Goal: Transaction & Acquisition: Book appointment/travel/reservation

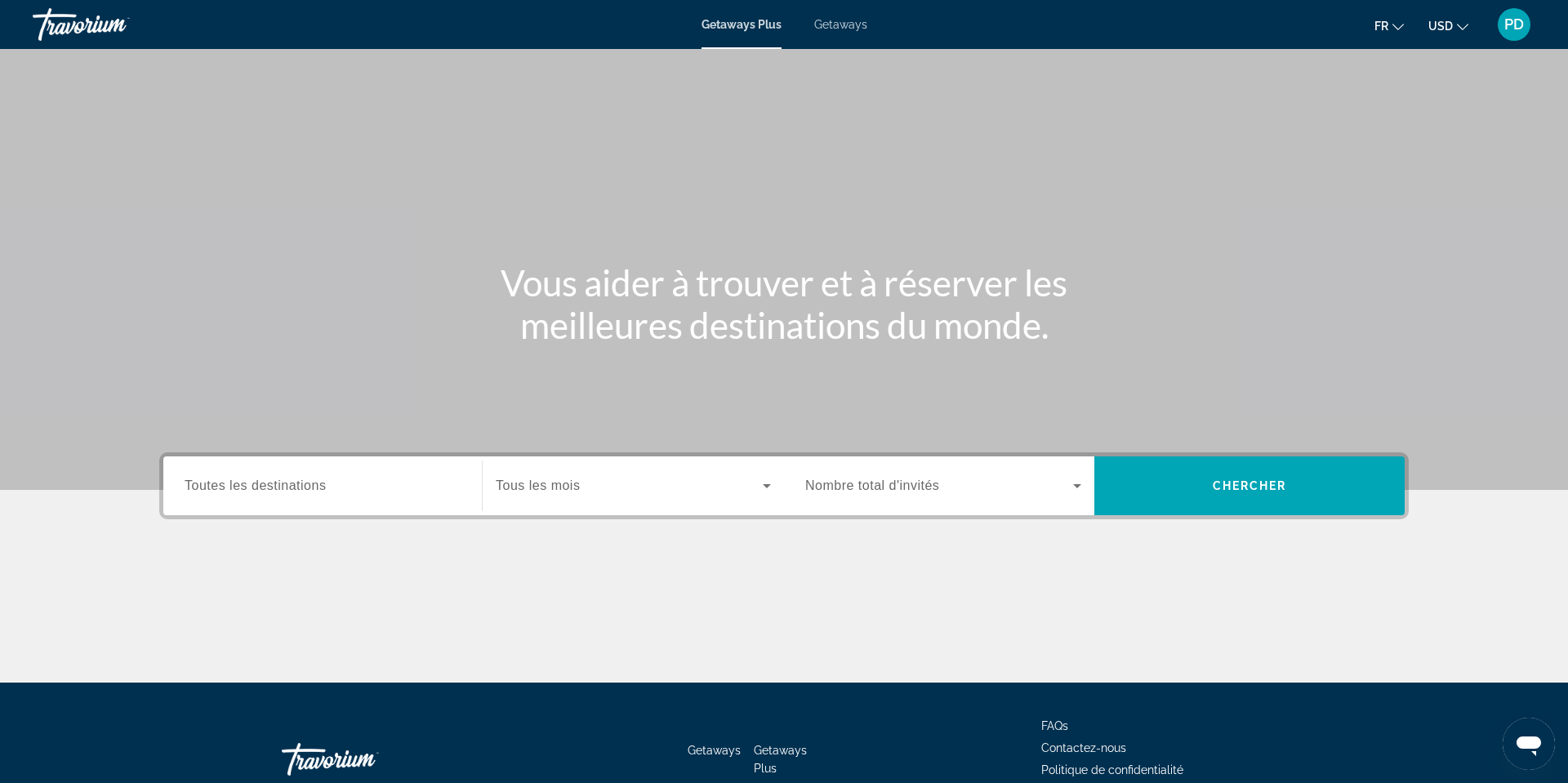
click at [185, 509] on div "Search widget" at bounding box center [322, 486] width 276 height 46
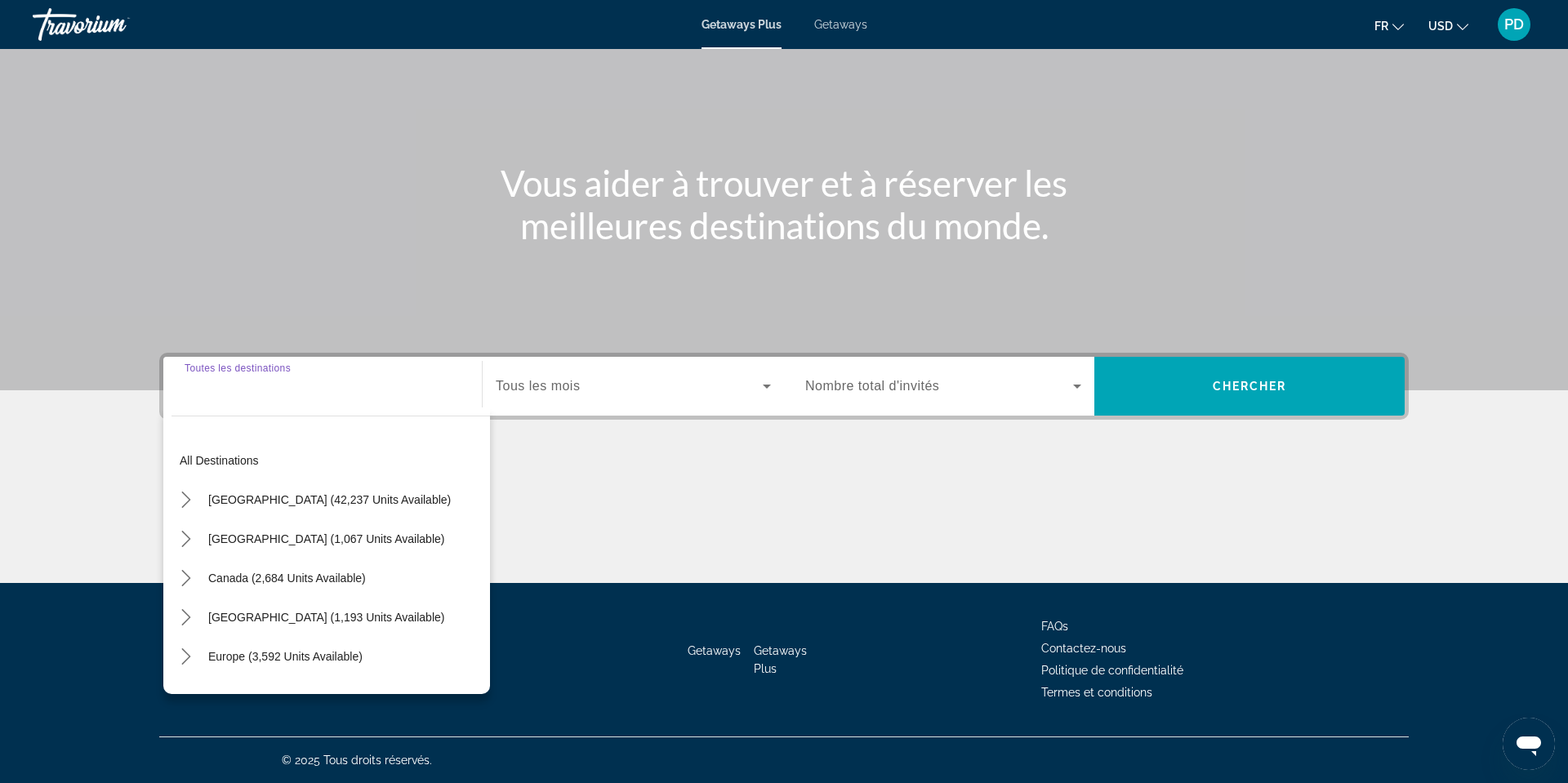
scroll to position [429, 0]
click at [208, 571] on span "Canada (2,684 units available)" at bounding box center [287, 577] width 158 height 13
type input "**********"
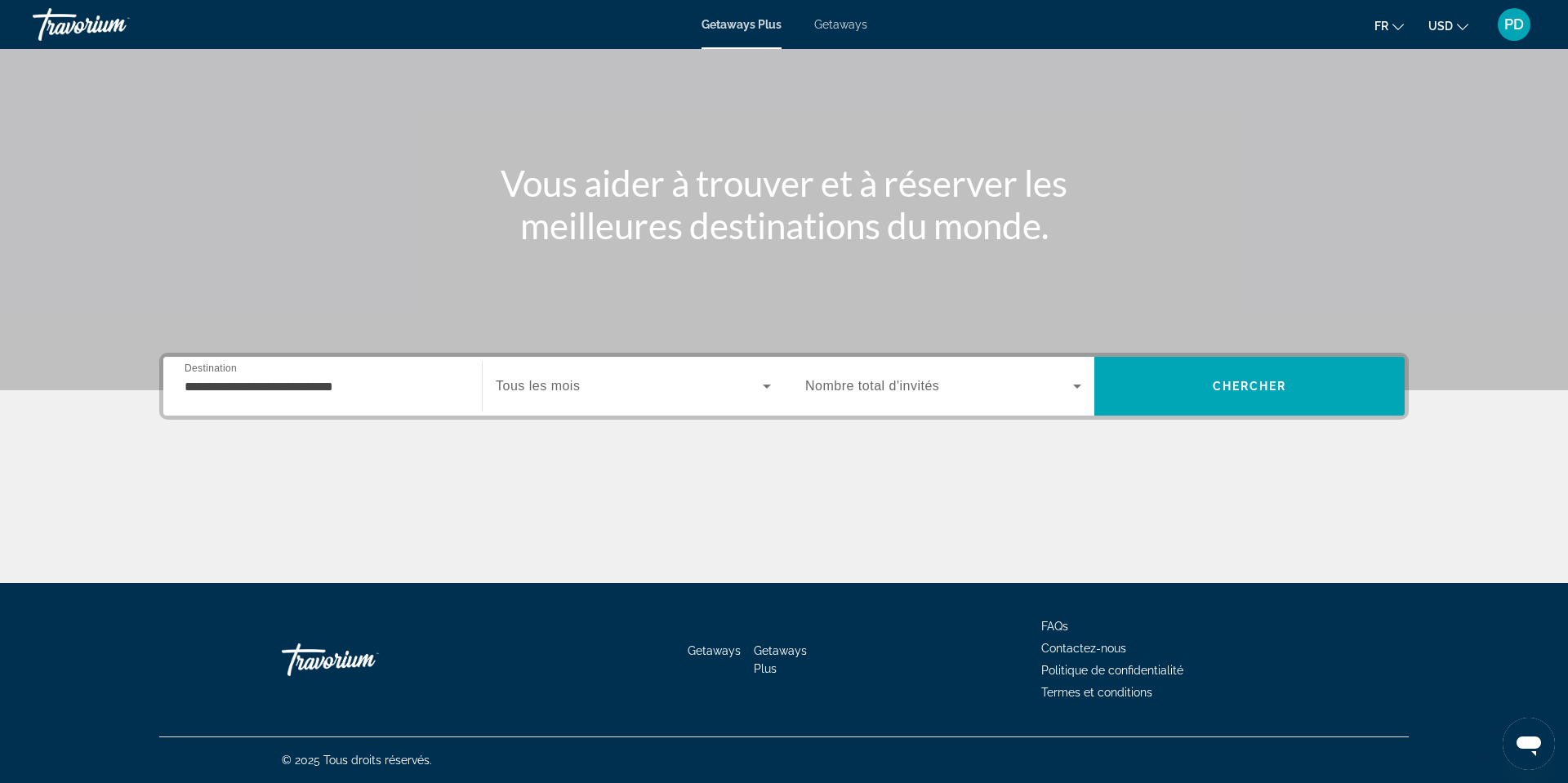
click at [495, 379] on span "Tous les mois" at bounding box center [537, 386] width 84 height 14
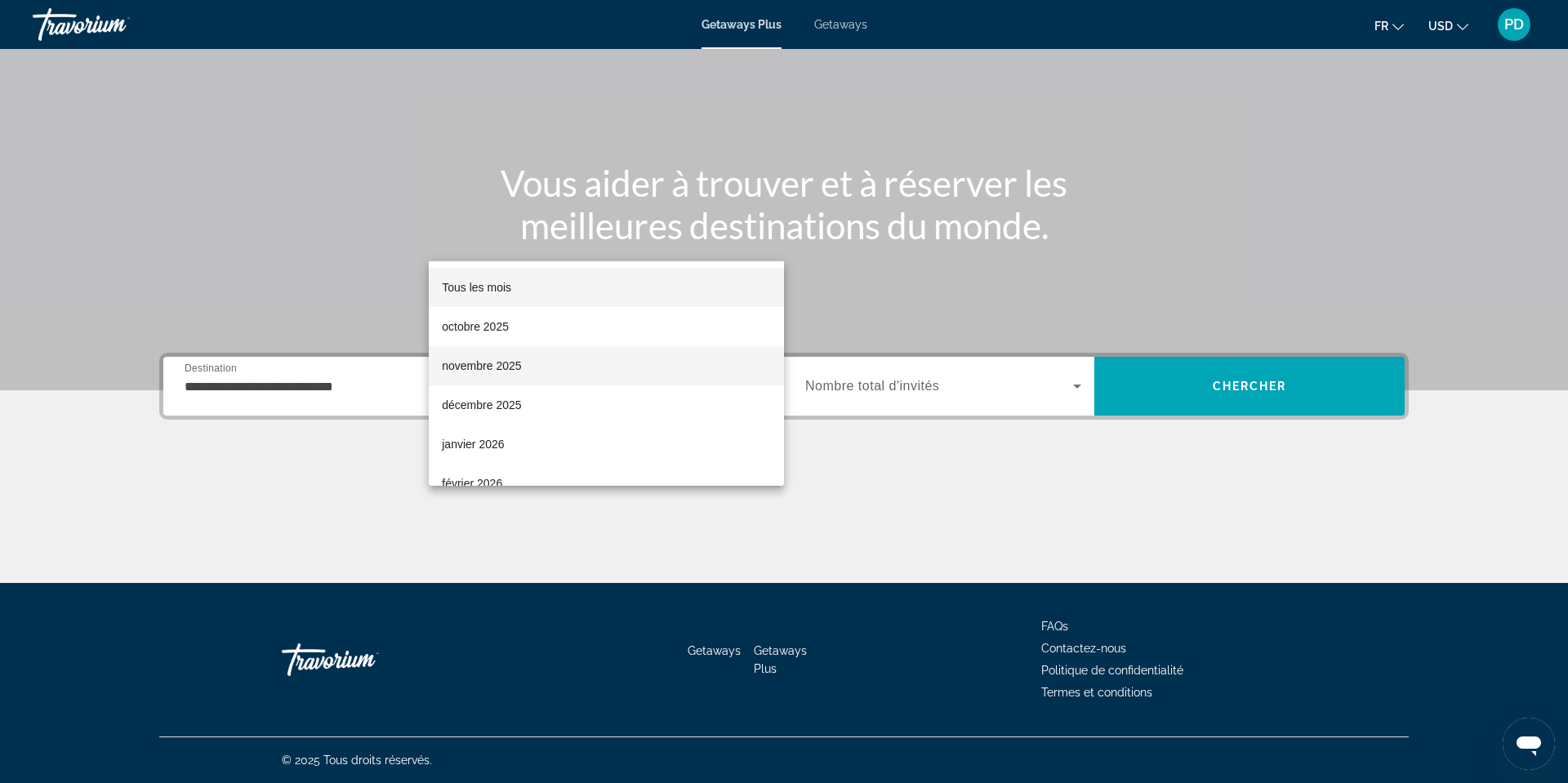
click at [458, 369] on span "novembre 2025" at bounding box center [481, 366] width 80 height 19
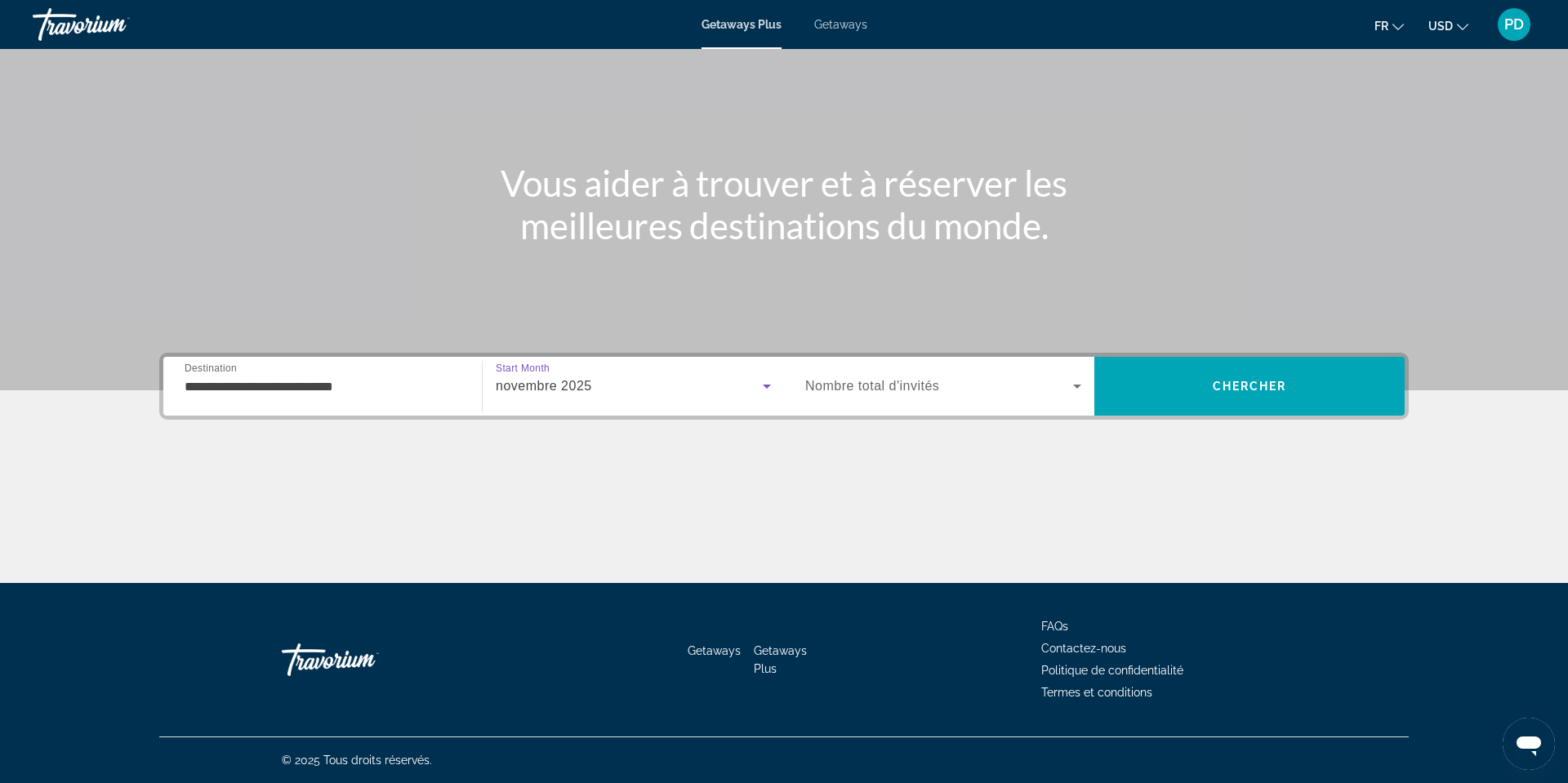
click at [892, 379] on span "Nombre total d'invités" at bounding box center [872, 386] width 134 height 14
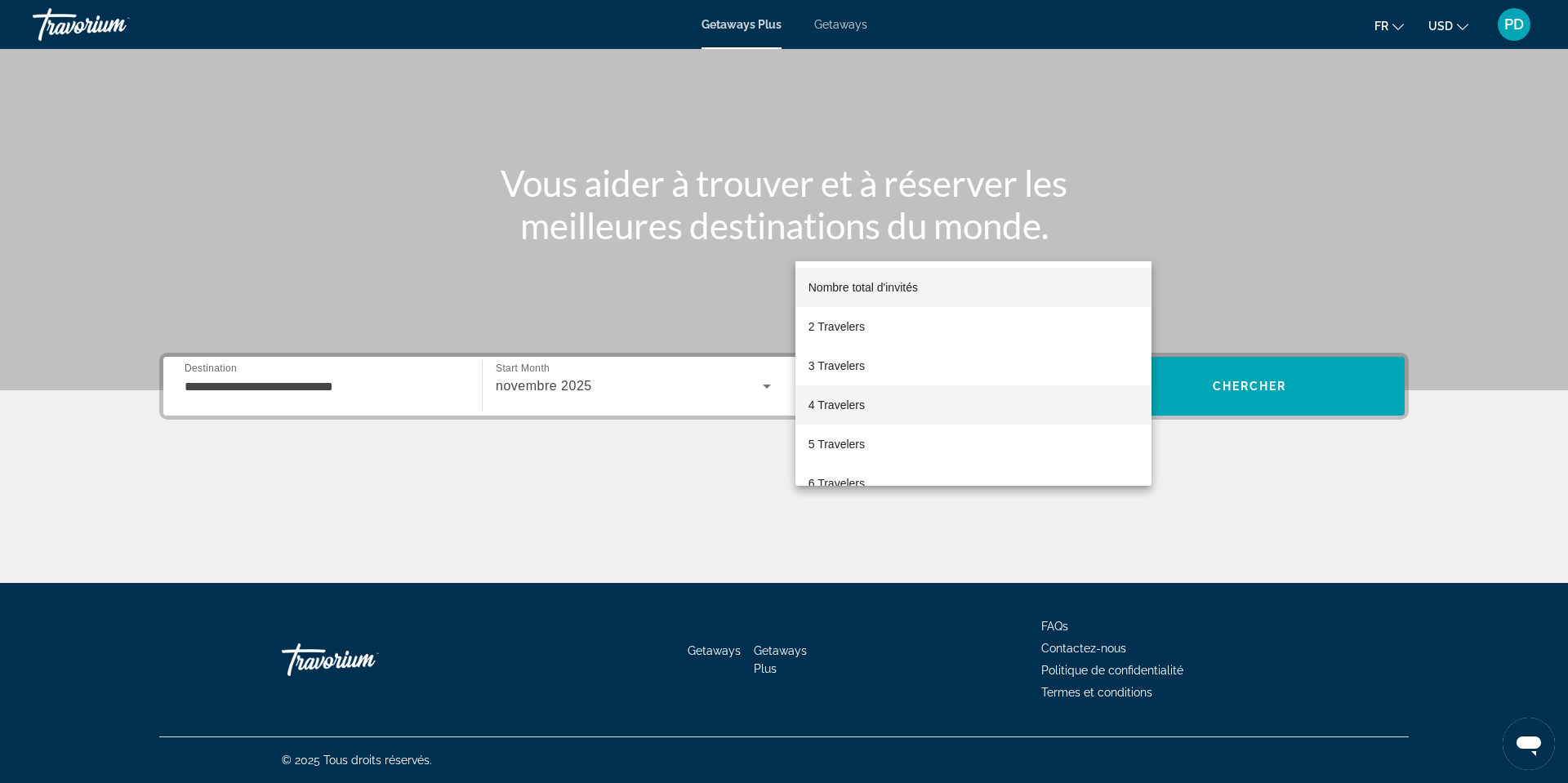
click at [840, 413] on span "4 Travelers" at bounding box center [836, 405] width 56 height 19
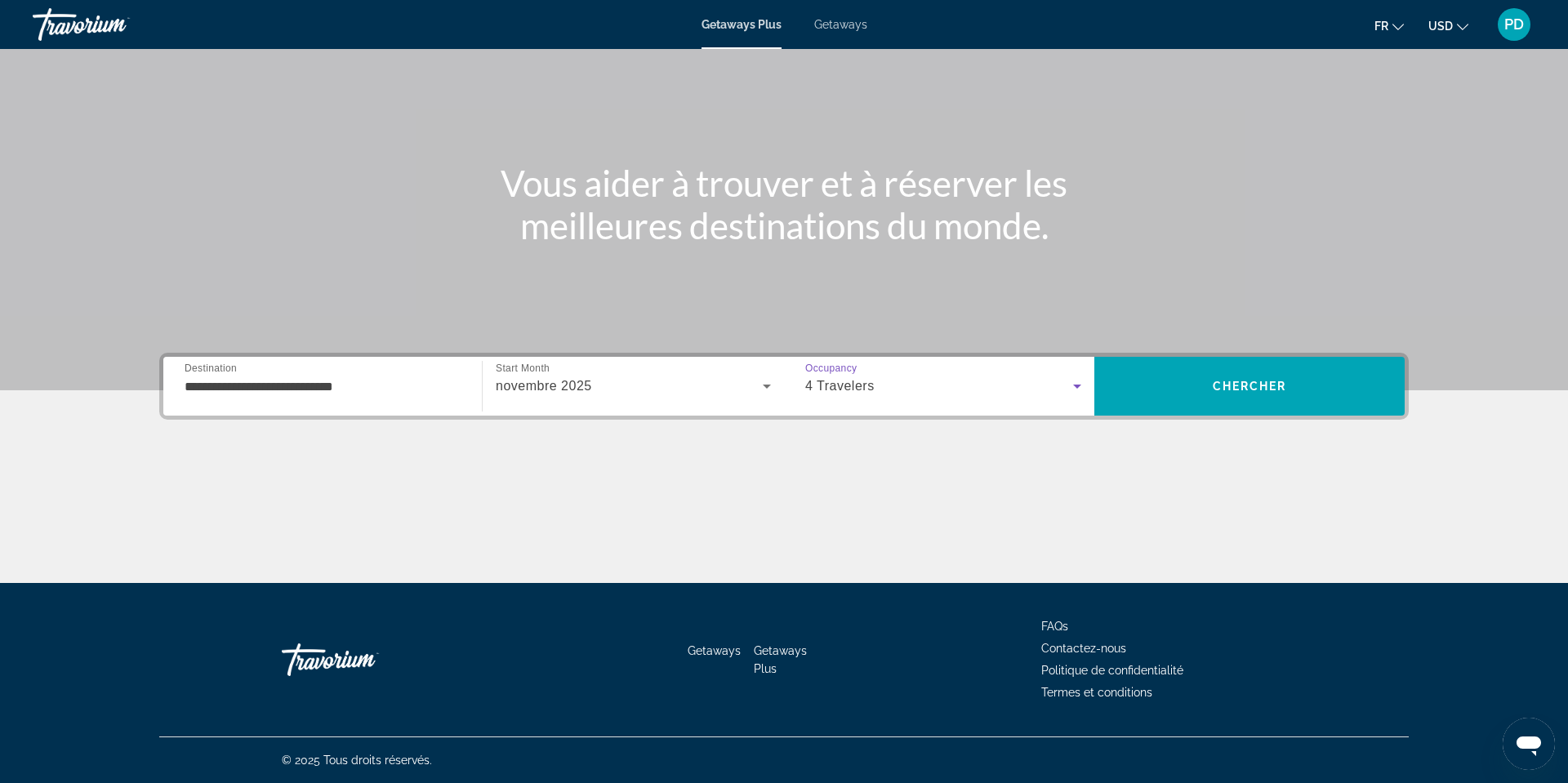
click at [874, 379] on span "4 Travelers" at bounding box center [839, 386] width 69 height 14
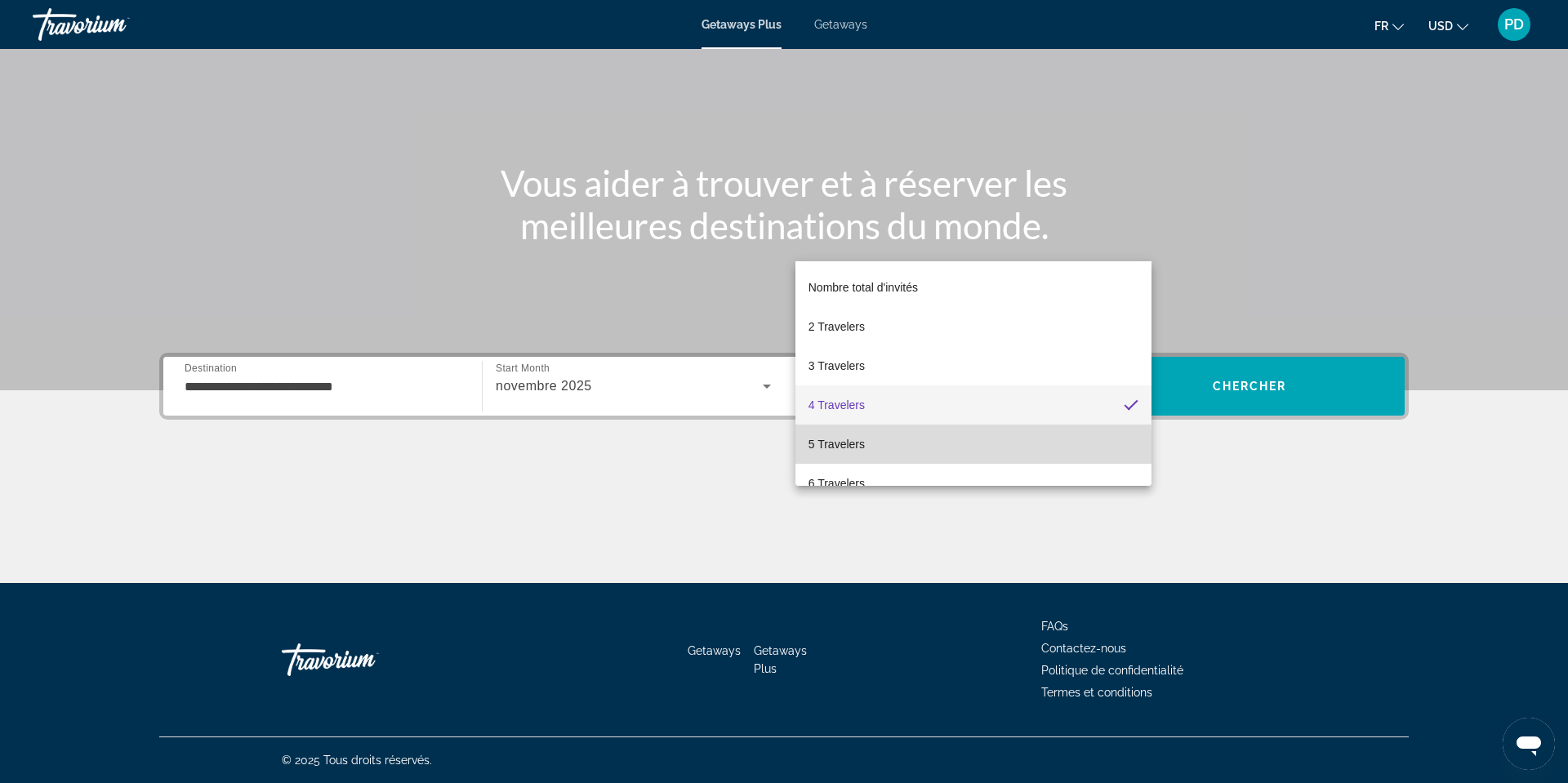
click at [843, 452] on span "5 Travelers" at bounding box center [836, 444] width 56 height 19
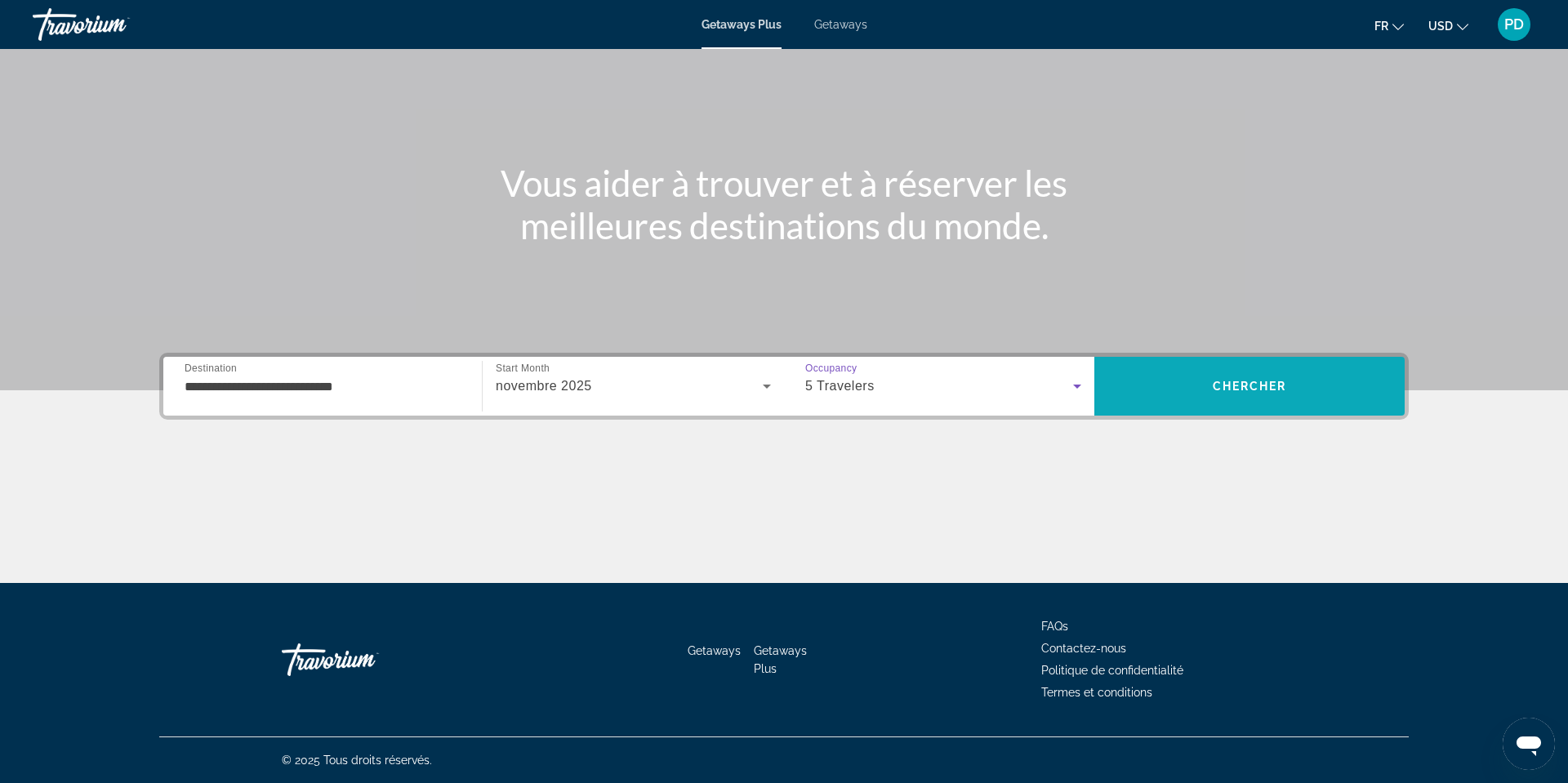
click at [1271, 367] on span "Search" at bounding box center [1249, 386] width 311 height 39
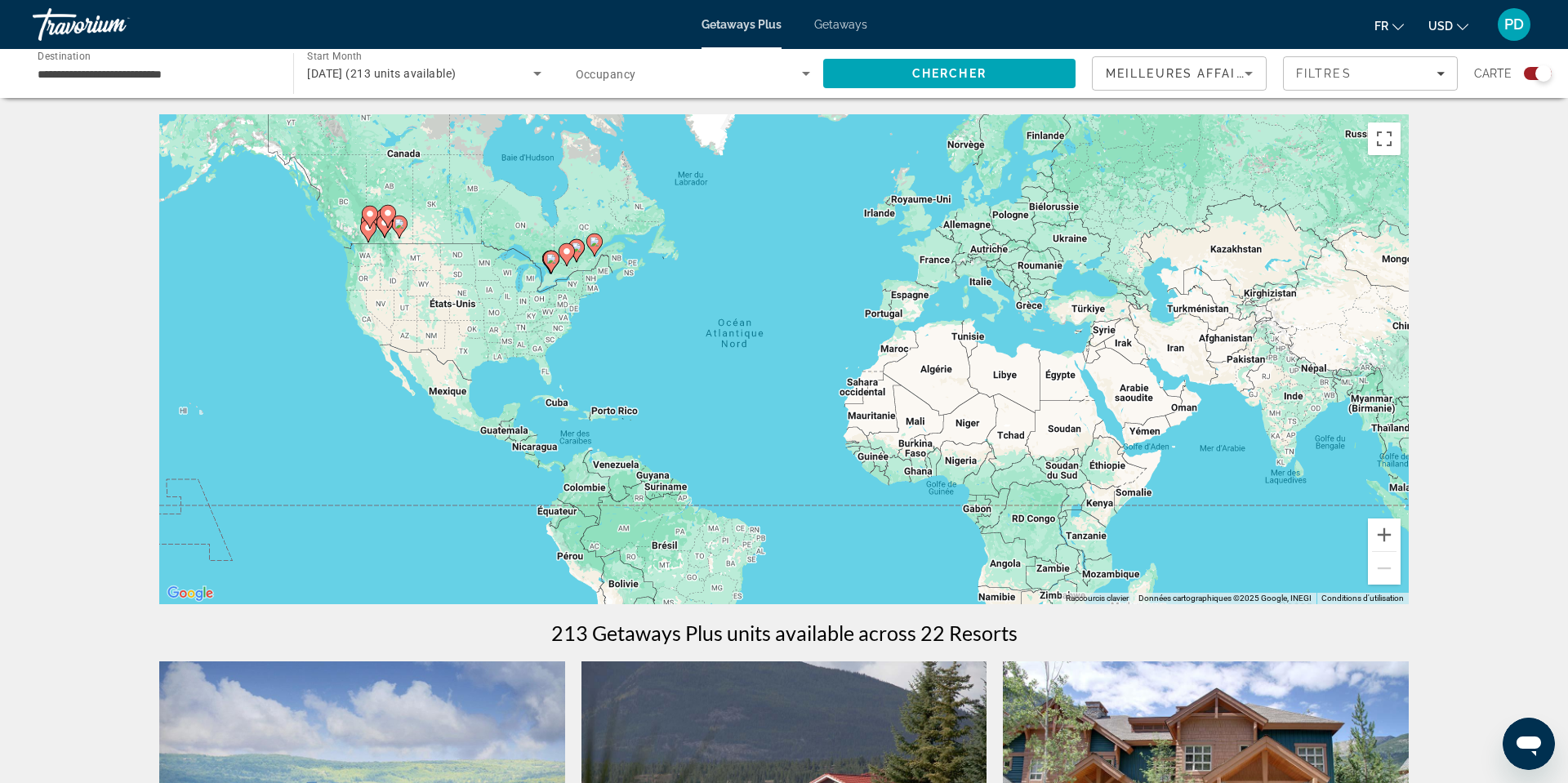
click at [1271, 227] on div "Pour activer le glissement avec le clavier, appuyez sur Alt+Entrée. Une fois ce…" at bounding box center [784, 360] width 1250 height 490
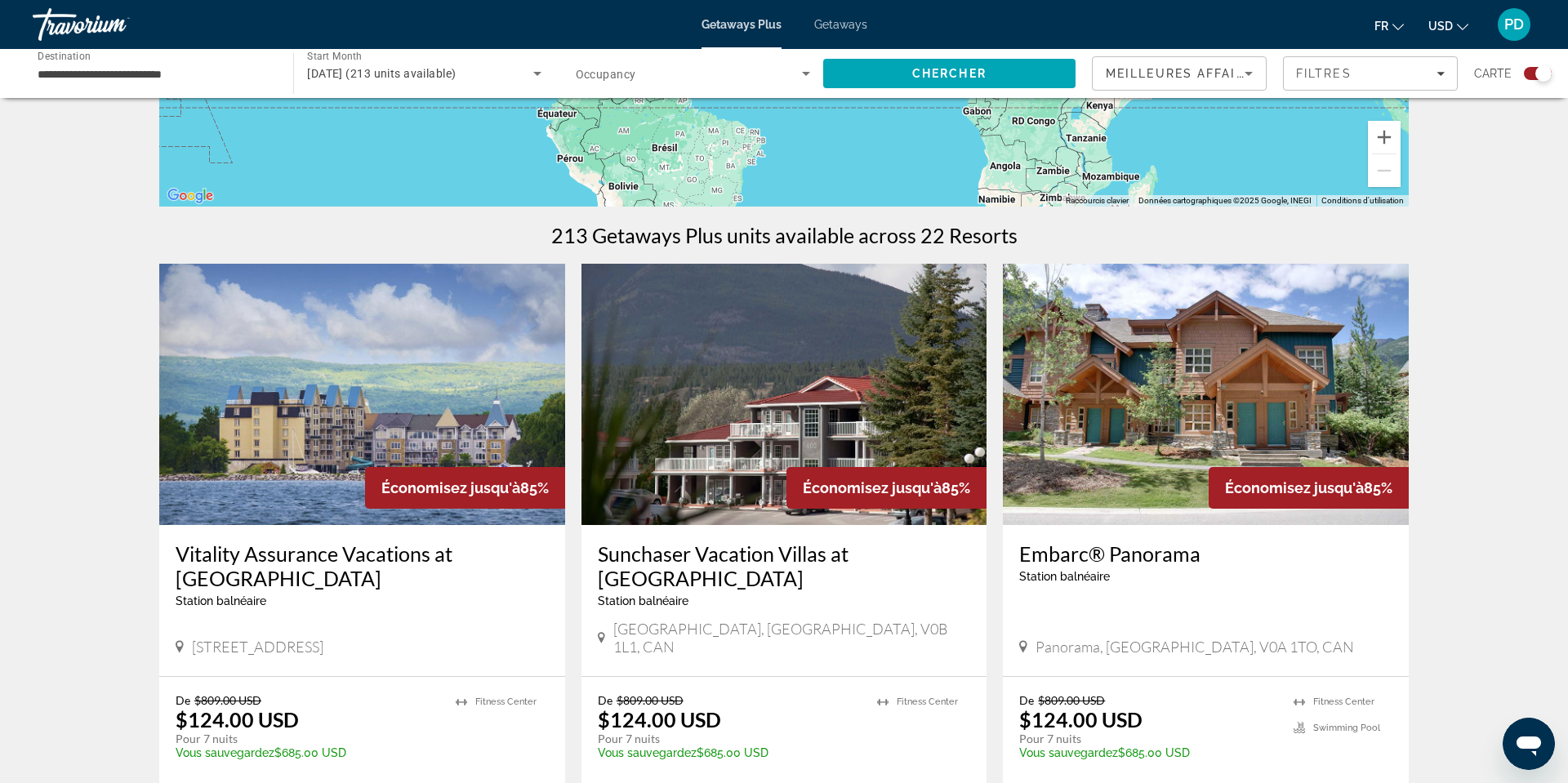
scroll to position [397, 0]
click at [198, 84] on input "**********" at bounding box center [155, 74] width 234 height 19
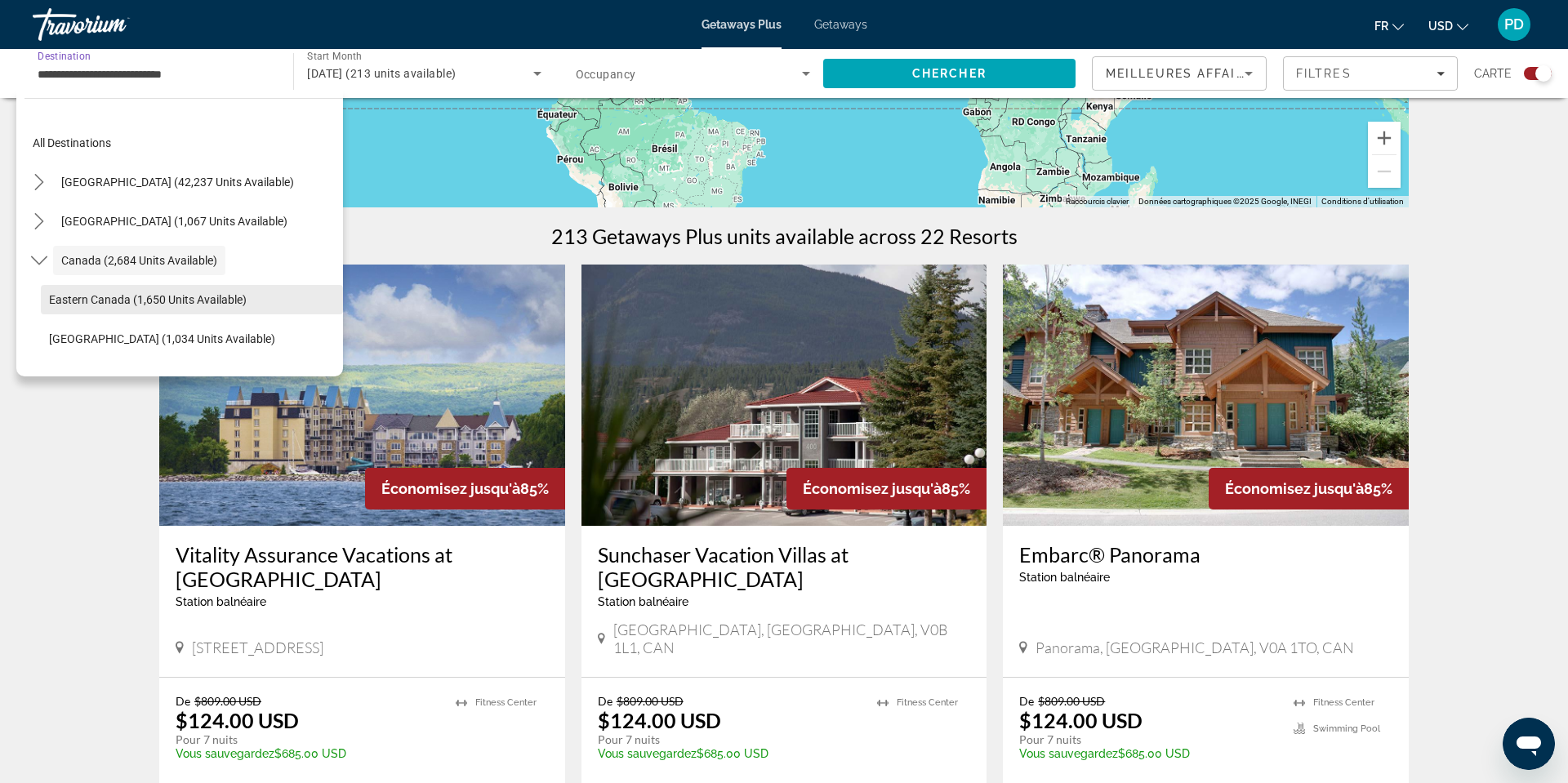
click at [157, 306] on span "Eastern Canada (1,650 units available)" at bounding box center [148, 299] width 198 height 13
type input "**********"
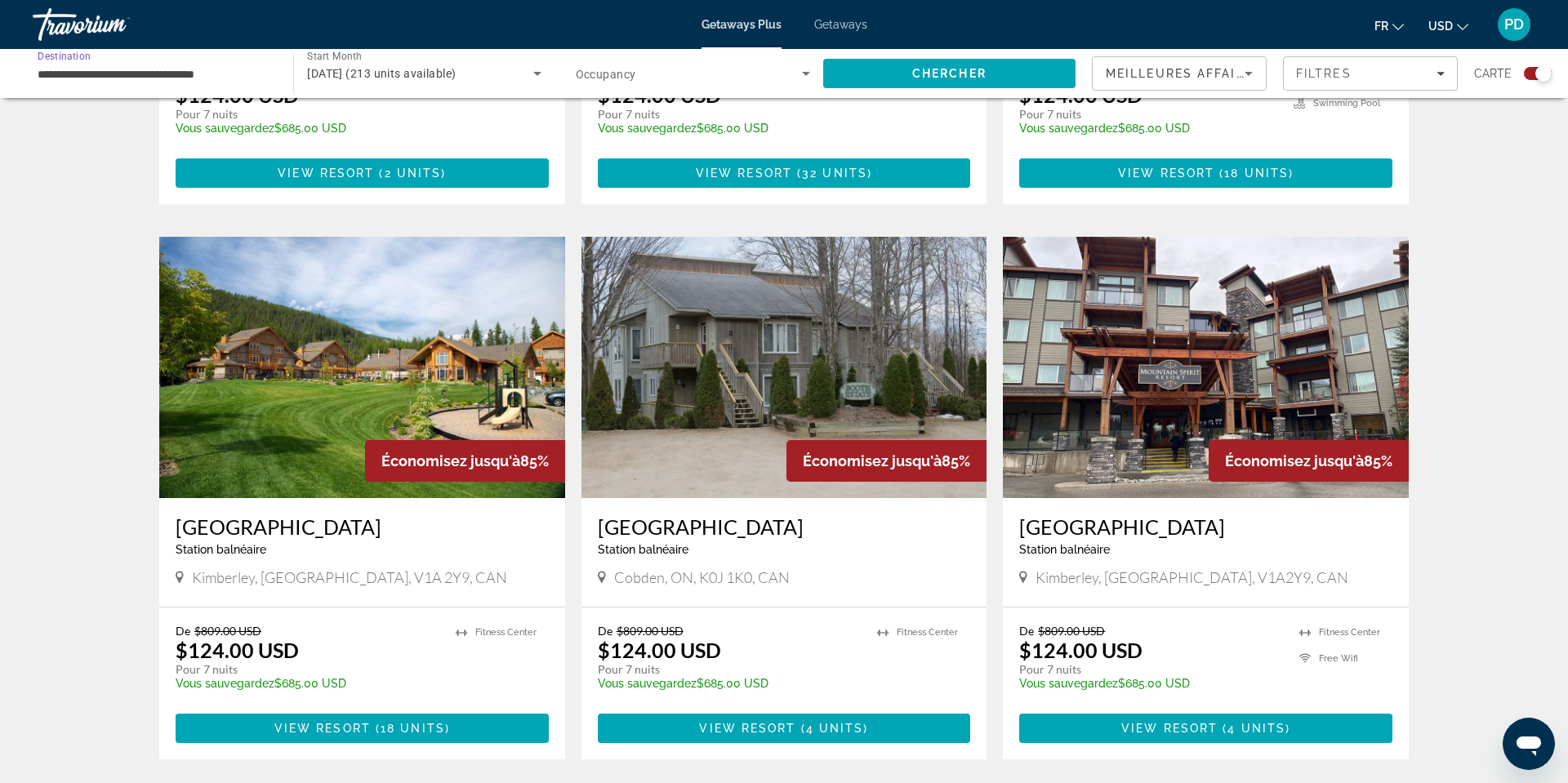
scroll to position [1019, 0]
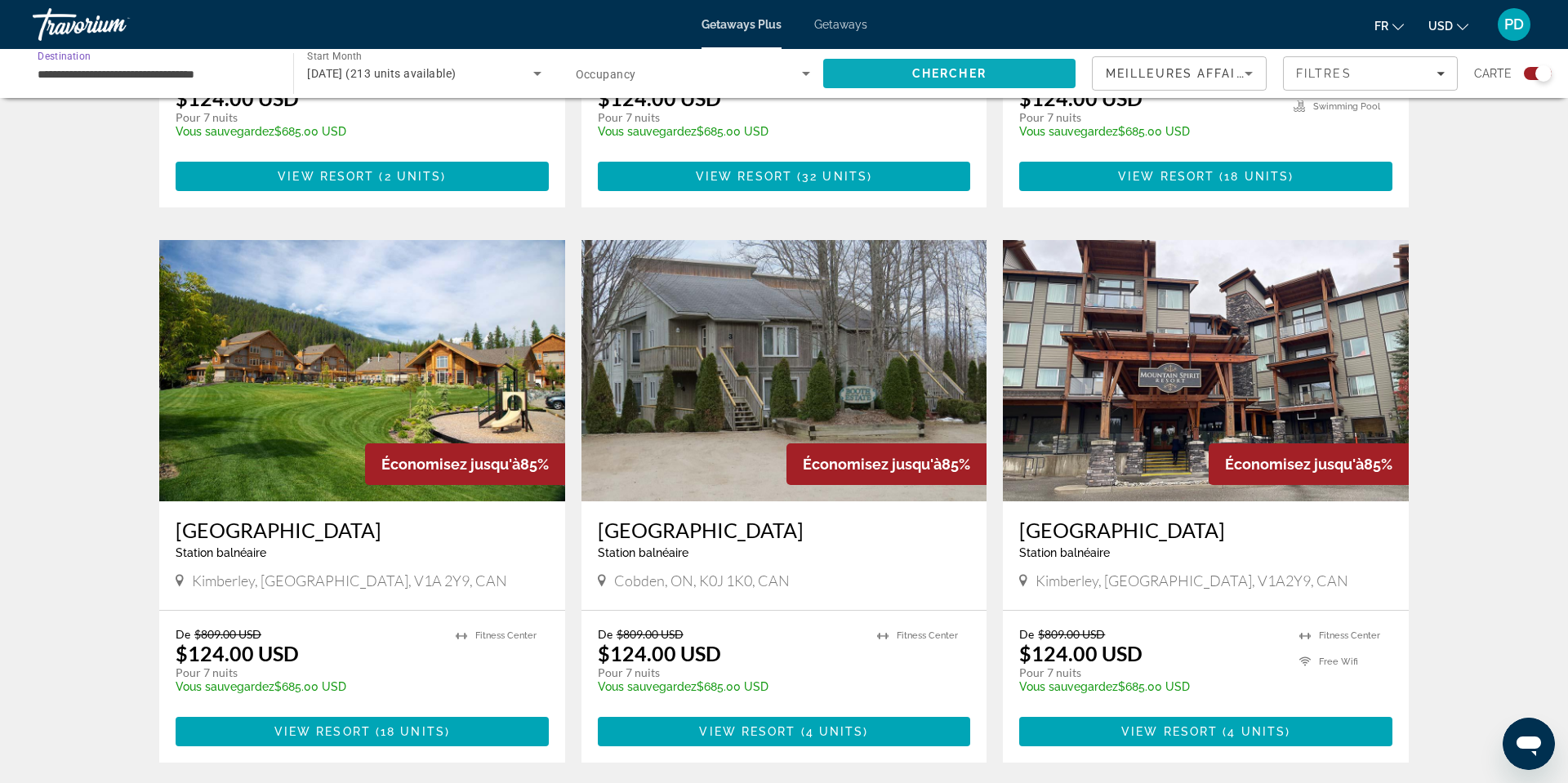
click at [933, 80] on span "Chercher" at bounding box center [948, 73] width 74 height 13
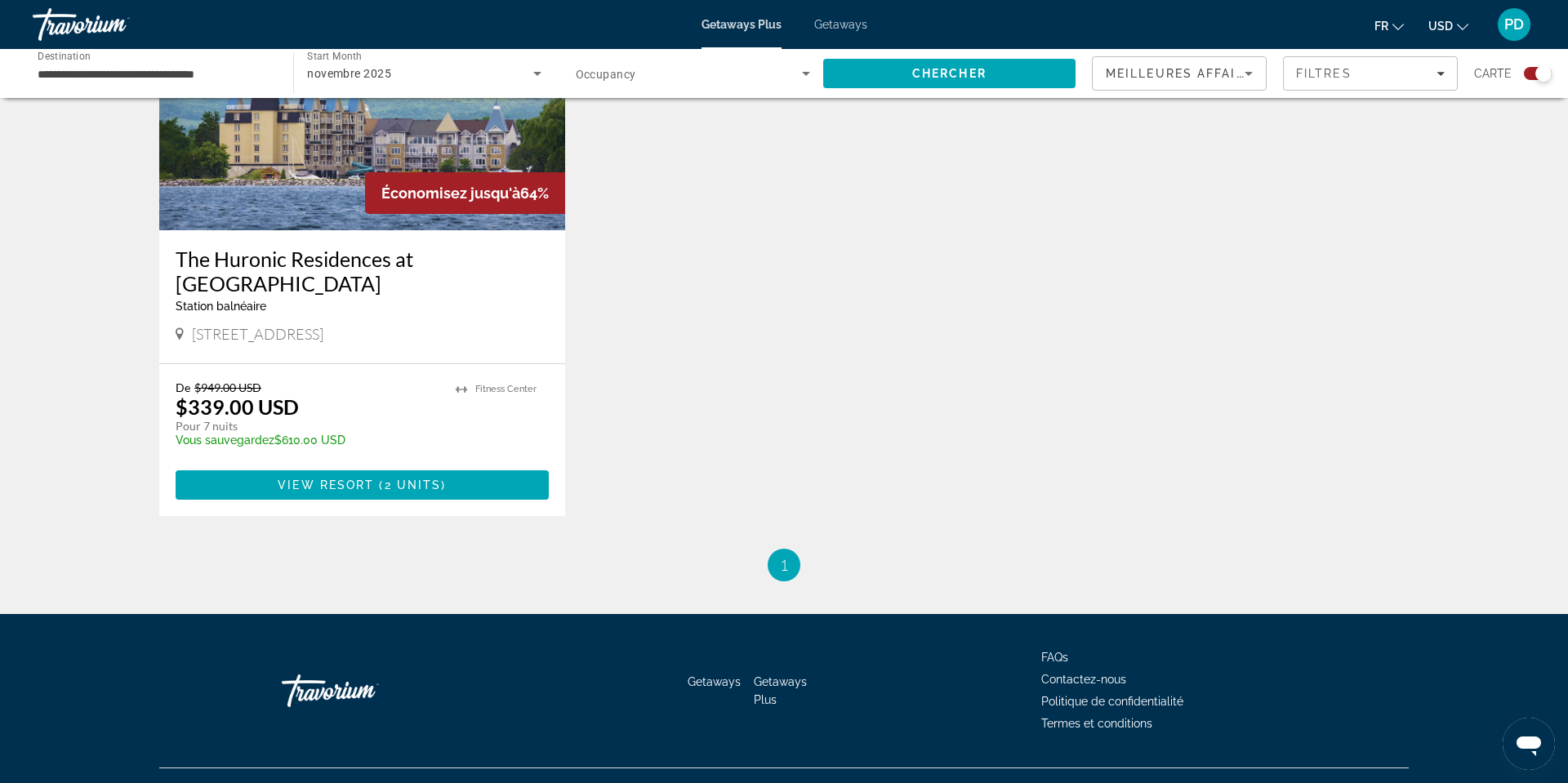
scroll to position [2402, 0]
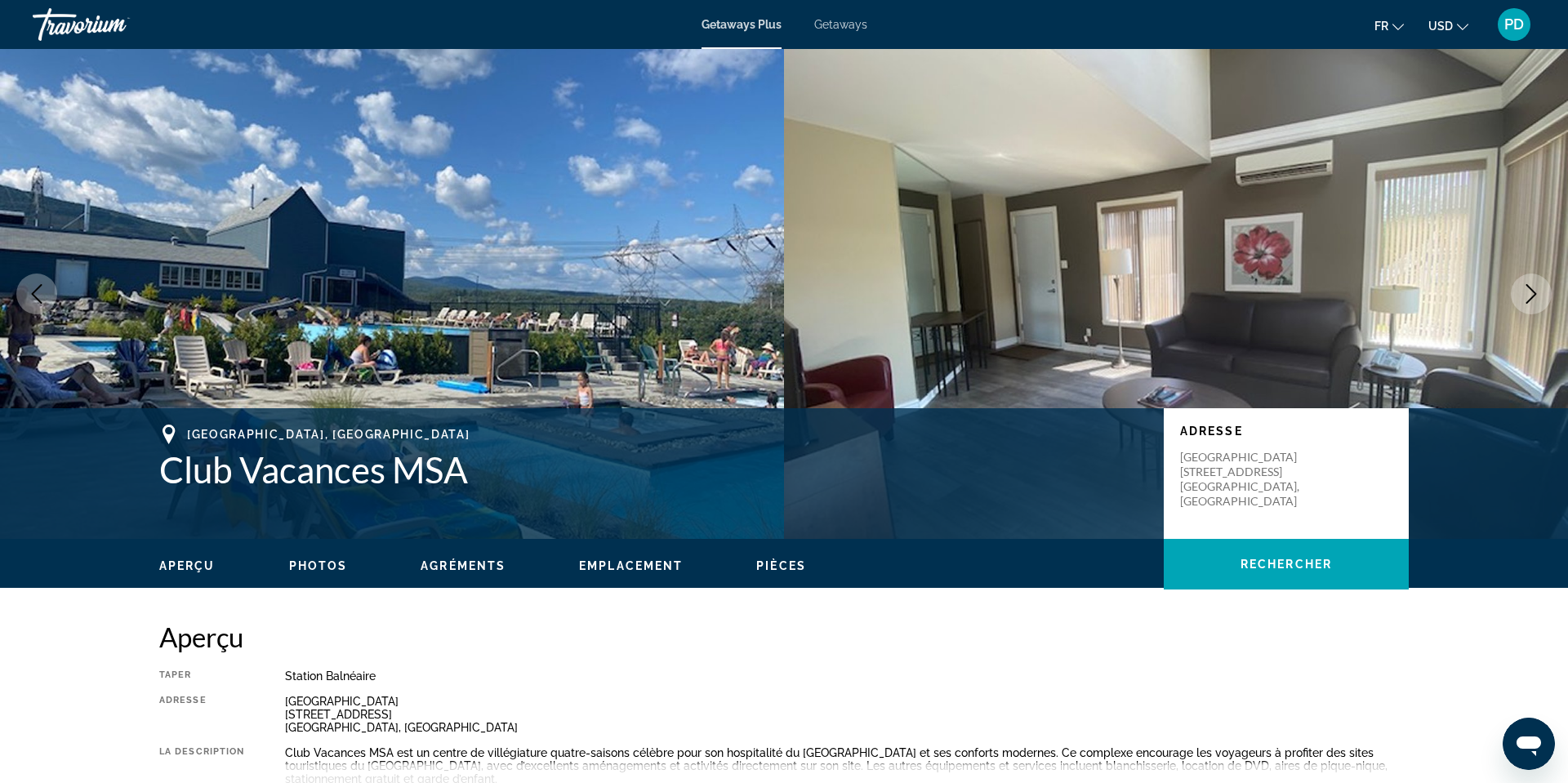
click at [1529, 314] on button "Next image" at bounding box center [1530, 294] width 41 height 41
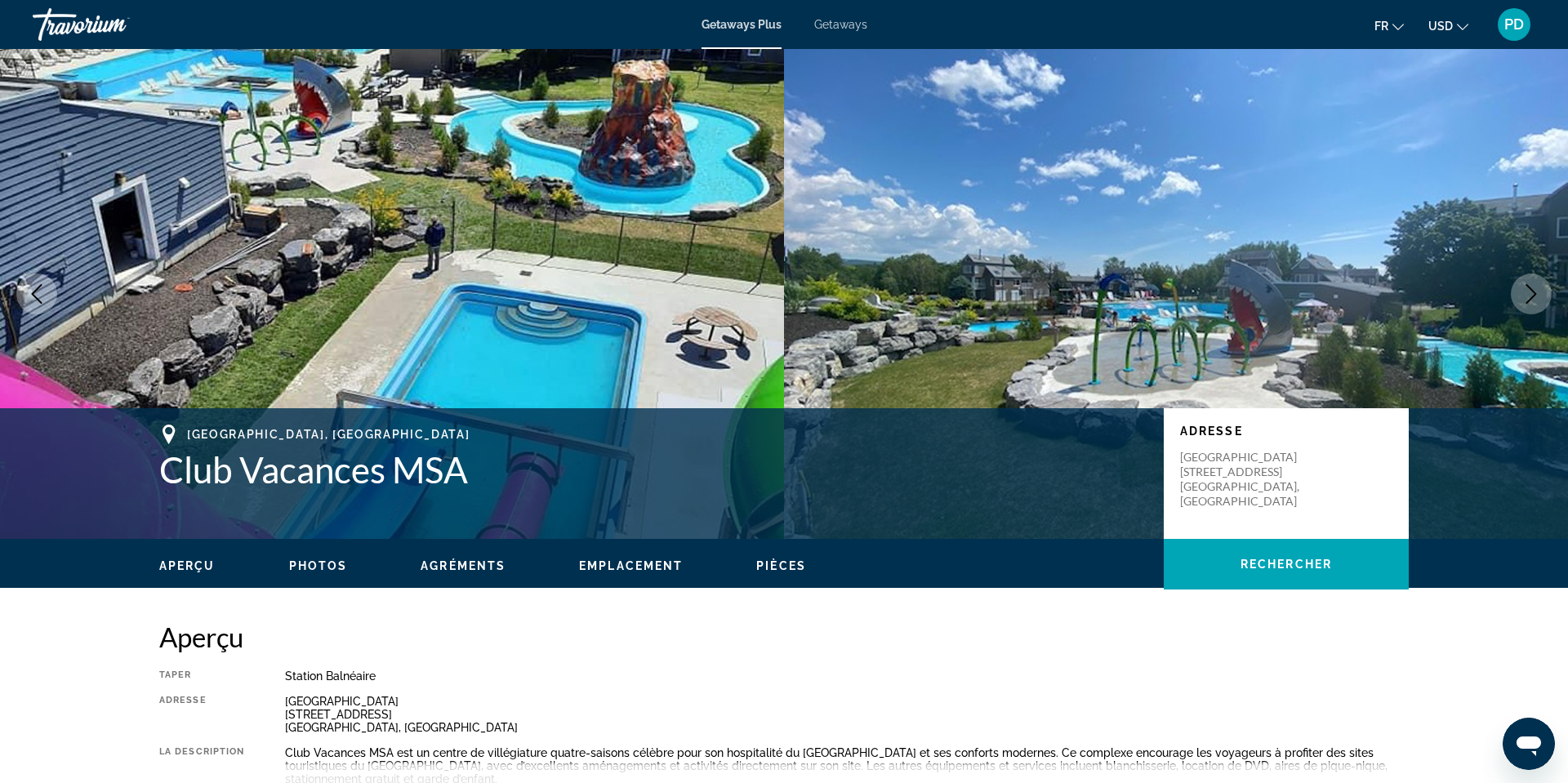
click at [1529, 314] on button "Next image" at bounding box center [1530, 294] width 41 height 41
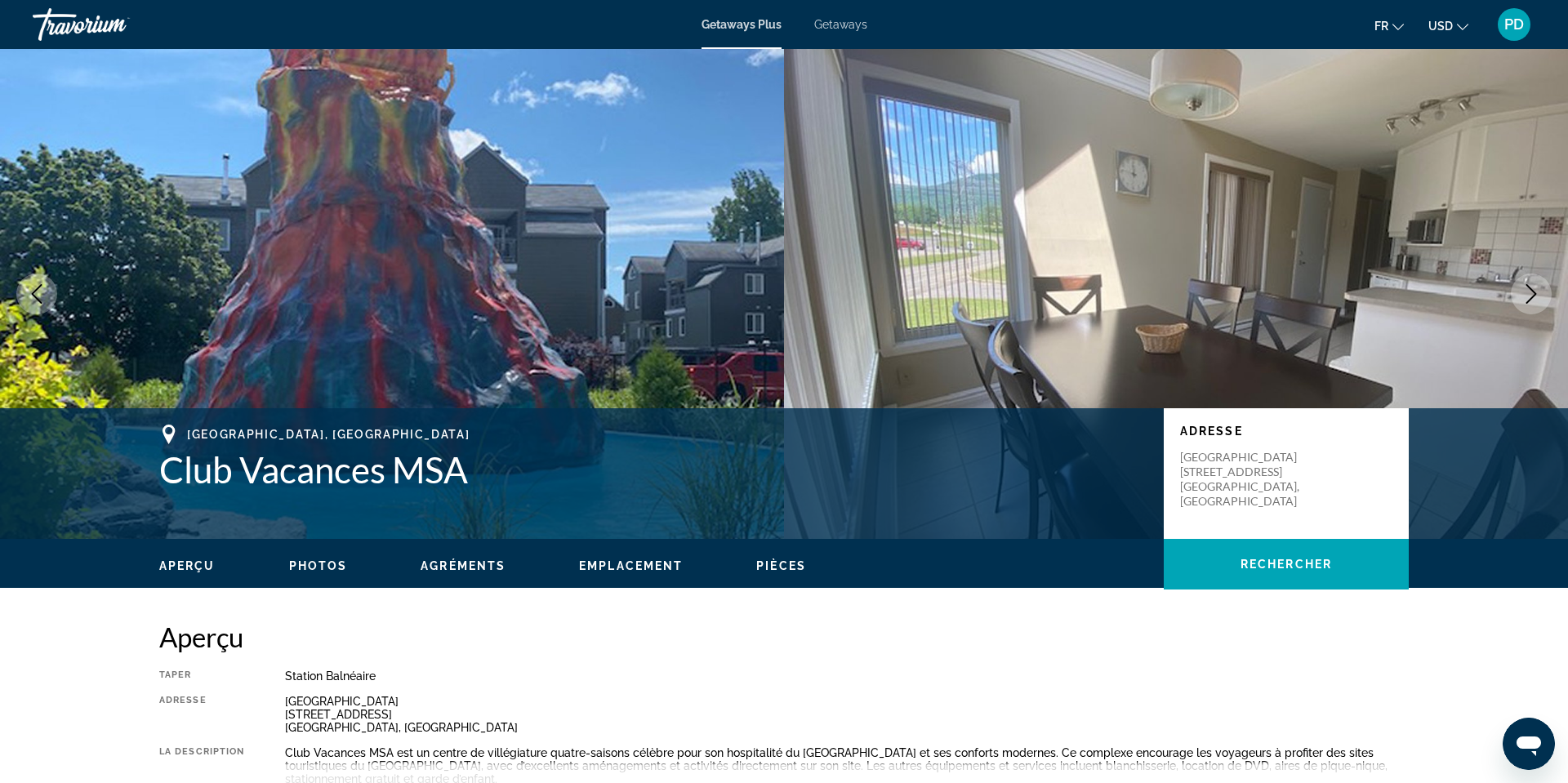
click at [1529, 314] on button "Next image" at bounding box center [1530, 294] width 41 height 41
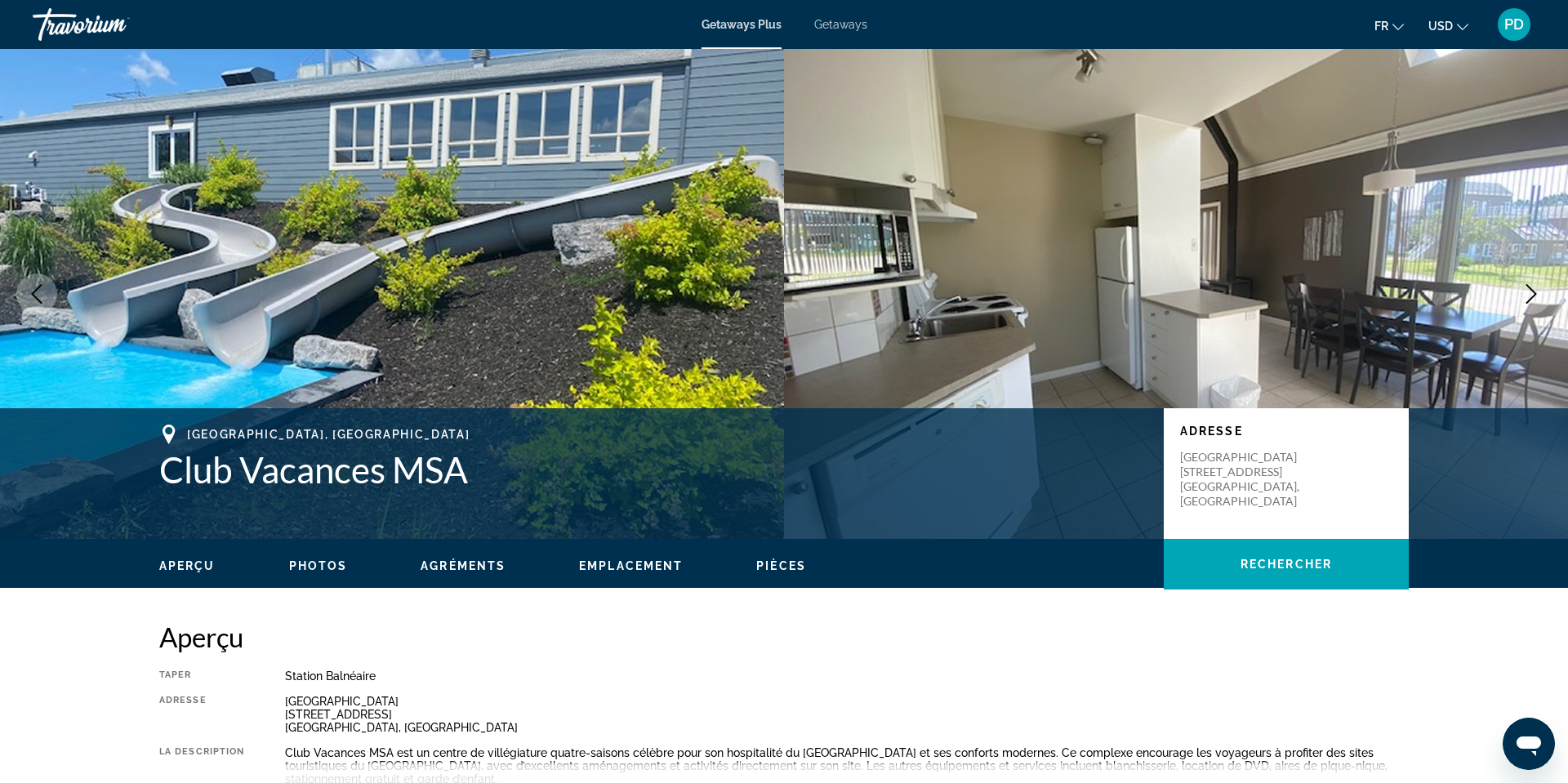
click at [1537, 314] on button "Next image" at bounding box center [1530, 294] width 41 height 41
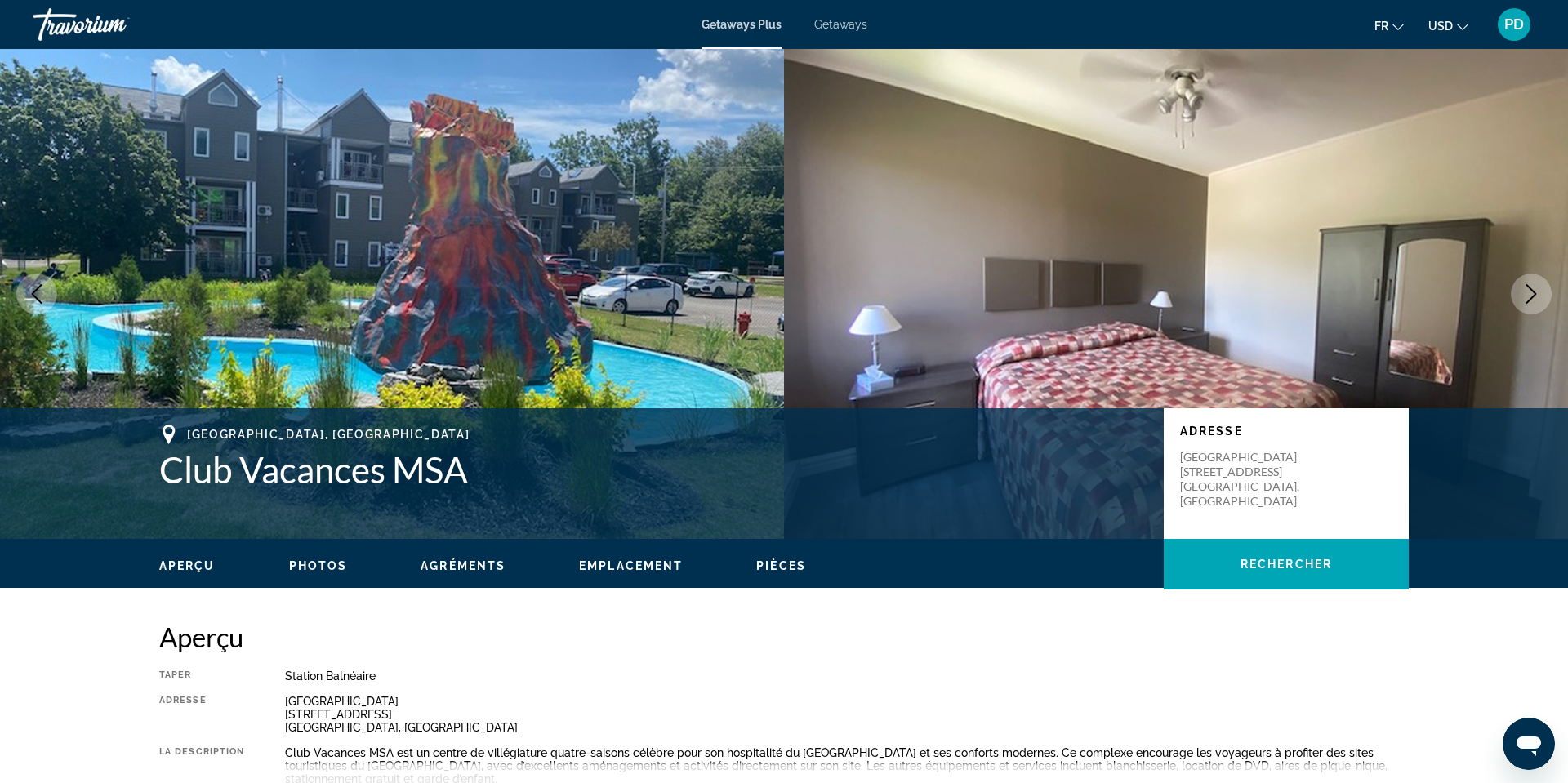
click at [1537, 314] on button "Next image" at bounding box center [1530, 294] width 41 height 41
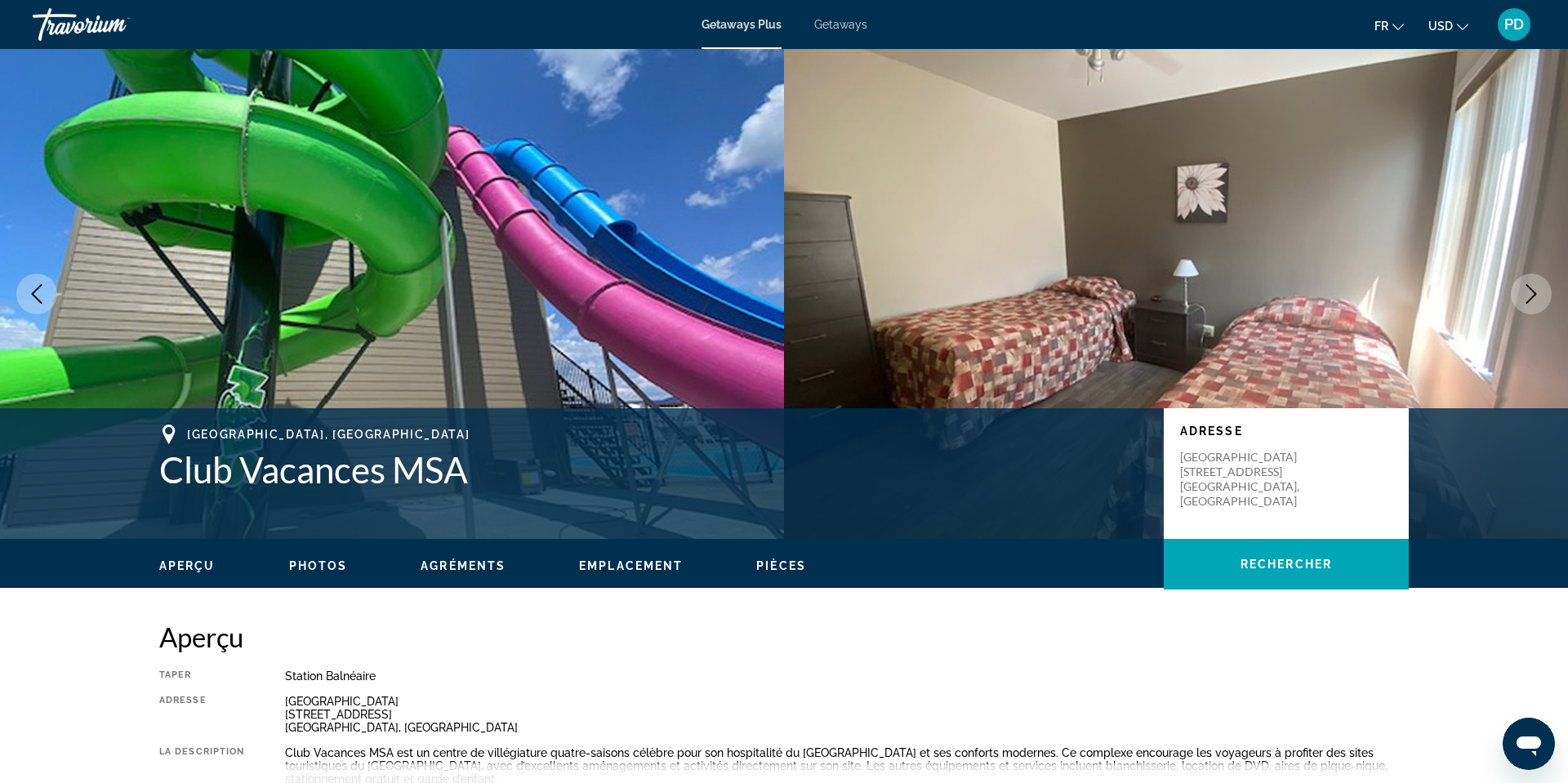
click at [1537, 314] on button "Next image" at bounding box center [1530, 294] width 41 height 41
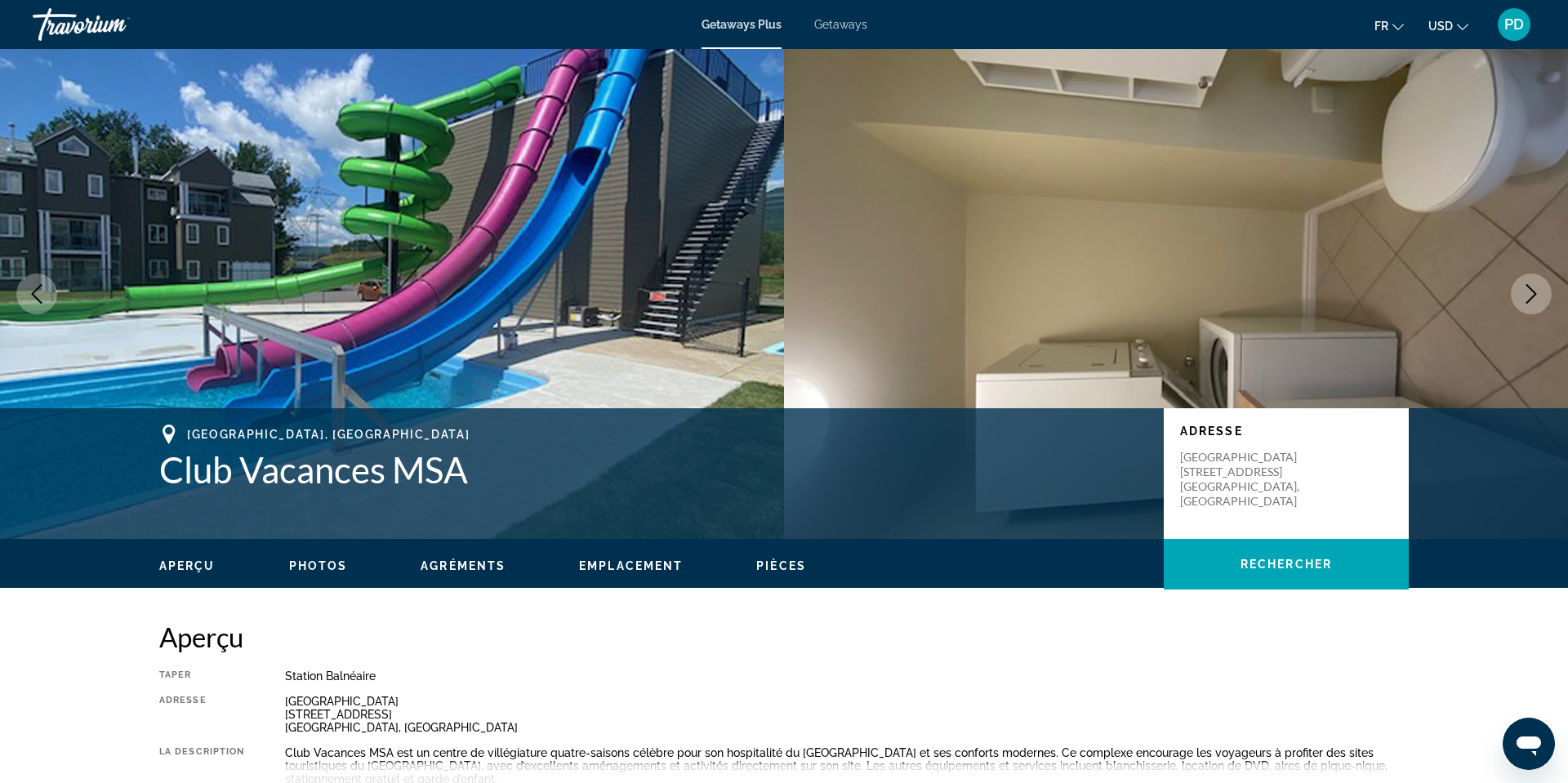
click at [1537, 314] on button "Next image" at bounding box center [1530, 294] width 41 height 41
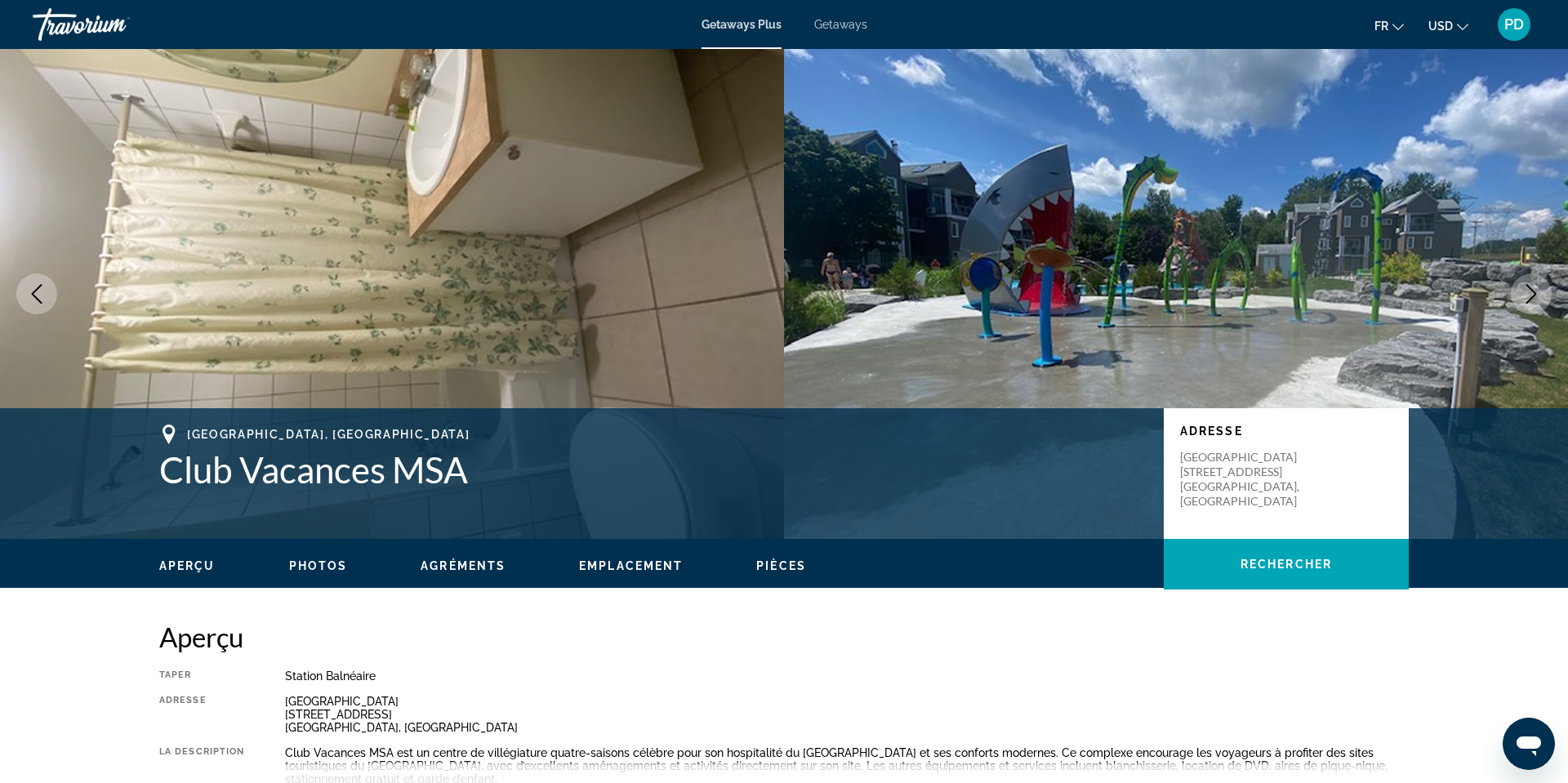
click at [1537, 314] on button "Next image" at bounding box center [1530, 294] width 41 height 41
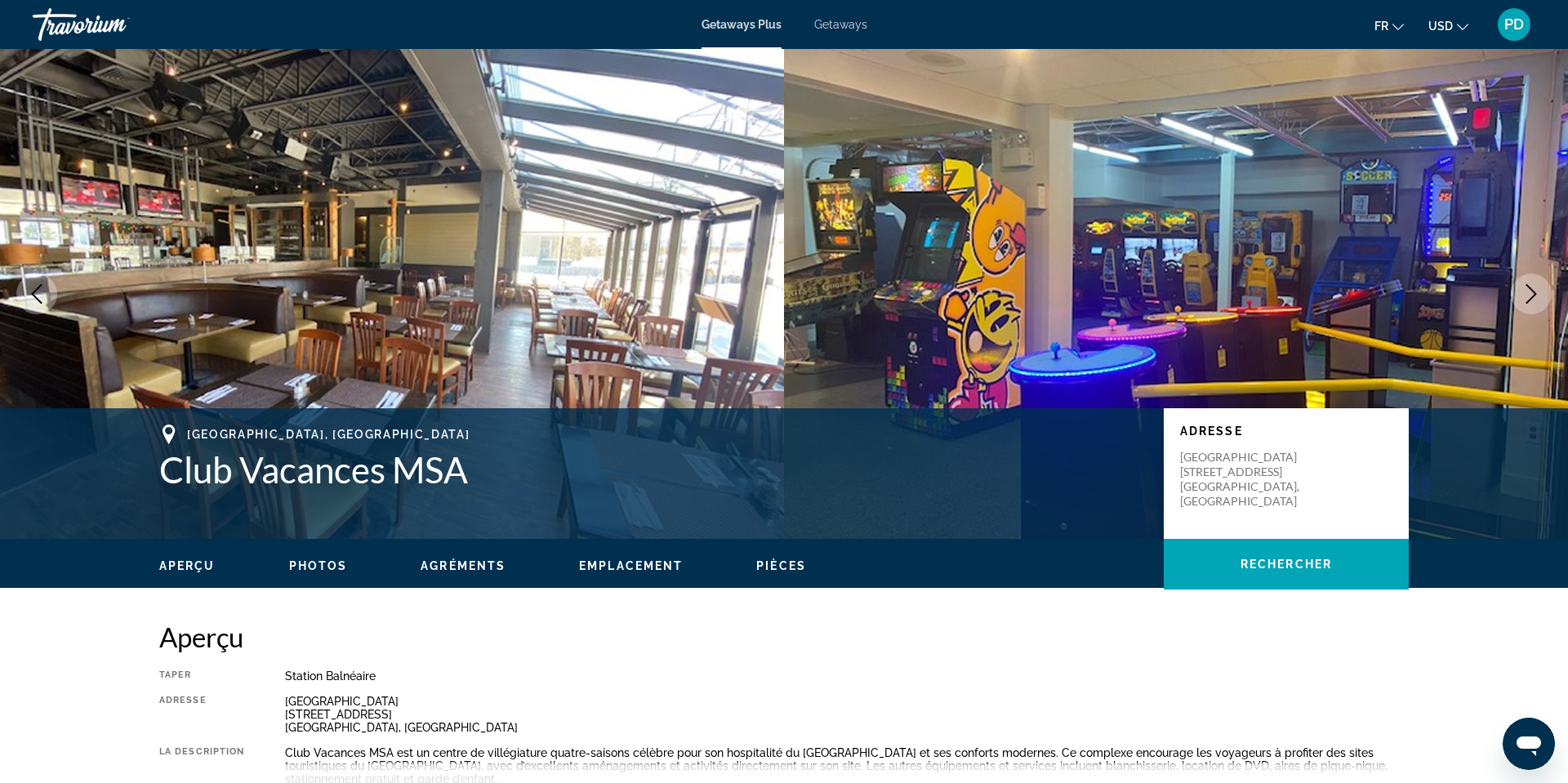
click at [1528, 314] on button "Next image" at bounding box center [1530, 294] width 41 height 41
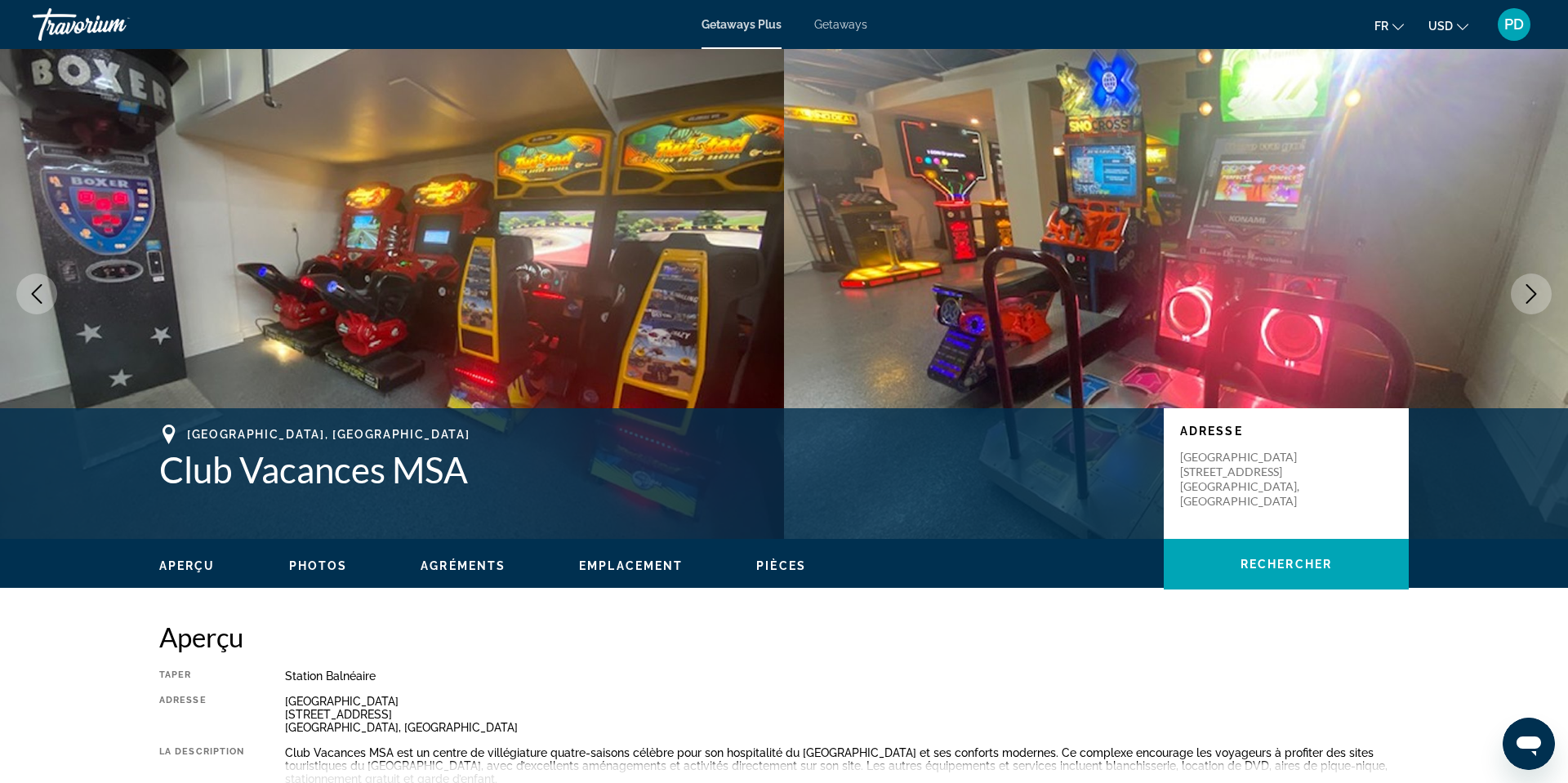
click at [1528, 314] on button "Next image" at bounding box center [1530, 294] width 41 height 41
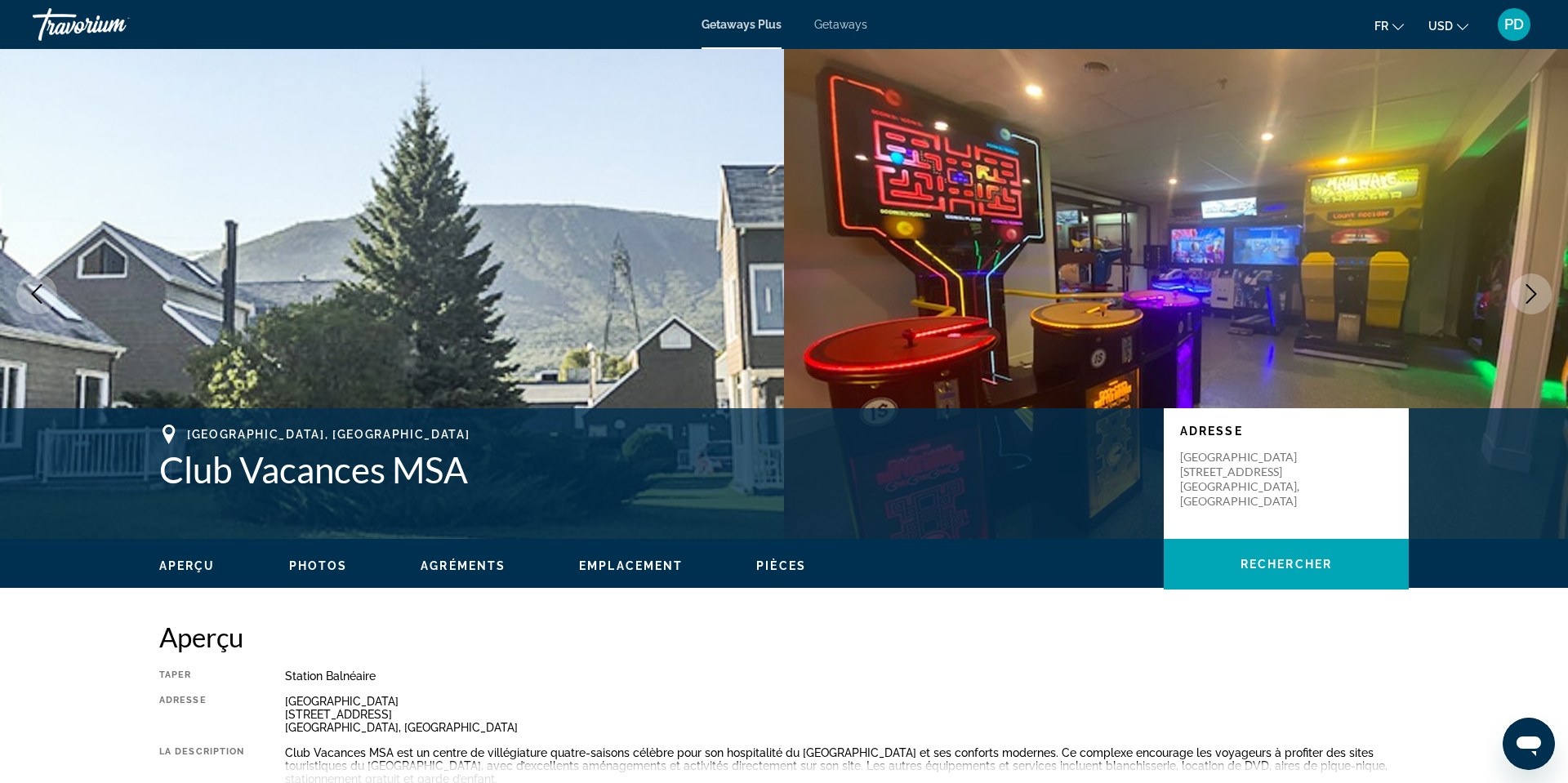
click at [1523, 304] on icon "Next image" at bounding box center [1531, 294] width 19 height 19
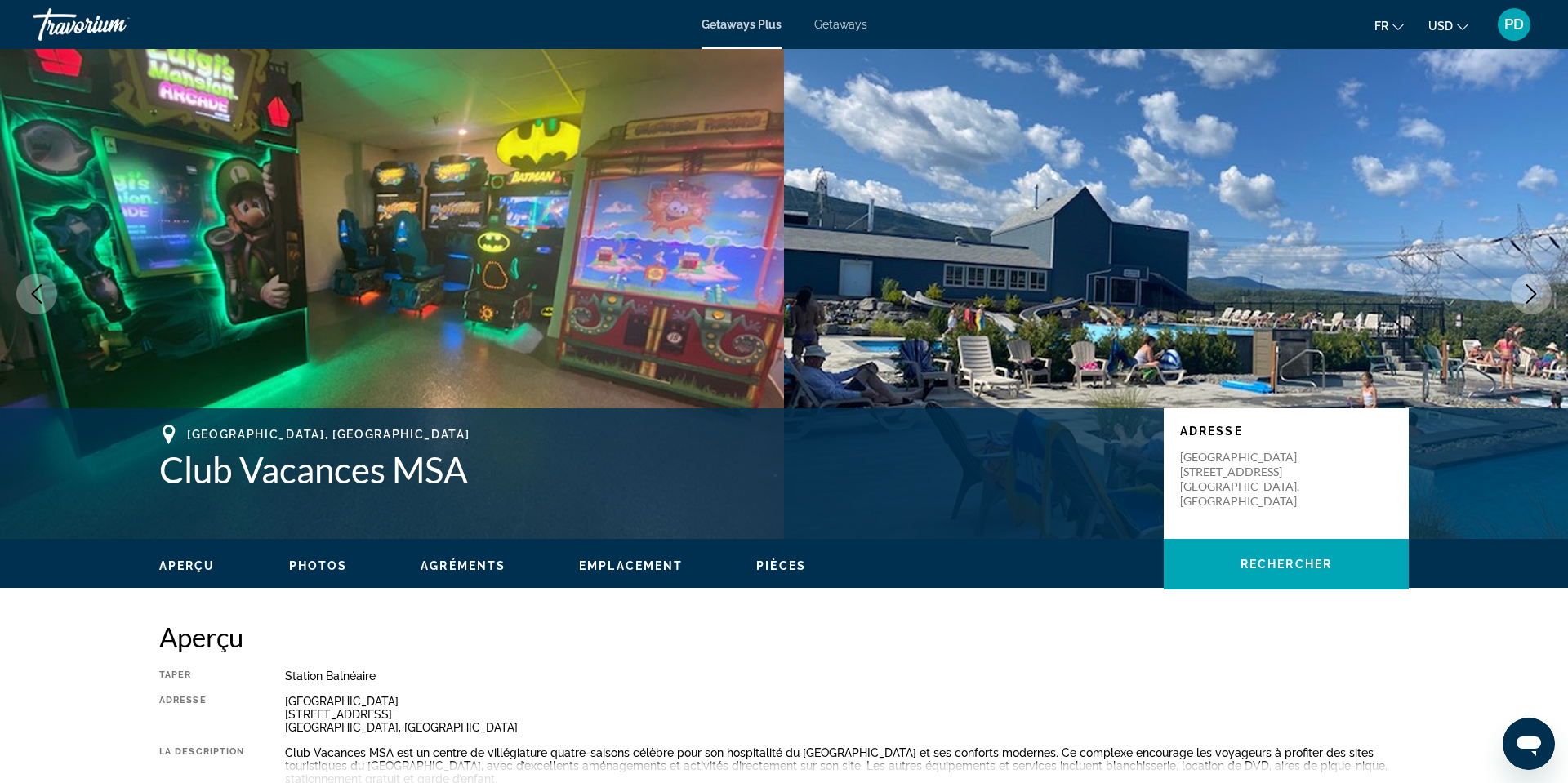
click at [1523, 304] on icon "Next image" at bounding box center [1531, 294] width 19 height 19
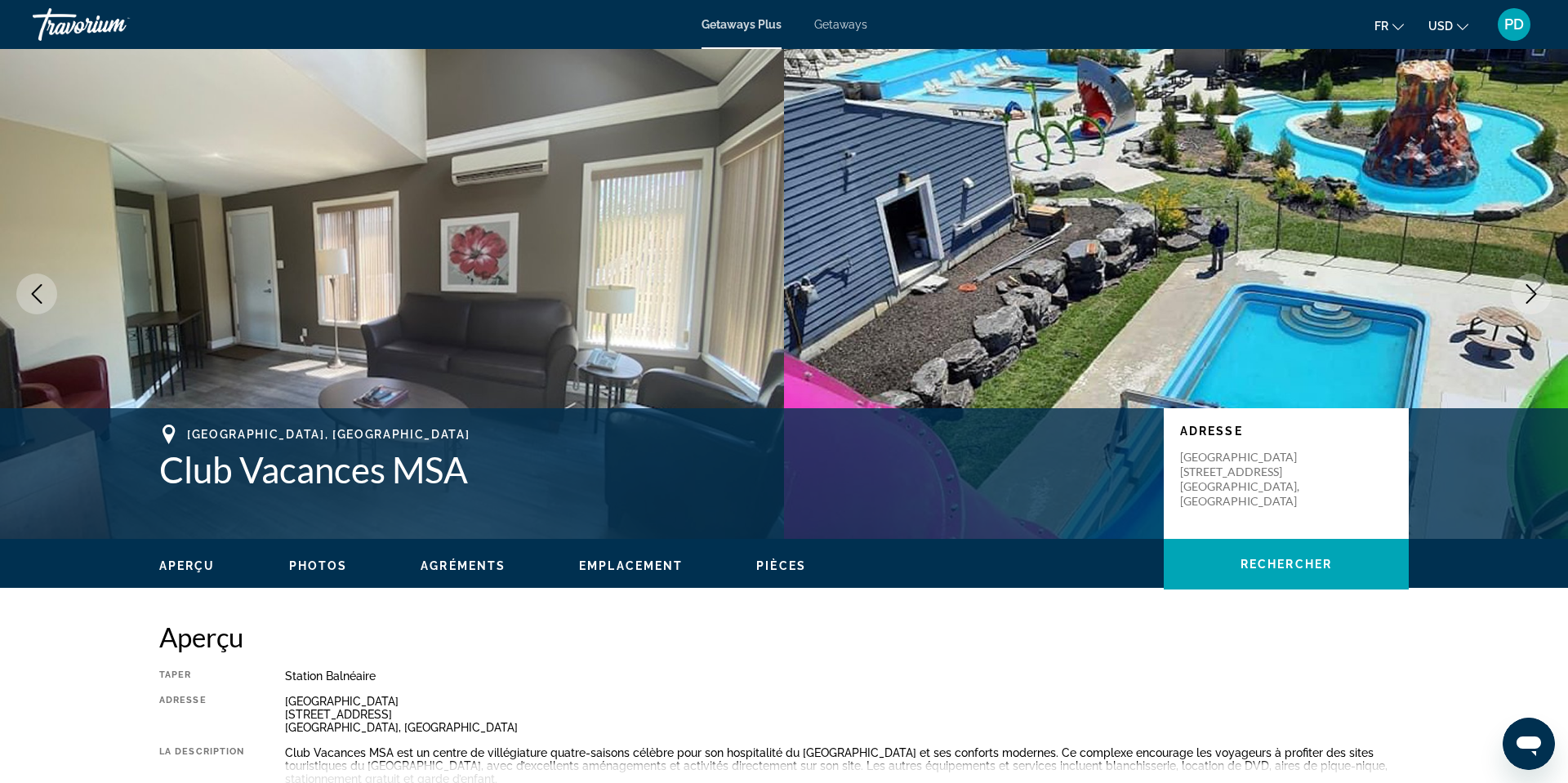
click at [46, 304] on icon "Previous image" at bounding box center [37, 294] width 19 height 19
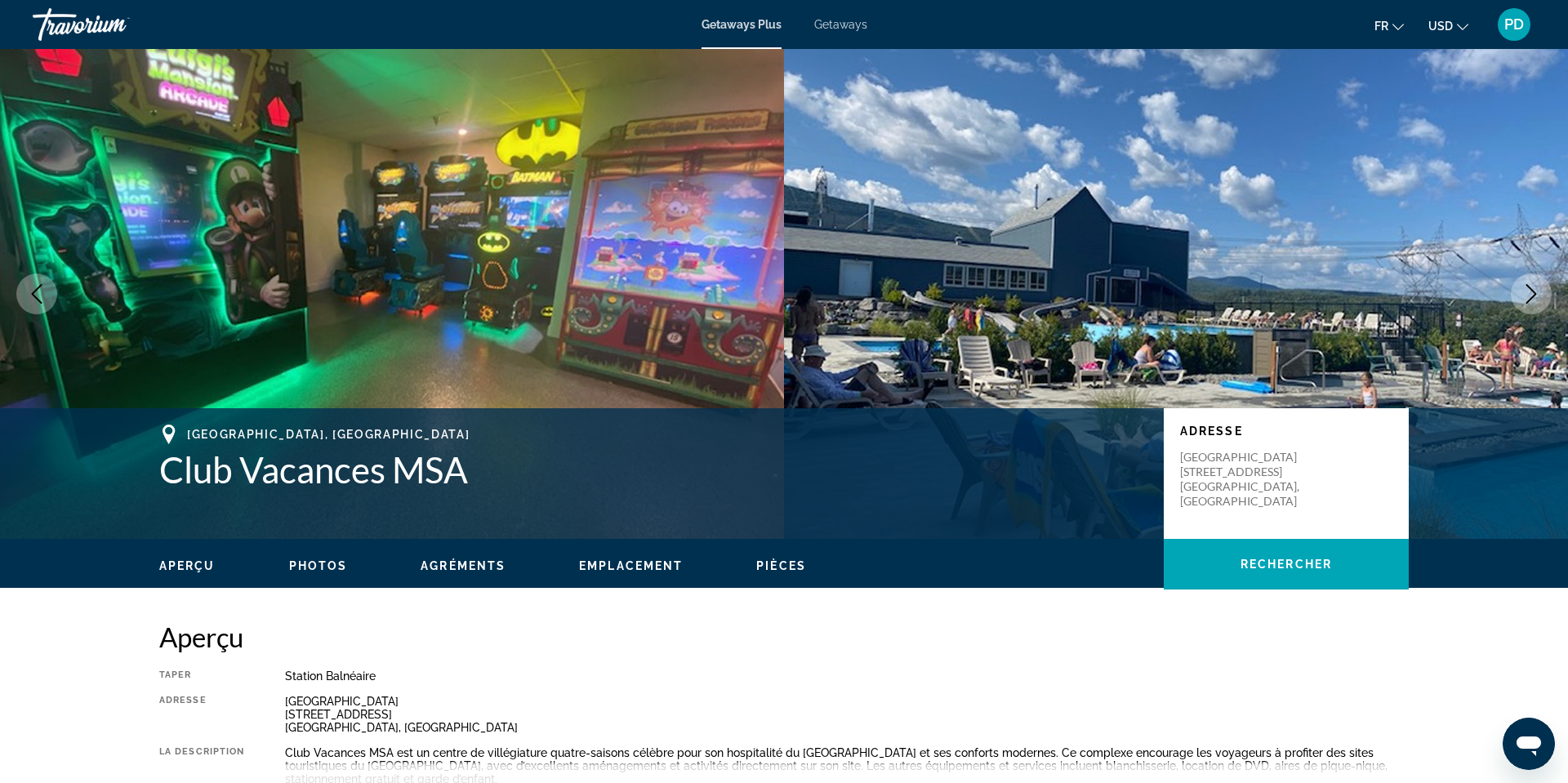
click at [1526, 304] on icon "Next image" at bounding box center [1531, 294] width 10 height 19
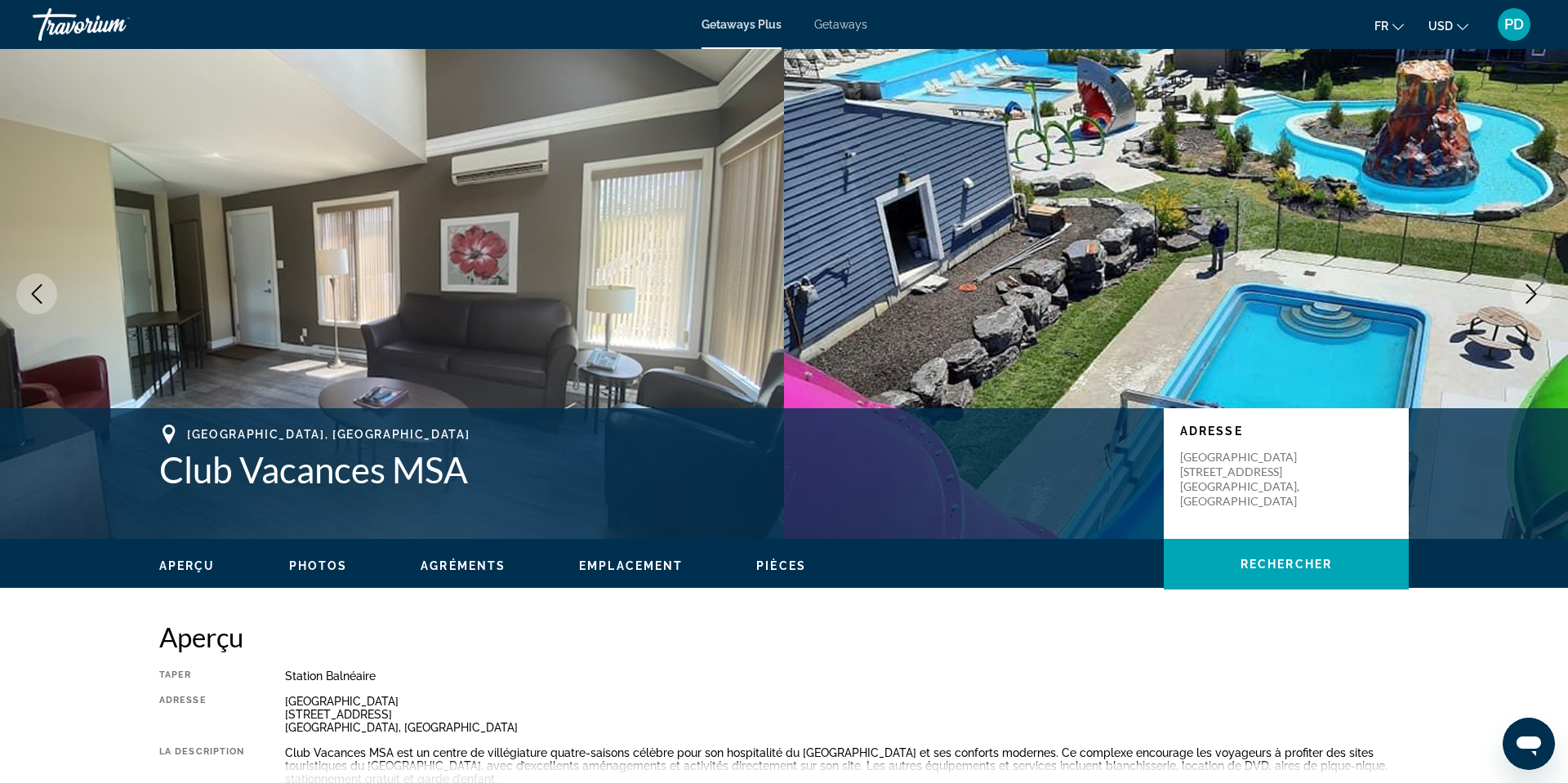
click at [1526, 304] on icon "Next image" at bounding box center [1531, 294] width 10 height 19
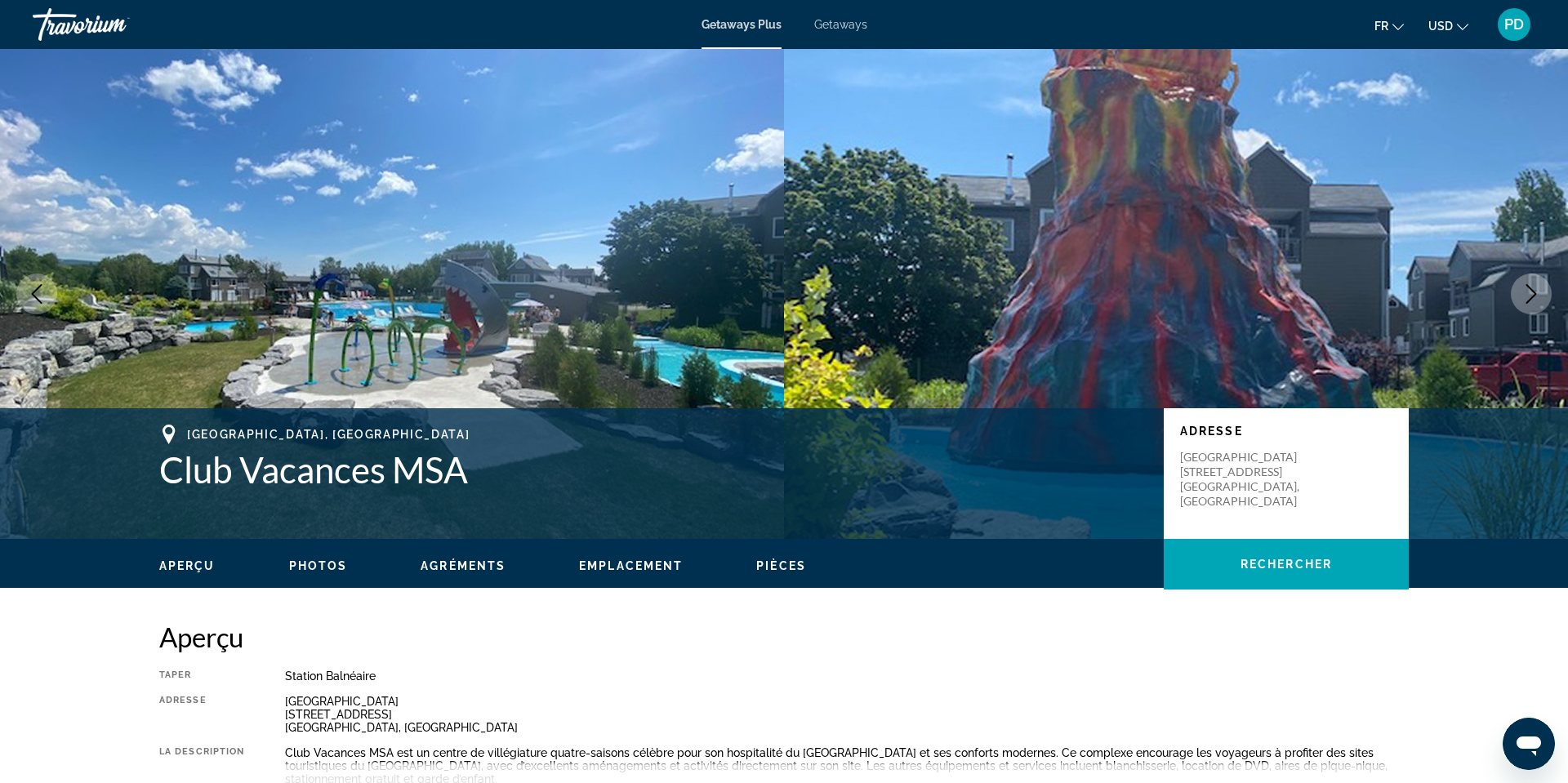
click at [1526, 304] on icon "Next image" at bounding box center [1531, 294] width 10 height 19
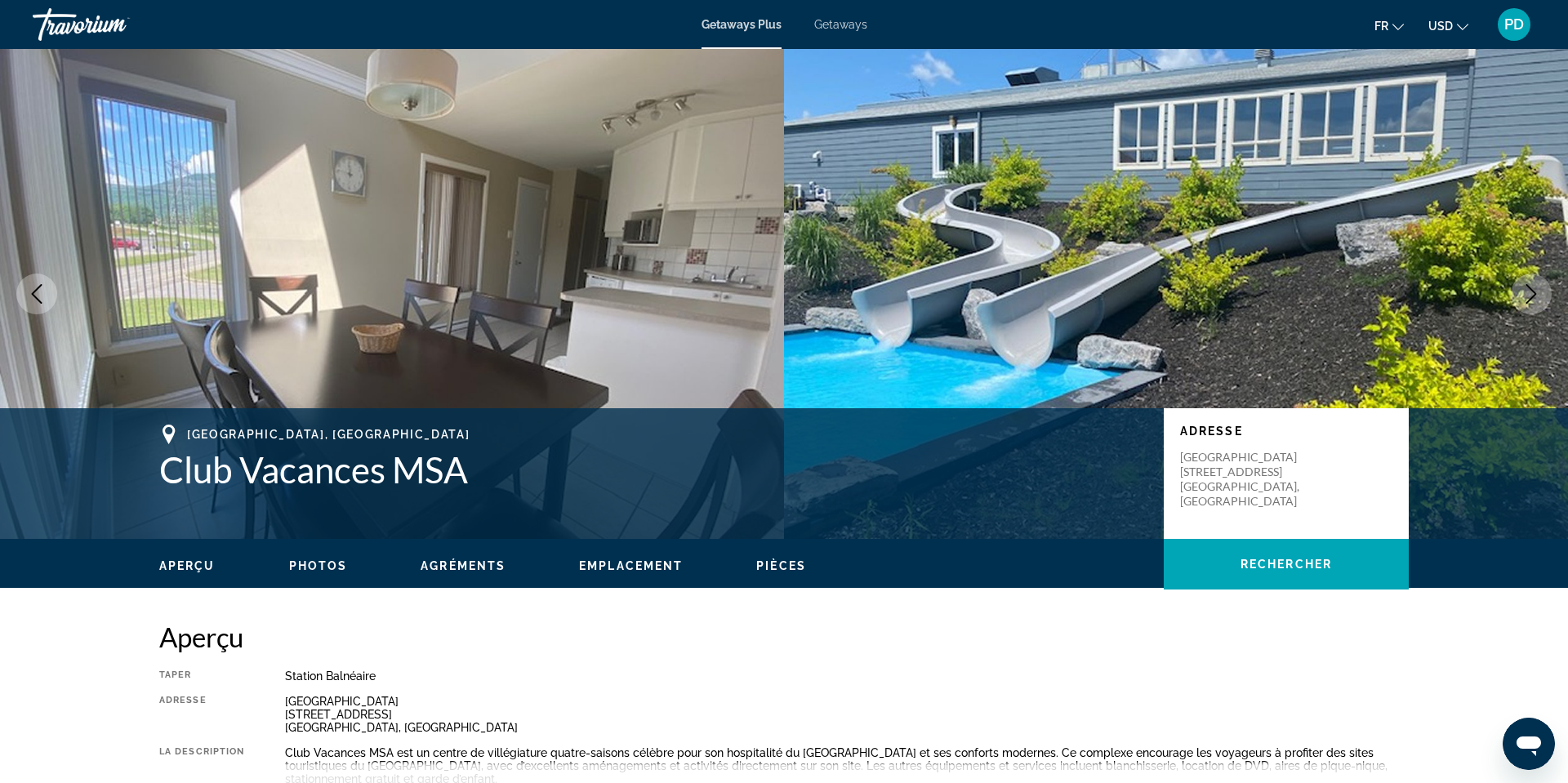
click at [1526, 304] on icon "Next image" at bounding box center [1531, 294] width 10 height 19
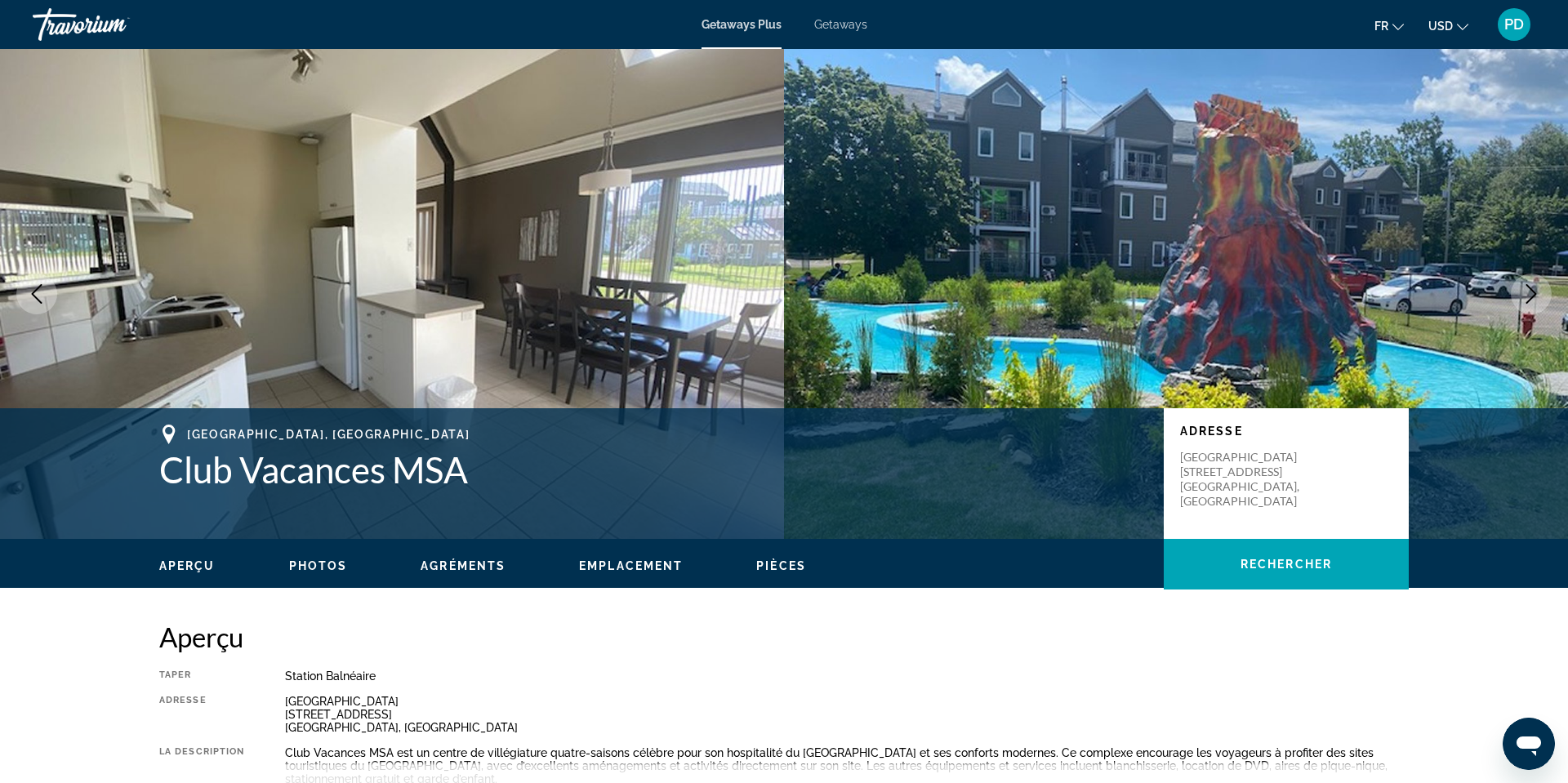
click at [1526, 304] on icon "Next image" at bounding box center [1531, 294] width 10 height 19
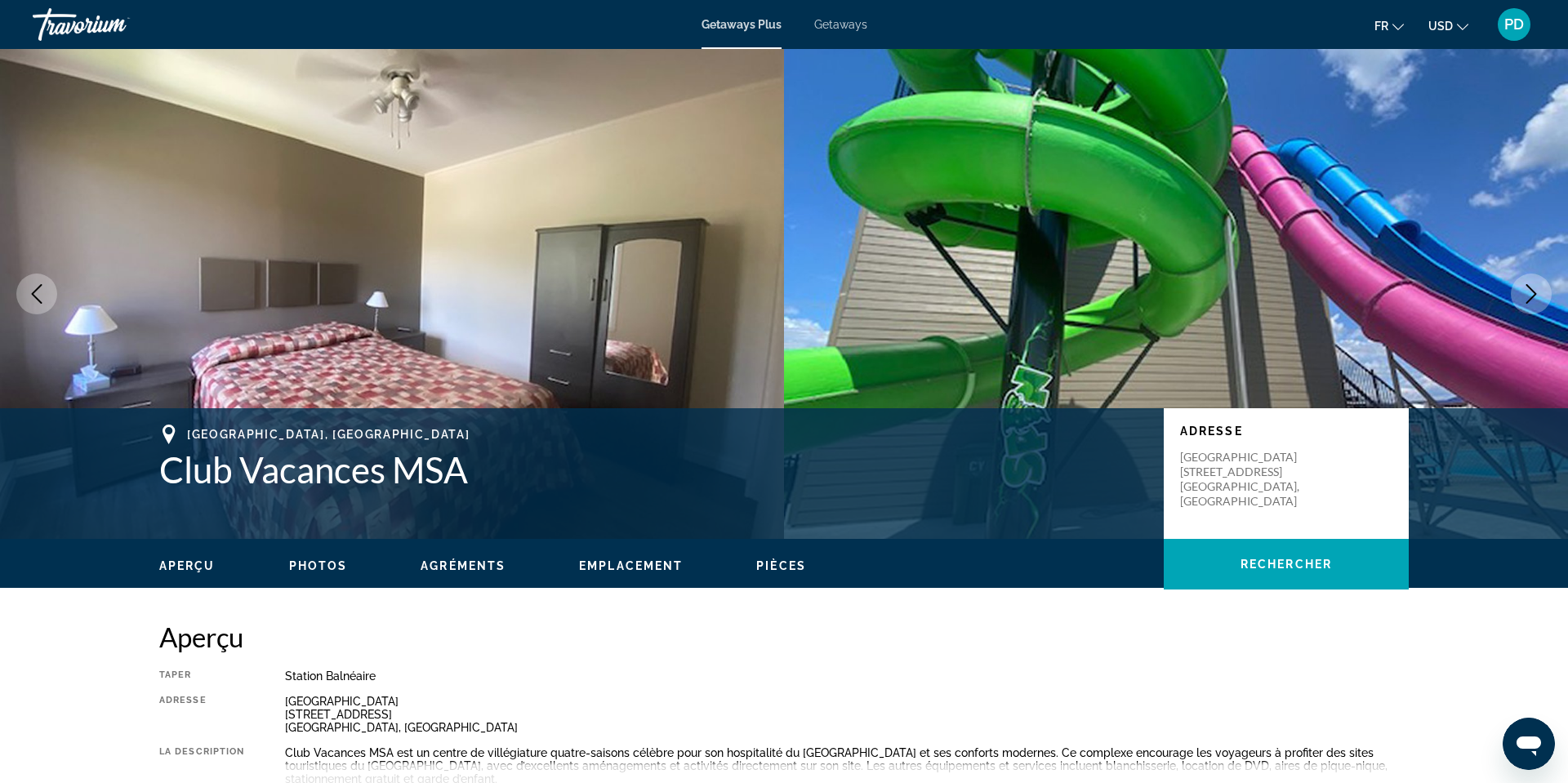
click at [1526, 304] on icon "Next image" at bounding box center [1531, 294] width 10 height 19
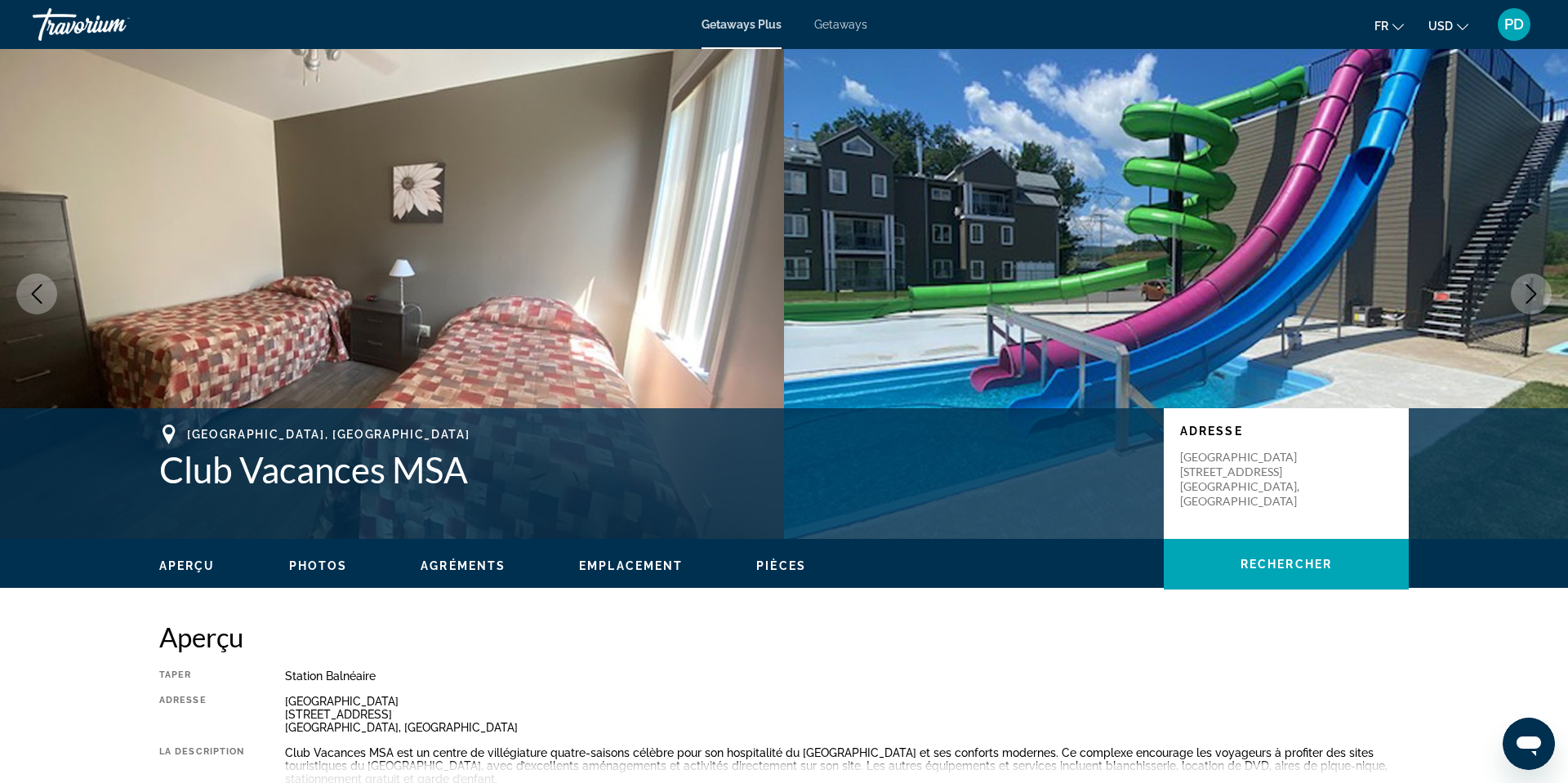
click at [1526, 304] on icon "Next image" at bounding box center [1531, 294] width 10 height 19
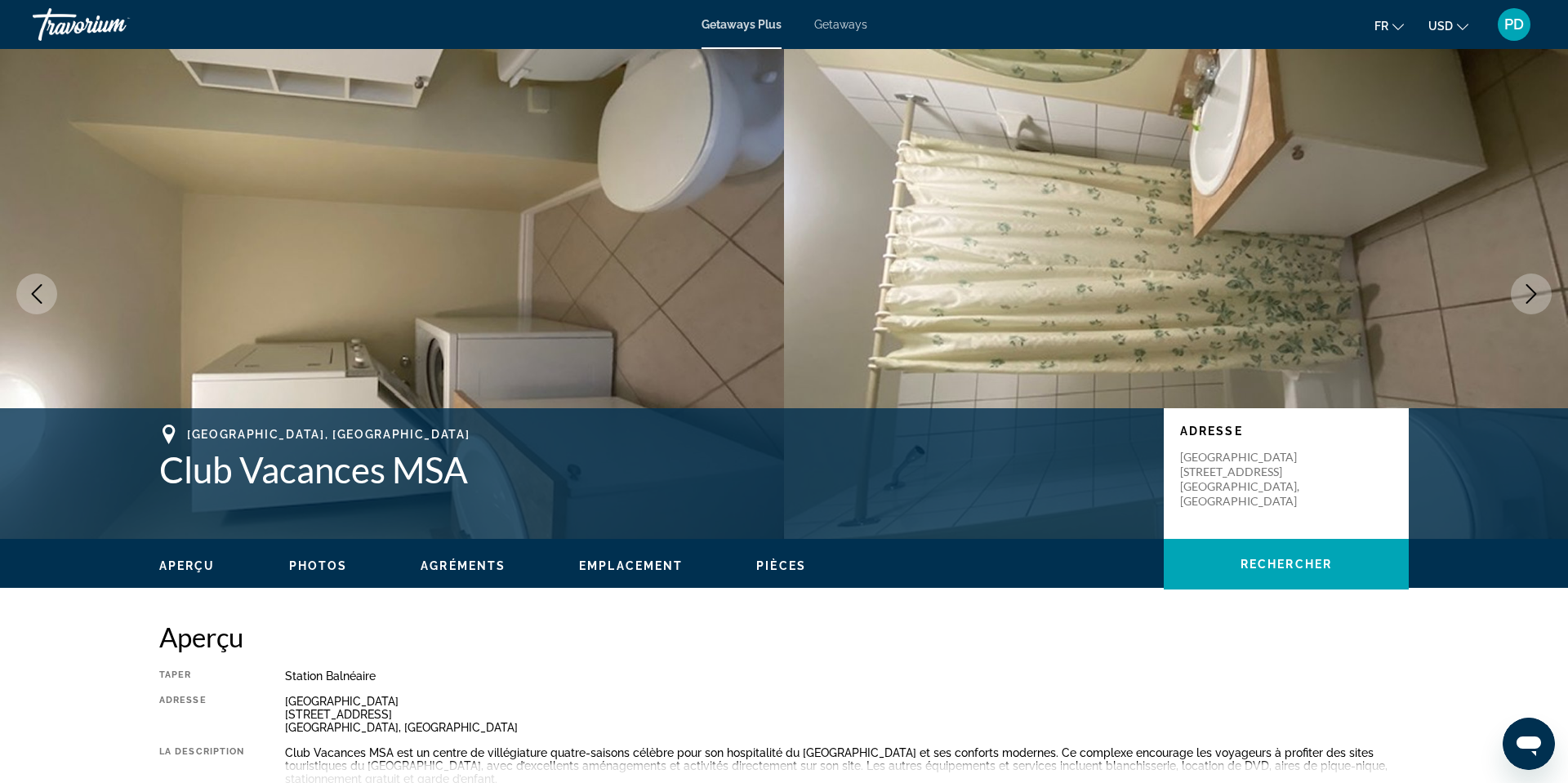
click at [1526, 304] on icon "Next image" at bounding box center [1531, 294] width 10 height 19
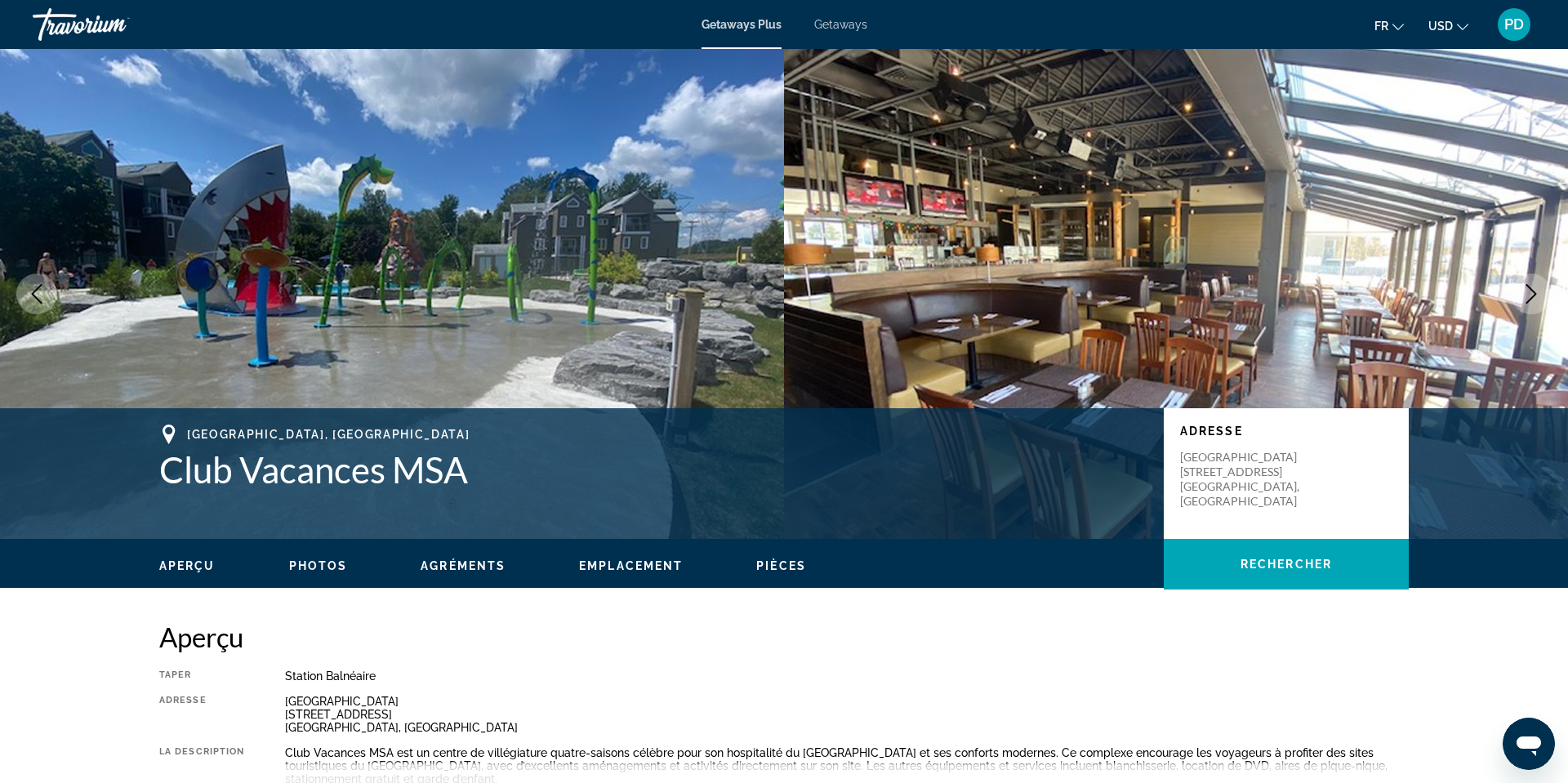
click at [1526, 304] on icon "Next image" at bounding box center [1531, 294] width 10 height 19
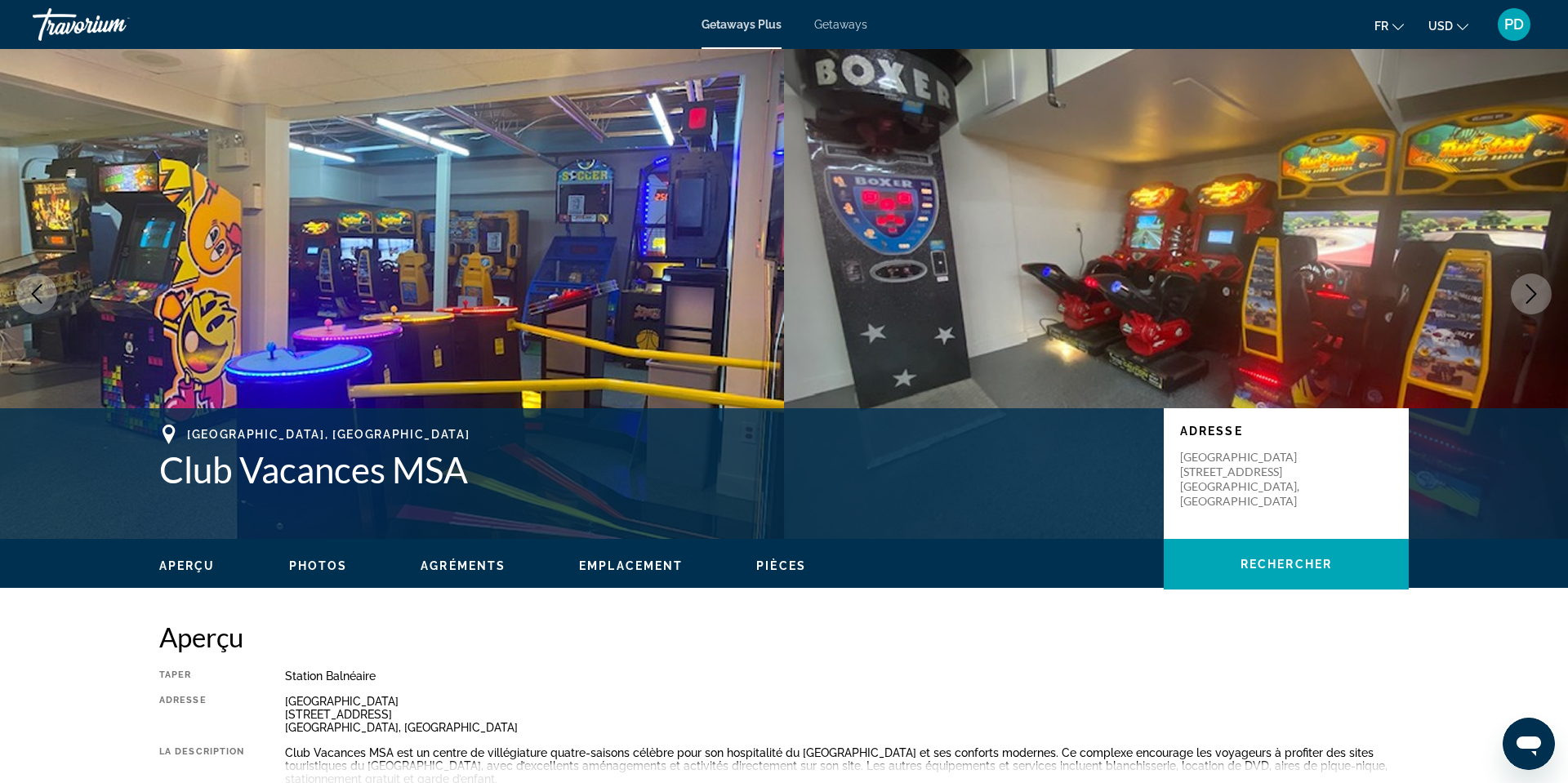
click at [1526, 304] on icon "Next image" at bounding box center [1531, 294] width 10 height 19
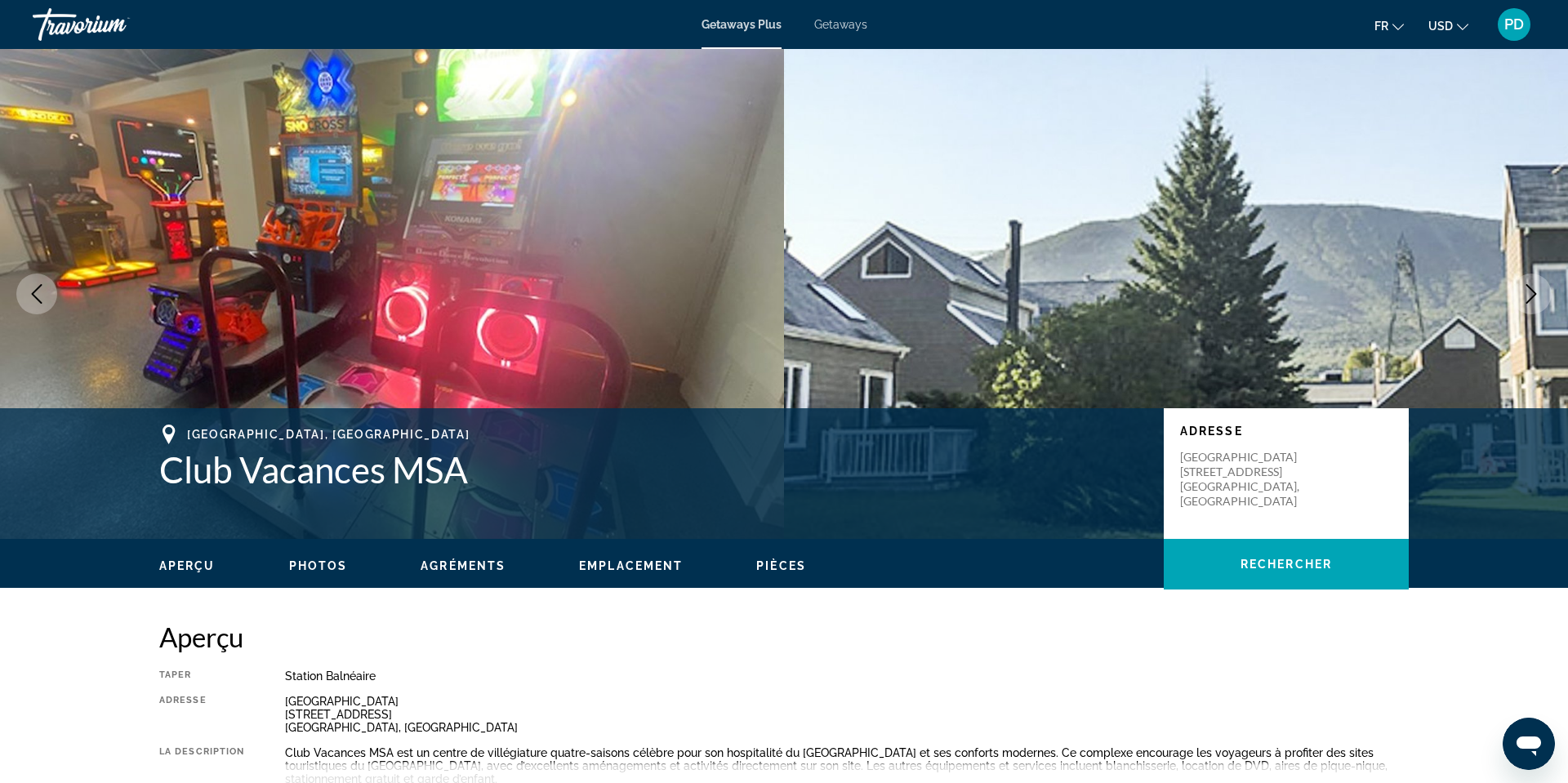
click at [1526, 304] on icon "Next image" at bounding box center [1531, 294] width 10 height 19
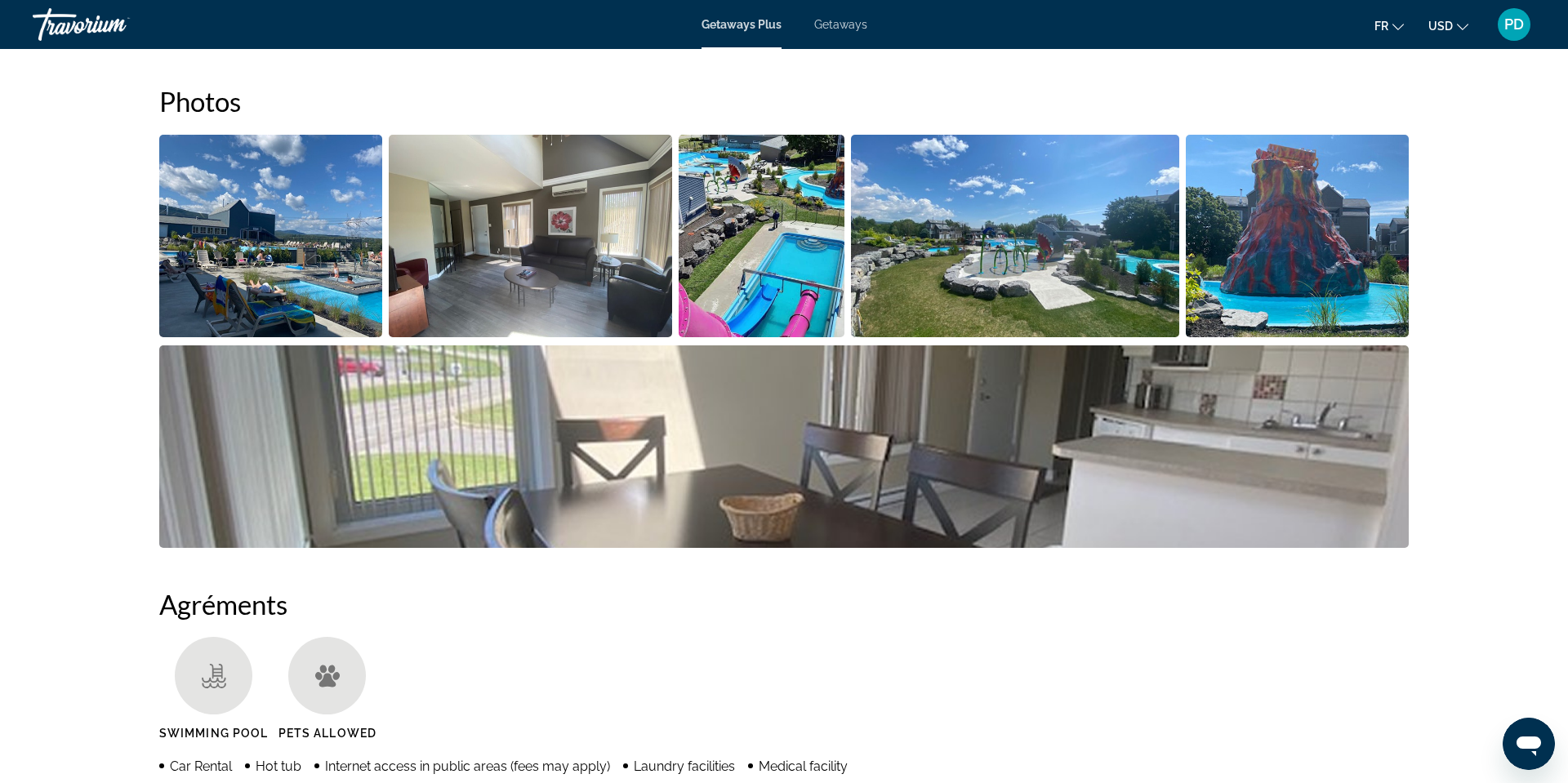
scroll to position [755, 0]
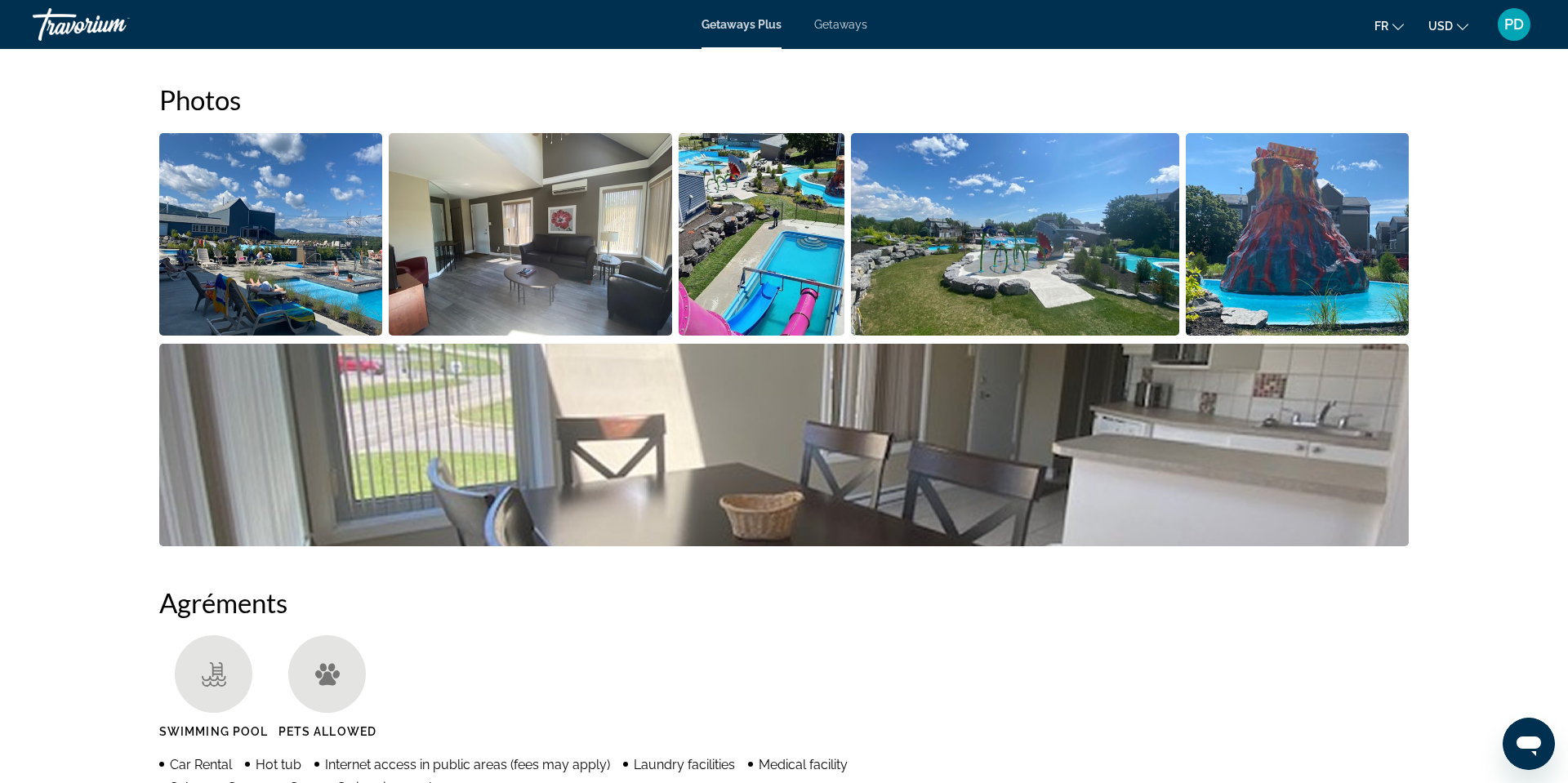
click at [285, 50] on span "Lire la suite" at bounding box center [324, 45] width 78 height 10
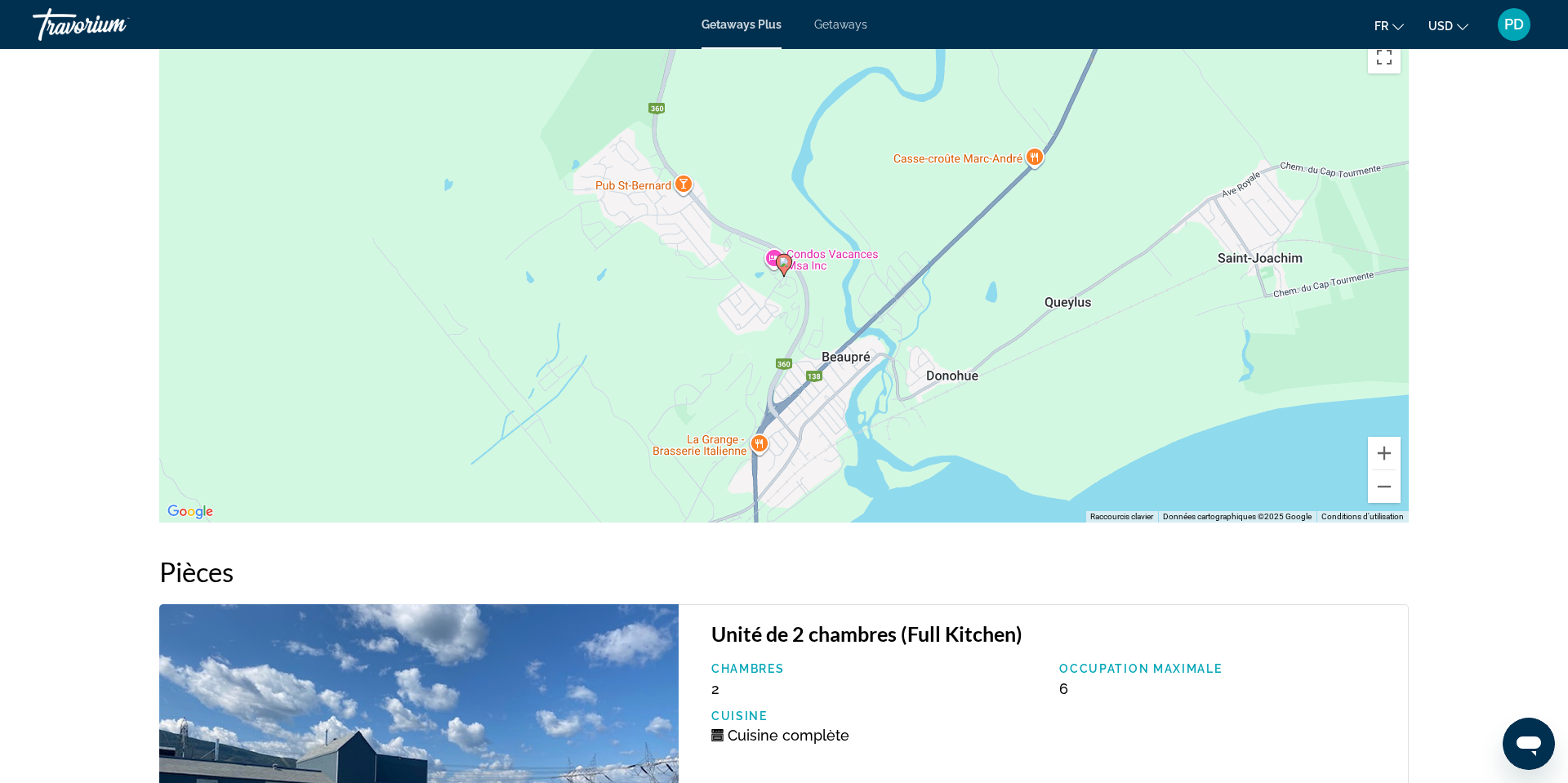
scroll to position [2541, 0]
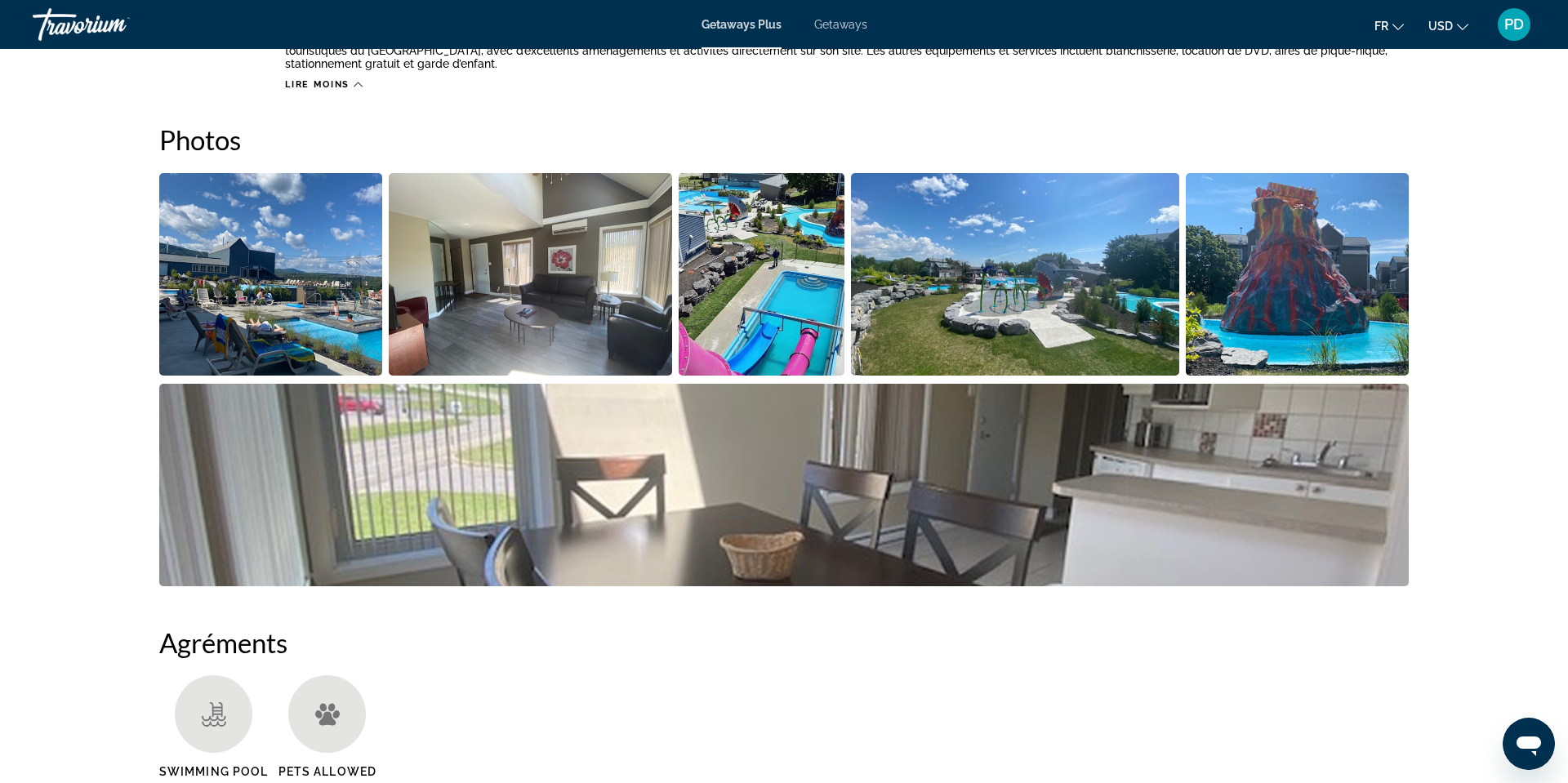
scroll to position [0, 0]
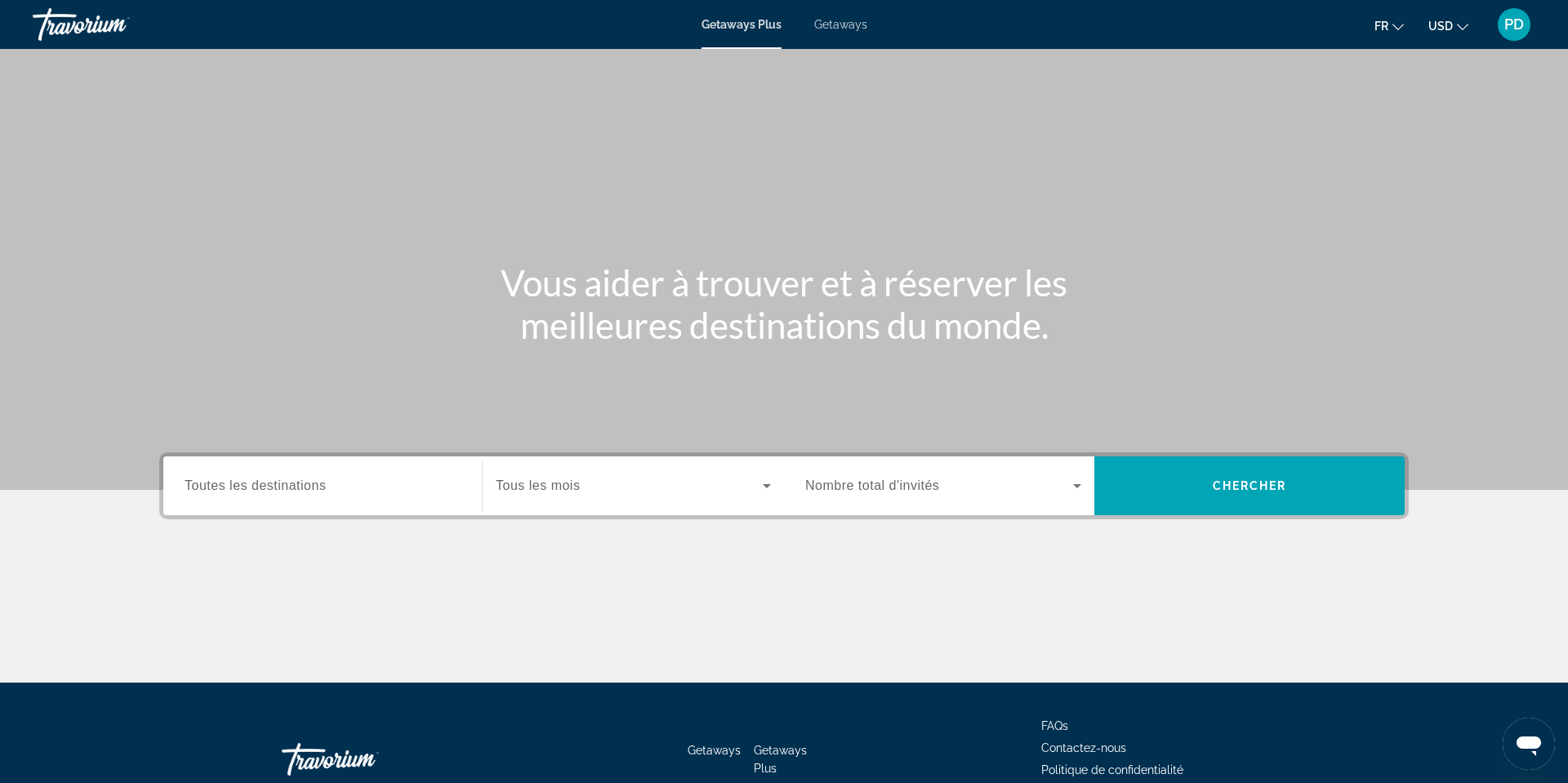
click at [185, 493] on span "Toutes les destinations" at bounding box center [255, 486] width 141 height 14
click at [185, 496] on input "Destination Toutes les destinations" at bounding box center [322, 486] width 276 height 19
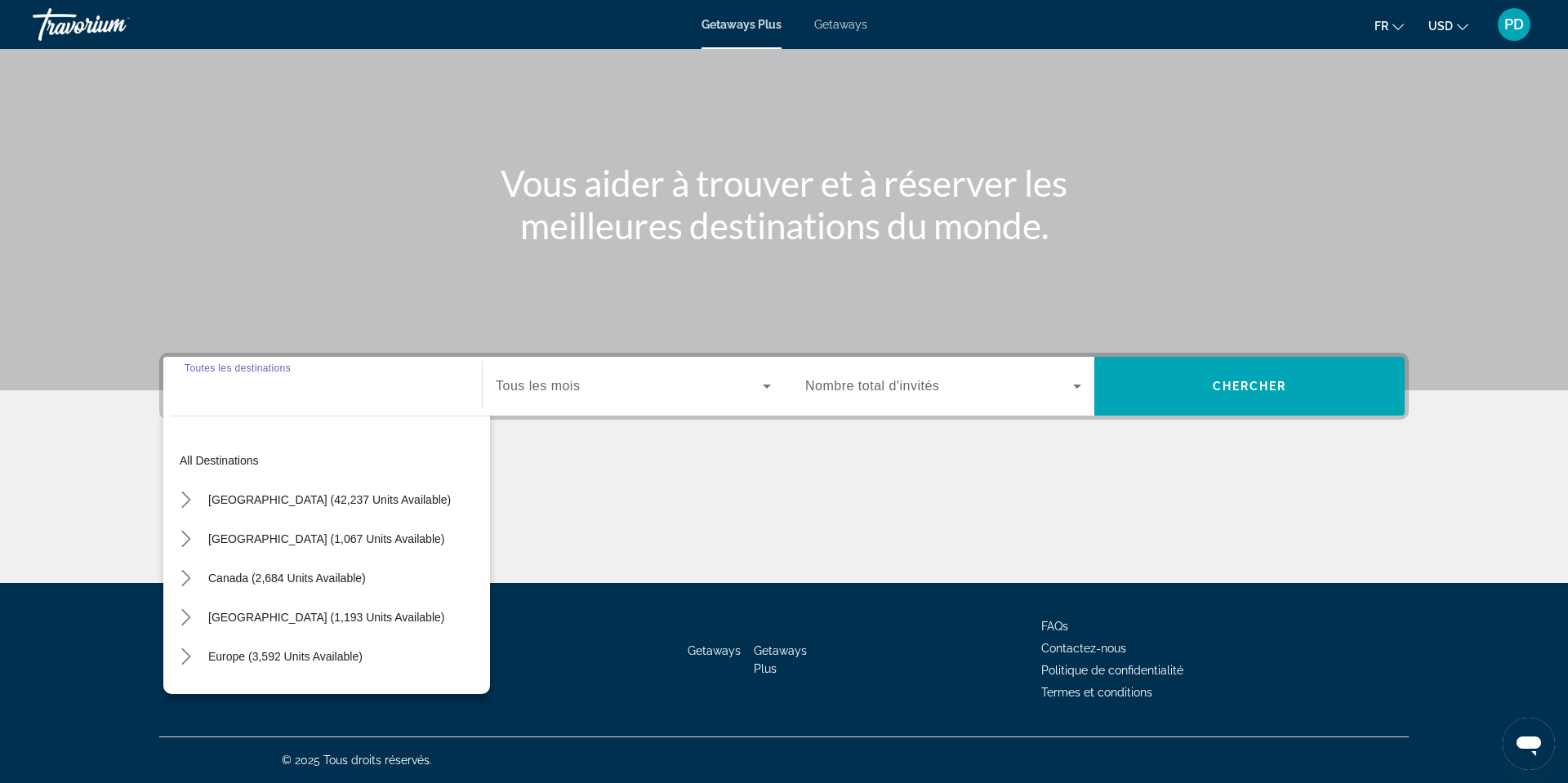
scroll to position [429, 0]
click at [208, 493] on span "[GEOGRAPHIC_DATA] (42,237 units available)" at bounding box center [329, 500] width 242 height 13
type input "**********"
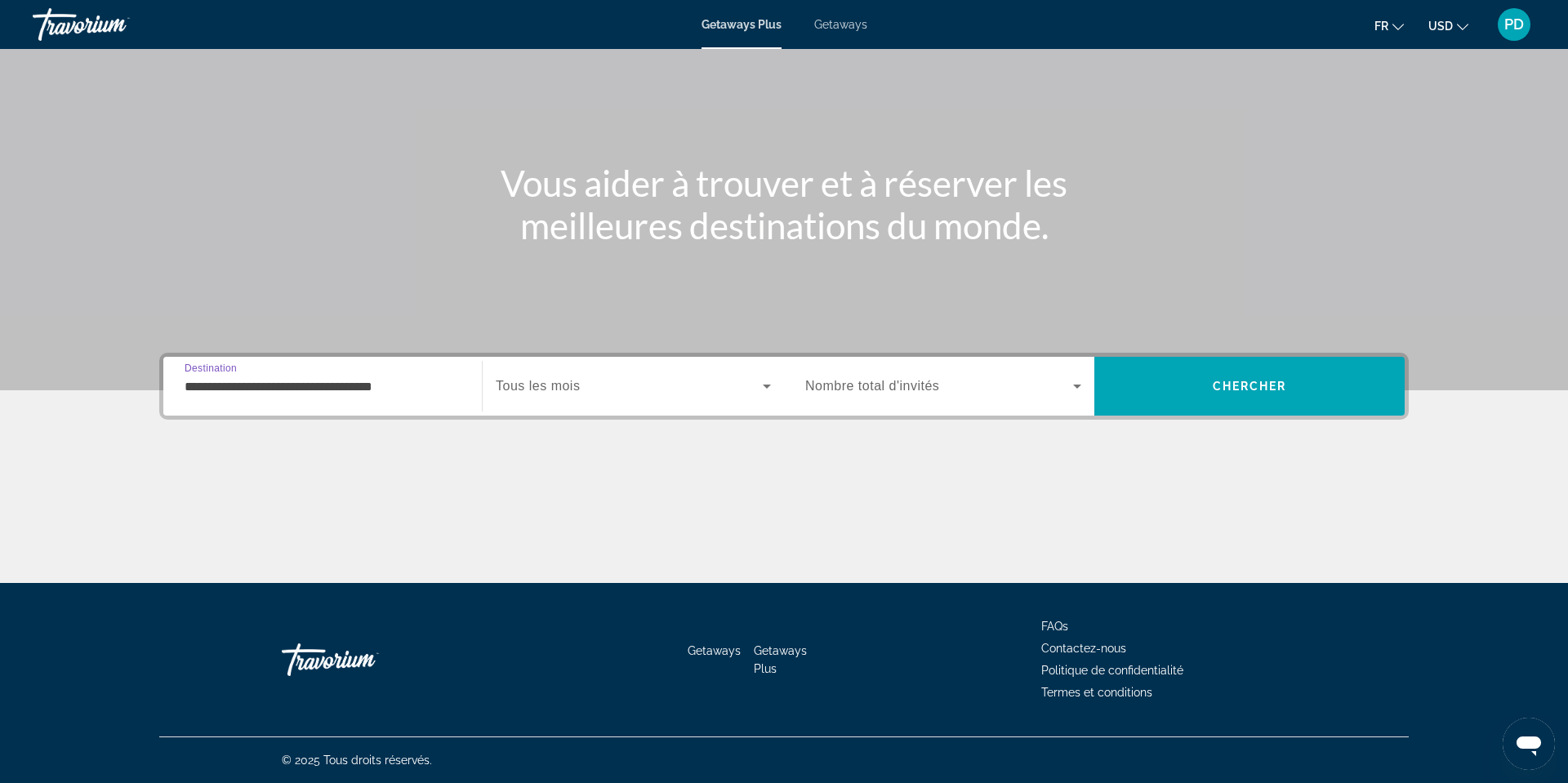
click at [495, 379] on span "Tous les mois" at bounding box center [537, 386] width 84 height 14
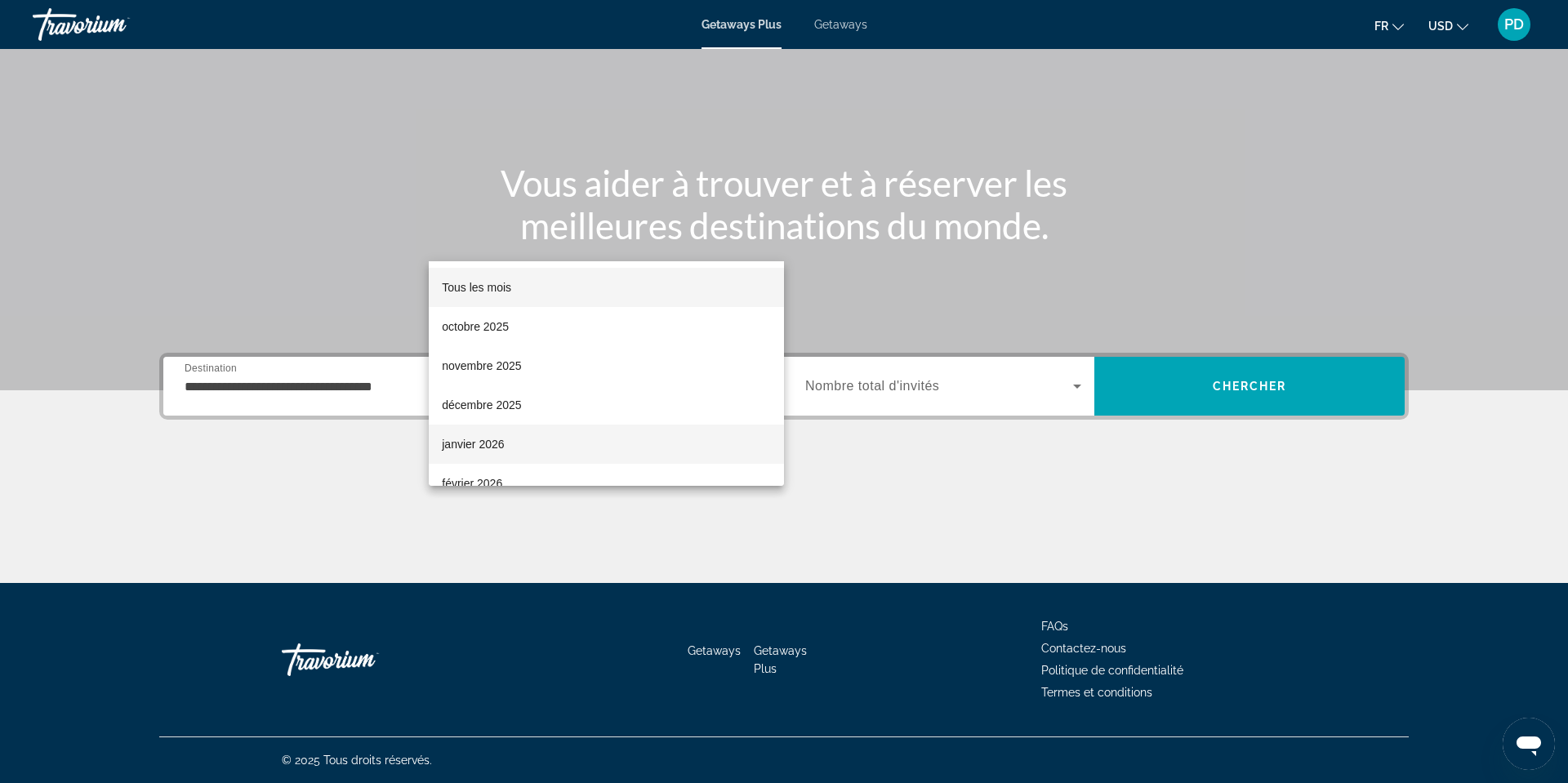
click at [500, 446] on span "janvier 2026" at bounding box center [472, 444] width 62 height 19
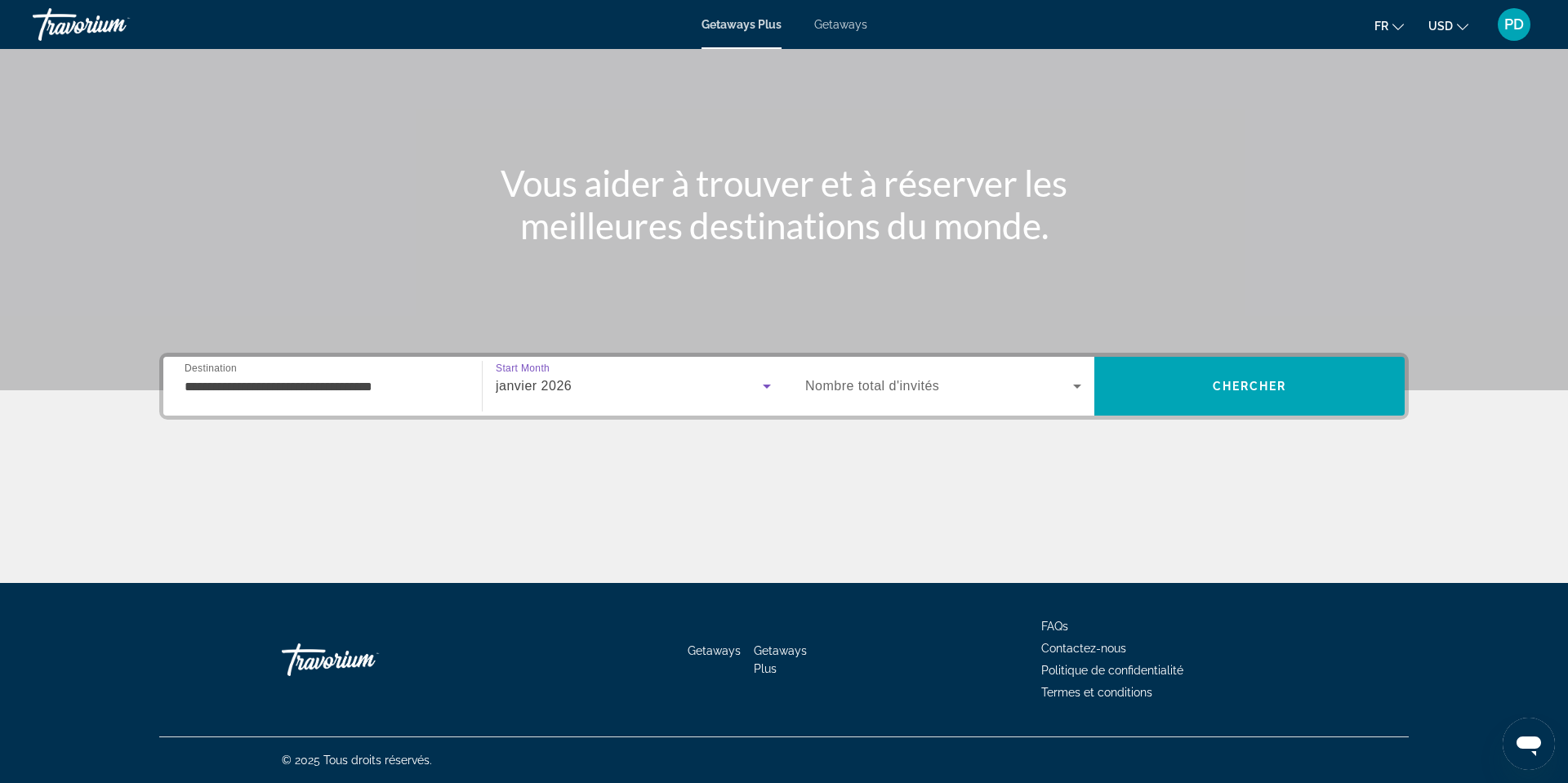
click at [631, 376] on div "janvier 2026" at bounding box center [628, 386] width 267 height 19
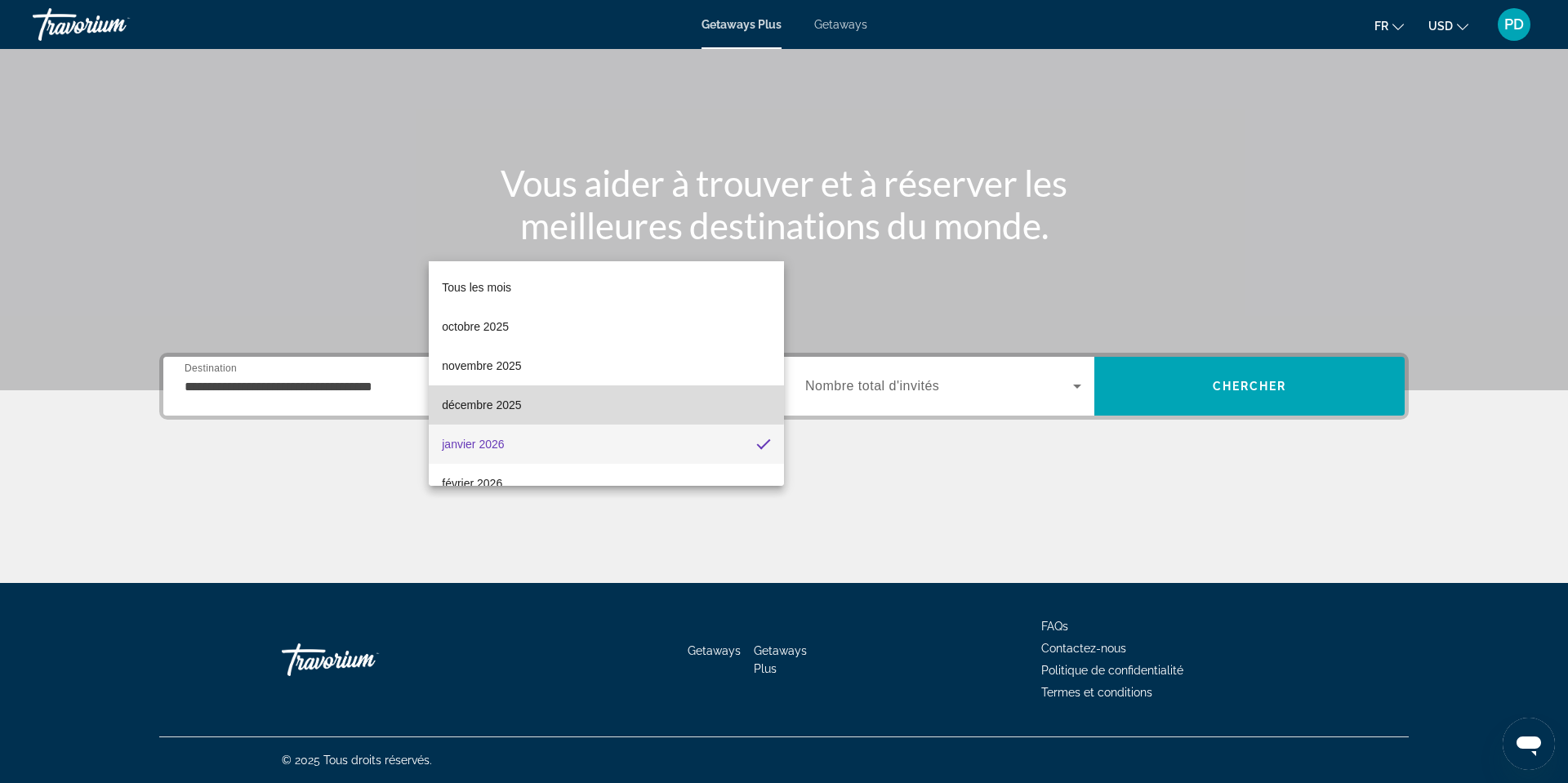
click at [488, 400] on span "décembre 2025" at bounding box center [481, 405] width 80 height 19
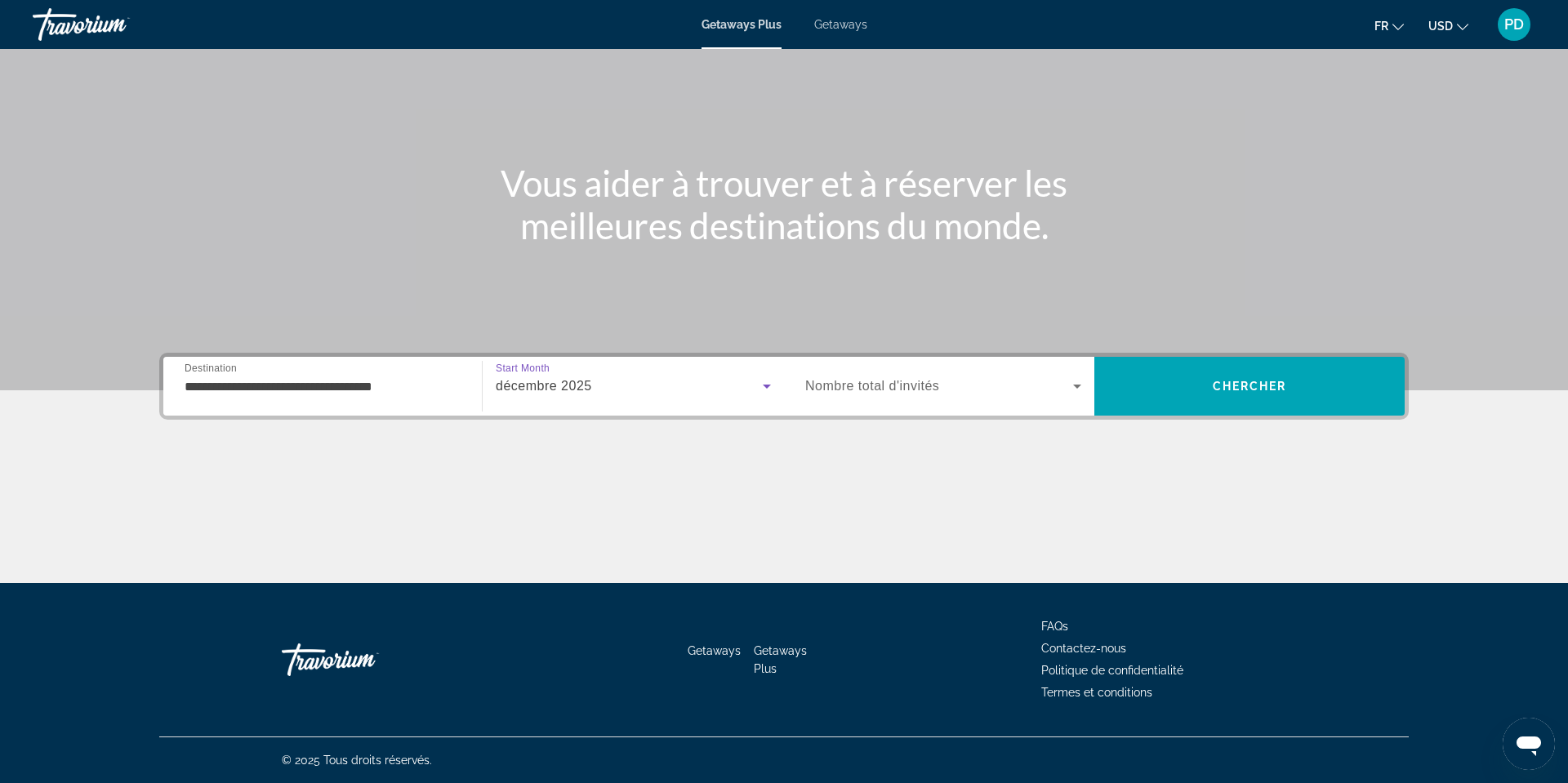
click at [516, 379] on span "décembre 2025" at bounding box center [543, 386] width 96 height 14
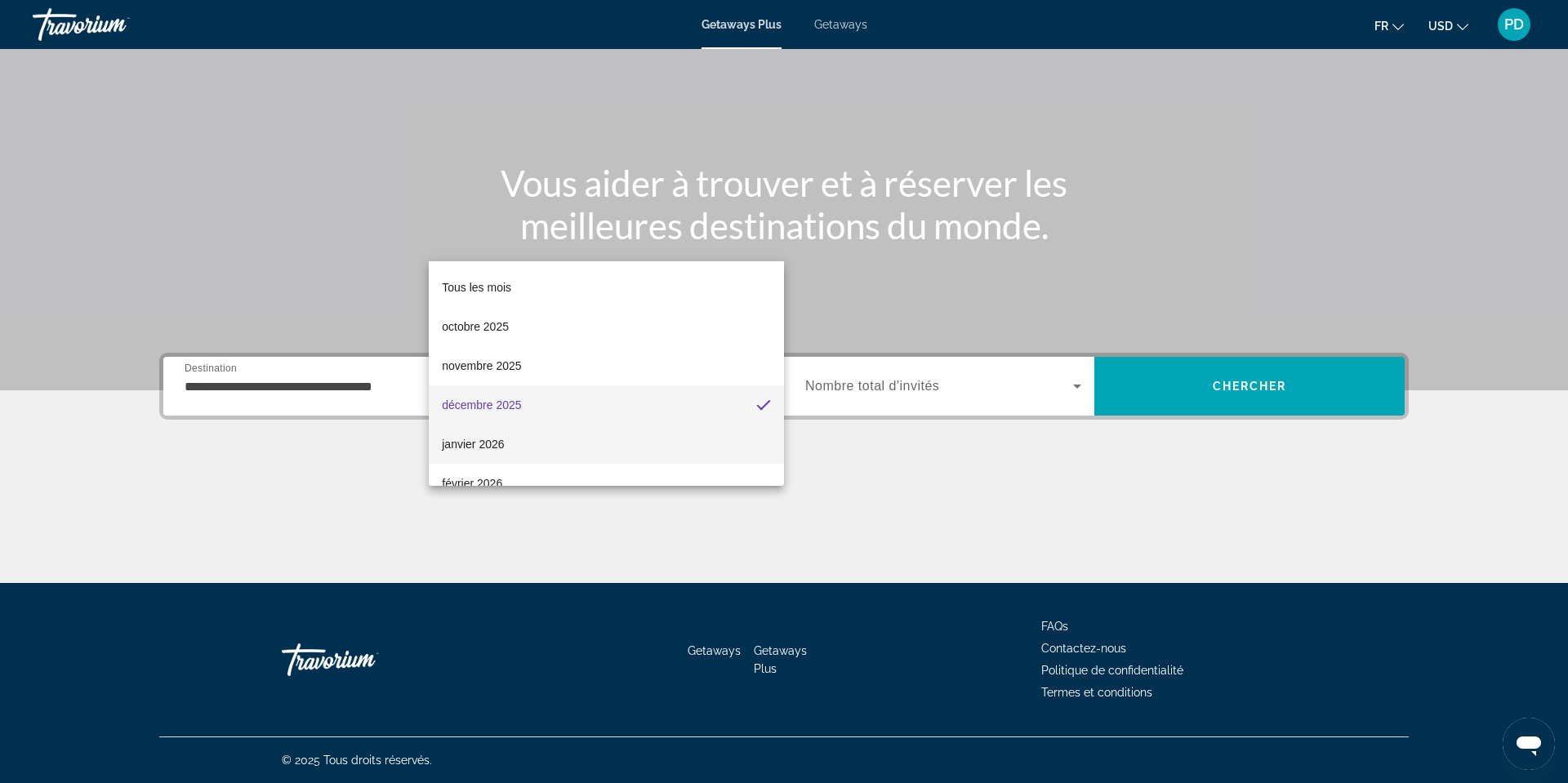
click at [469, 447] on span "janvier 2026" at bounding box center [472, 444] width 62 height 19
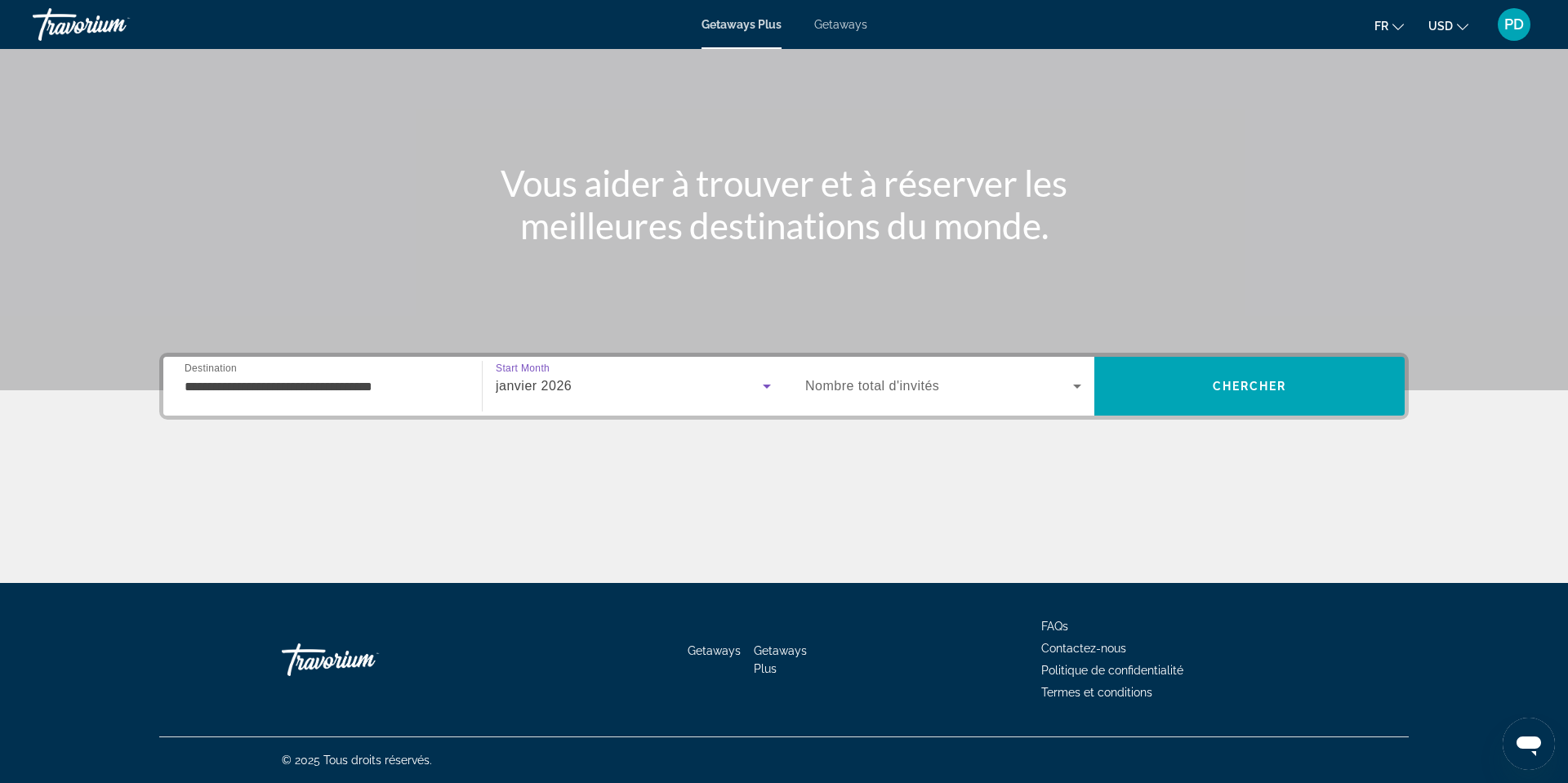
click at [934, 379] on span "Nombre total d'invités" at bounding box center [872, 386] width 134 height 14
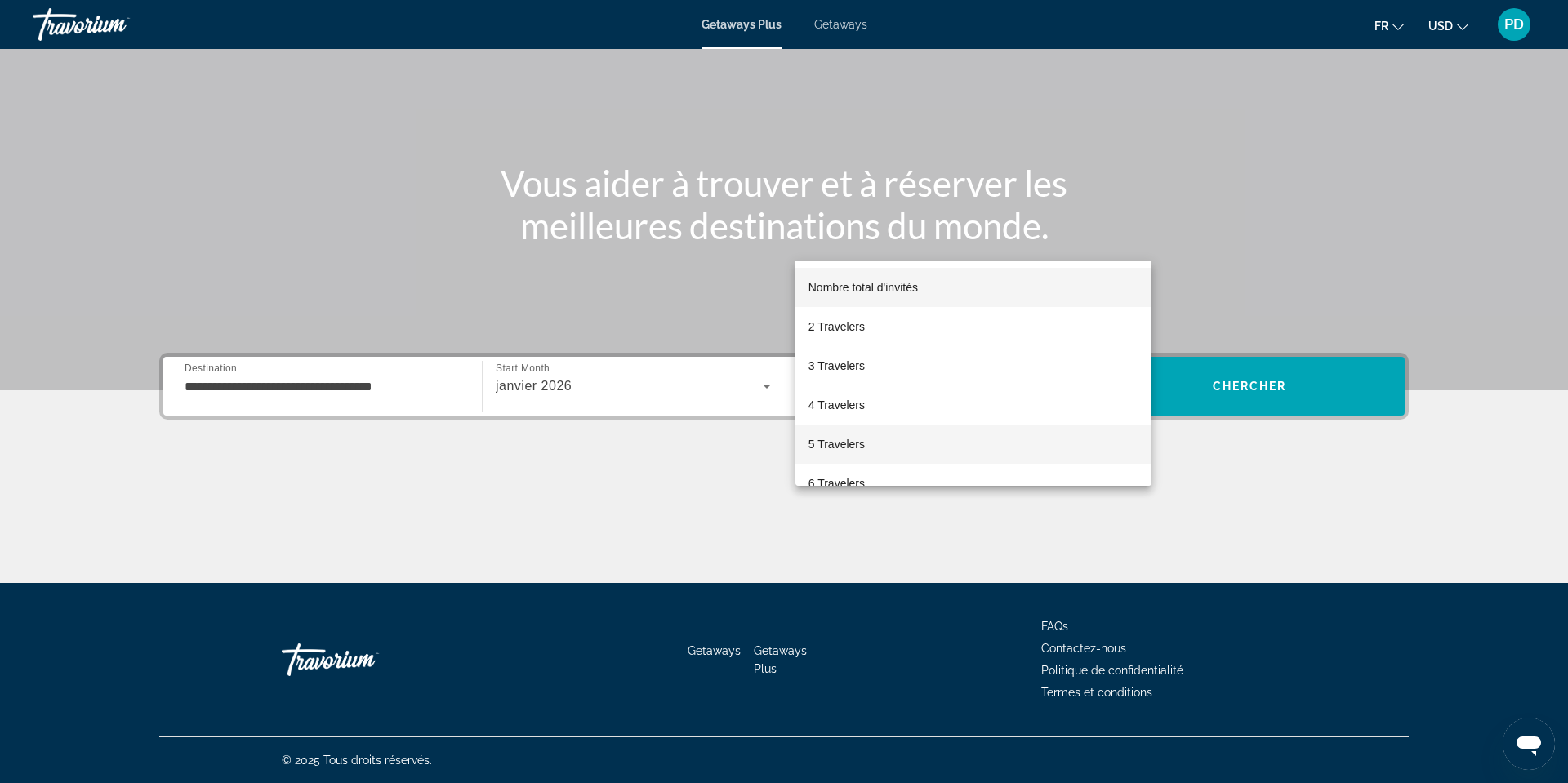
click at [849, 432] on mat-option "5 Travelers" at bounding box center [973, 444] width 356 height 39
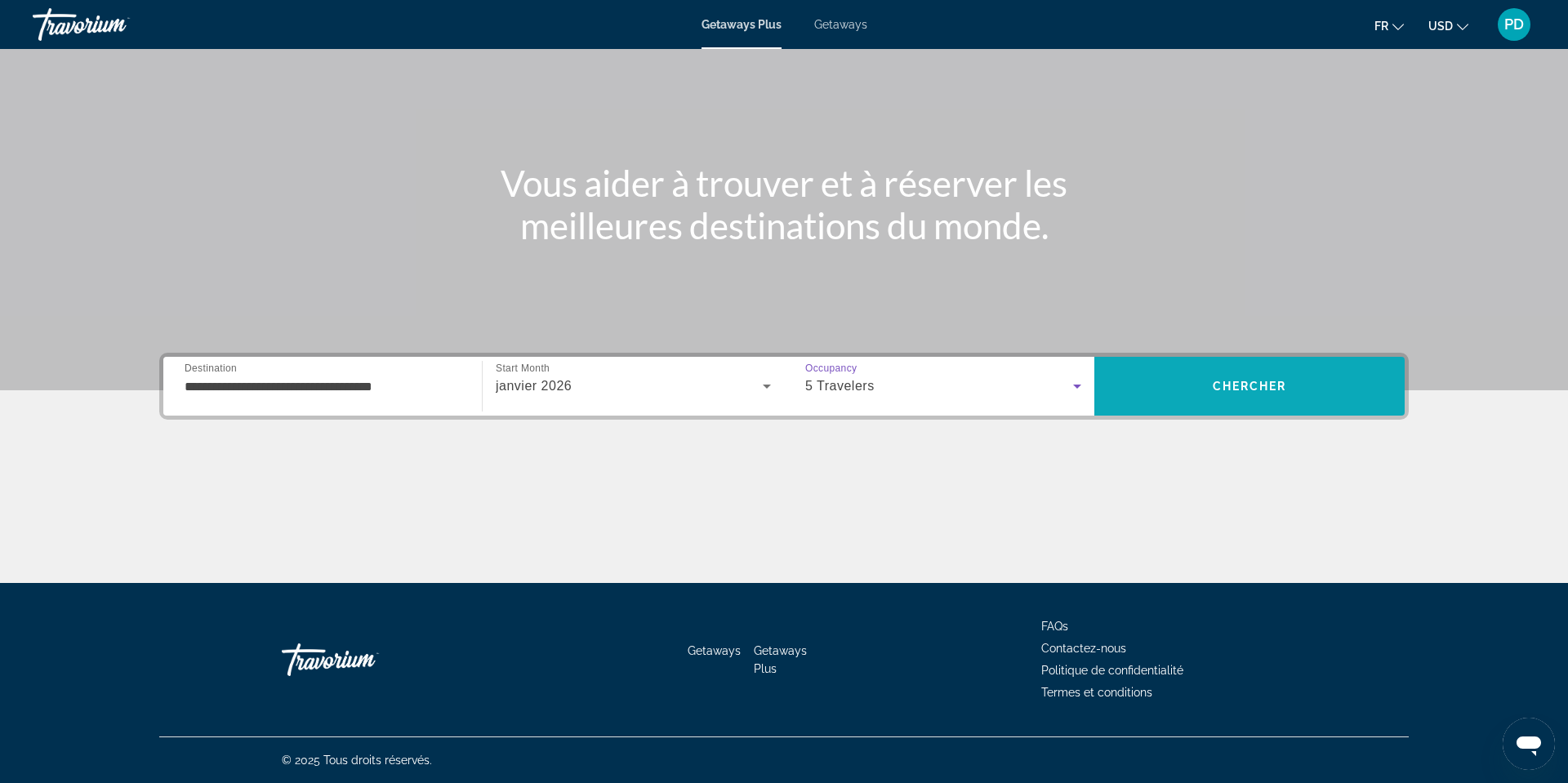
click at [1300, 367] on span "Search" at bounding box center [1249, 386] width 311 height 39
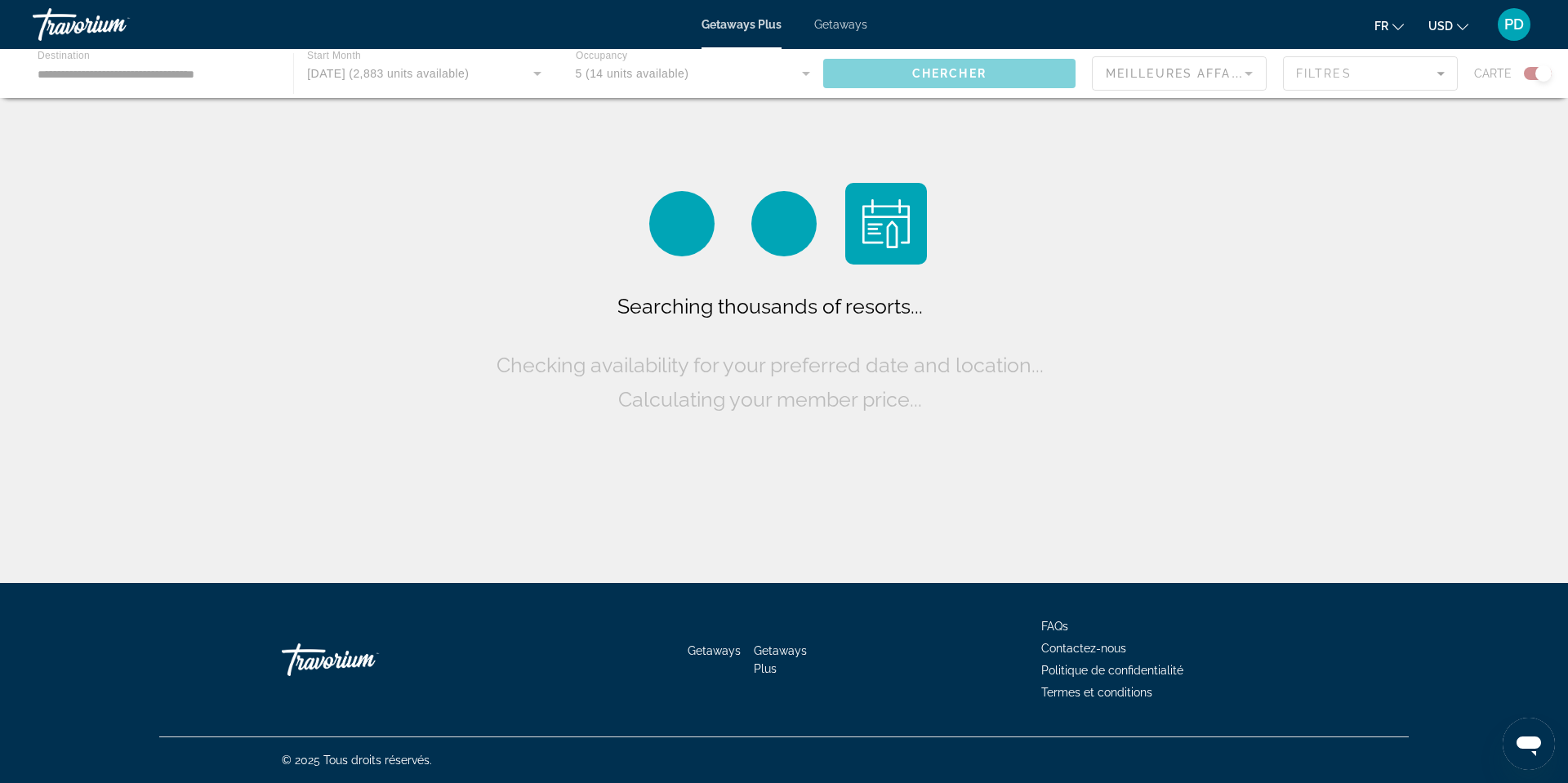
click at [192, 98] on div "Main content" at bounding box center [784, 73] width 1568 height 49
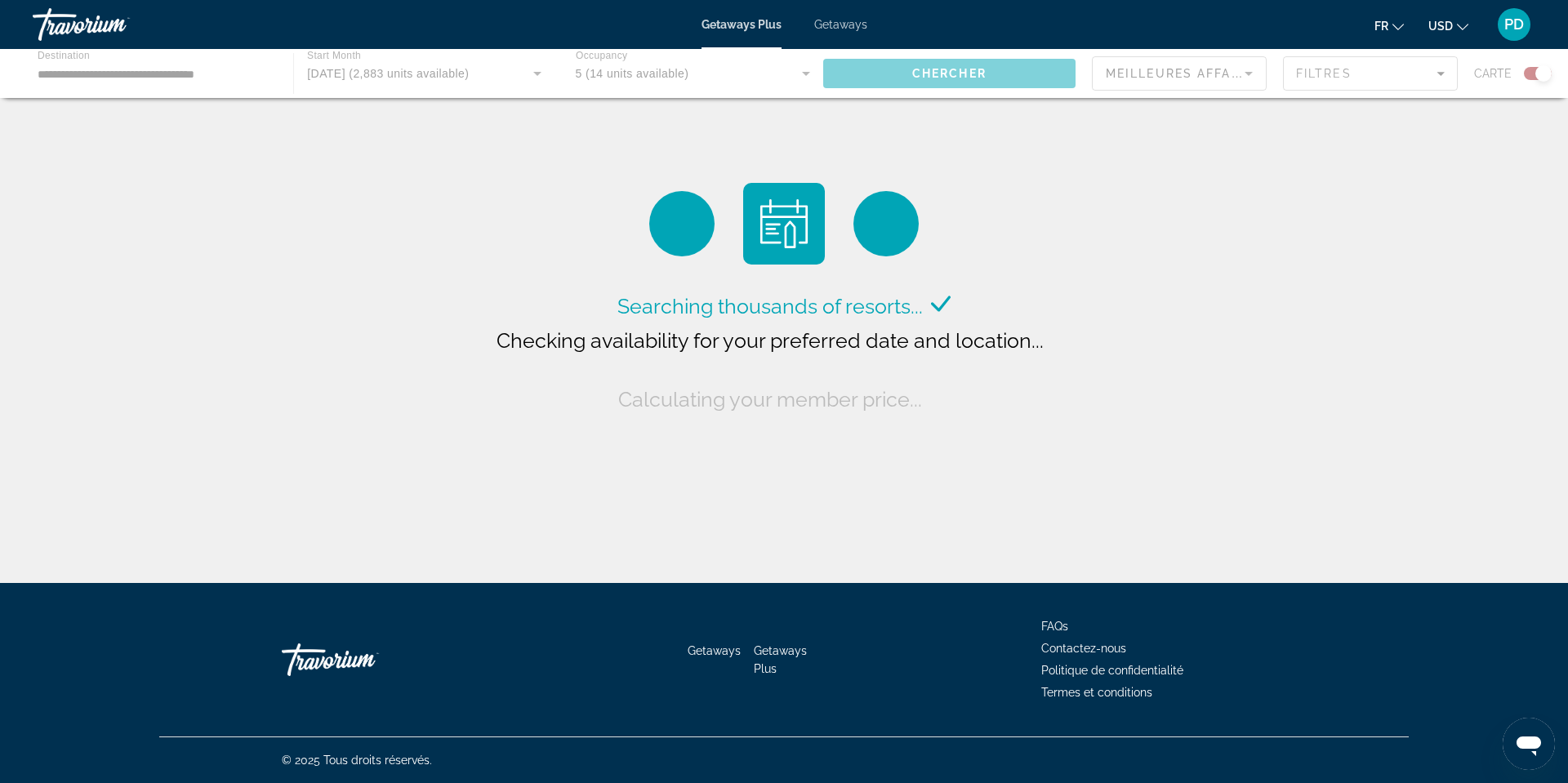
click at [185, 98] on div "Main content" at bounding box center [784, 73] width 1568 height 49
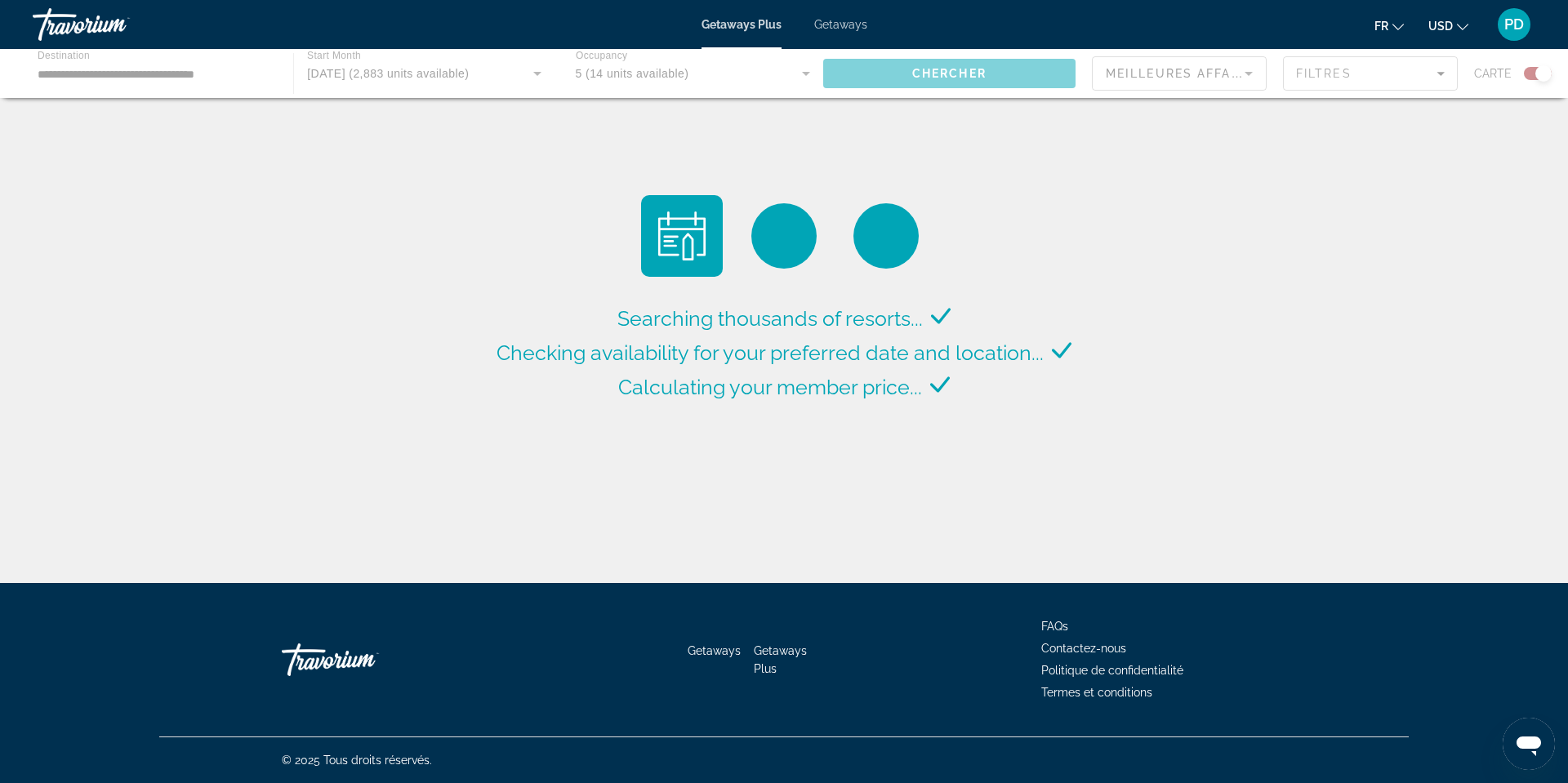
click at [128, 98] on div "Main content" at bounding box center [784, 73] width 1568 height 49
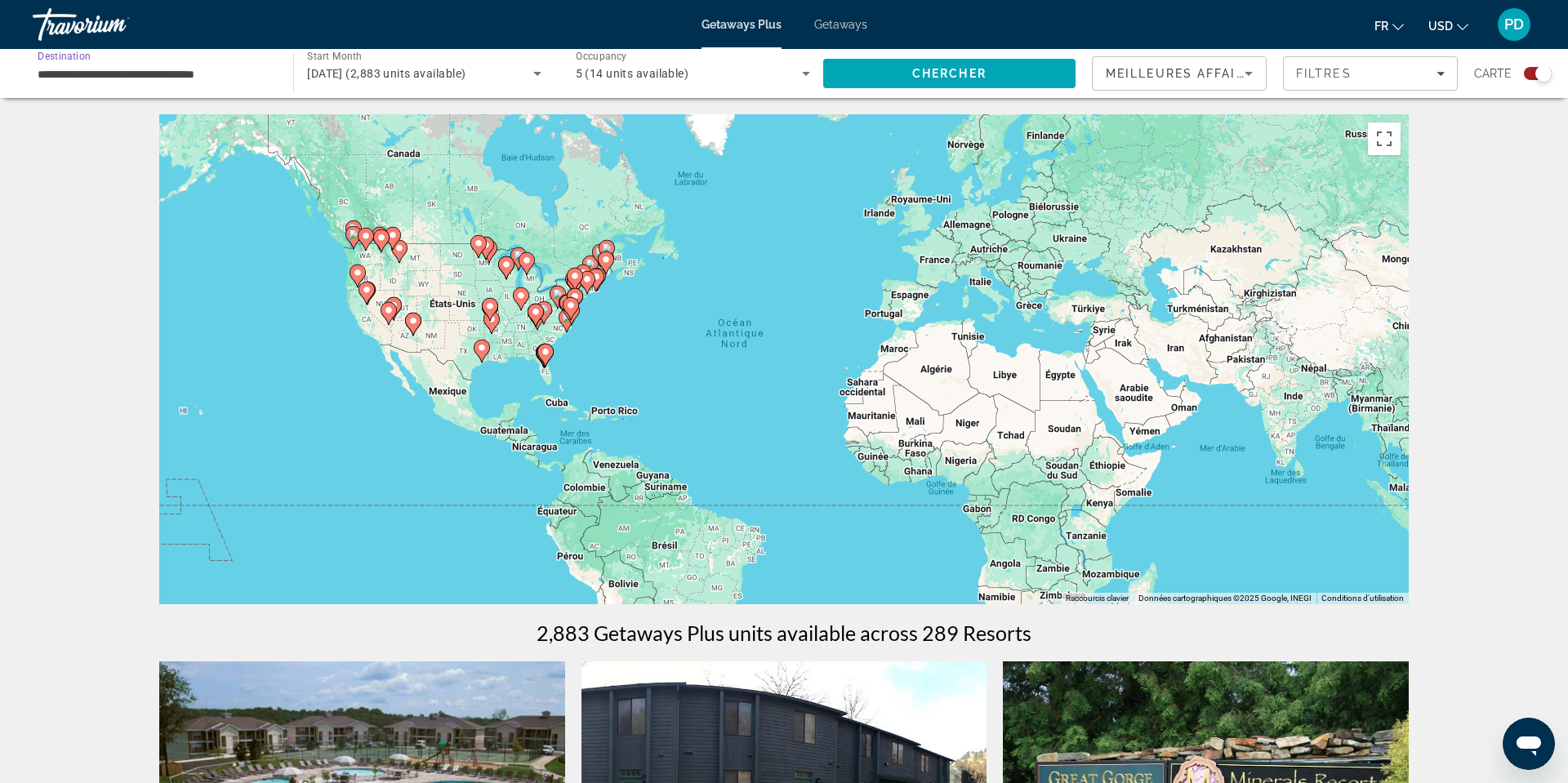
click at [155, 84] on input "**********" at bounding box center [155, 74] width 234 height 19
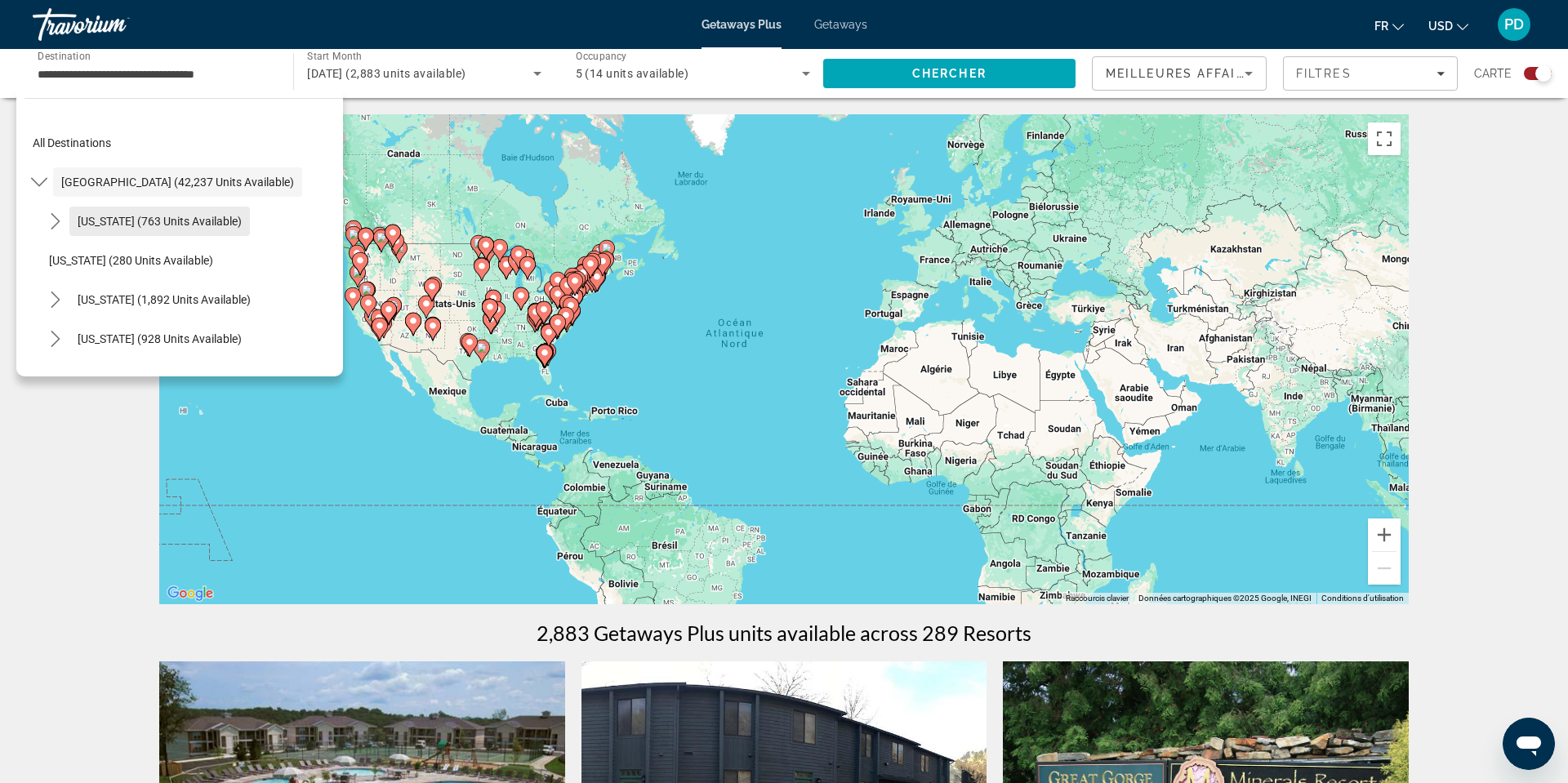
drag, startPoint x: 109, startPoint y: 226, endPoint x: 125, endPoint y: 277, distance: 53.5
click at [253, 84] on input "**********" at bounding box center [155, 74] width 234 height 19
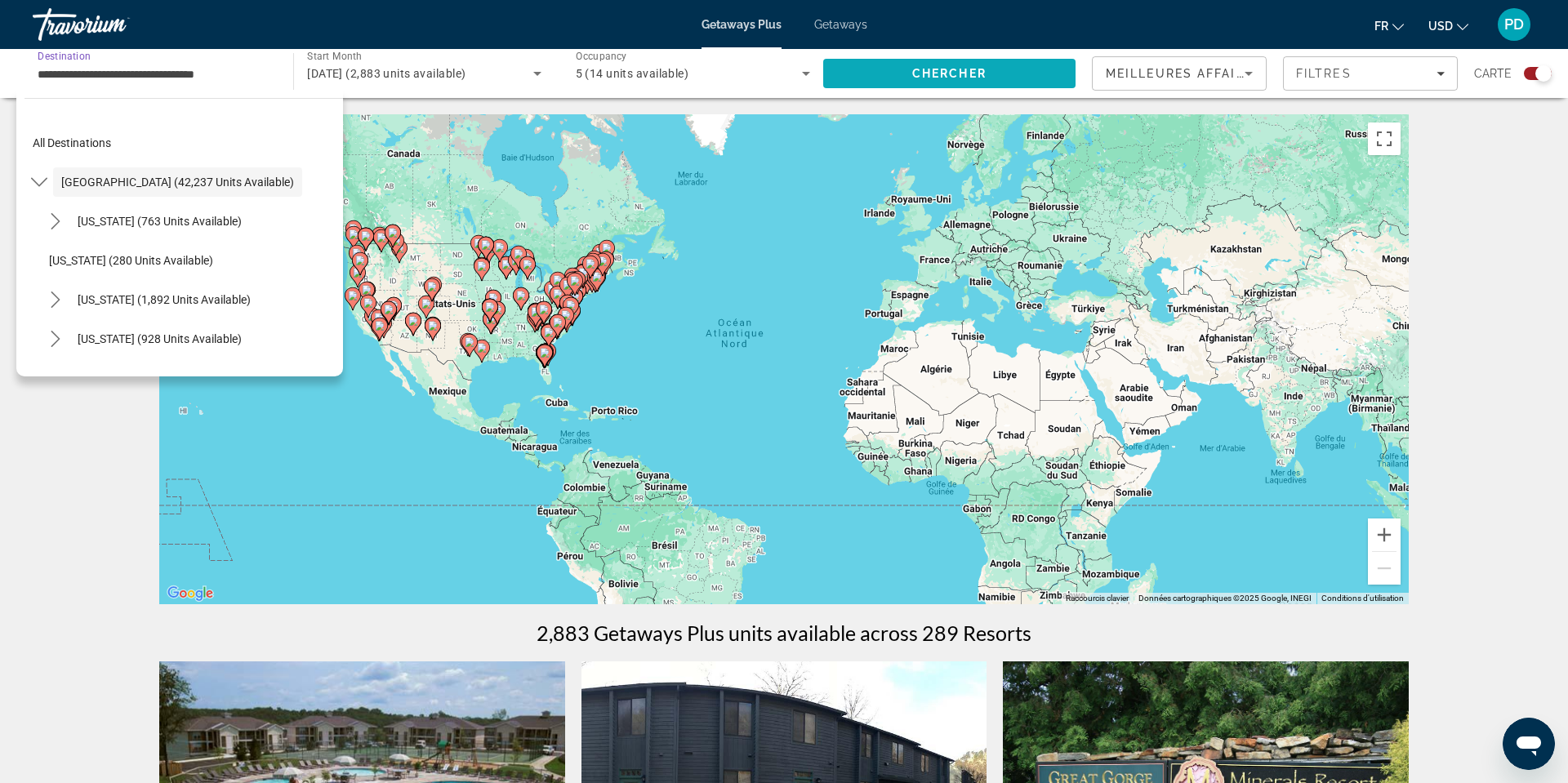
click at [912, 80] on span "Chercher" at bounding box center [948, 73] width 74 height 13
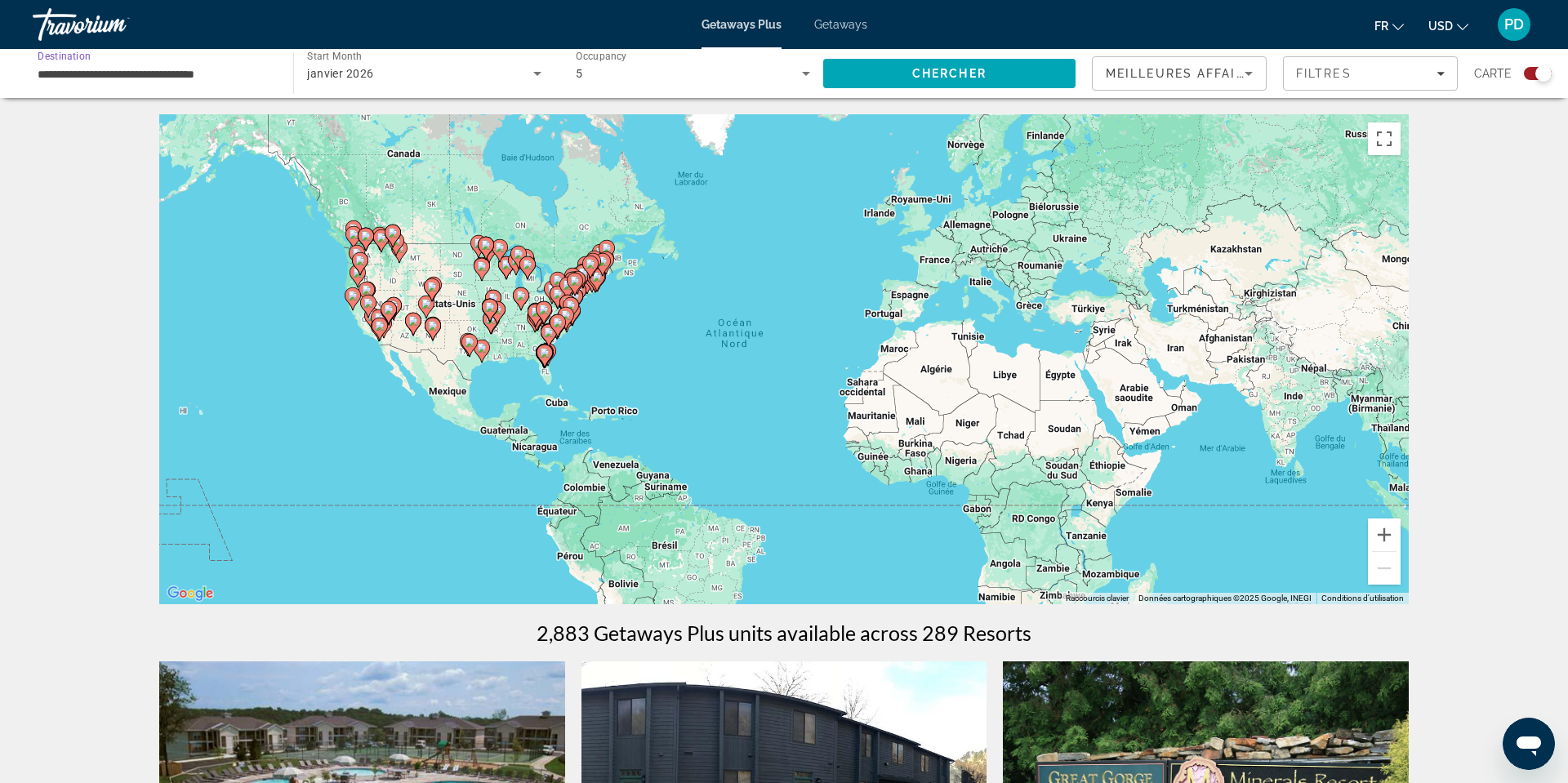
click at [243, 84] on input "**********" at bounding box center [155, 74] width 234 height 19
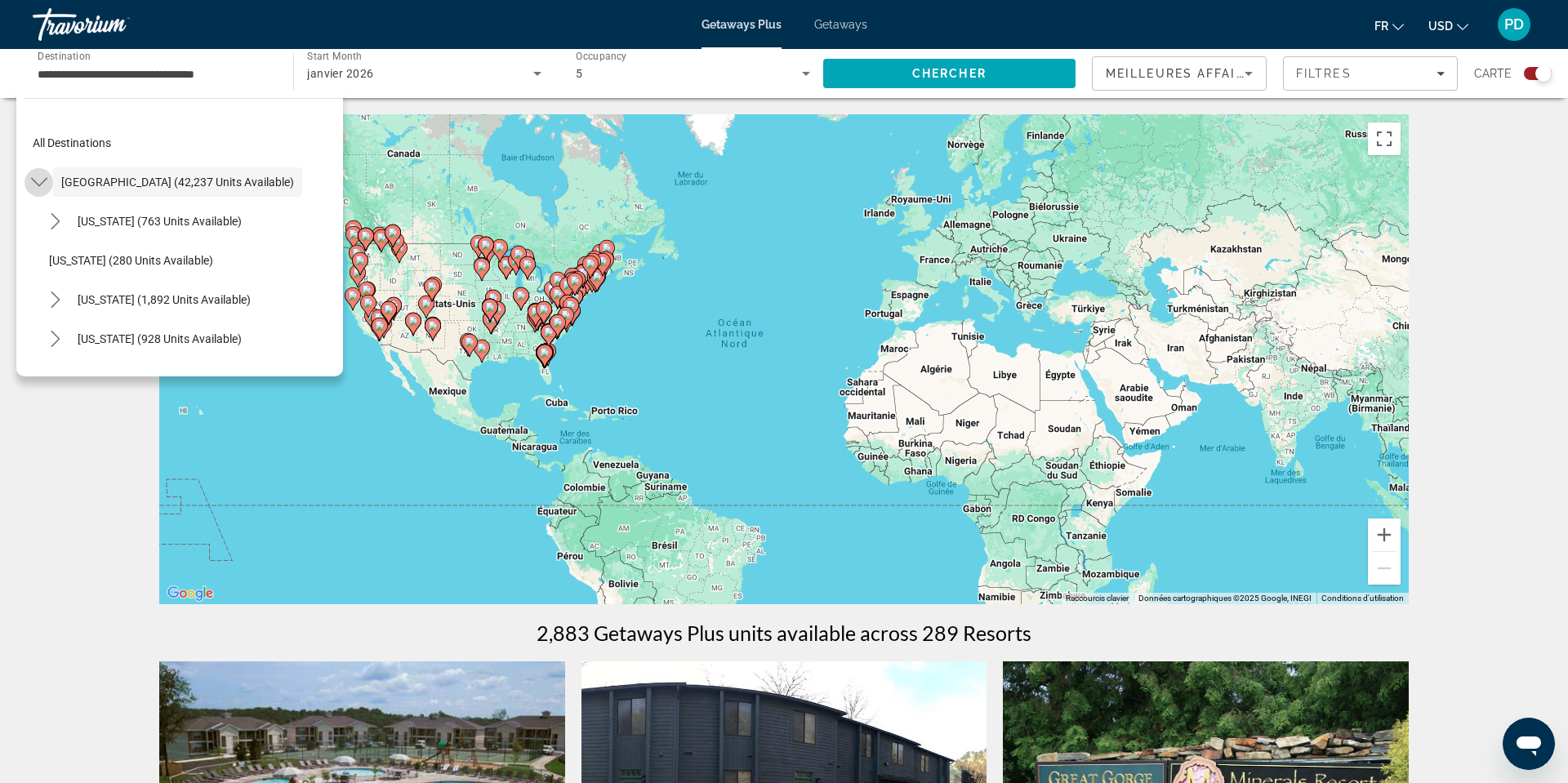
click at [47, 190] on icon "Toggle United States (42,237 units available) submenu" at bounding box center [38, 182] width 17 height 17
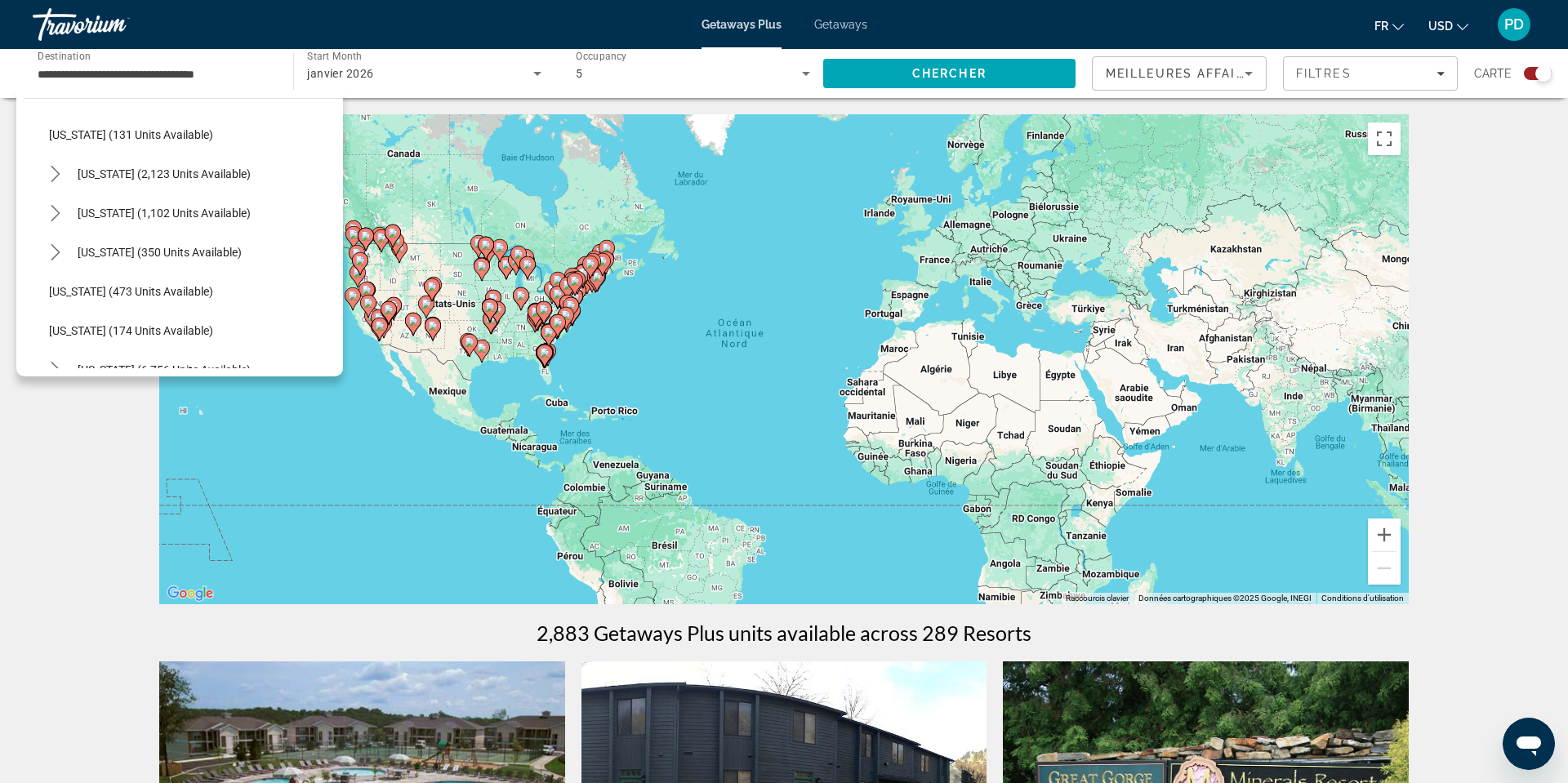
scroll to position [1264, 0]
click at [141, 348] on span "Select destination: Vermont (174 units available)" at bounding box center [192, 329] width 302 height 39
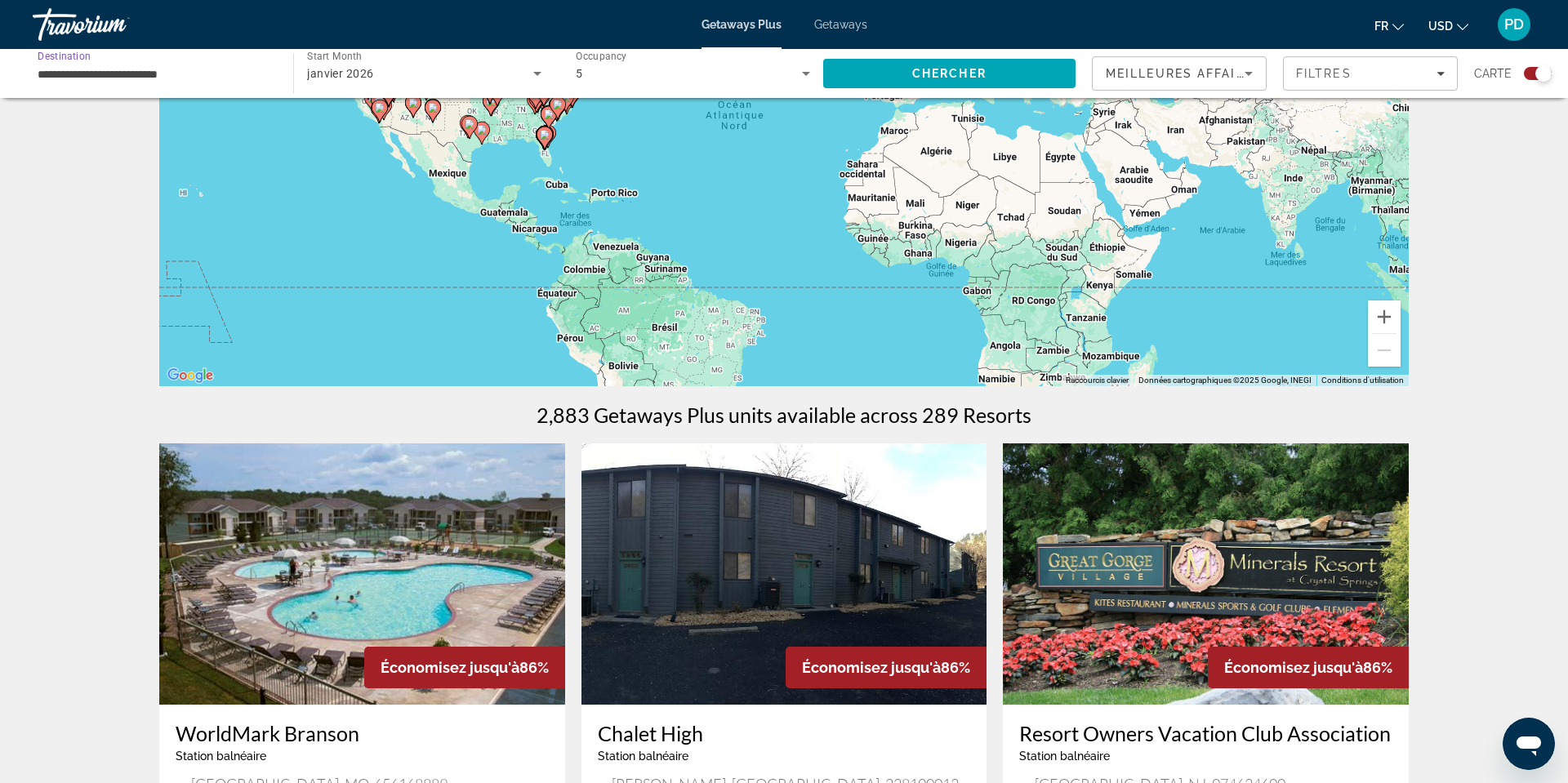
scroll to position [0, 0]
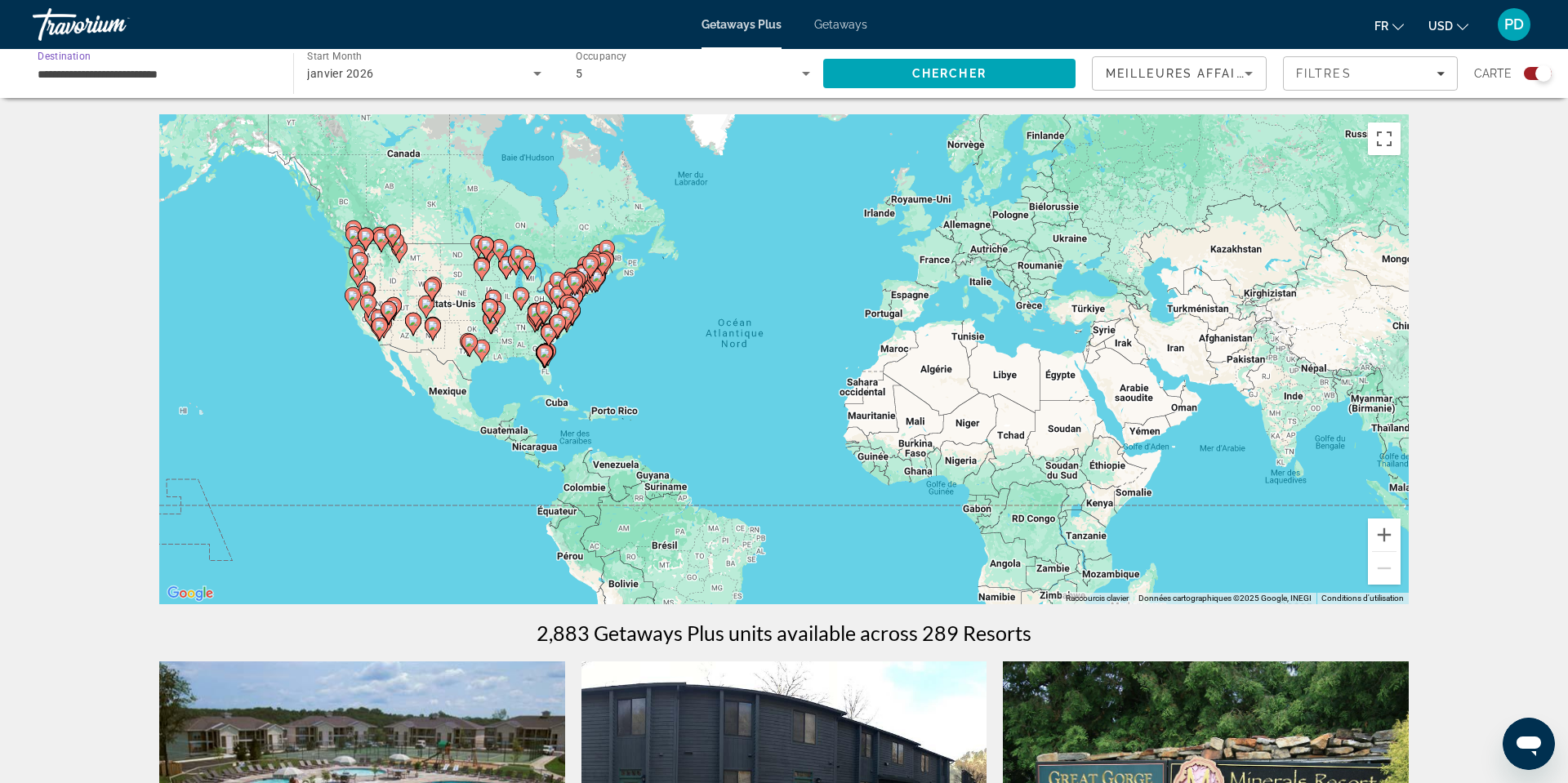
click at [602, 262] on icon "Main content" at bounding box center [606, 251] width 15 height 21
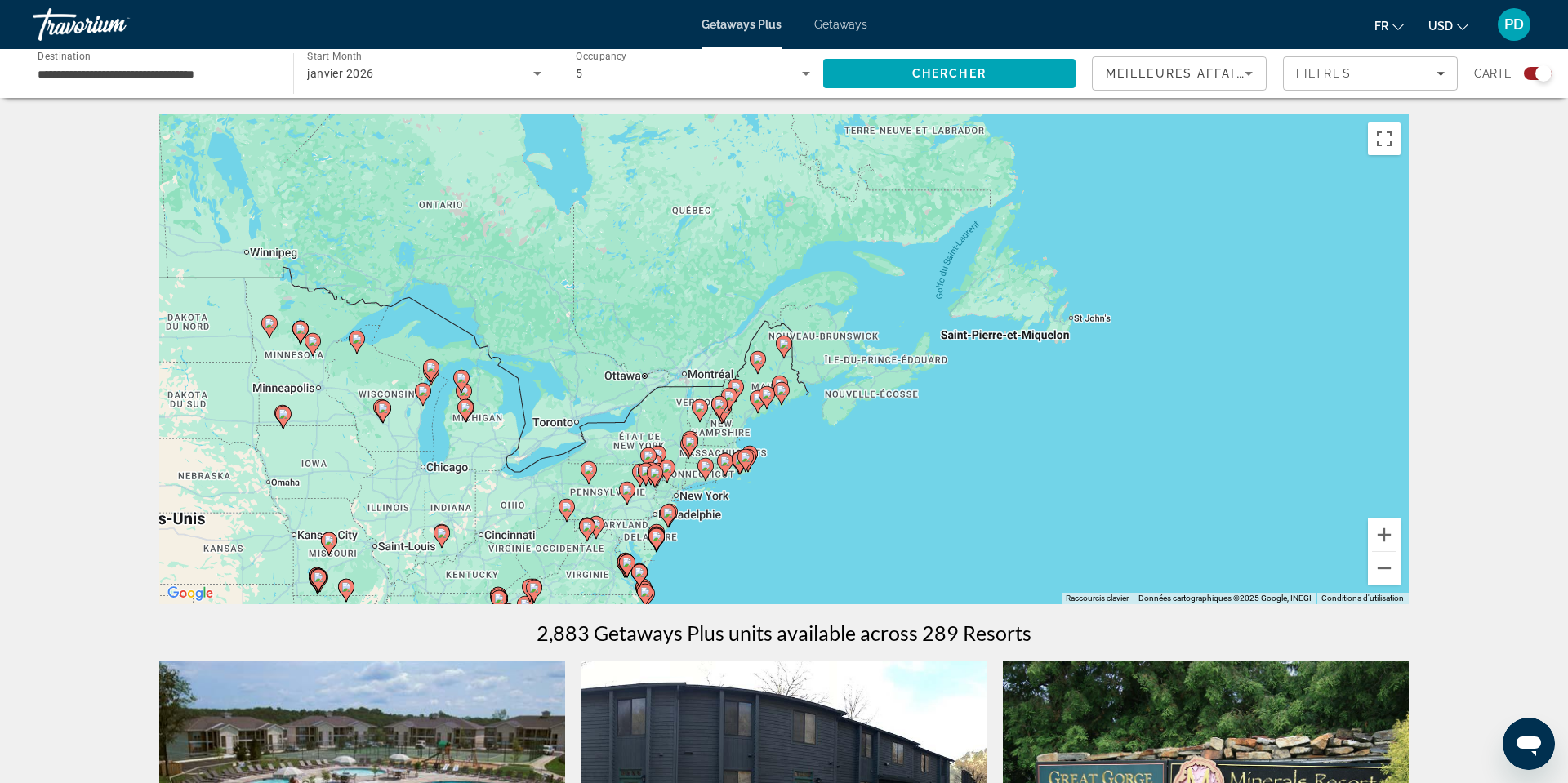
click at [732, 411] on gmp-advanced-marker "Main content" at bounding box center [729, 399] width 17 height 24
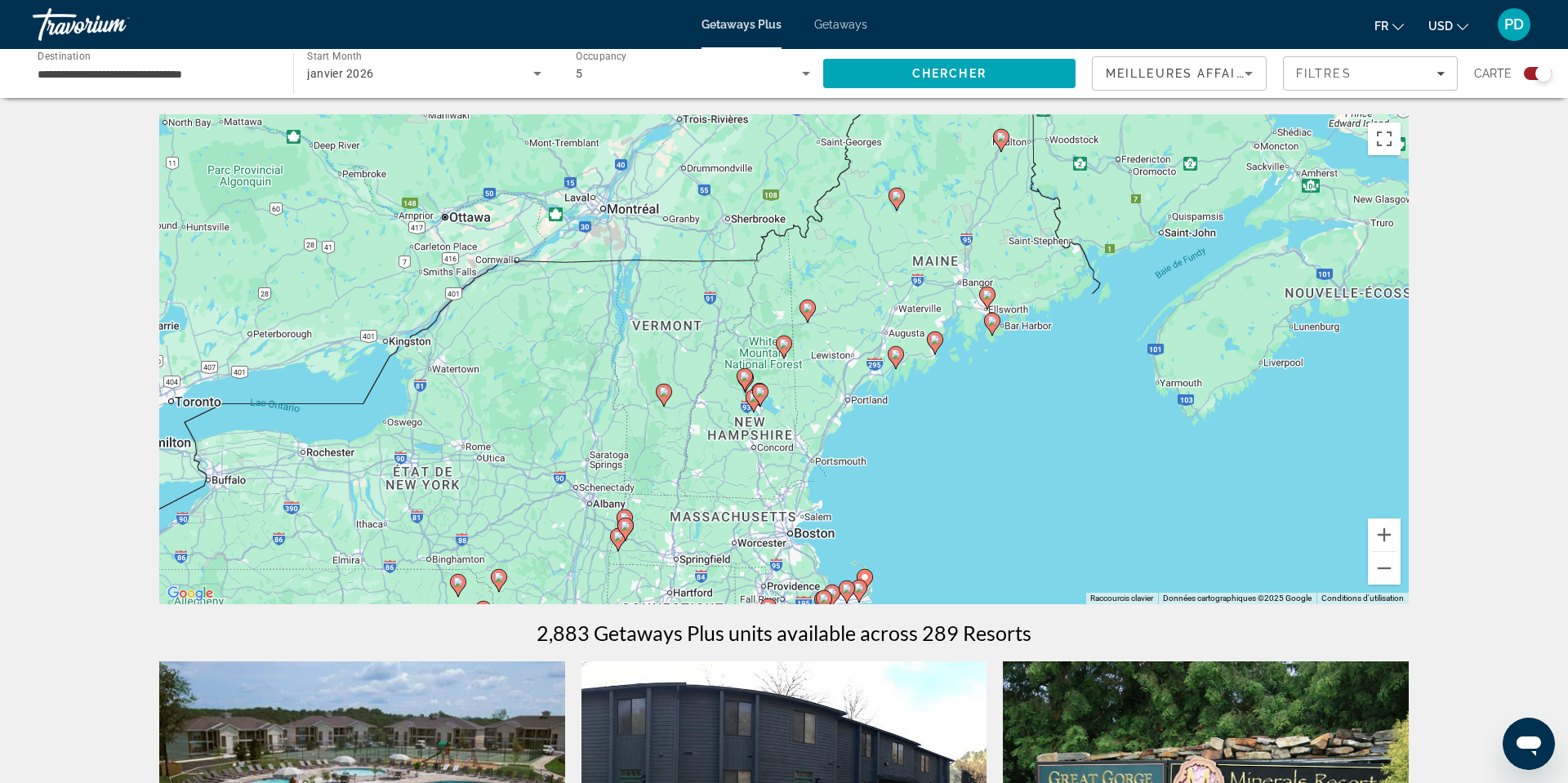
click at [982, 311] on gmp-advanced-marker "Main content" at bounding box center [987, 298] width 17 height 24
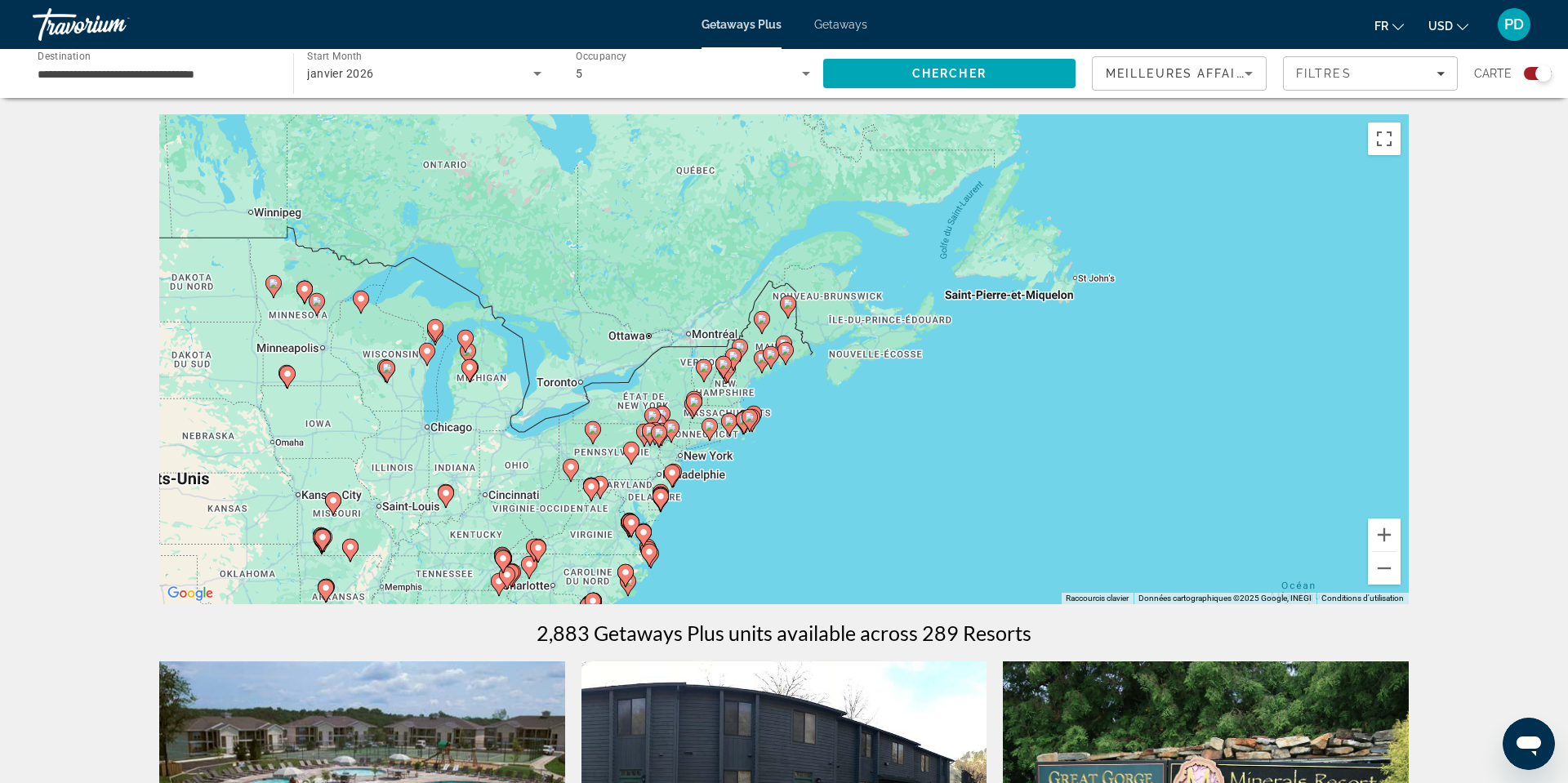
click at [783, 355] on image "Main content" at bounding box center [785, 350] width 10 height 10
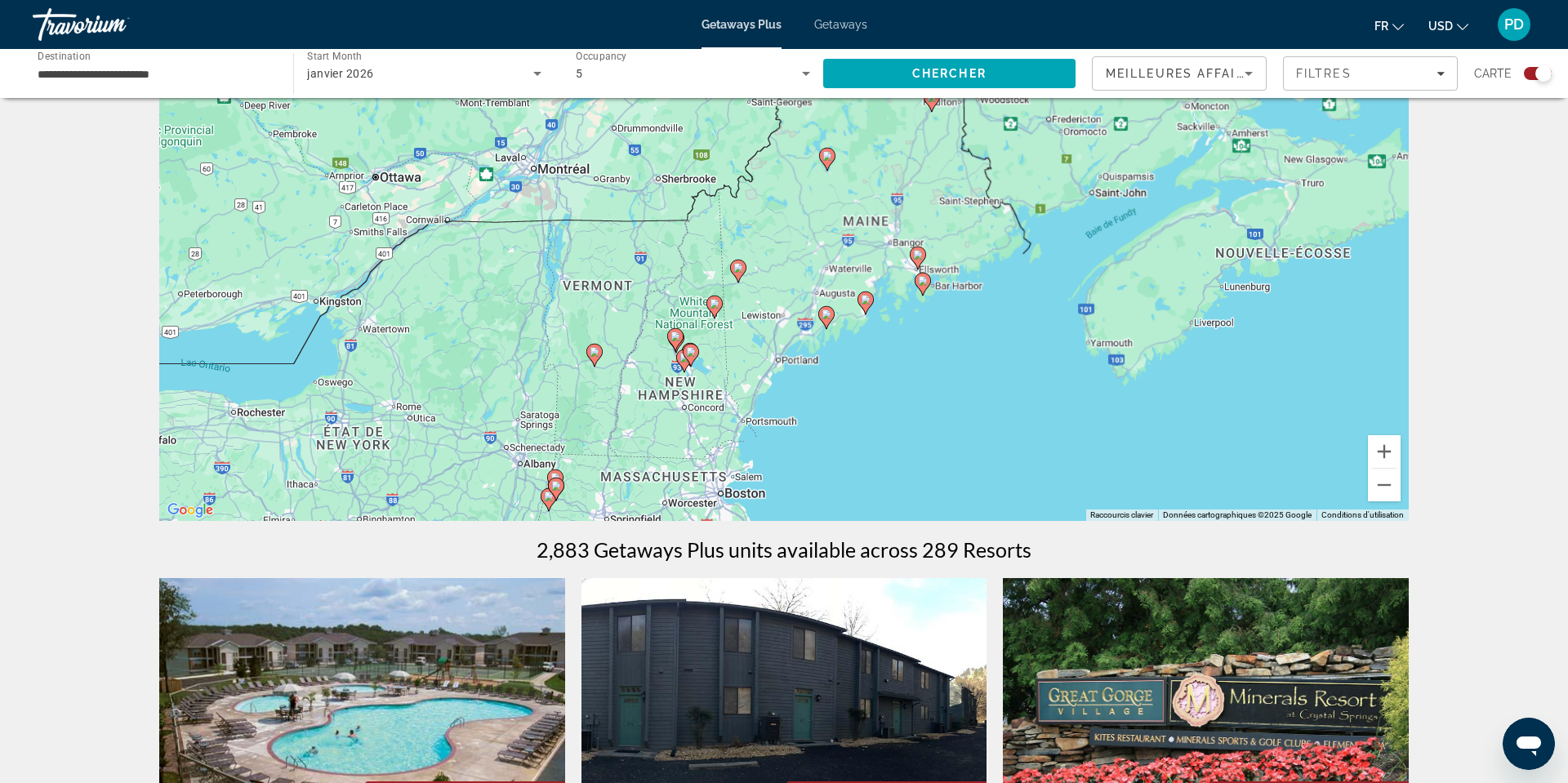
scroll to position [86, 0]
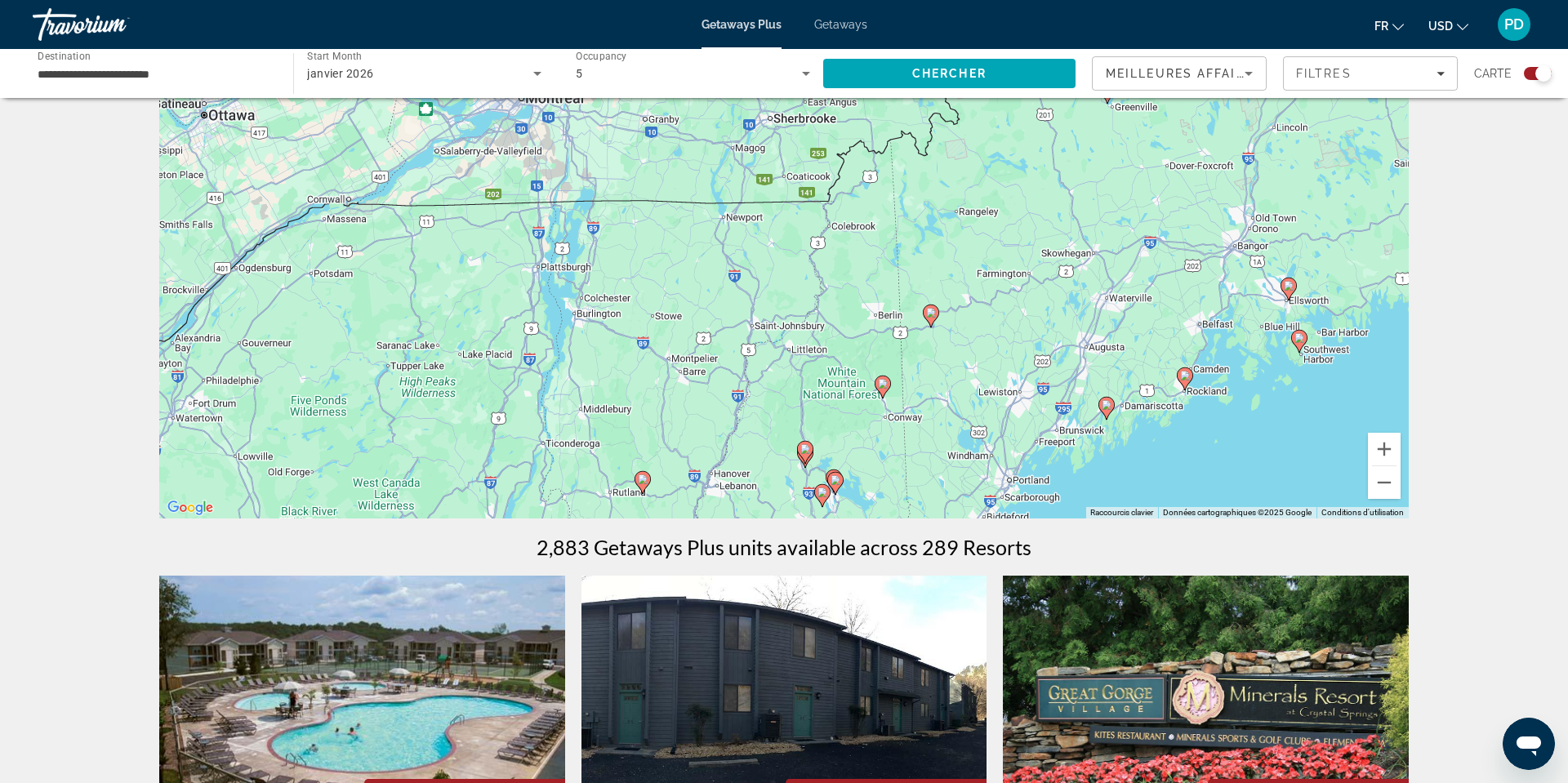
click at [810, 463] on icon "Main content" at bounding box center [805, 452] width 15 height 21
type input "**********"
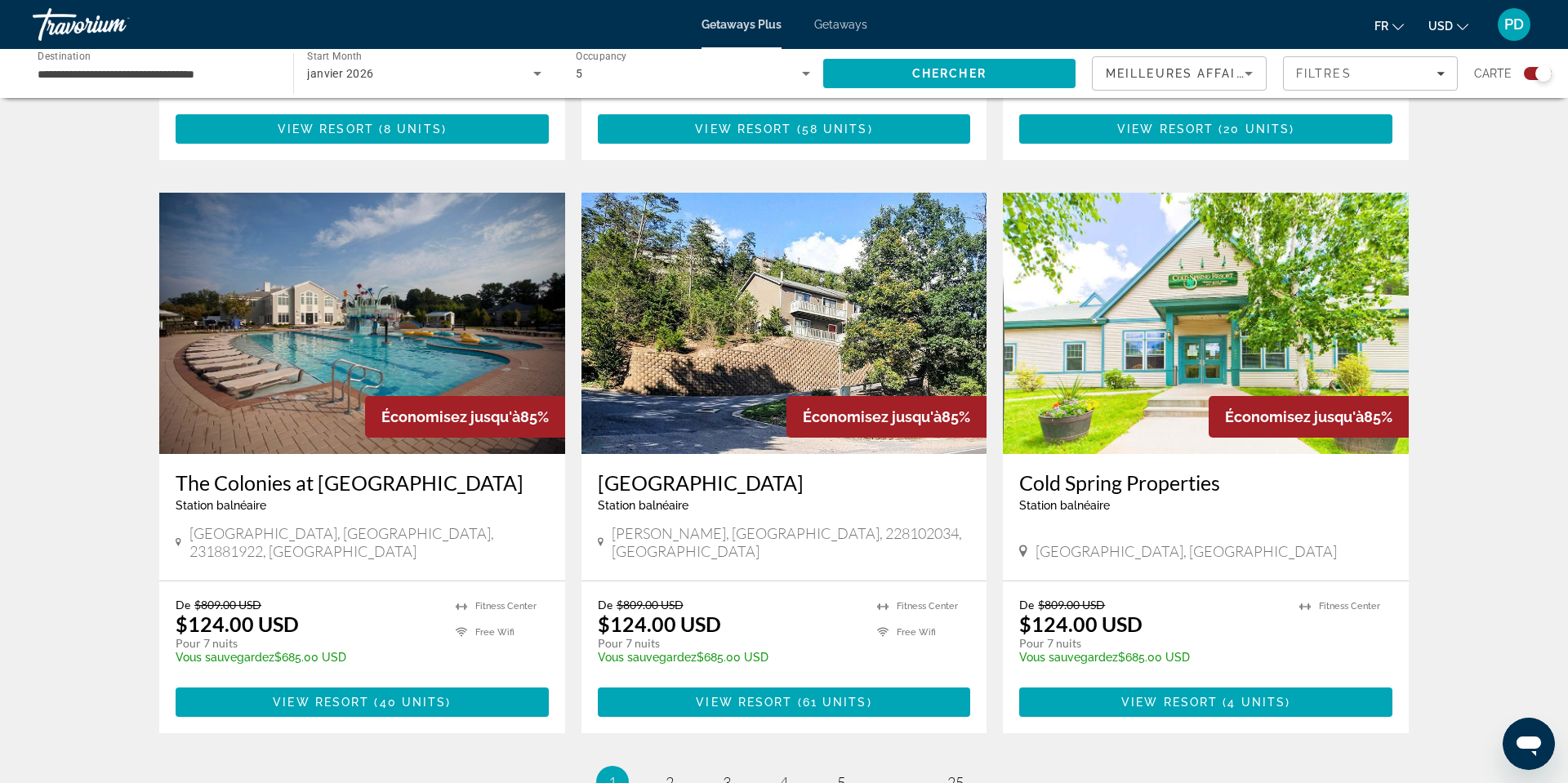
scroll to position [2220, 0]
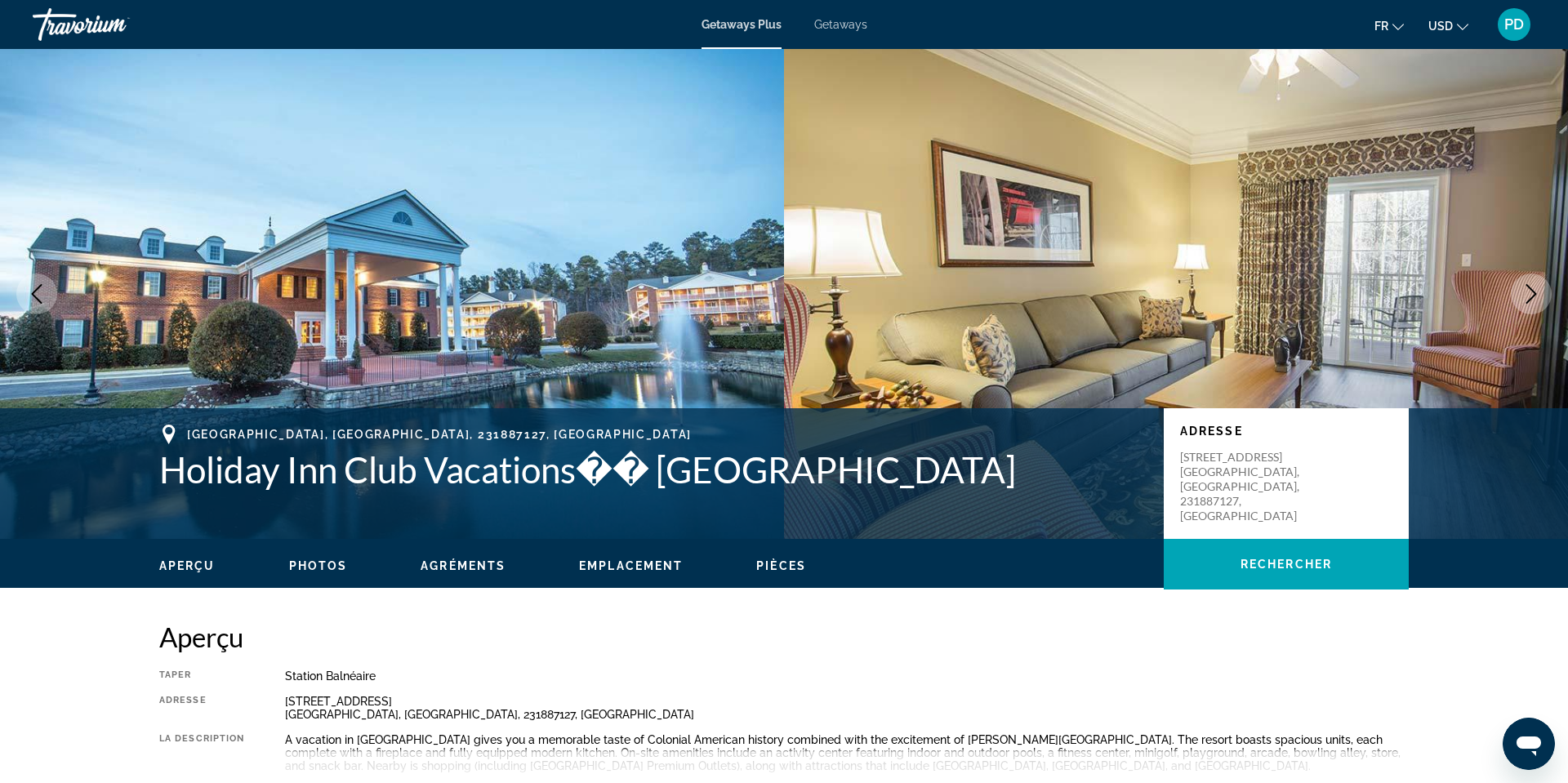
click at [1522, 304] on icon "Next image" at bounding box center [1531, 294] width 19 height 19
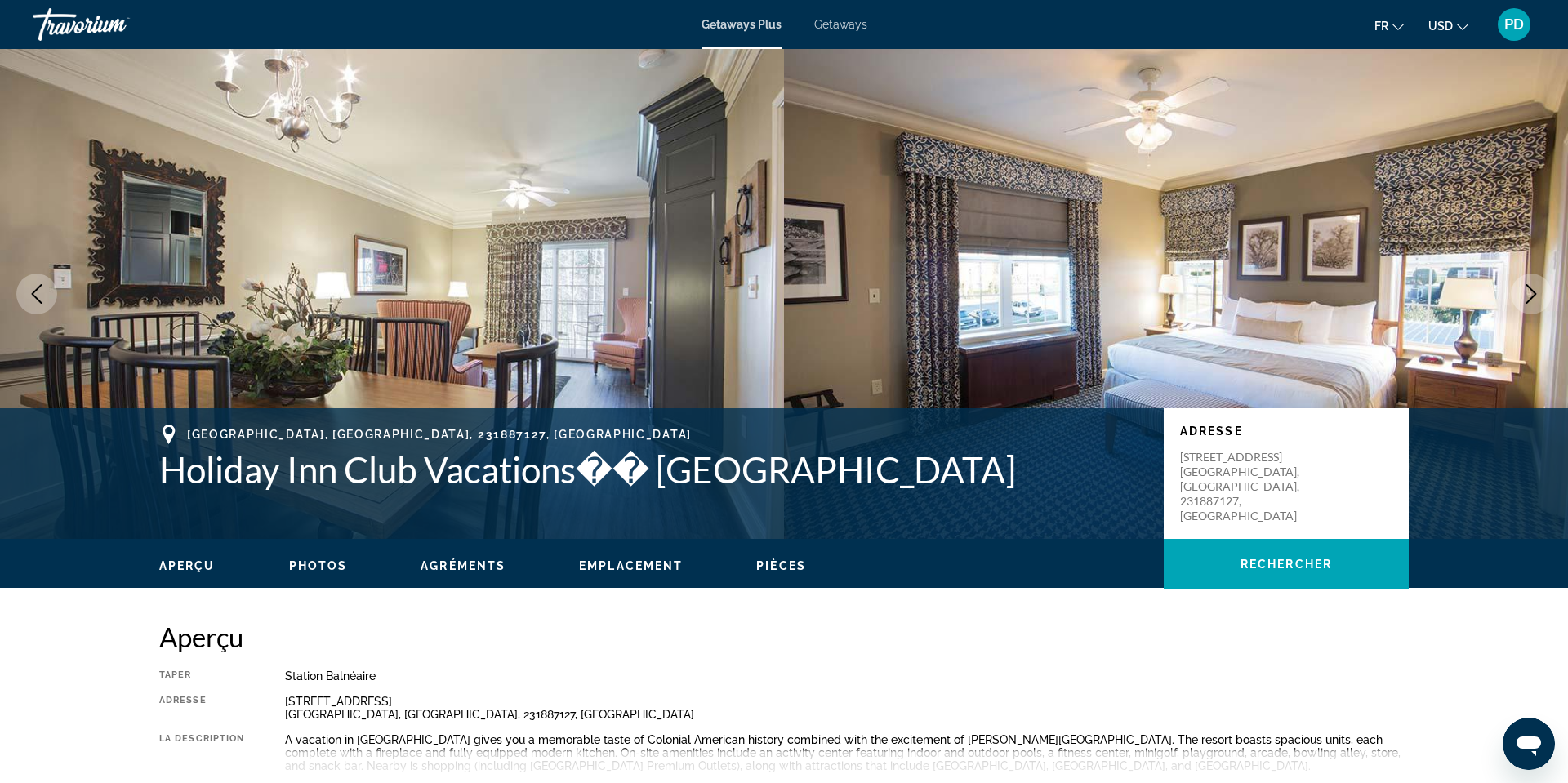
click at [1522, 304] on icon "Next image" at bounding box center [1531, 294] width 19 height 19
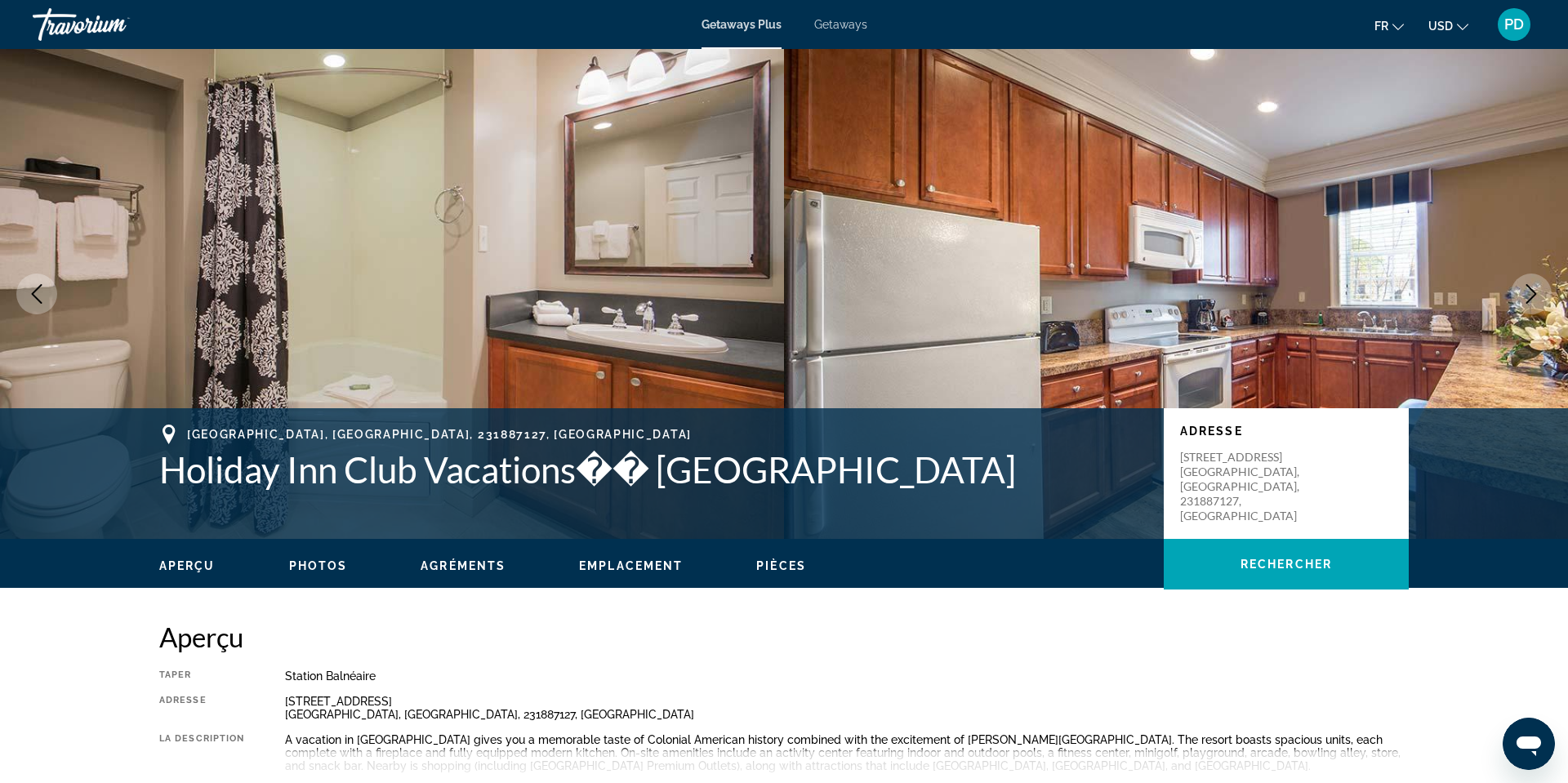
click at [1522, 304] on icon "Next image" at bounding box center [1531, 294] width 19 height 19
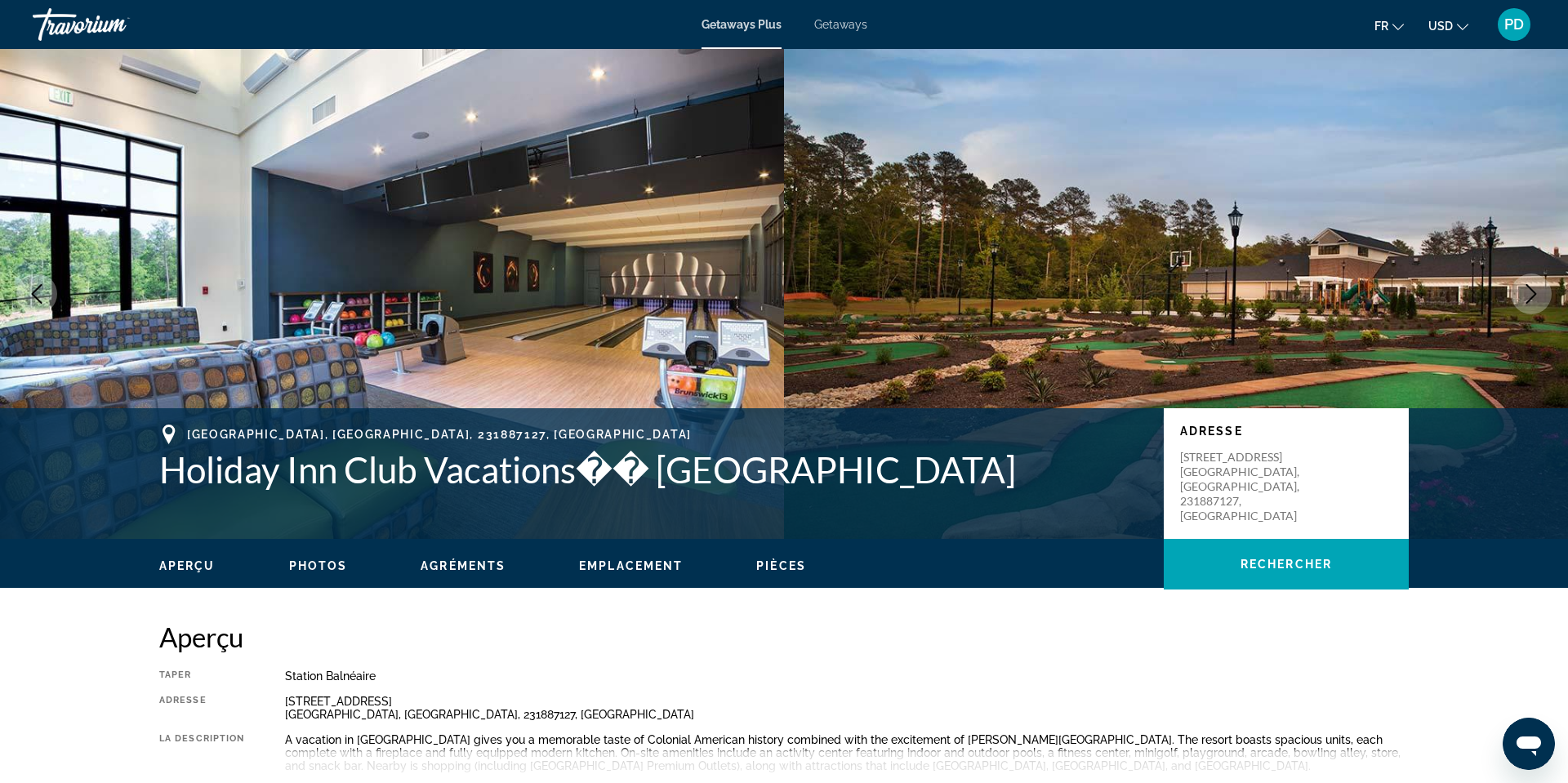
click at [1522, 304] on icon "Next image" at bounding box center [1531, 294] width 19 height 19
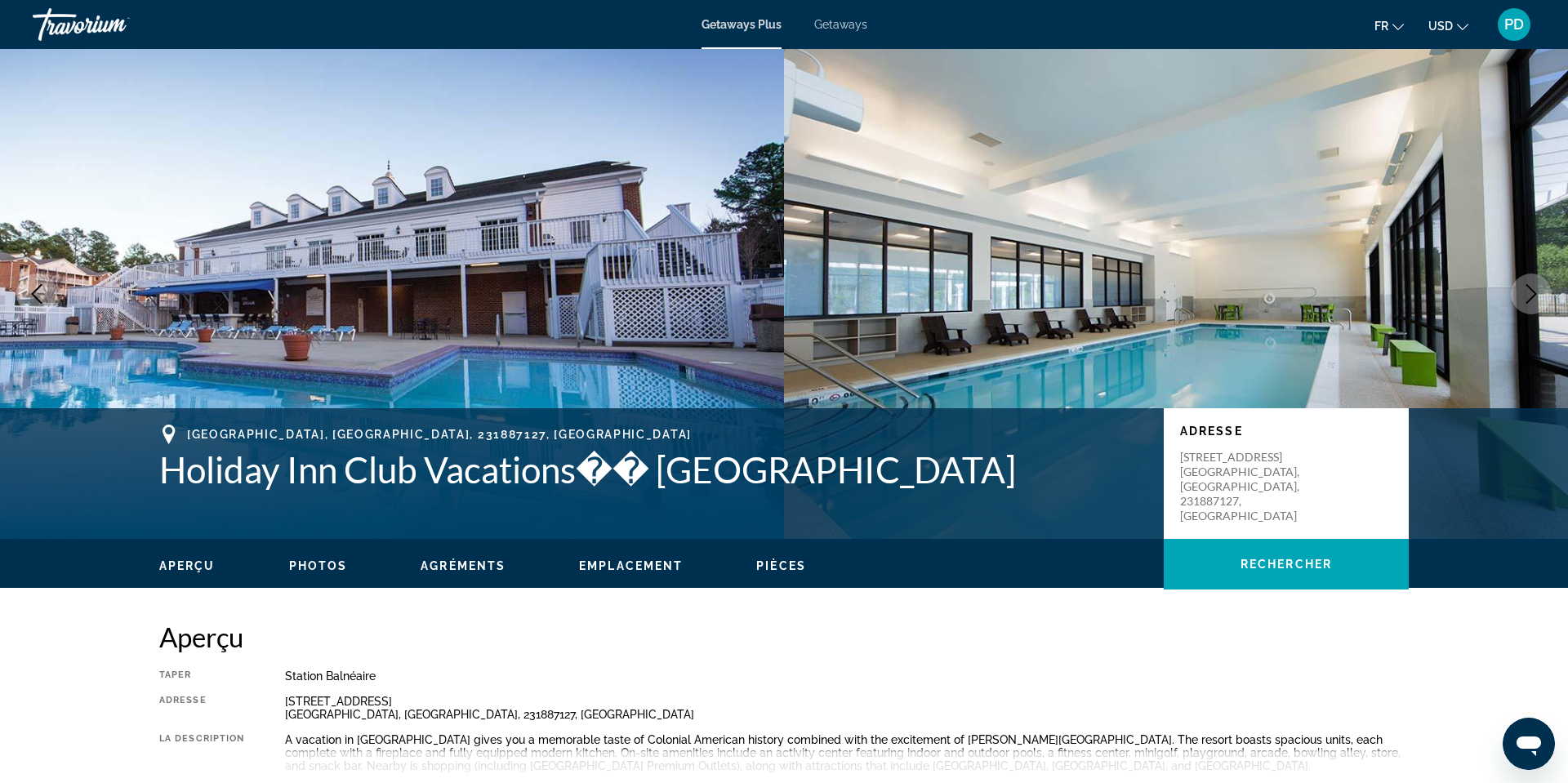
click at [1522, 304] on icon "Next image" at bounding box center [1531, 294] width 19 height 19
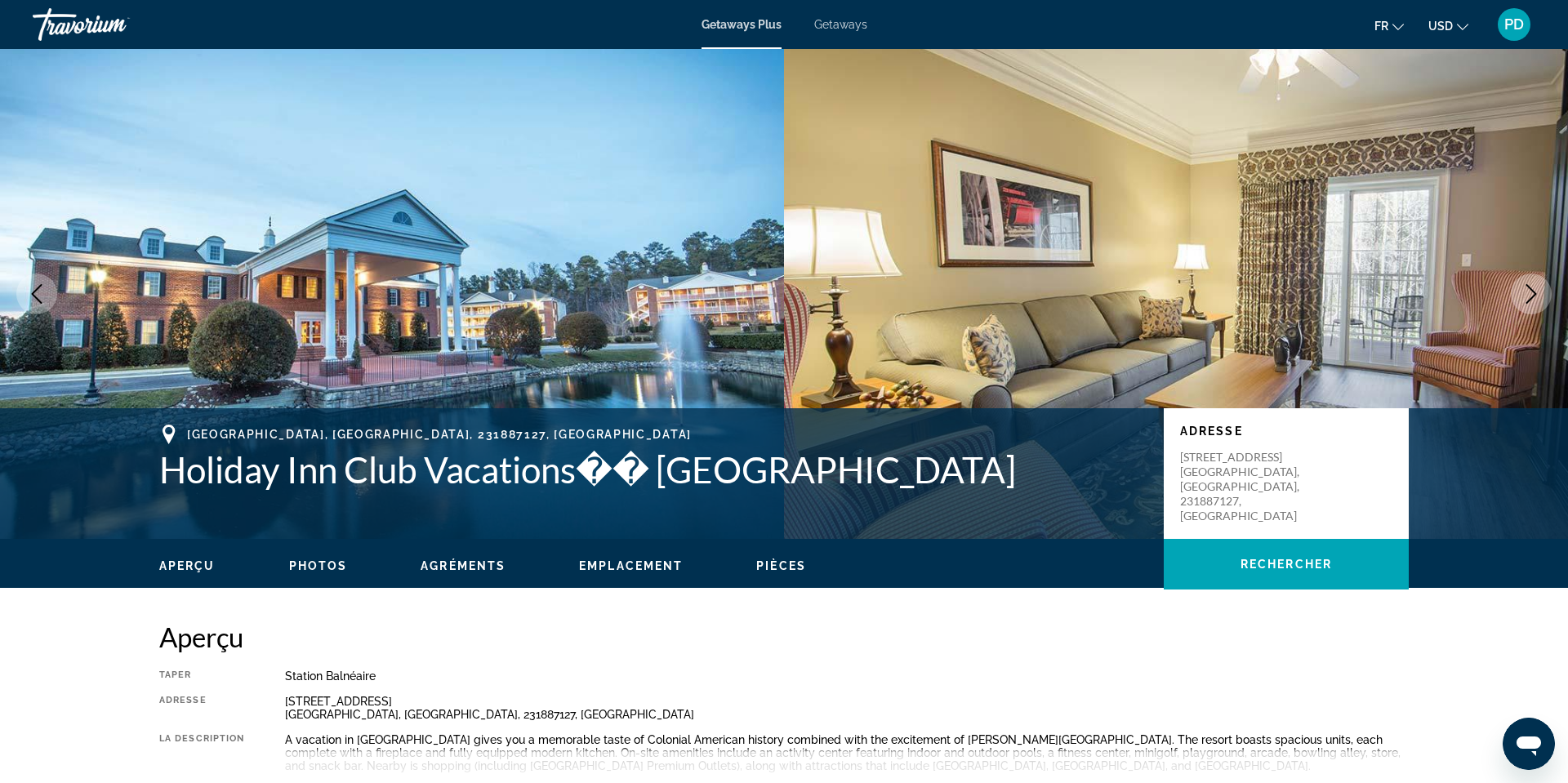
click at [1522, 304] on icon "Next image" at bounding box center [1531, 294] width 19 height 19
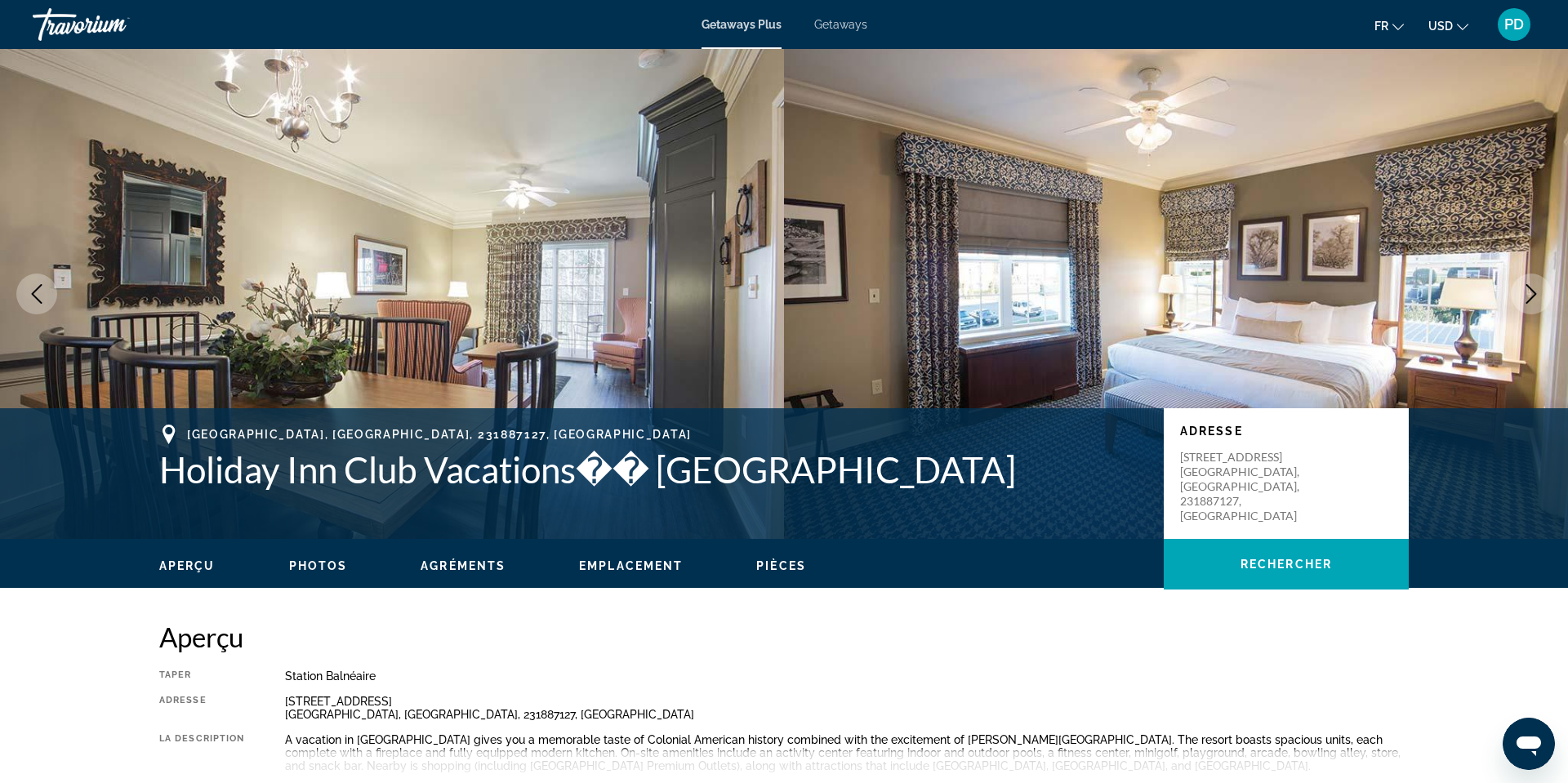
click at [1522, 304] on icon "Next image" at bounding box center [1531, 294] width 19 height 19
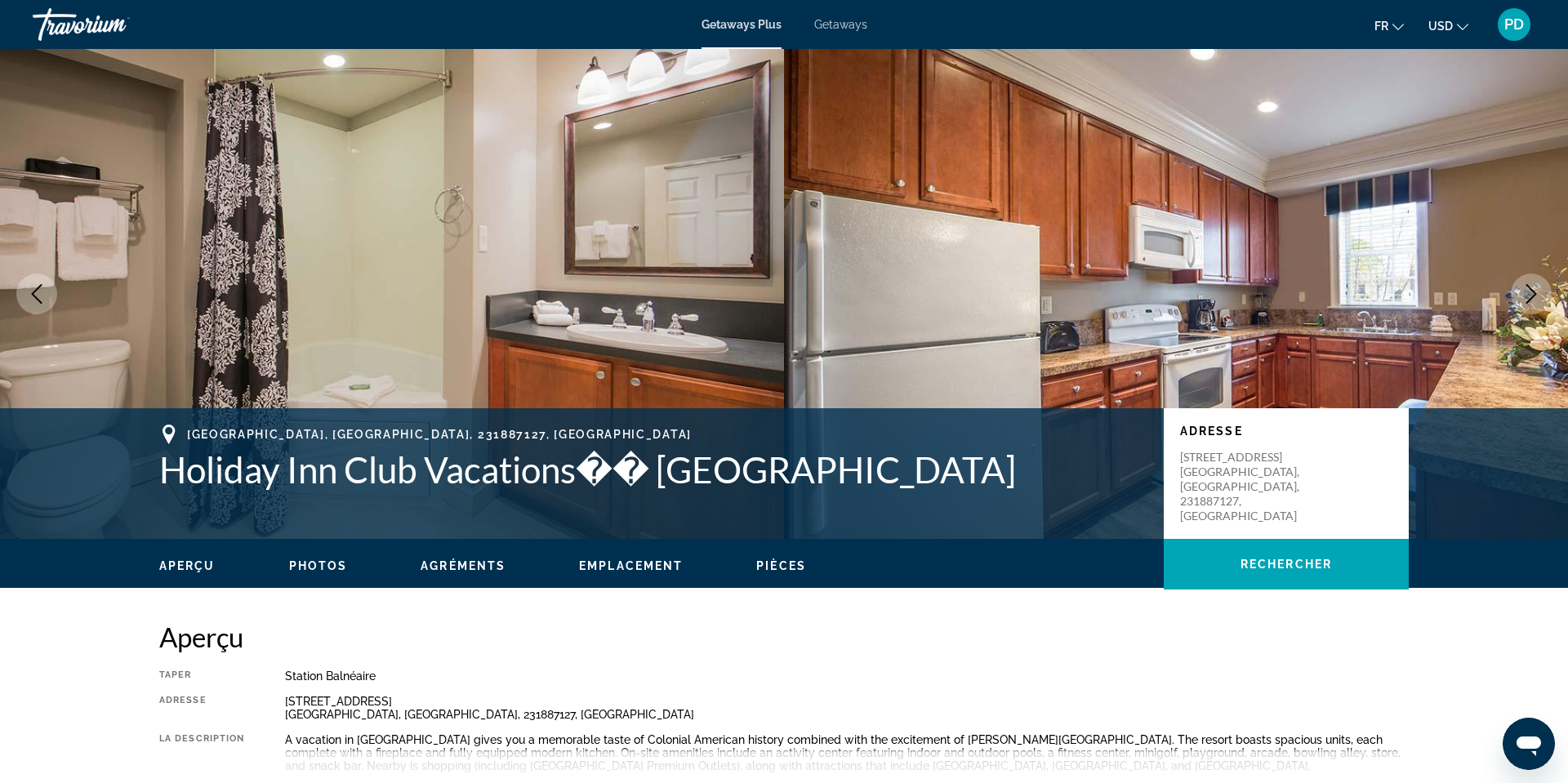
click at [1522, 304] on icon "Next image" at bounding box center [1531, 294] width 19 height 19
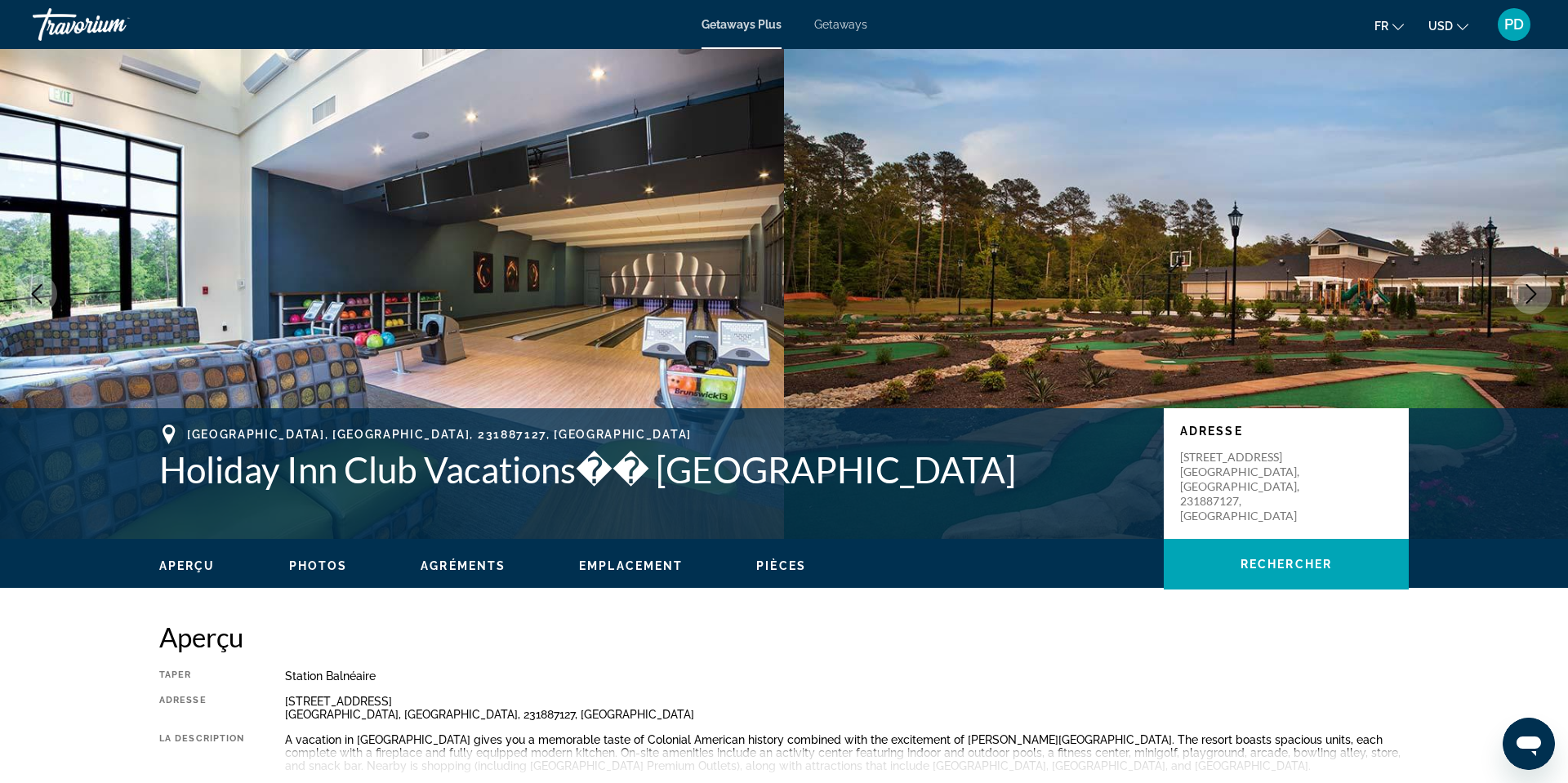
click at [1522, 304] on icon "Next image" at bounding box center [1531, 294] width 19 height 19
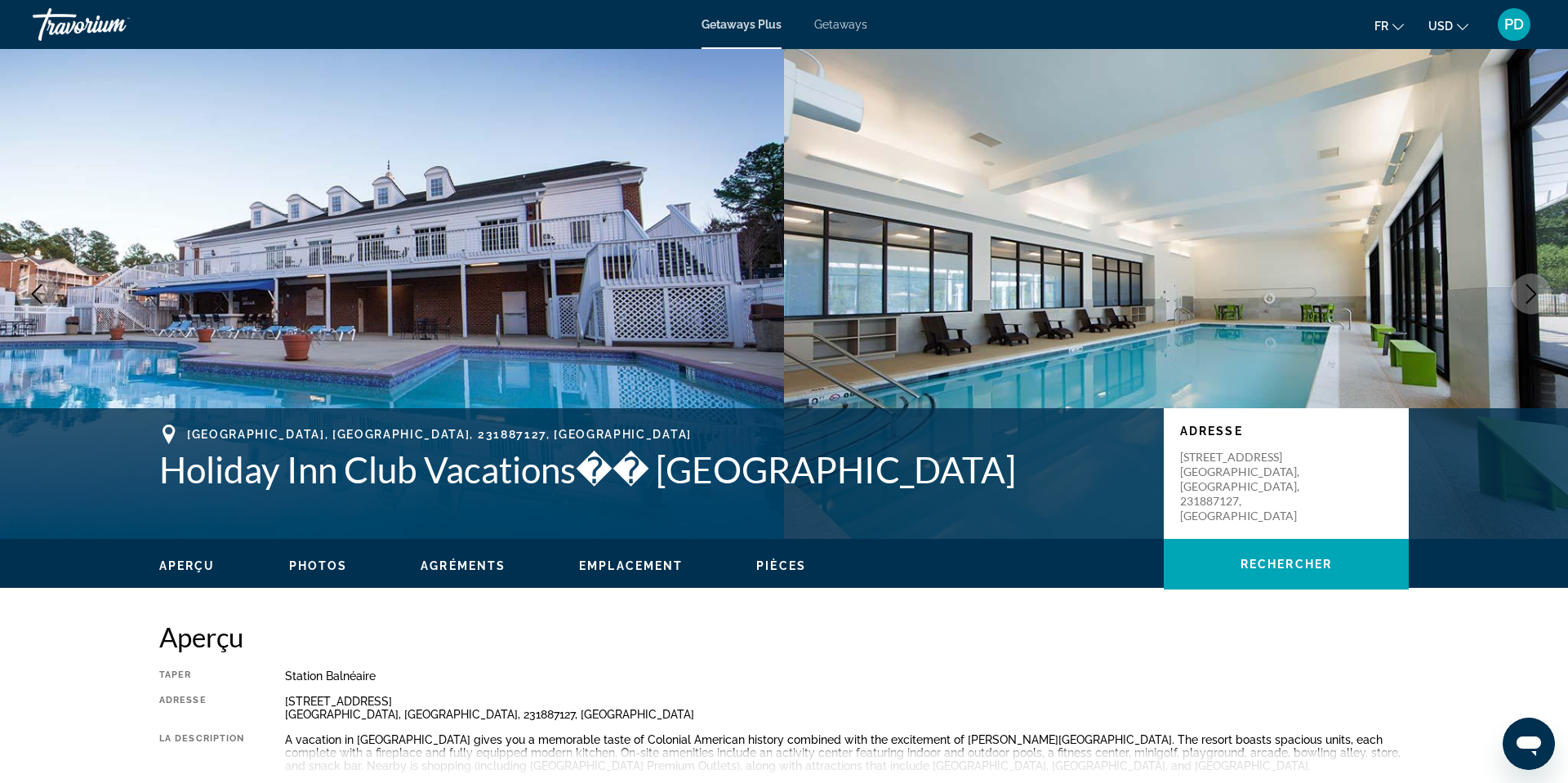
click at [1522, 304] on icon "Next image" at bounding box center [1531, 294] width 19 height 19
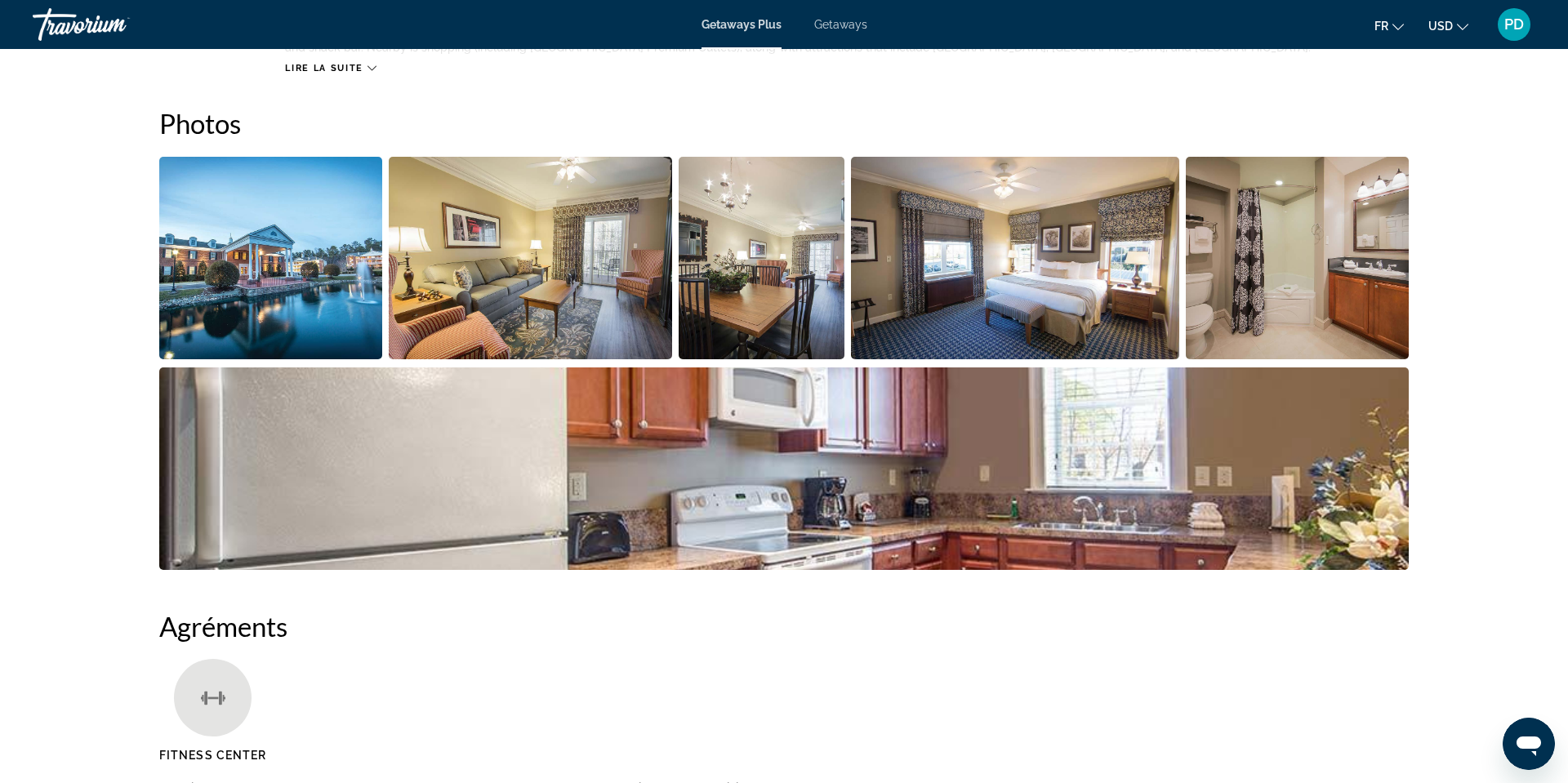
scroll to position [717, 0]
click at [310, 74] on span "Lire la suite" at bounding box center [324, 69] width 78 height 10
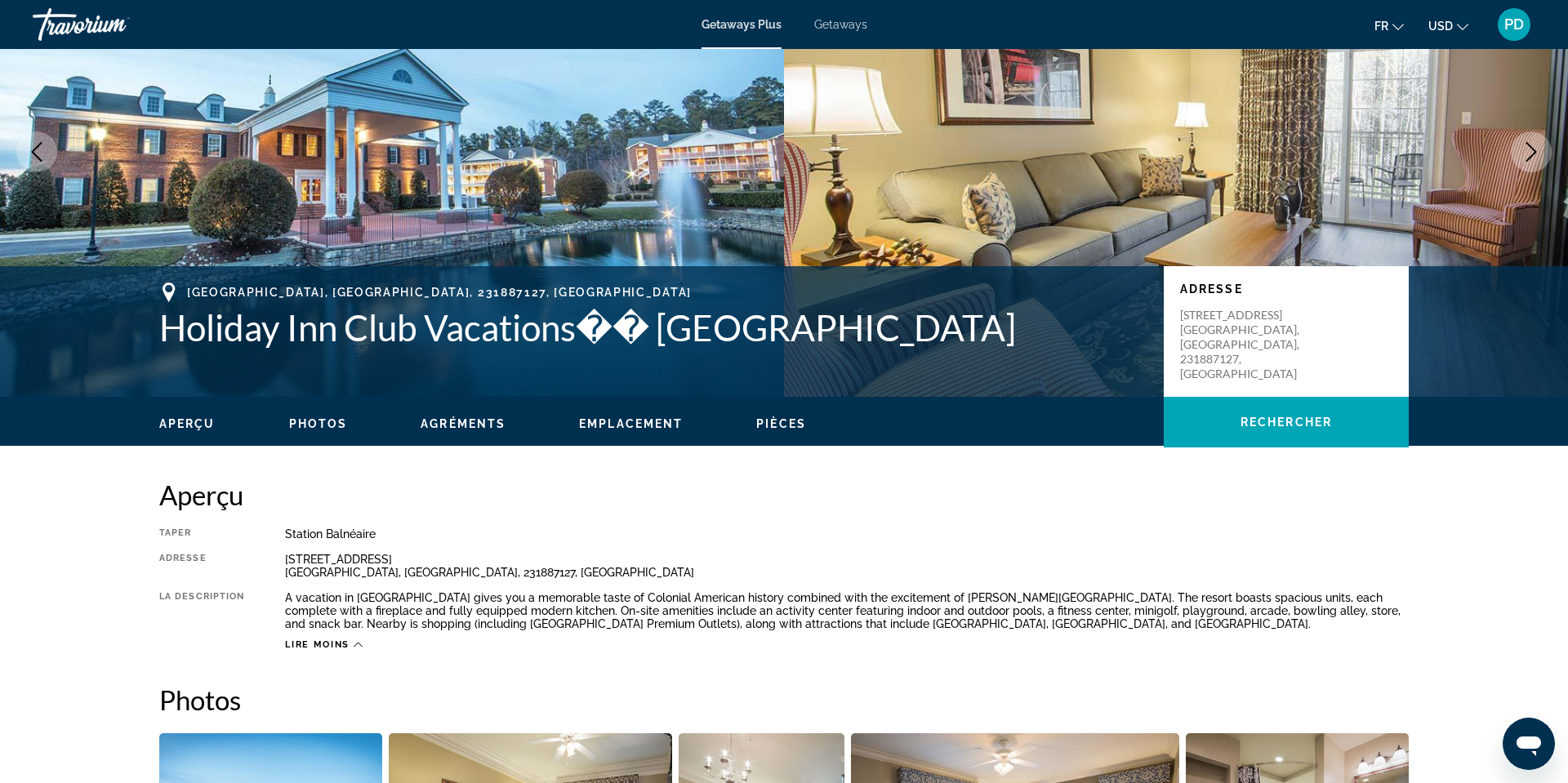
scroll to position [0, 0]
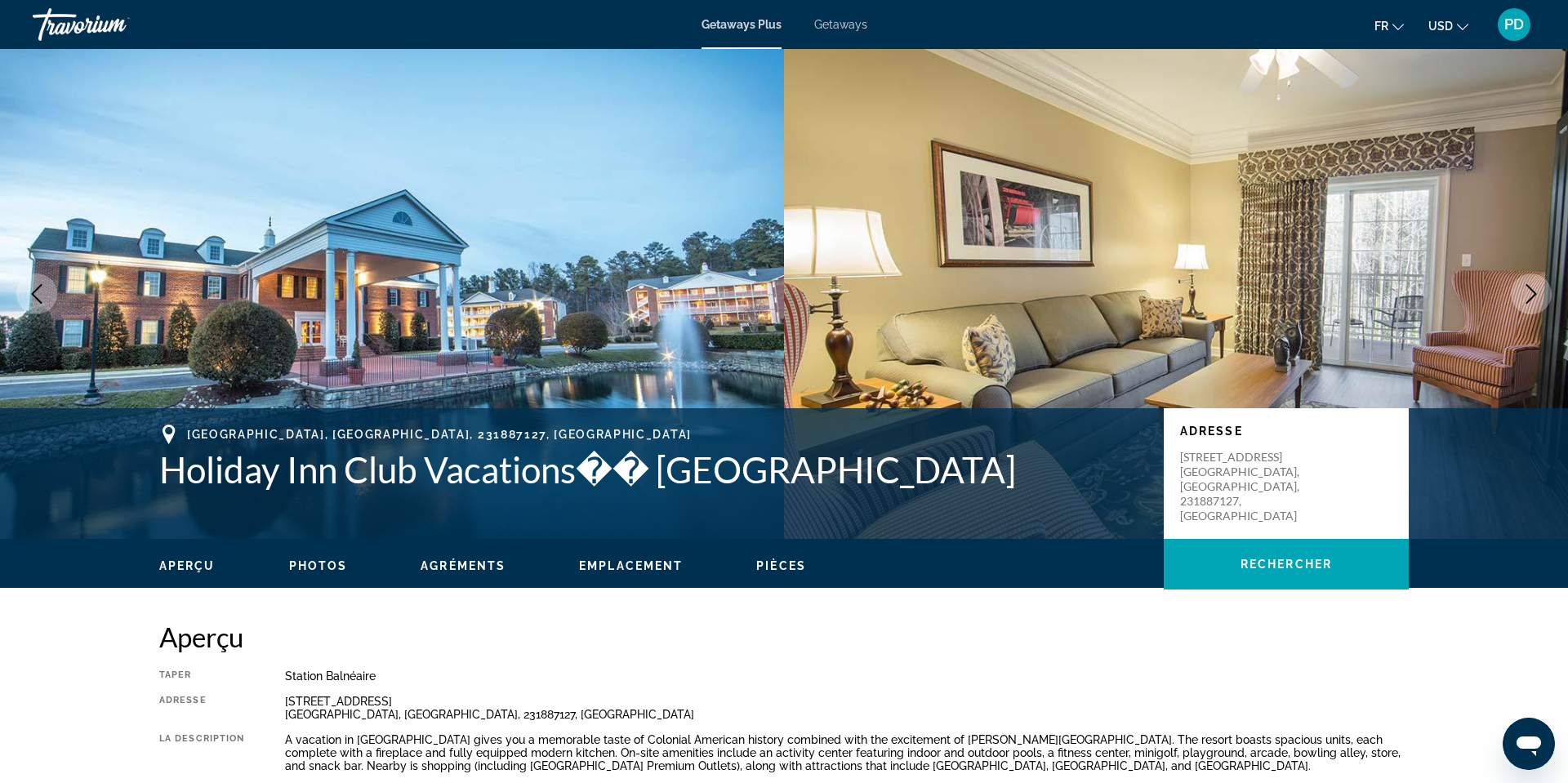
click at [1522, 304] on icon "Next image" at bounding box center [1531, 294] width 19 height 19
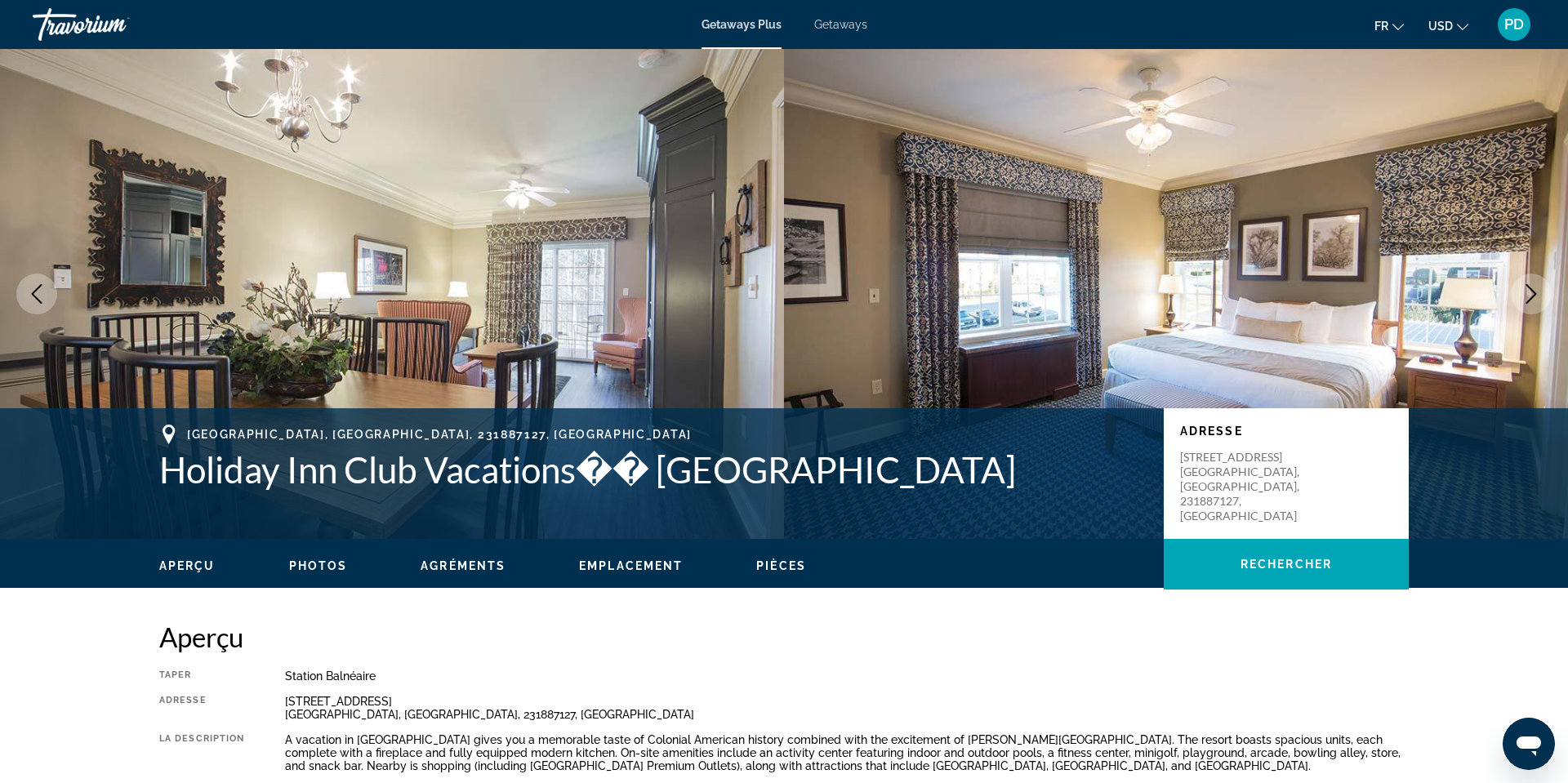
click at [1522, 304] on icon "Next image" at bounding box center [1531, 294] width 19 height 19
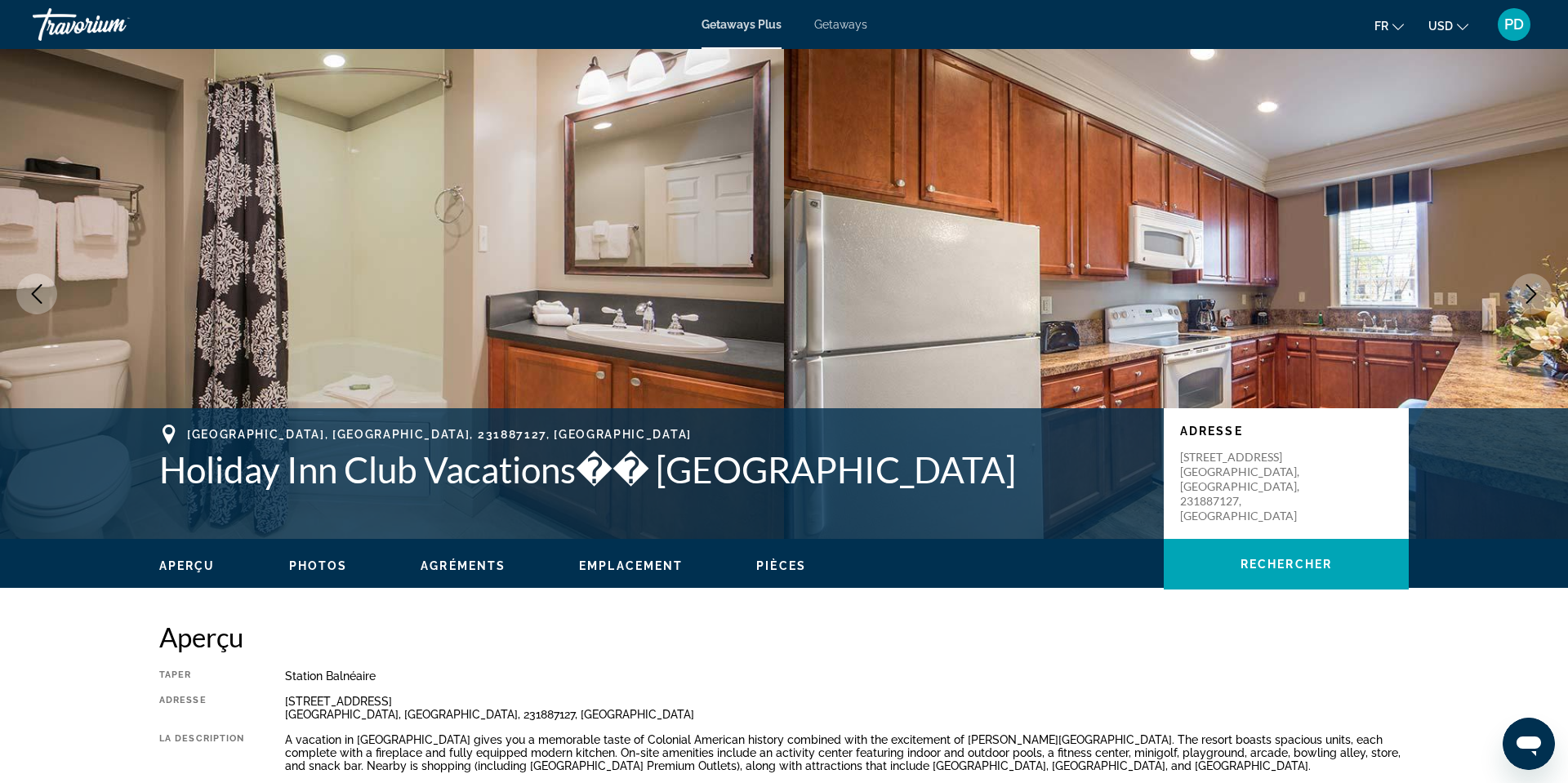
click at [1522, 304] on icon "Next image" at bounding box center [1531, 294] width 19 height 19
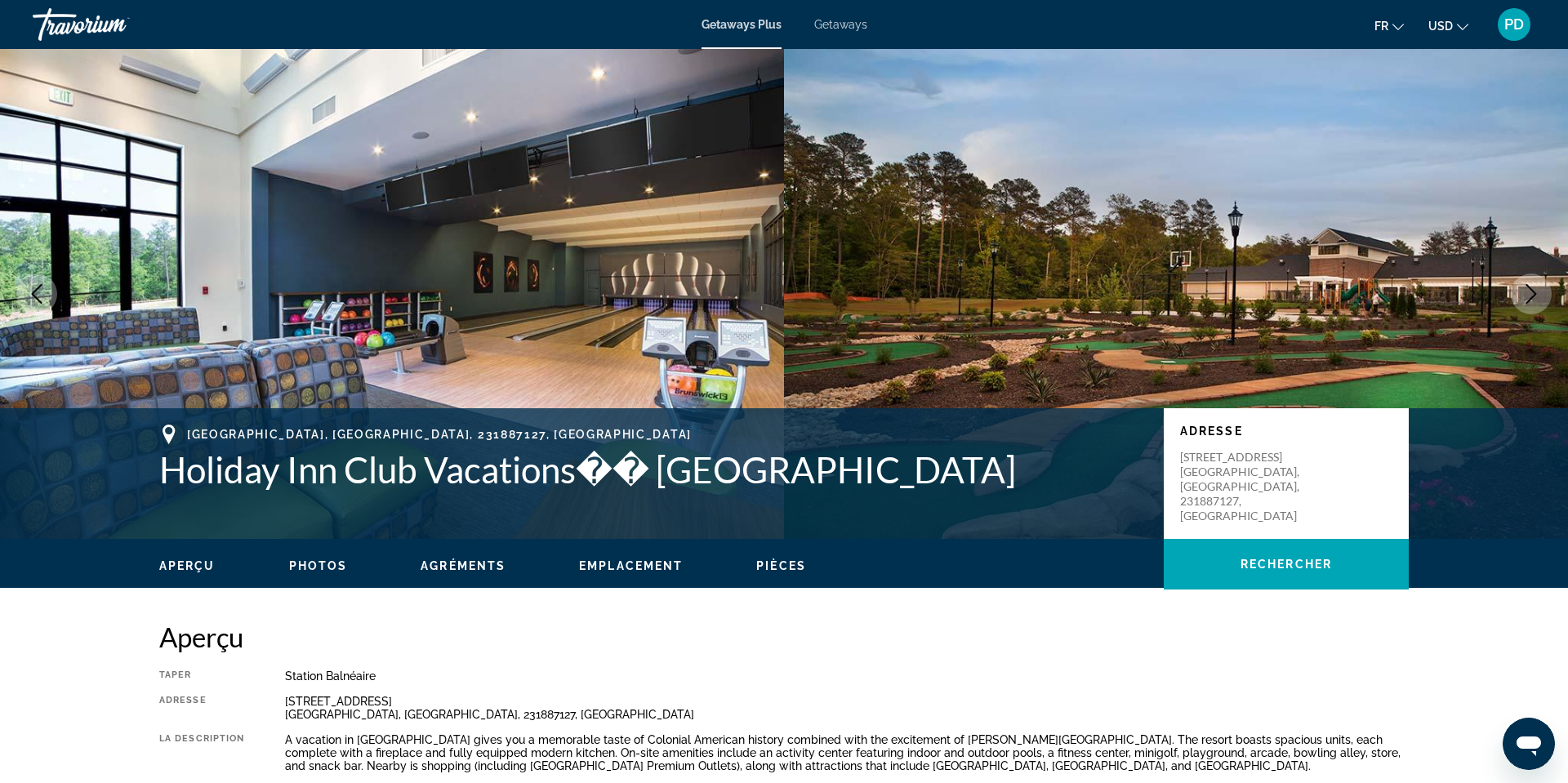
click at [1526, 304] on icon "Next image" at bounding box center [1531, 294] width 10 height 19
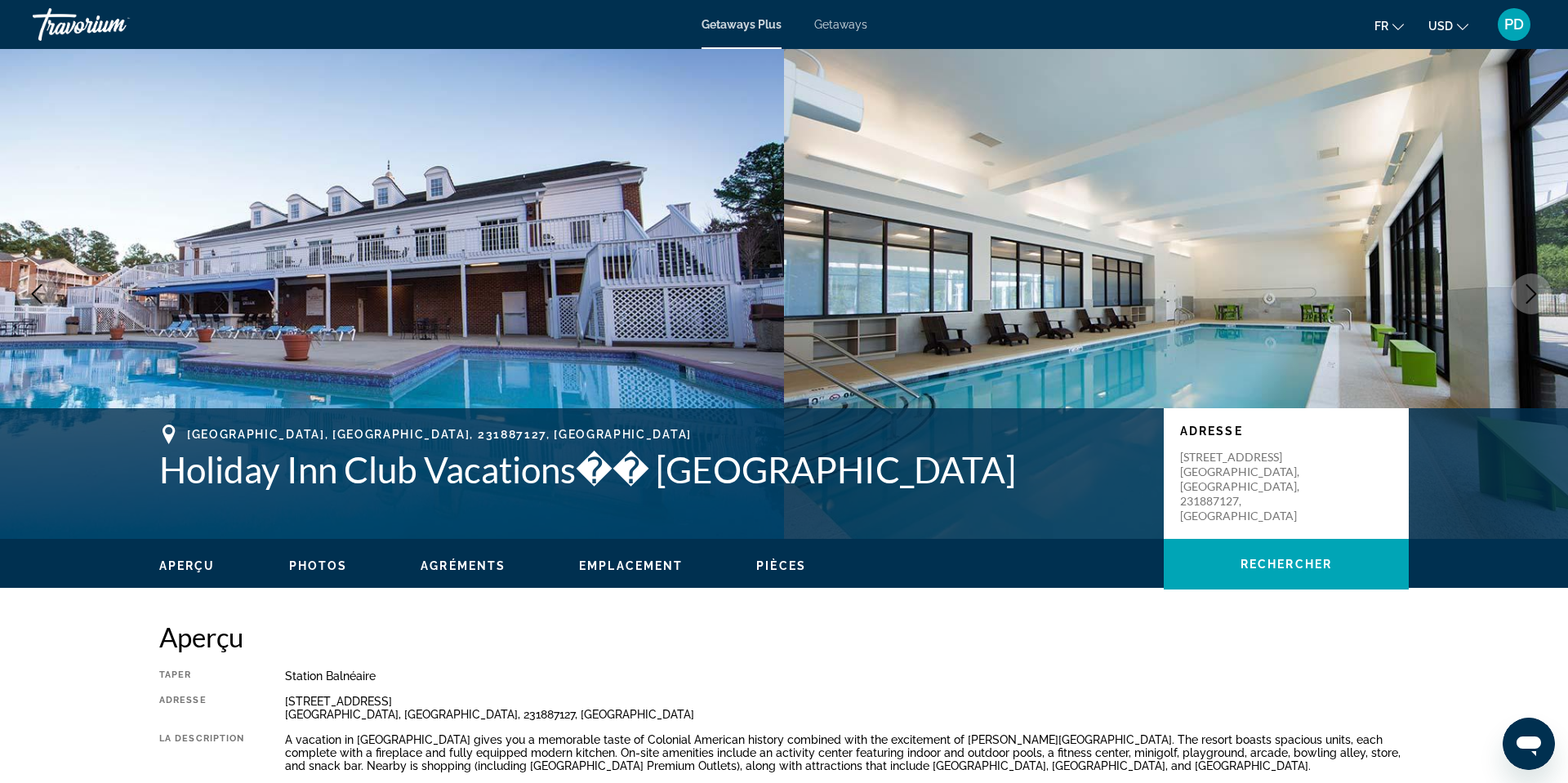
click at [441, 175] on img "Main content" at bounding box center [392, 294] width 784 height 490
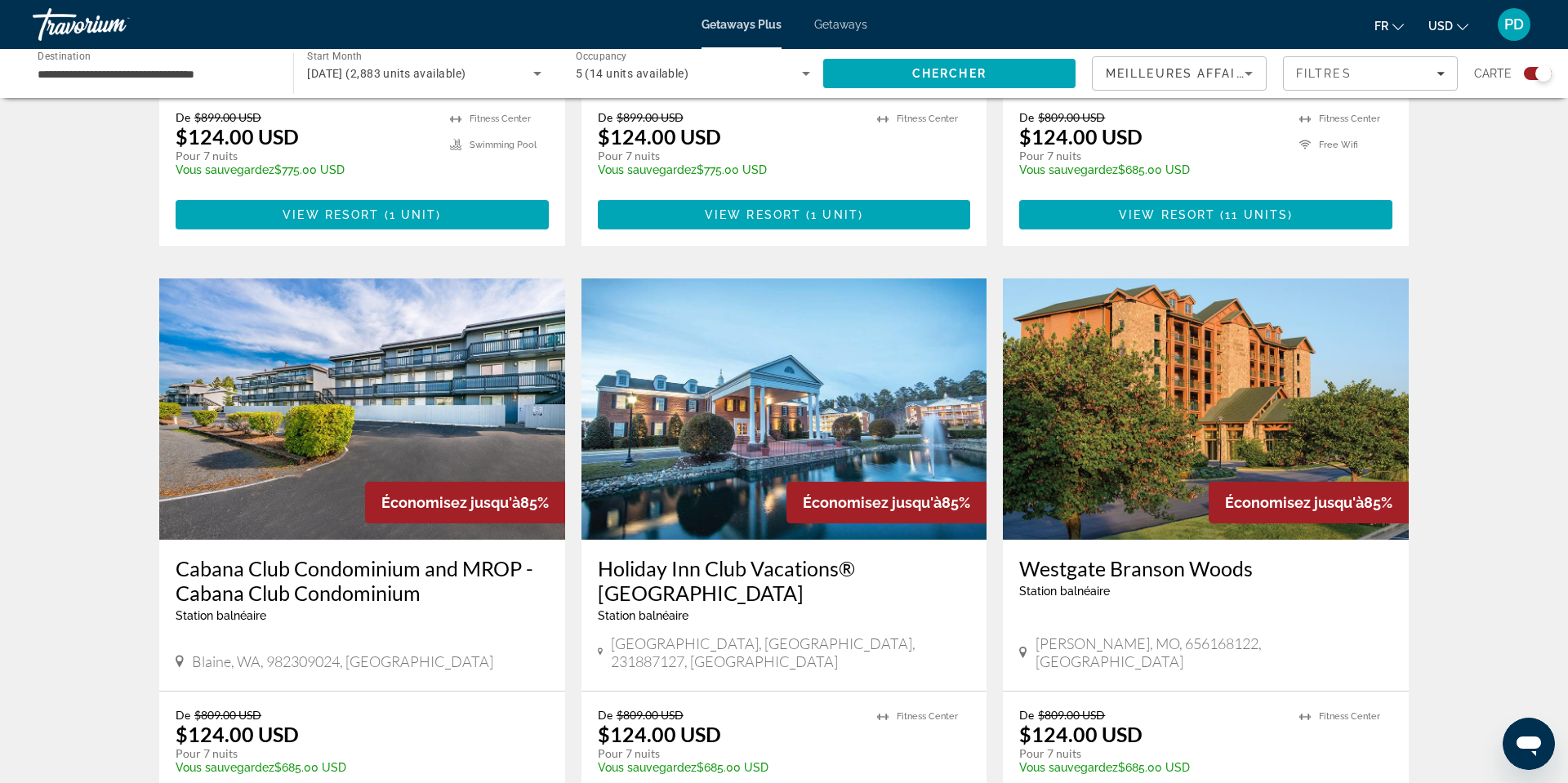
scroll to position [1536, 0]
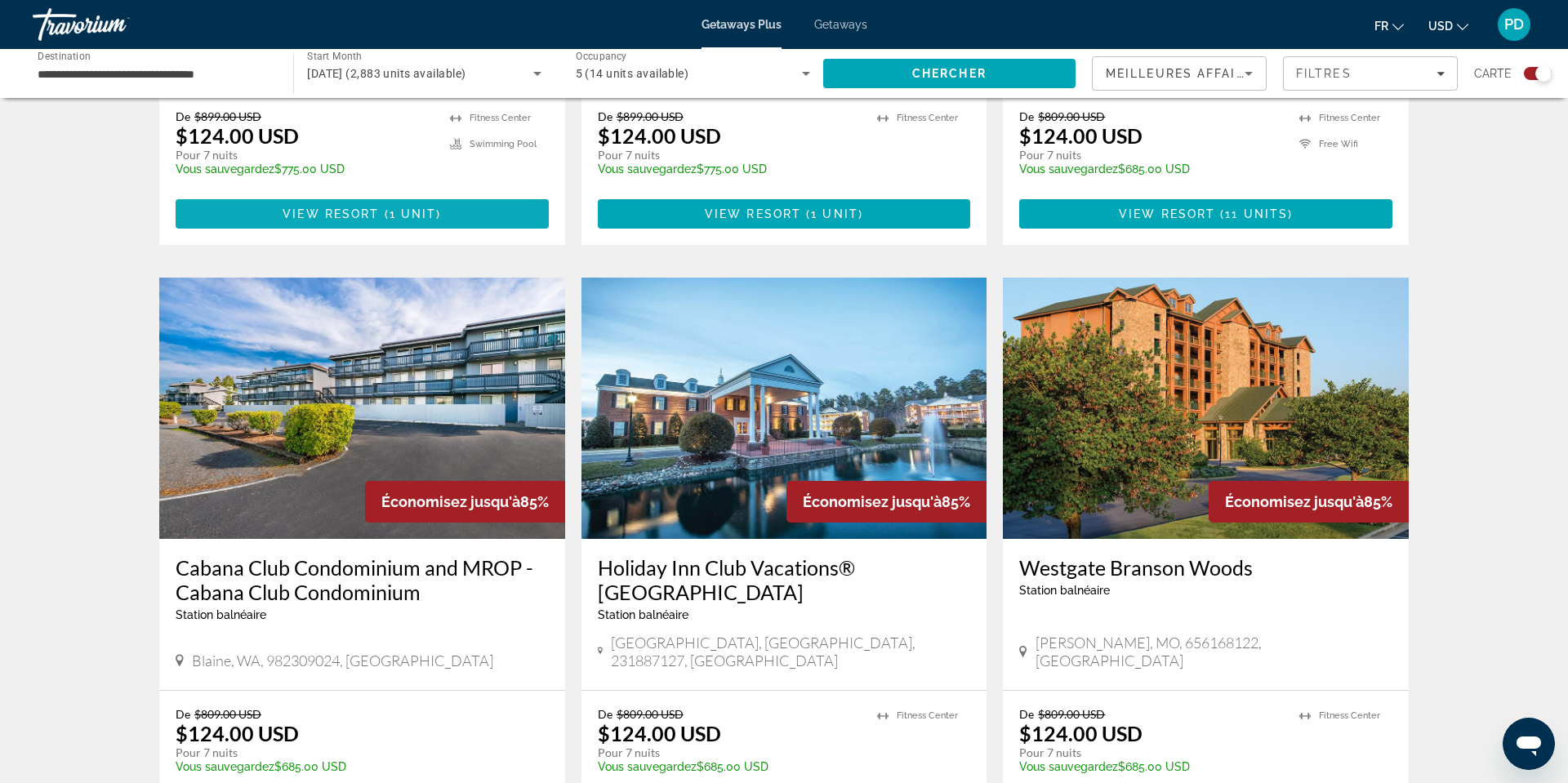
click at [301, 220] on span "View Resort" at bounding box center [331, 213] width 96 height 13
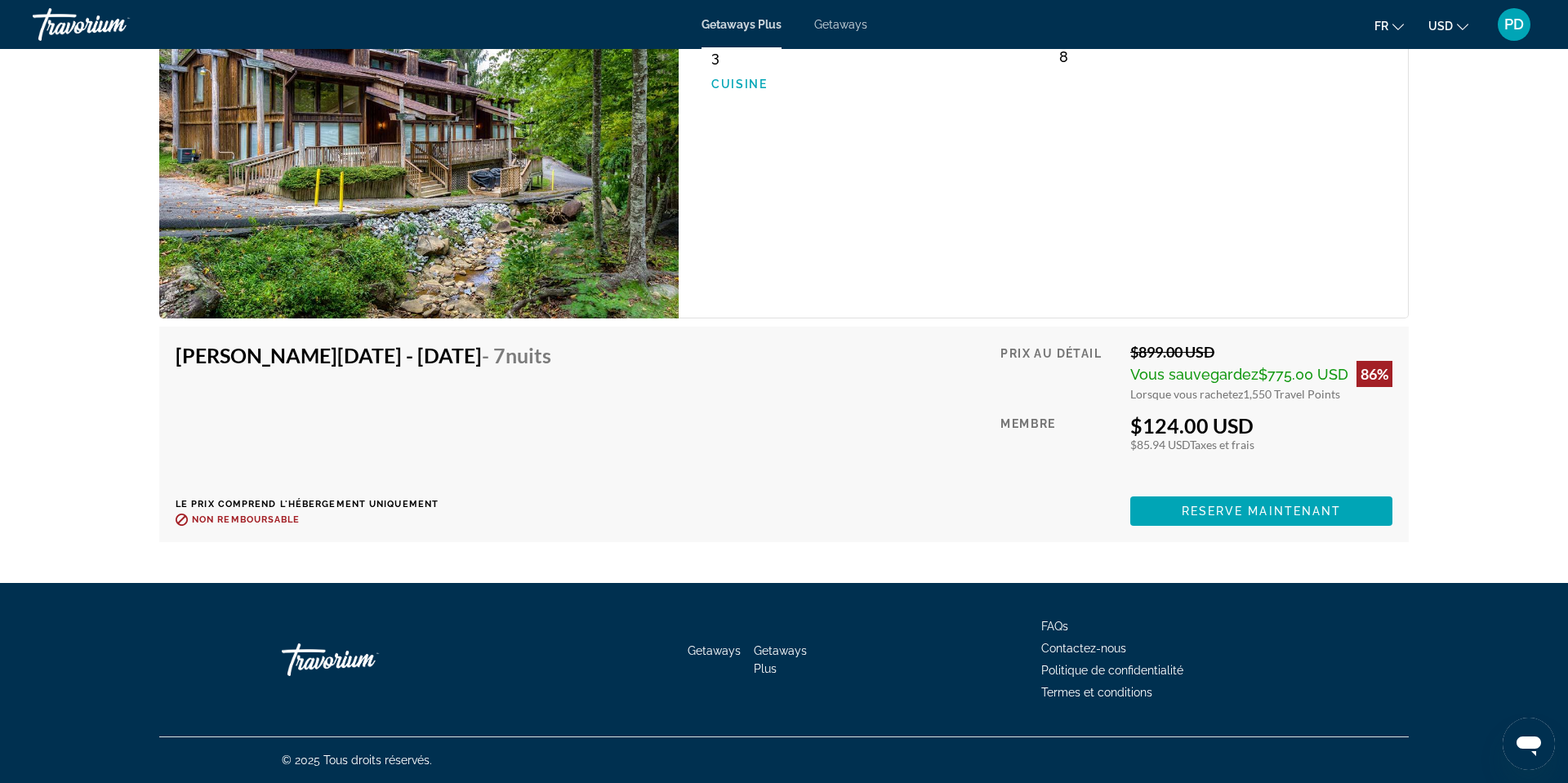
scroll to position [3006, 0]
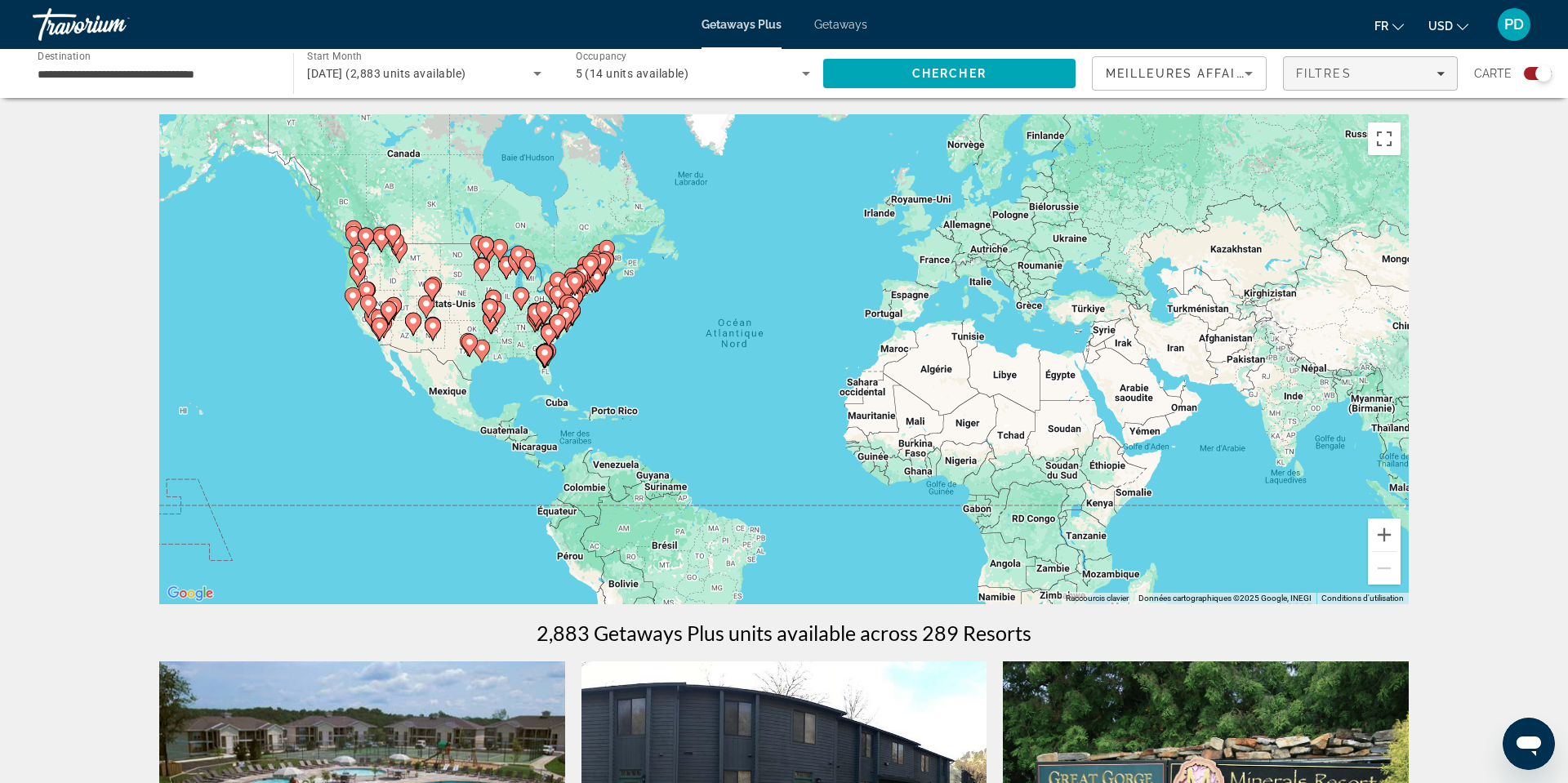
click at [1312, 89] on span "Filters" at bounding box center [1370, 73] width 173 height 39
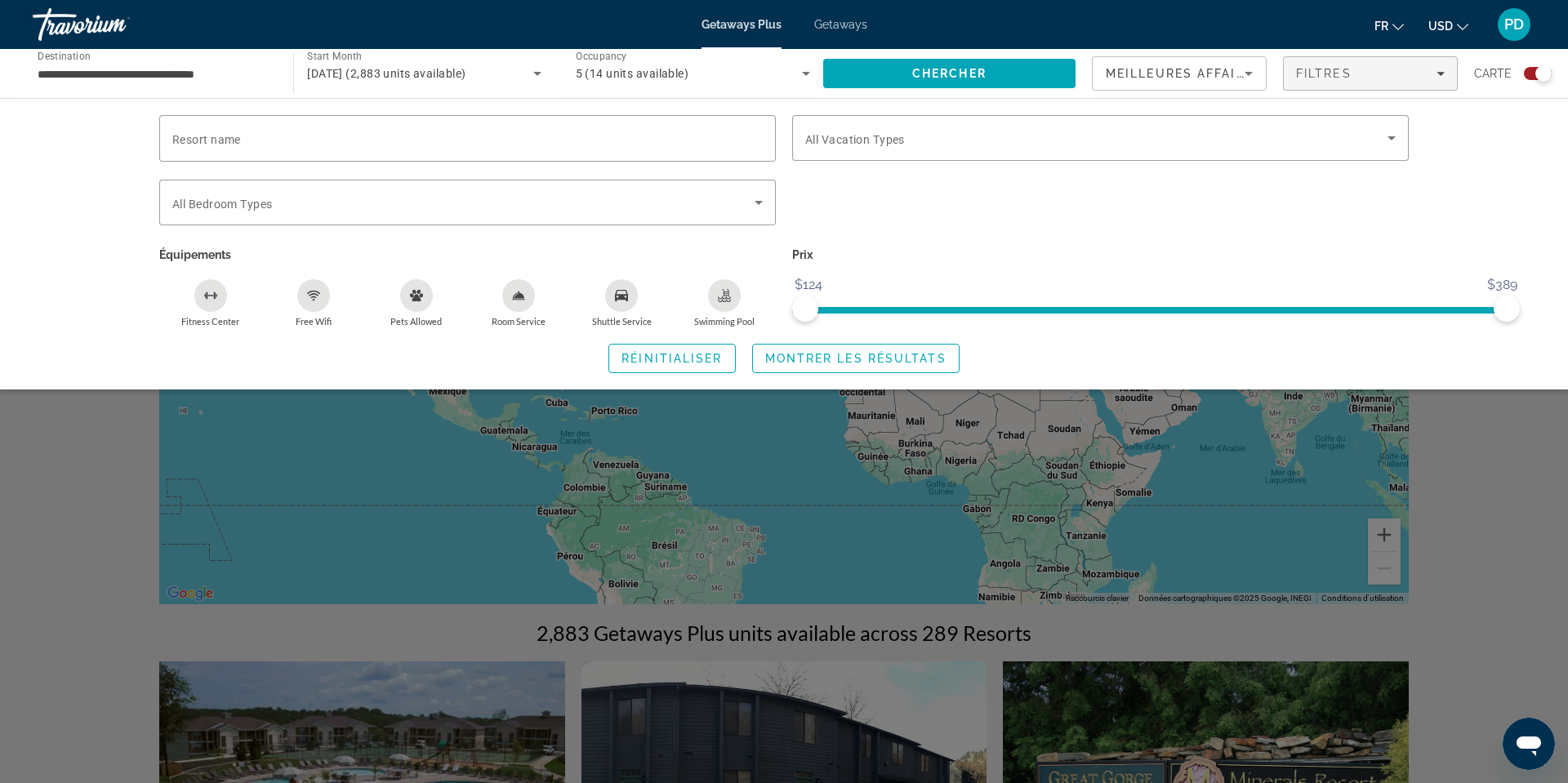
click at [708, 311] on div "Swimming Pool" at bounding box center [724, 295] width 32 height 32
drag, startPoint x: 1513, startPoint y: 365, endPoint x: 1105, endPoint y: 372, distance: 408.1
click at [1105, 322] on span "ngx-slider-max" at bounding box center [1102, 309] width 26 height 26
click at [480, 226] on div "Search widget" at bounding box center [467, 202] width 591 height 45
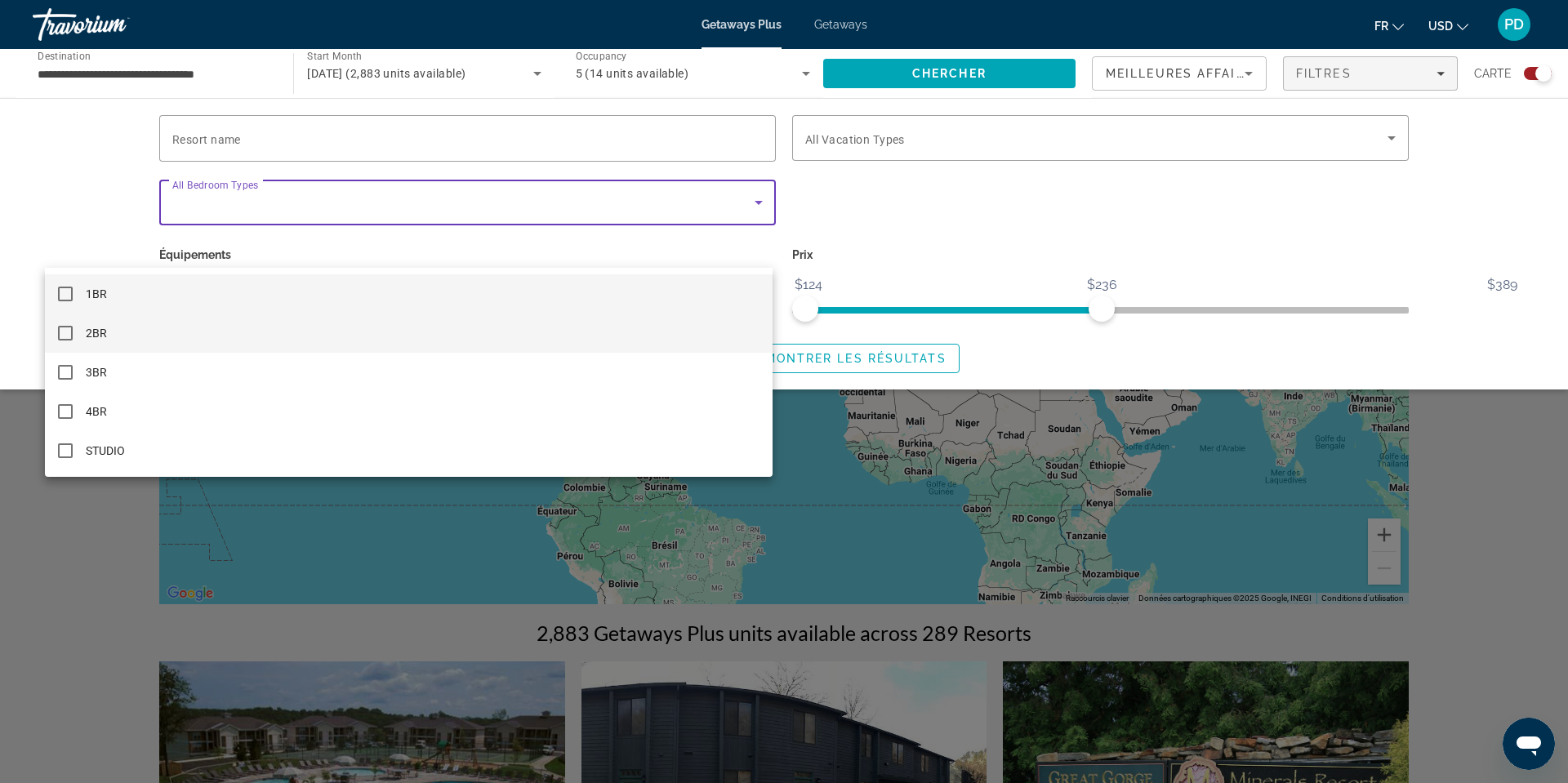
click at [67, 338] on mat-pseudo-checkbox at bounding box center [65, 332] width 15 height 15
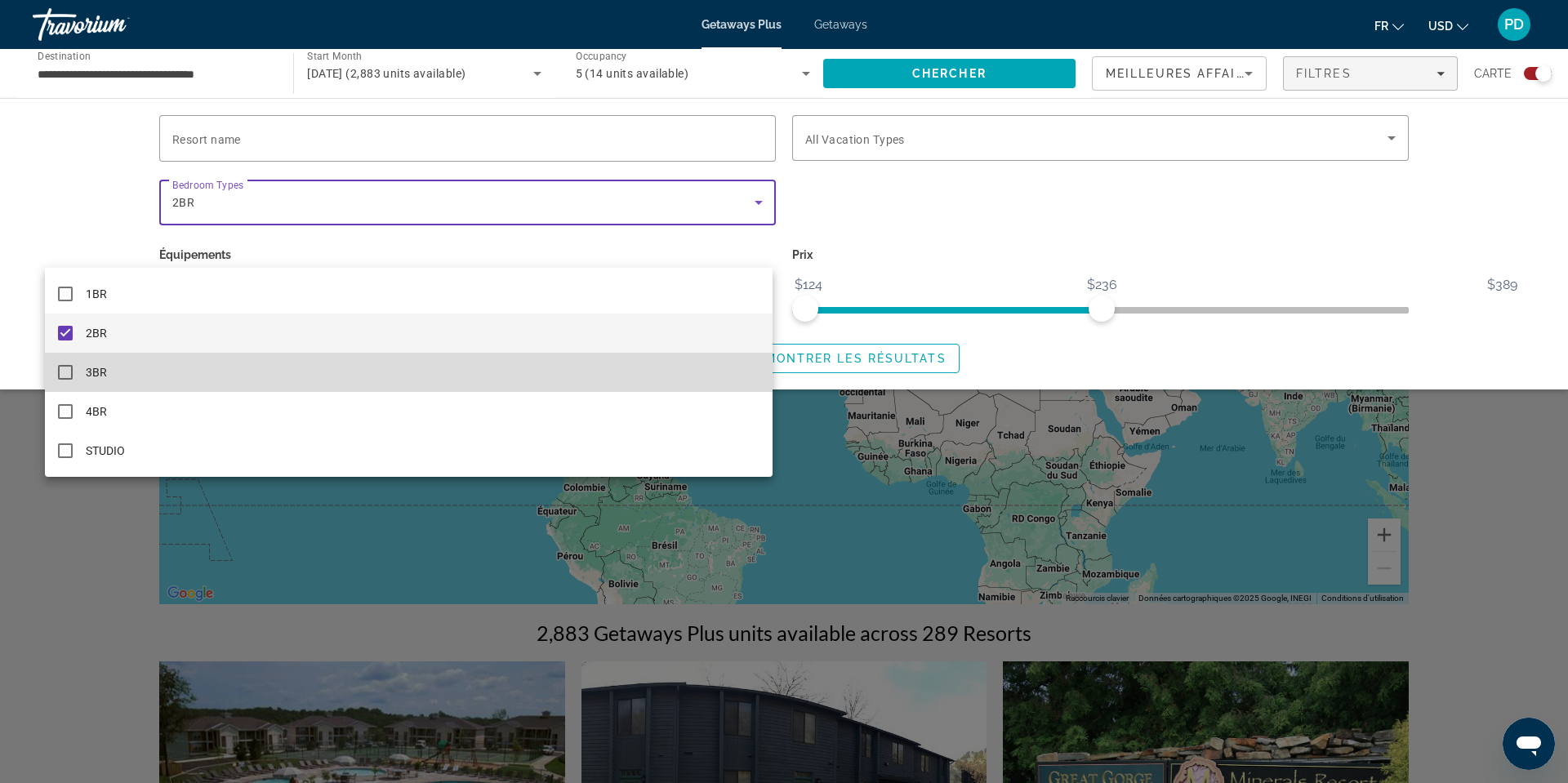
click at [60, 378] on mat-pseudo-checkbox at bounding box center [65, 372] width 15 height 15
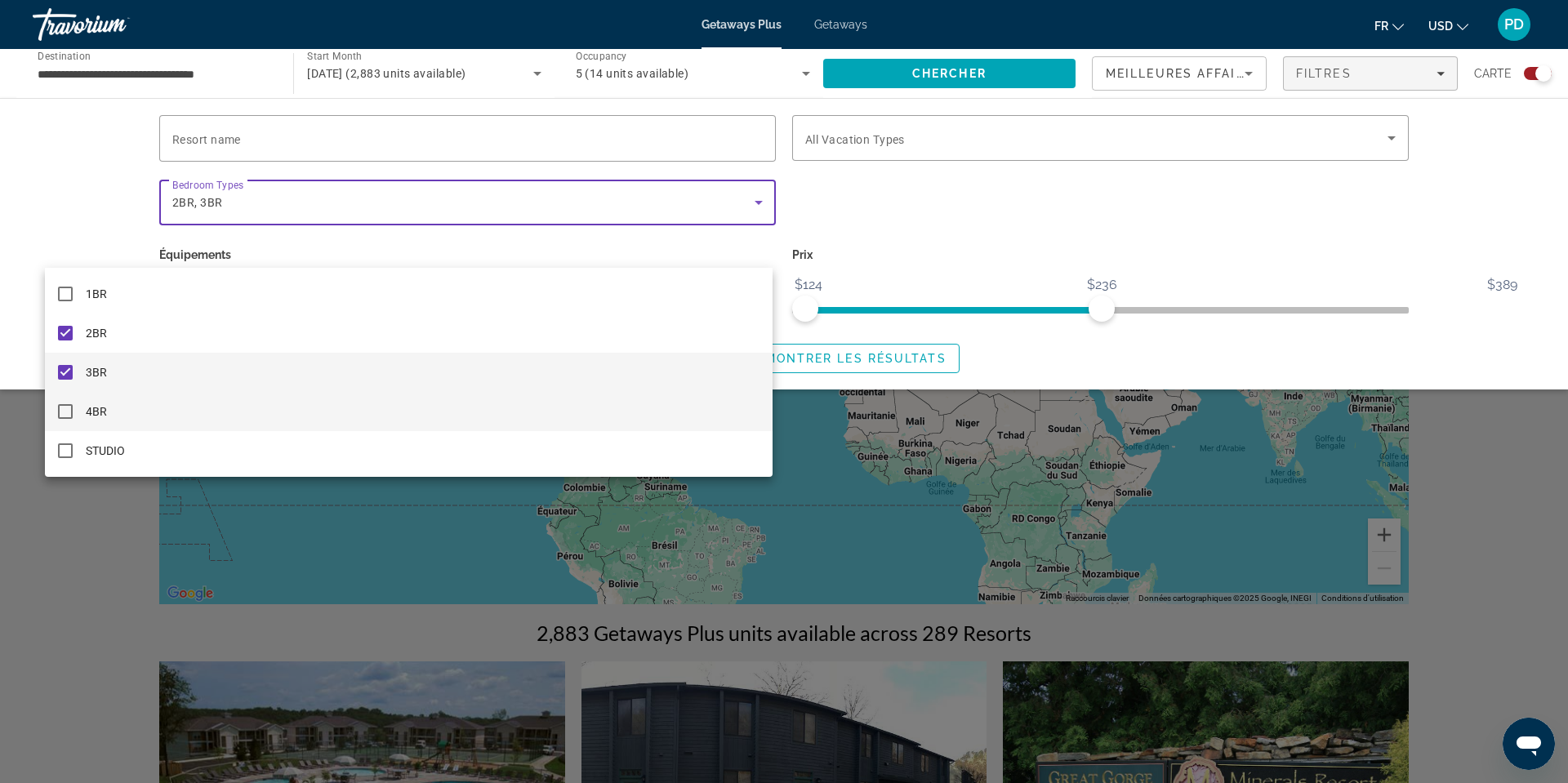
click at [63, 404] on mat-pseudo-checkbox at bounding box center [65, 411] width 15 height 15
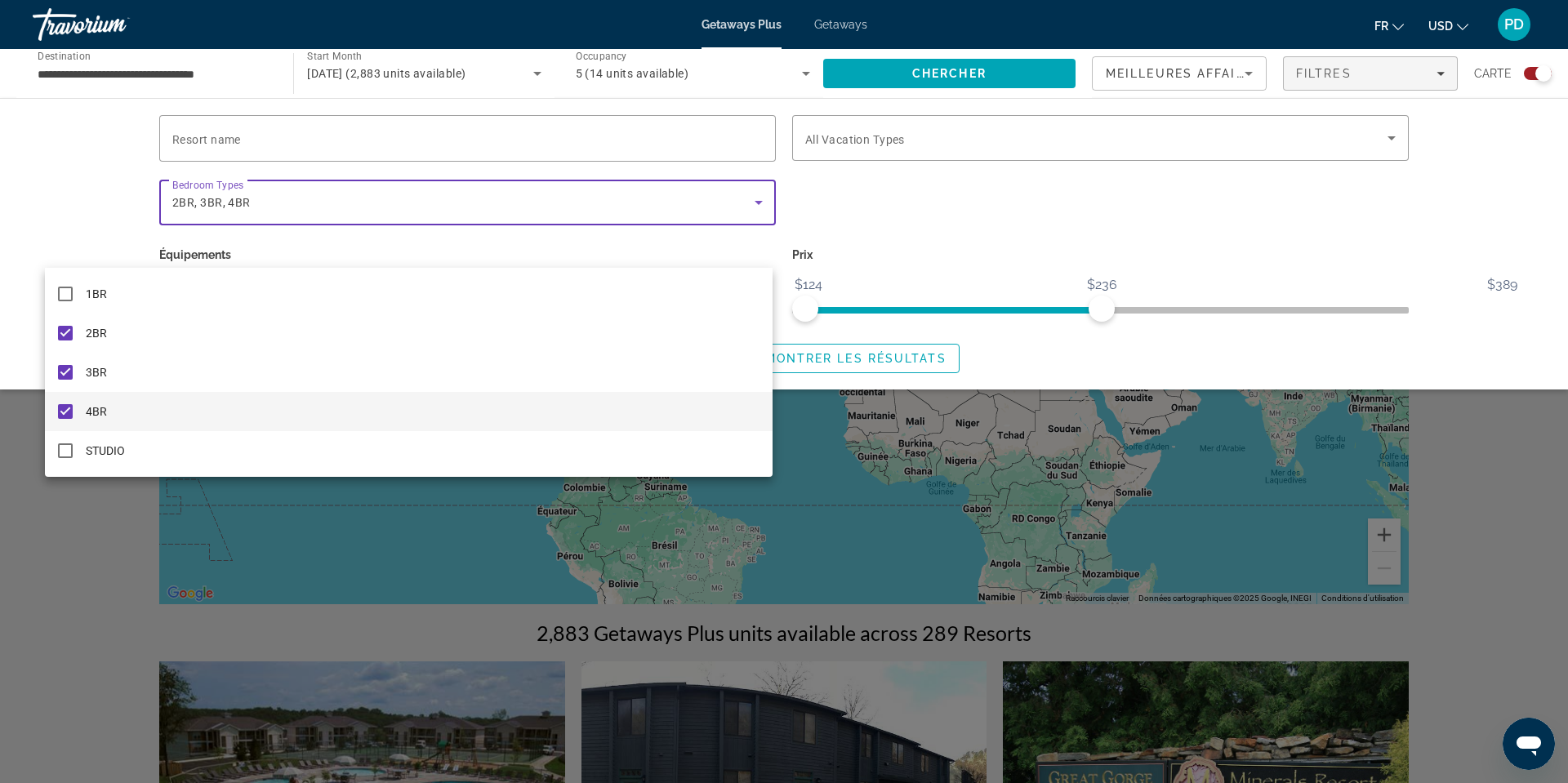
click at [920, 85] on div at bounding box center [784, 391] width 1568 height 783
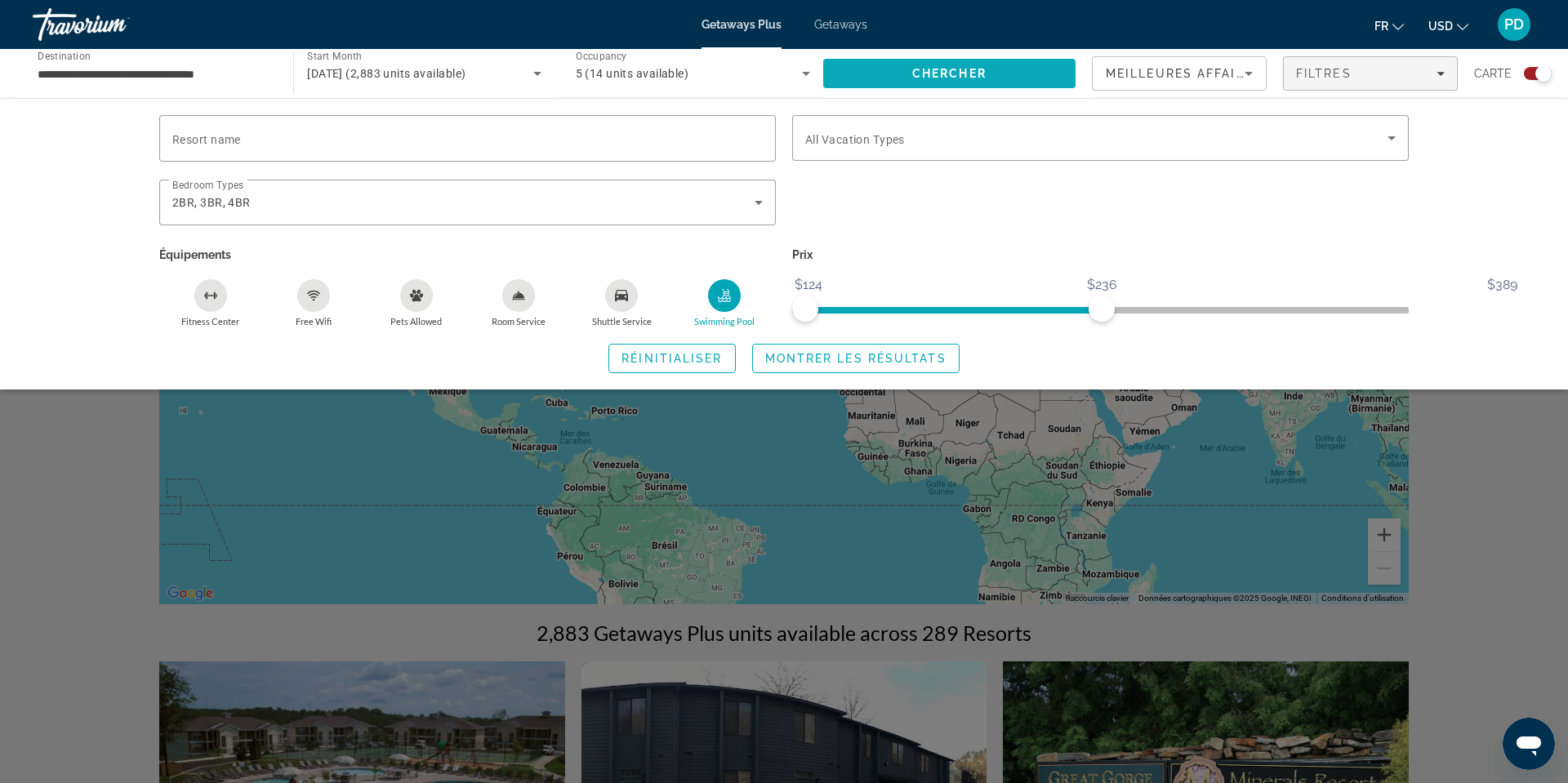
click at [920, 80] on span "Chercher" at bounding box center [948, 73] width 74 height 13
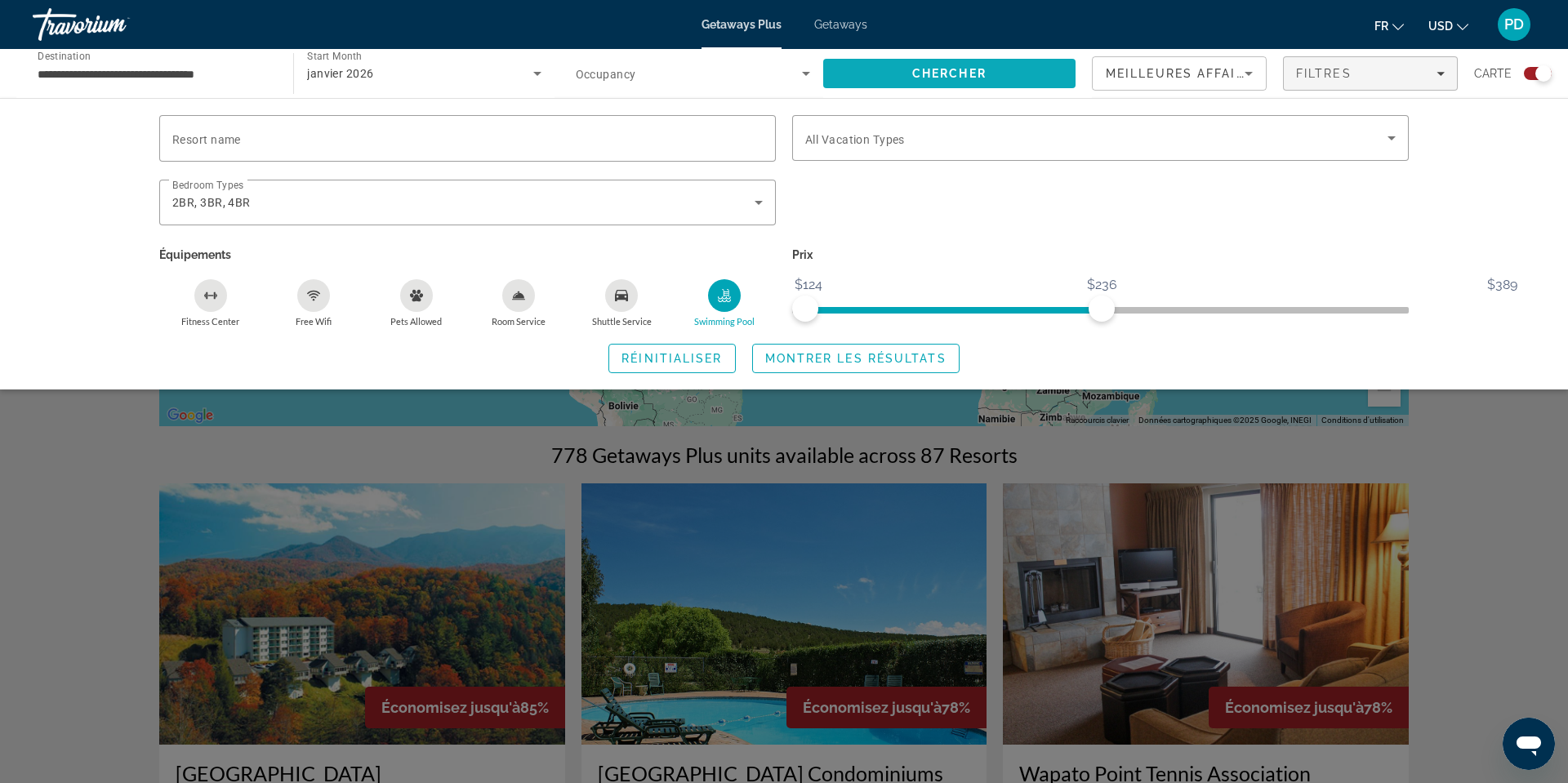
scroll to position [174, 0]
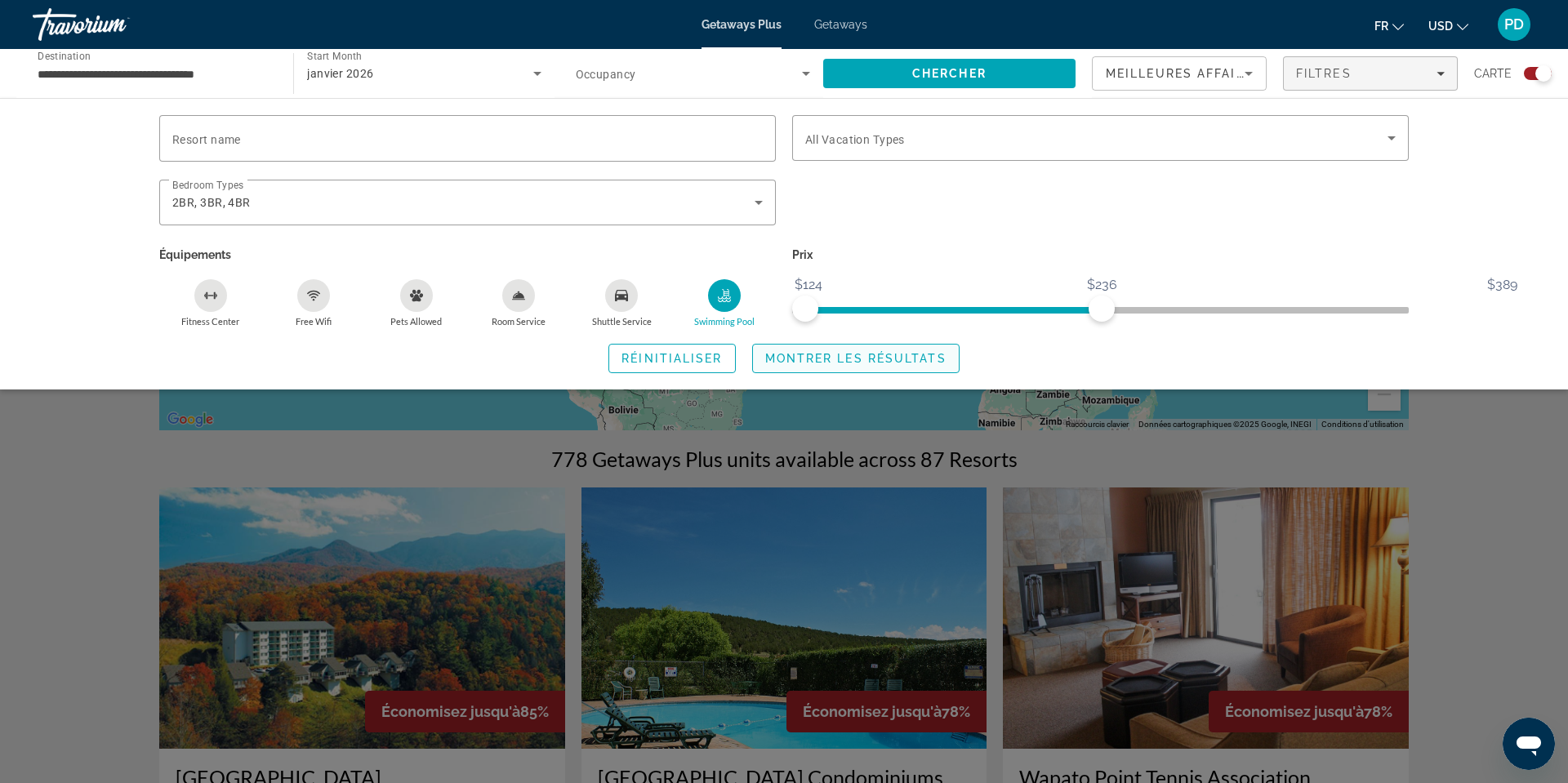
click at [884, 365] on span "Montrer les résultats" at bounding box center [855, 358] width 181 height 13
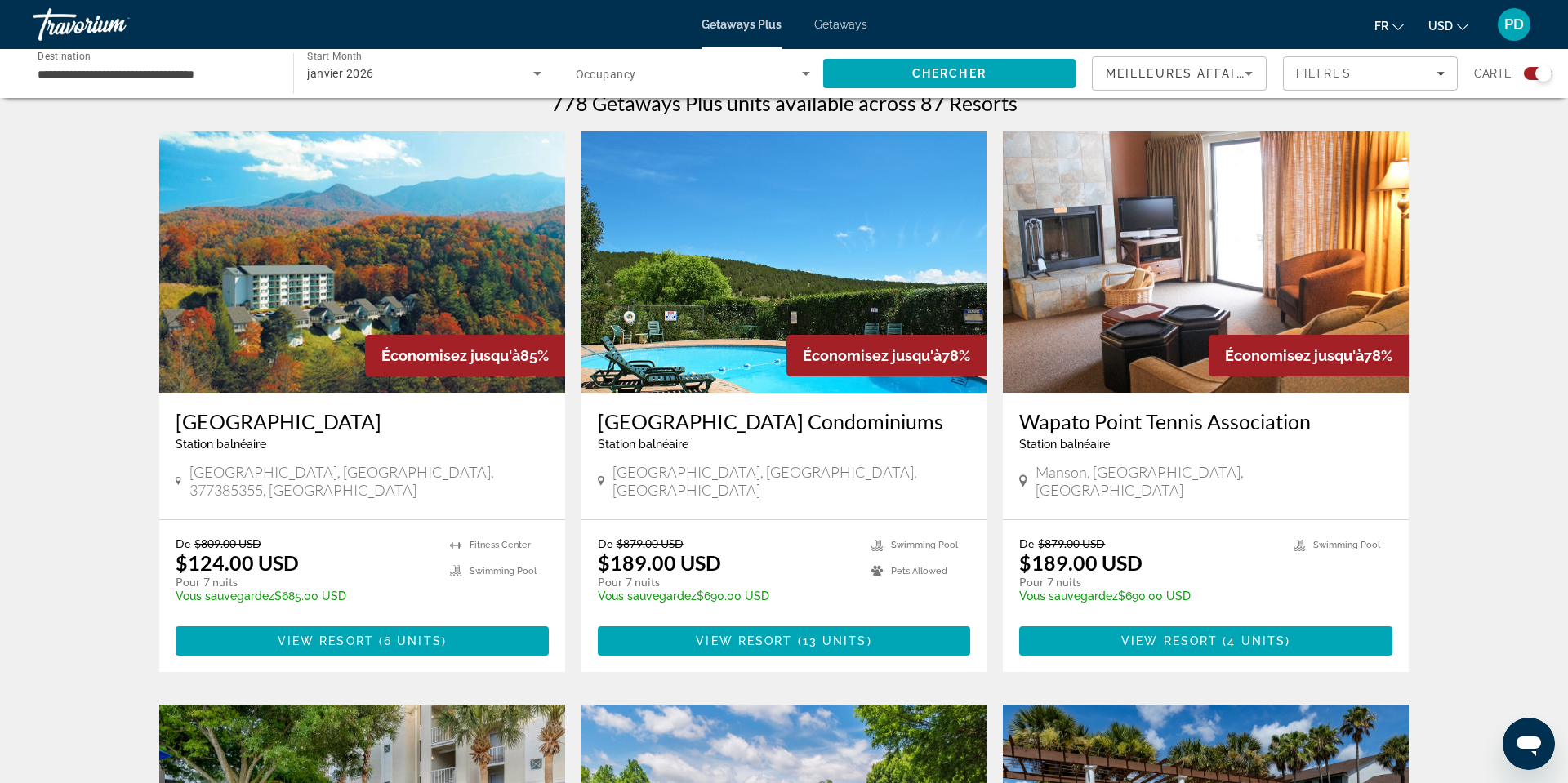
scroll to position [526, 0]
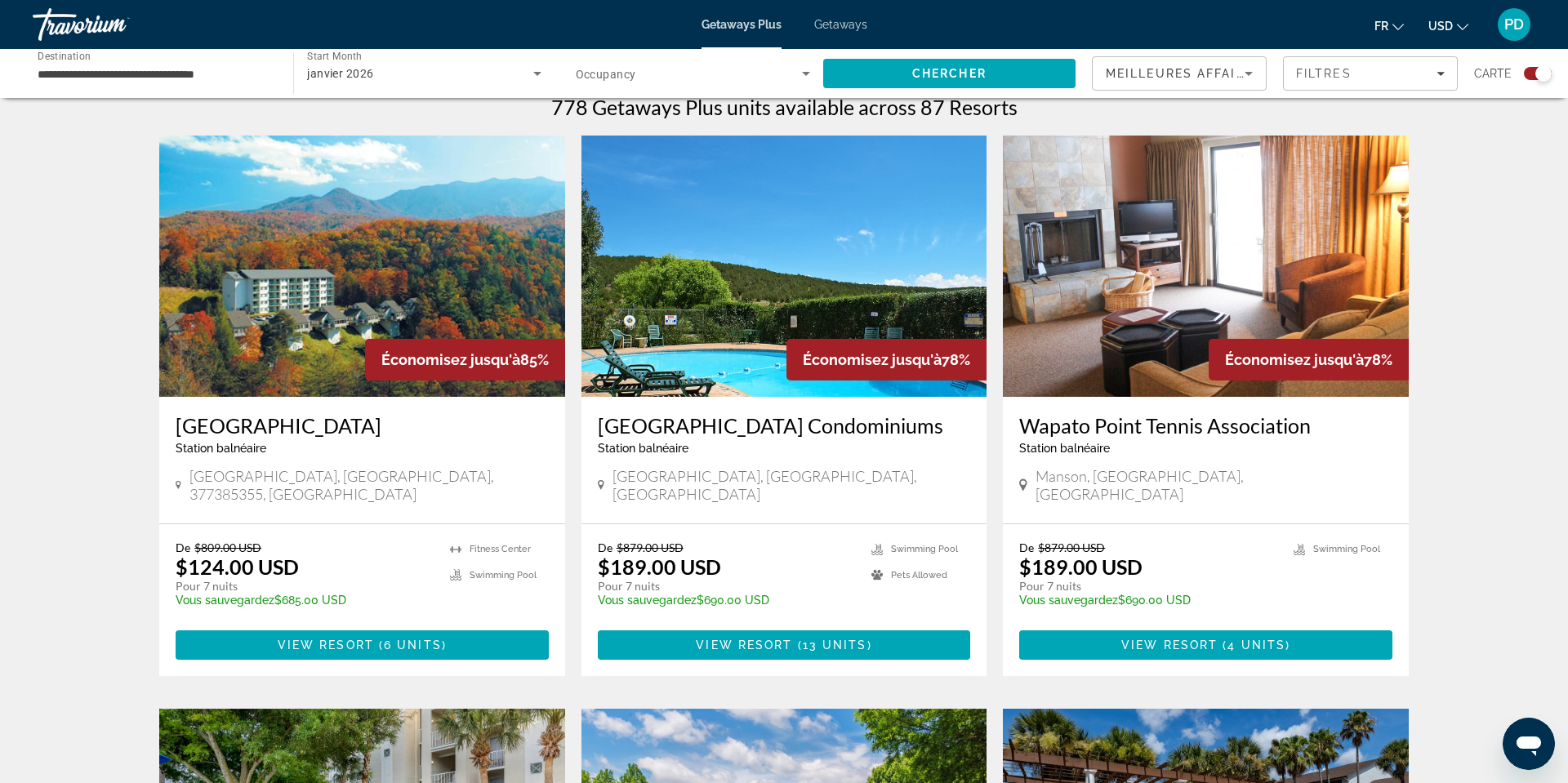
click at [1239, 83] on icon "Sort by" at bounding box center [1249, 73] width 19 height 19
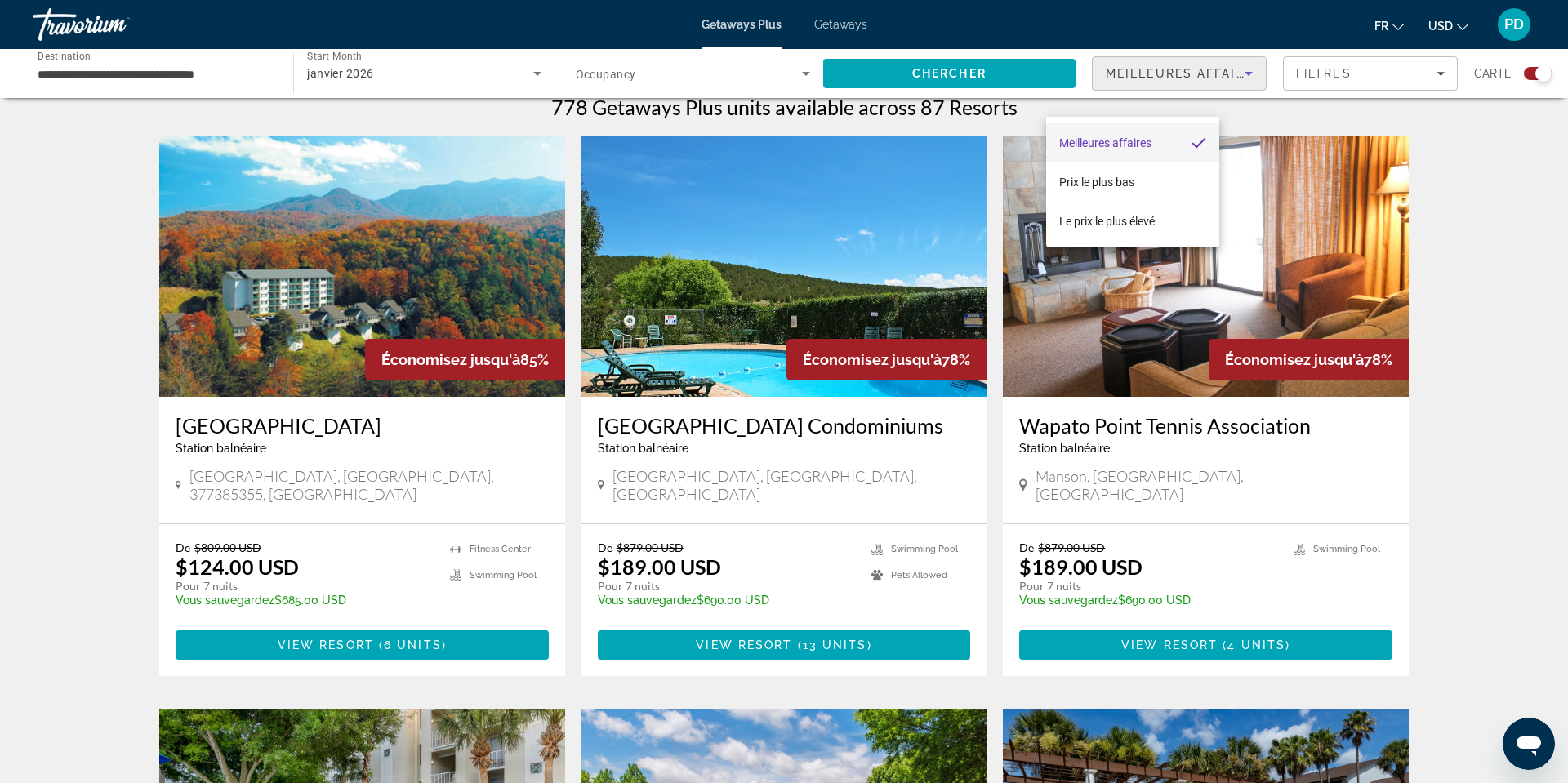
click at [1256, 165] on div at bounding box center [784, 391] width 1568 height 783
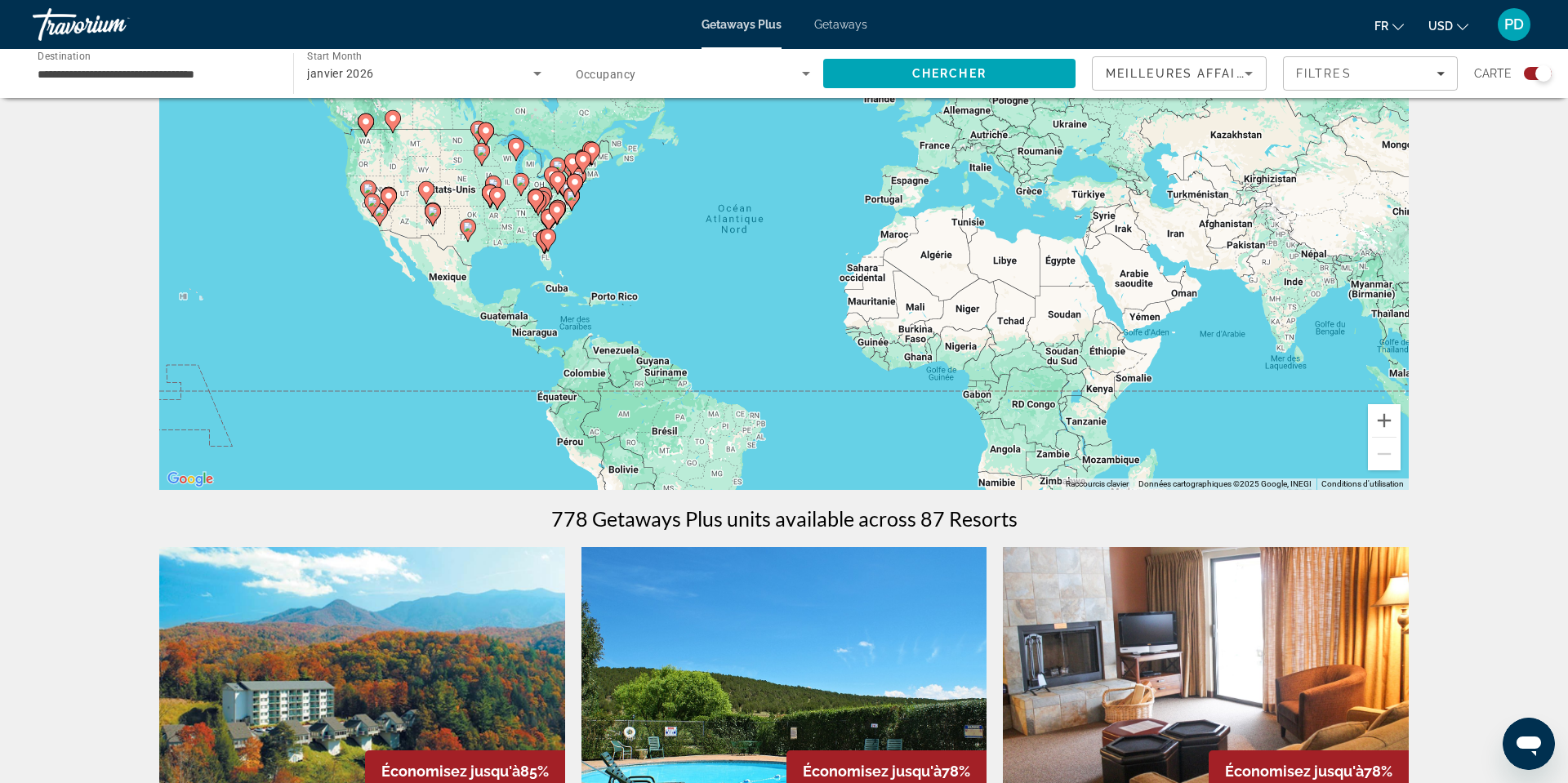
scroll to position [0, 0]
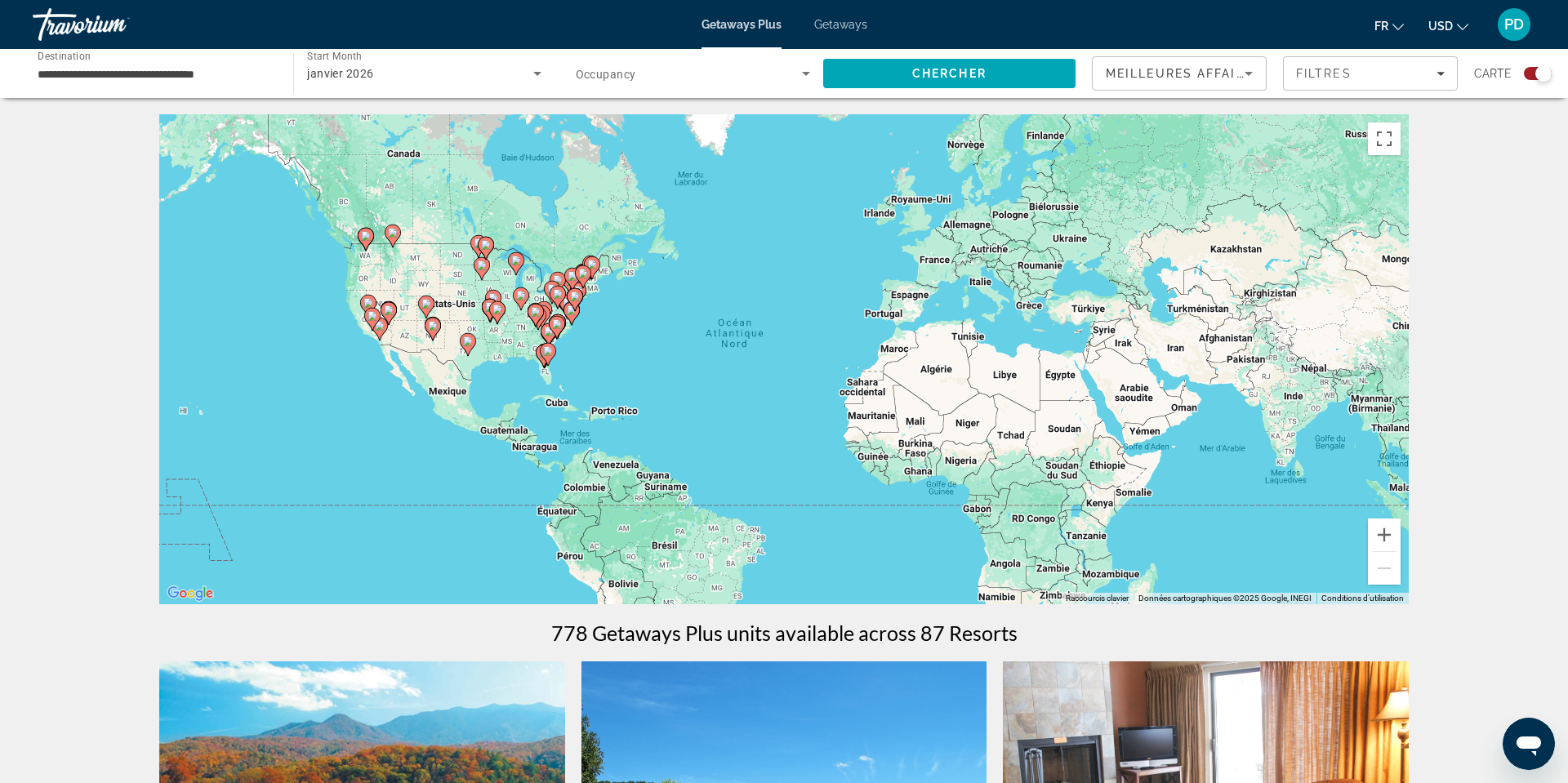
click at [144, 84] on input "**********" at bounding box center [155, 74] width 234 height 19
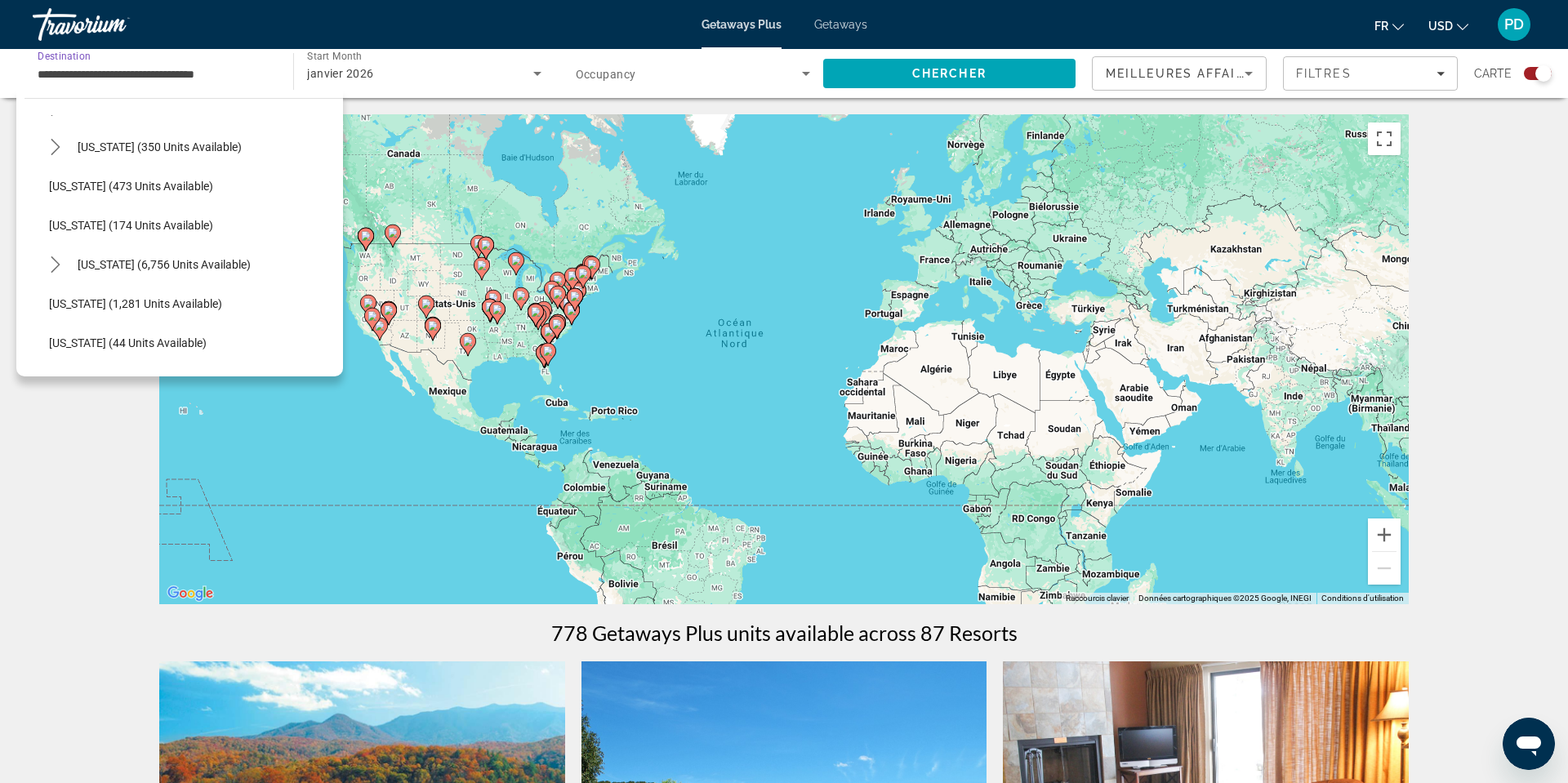
scroll to position [1370, 0]
click at [583, 278] on image "Main content" at bounding box center [583, 273] width 10 height 10
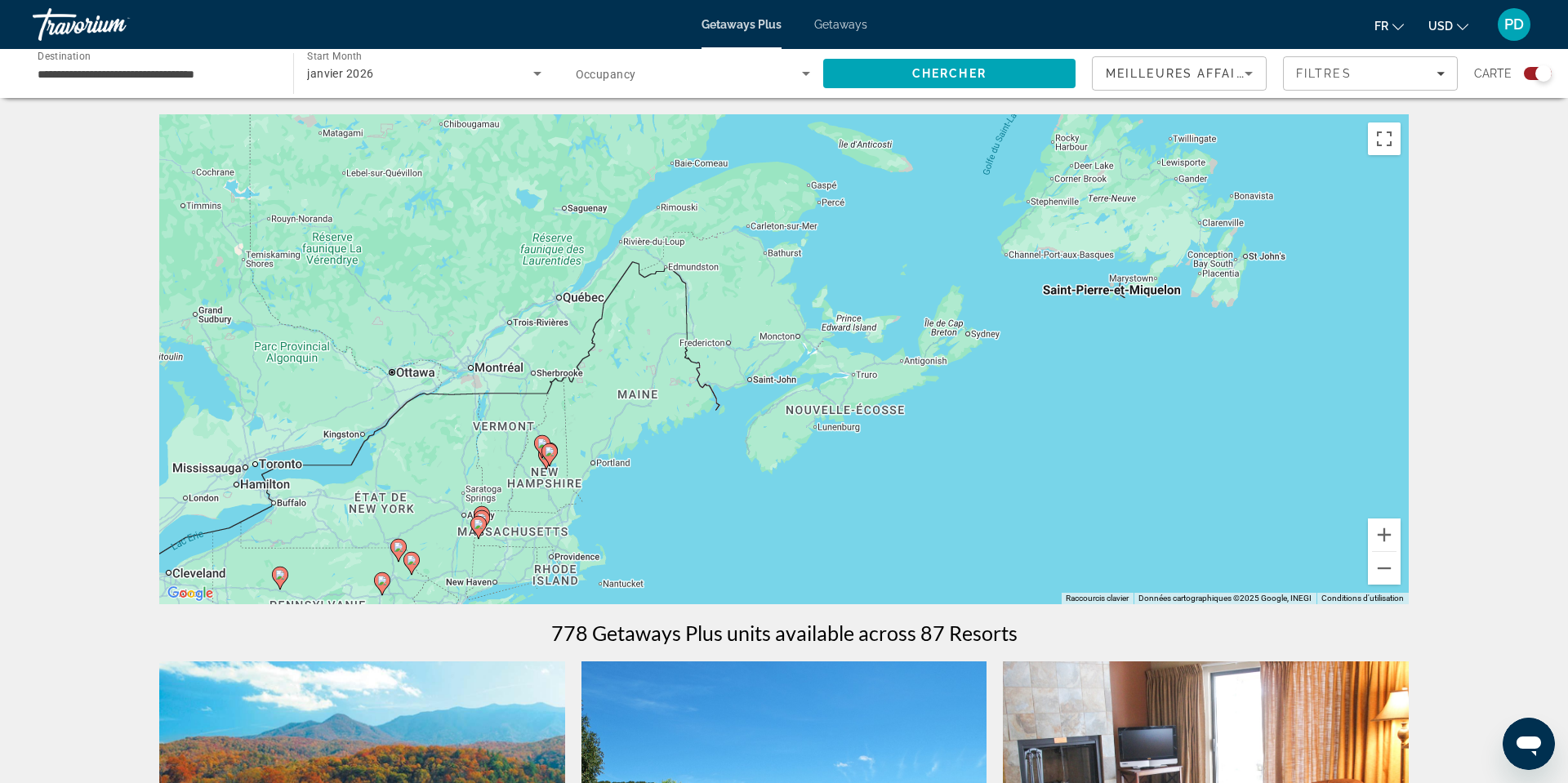
click at [543, 465] on icon "Main content" at bounding box center [550, 455] width 15 height 21
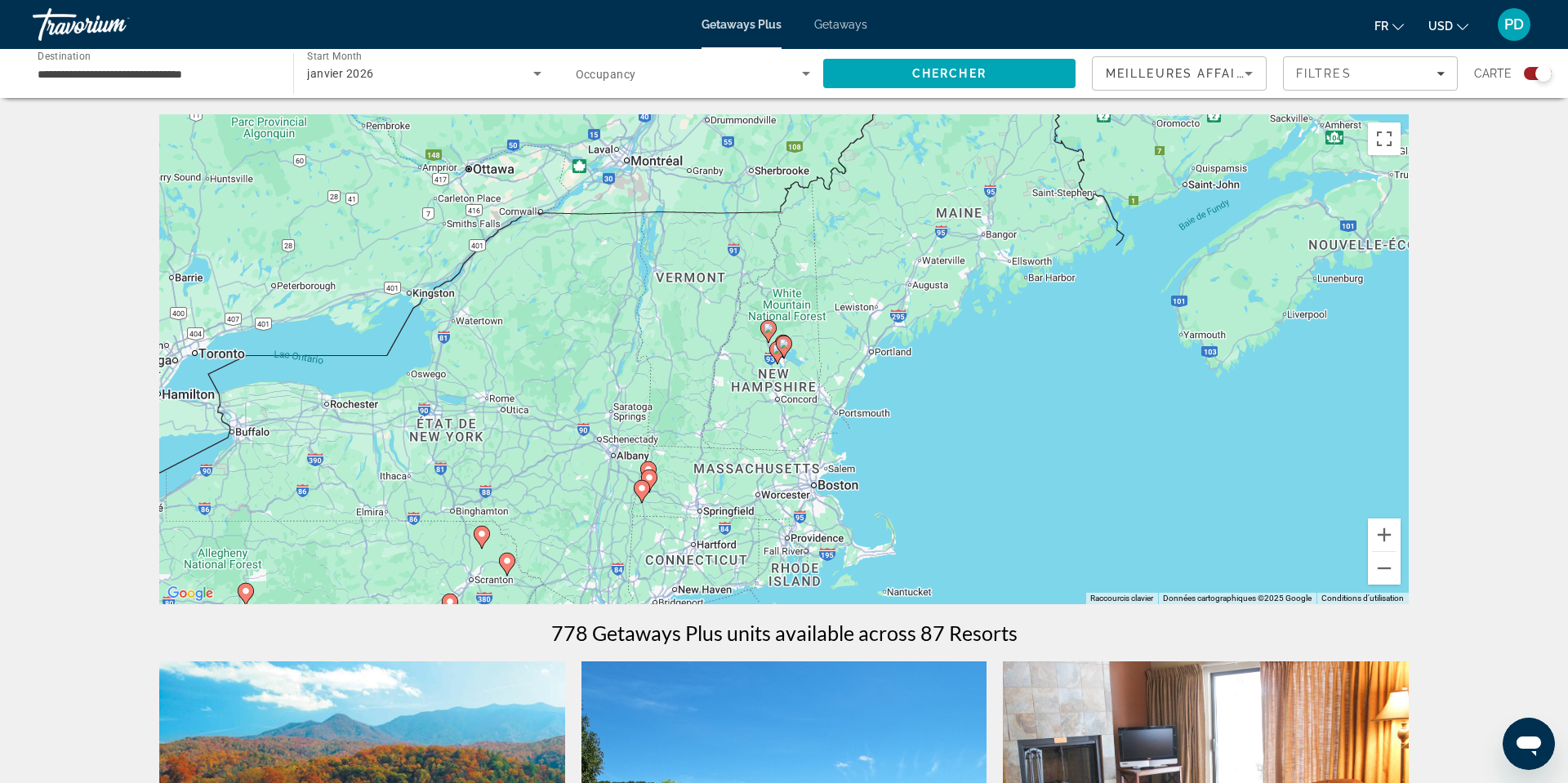
click at [776, 360] on gmp-advanced-marker "Main content" at bounding box center [784, 347] width 17 height 24
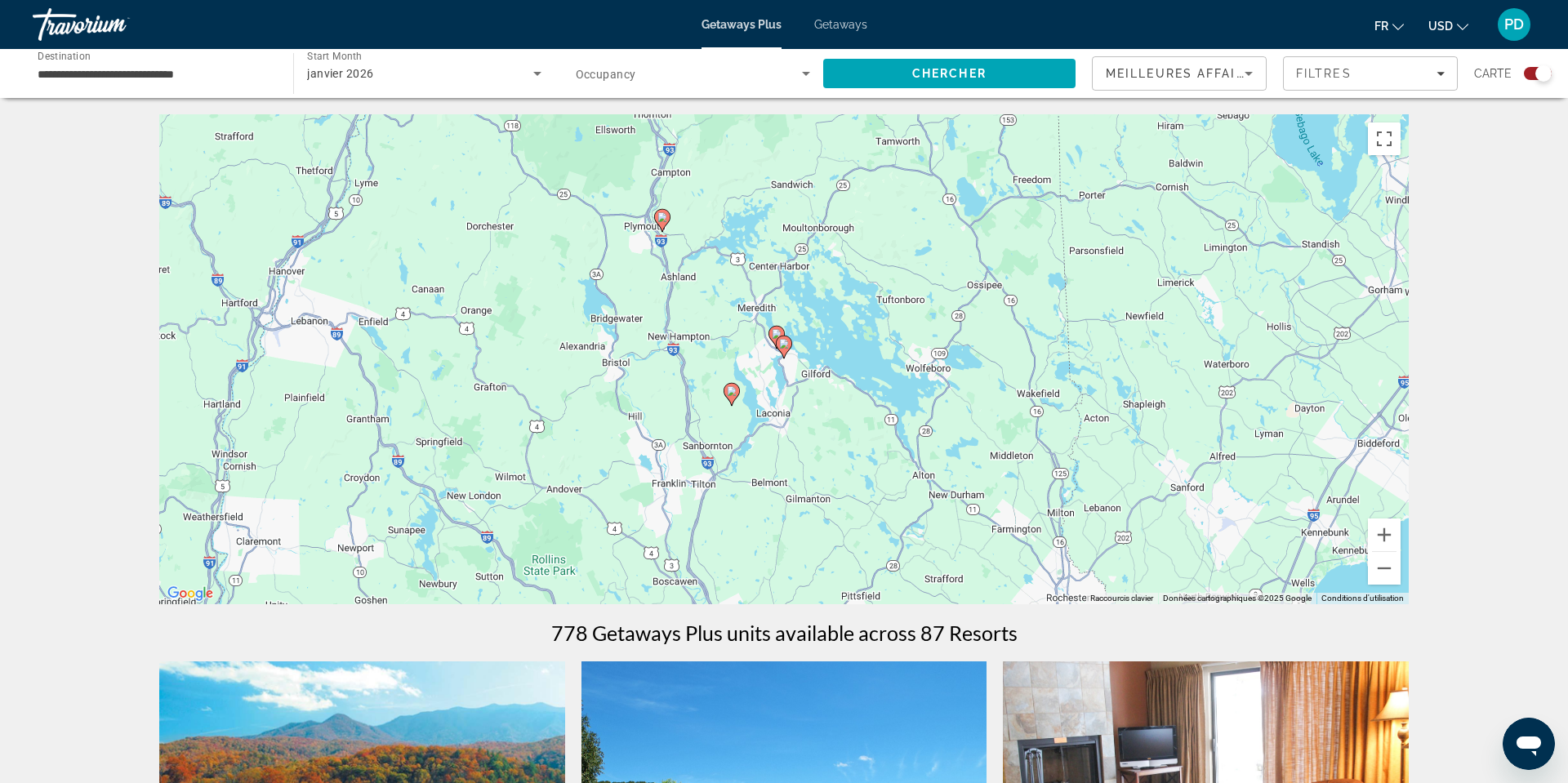
click at [661, 222] on image "Main content" at bounding box center [662, 217] width 10 height 10
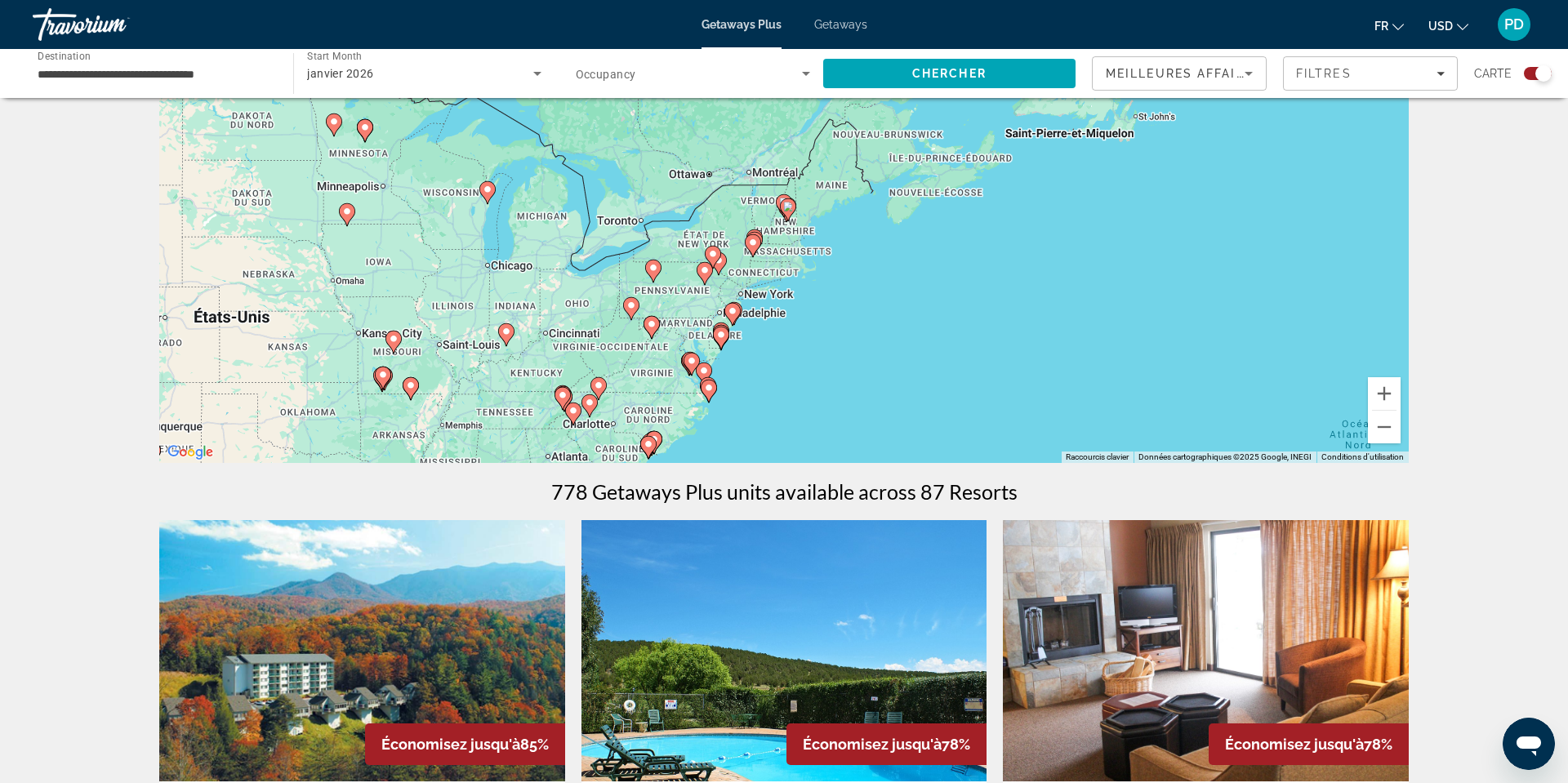
scroll to position [0, 0]
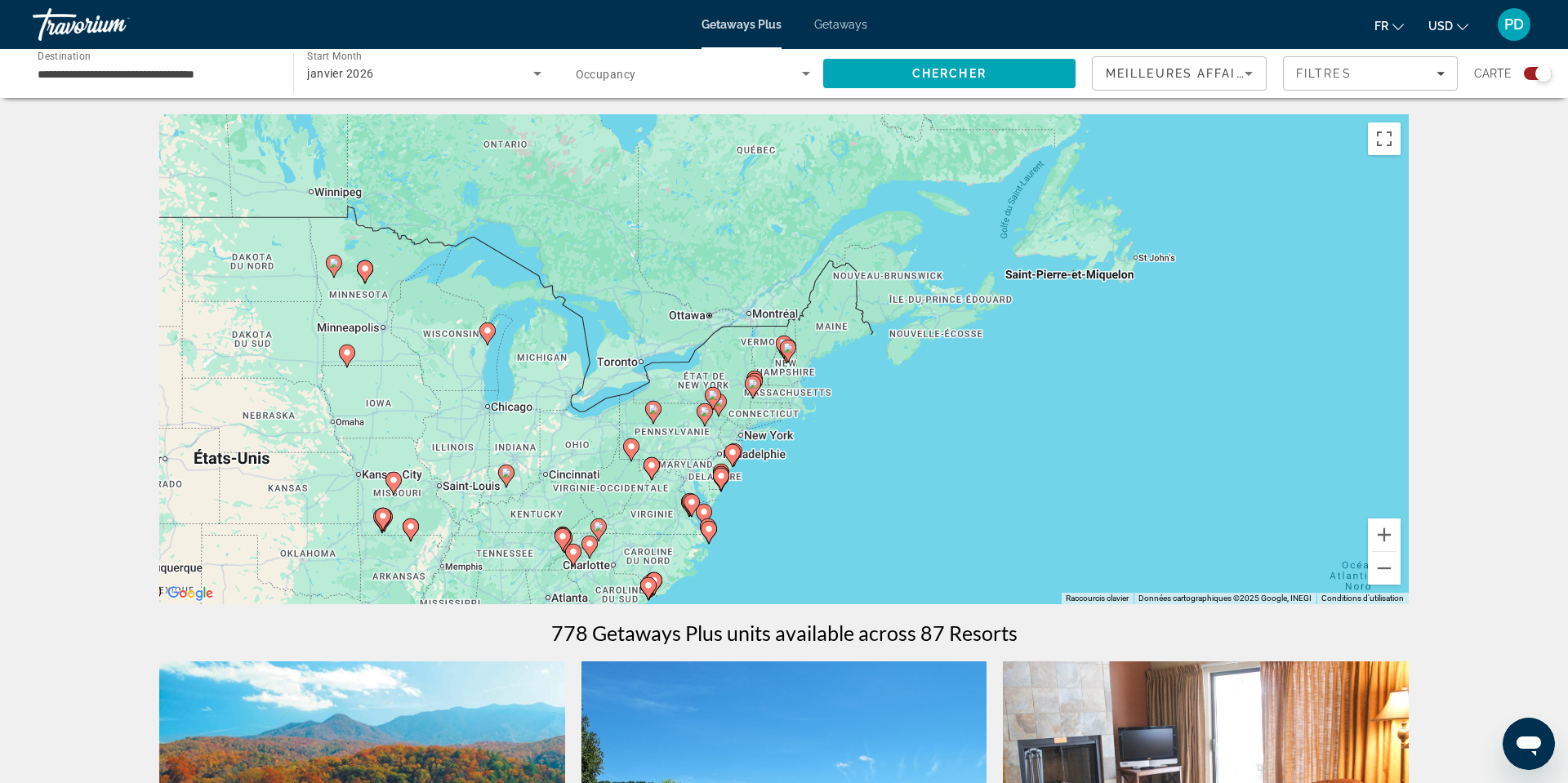
click at [326, 90] on div "janvier 2026" at bounding box center [424, 73] width 234 height 45
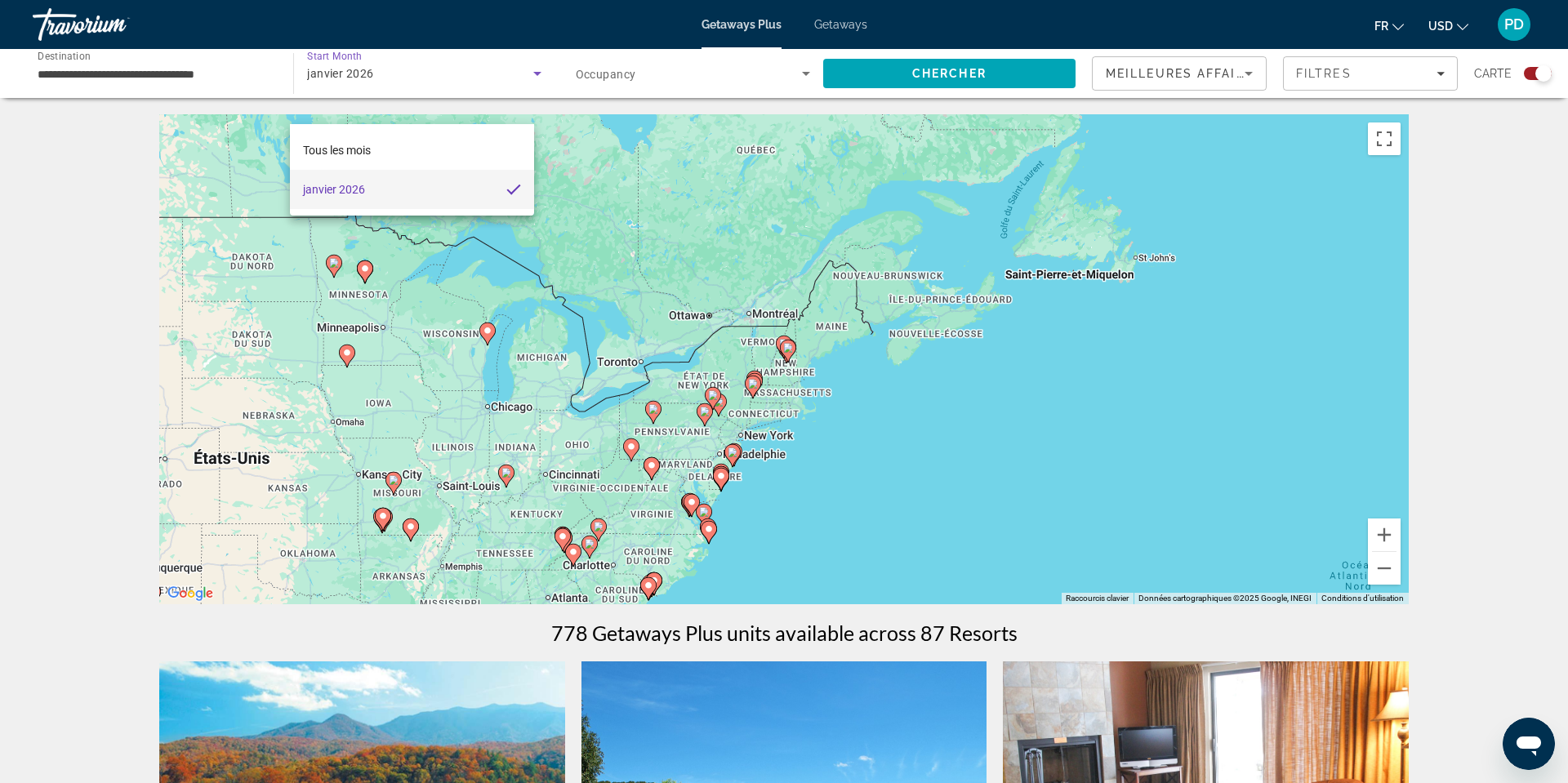
click at [115, 126] on div at bounding box center [784, 391] width 1568 height 783
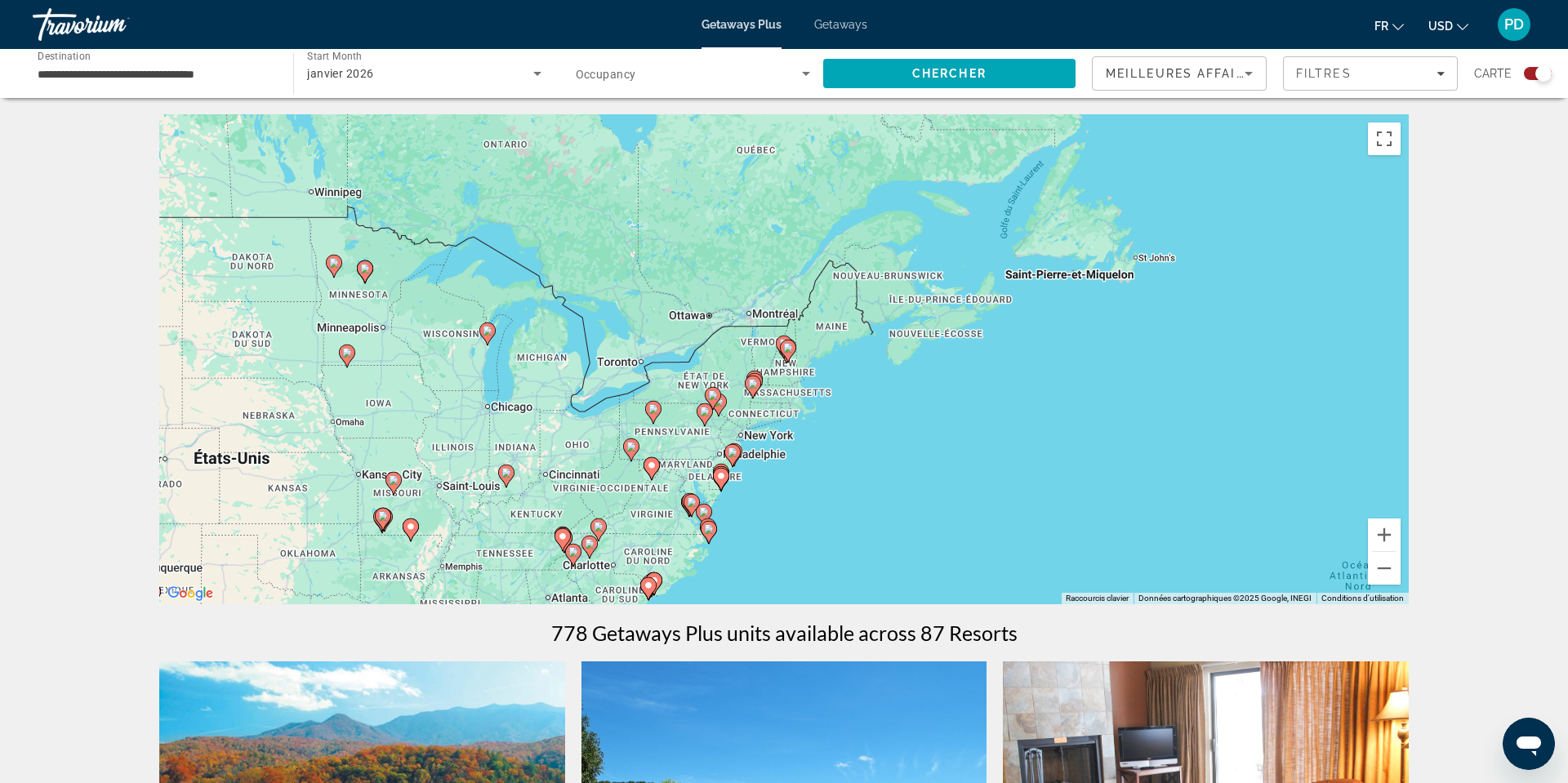
click at [116, 97] on div "**********" at bounding box center [155, 73] width 234 height 46
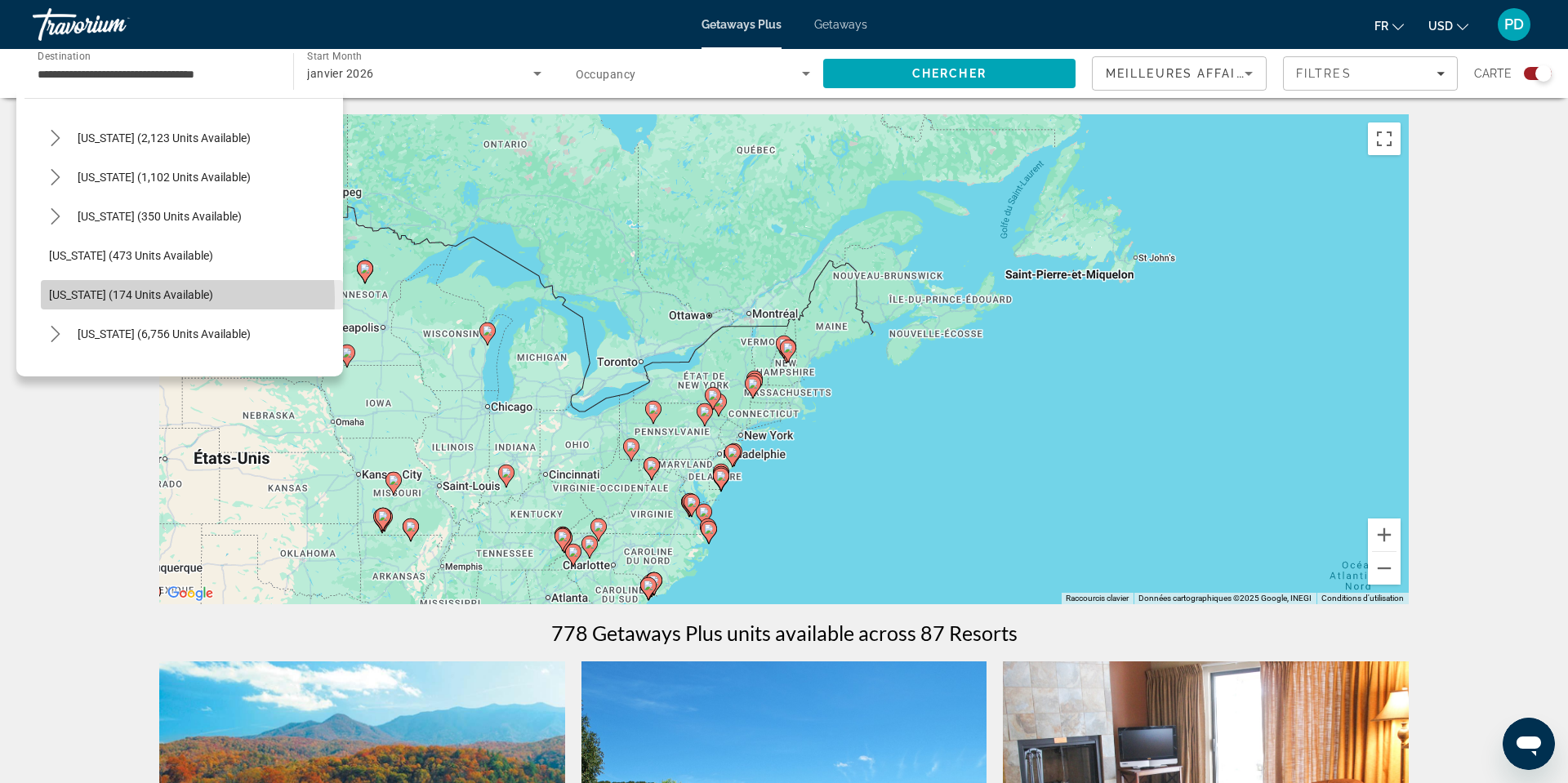
click at [110, 301] on span "[US_STATE] (174 units available)" at bounding box center [131, 294] width 164 height 13
type input "**********"
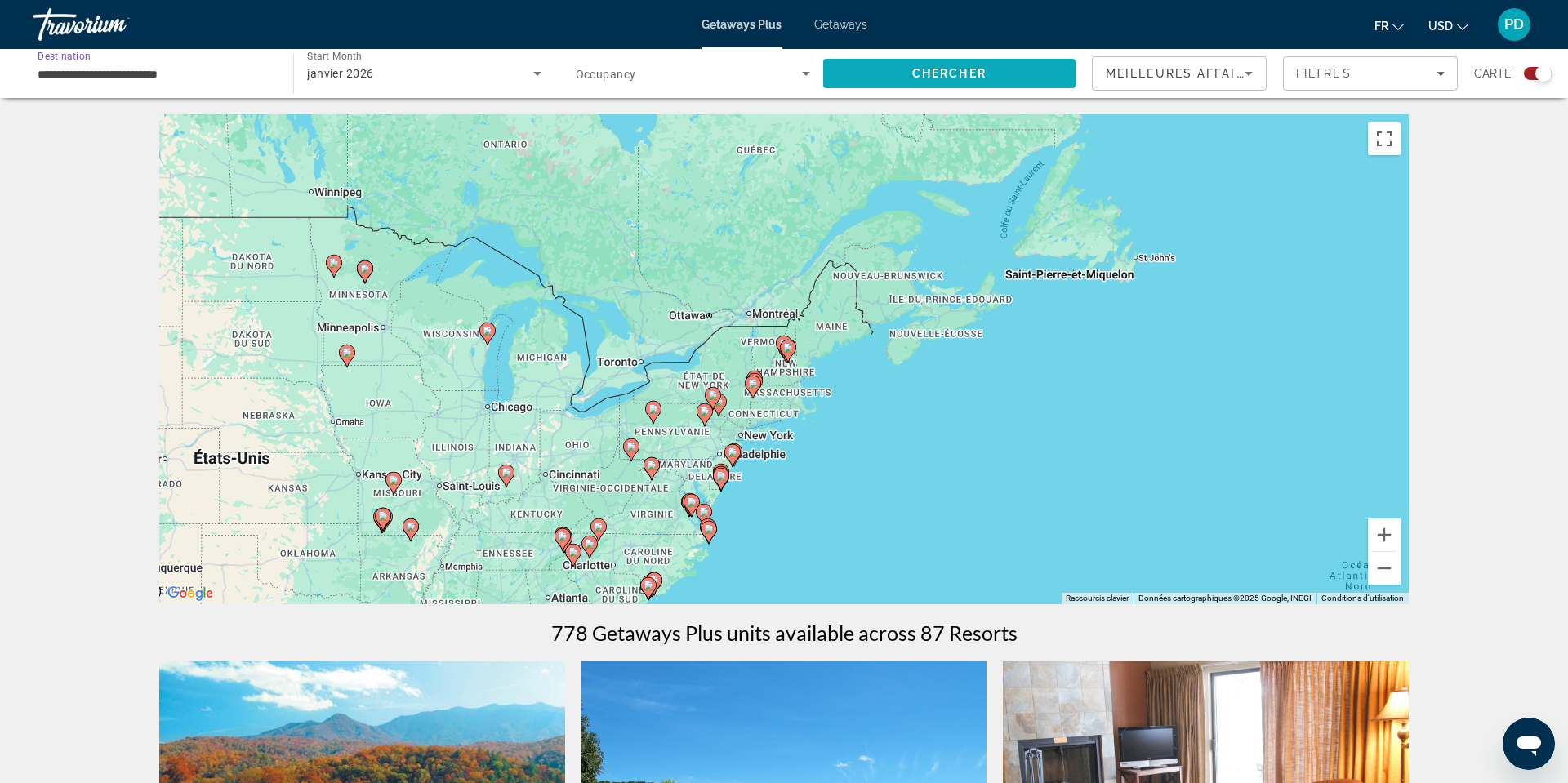
click at [912, 80] on span "Chercher" at bounding box center [948, 73] width 74 height 13
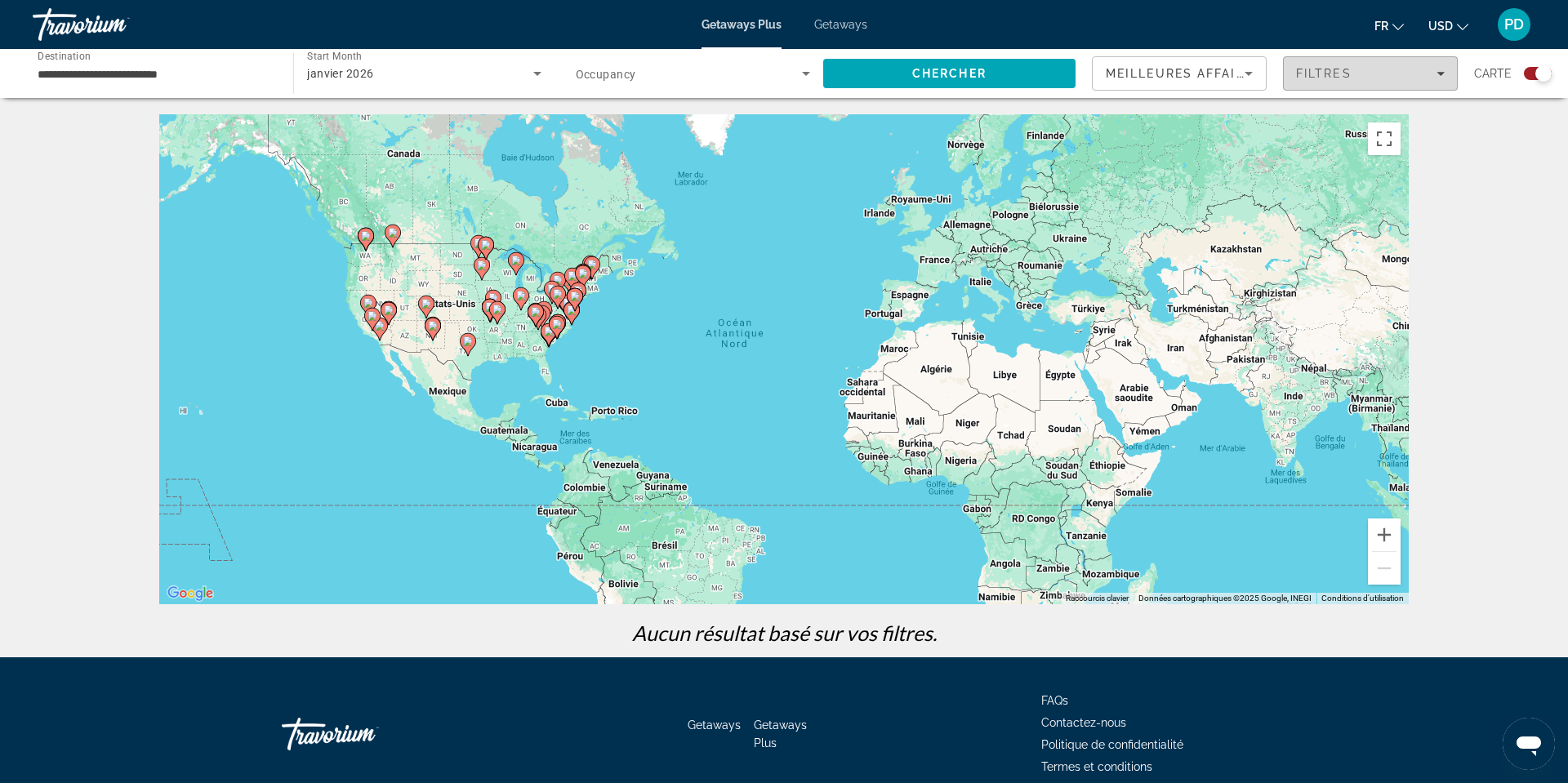
click at [1296, 80] on span "Filtres" at bounding box center [1323, 73] width 55 height 13
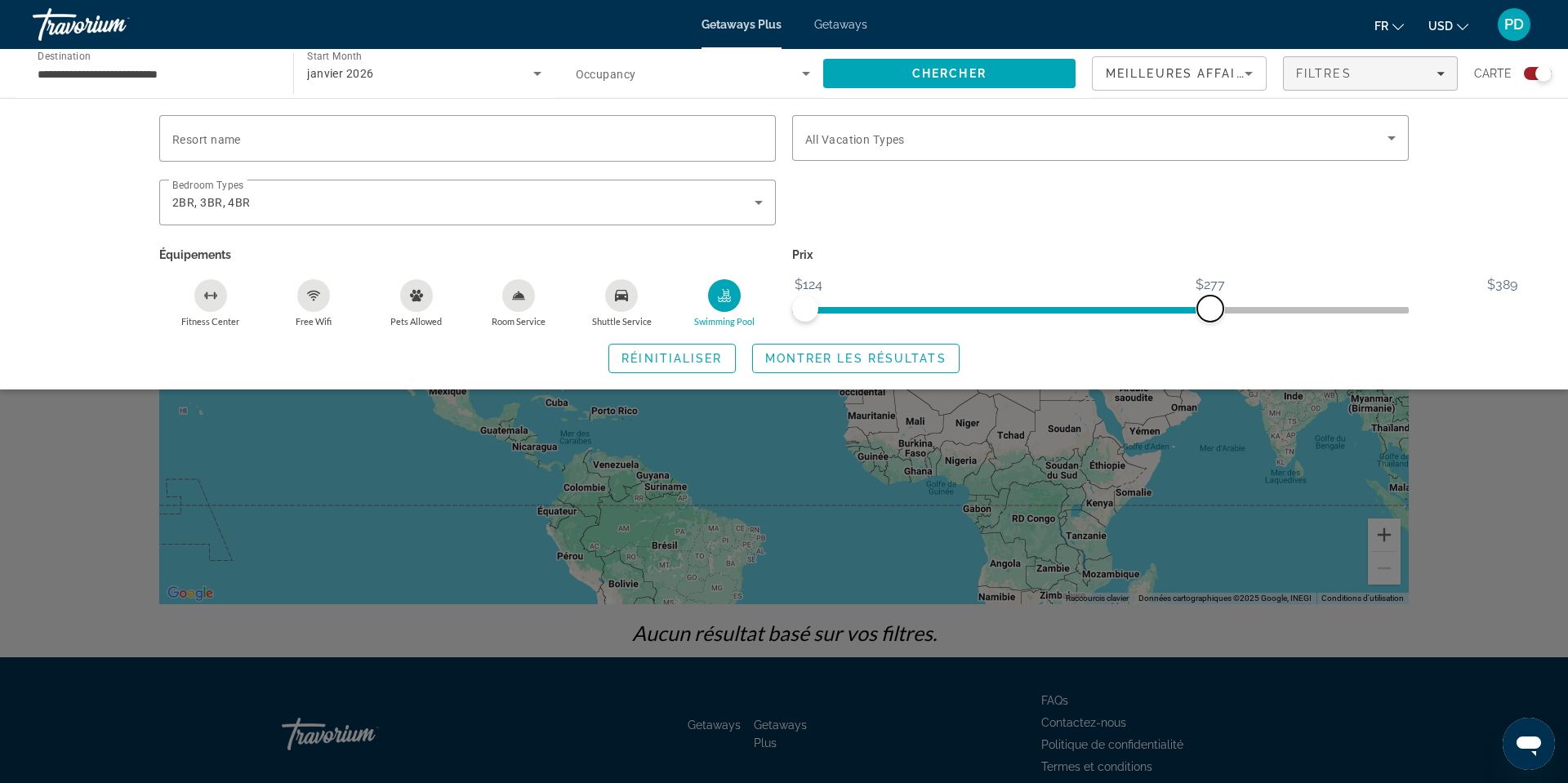
drag, startPoint x: 1106, startPoint y: 358, endPoint x: 1567, endPoint y: 308, distance: 463.7
click at [1441, 308] on div "Resort name Vacation Types All Vacation Types Bedroom Types All Bedroom Types 2…" at bounding box center [784, 244] width 1314 height 258
click at [718, 302] on icon "Swimming Pool" at bounding box center [724, 295] width 13 height 13
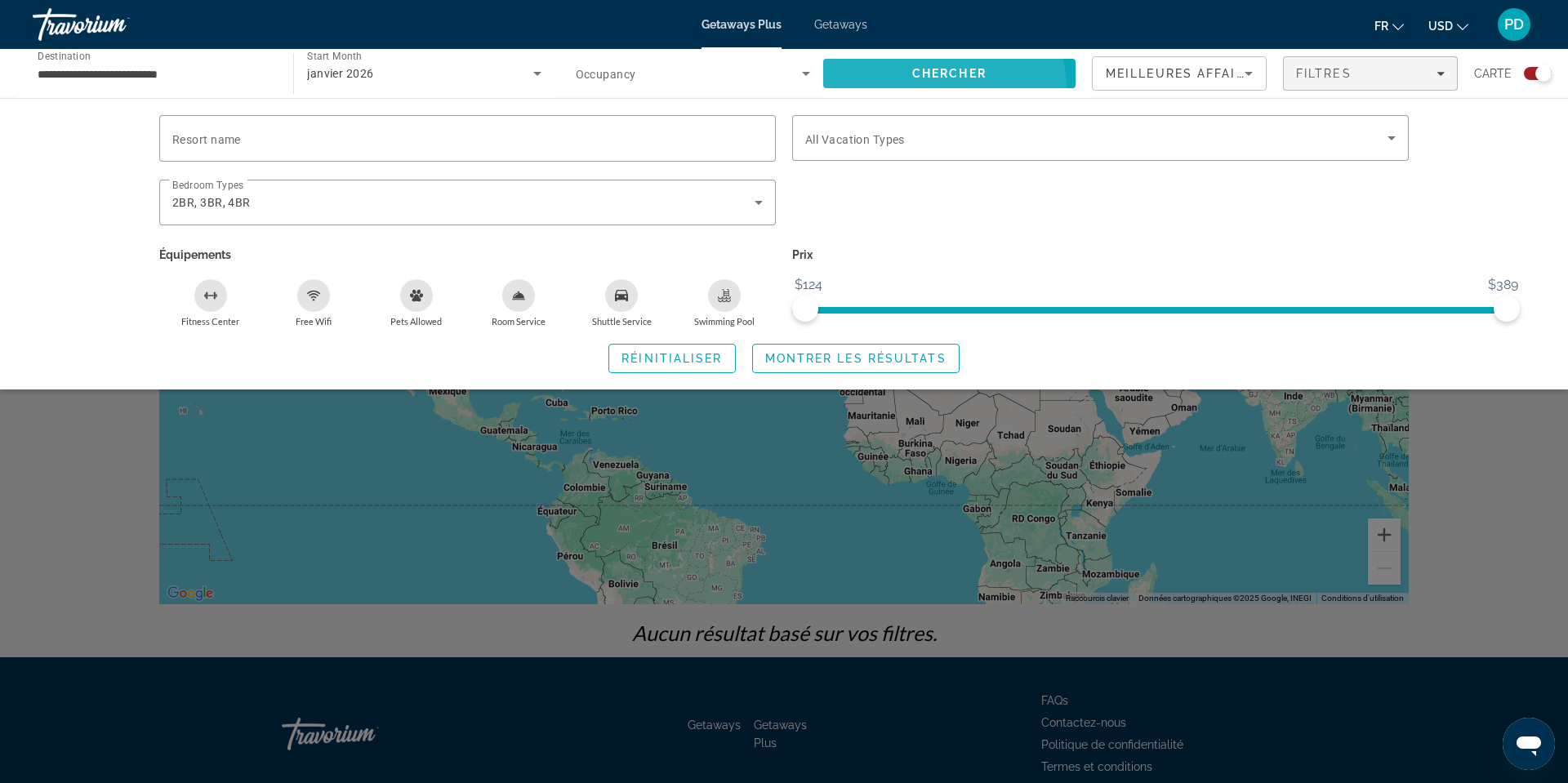
click at [910, 93] on span "Search" at bounding box center [949, 73] width 252 height 39
click at [710, 311] on div "Swimming Pool" at bounding box center [724, 295] width 32 height 32
click at [912, 80] on span "Chercher" at bounding box center [948, 73] width 74 height 13
click at [190, 84] on input "**********" at bounding box center [146, 74] width 218 height 19
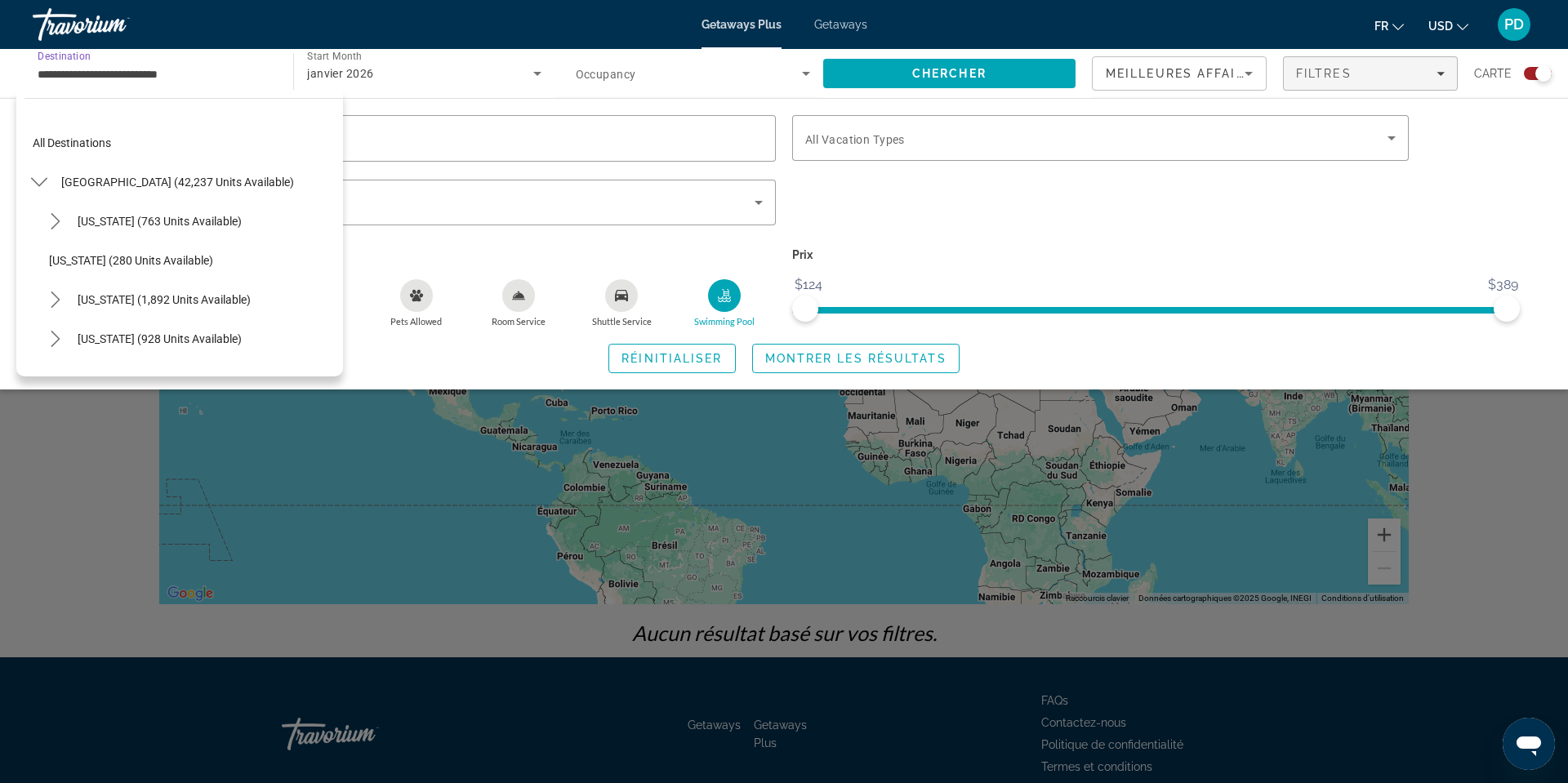
scroll to position [1309, 0]
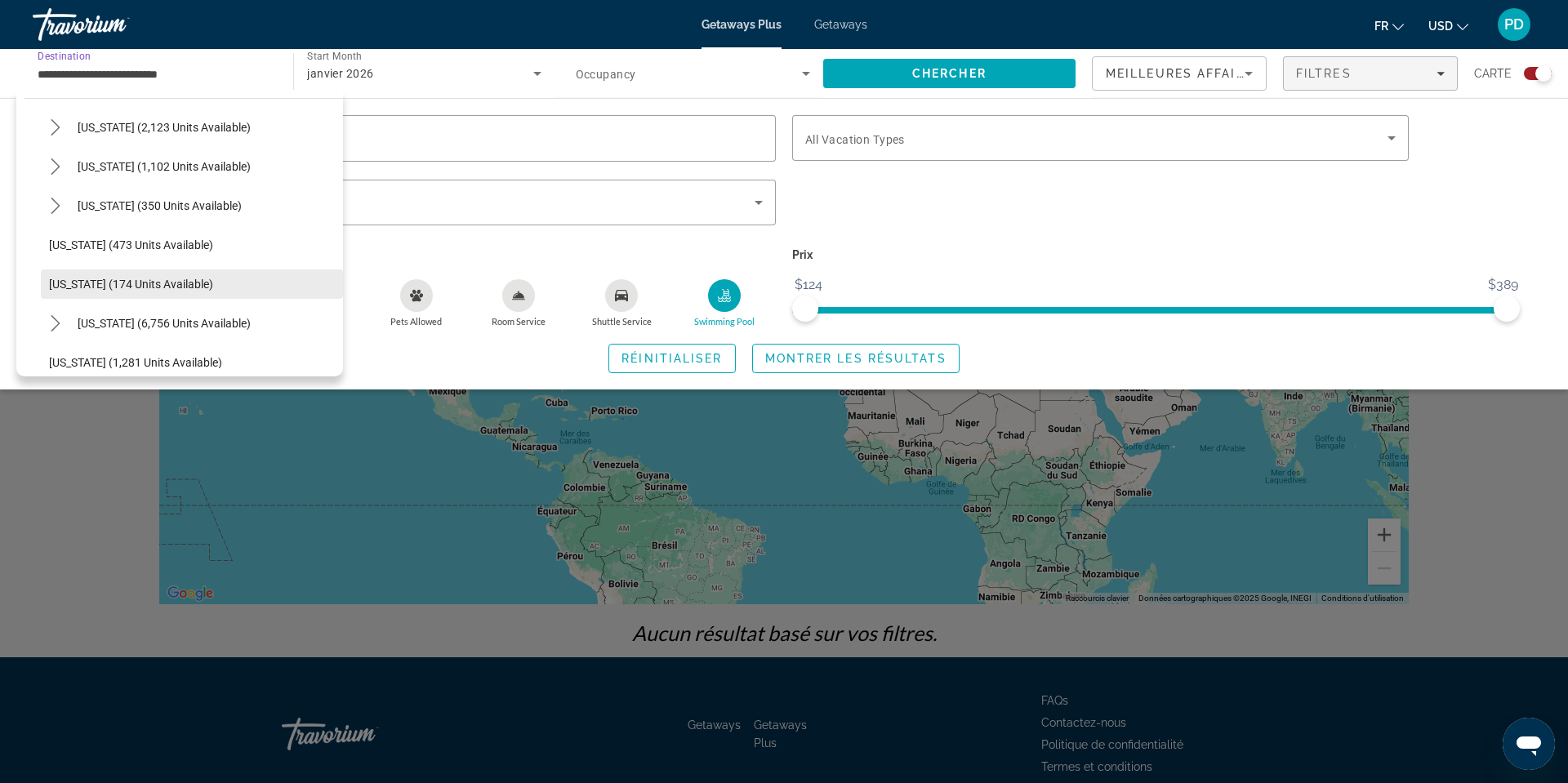
click at [144, 290] on span "[US_STATE] (174 units available)" at bounding box center [131, 283] width 164 height 13
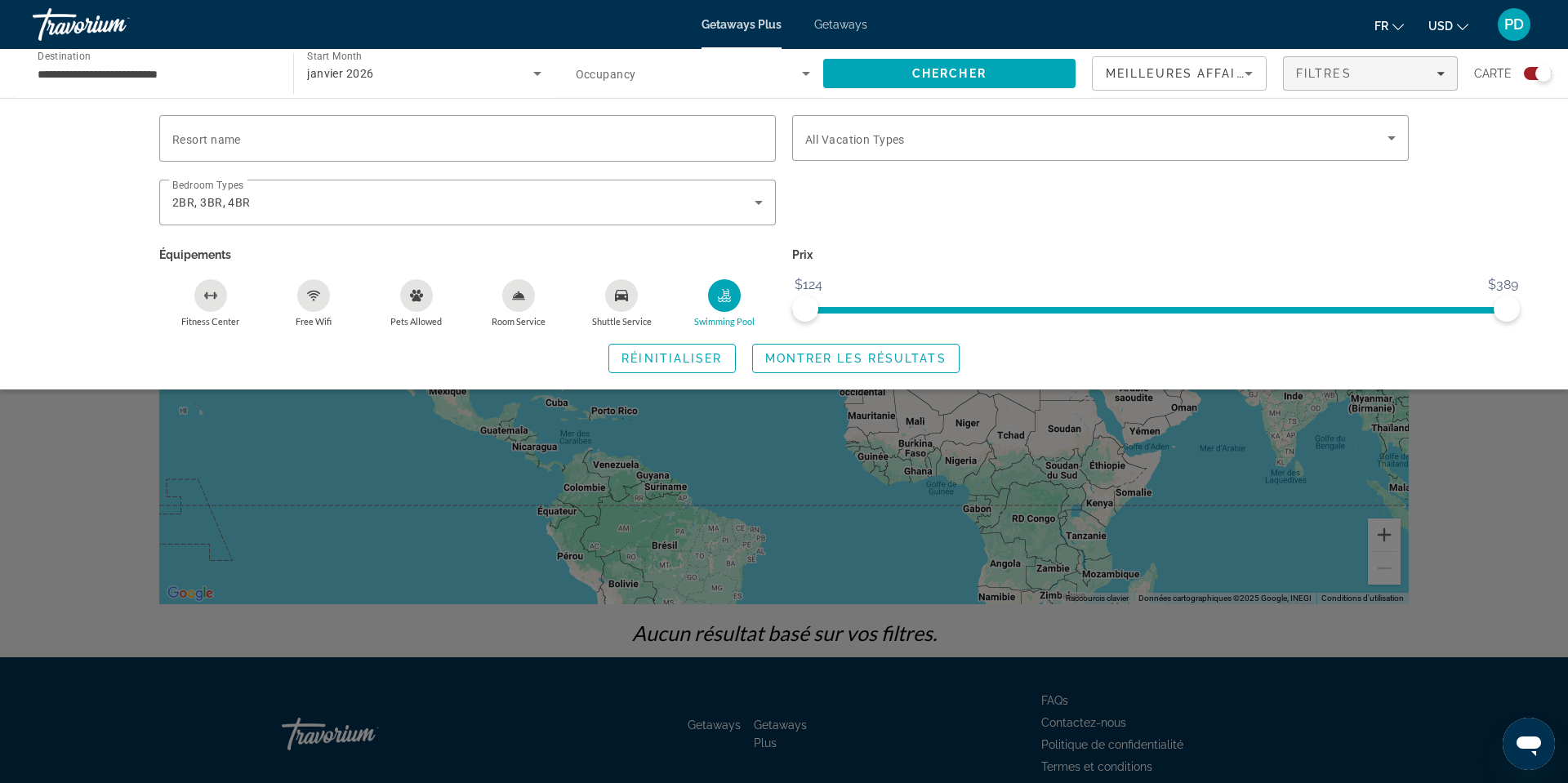
click at [374, 88] on div "janvier 2026" at bounding box center [424, 73] width 234 height 45
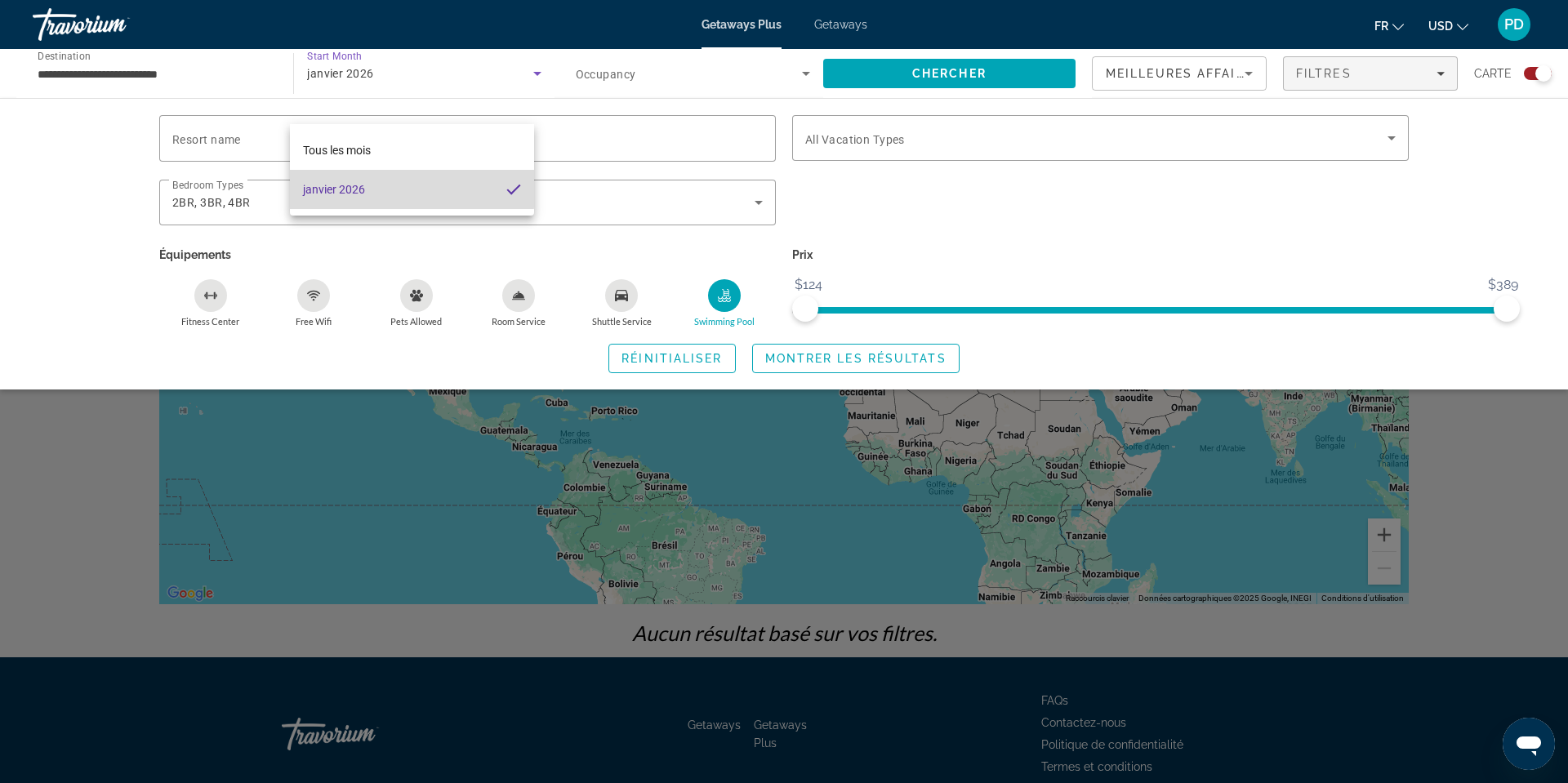
click at [368, 175] on mat-option "janvier 2026" at bounding box center [411, 189] width 243 height 39
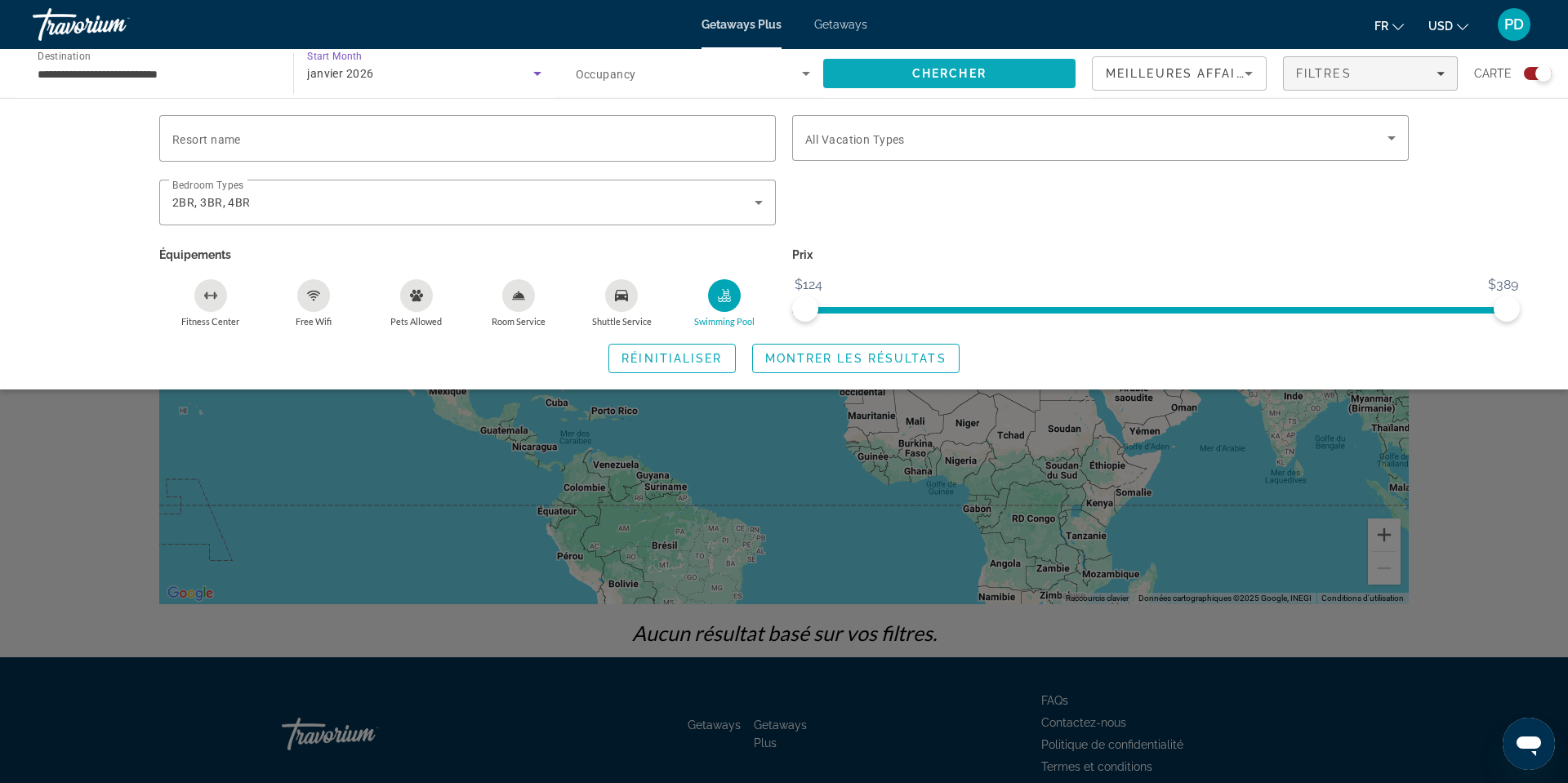
click at [836, 93] on span "Search" at bounding box center [949, 73] width 252 height 39
click at [718, 302] on icon "Swimming Pool" at bounding box center [724, 295] width 13 height 13
click at [1328, 80] on span "Filtres" at bounding box center [1323, 73] width 55 height 13
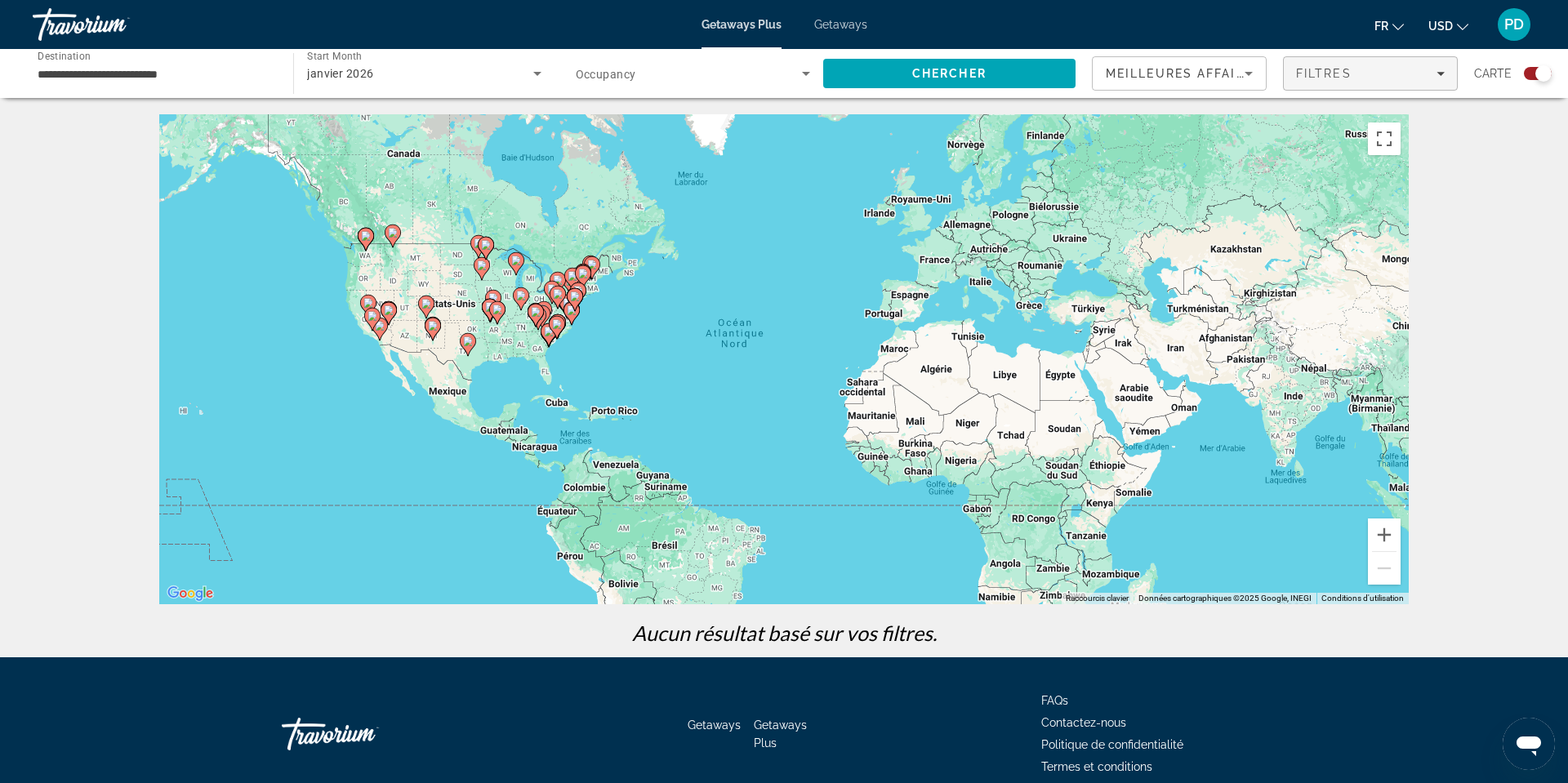
click at [1404, 87] on span "Filters" at bounding box center [1370, 73] width 173 height 39
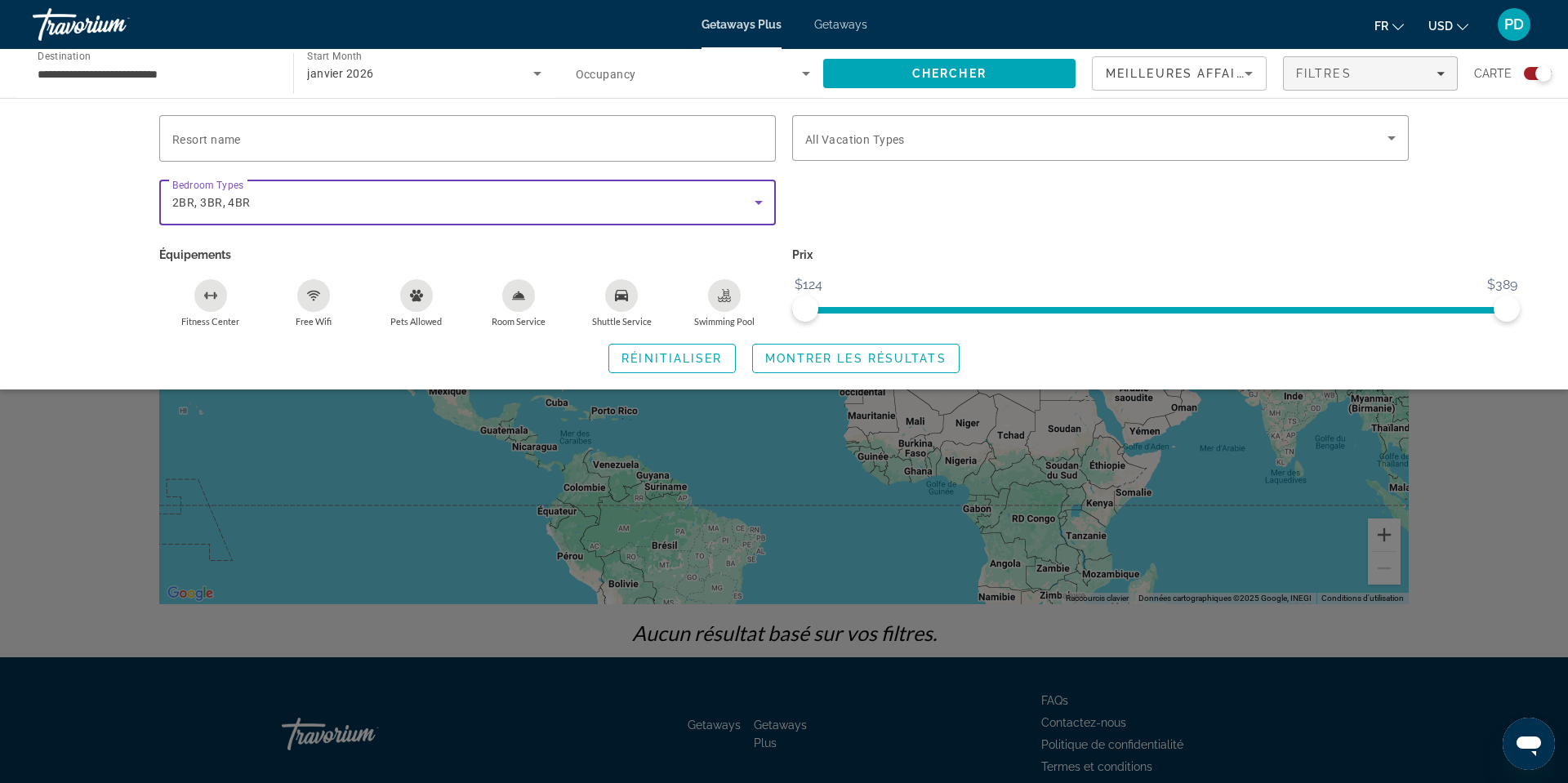
click at [758, 205] on icon "Search widget" at bounding box center [758, 203] width 8 height 4
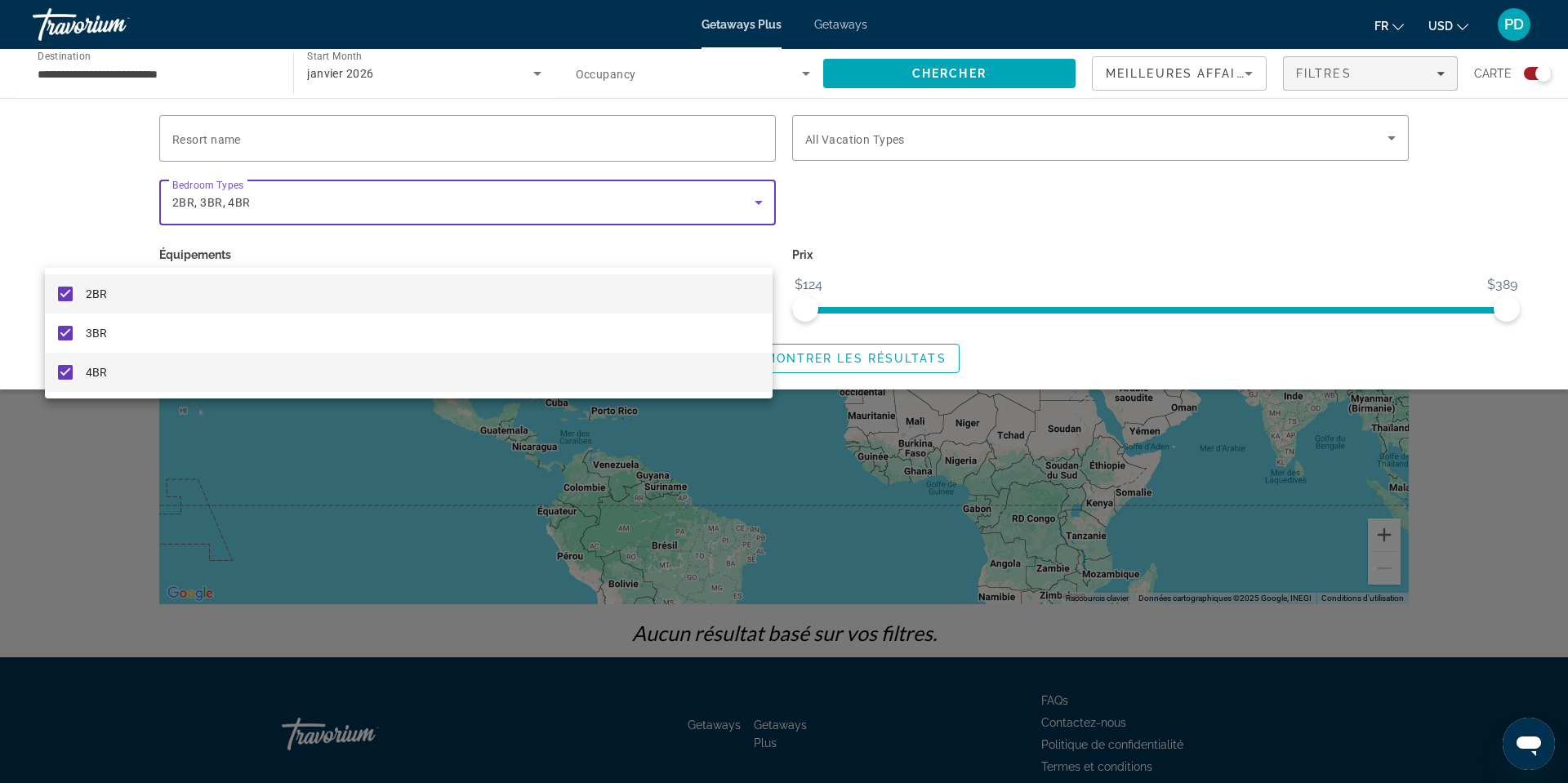
click at [61, 373] on mat-pseudo-checkbox at bounding box center [65, 372] width 15 height 15
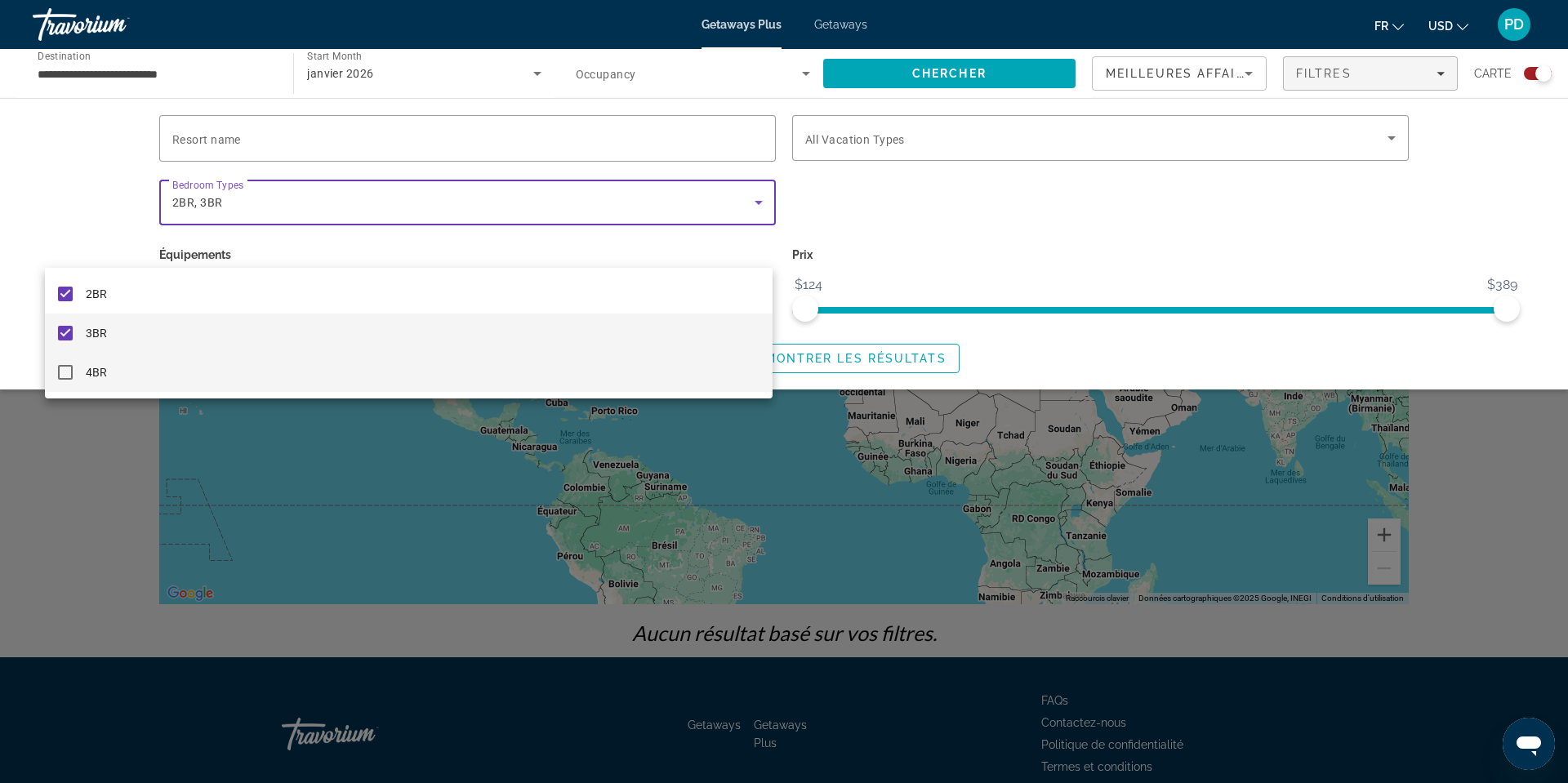
click at [60, 333] on mat-pseudo-checkbox at bounding box center [65, 332] width 15 height 15
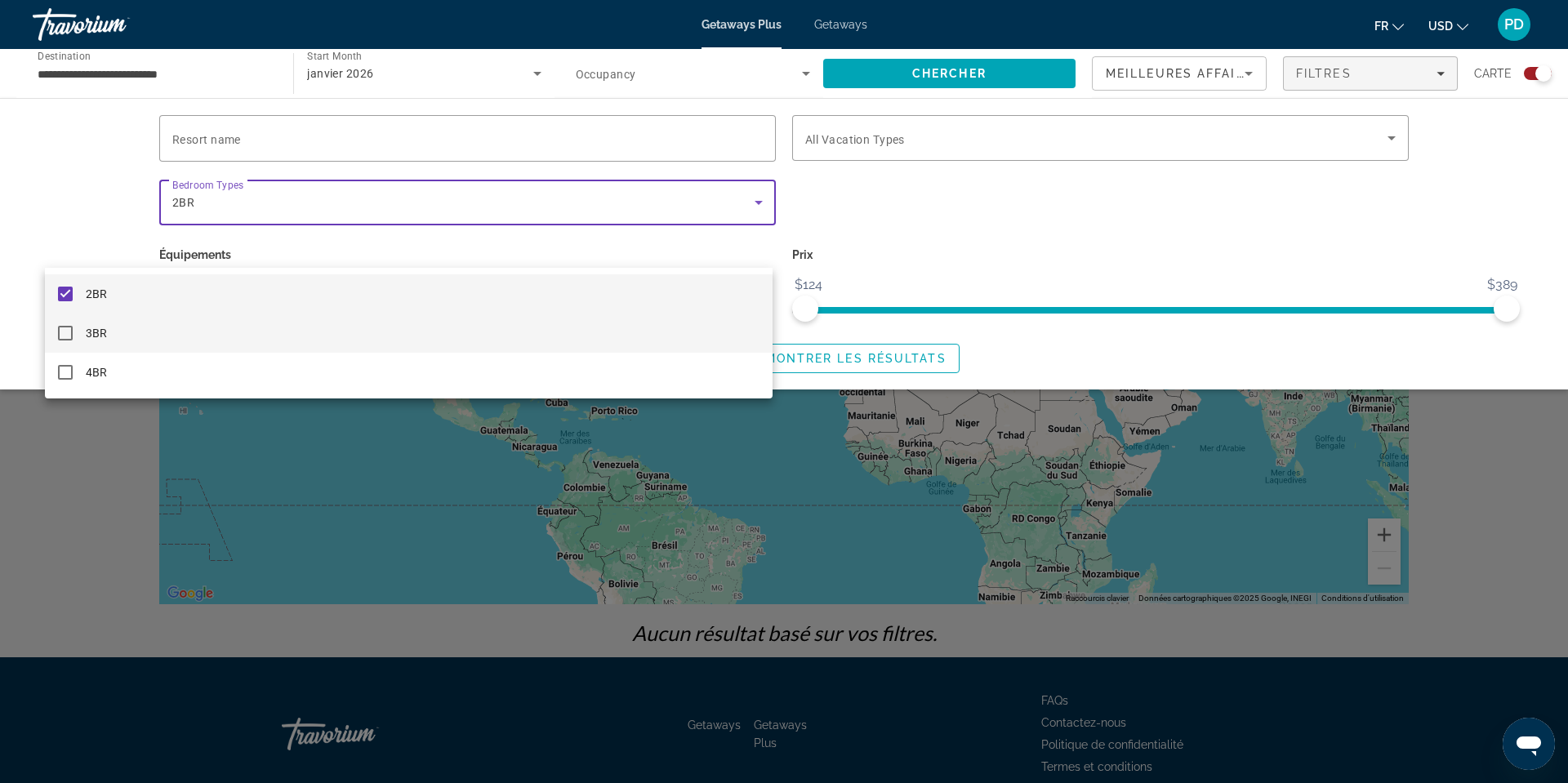
click at [64, 287] on mat-pseudo-checkbox at bounding box center [65, 294] width 15 height 15
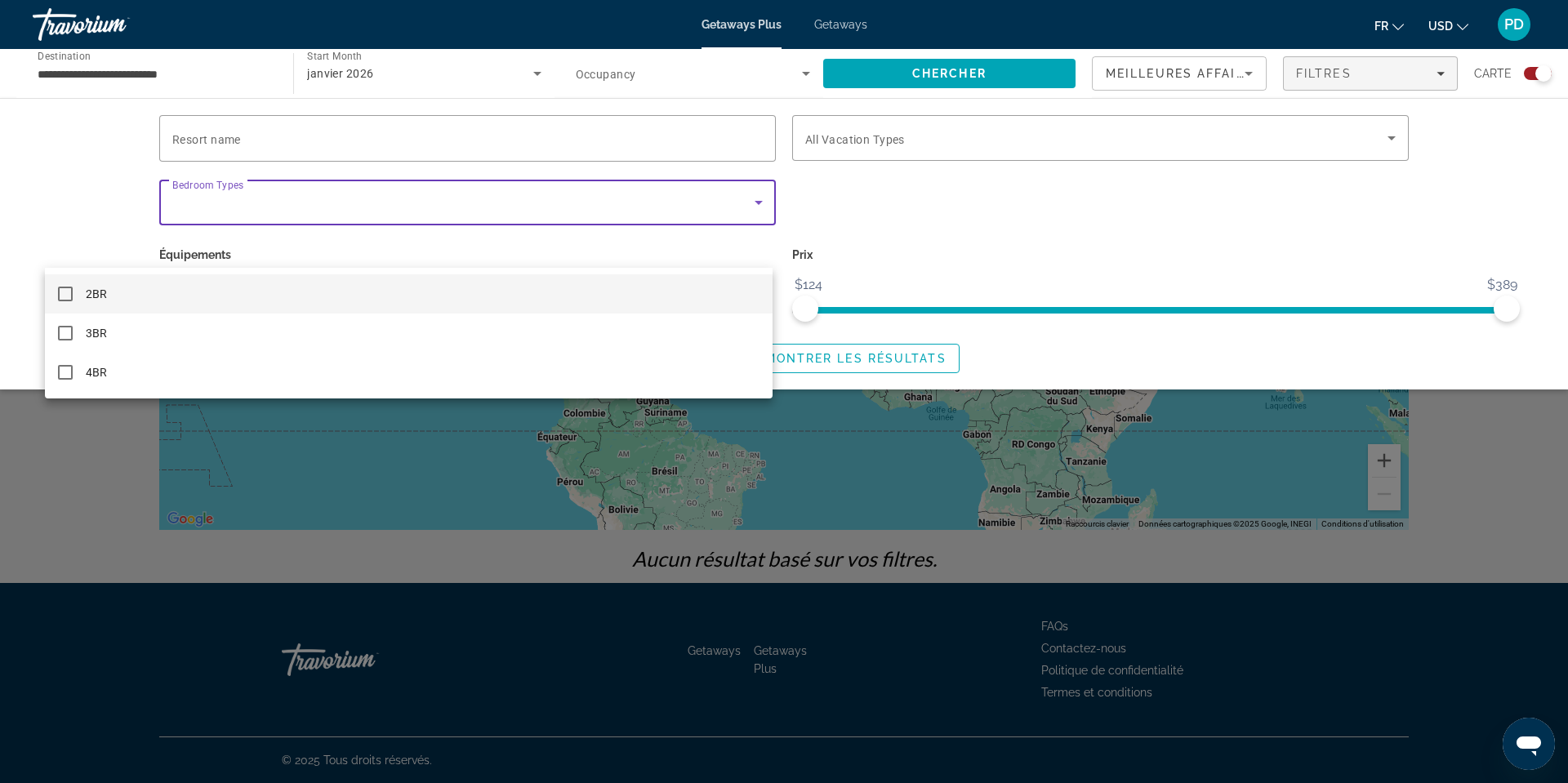
scroll to position [141, 0]
click at [960, 108] on div at bounding box center [784, 391] width 1568 height 783
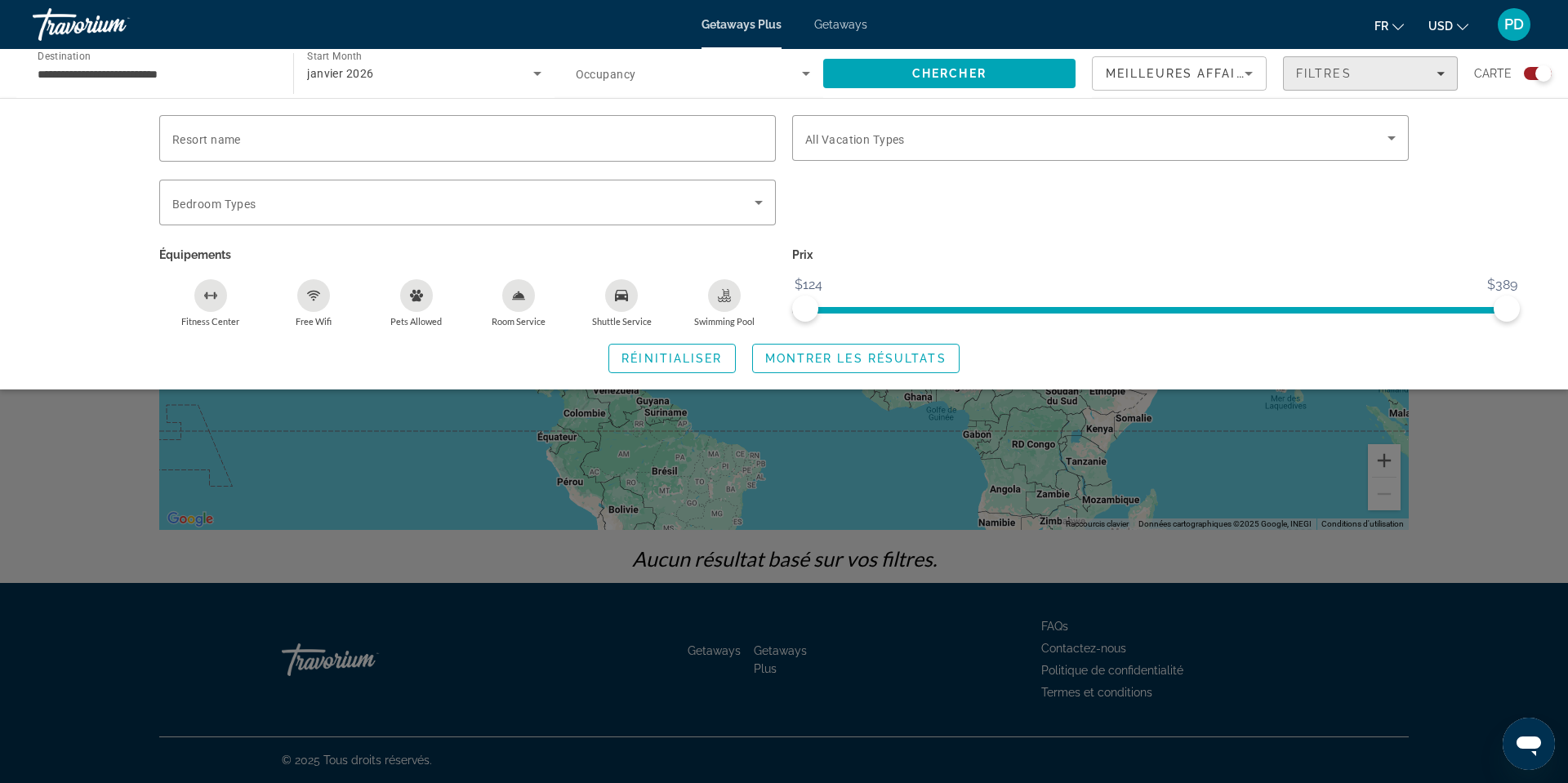
click at [1437, 76] on icon "Filters" at bounding box center [1440, 73] width 8 height 4
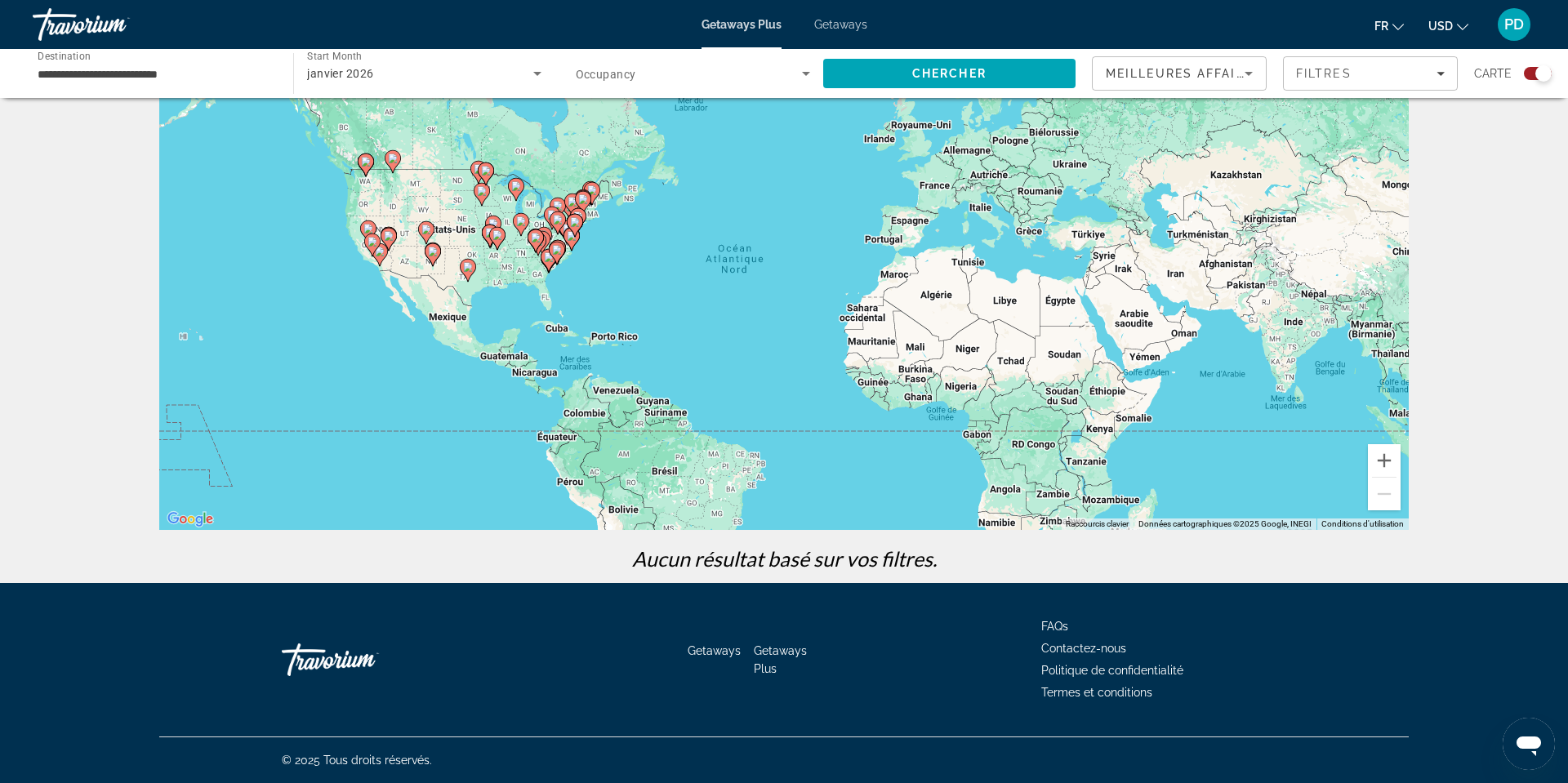
click at [1268, 98] on app-map-search-filters "Meilleures affaires Filtres Carte" at bounding box center [1321, 73] width 459 height 49
click at [1296, 80] on span "Filtres" at bounding box center [1323, 73] width 55 height 13
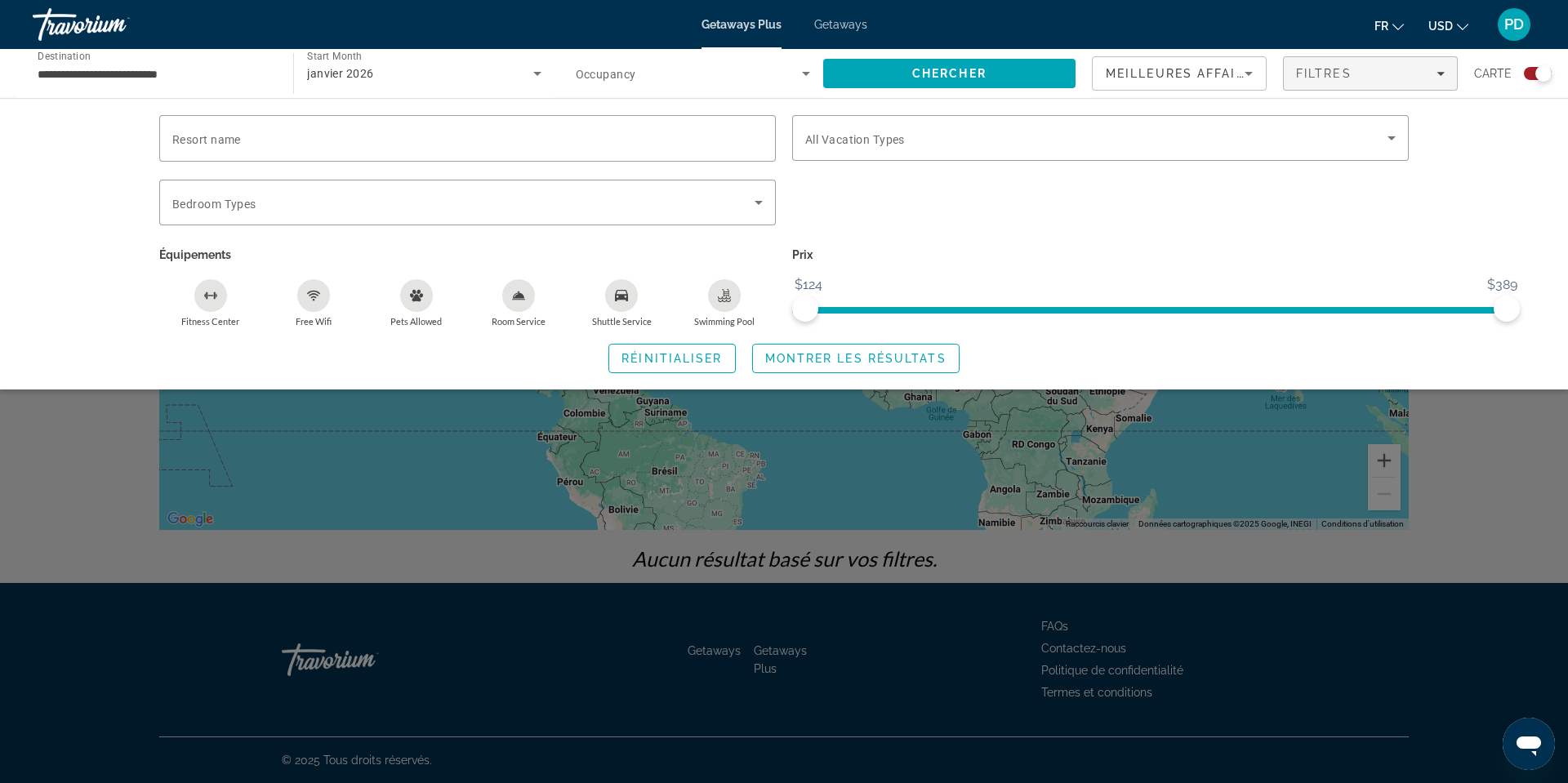
scroll to position [0, 0]
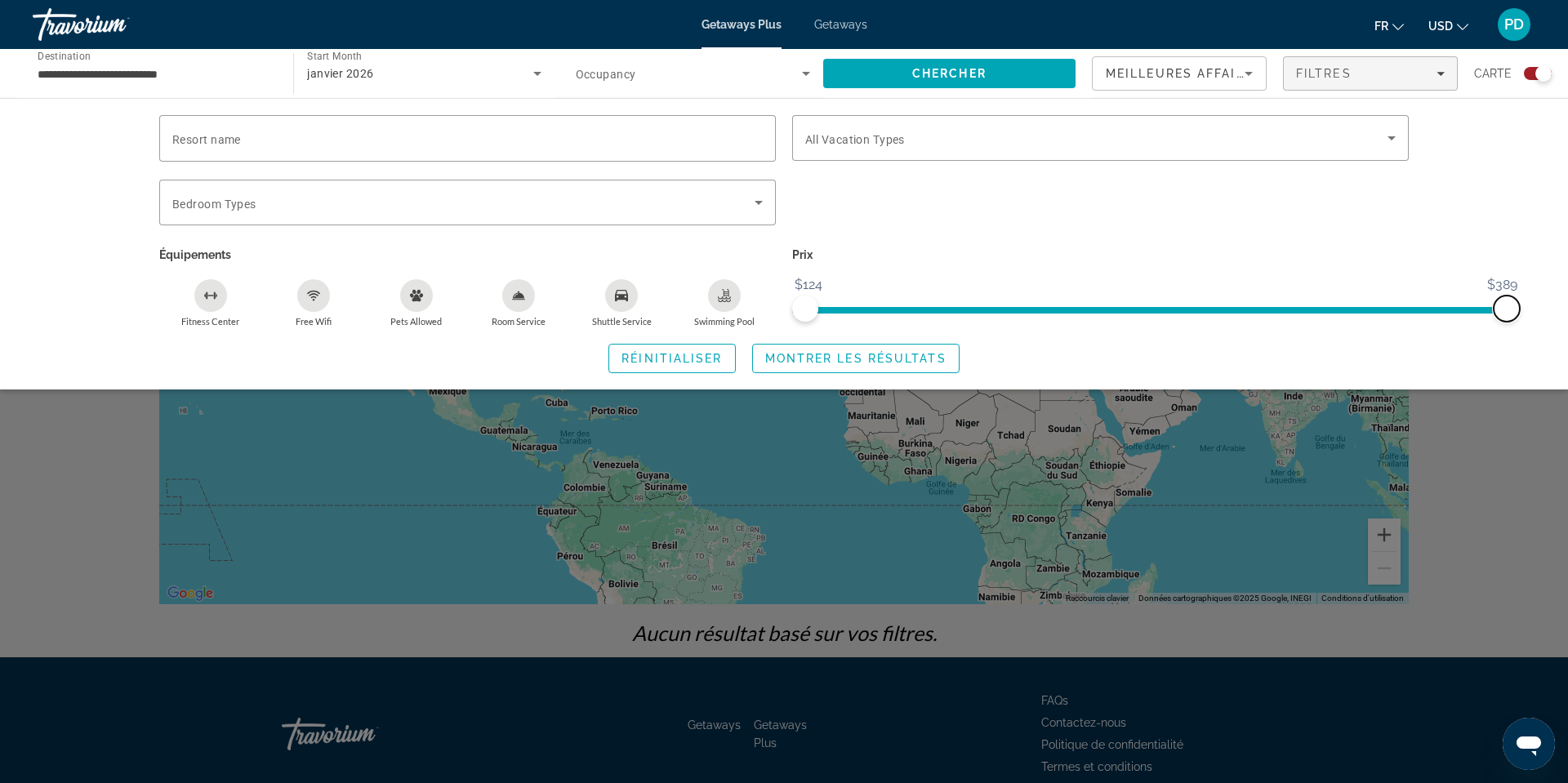
drag, startPoint x: 1513, startPoint y: 364, endPoint x: 1566, endPoint y: 381, distance: 55.7
click at [1566, 381] on html "**********" at bounding box center [784, 391] width 1568 height 783
click at [871, 365] on span "Montrer les résultats" at bounding box center [855, 358] width 181 height 13
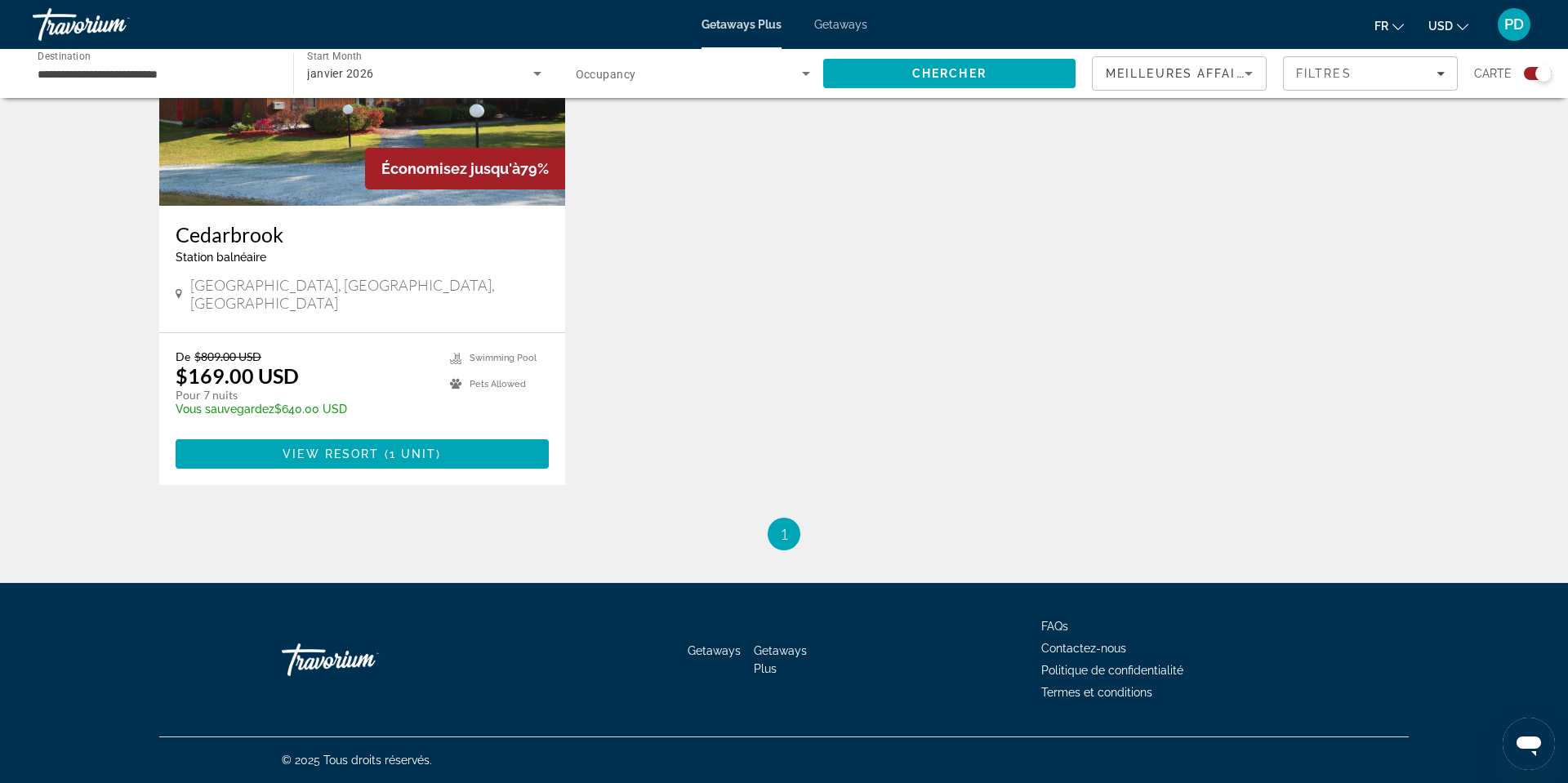
scroll to position [894, 0]
click at [389, 460] on span "1 unit" at bounding box center [413, 453] width 47 height 13
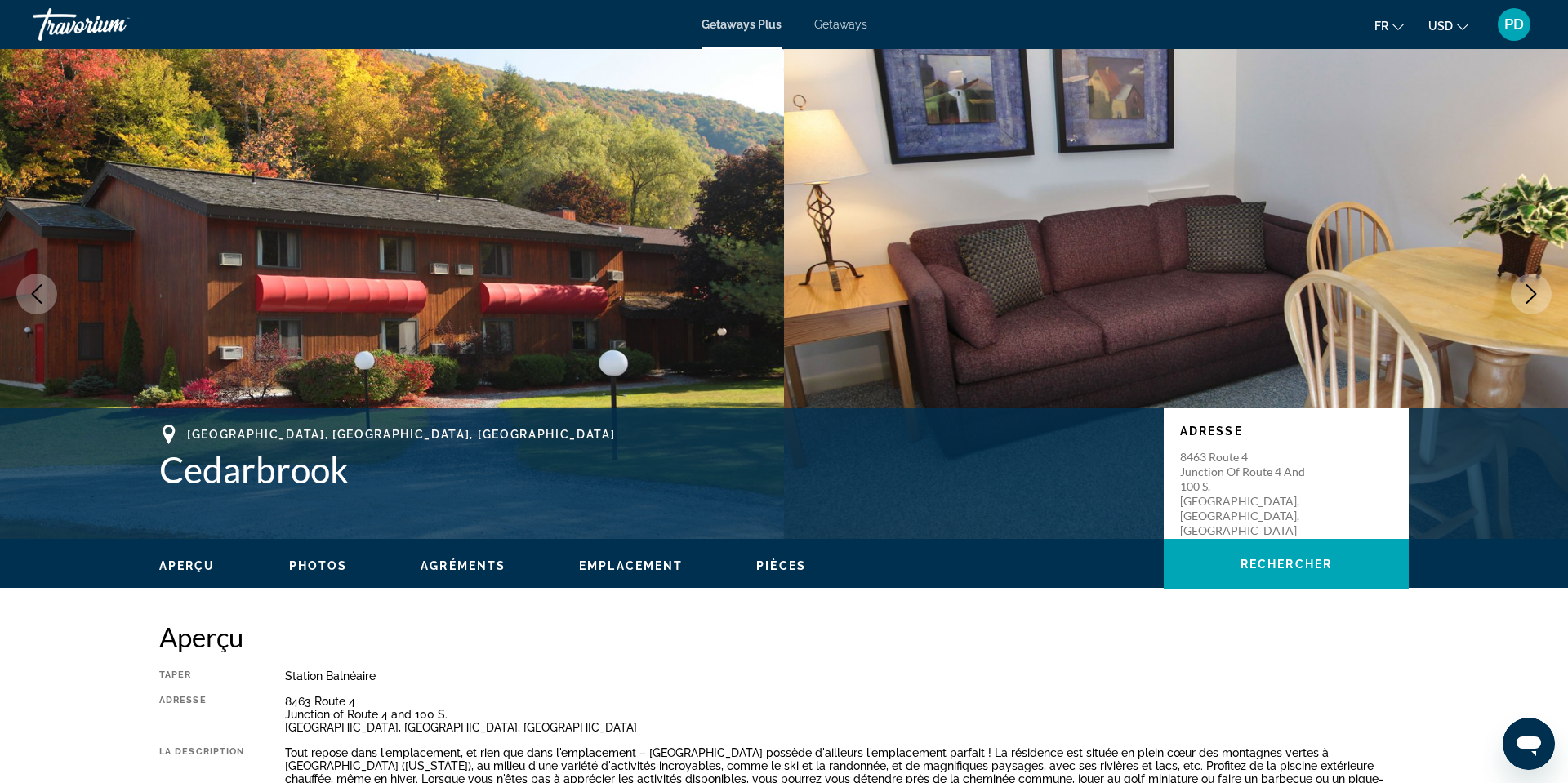
click at [1522, 304] on icon "Next image" at bounding box center [1531, 294] width 19 height 19
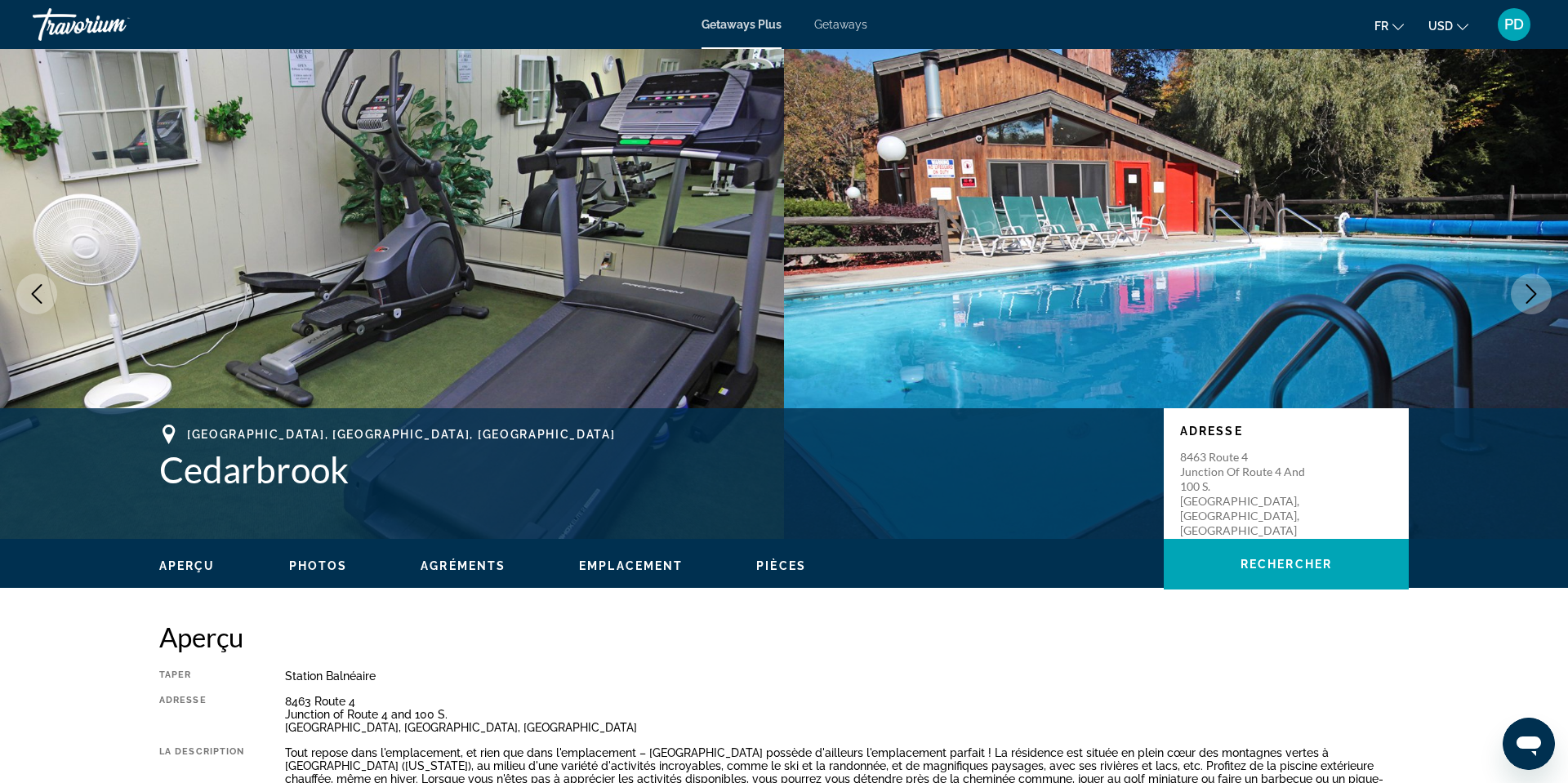
click at [1522, 304] on icon "Next image" at bounding box center [1531, 294] width 19 height 19
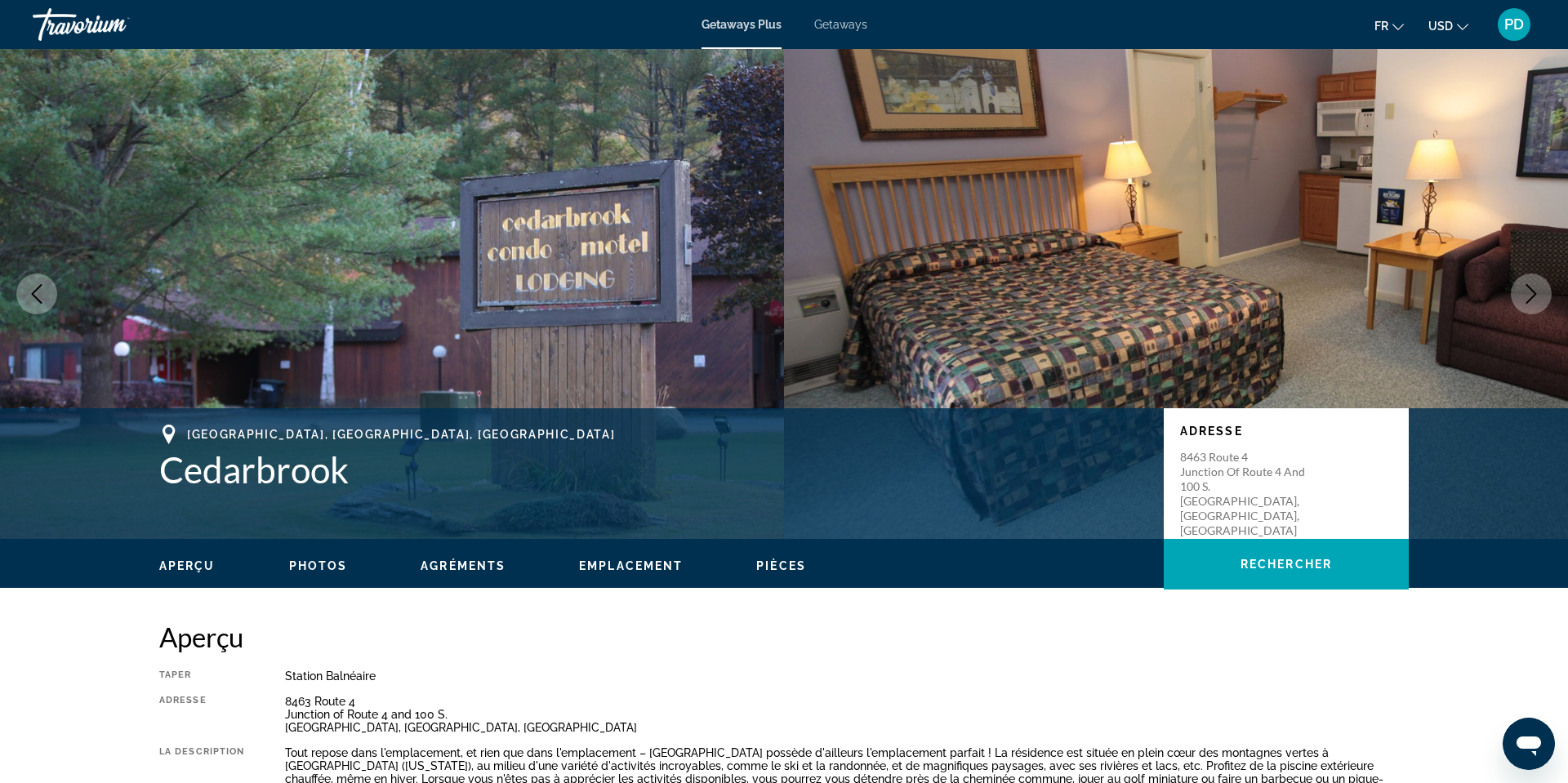
click at [1522, 304] on icon "Next image" at bounding box center [1531, 294] width 19 height 19
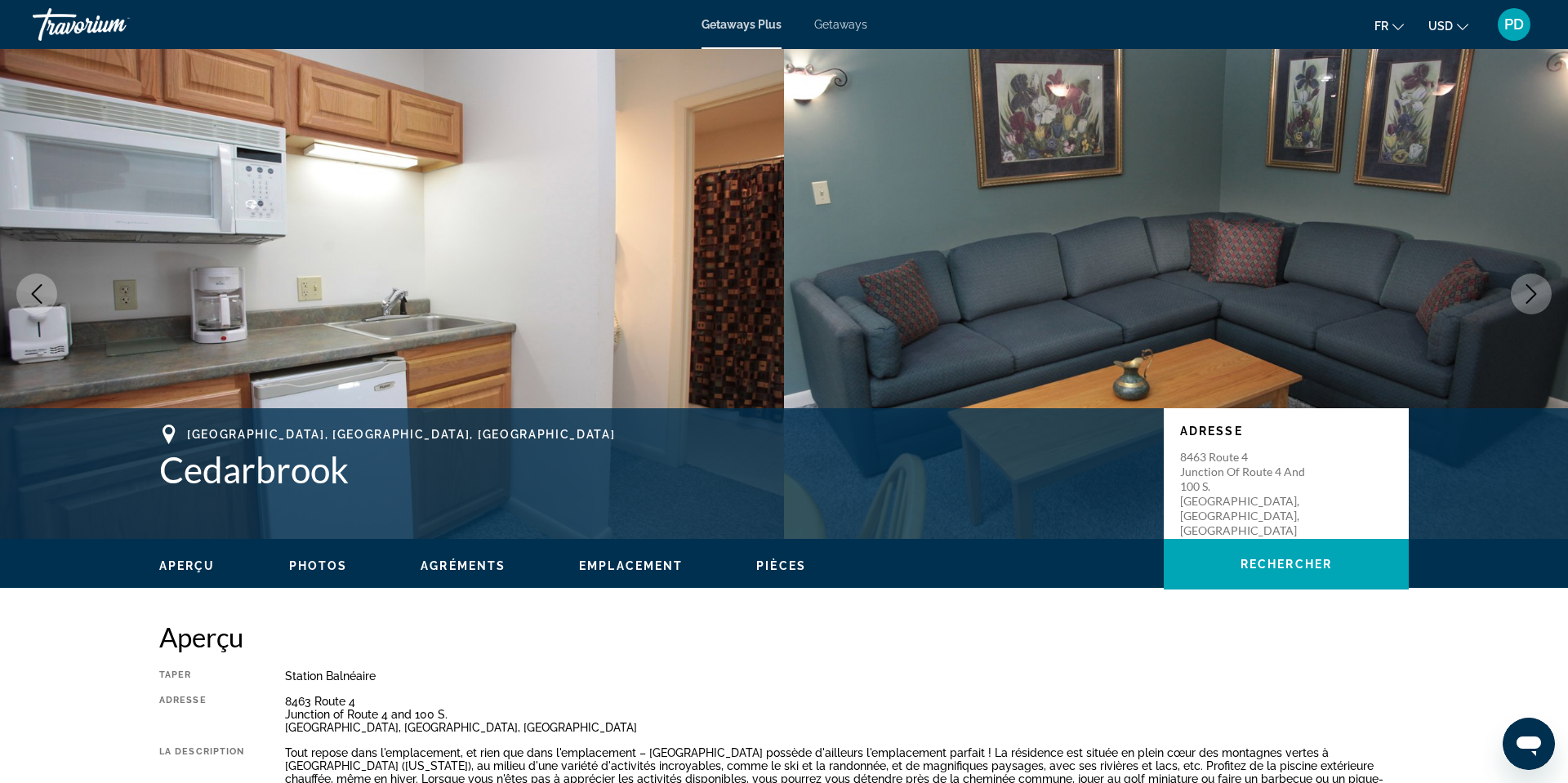
click at [1522, 304] on icon "Next image" at bounding box center [1531, 294] width 19 height 19
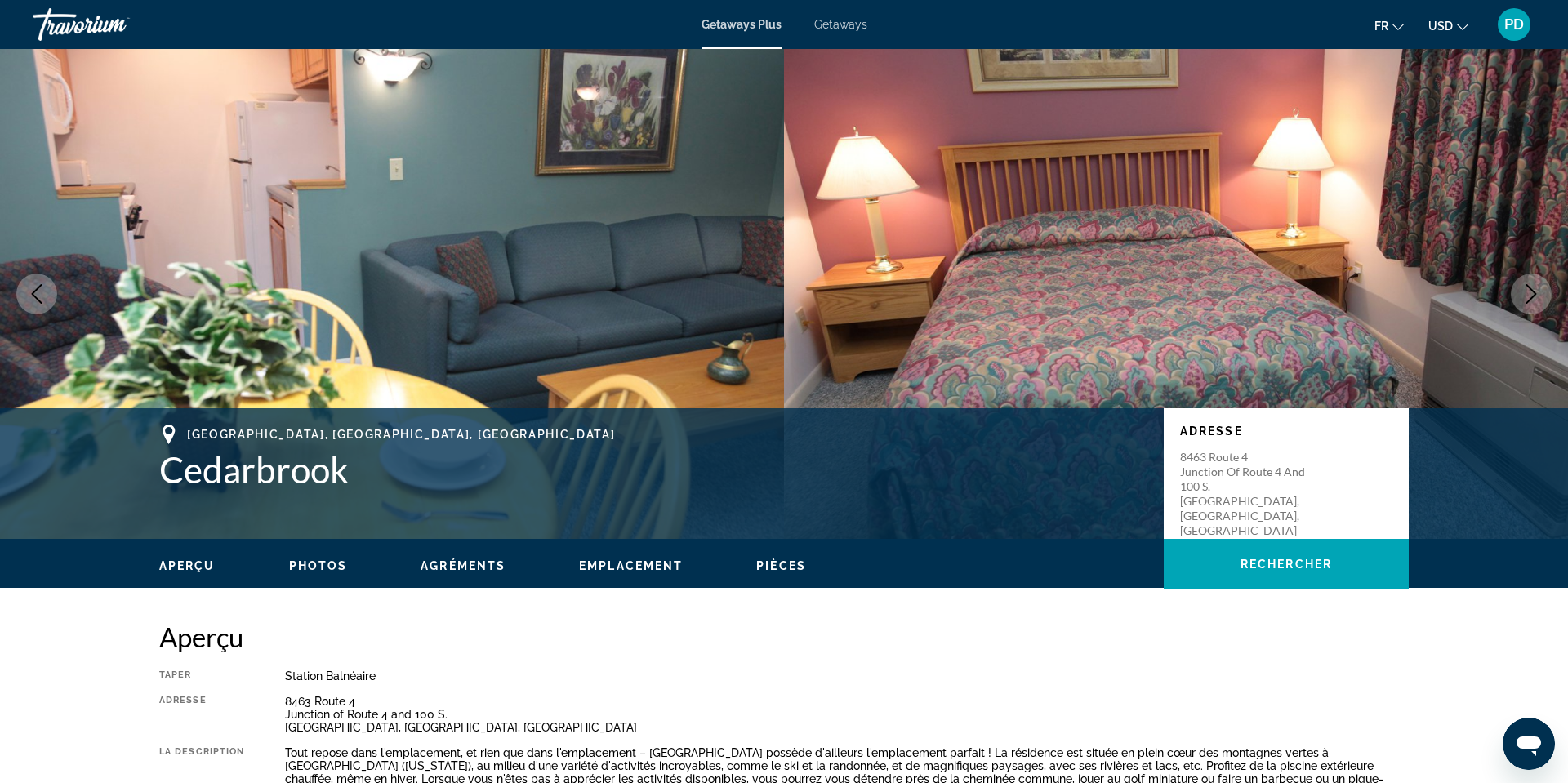
click at [1510, 314] on button "Next image" at bounding box center [1530, 294] width 41 height 41
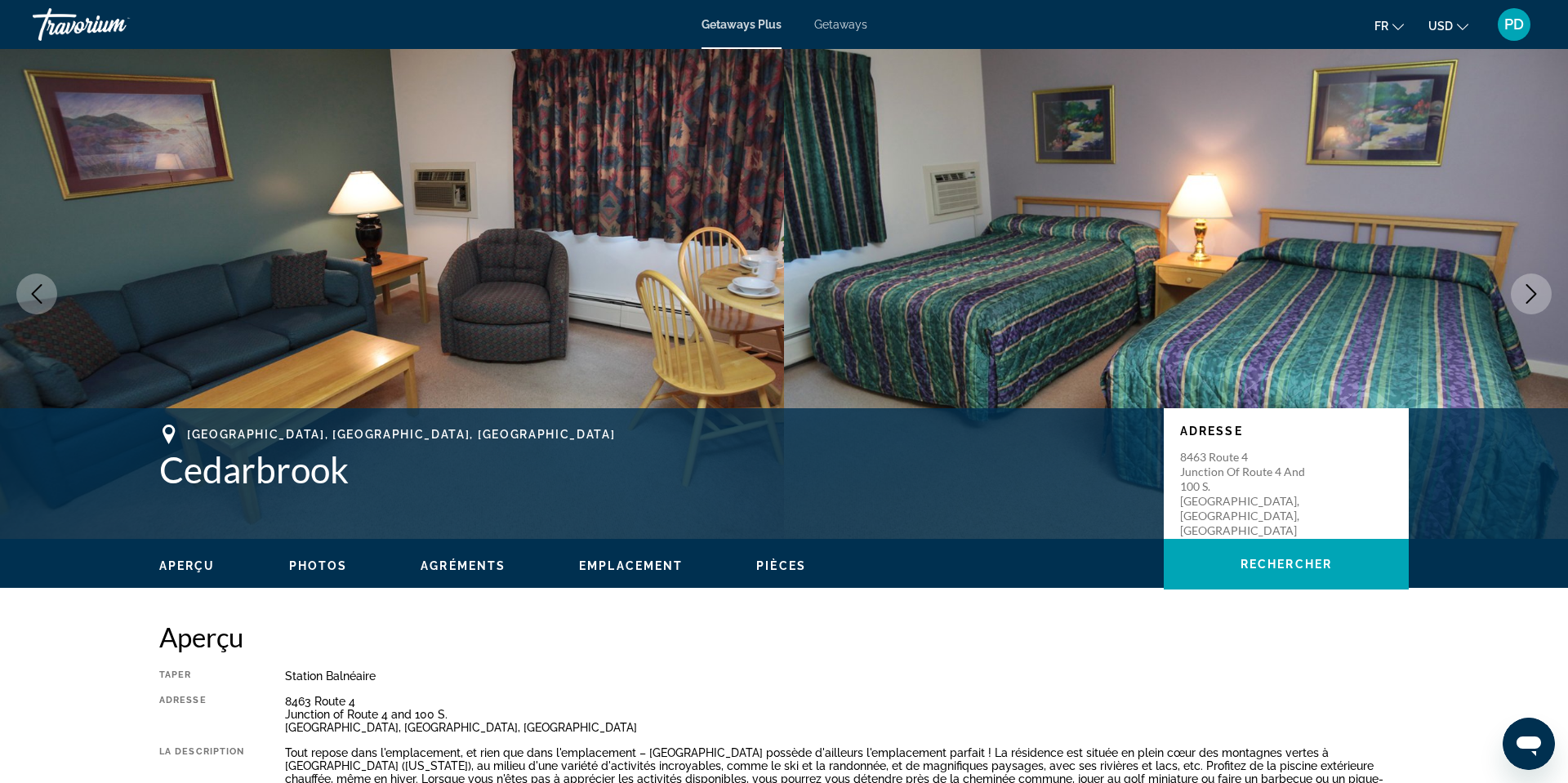
click at [1510, 314] on button "Next image" at bounding box center [1530, 294] width 41 height 41
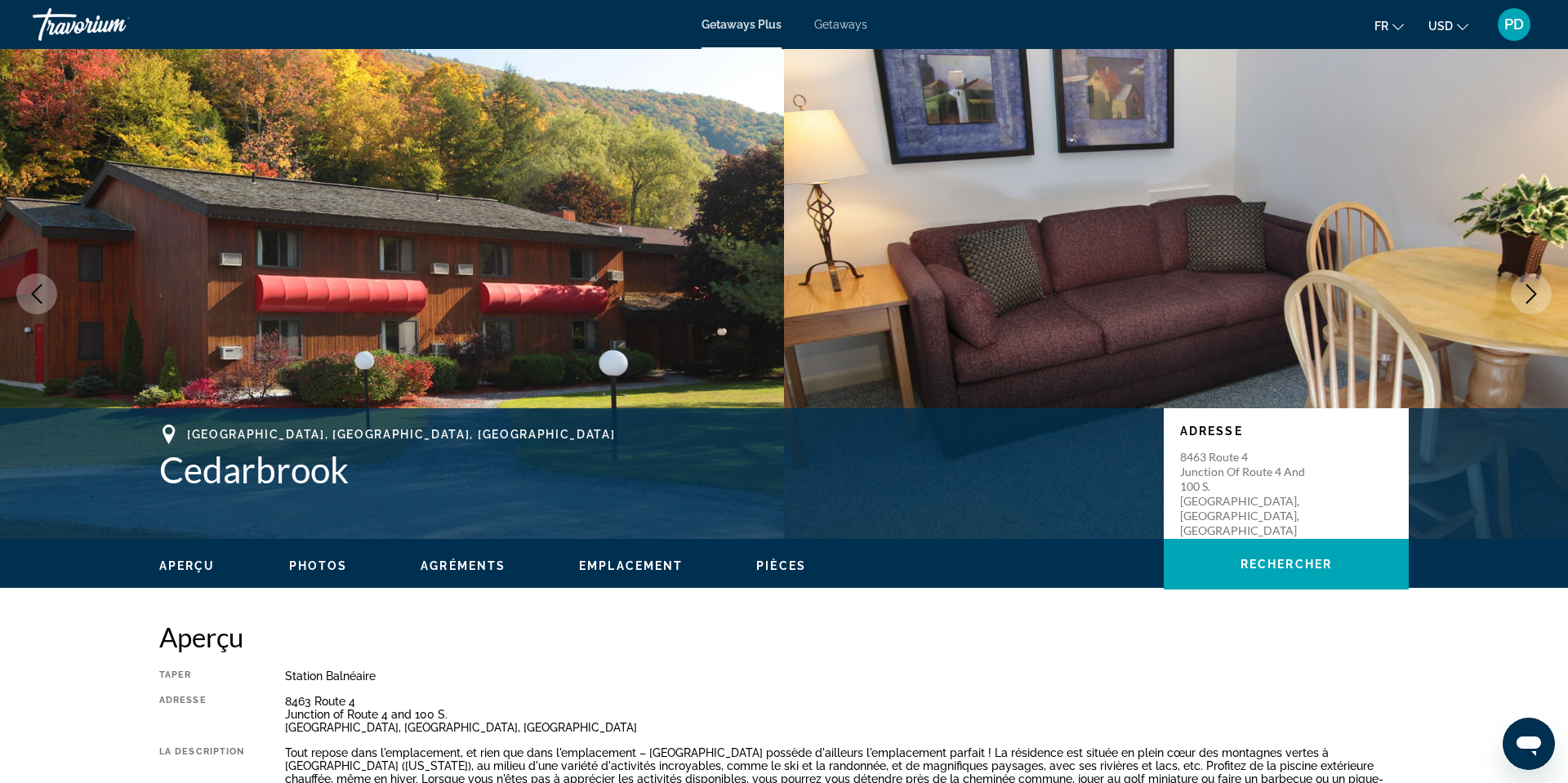
click at [1510, 314] on button "Next image" at bounding box center [1530, 294] width 41 height 41
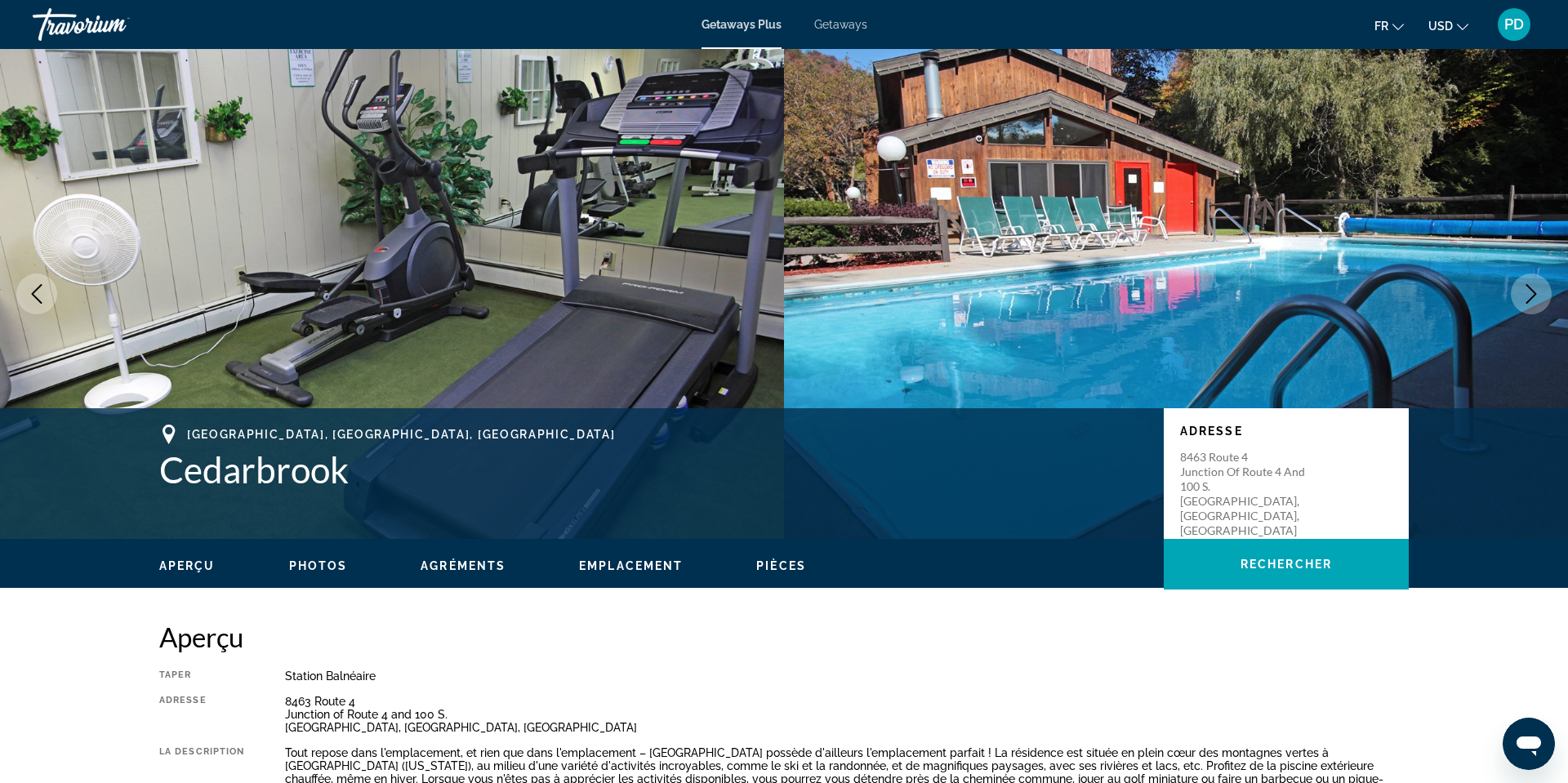
click at [1510, 314] on button "Next image" at bounding box center [1530, 294] width 41 height 41
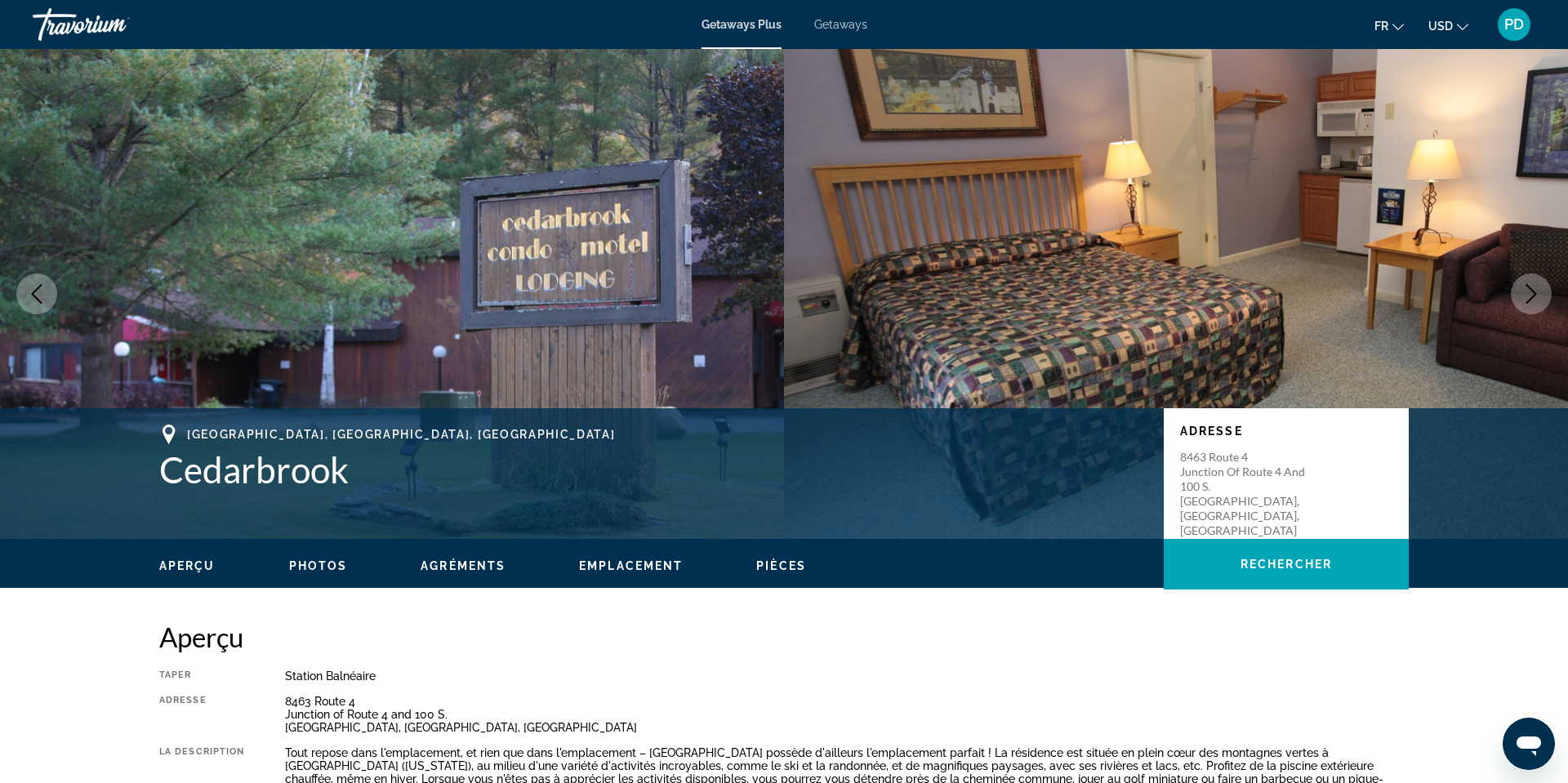
click at [151, 397] on img "Main content" at bounding box center [392, 294] width 784 height 490
click at [39, 314] on button "Previous image" at bounding box center [37, 294] width 41 height 41
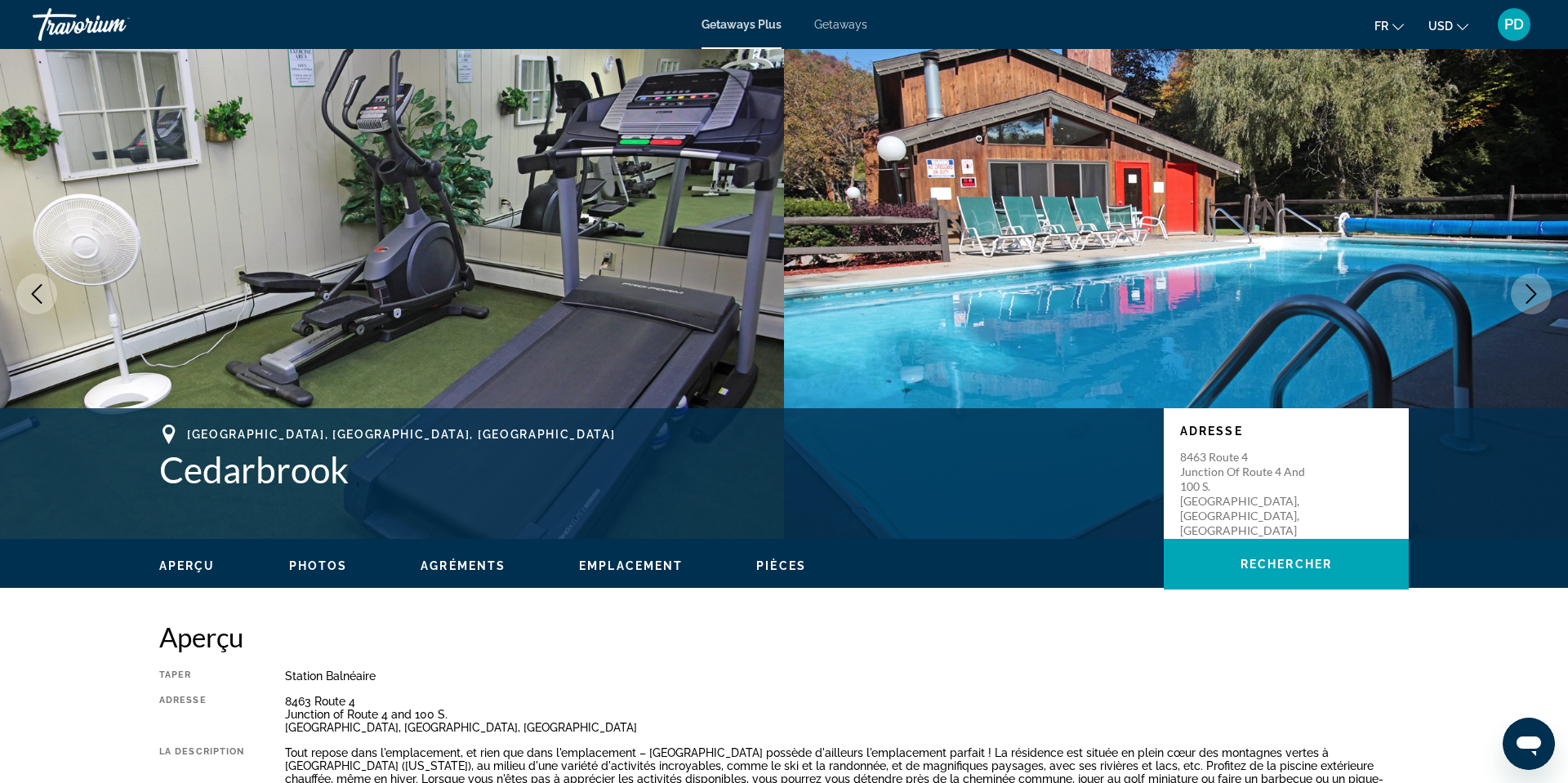
click at [17, 274] on button "Previous image" at bounding box center [37, 294] width 41 height 41
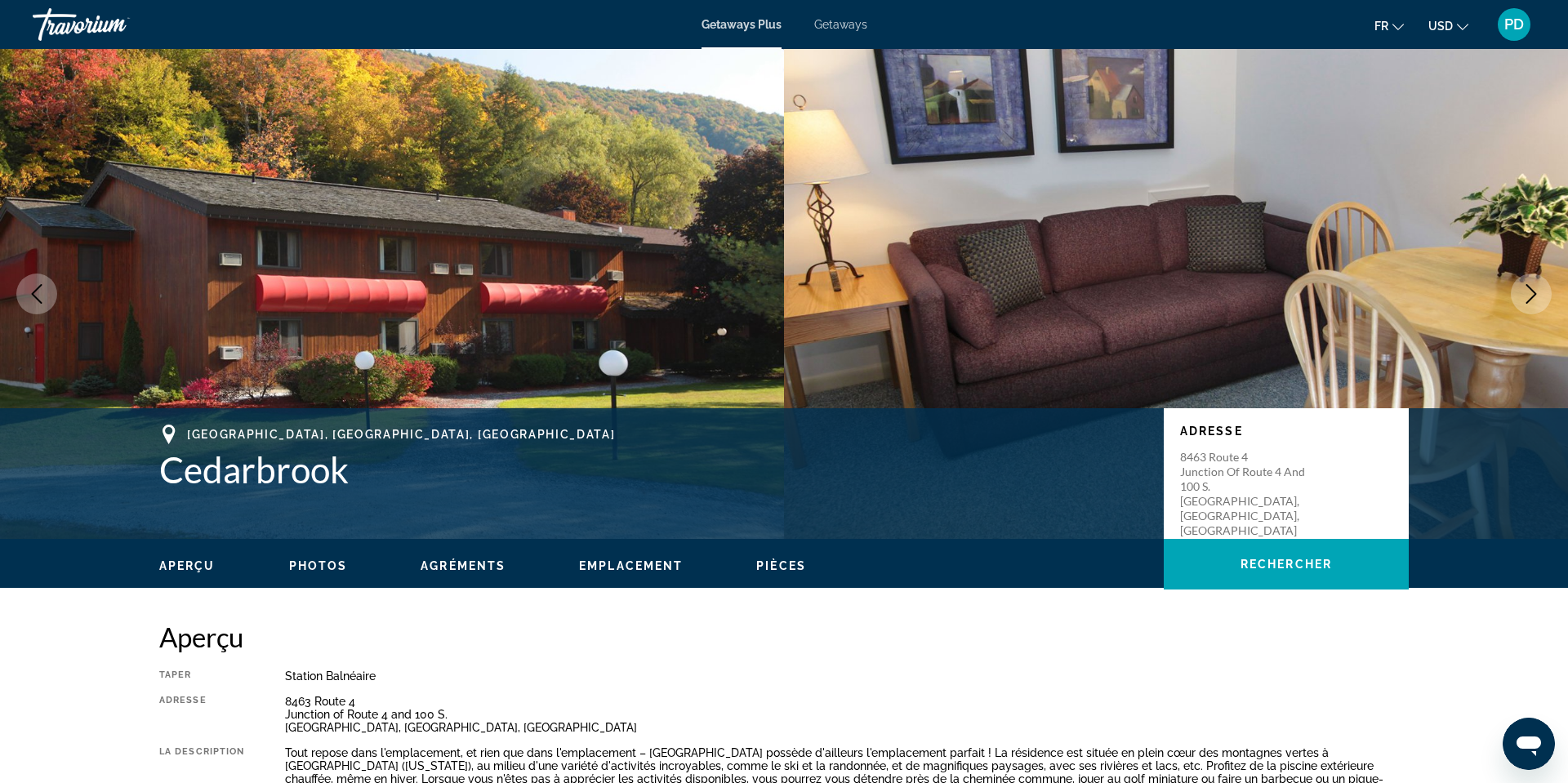
click at [0, 45] on div "Getaways Plus Getaways fr English Español Français Italiano Português русский U…" at bounding box center [784, 24] width 1568 height 43
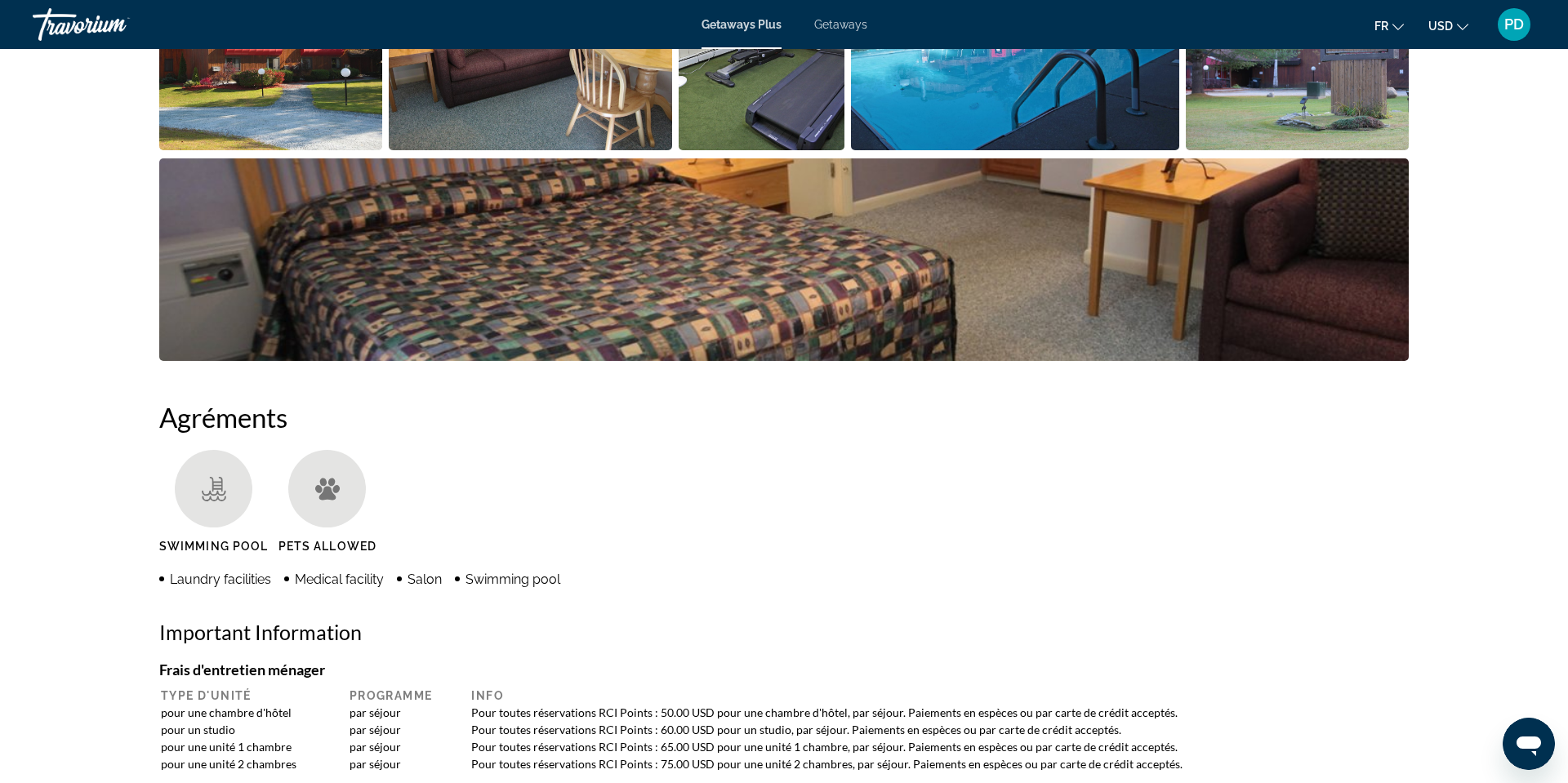
click at [751, 188] on img "Open full-screen image slider" at bounding box center [784, 259] width 1250 height 202
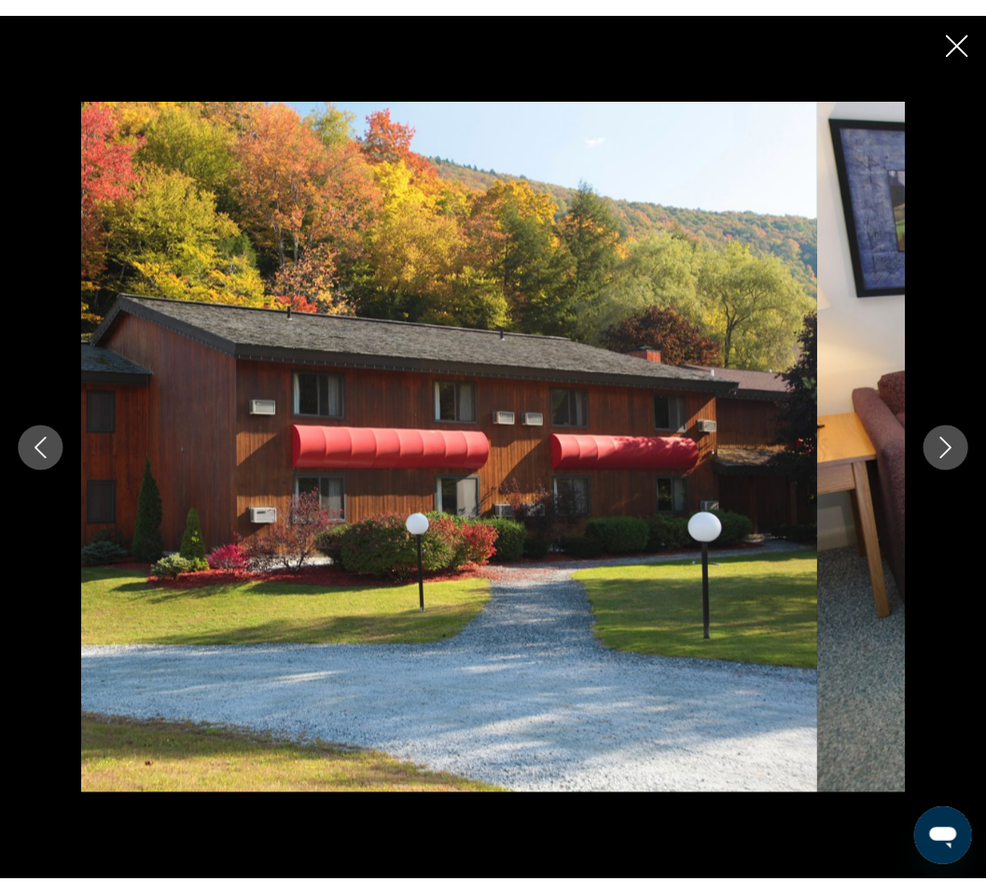
scroll to position [5898, 0]
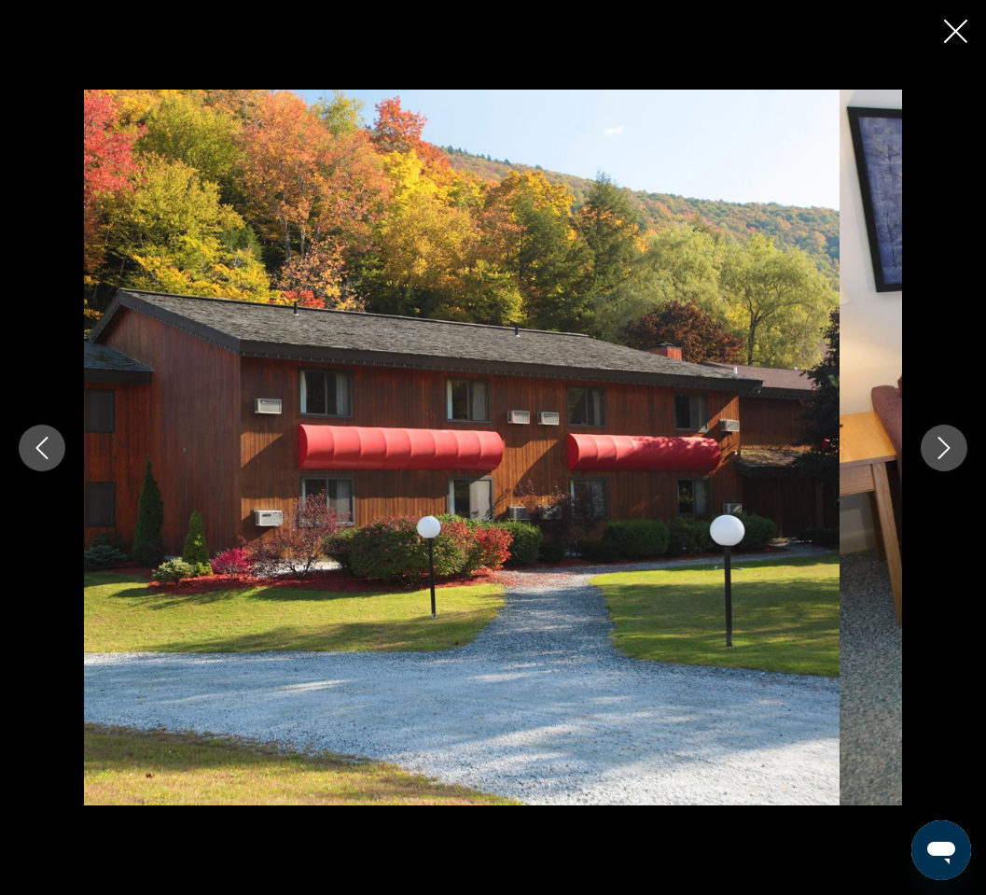
click button "Close slideshow" at bounding box center [955, 33] width 23 height 29
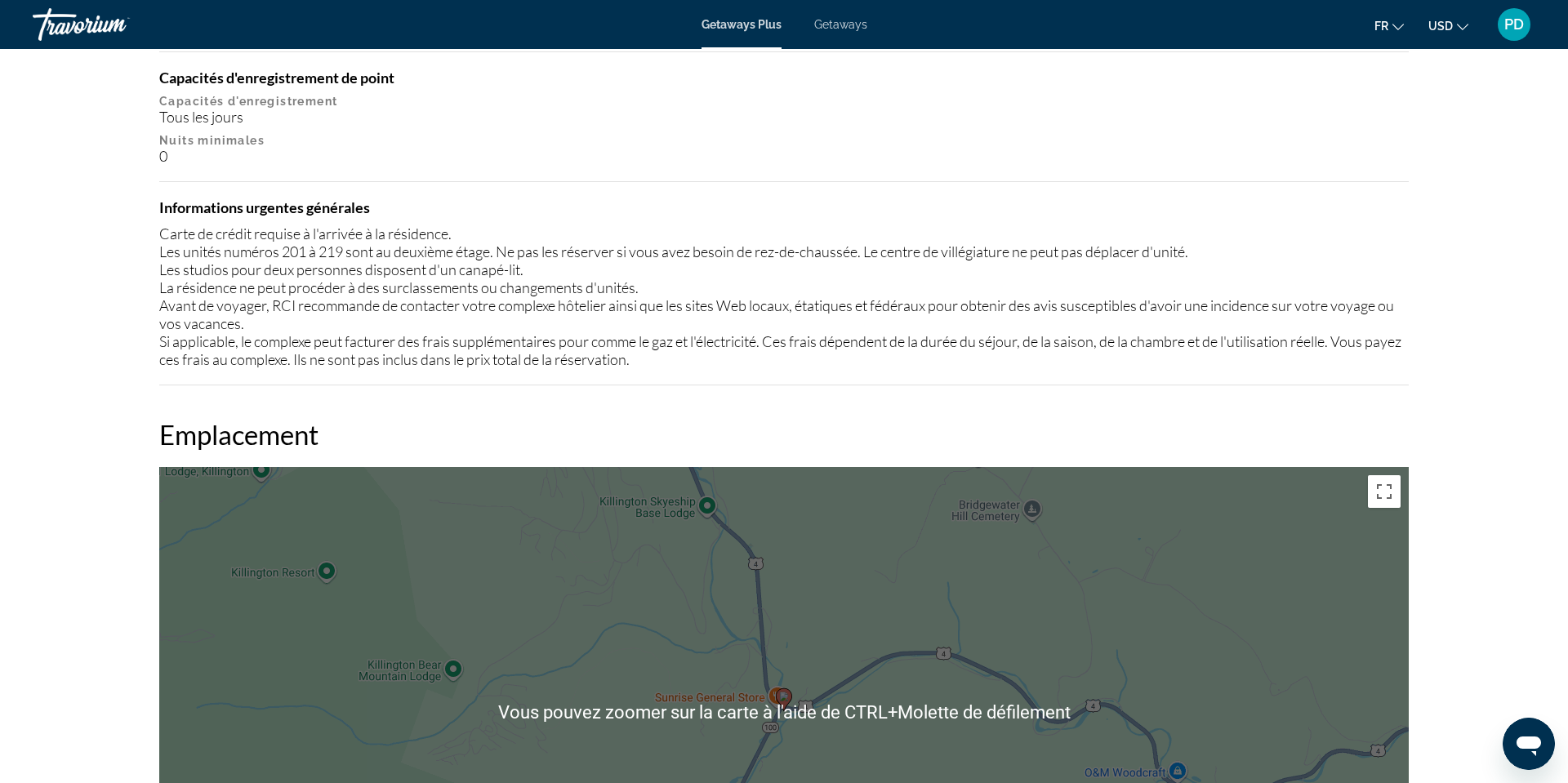
scroll to position [1889, 0]
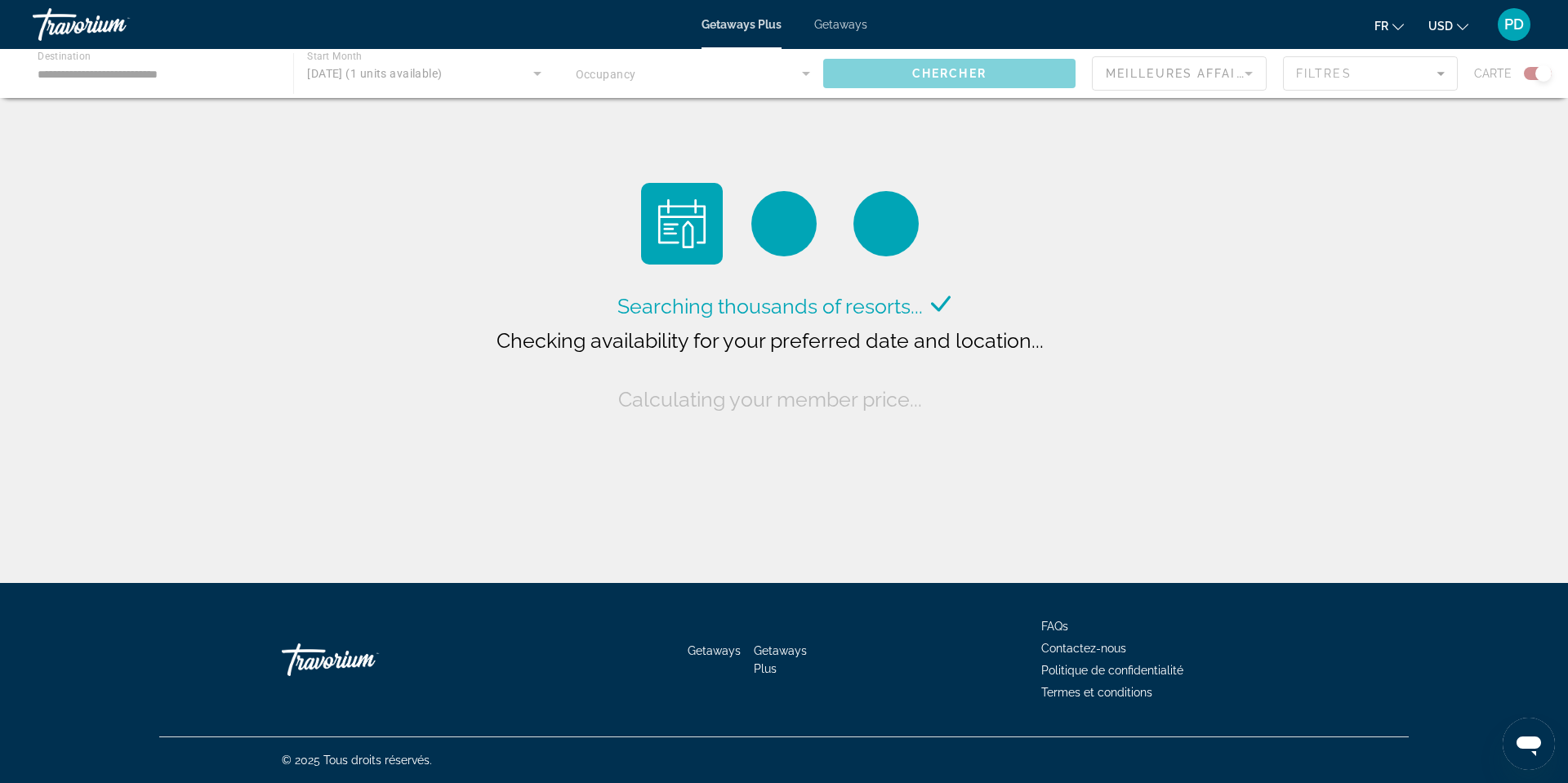
click at [360, 98] on div "Main content" at bounding box center [784, 73] width 1568 height 49
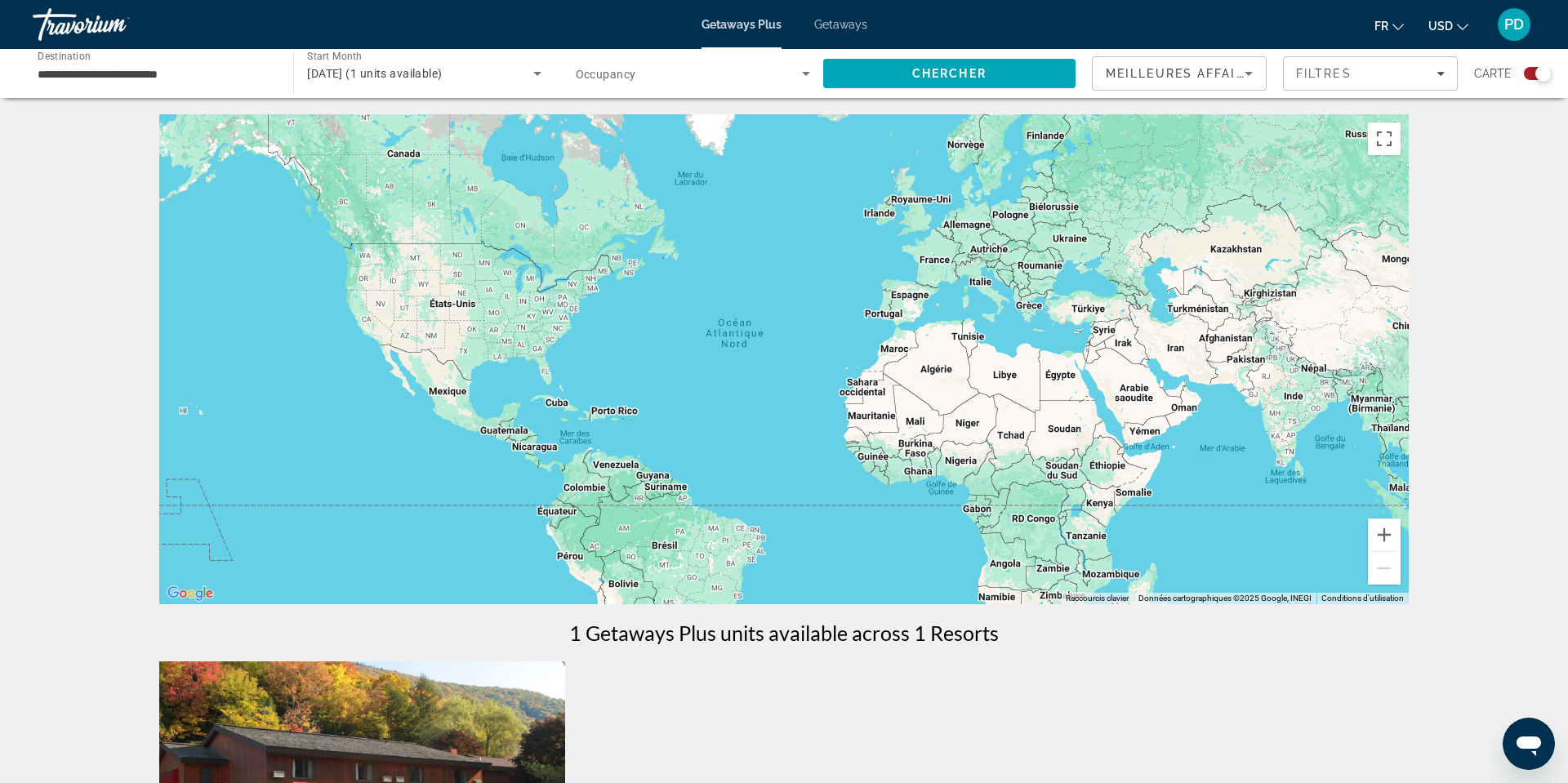
click at [94, 84] on input "**********" at bounding box center [155, 74] width 234 height 19
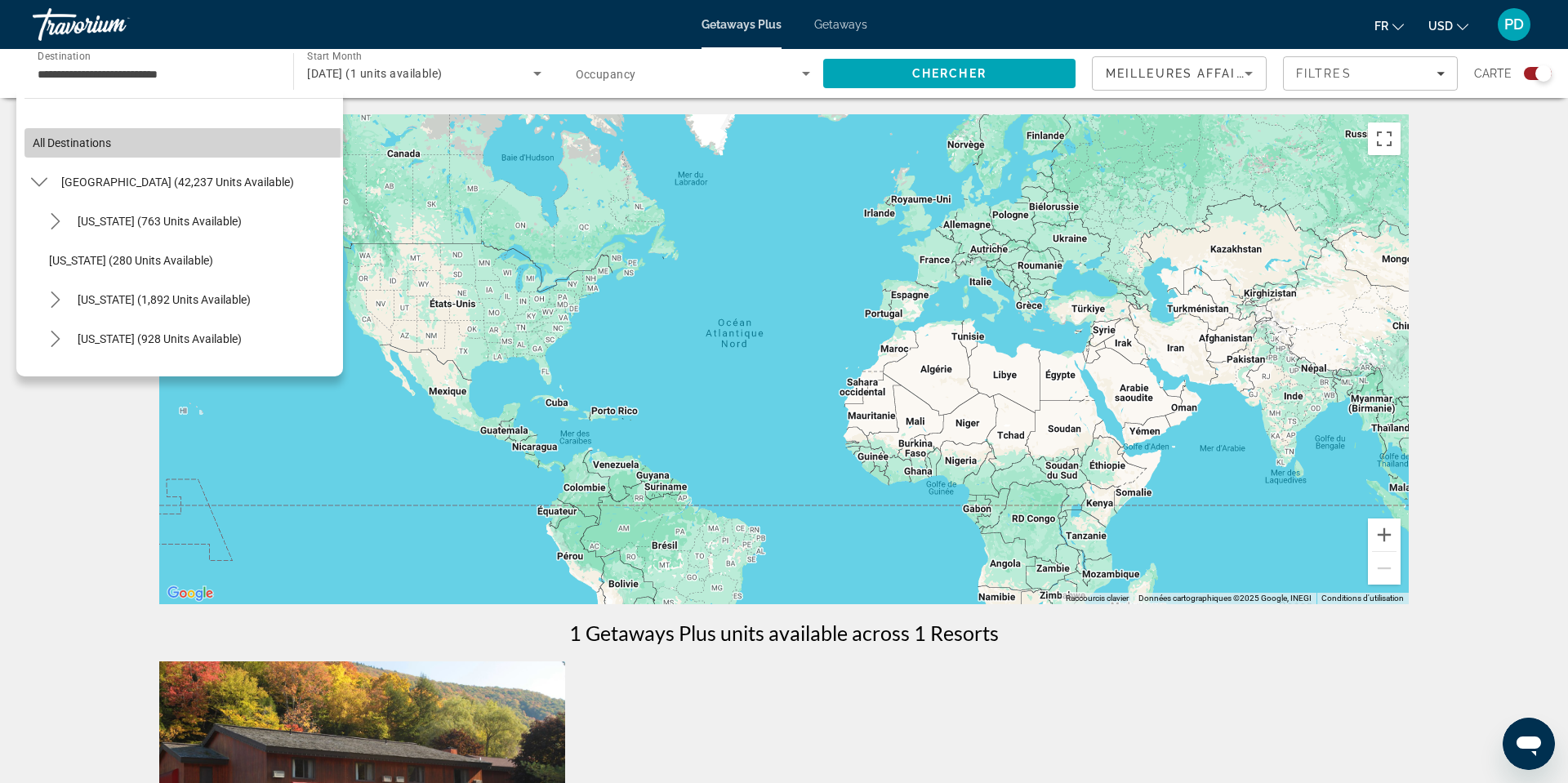
click at [74, 150] on span "All destinations" at bounding box center [72, 143] width 79 height 13
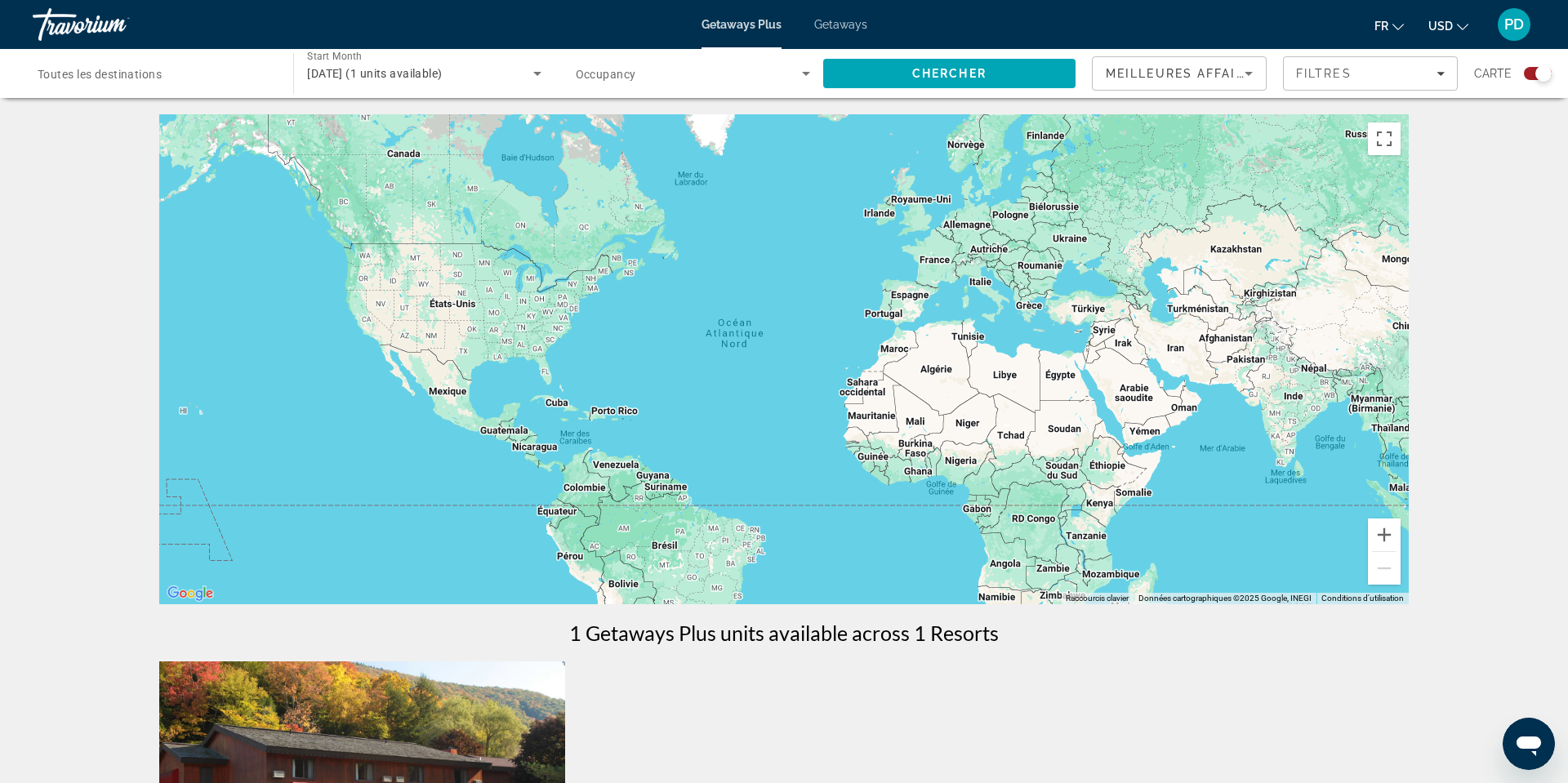
click at [115, 80] on span "Toutes les destinations" at bounding box center [100, 73] width 124 height 13
click at [115, 84] on input "Destination Toutes les destinations" at bounding box center [155, 74] width 234 height 19
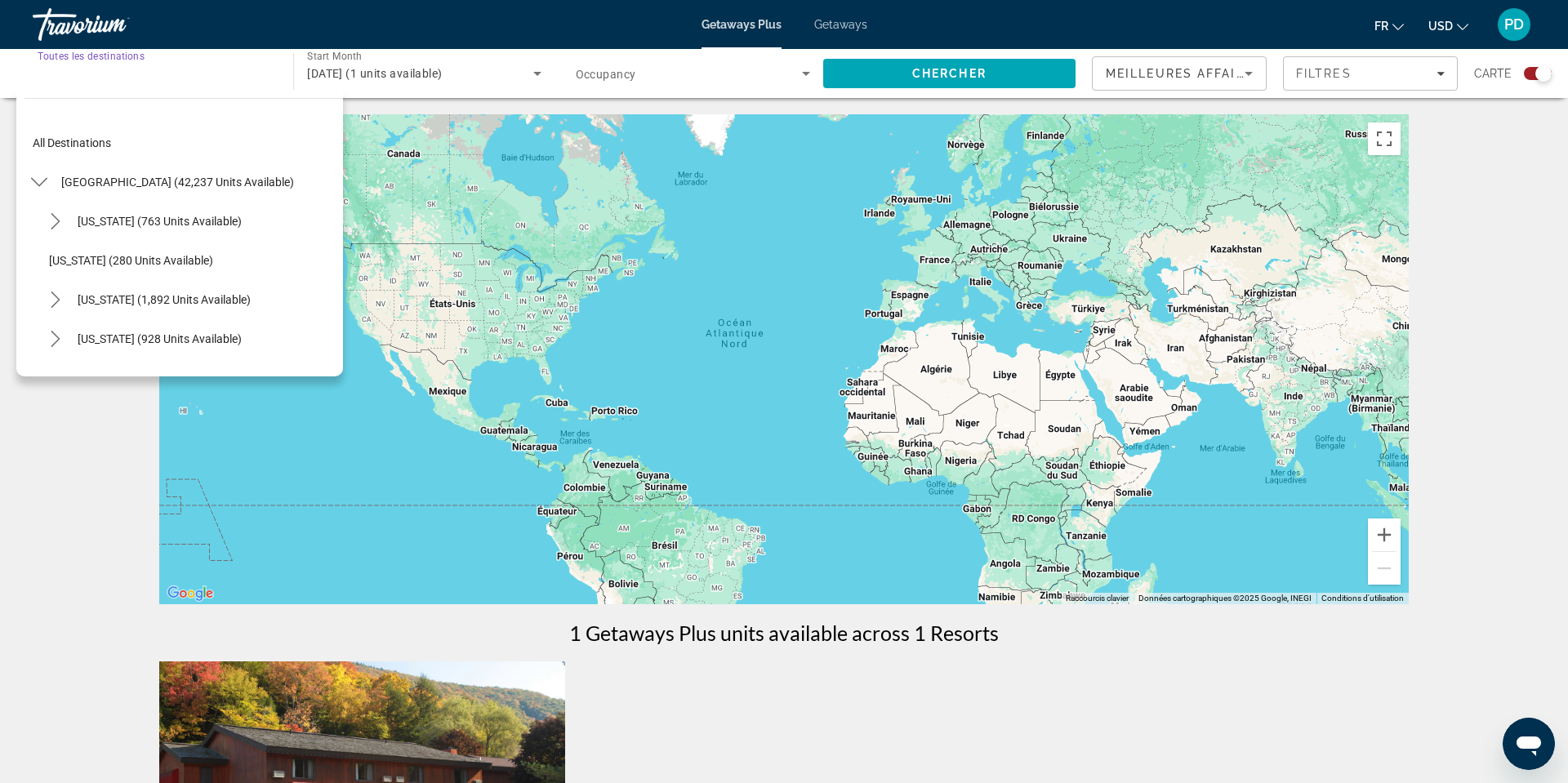
click at [398, 80] on span "[DATE] (1 units available)" at bounding box center [374, 73] width 135 height 13
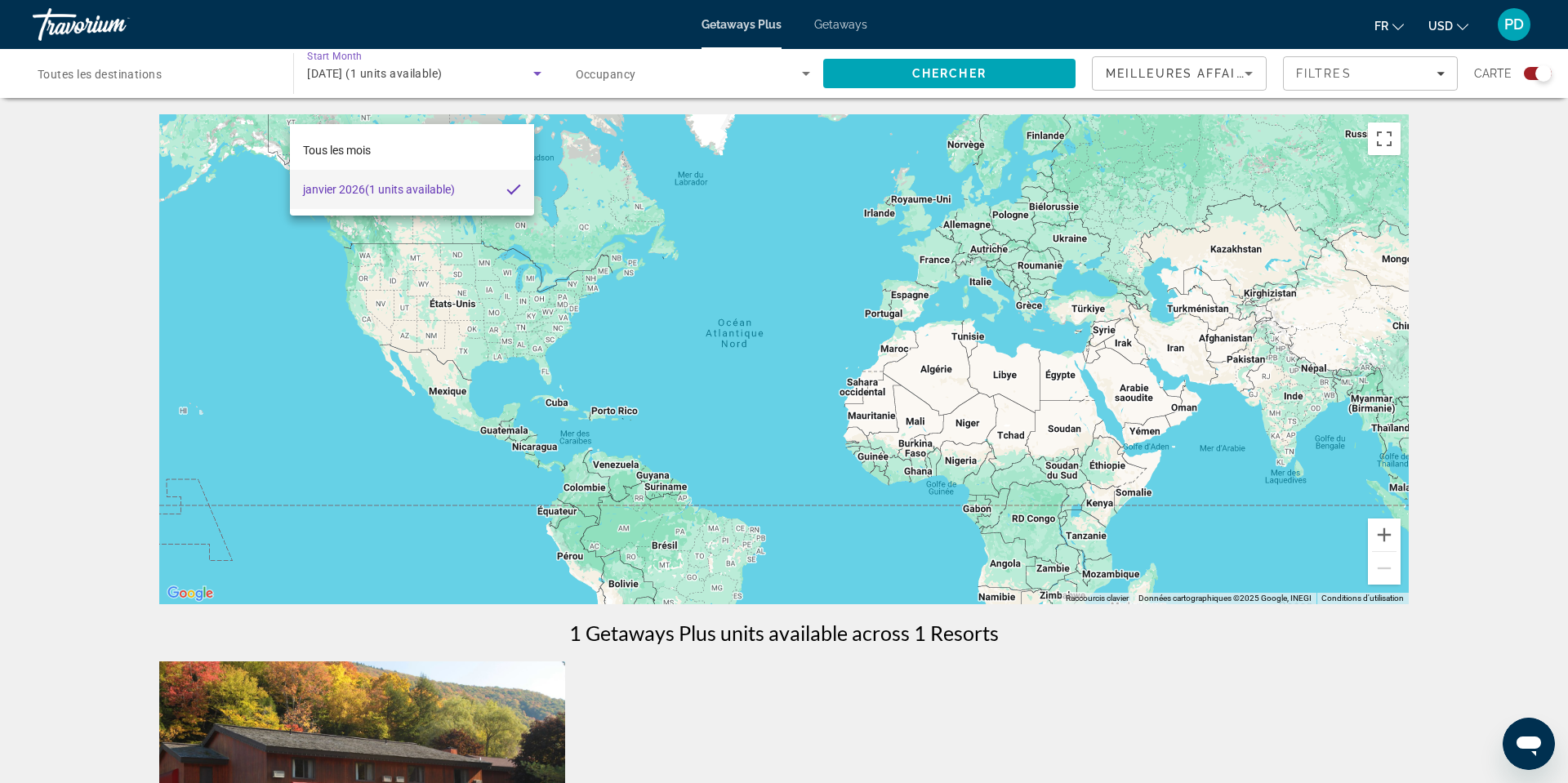
click at [888, 97] on div at bounding box center [784, 391] width 1568 height 783
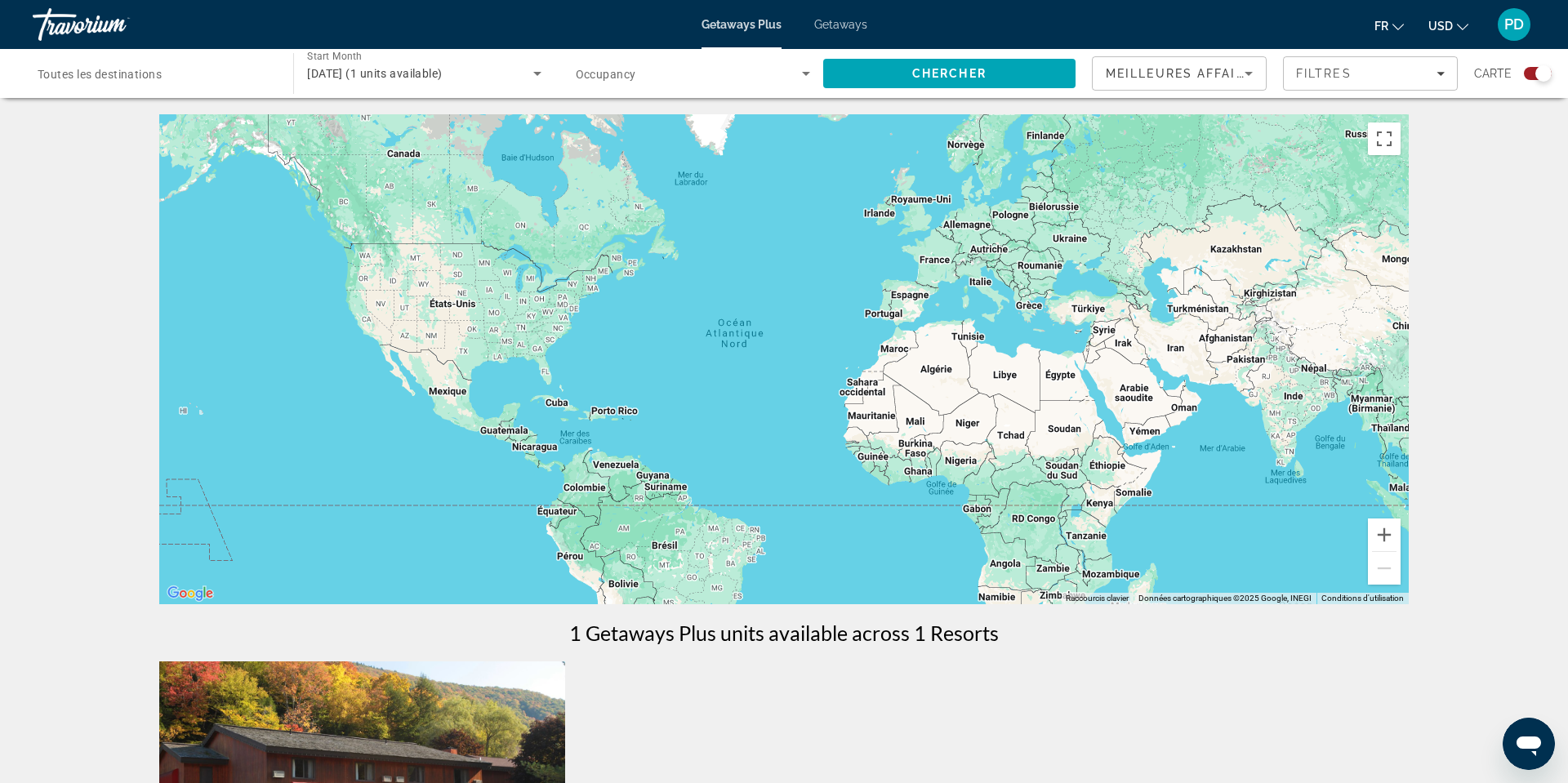
click at [162, 80] on span "Toutes les destinations" at bounding box center [100, 73] width 124 height 13
click at [165, 84] on input "Destination Toutes les destinations" at bounding box center [155, 74] width 234 height 19
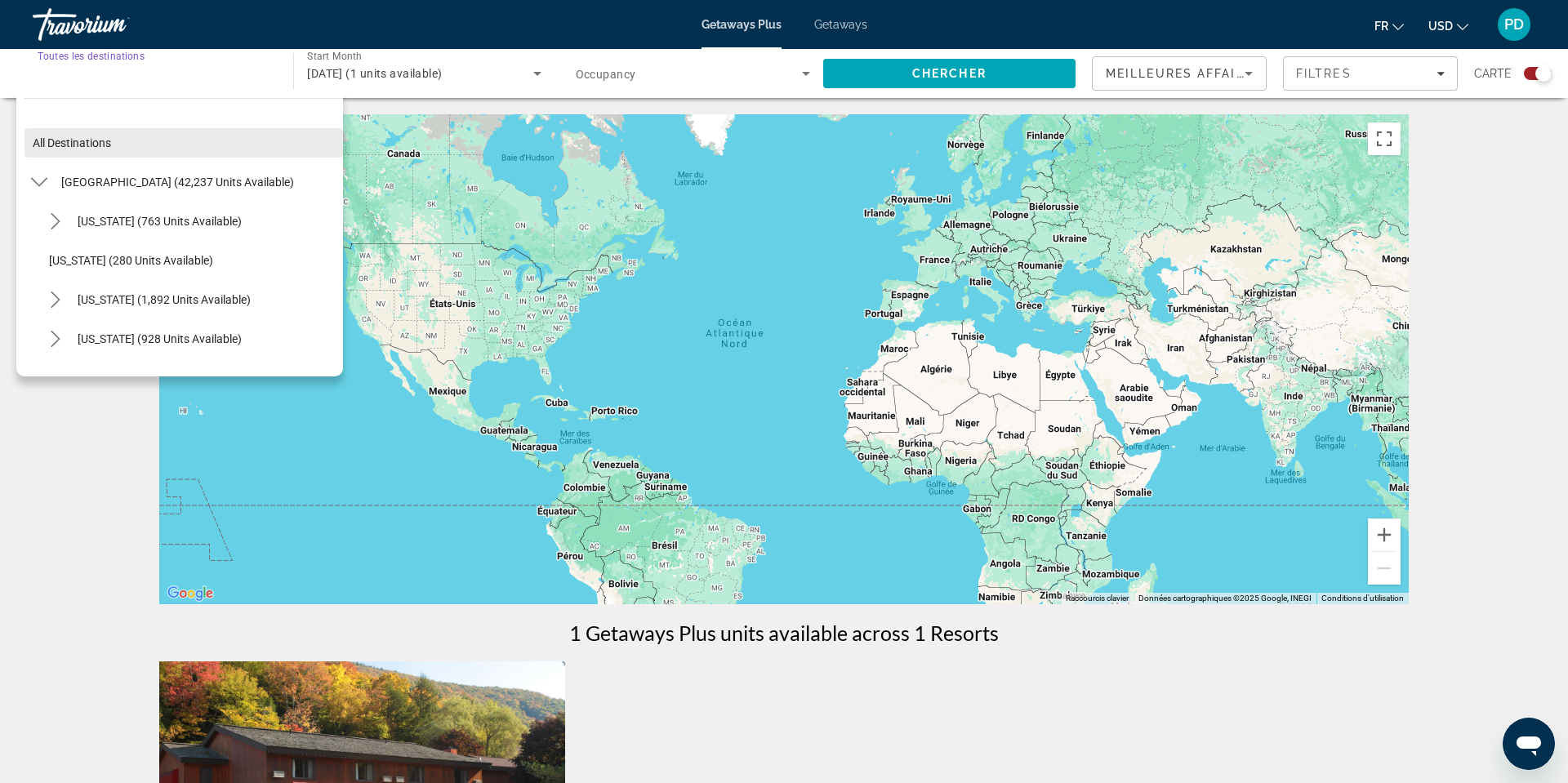
click at [80, 150] on span "All destinations" at bounding box center [72, 143] width 79 height 13
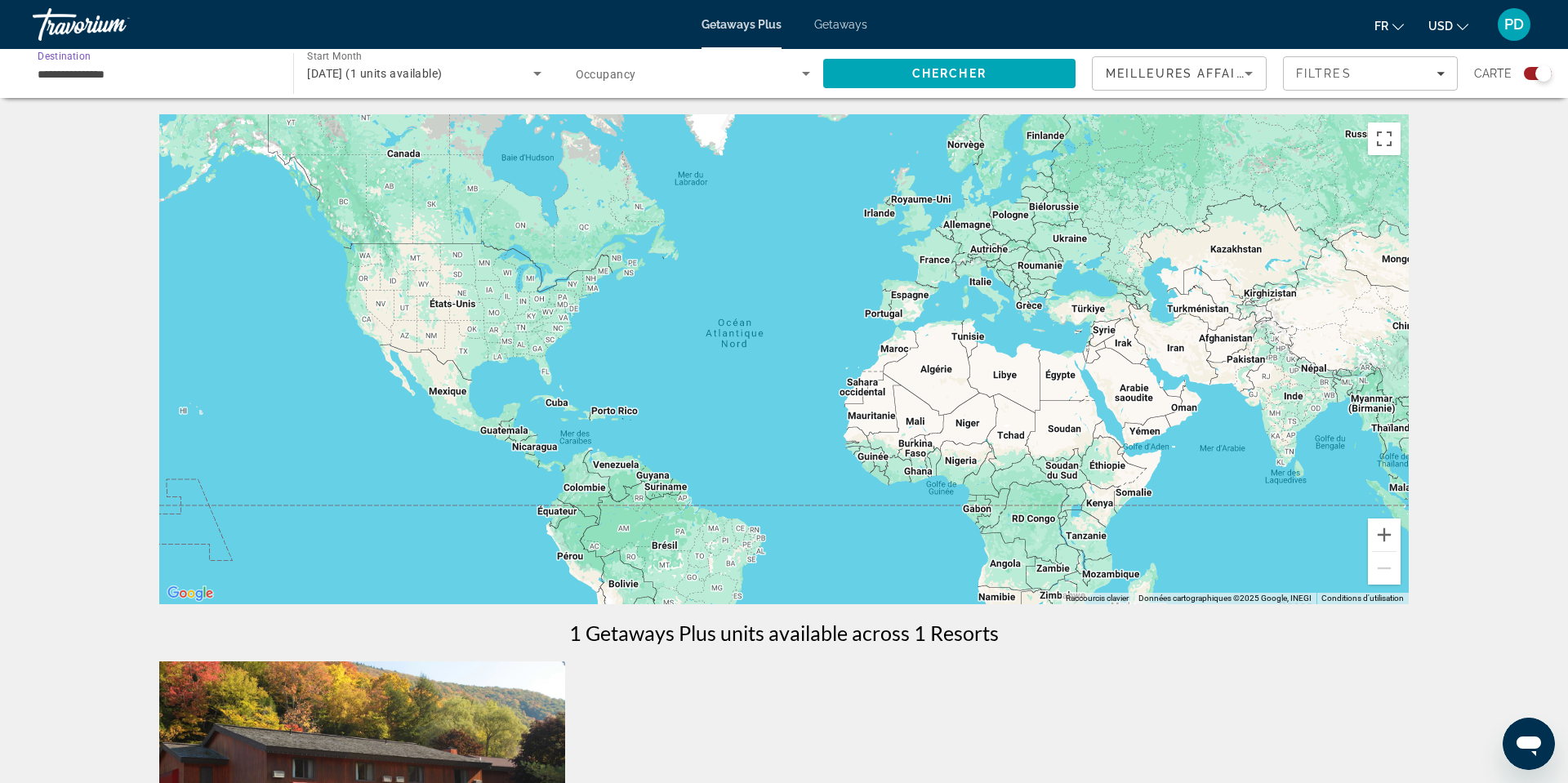
click at [98, 84] on input "**********" at bounding box center [155, 74] width 234 height 19
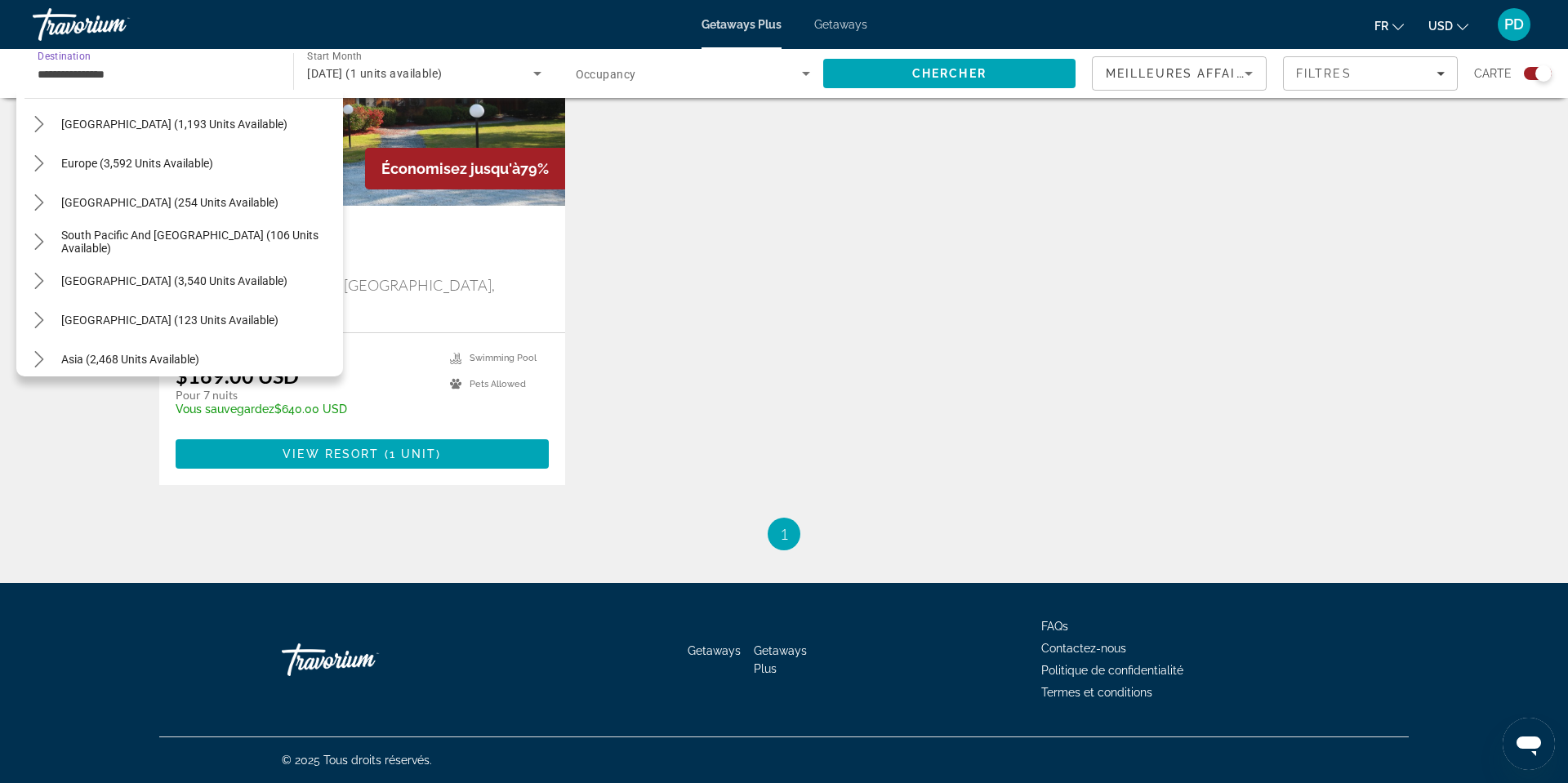
scroll to position [819, 0]
click at [124, 209] on span "[GEOGRAPHIC_DATA] (254 units available)" at bounding box center [170, 202] width 217 height 13
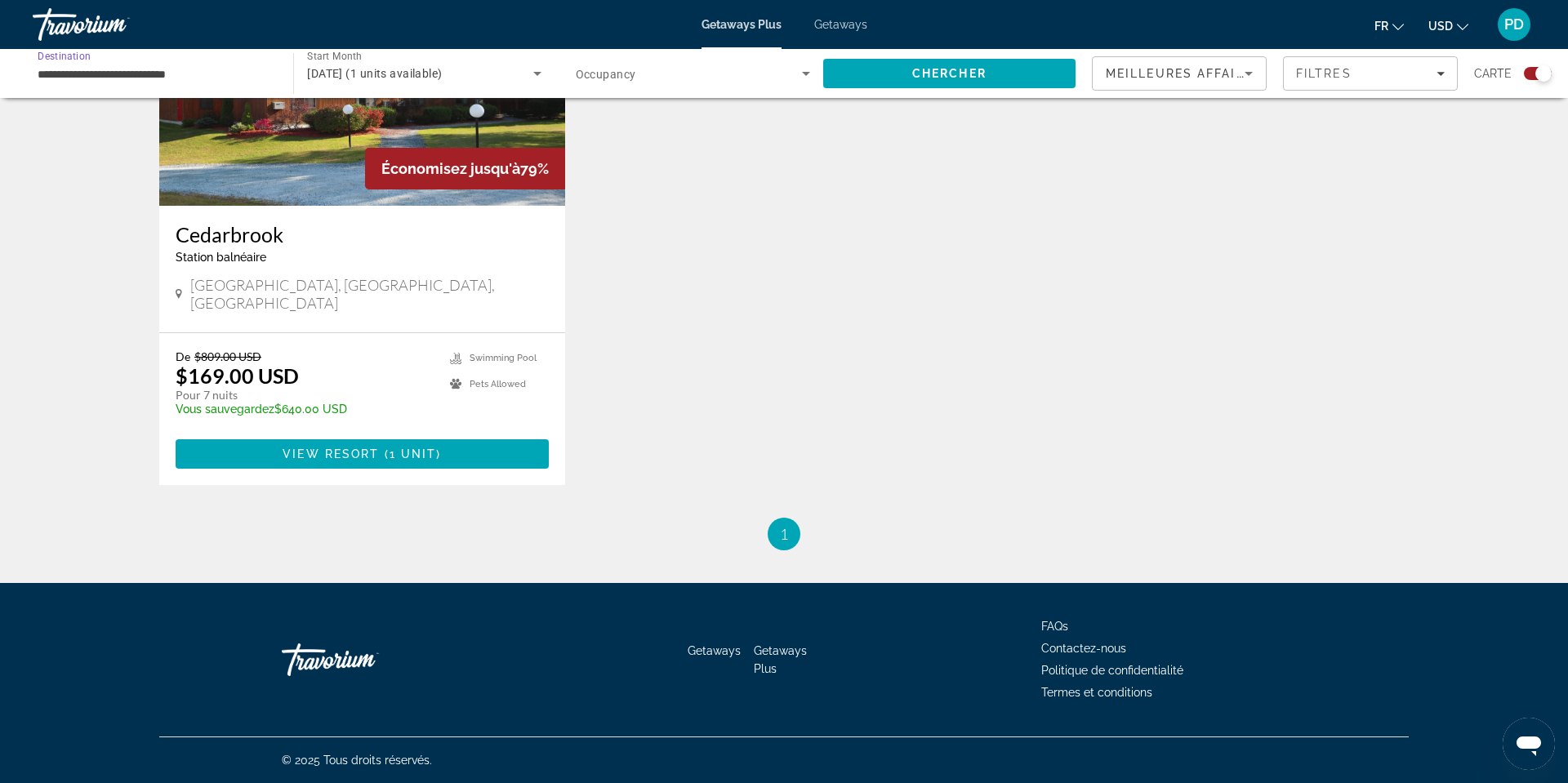
click at [116, 84] on input "**********" at bounding box center [155, 74] width 234 height 19
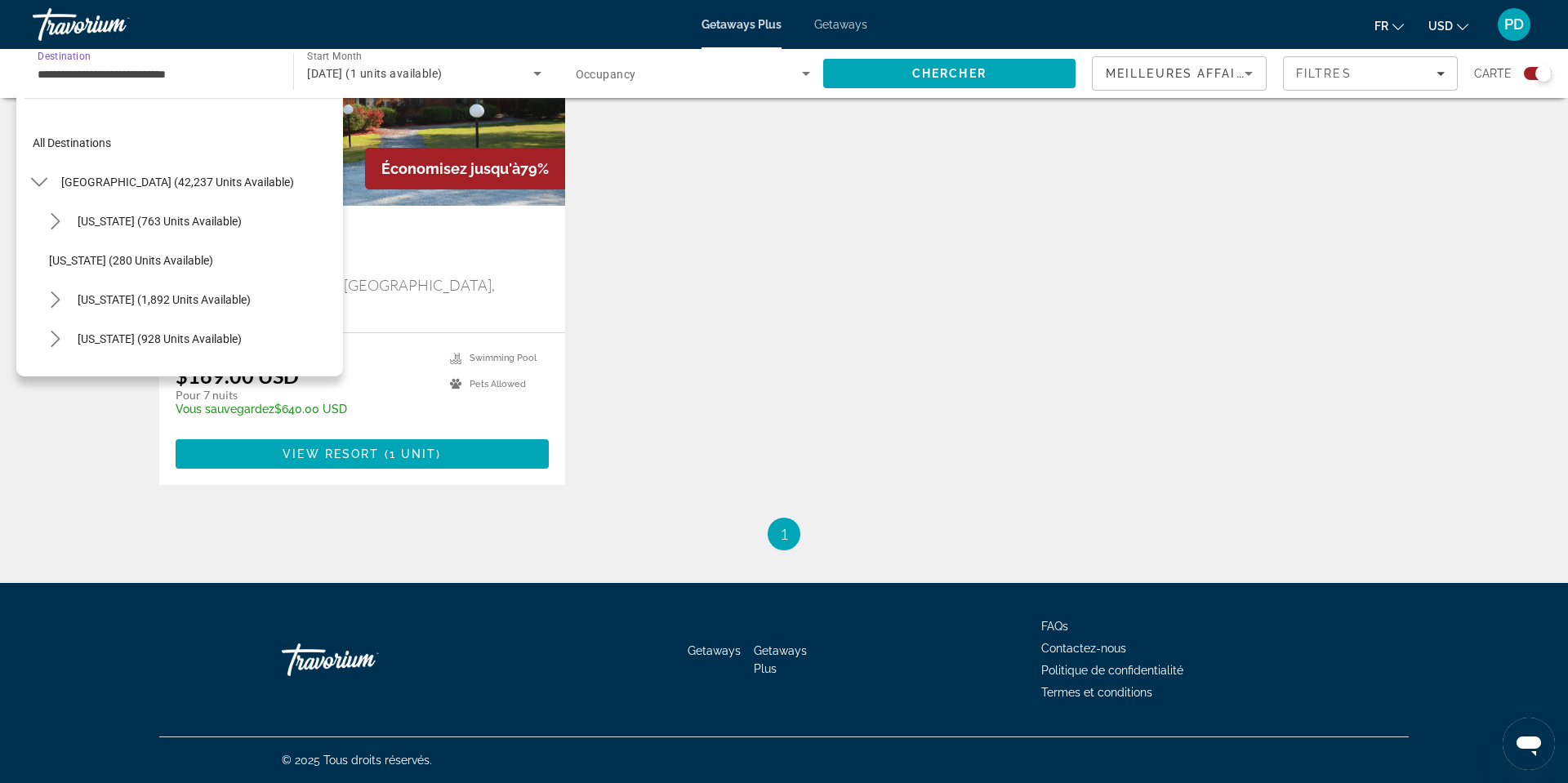
scroll to position [1661, 0]
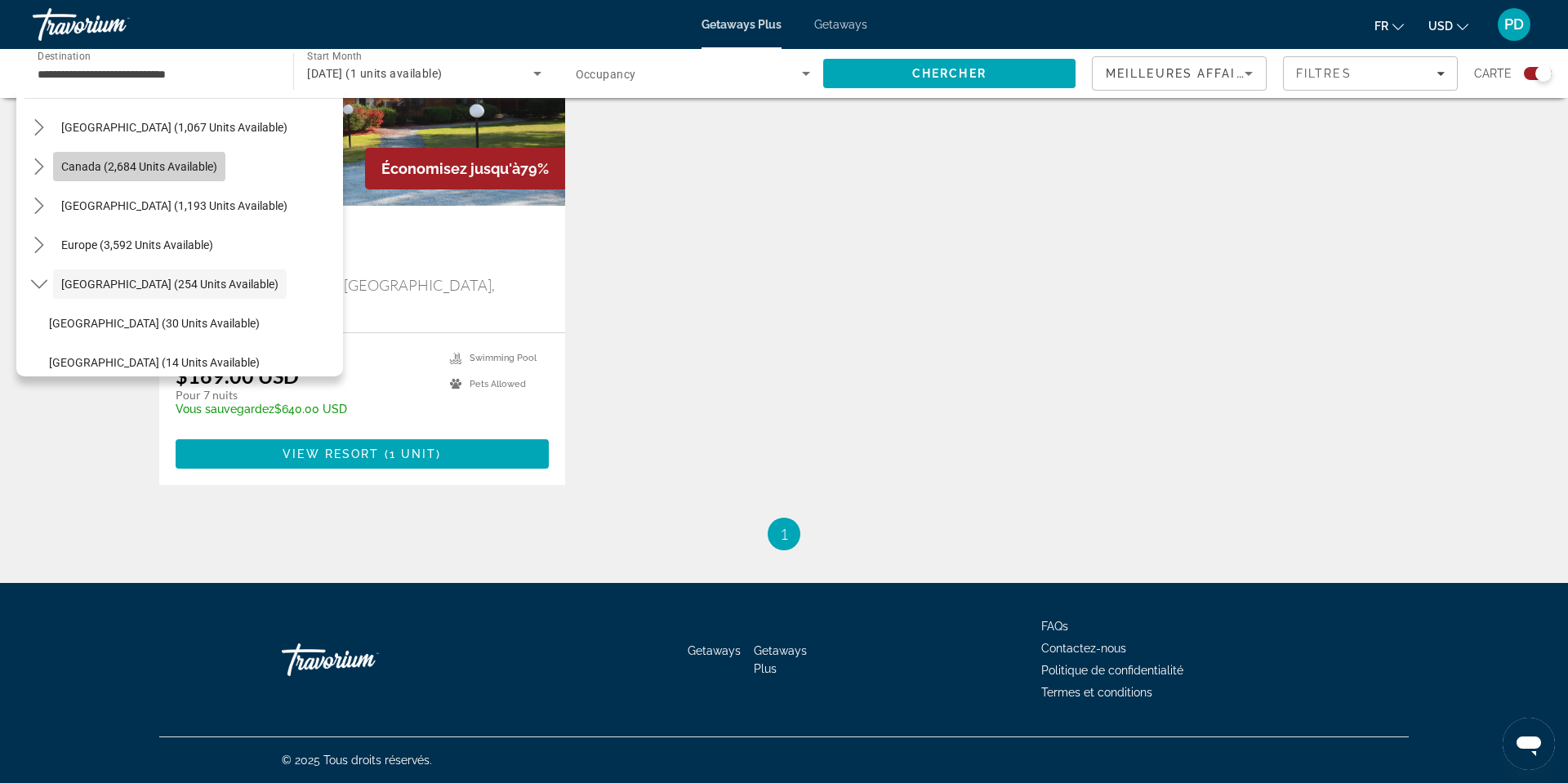
click at [106, 173] on span "Canada (2,684 units available)" at bounding box center [139, 166] width 156 height 13
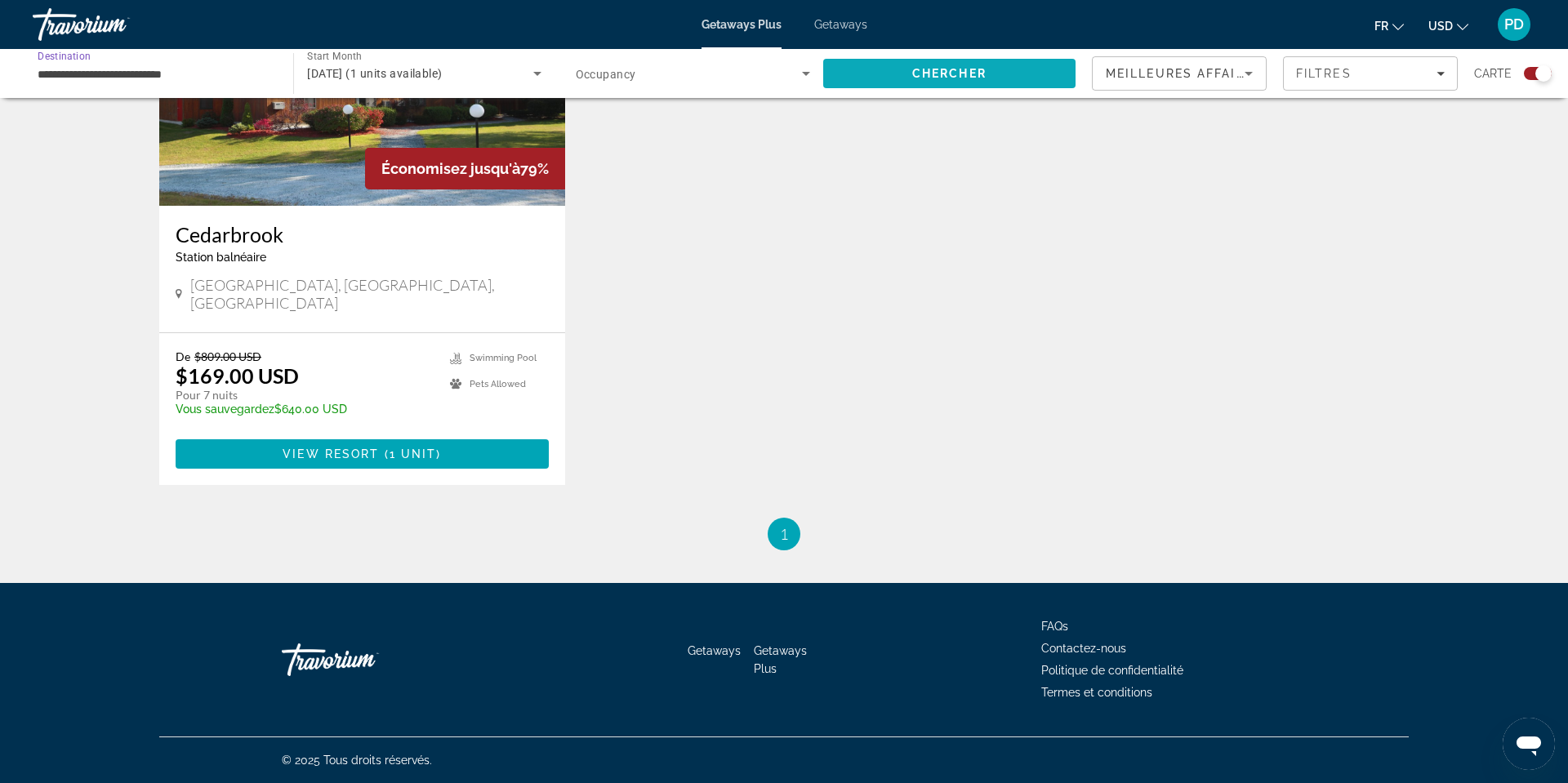
click at [912, 80] on span "Chercher" at bounding box center [948, 73] width 74 height 13
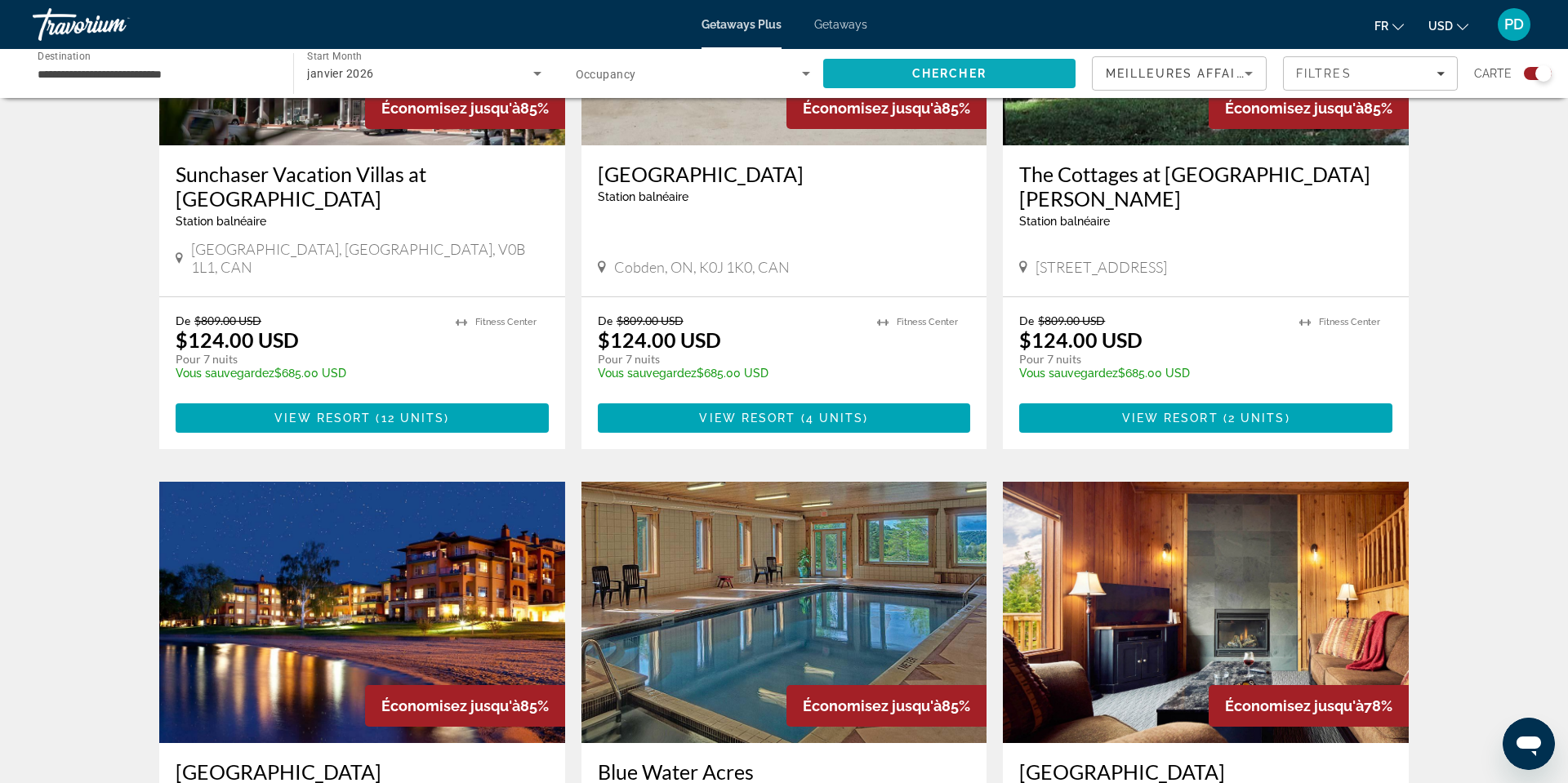
scroll to position [1329, 0]
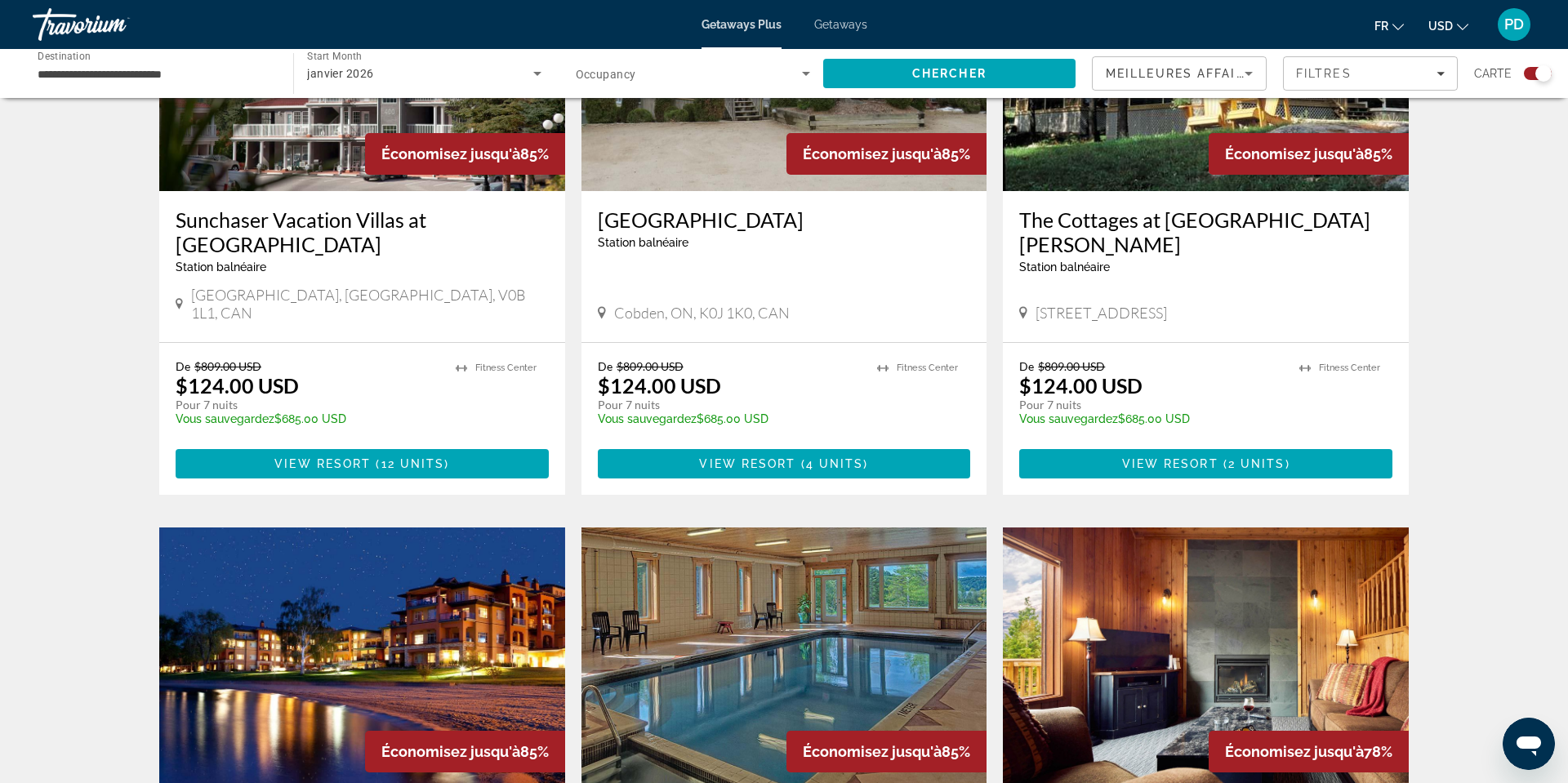
click at [116, 84] on input "**********" at bounding box center [155, 74] width 234 height 19
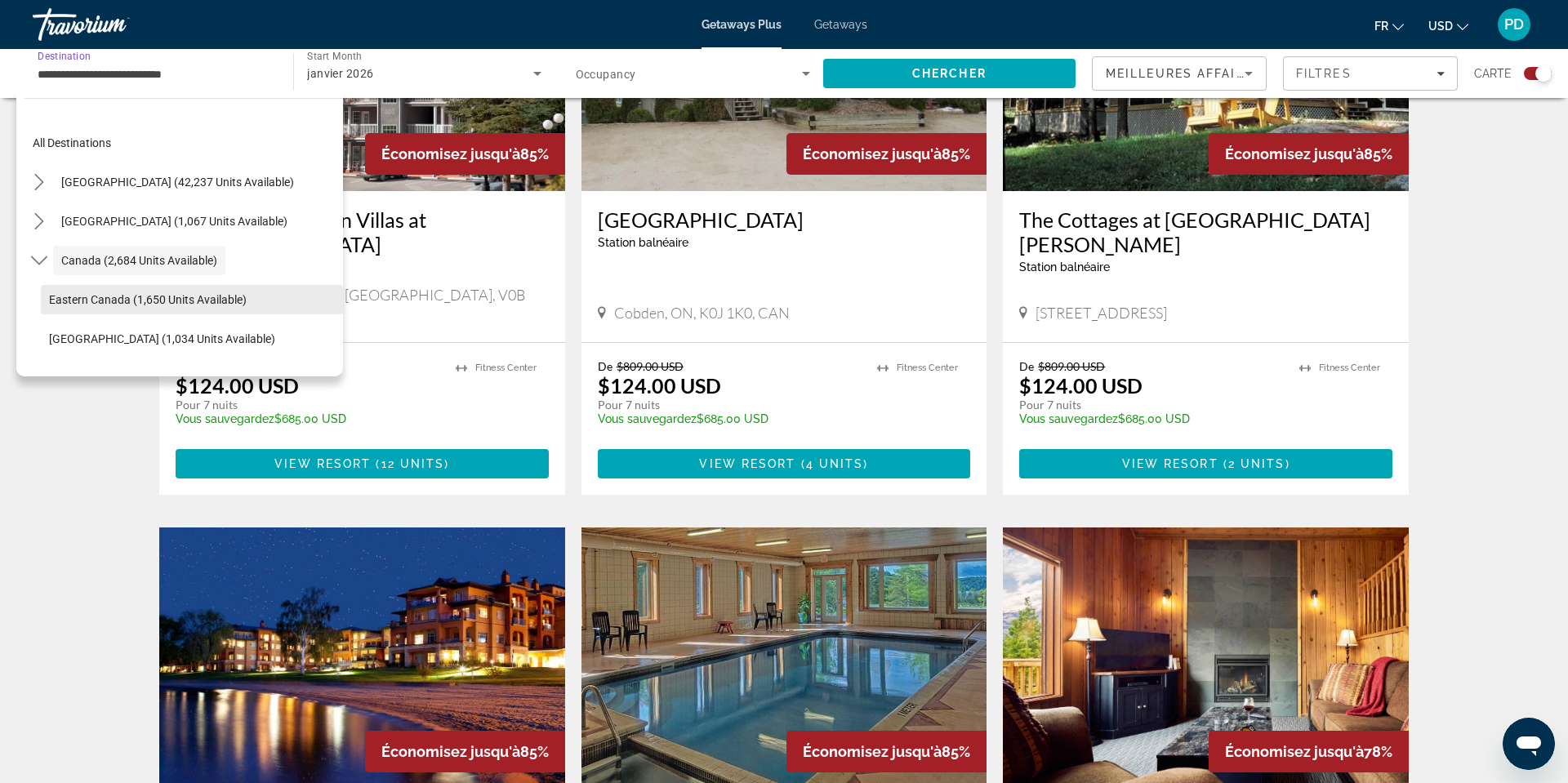
click at [129, 306] on span "Eastern Canada (1,650 units available)" at bounding box center [148, 299] width 198 height 13
type input "**********"
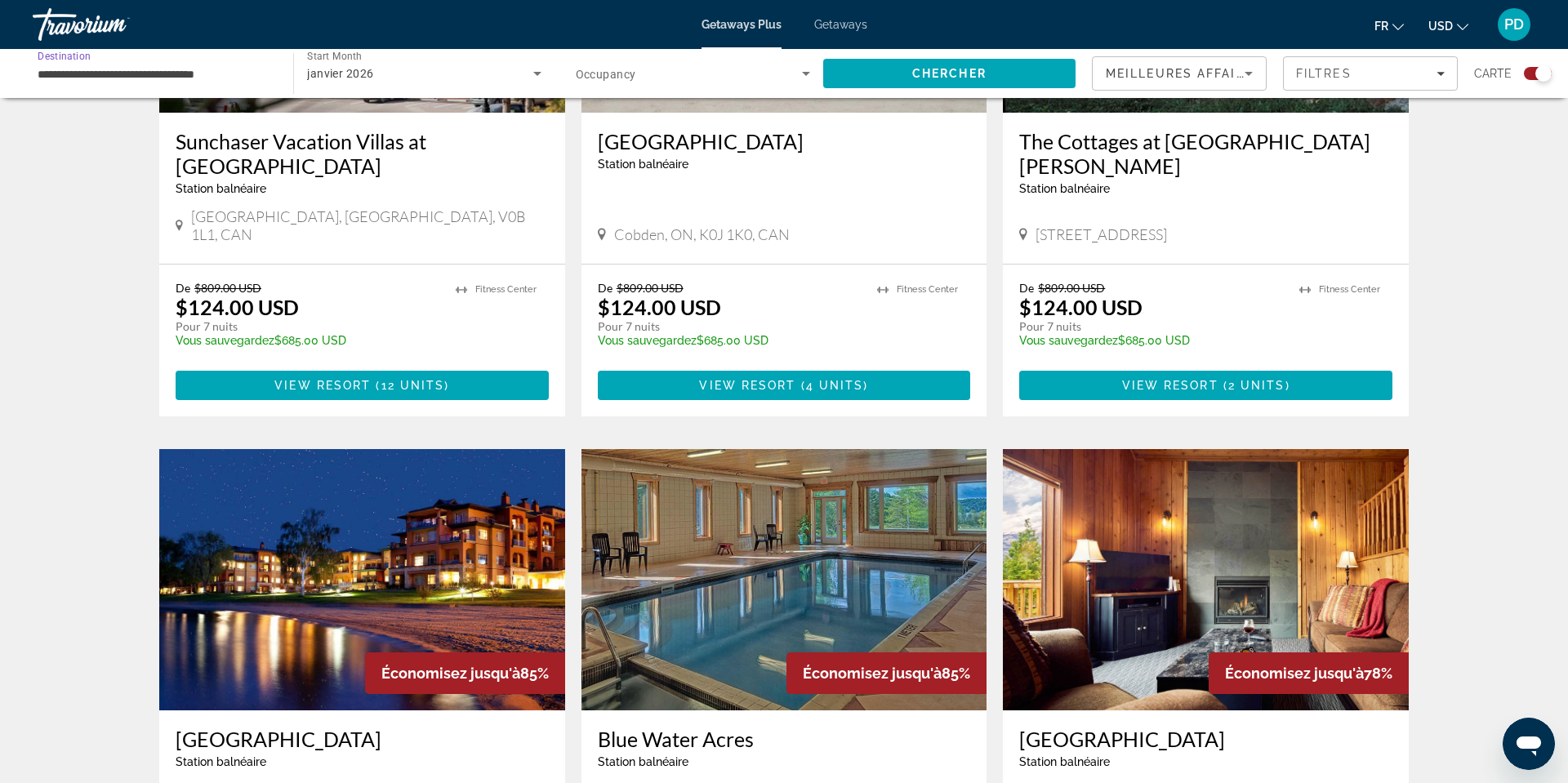
scroll to position [1407, 0]
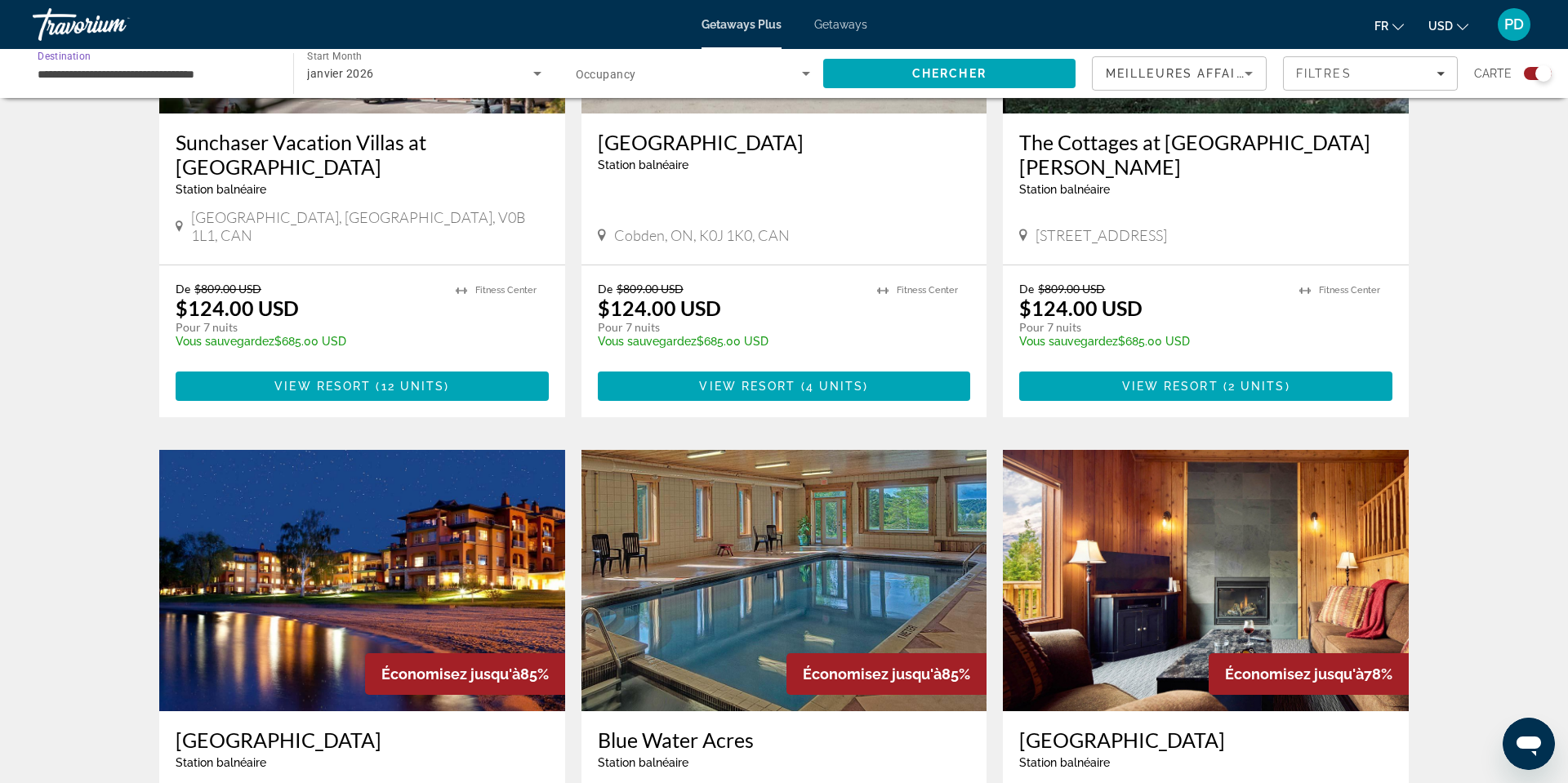
click at [673, 96] on div "Search widget" at bounding box center [693, 73] width 234 height 45
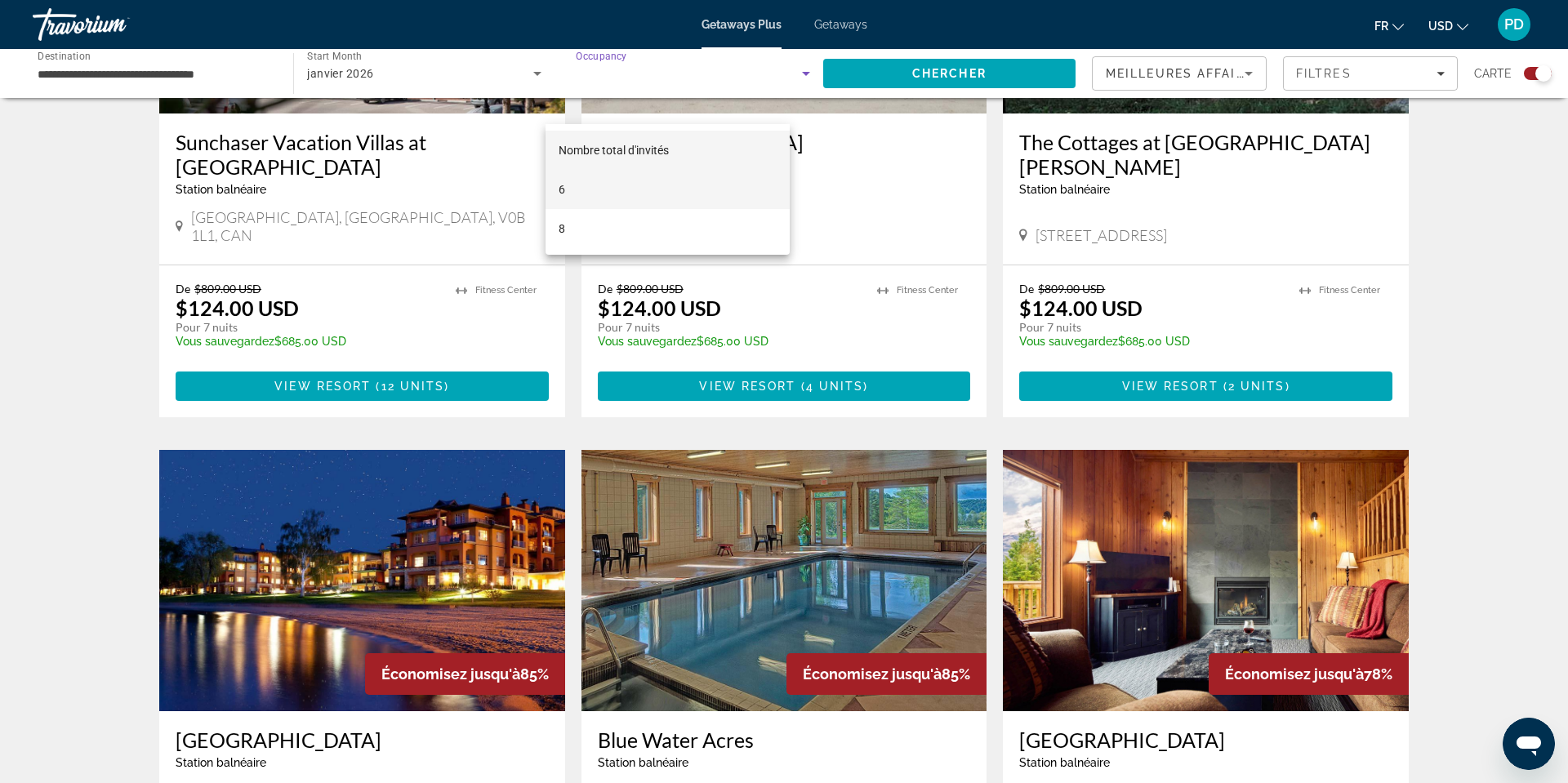
click at [569, 190] on mat-option "6" at bounding box center [667, 189] width 244 height 39
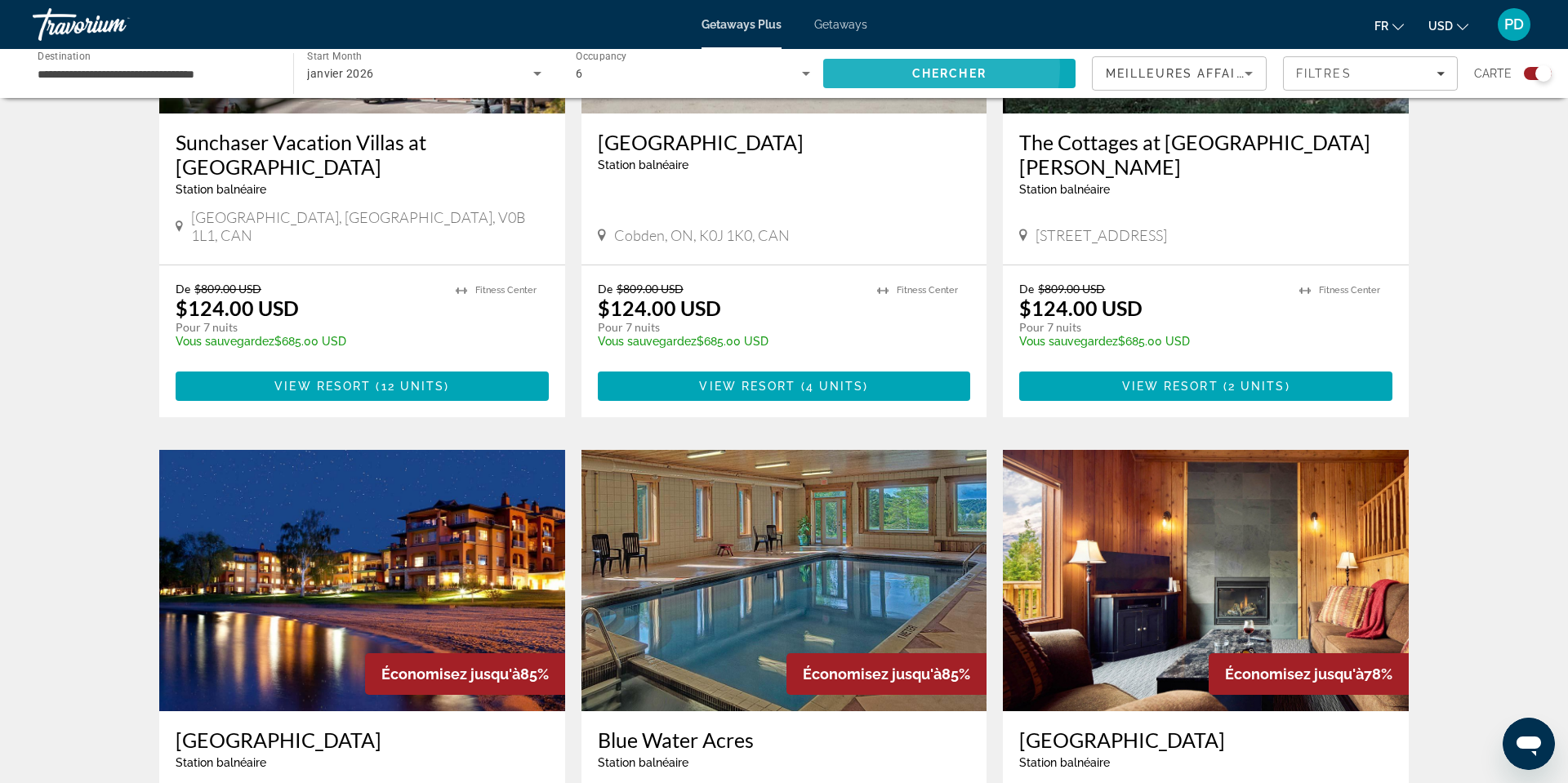
click at [887, 89] on span "Search" at bounding box center [949, 73] width 252 height 39
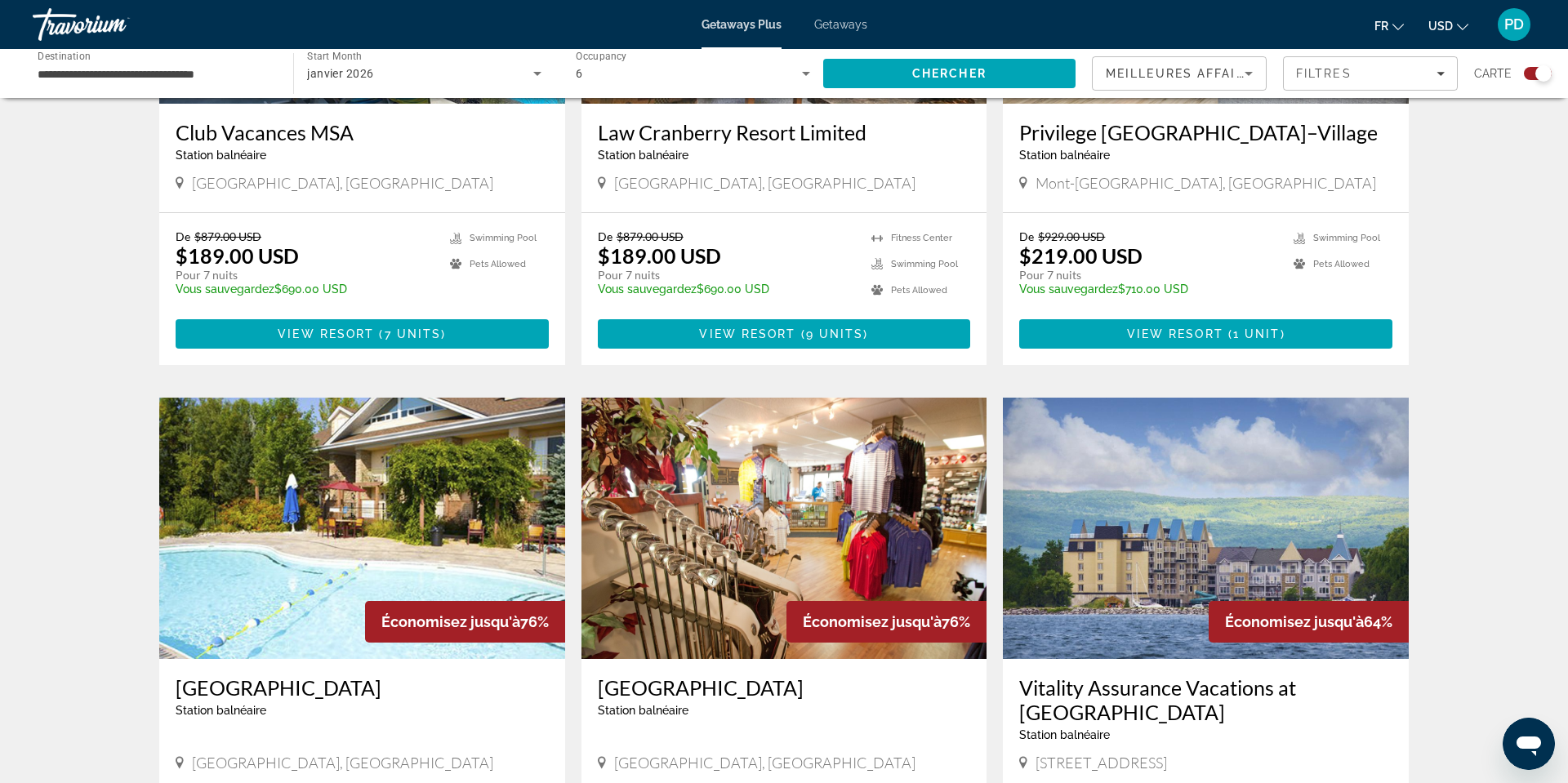
scroll to position [1402, 0]
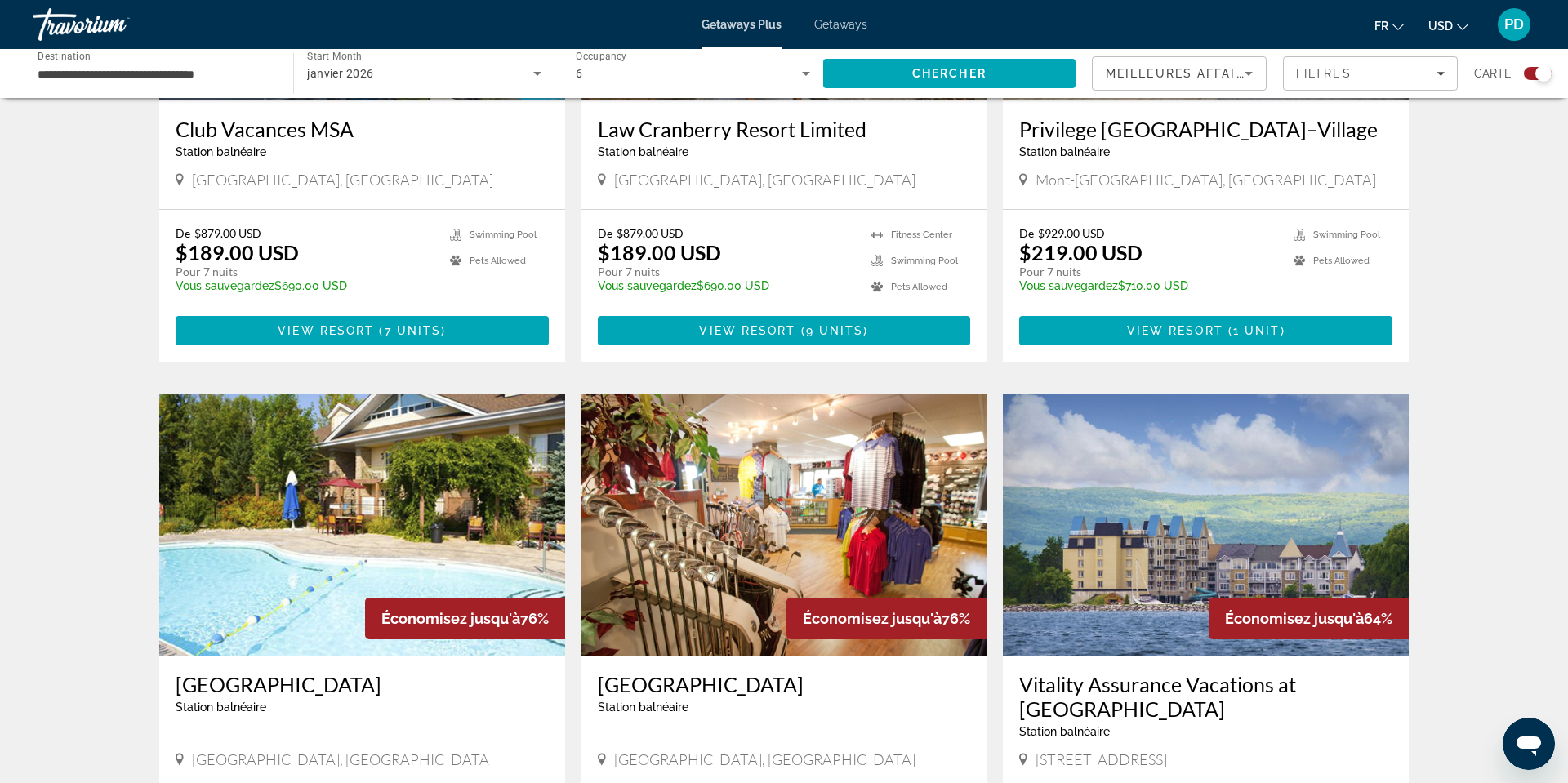
click at [1278, 292] on p "Vous sauvegardez $710.00 USD" at bounding box center [1148, 285] width 258 height 13
click at [1223, 337] on span "View Resort" at bounding box center [1175, 330] width 96 height 13
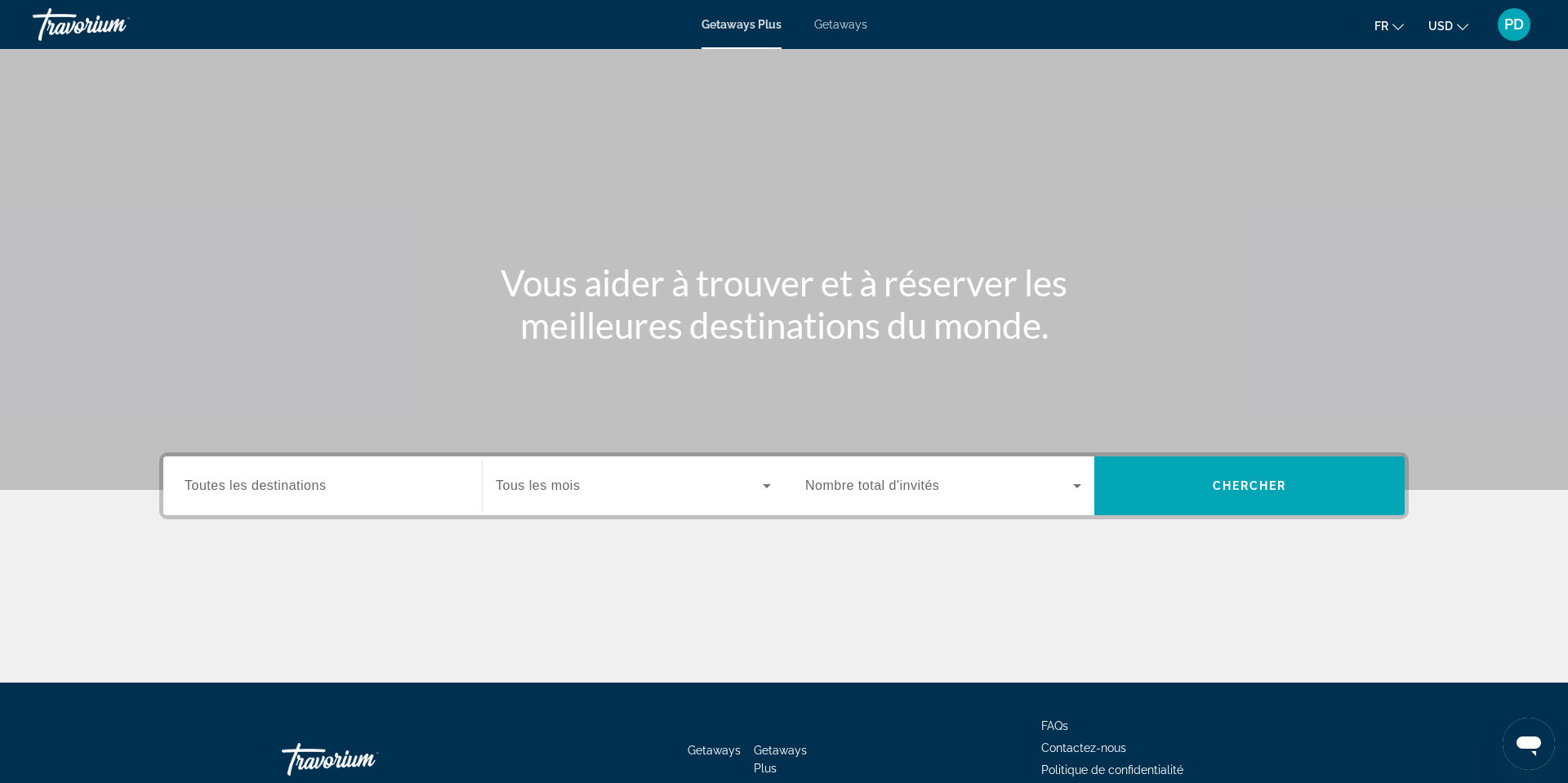
click at [185, 509] on div "Search widget" at bounding box center [322, 486] width 276 height 46
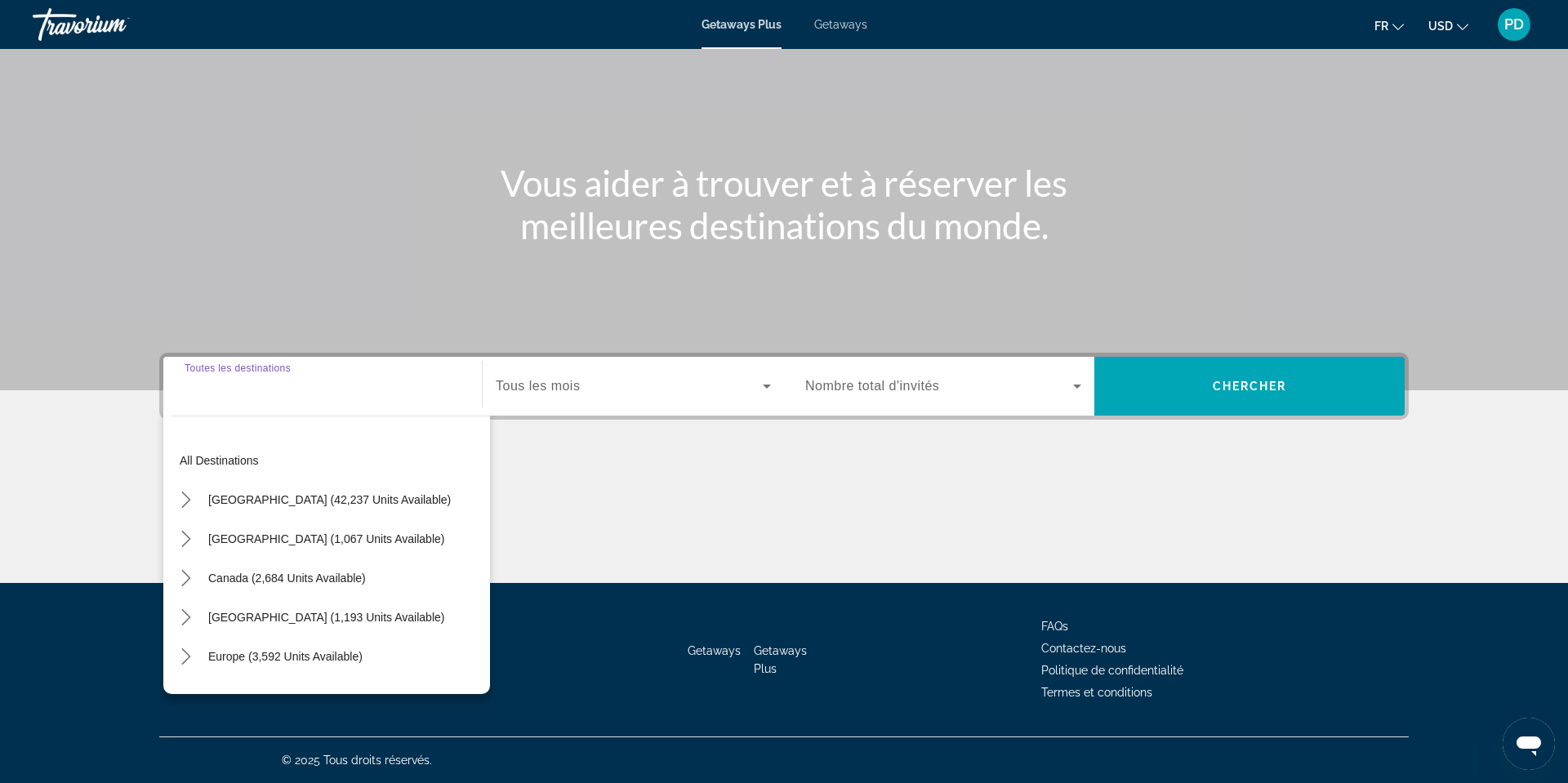
scroll to position [429, 0]
click at [208, 571] on span "Canada (2,684 units available)" at bounding box center [287, 577] width 158 height 13
type input "**********"
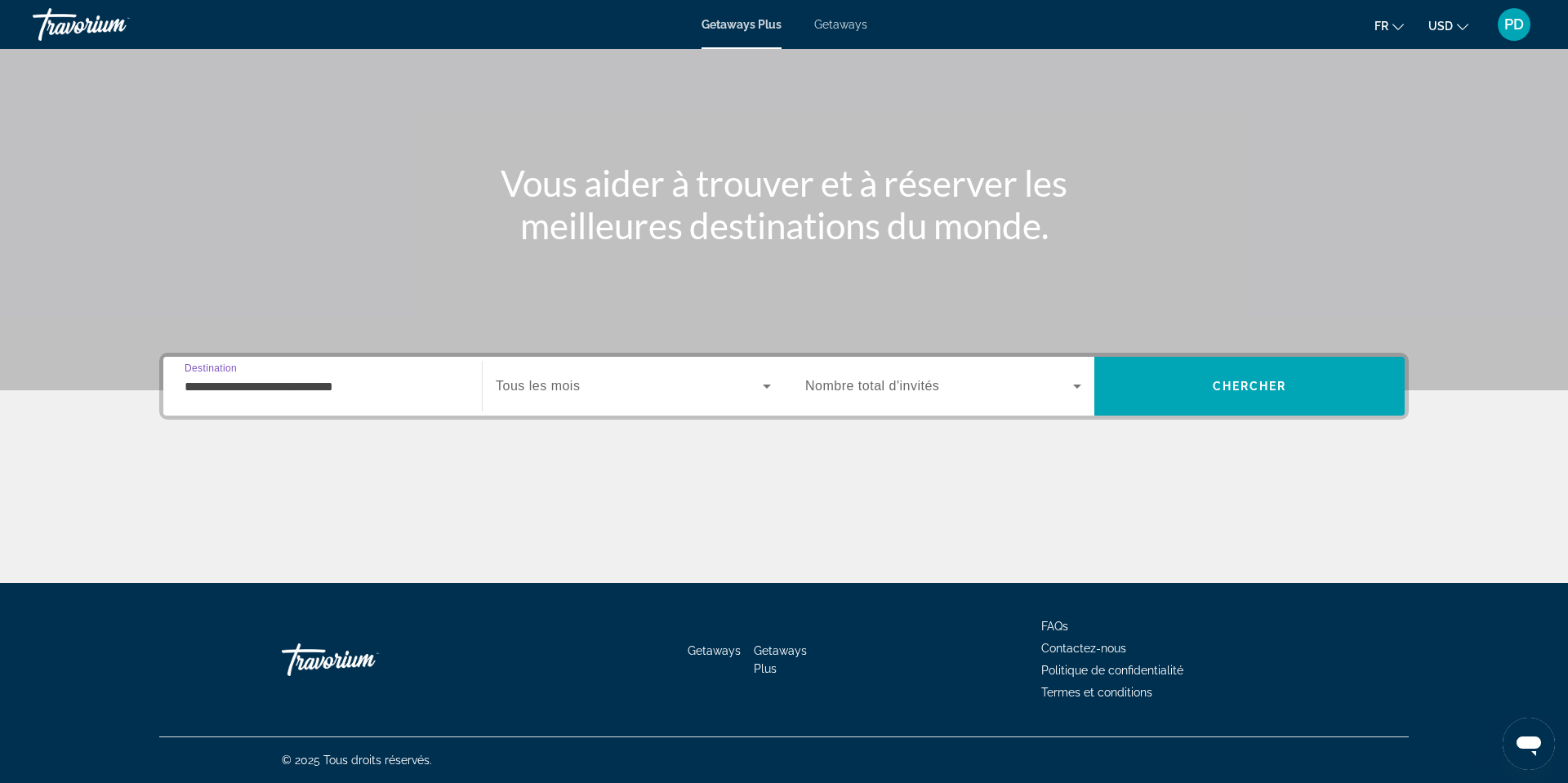
click at [495, 379] on span "Tous les mois" at bounding box center [537, 386] width 84 height 14
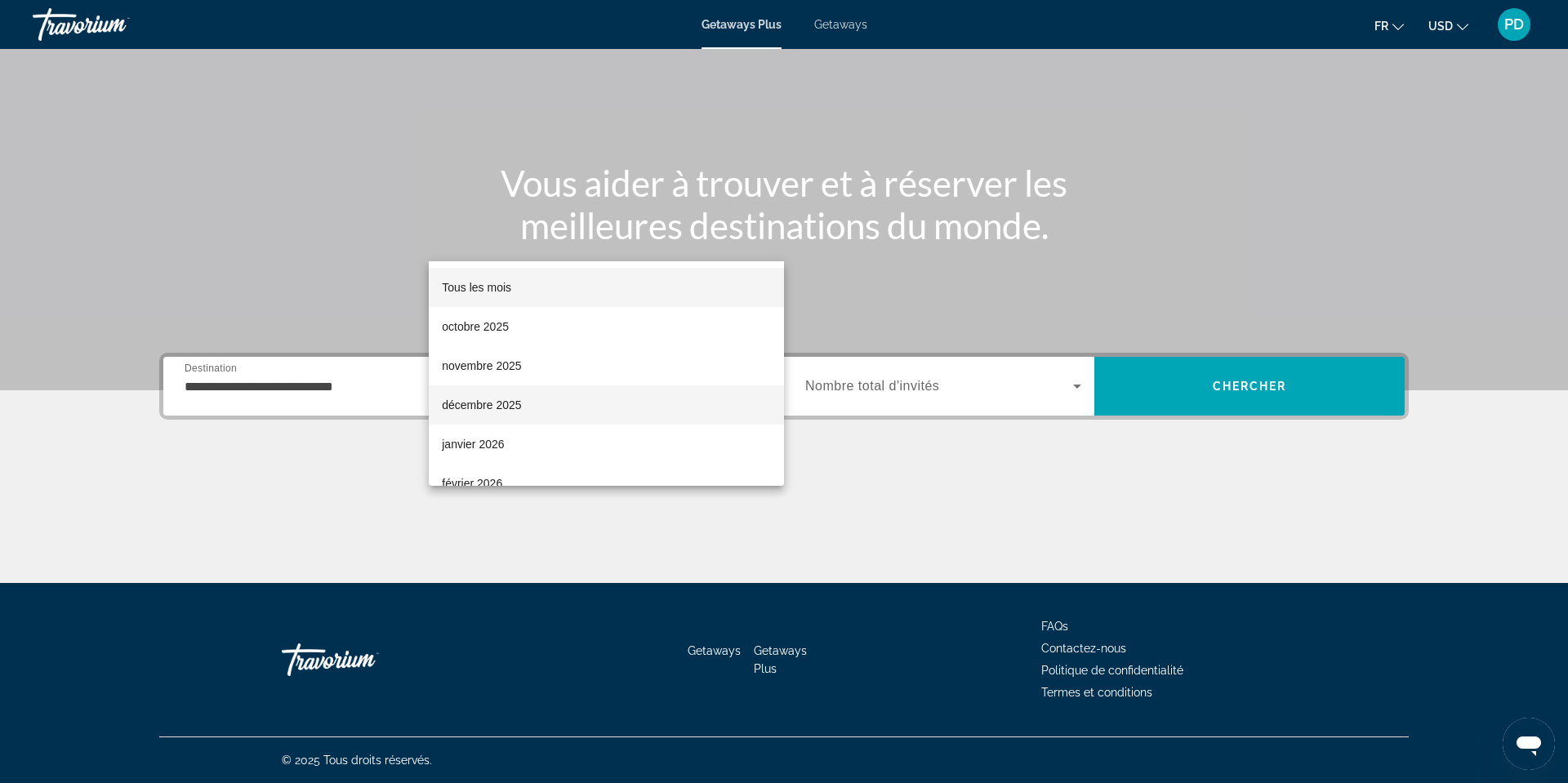
click at [474, 395] on span "décembre 2025" at bounding box center [481, 405] width 80 height 19
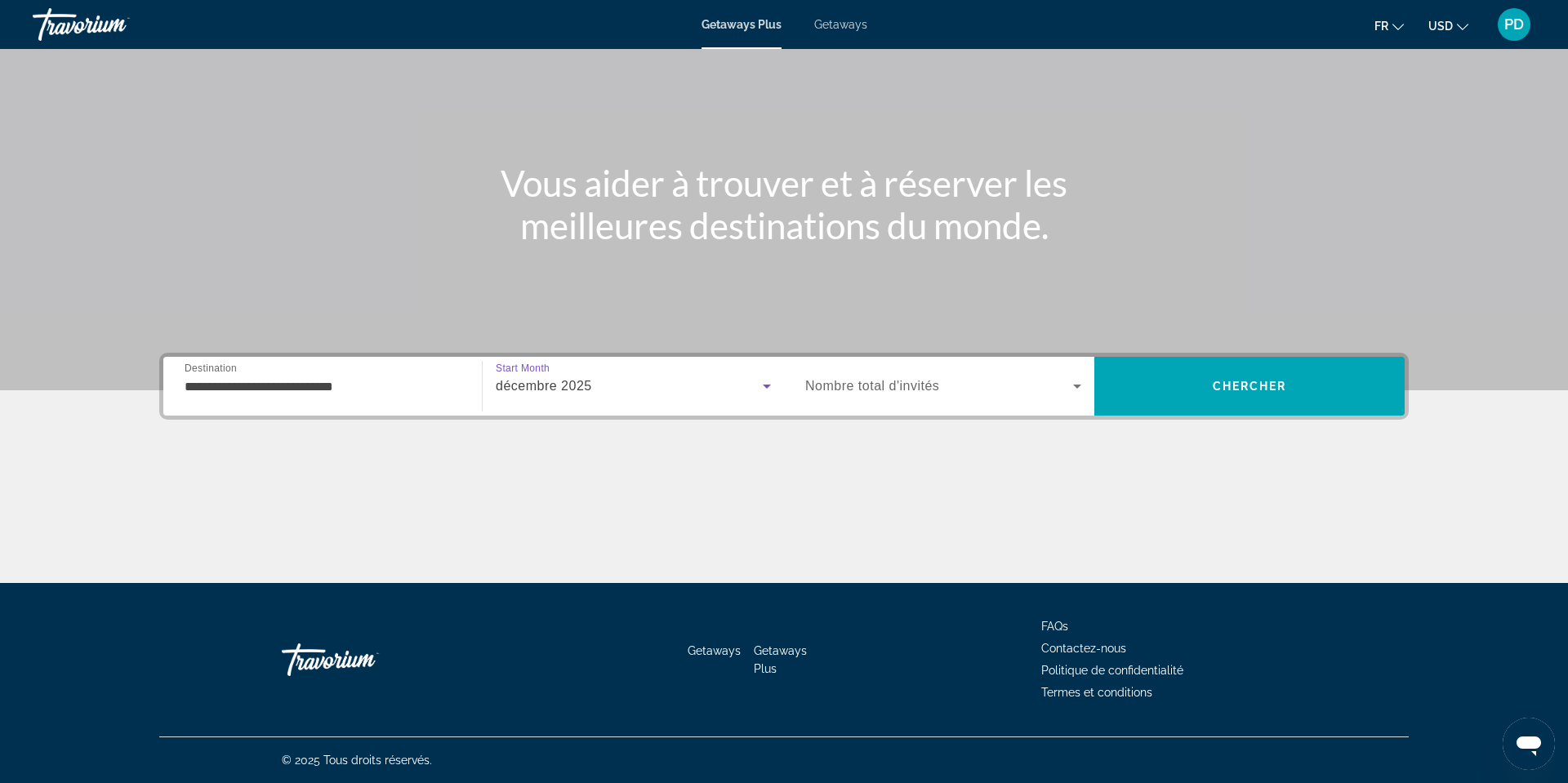
click at [528, 379] on span "décembre 2025" at bounding box center [543, 386] width 96 height 14
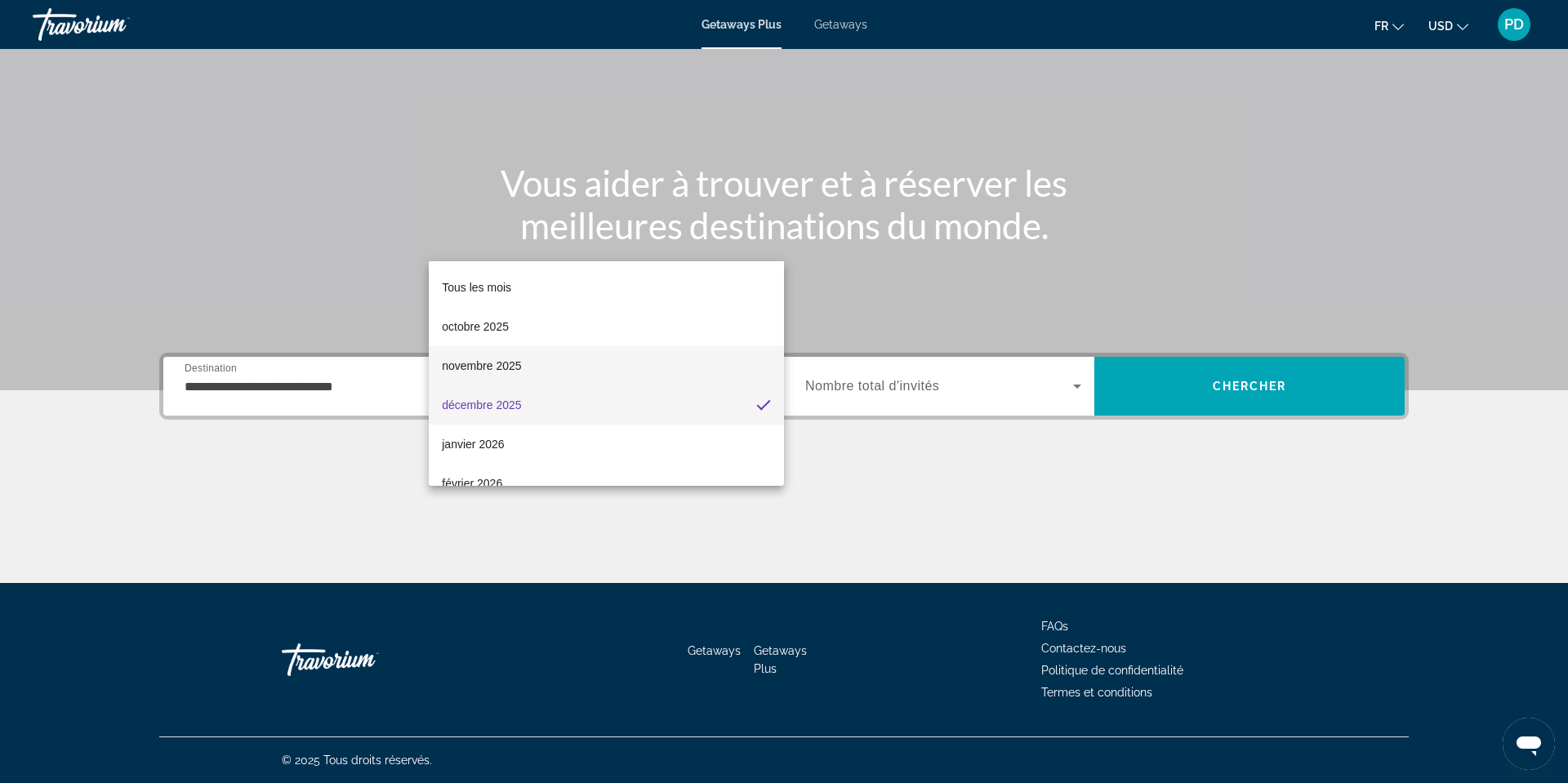
click at [462, 361] on span "novembre 2025" at bounding box center [481, 366] width 80 height 19
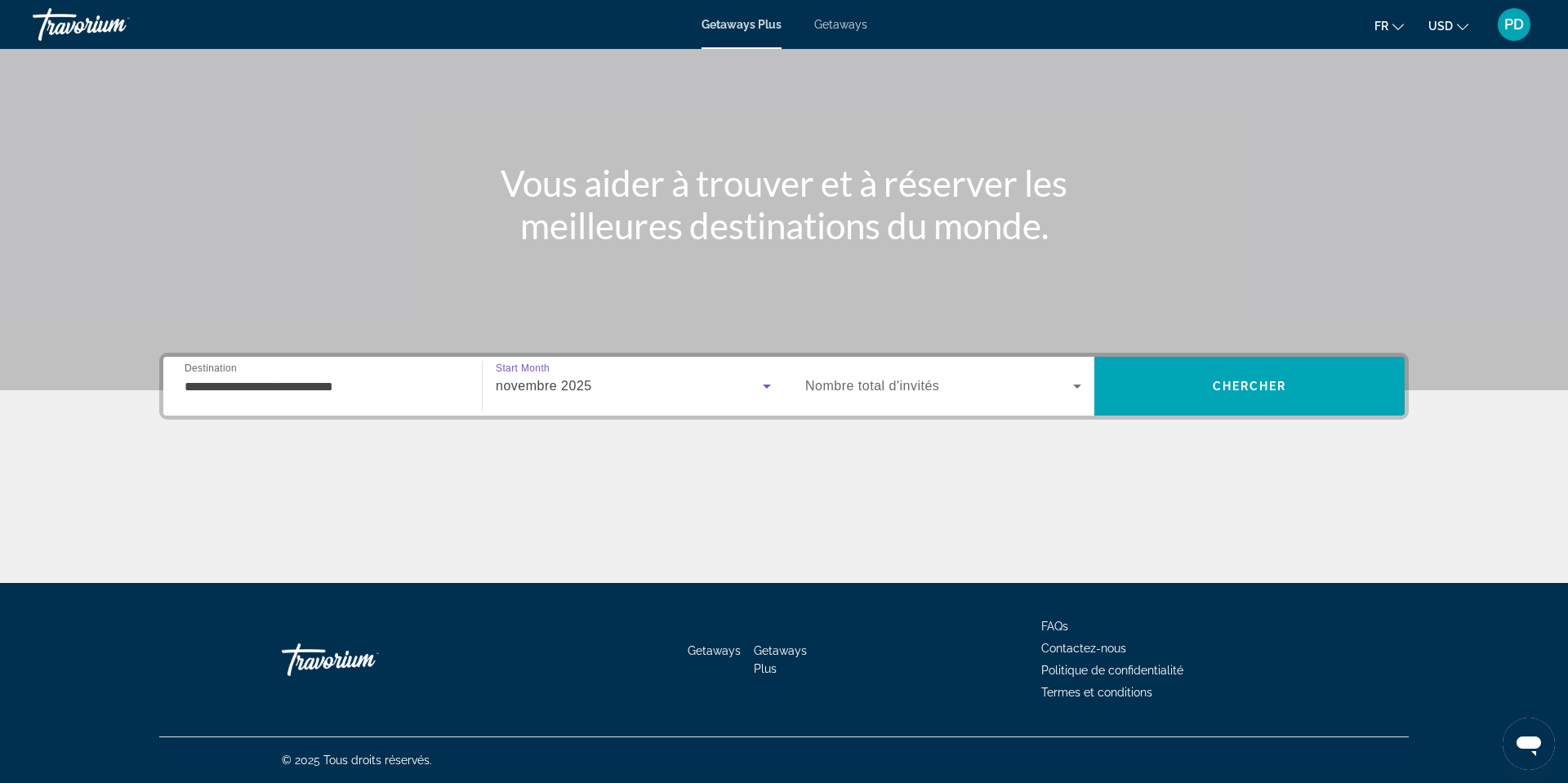
click at [869, 379] on span "Nombre total d'invités" at bounding box center [872, 386] width 134 height 14
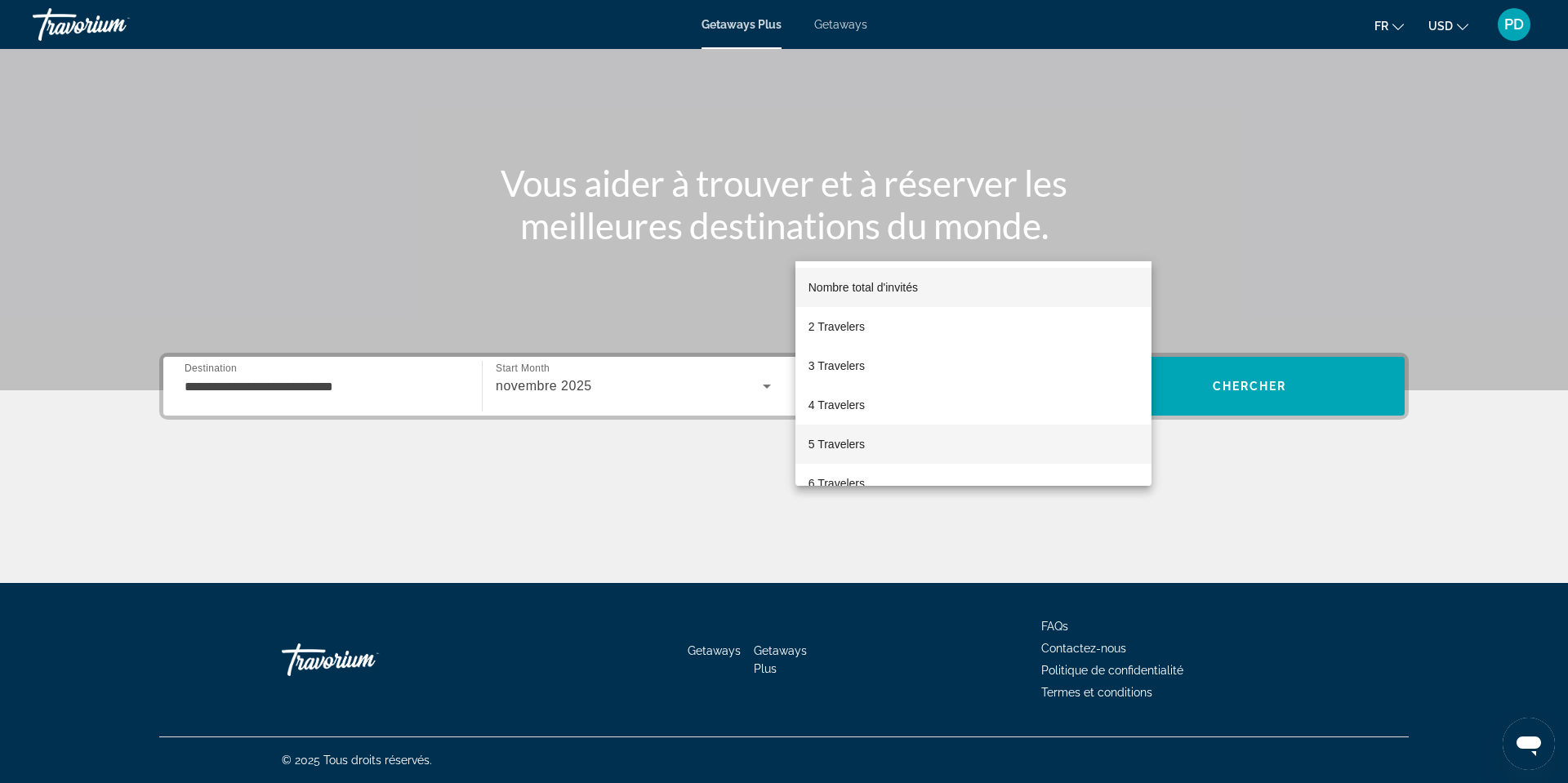
click at [852, 441] on span "5 Travelers" at bounding box center [836, 444] width 56 height 19
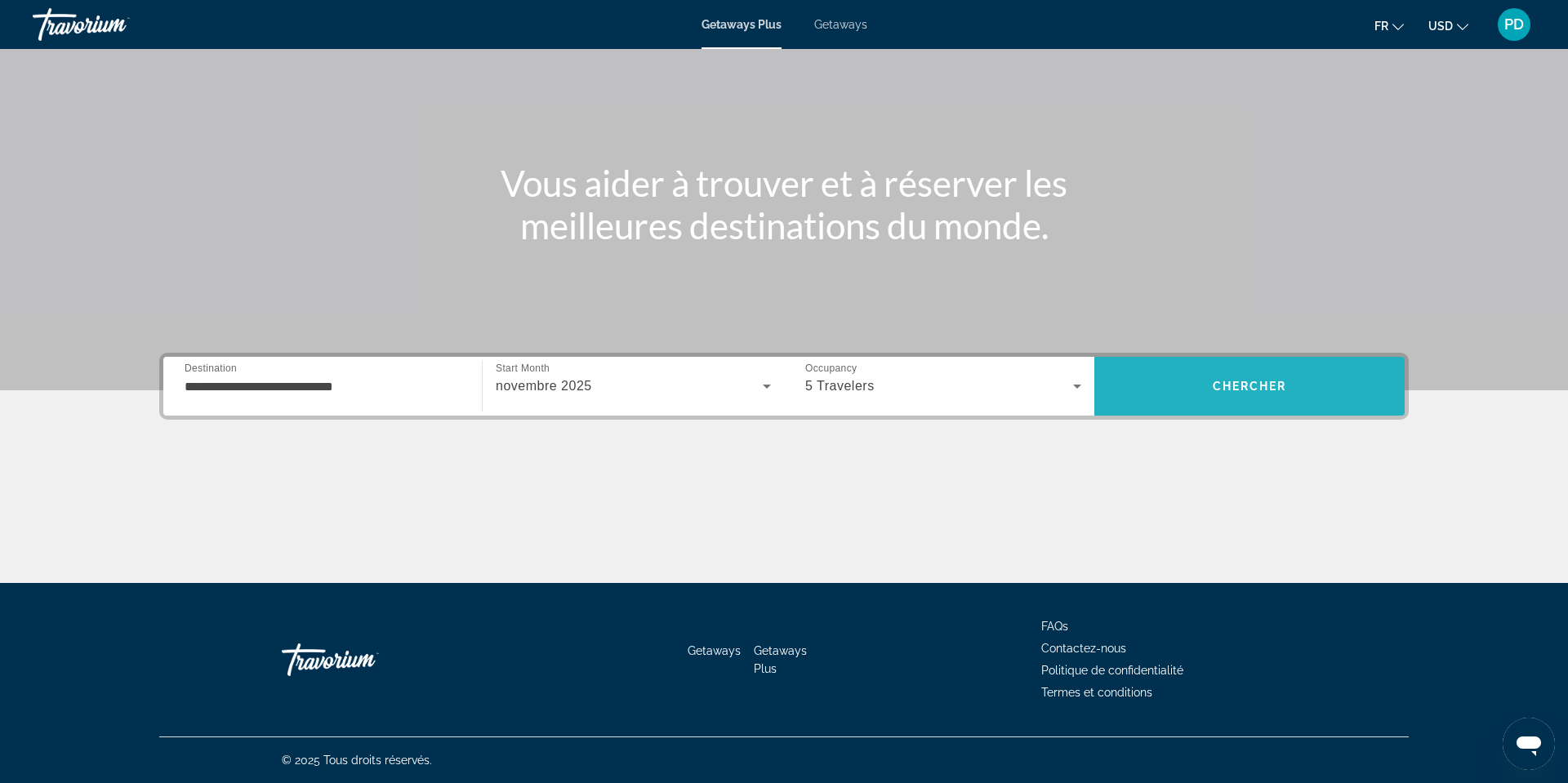
click at [1287, 380] on span "Chercher" at bounding box center [1250, 386] width 74 height 13
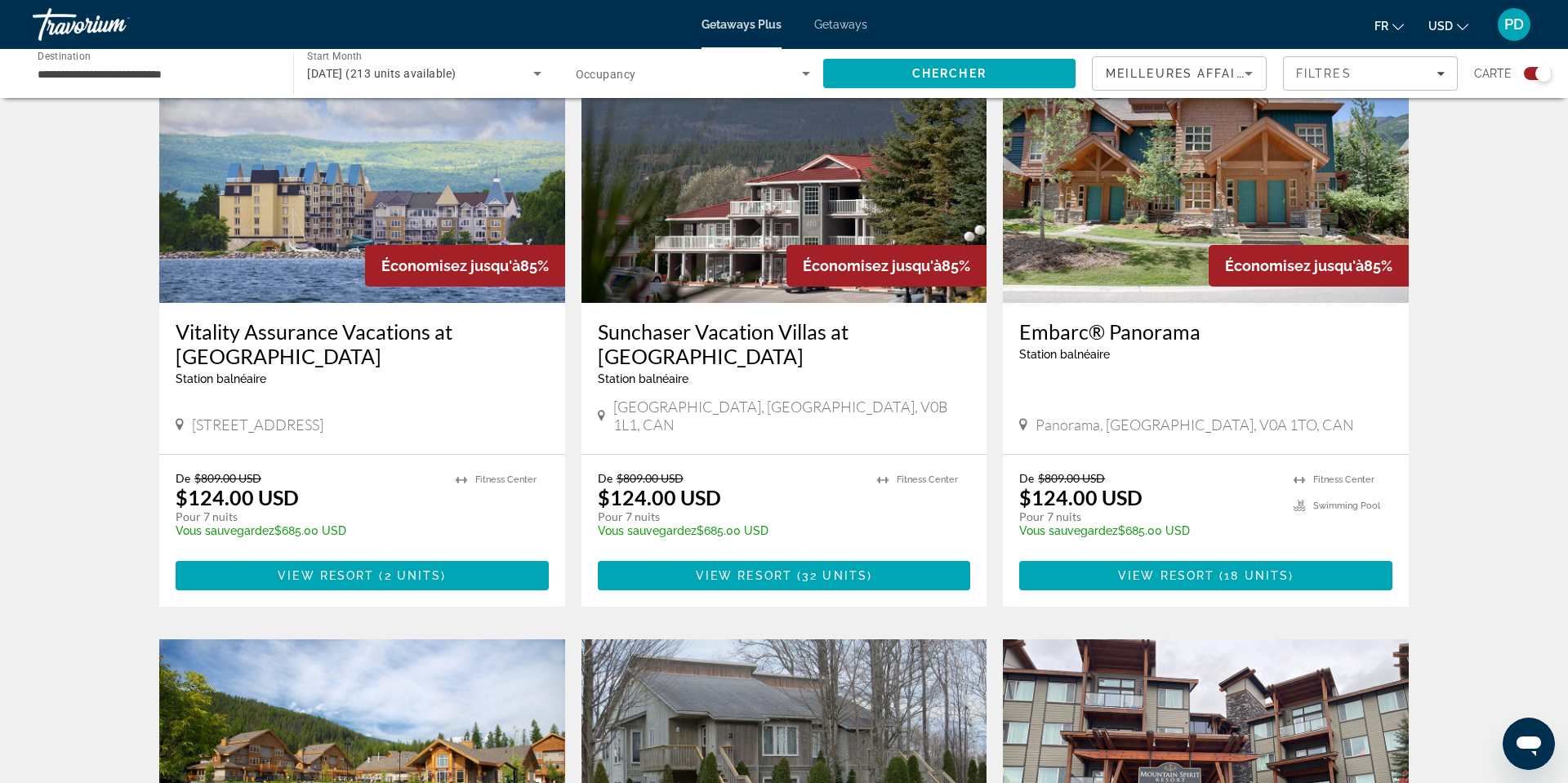
scroll to position [662, 0]
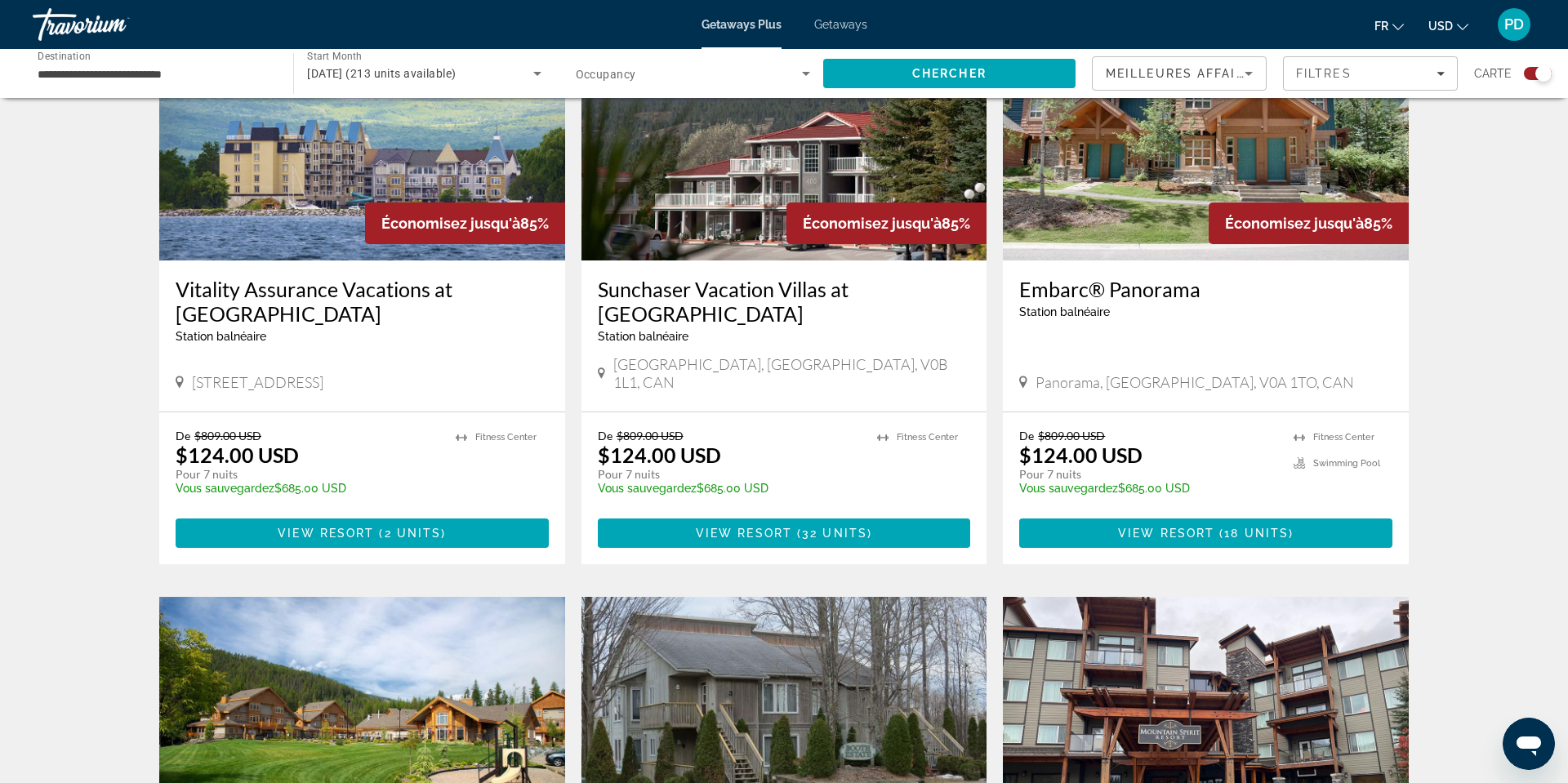
click at [98, 84] on input "**********" at bounding box center [155, 74] width 234 height 19
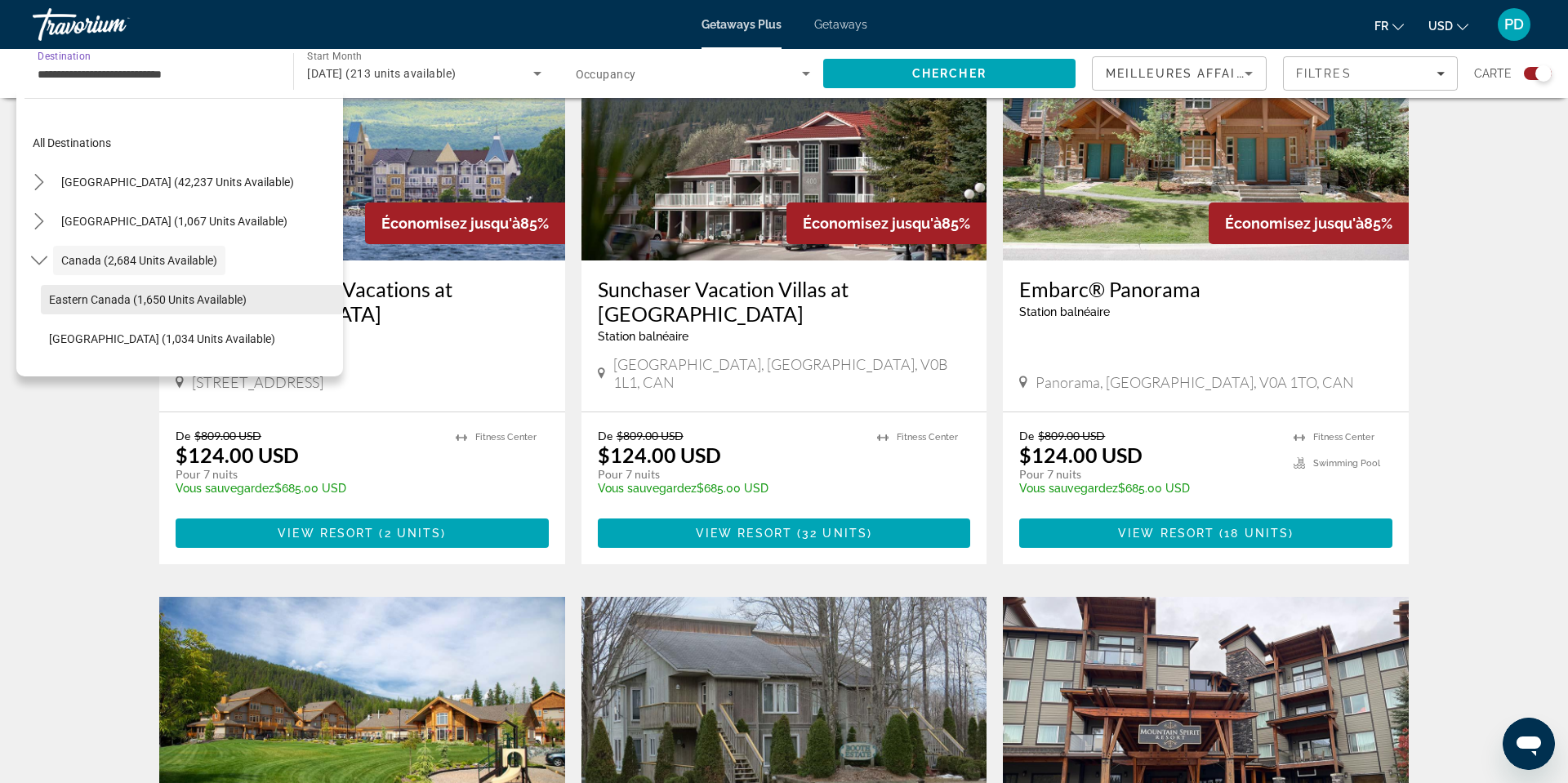
click at [125, 306] on span "Eastern Canada (1,650 units available)" at bounding box center [148, 299] width 198 height 13
type input "**********"
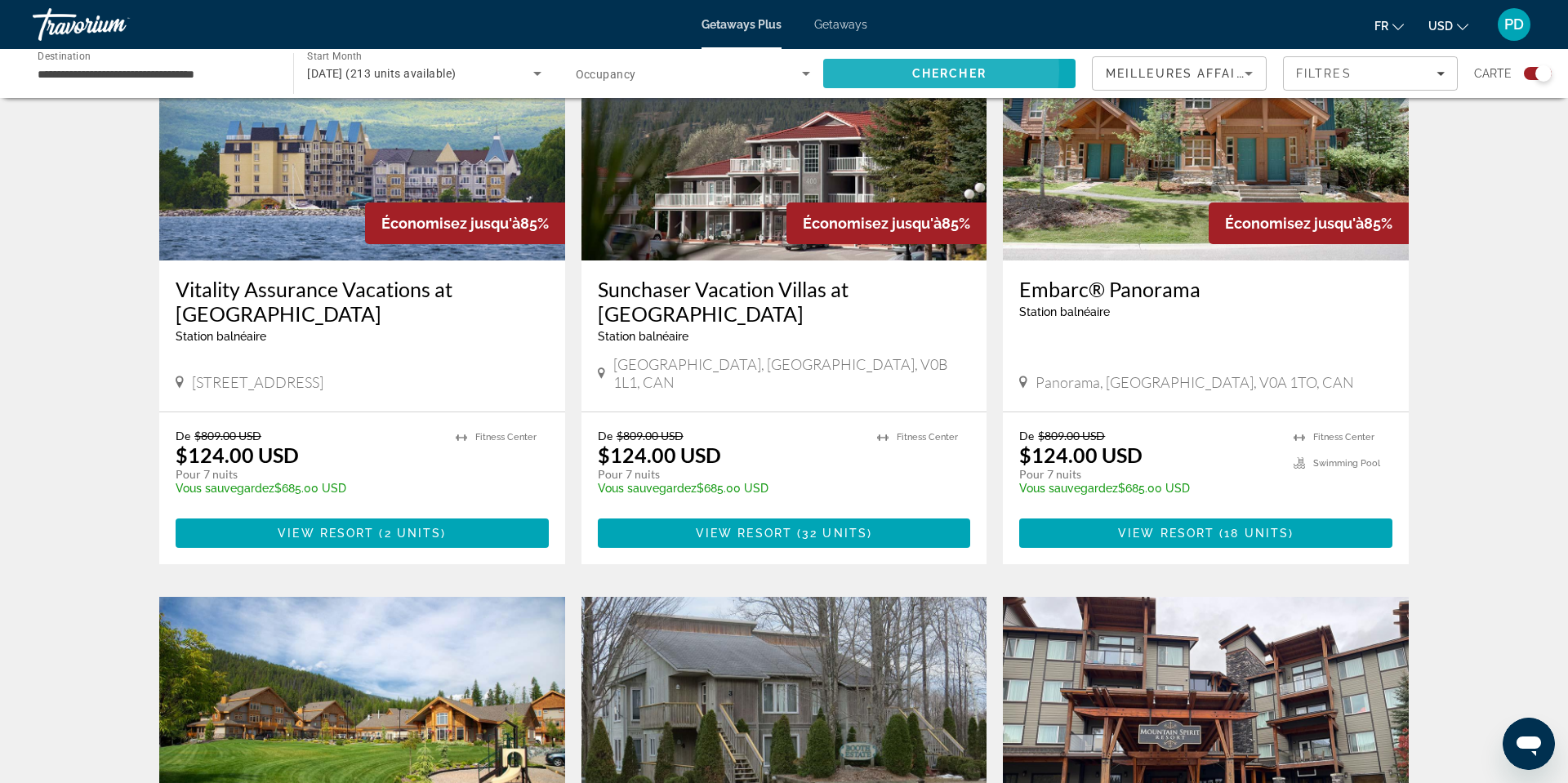
click at [912, 80] on span "Chercher" at bounding box center [948, 73] width 74 height 13
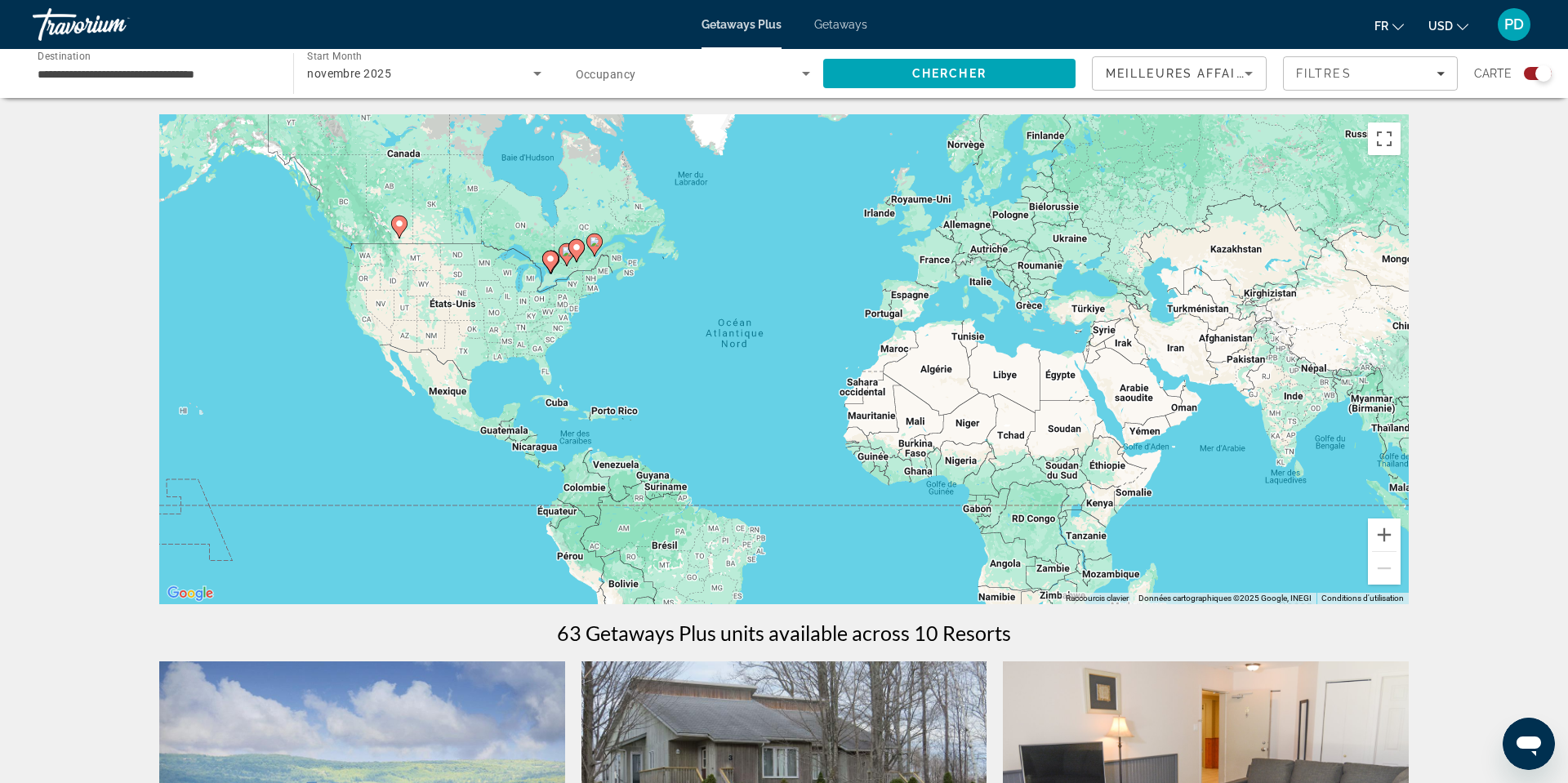
click at [624, 80] on span "Occupancy" at bounding box center [606, 73] width 60 height 13
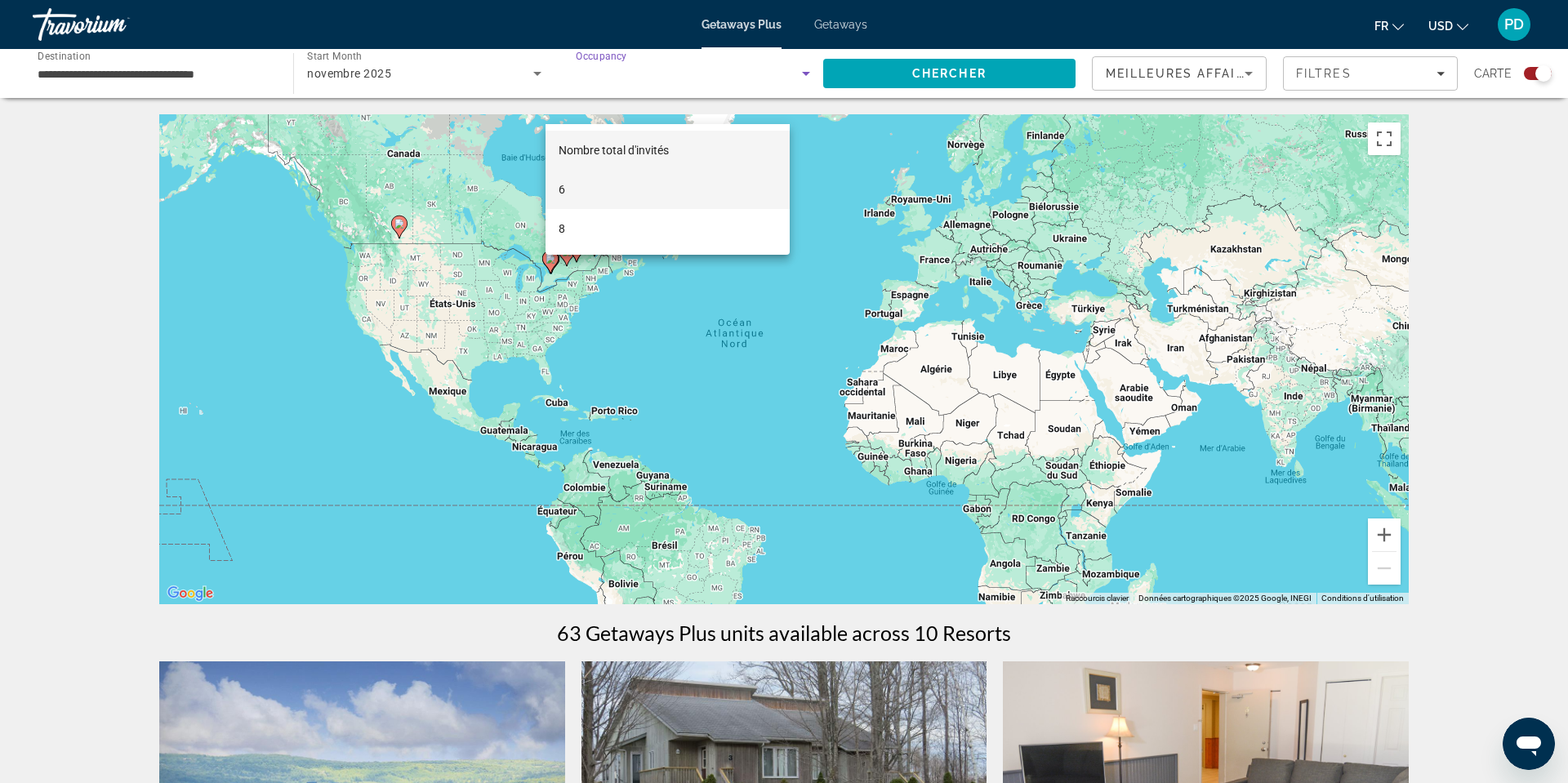
click at [573, 204] on mat-option "6" at bounding box center [667, 189] width 244 height 39
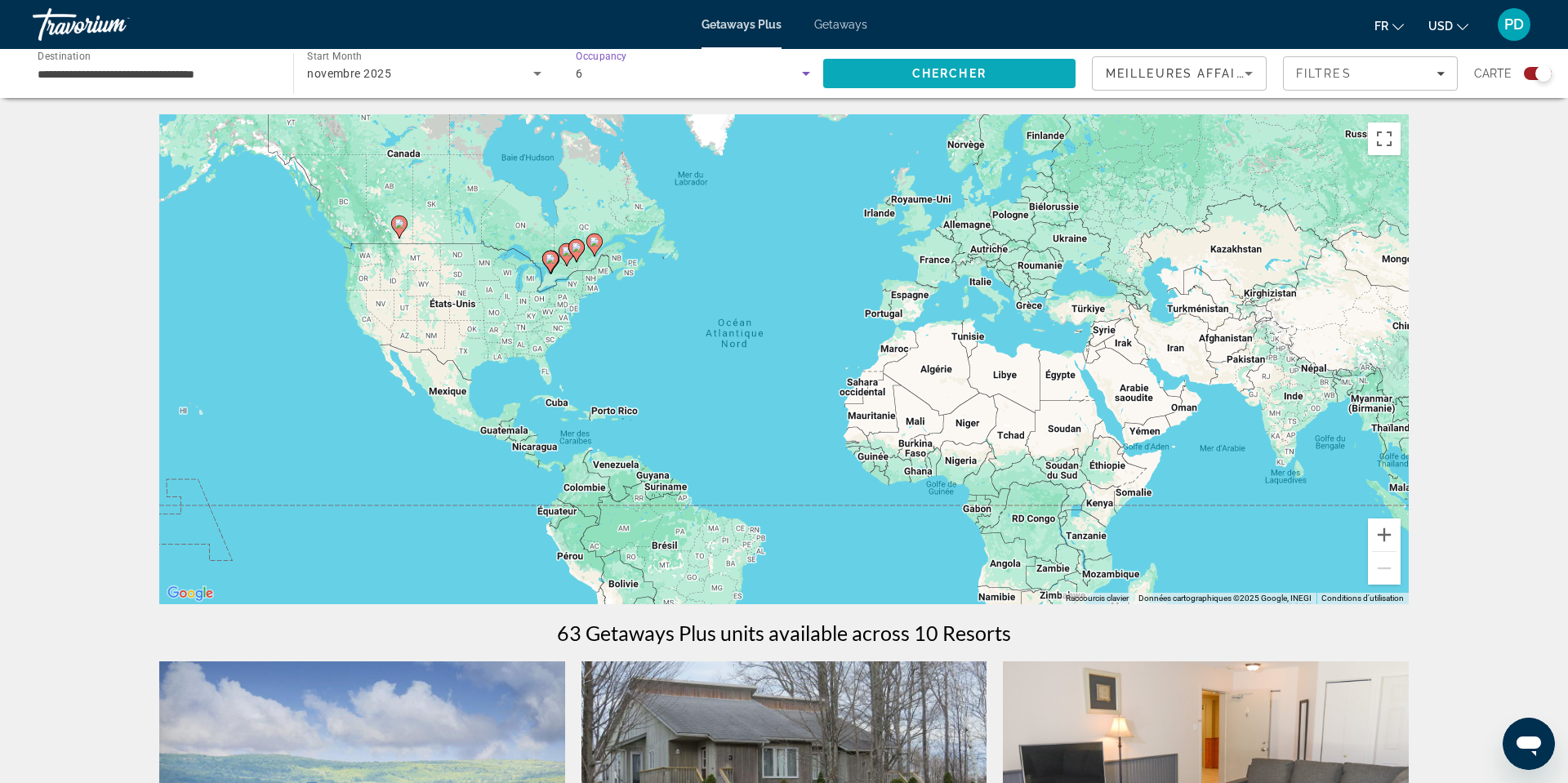
click at [912, 80] on span "Chercher" at bounding box center [948, 73] width 74 height 13
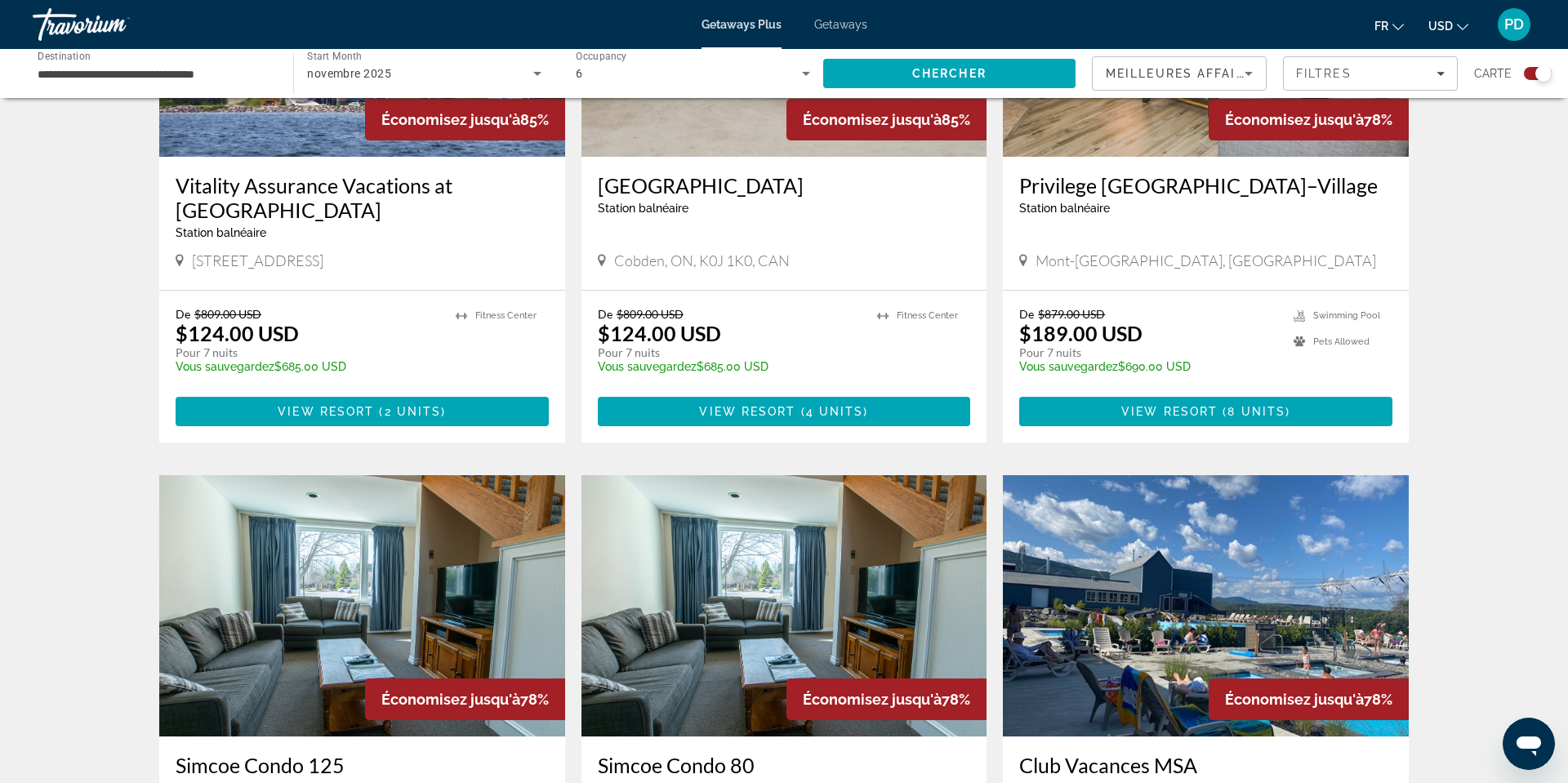
scroll to position [767, 0]
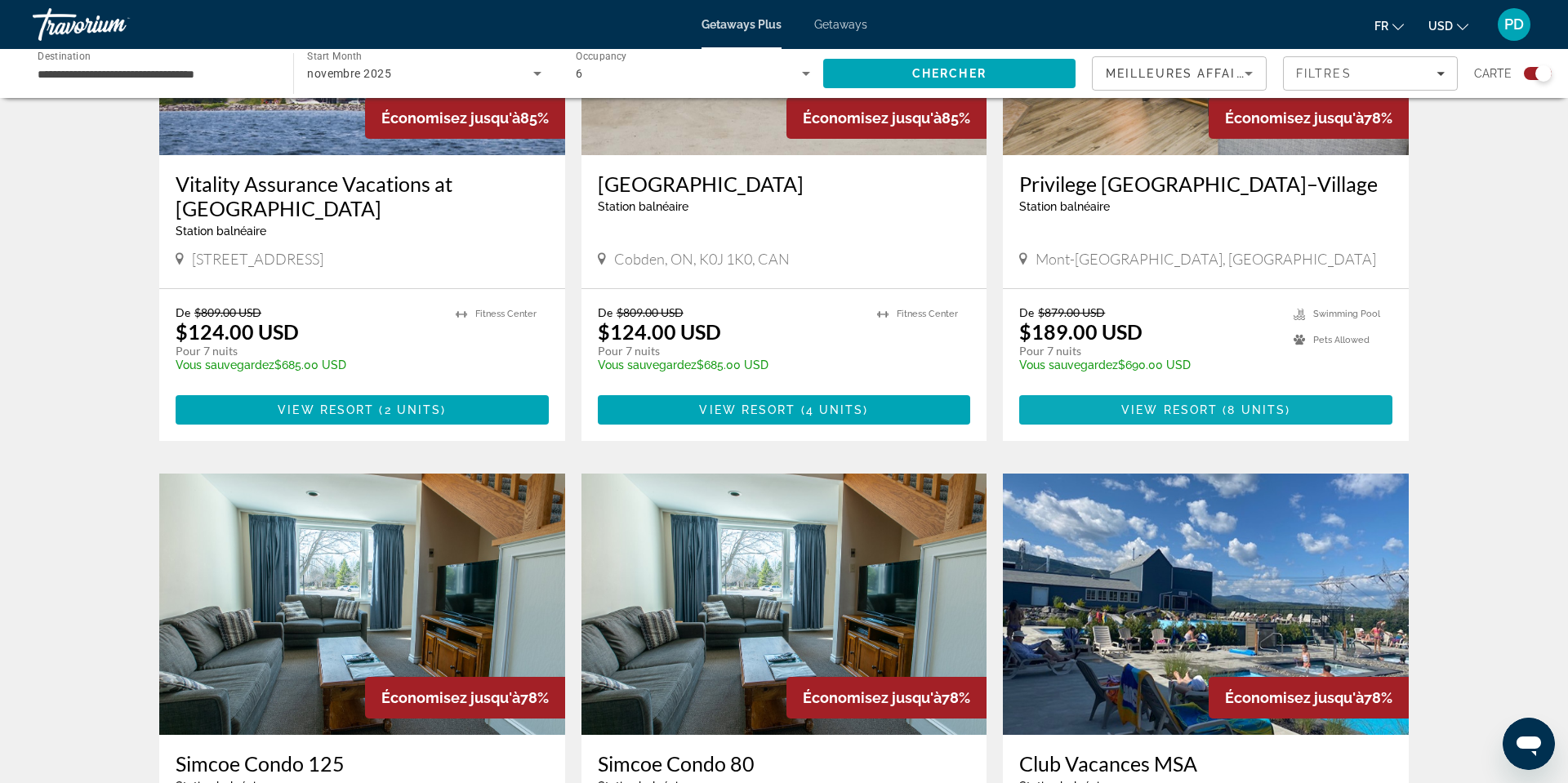
click at [1212, 416] on span "View Resort" at bounding box center [1169, 409] width 96 height 13
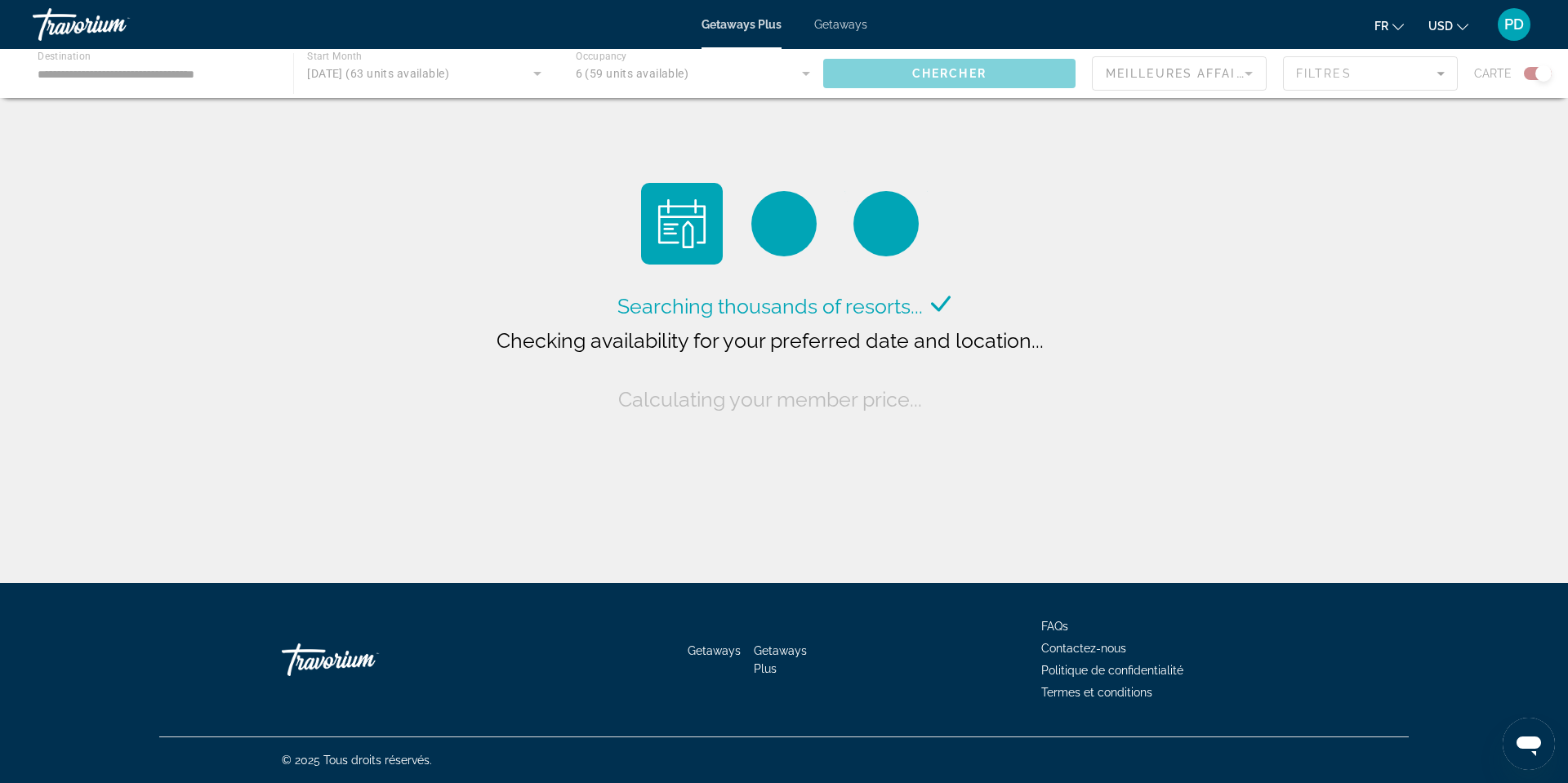
click at [314, 98] on div "Main content" at bounding box center [784, 73] width 1568 height 49
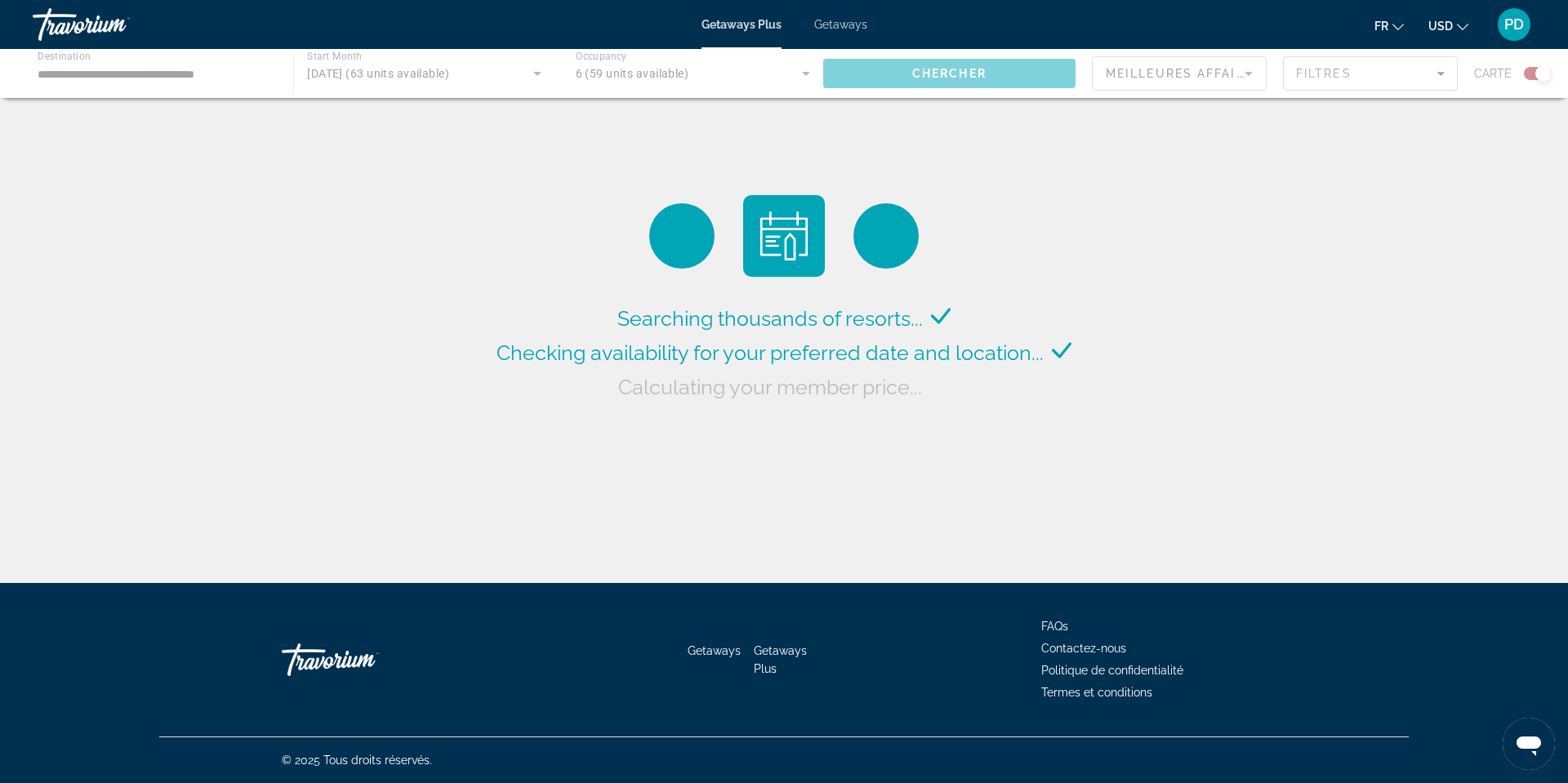
click at [322, 98] on div "Main content" at bounding box center [784, 73] width 1568 height 49
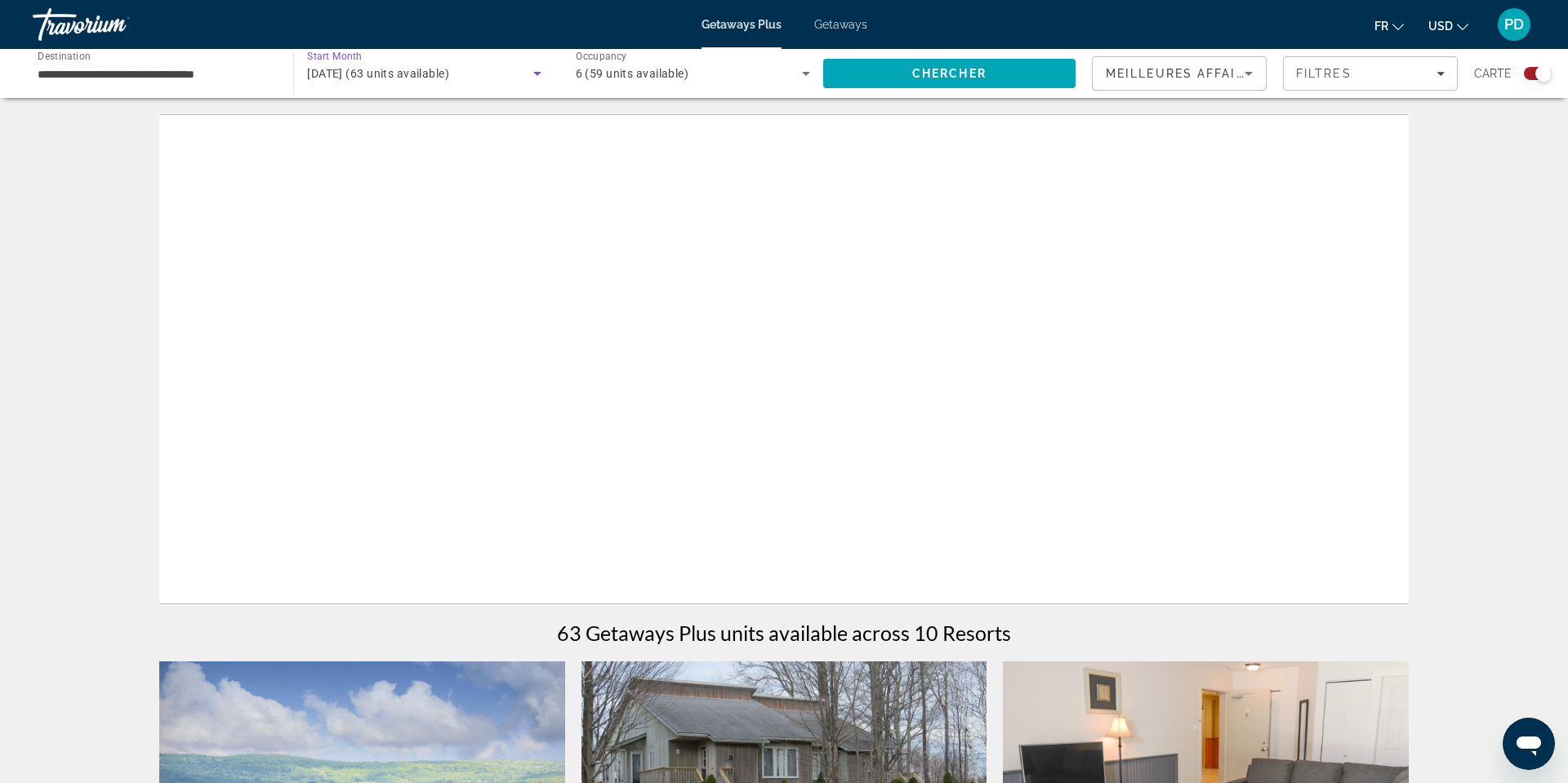
click at [322, 80] on span "novembre 2025 (63 units available)" at bounding box center [378, 73] width 142 height 13
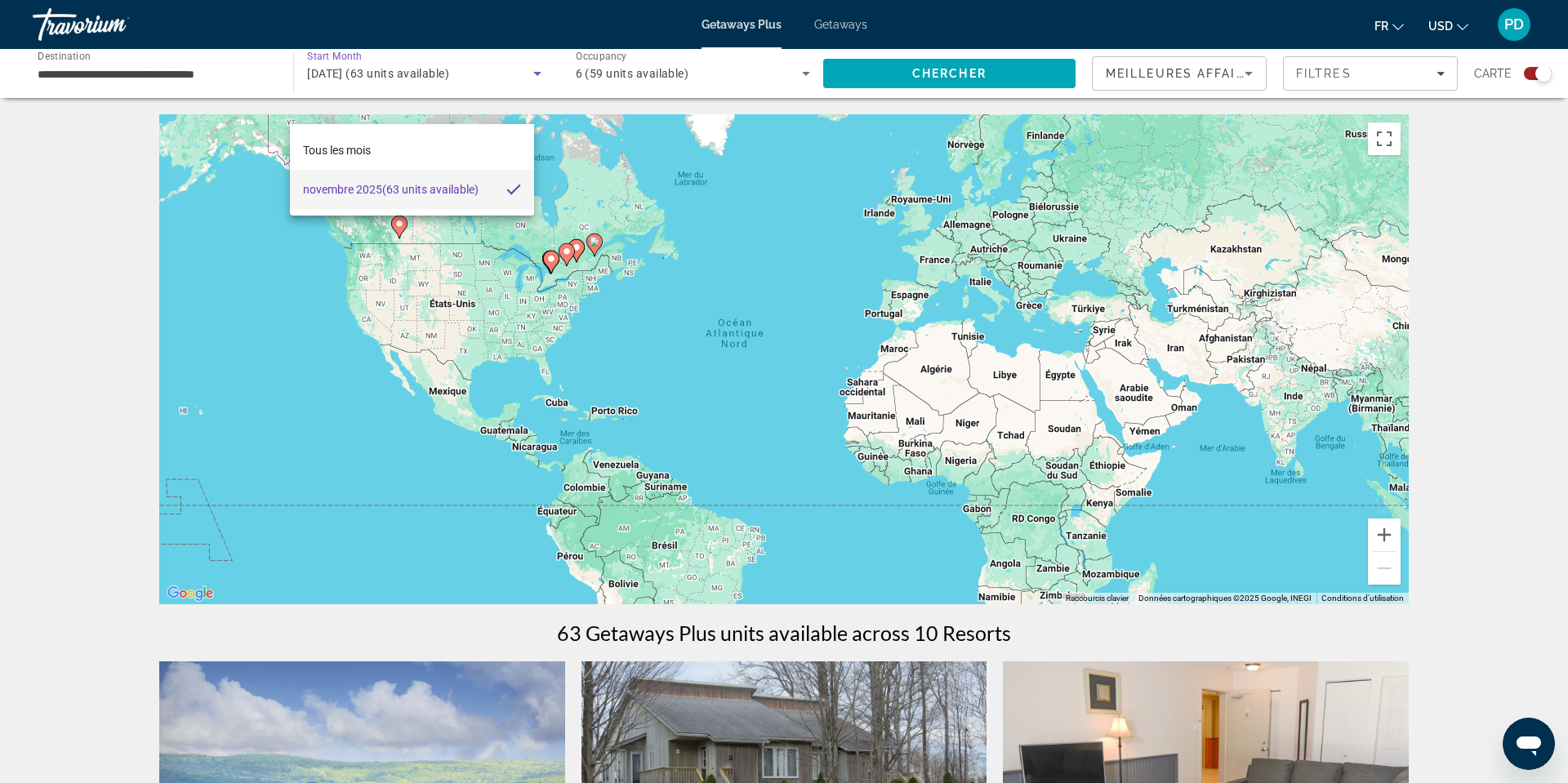
click at [322, 98] on div at bounding box center [784, 391] width 1568 height 783
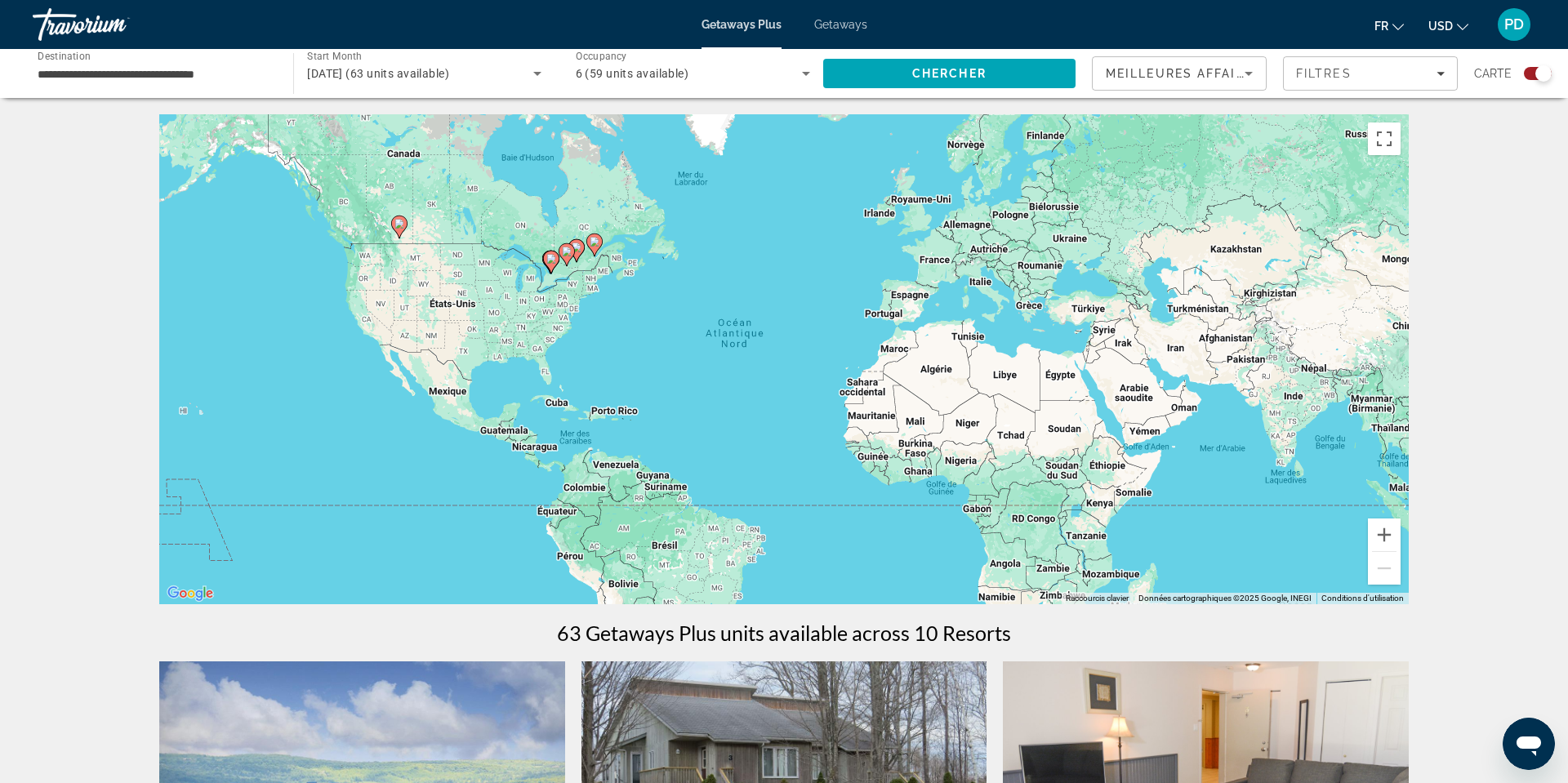
click at [413, 80] on span "novembre 2025 (63 units available)" at bounding box center [378, 73] width 142 height 13
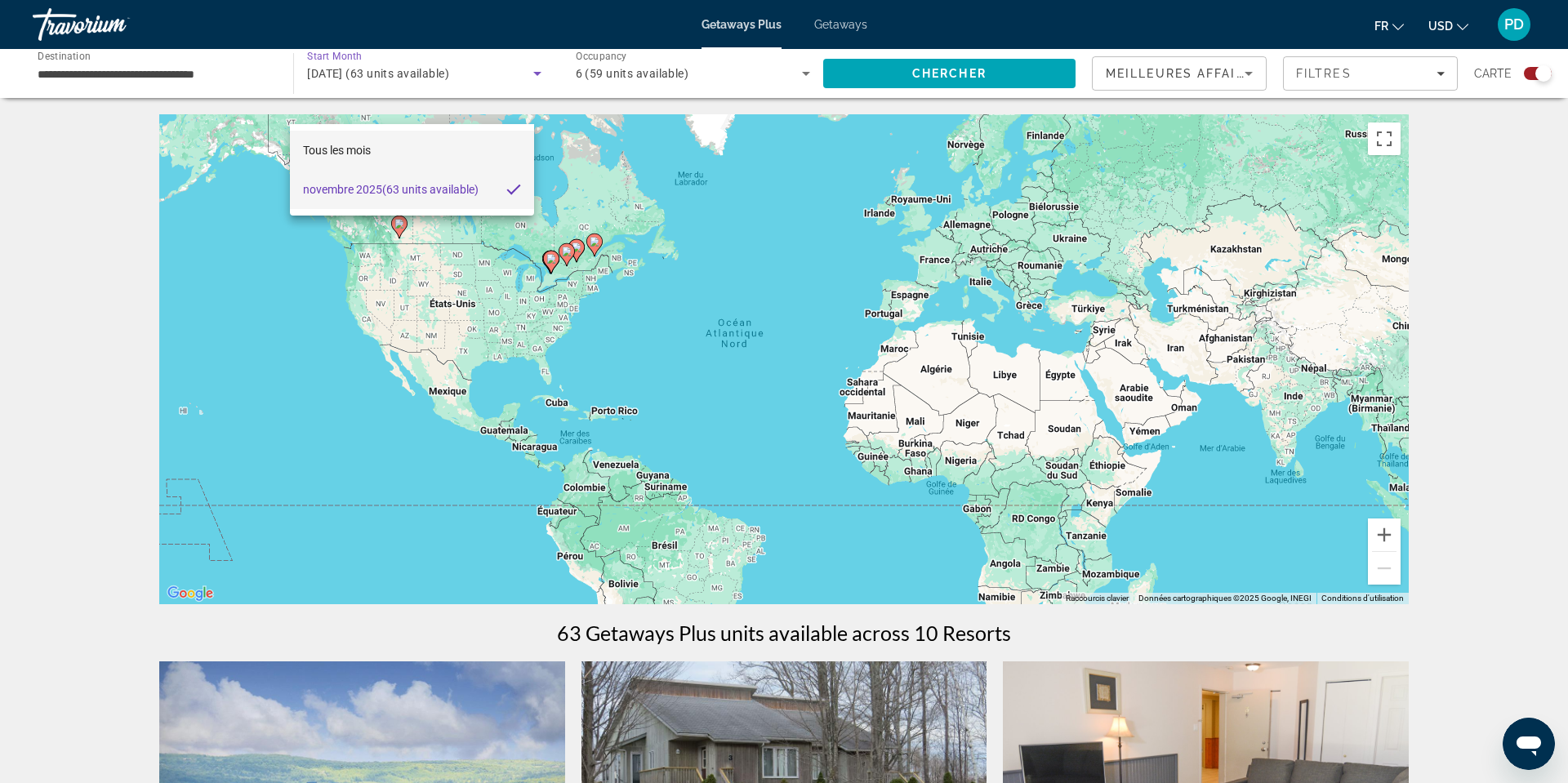
click at [371, 152] on span "Tous les mois" at bounding box center [336, 150] width 67 height 13
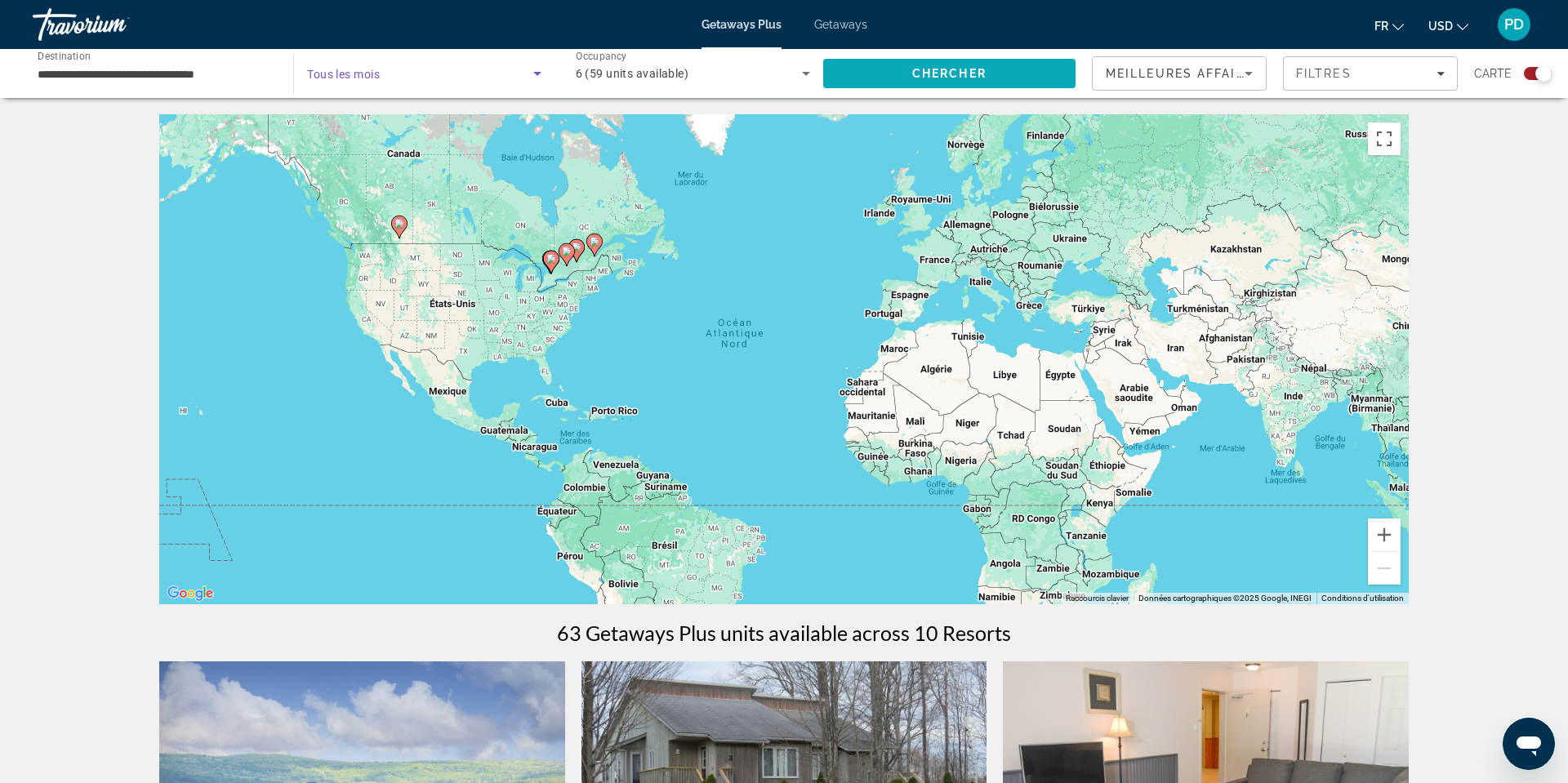
click at [935, 80] on span "Chercher" at bounding box center [948, 73] width 74 height 13
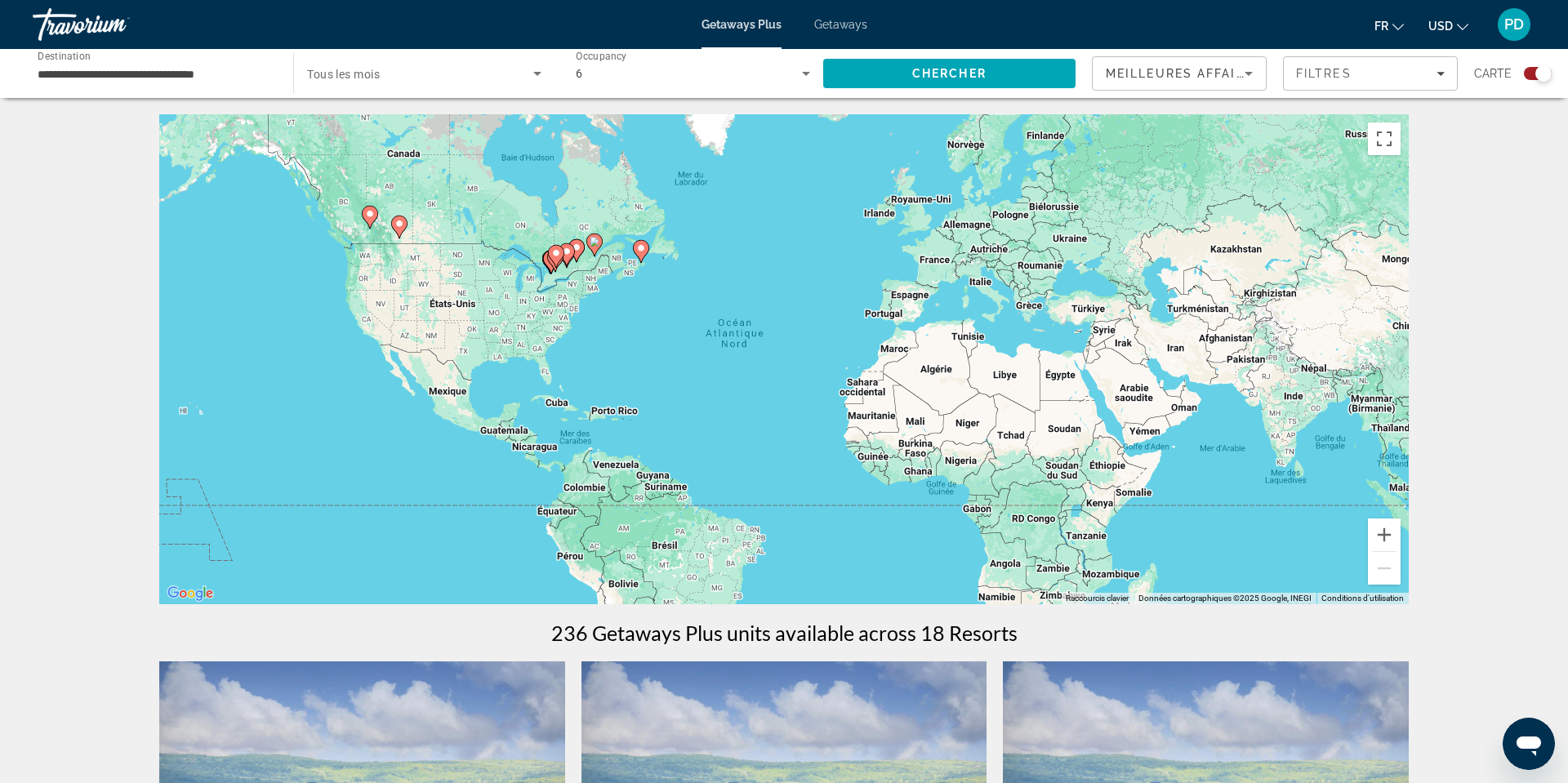
click at [363, 80] on span "Tous les mois" at bounding box center [343, 73] width 73 height 13
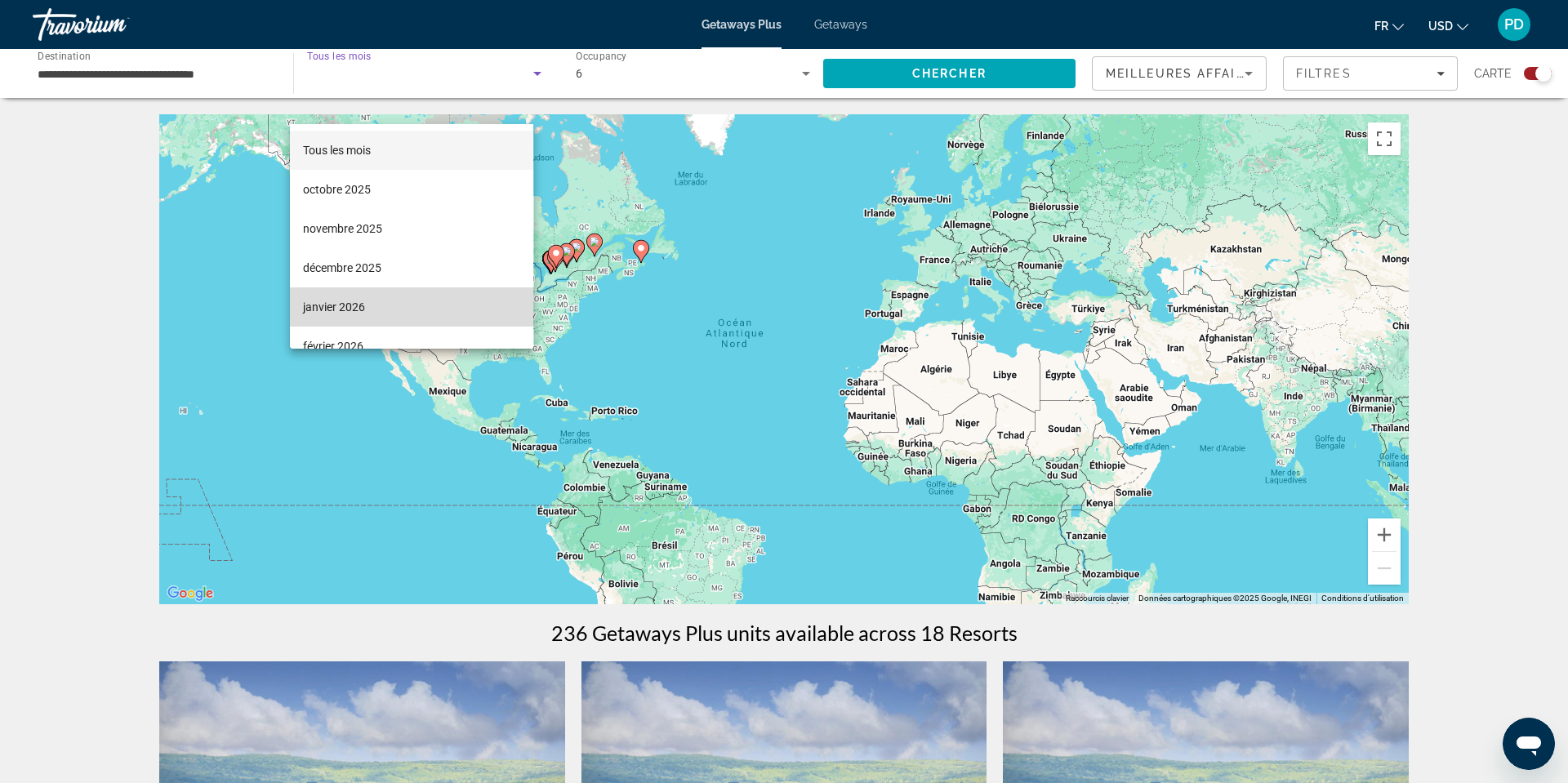
click at [359, 303] on span "janvier 2026" at bounding box center [333, 307] width 62 height 19
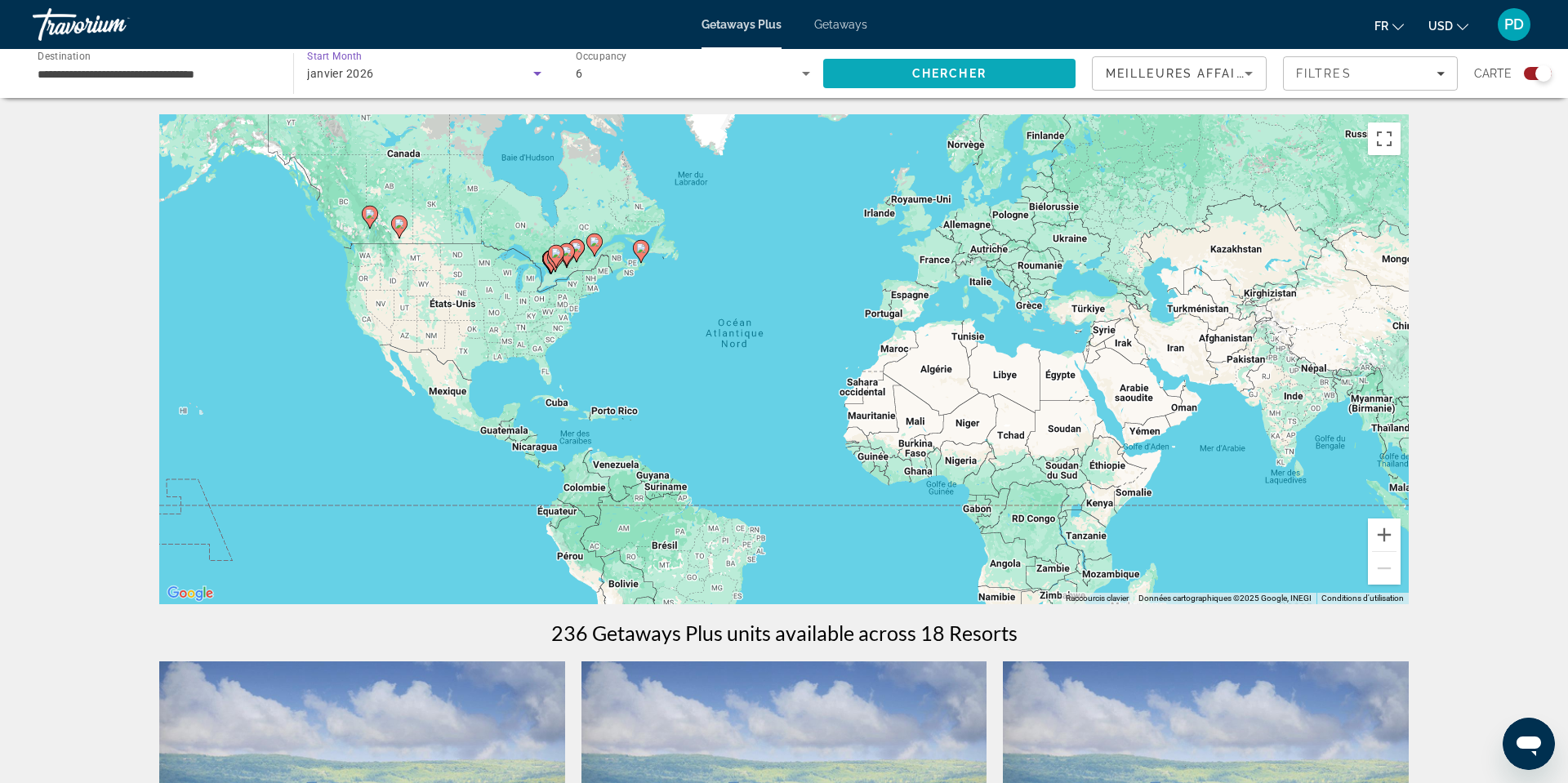
click at [912, 80] on span "Chercher" at bounding box center [948, 73] width 74 height 13
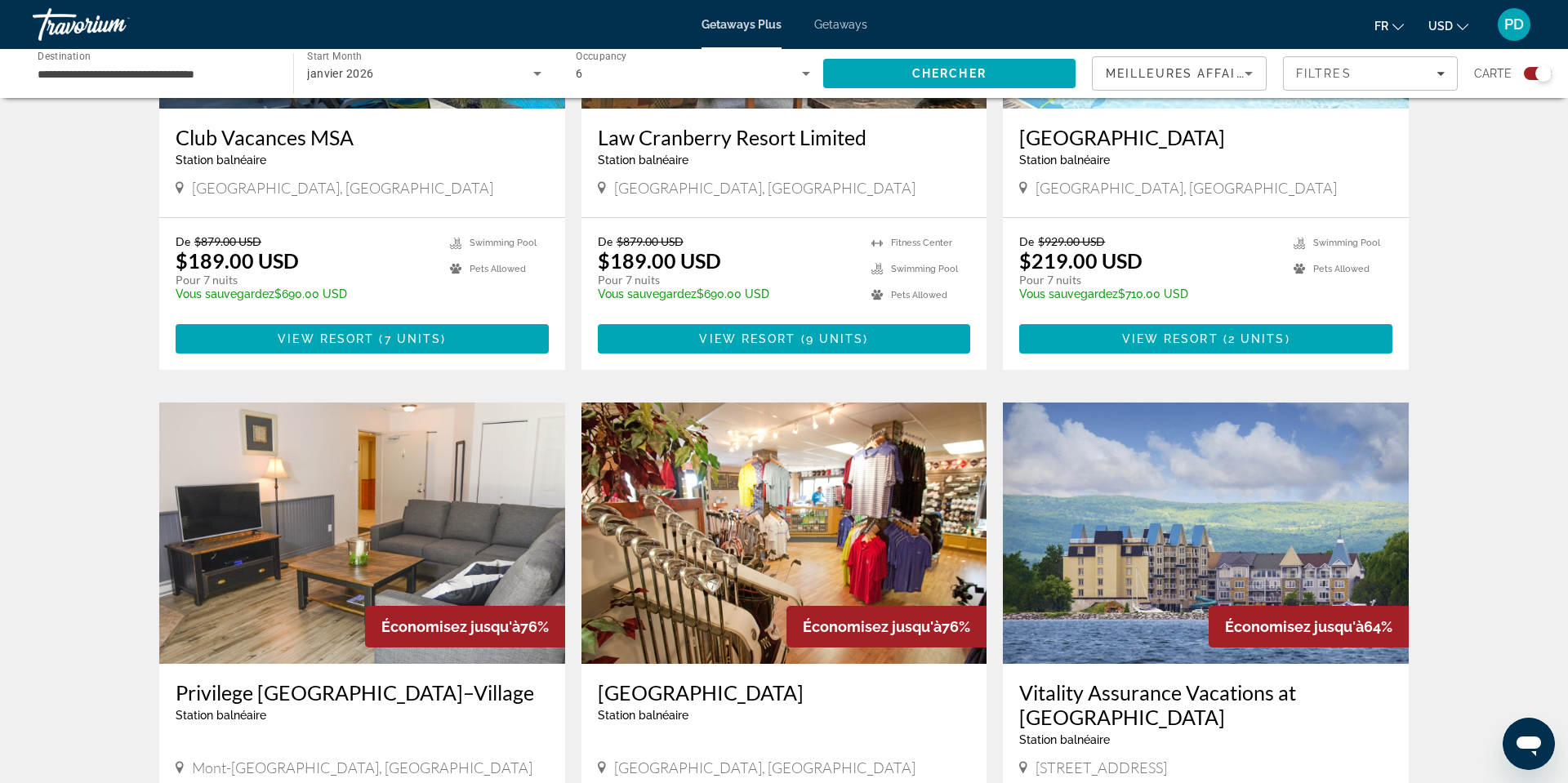
scroll to position [1389, 0]
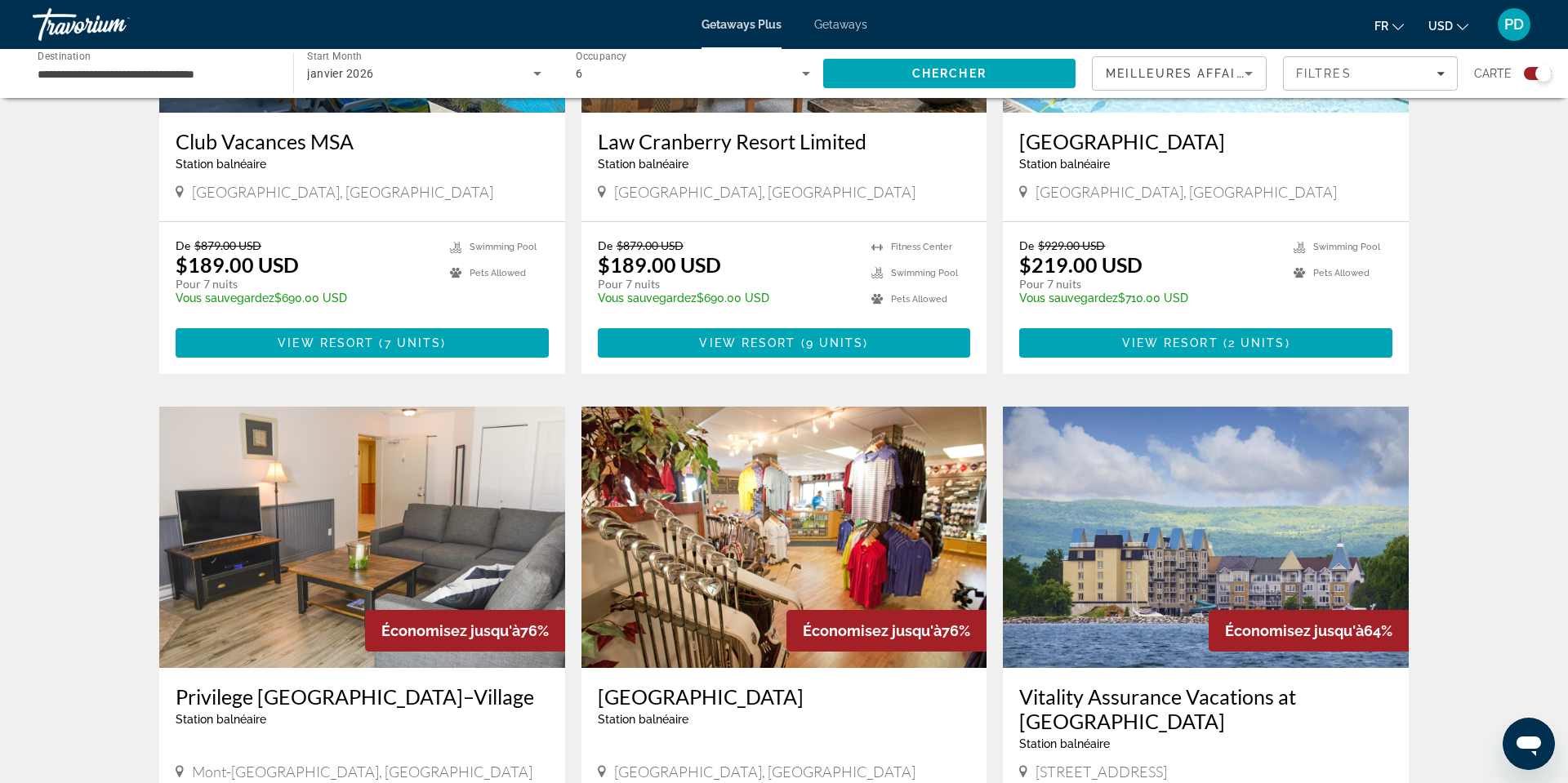
click at [279, 153] on h3 "Club Vacances MSA" at bounding box center [362, 141] width 373 height 24
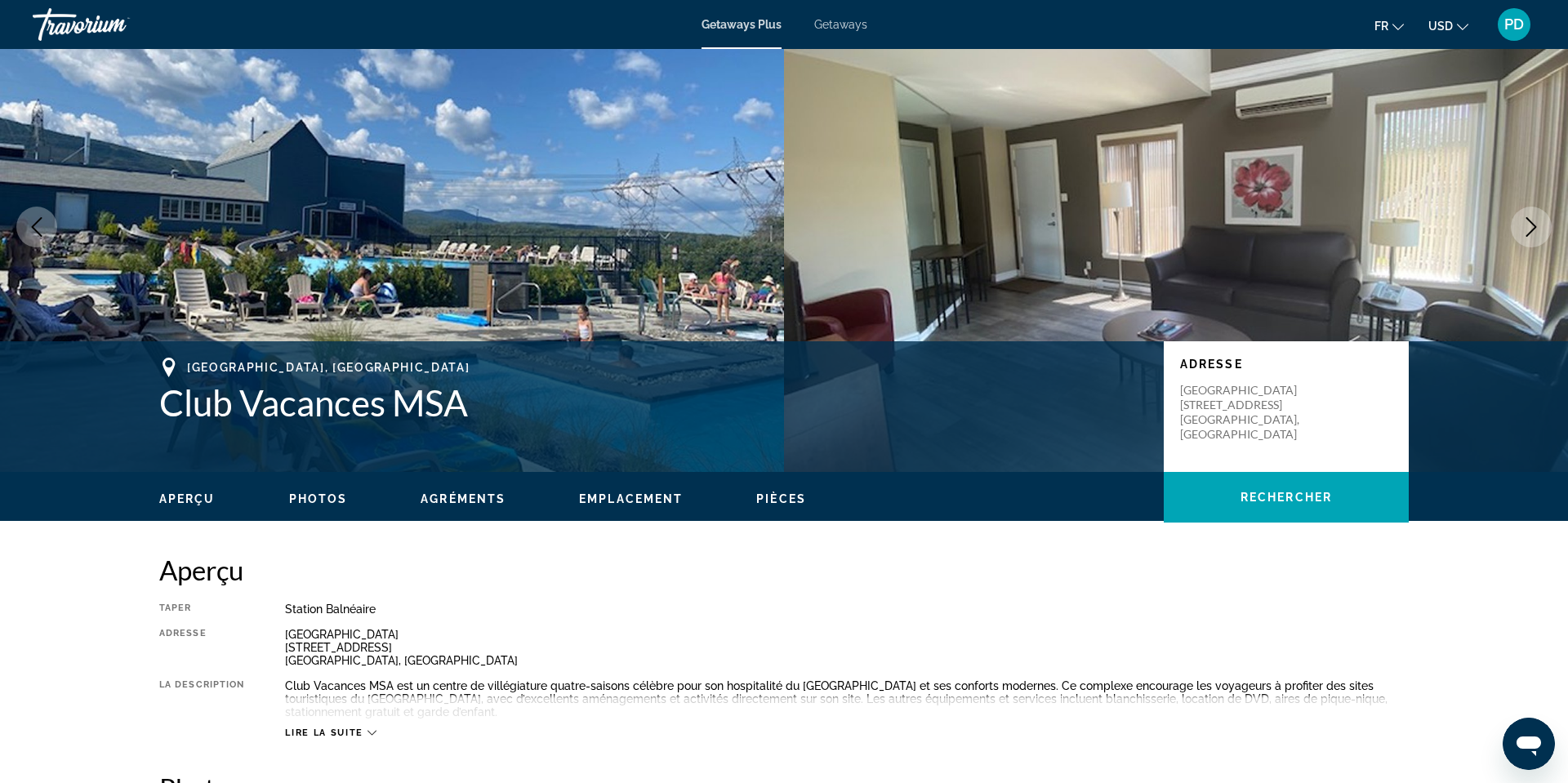
scroll to position [66, 0]
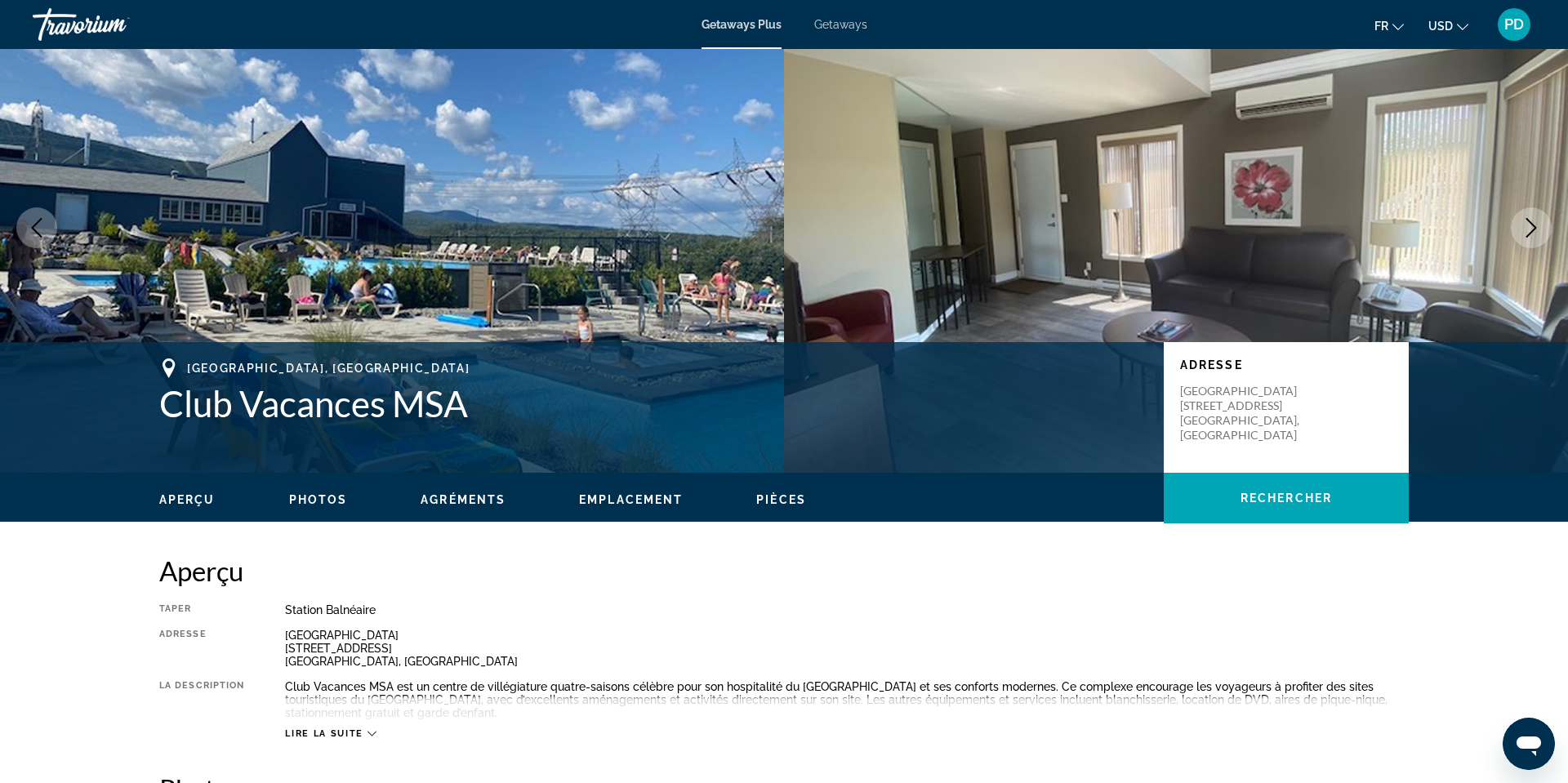
click at [1526, 238] on icon "Next image" at bounding box center [1531, 227] width 10 height 19
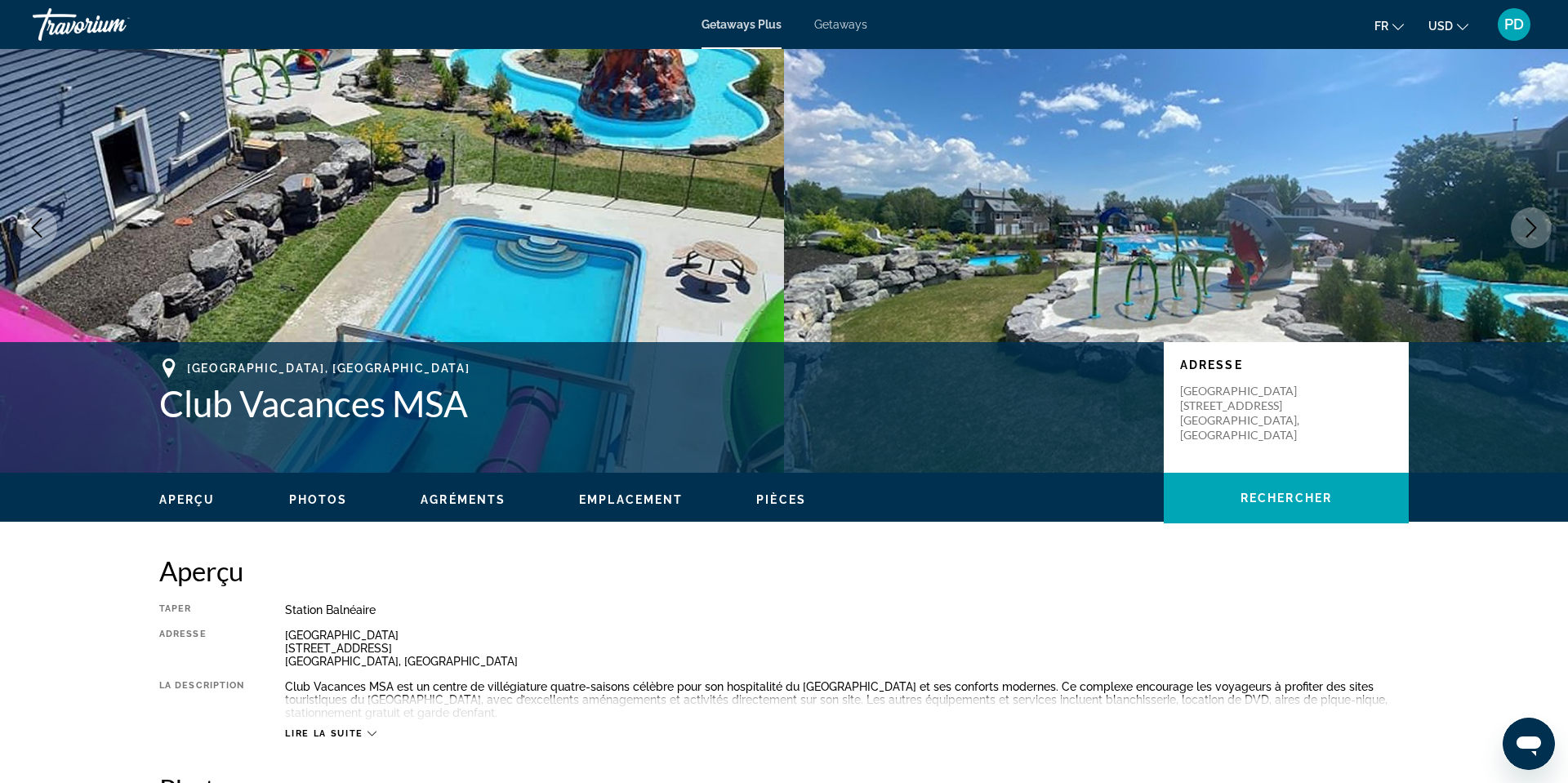
click at [1526, 238] on icon "Next image" at bounding box center [1531, 227] width 10 height 19
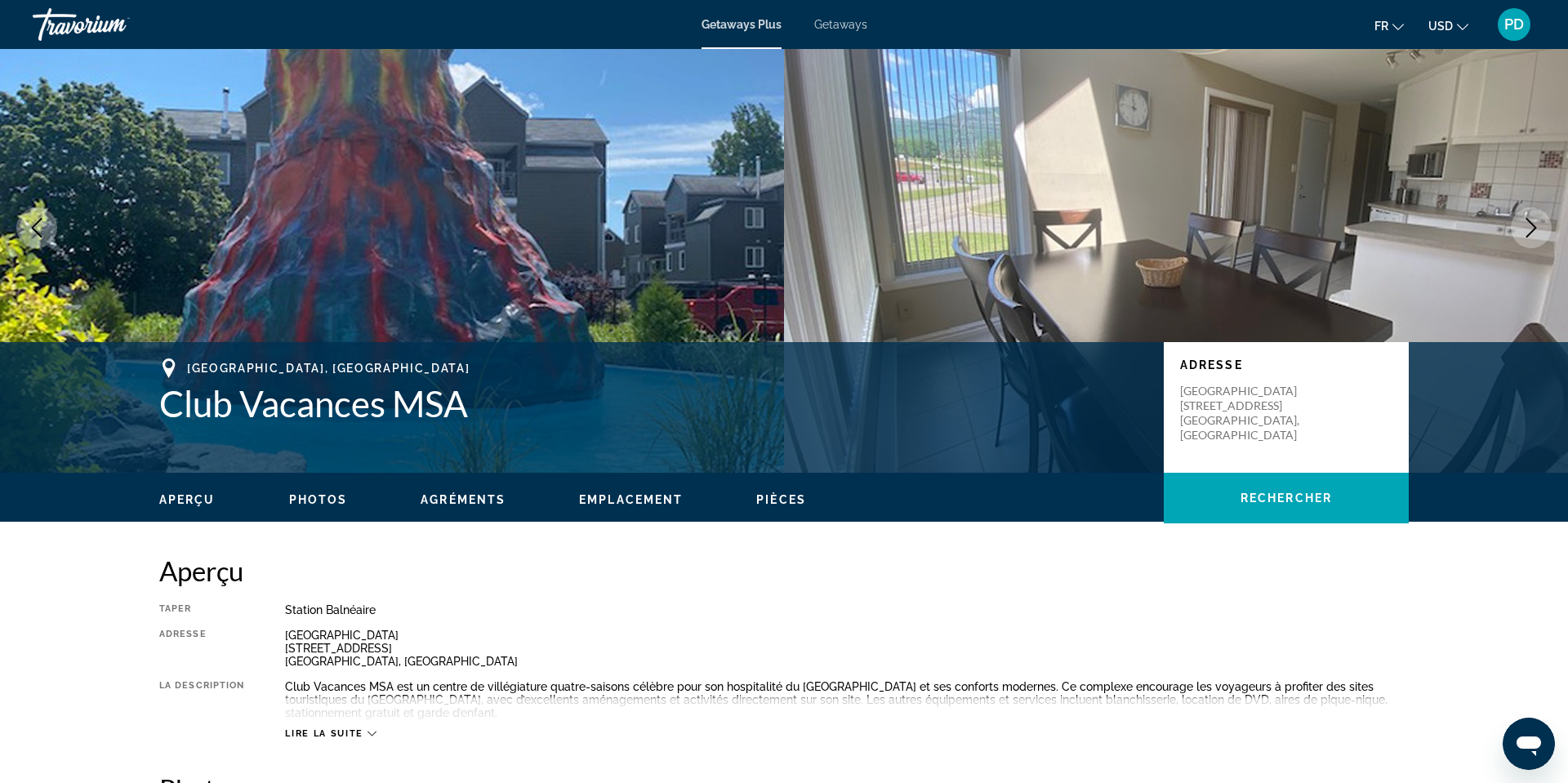
click at [1526, 238] on icon "Next image" at bounding box center [1531, 227] width 10 height 19
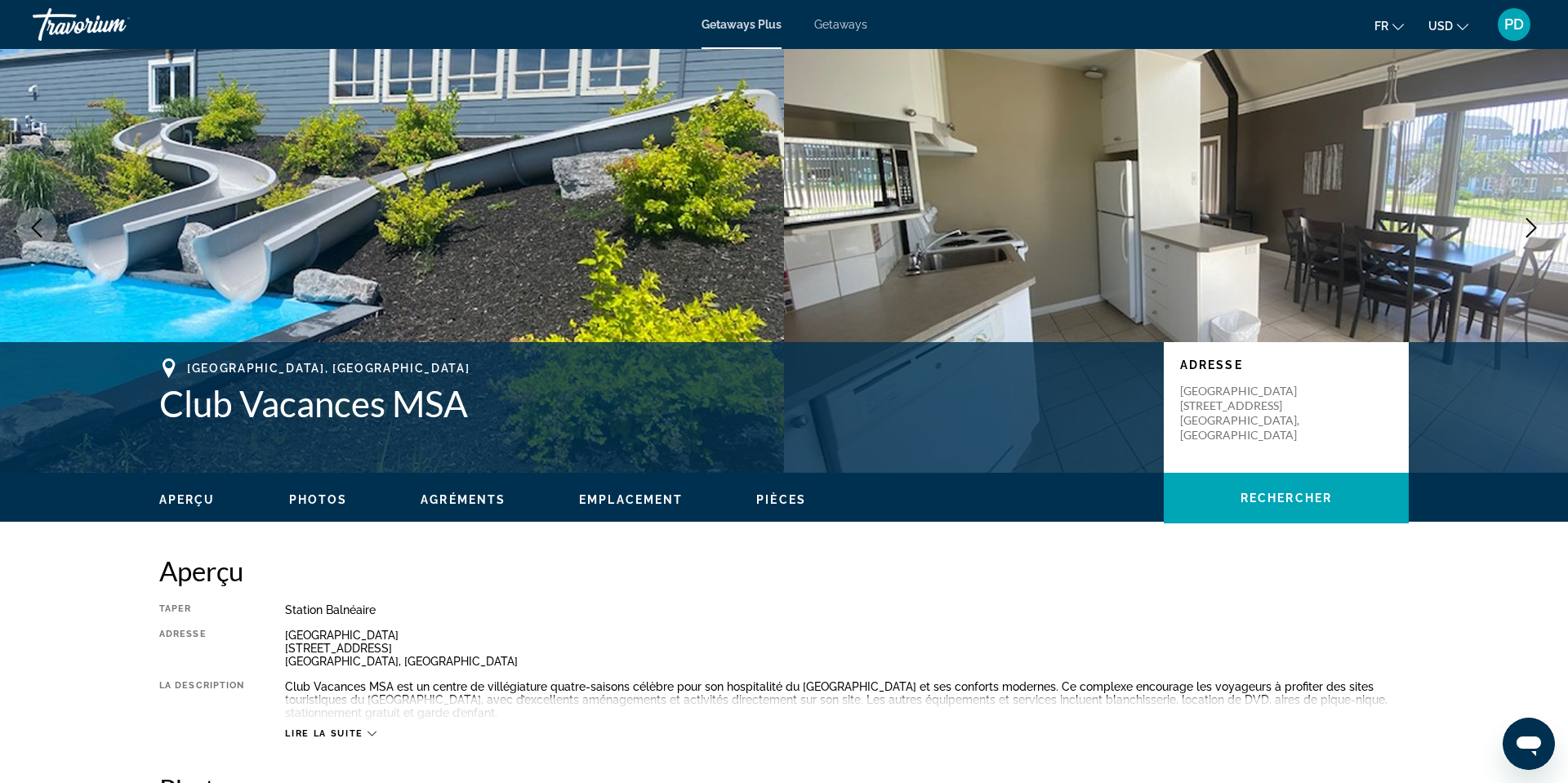
click at [1526, 238] on icon "Next image" at bounding box center [1531, 227] width 10 height 19
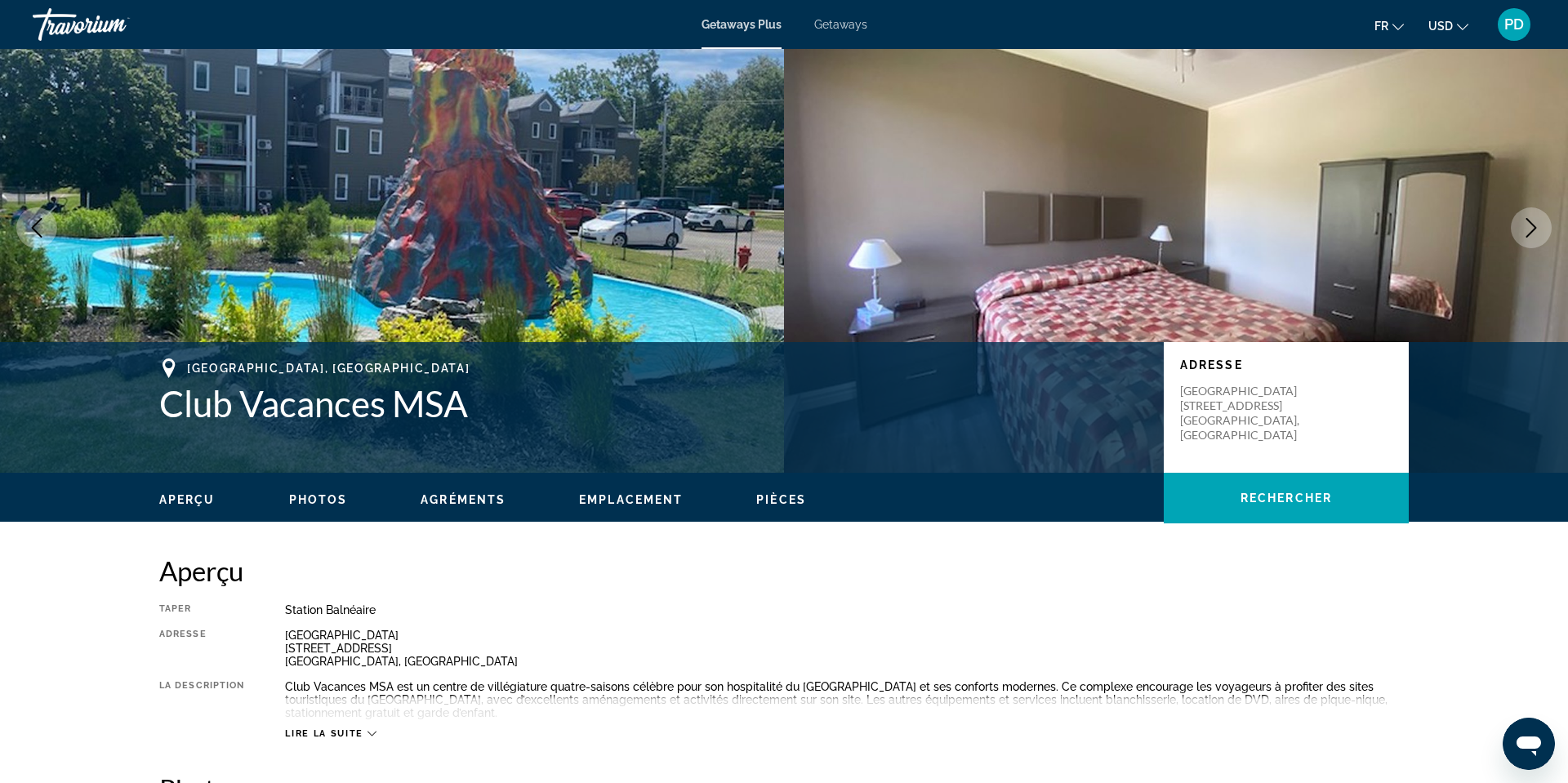
click at [1526, 238] on icon "Next image" at bounding box center [1531, 227] width 10 height 19
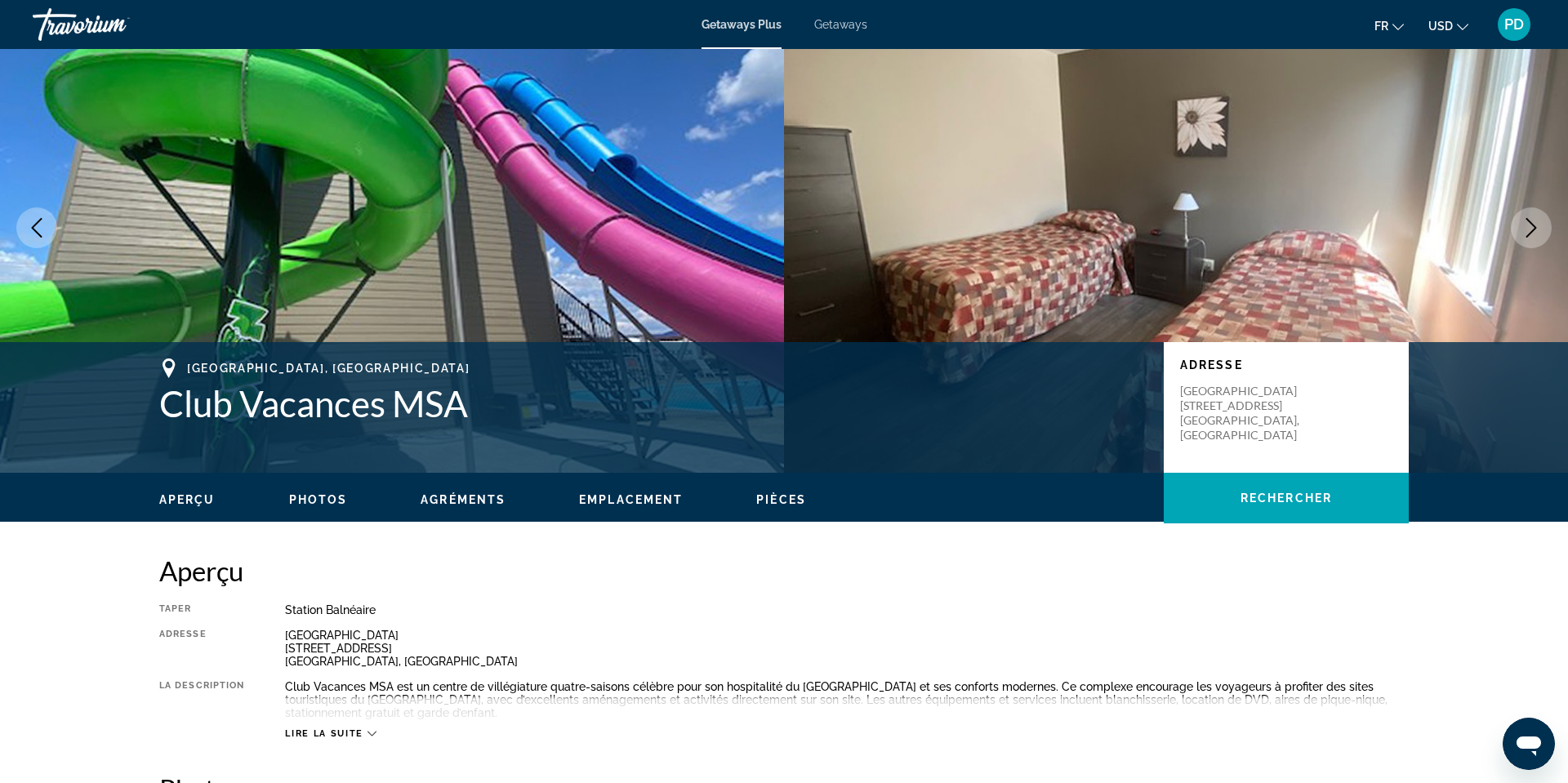
click at [1526, 238] on icon "Next image" at bounding box center [1531, 227] width 10 height 19
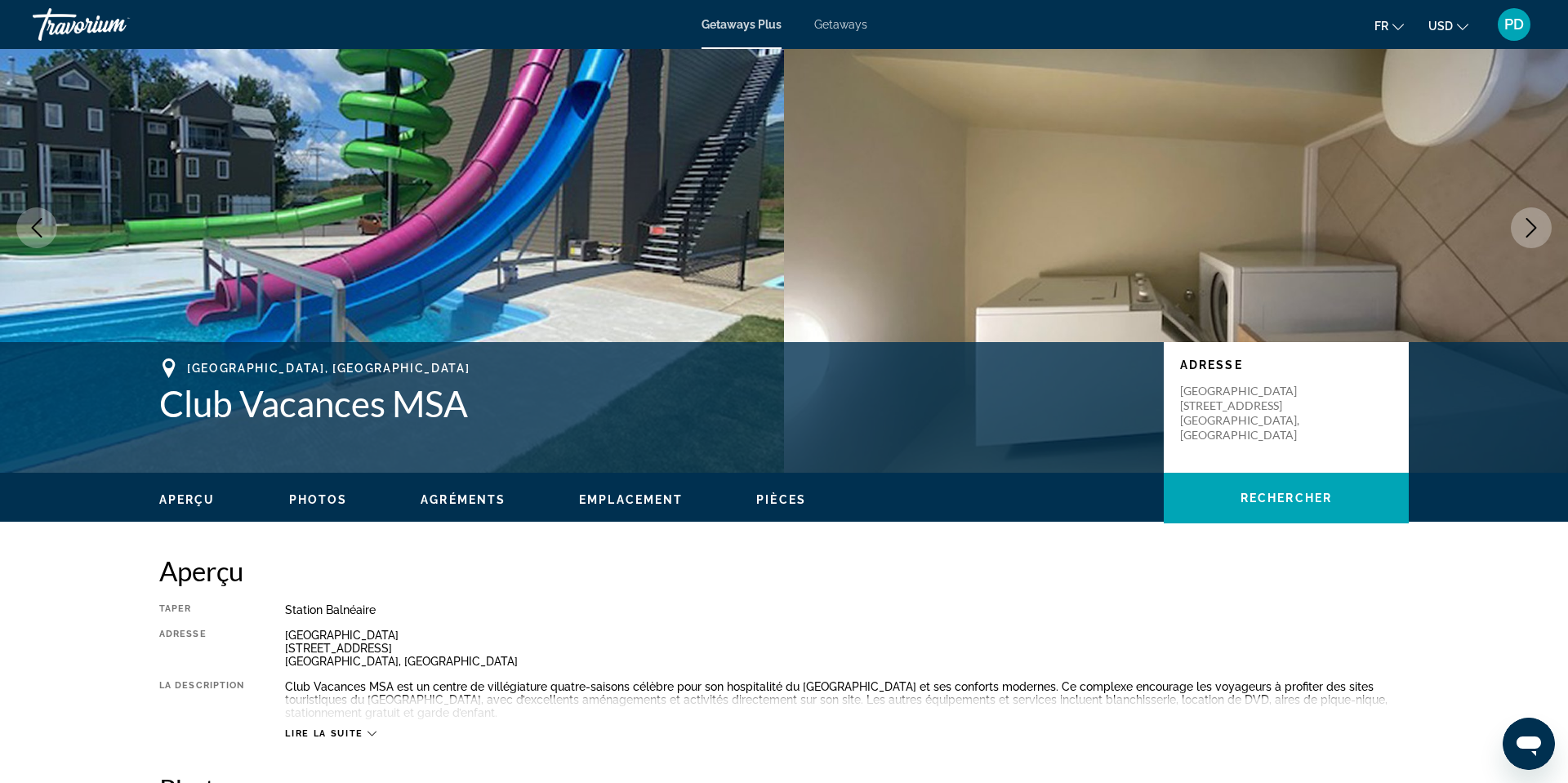
click at [1526, 238] on icon "Next image" at bounding box center [1531, 227] width 10 height 19
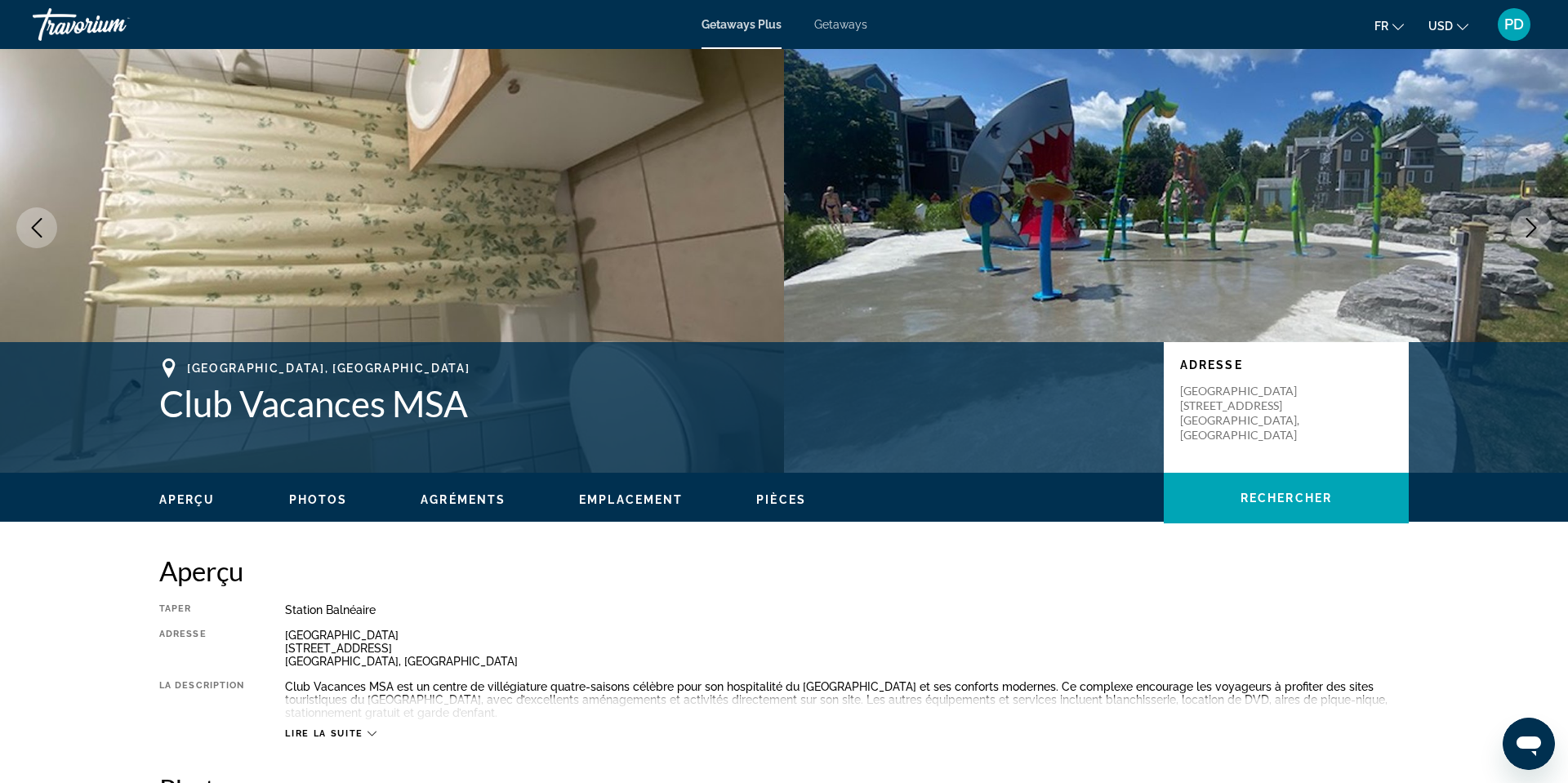
click at [1526, 238] on icon "Next image" at bounding box center [1531, 227] width 10 height 19
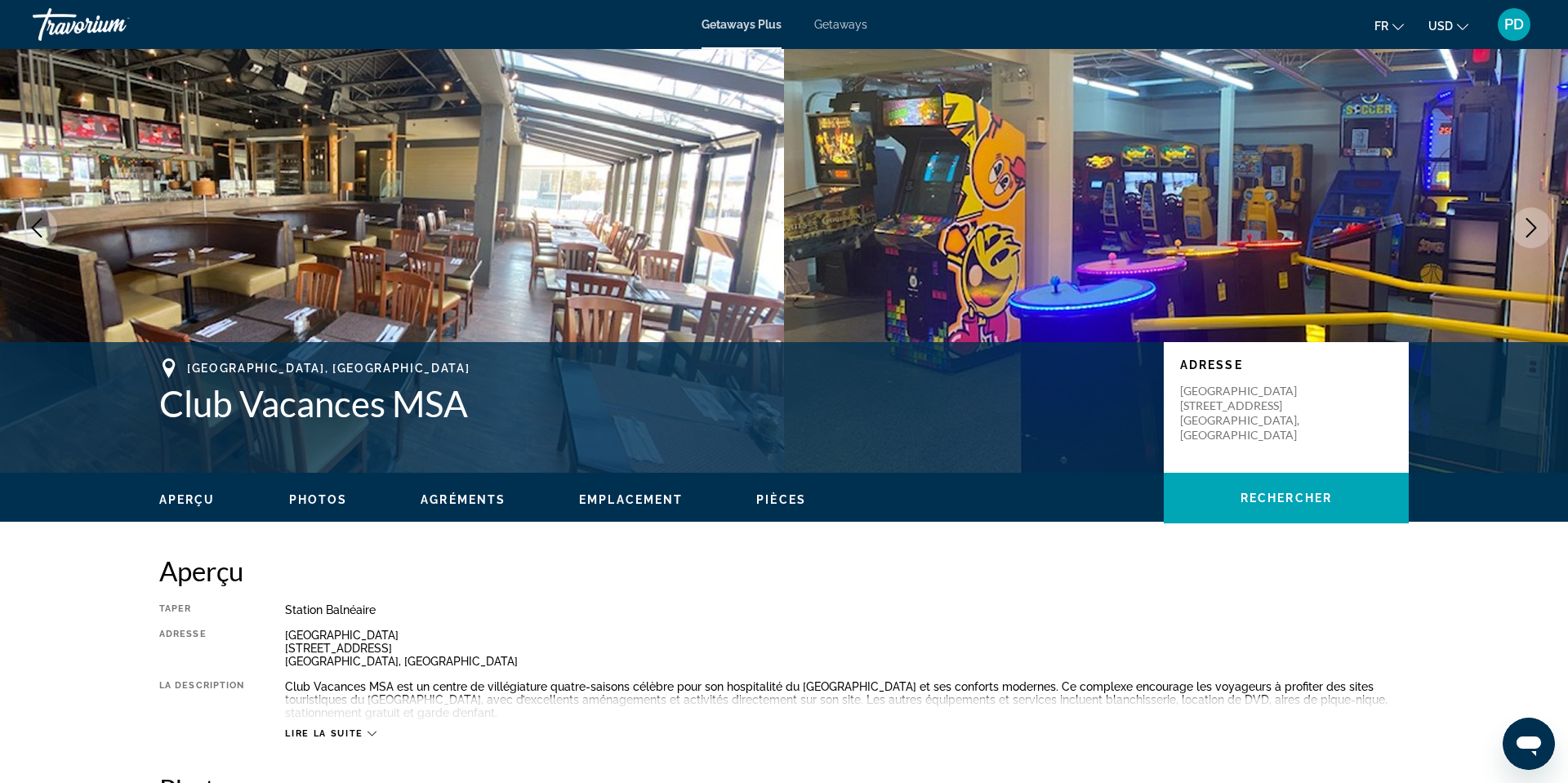
click at [1526, 238] on icon "Next image" at bounding box center [1531, 227] width 10 height 19
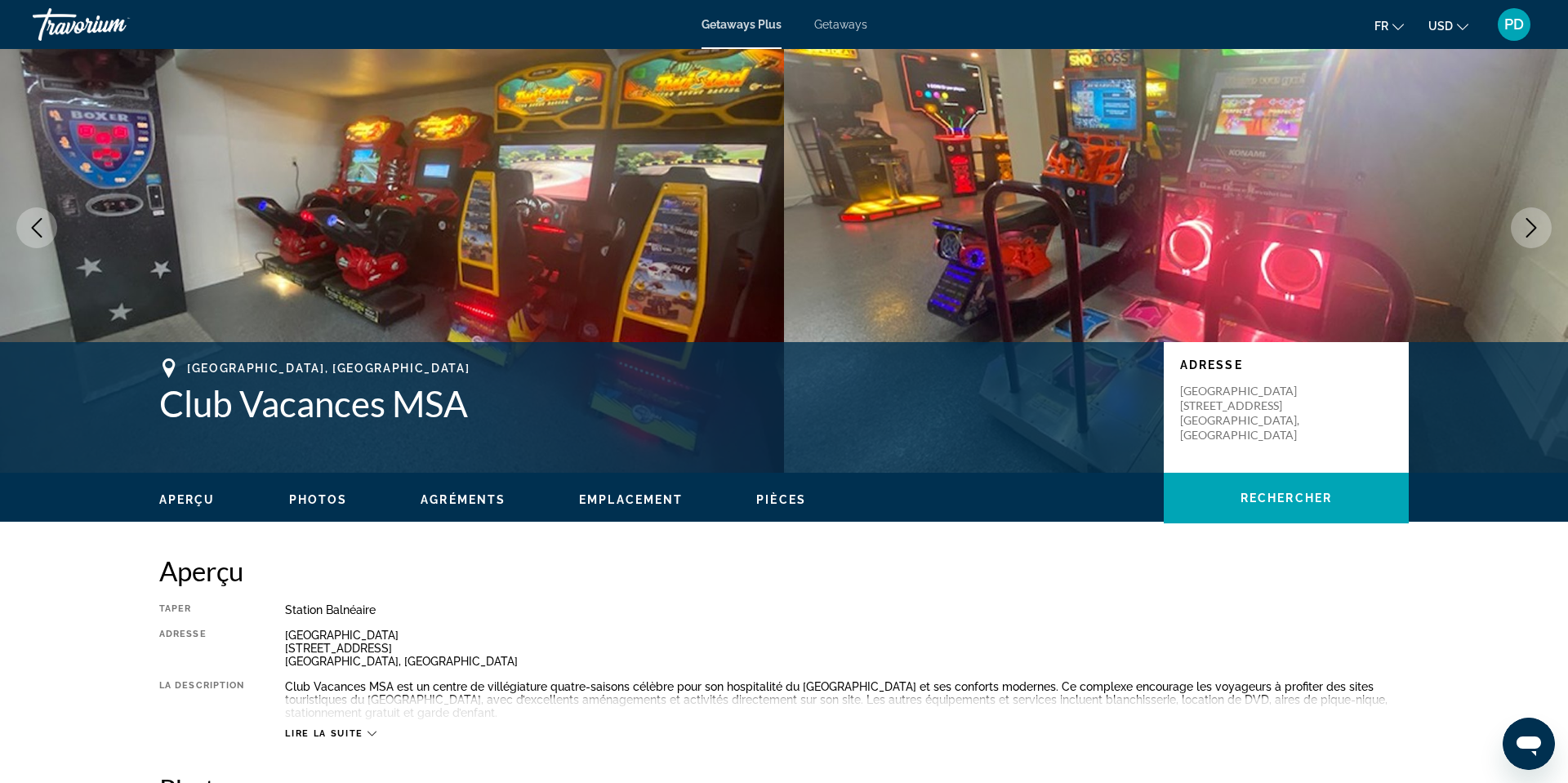
click at [1526, 238] on icon "Next image" at bounding box center [1531, 227] width 10 height 19
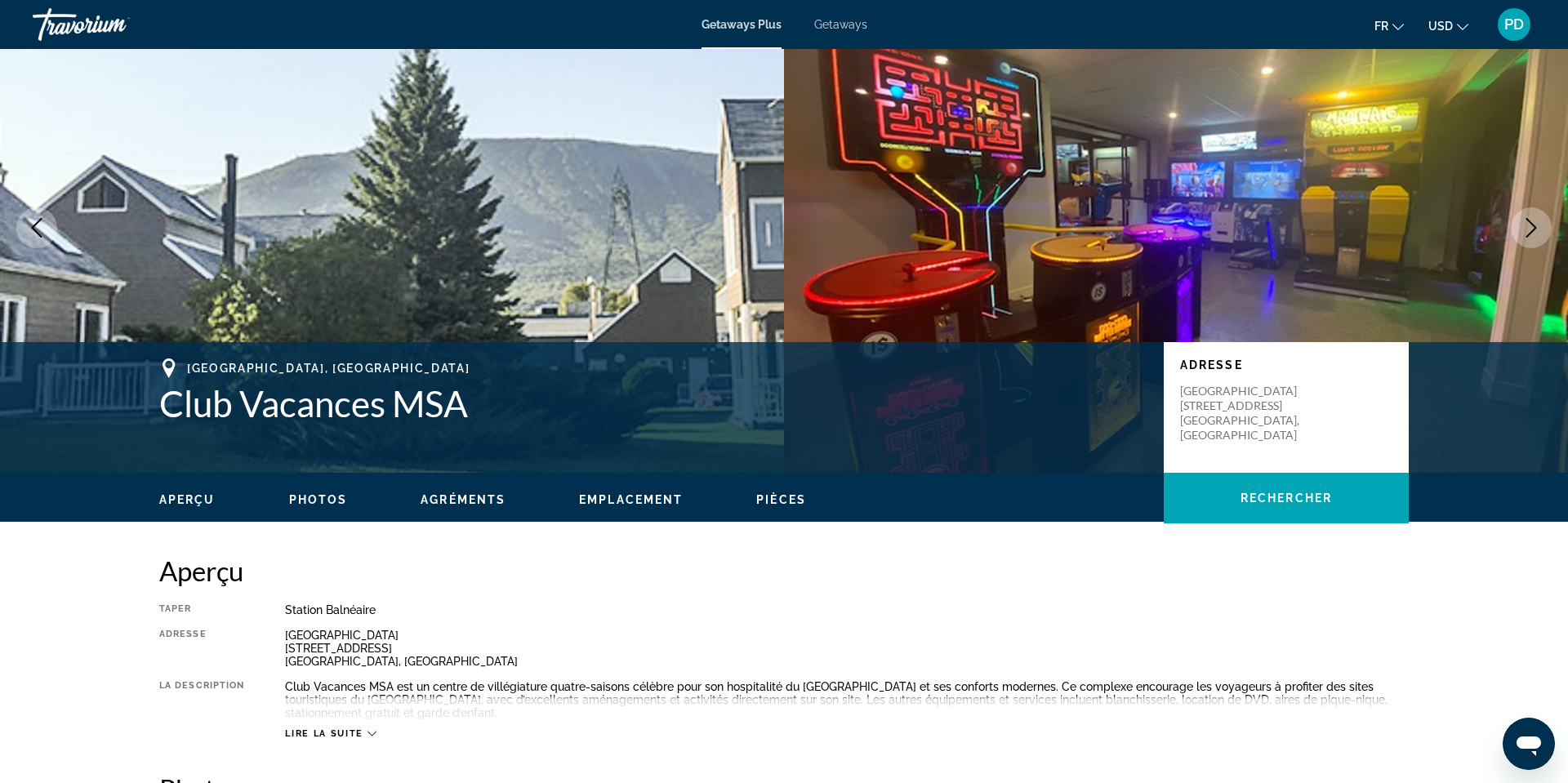
click at [1526, 238] on icon "Next image" at bounding box center [1531, 227] width 10 height 19
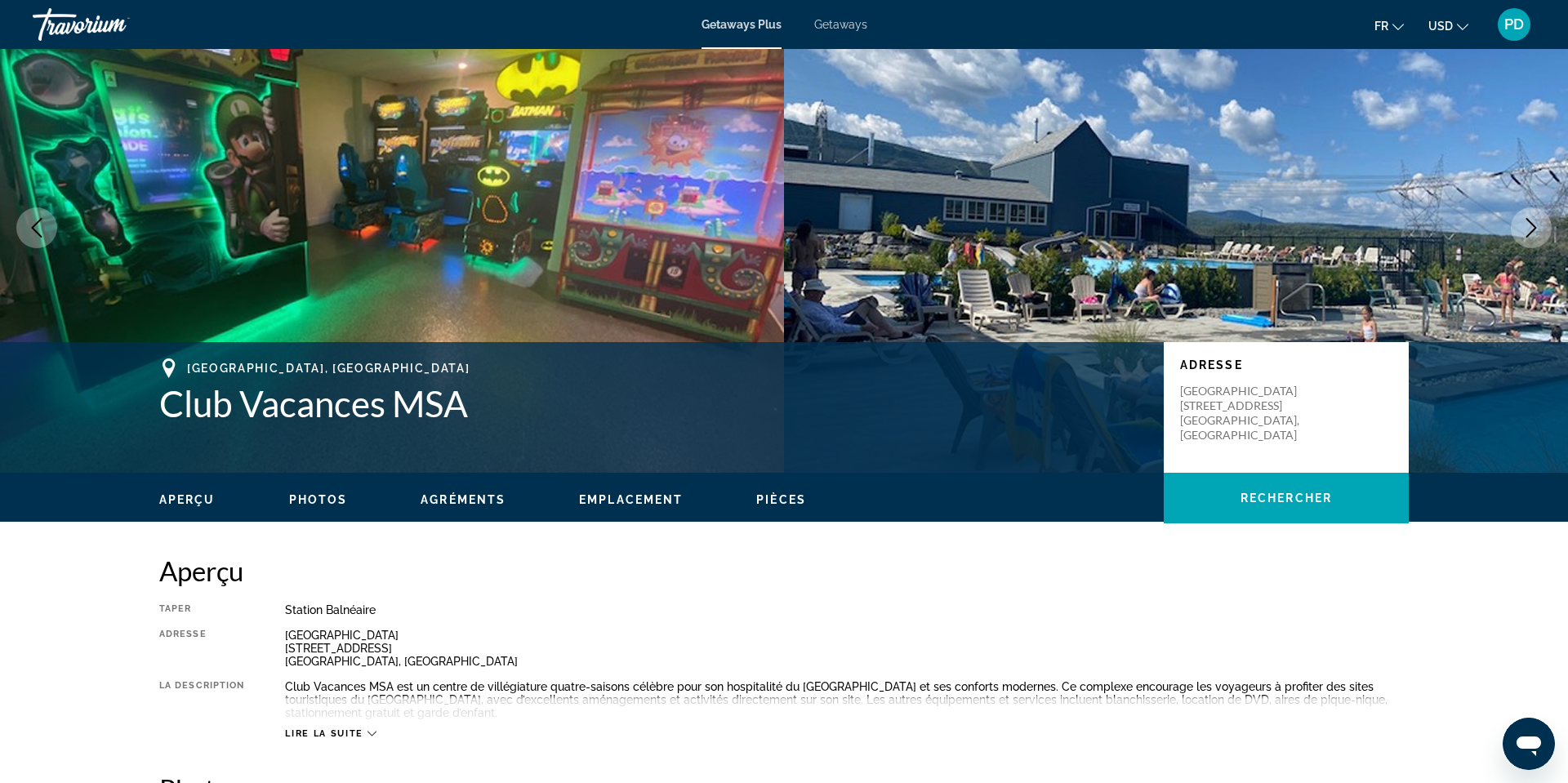
click at [1526, 238] on icon "Next image" at bounding box center [1531, 227] width 10 height 19
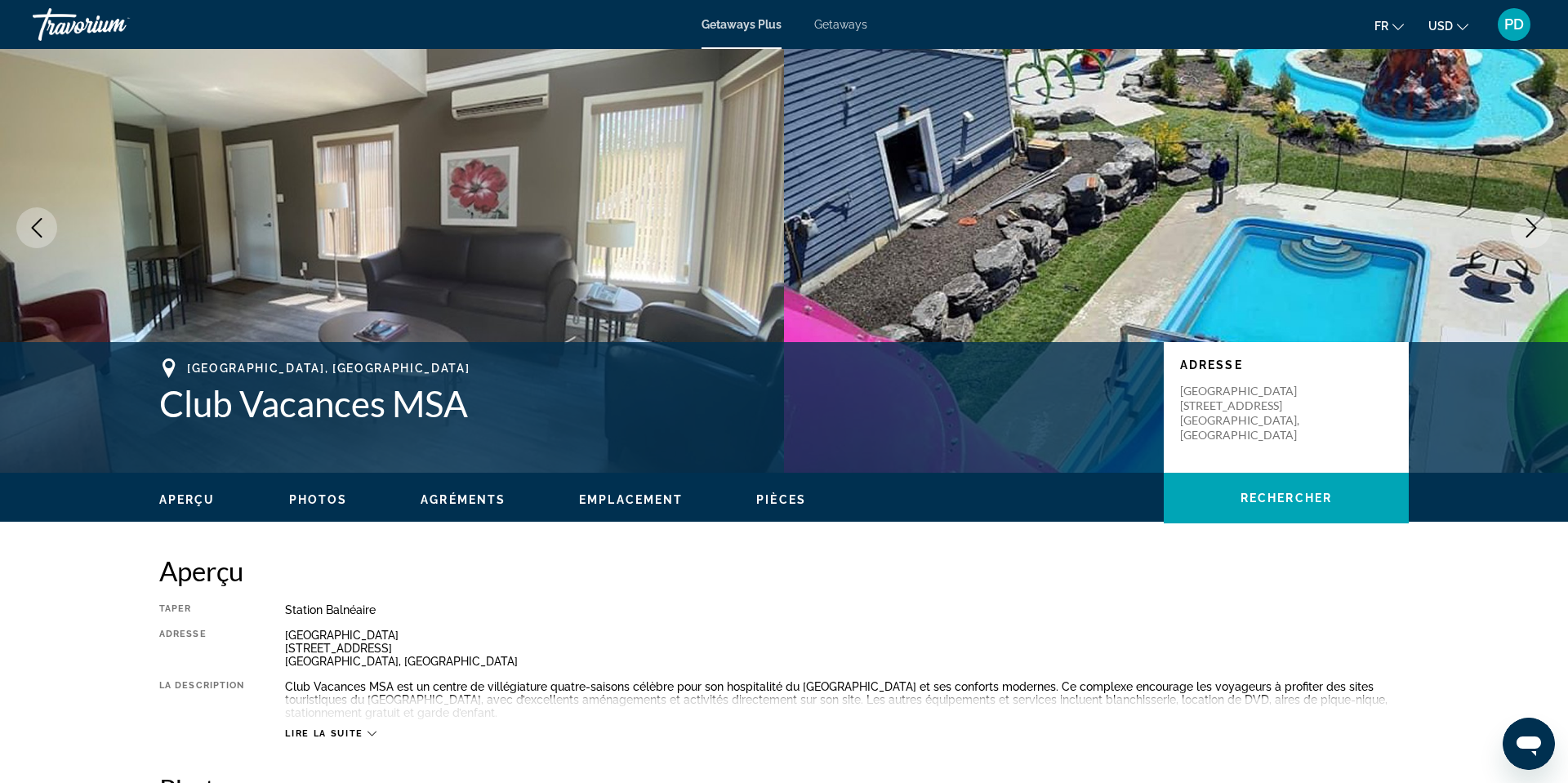
click at [1526, 238] on icon "Next image" at bounding box center [1531, 227] width 10 height 19
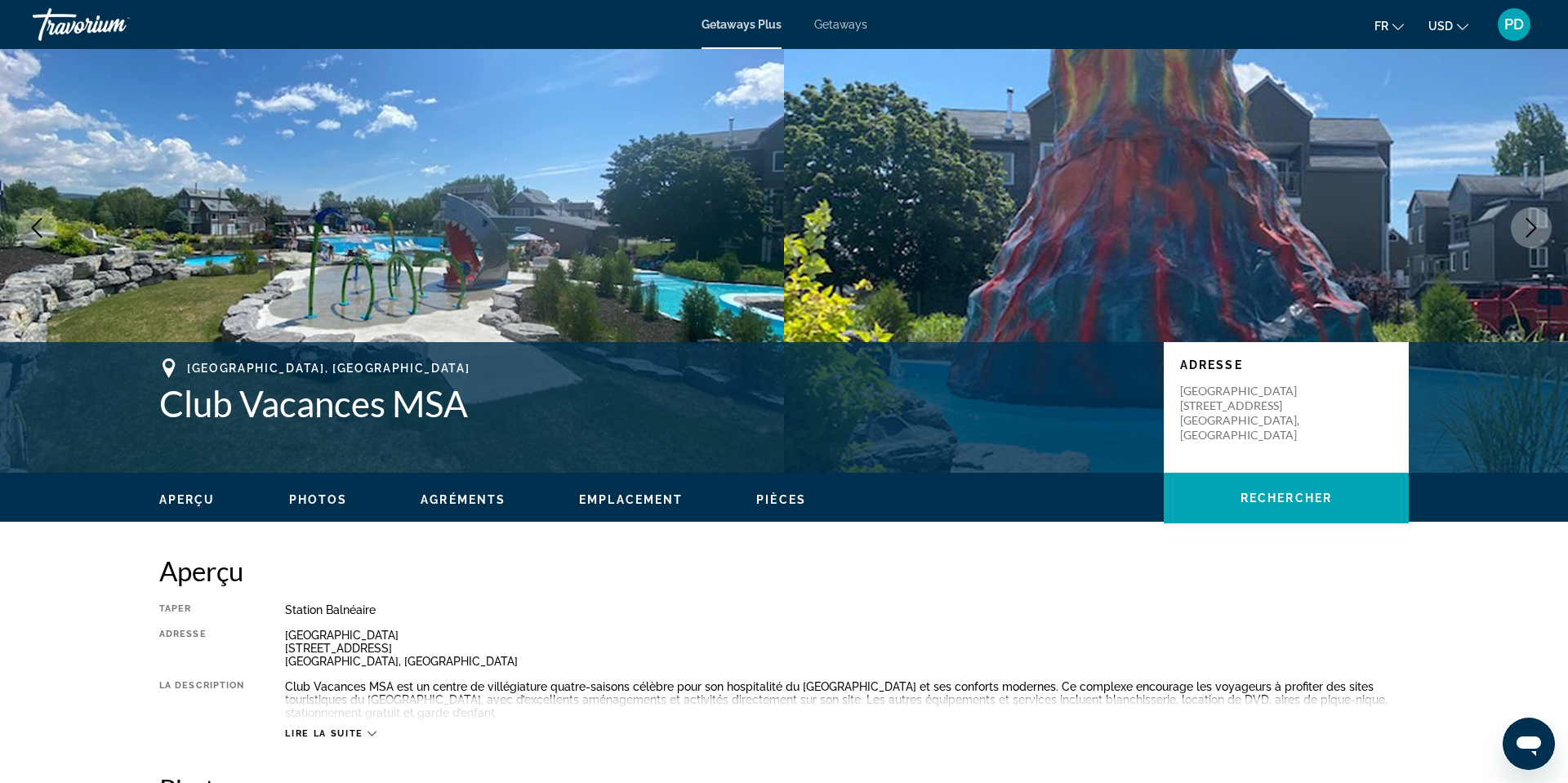
click at [1522, 238] on icon "Next image" at bounding box center [1531, 227] width 19 height 19
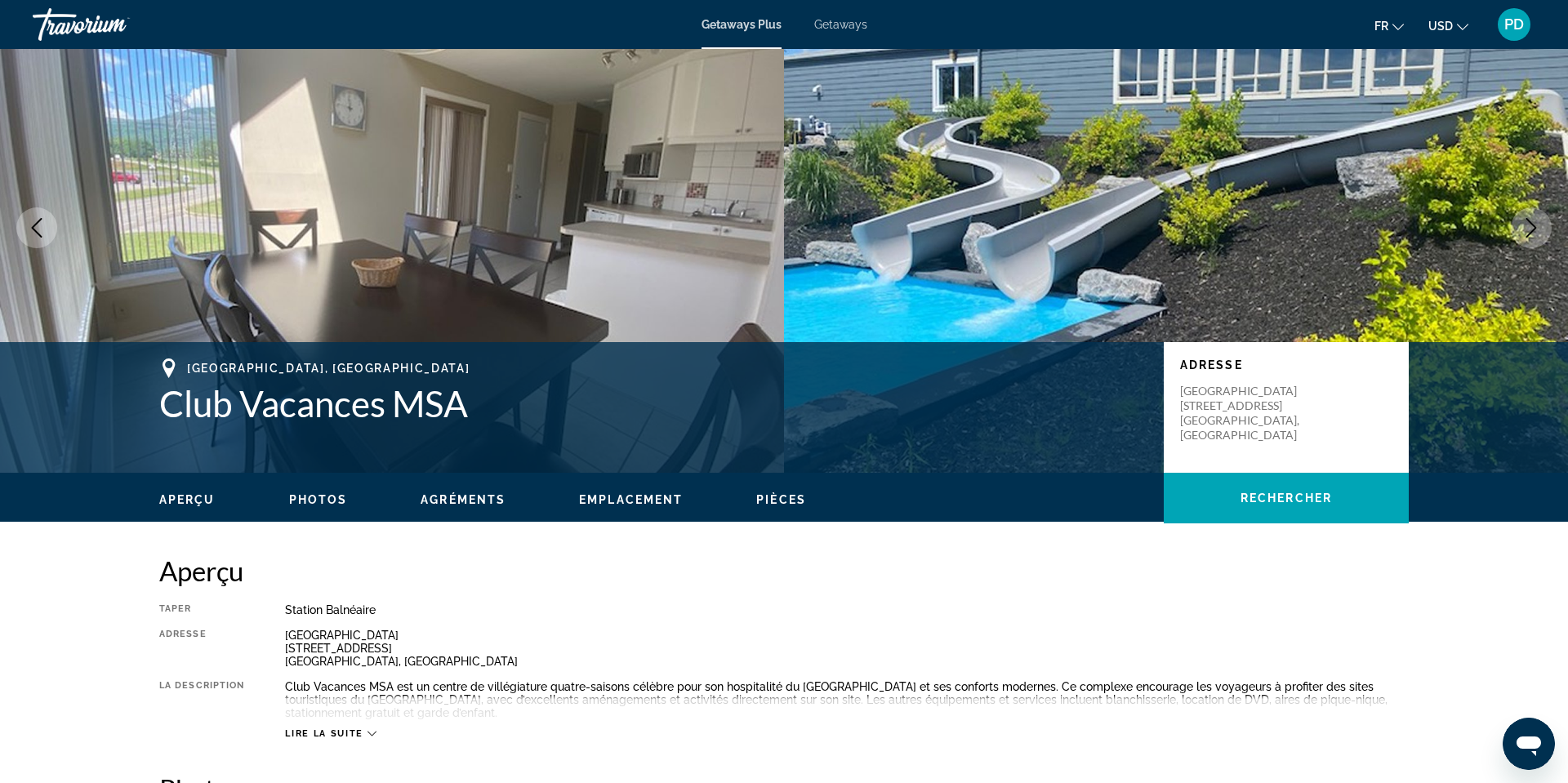
click at [1522, 238] on icon "Next image" at bounding box center [1531, 227] width 19 height 19
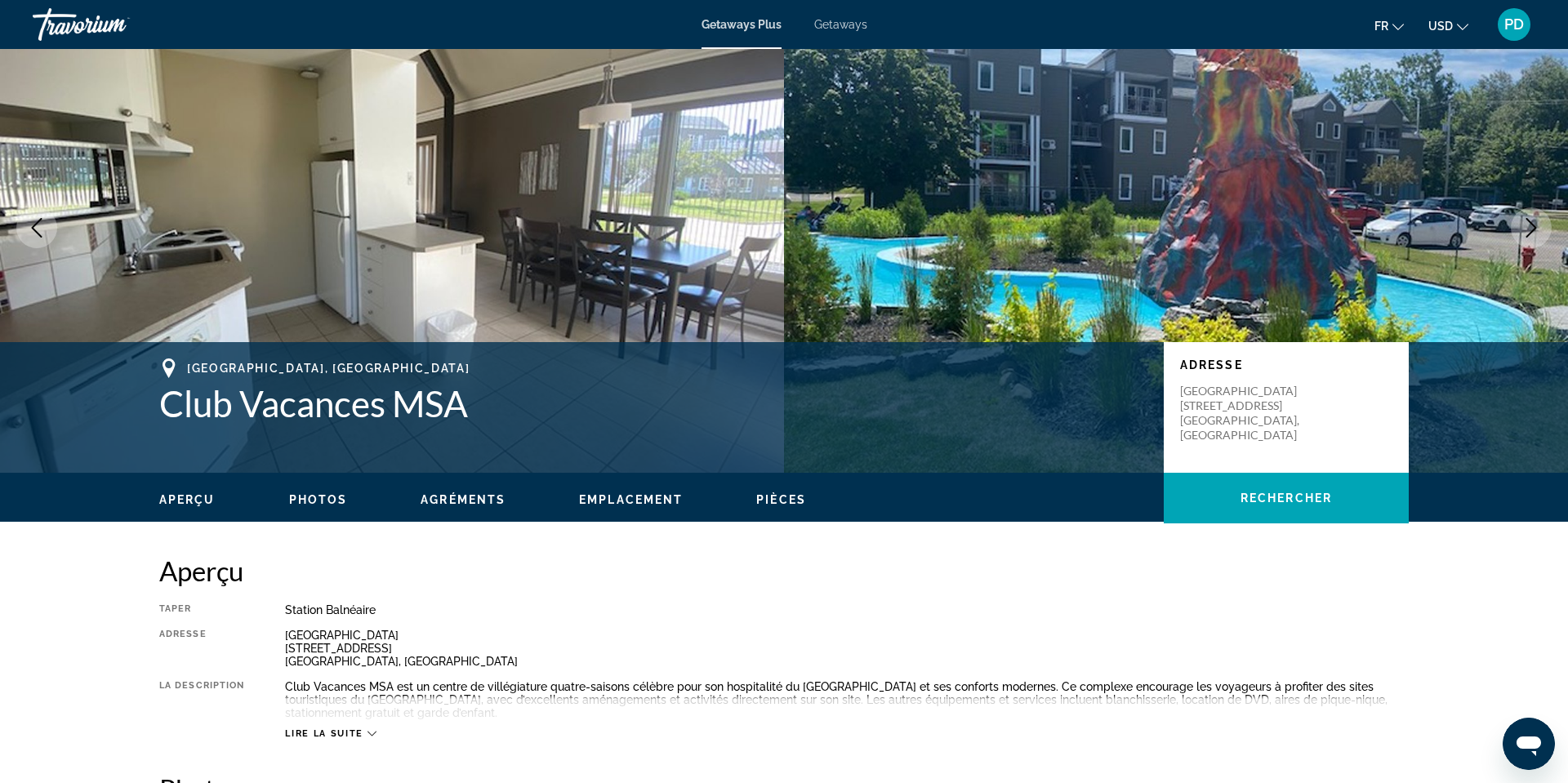
click at [1522, 238] on icon "Next image" at bounding box center [1531, 227] width 19 height 19
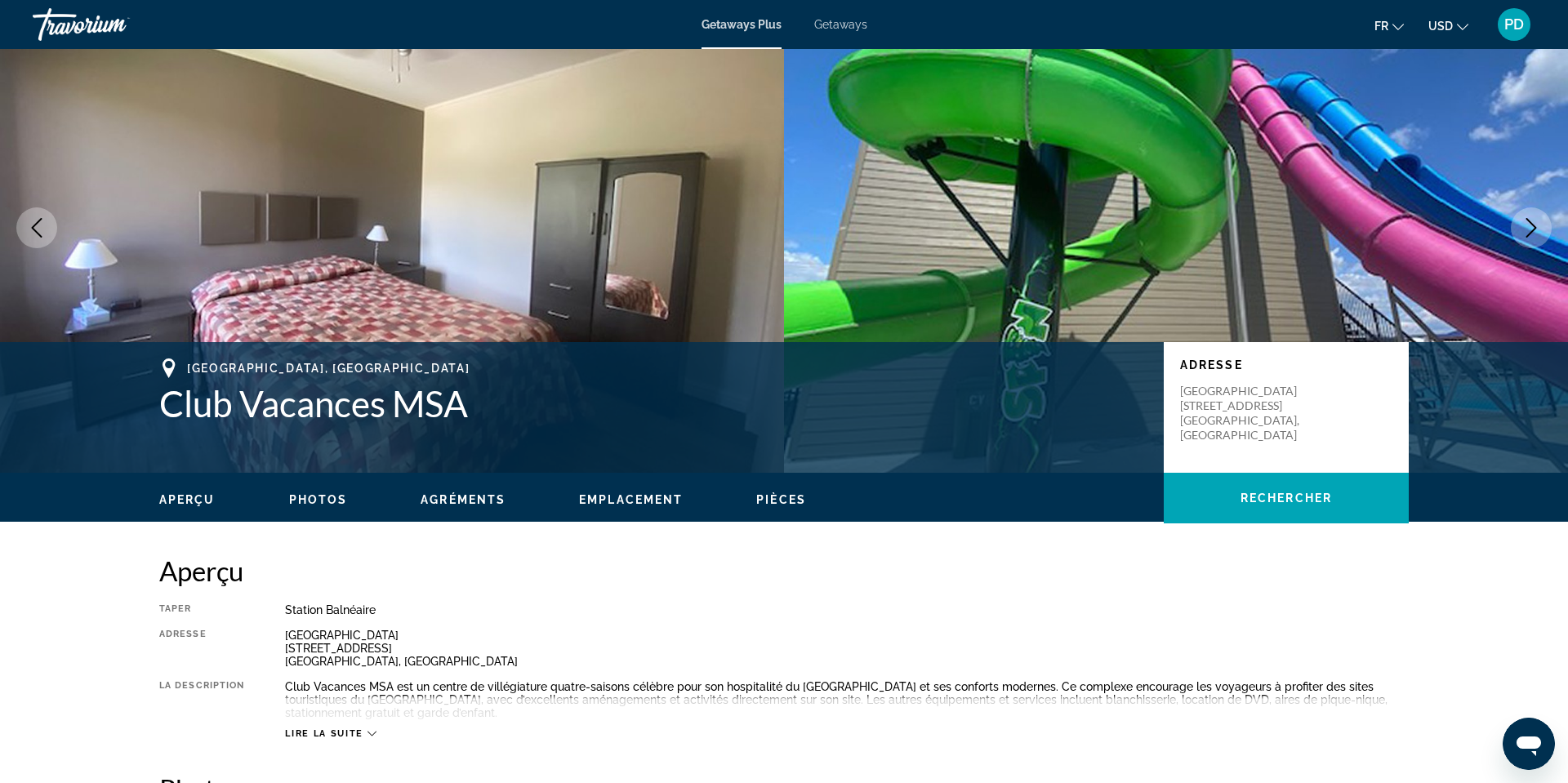
click at [1522, 238] on icon "Next image" at bounding box center [1531, 227] width 19 height 19
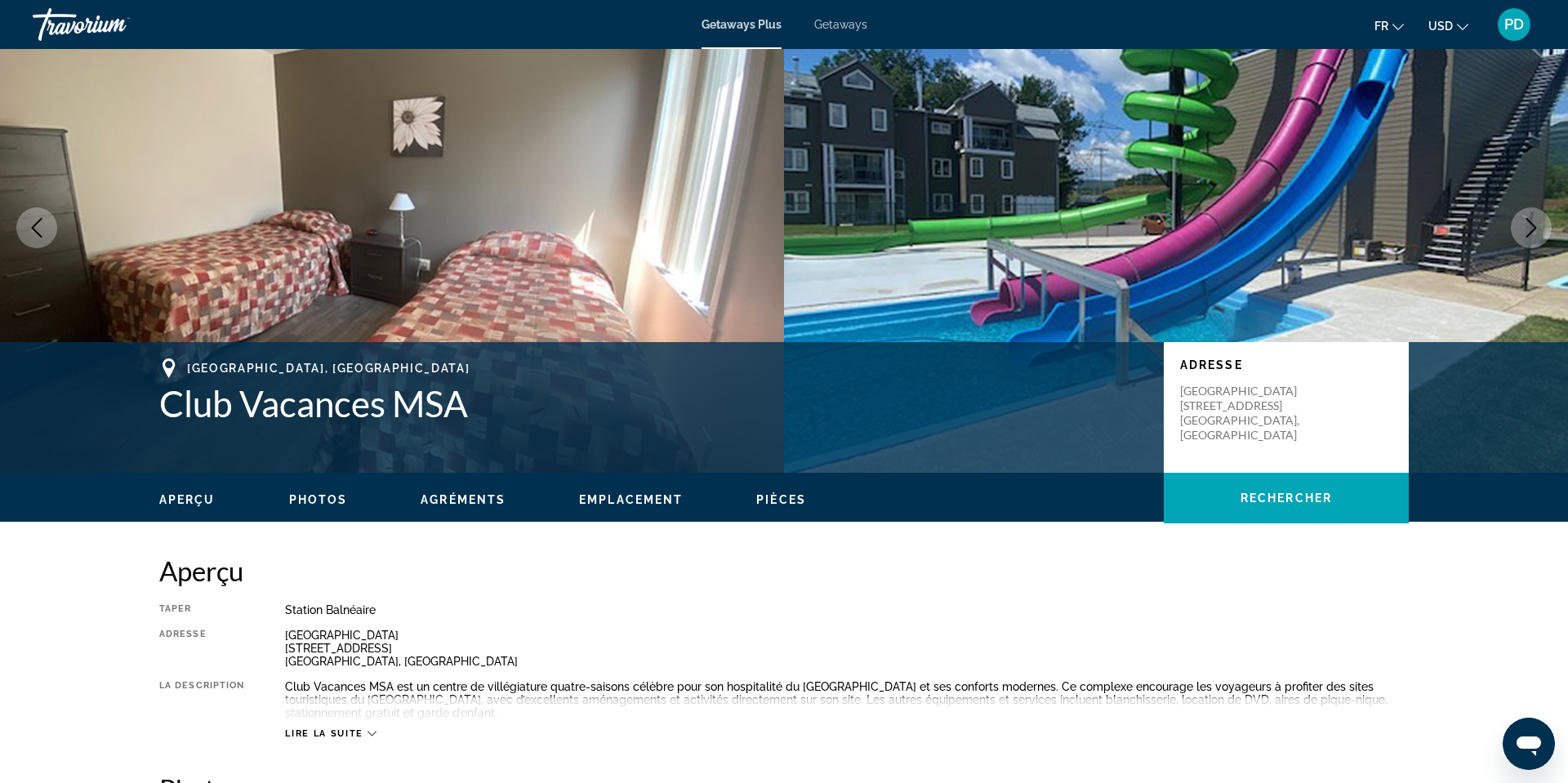
click at [1522, 238] on icon "Next image" at bounding box center [1531, 227] width 19 height 19
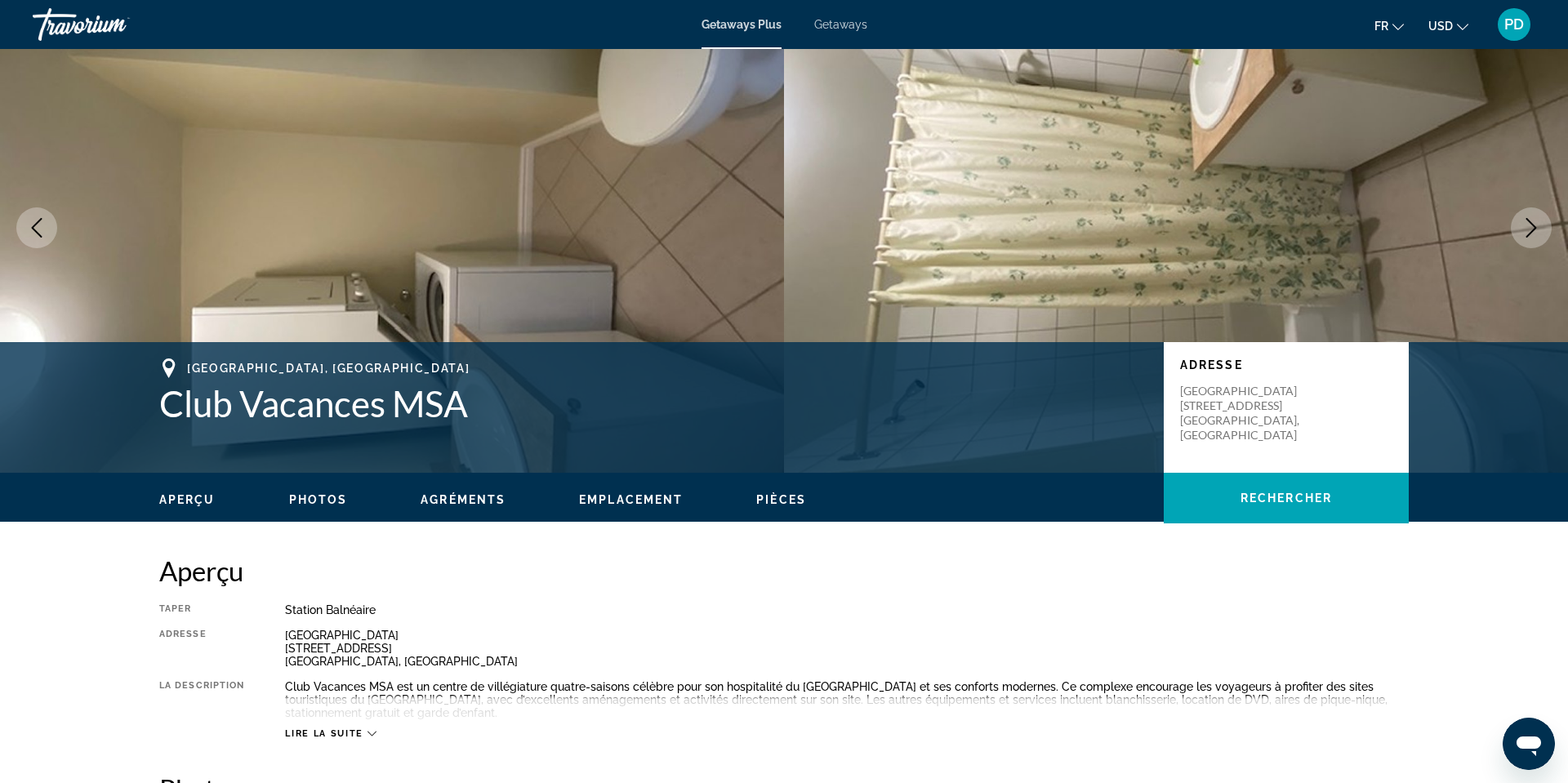
click at [1522, 238] on icon "Next image" at bounding box center [1531, 227] width 19 height 19
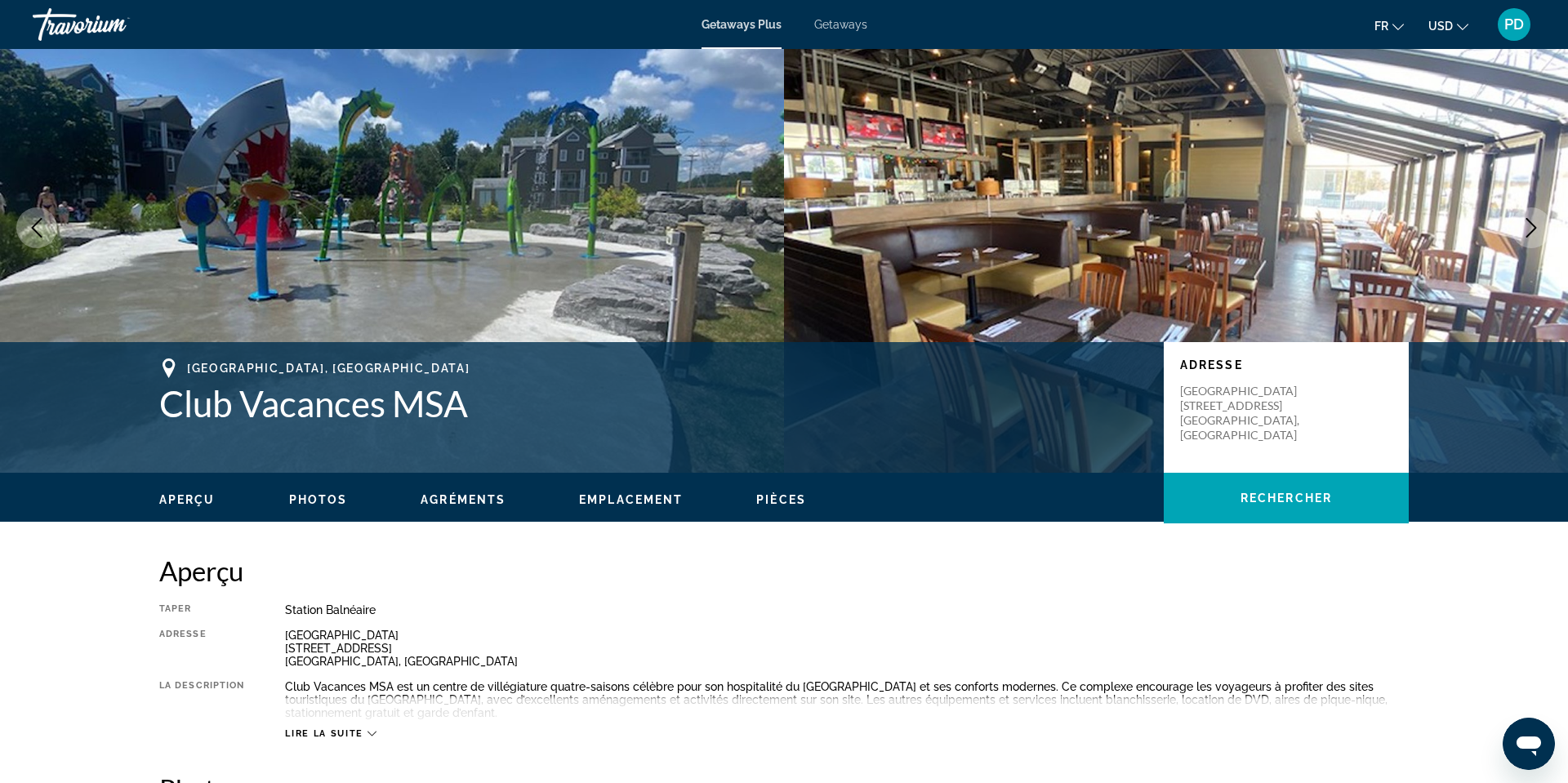
click at [1522, 238] on icon "Next image" at bounding box center [1531, 227] width 19 height 19
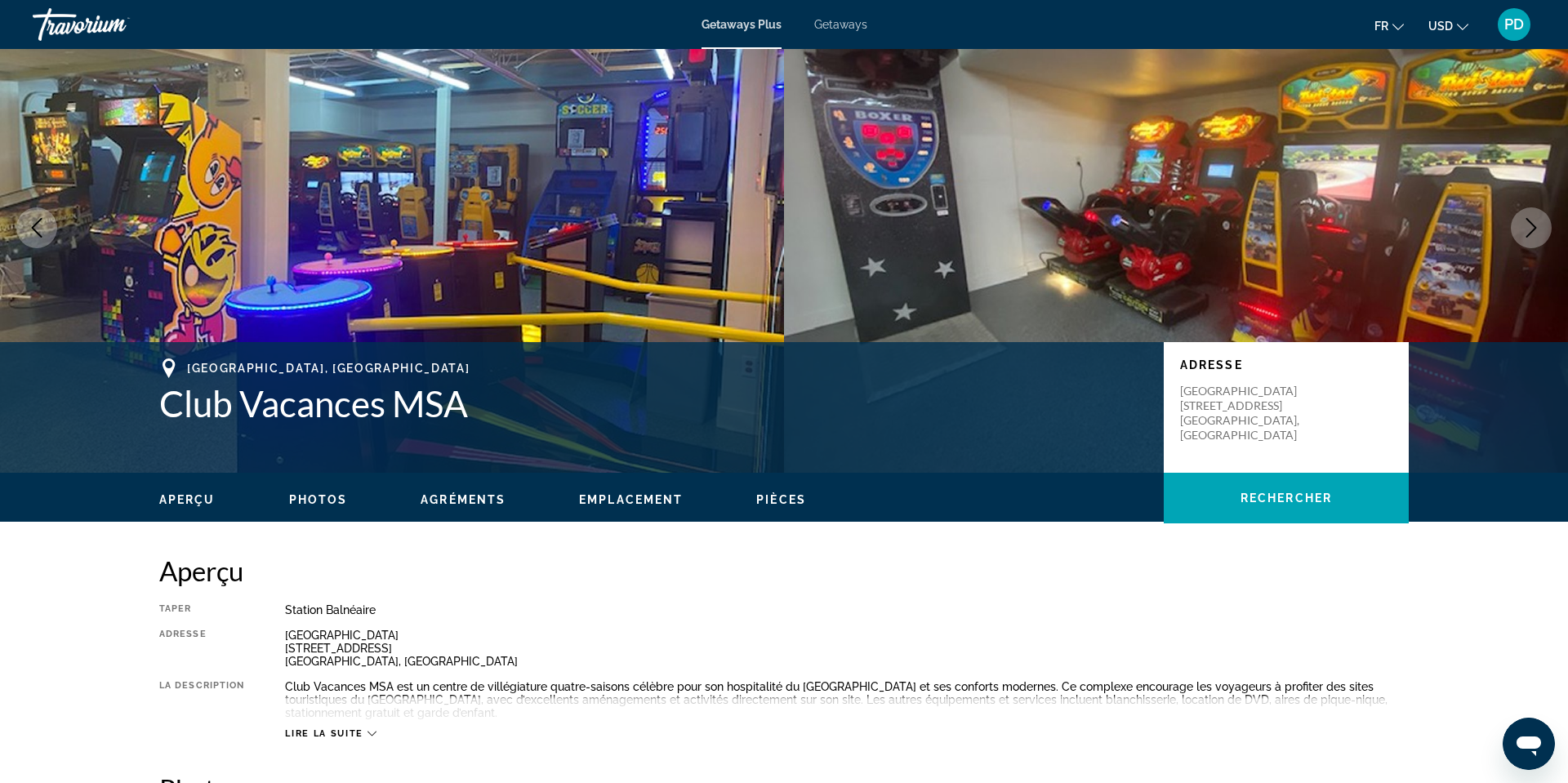
click at [1526, 238] on icon "Next image" at bounding box center [1531, 227] width 10 height 19
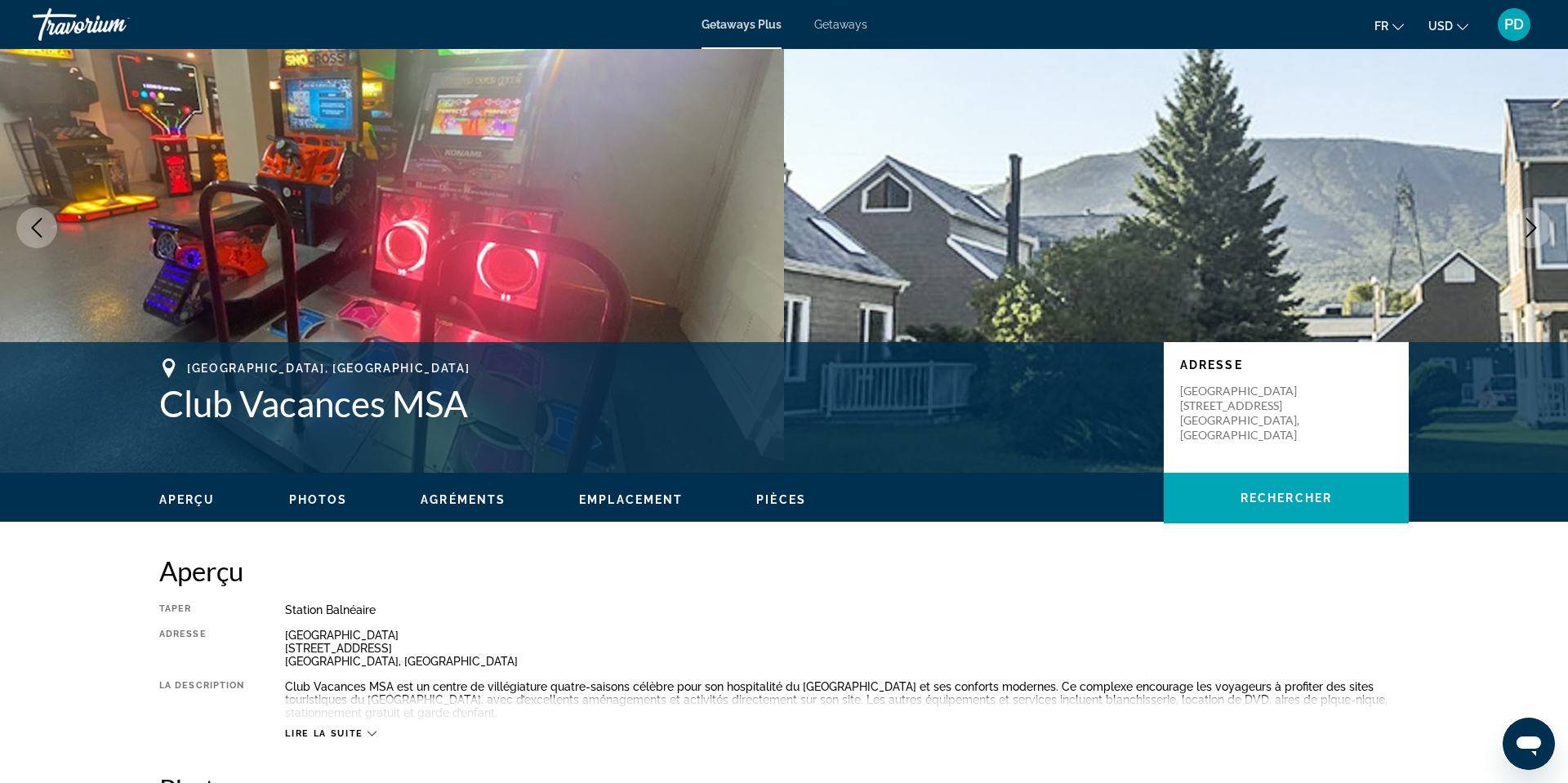
click at [1526, 238] on icon "Next image" at bounding box center [1531, 227] width 10 height 19
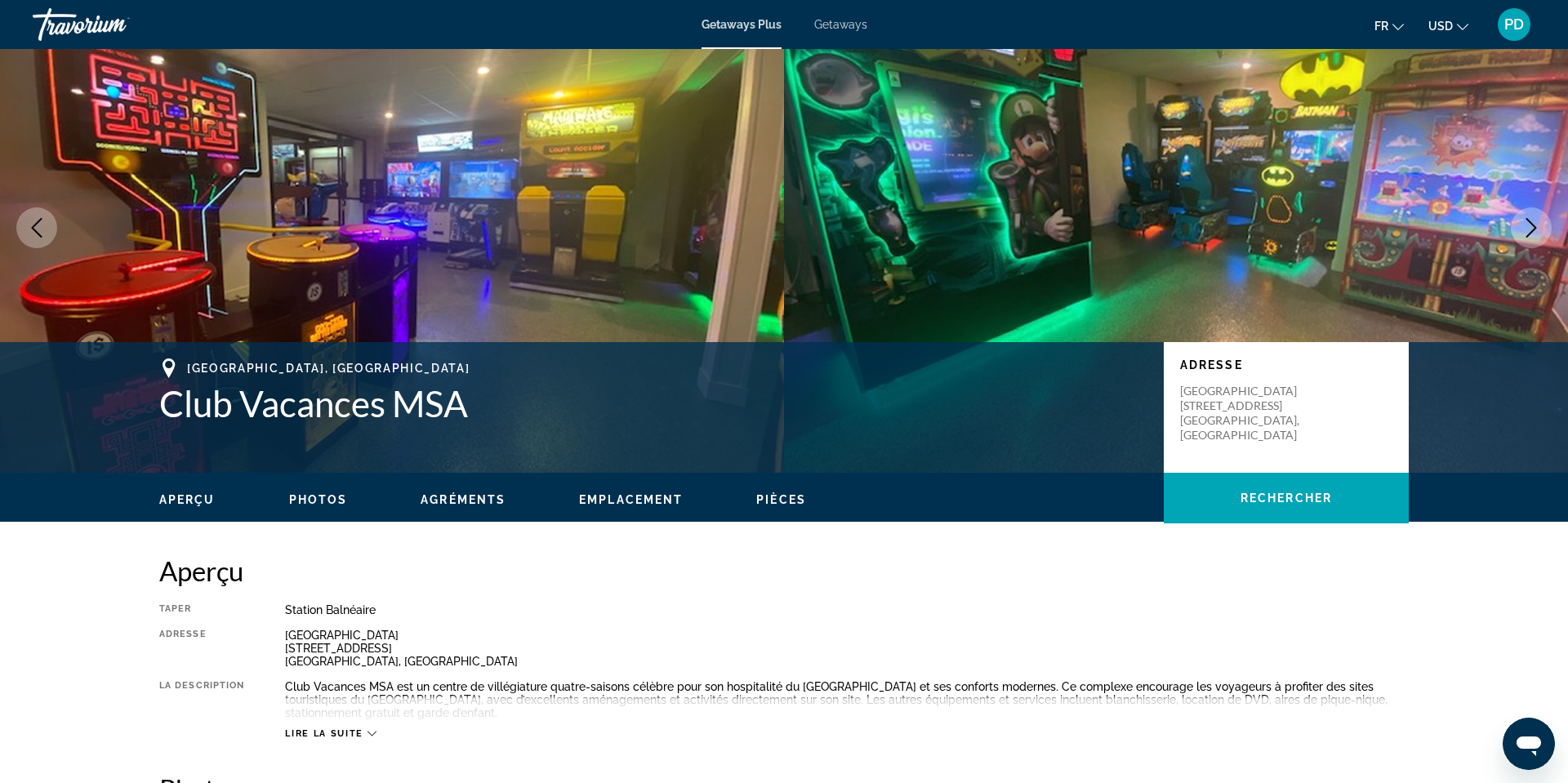
click at [1526, 238] on icon "Next image" at bounding box center [1531, 227] width 10 height 19
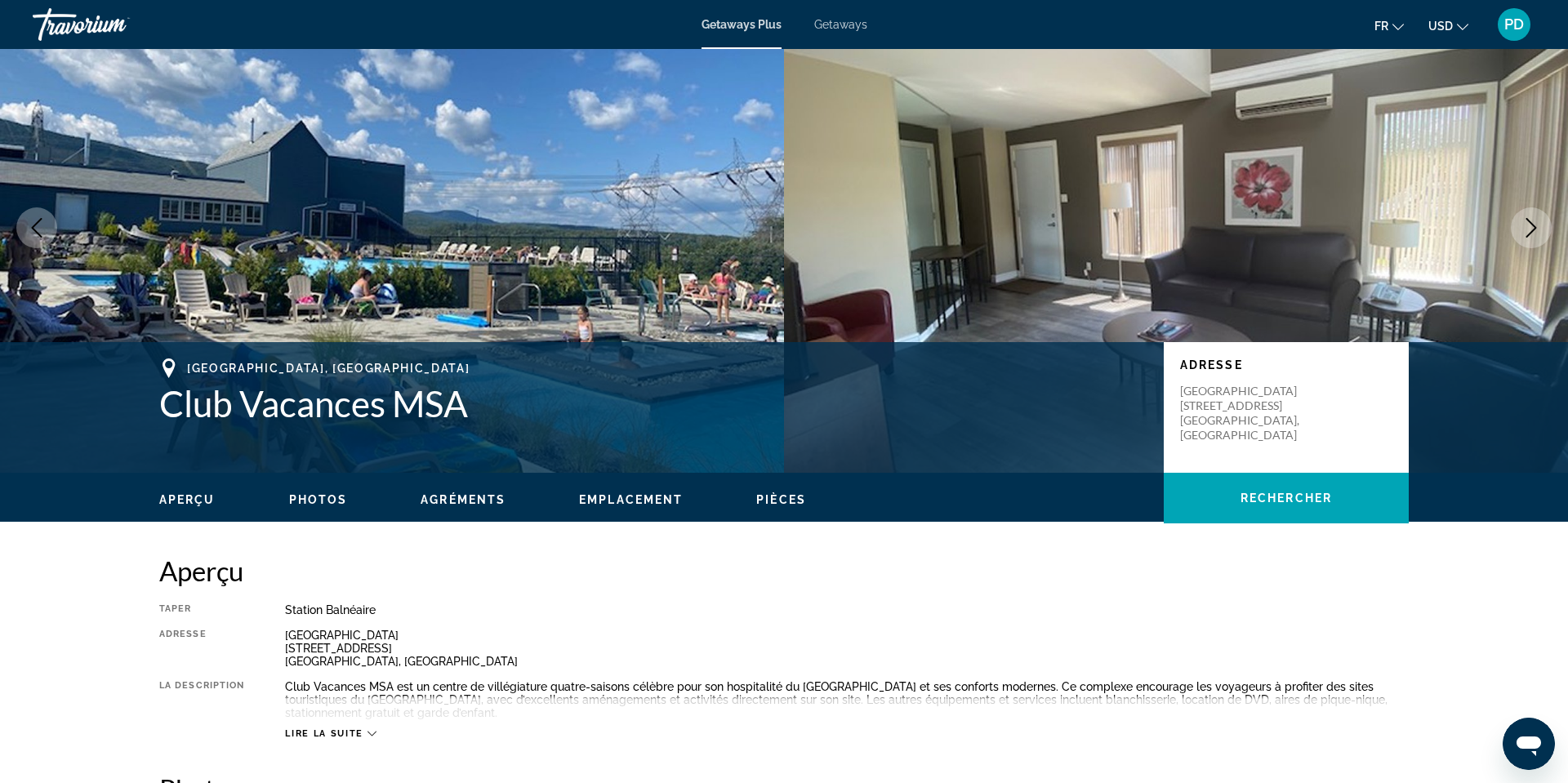
click at [1526, 238] on icon "Next image" at bounding box center [1531, 227] width 10 height 19
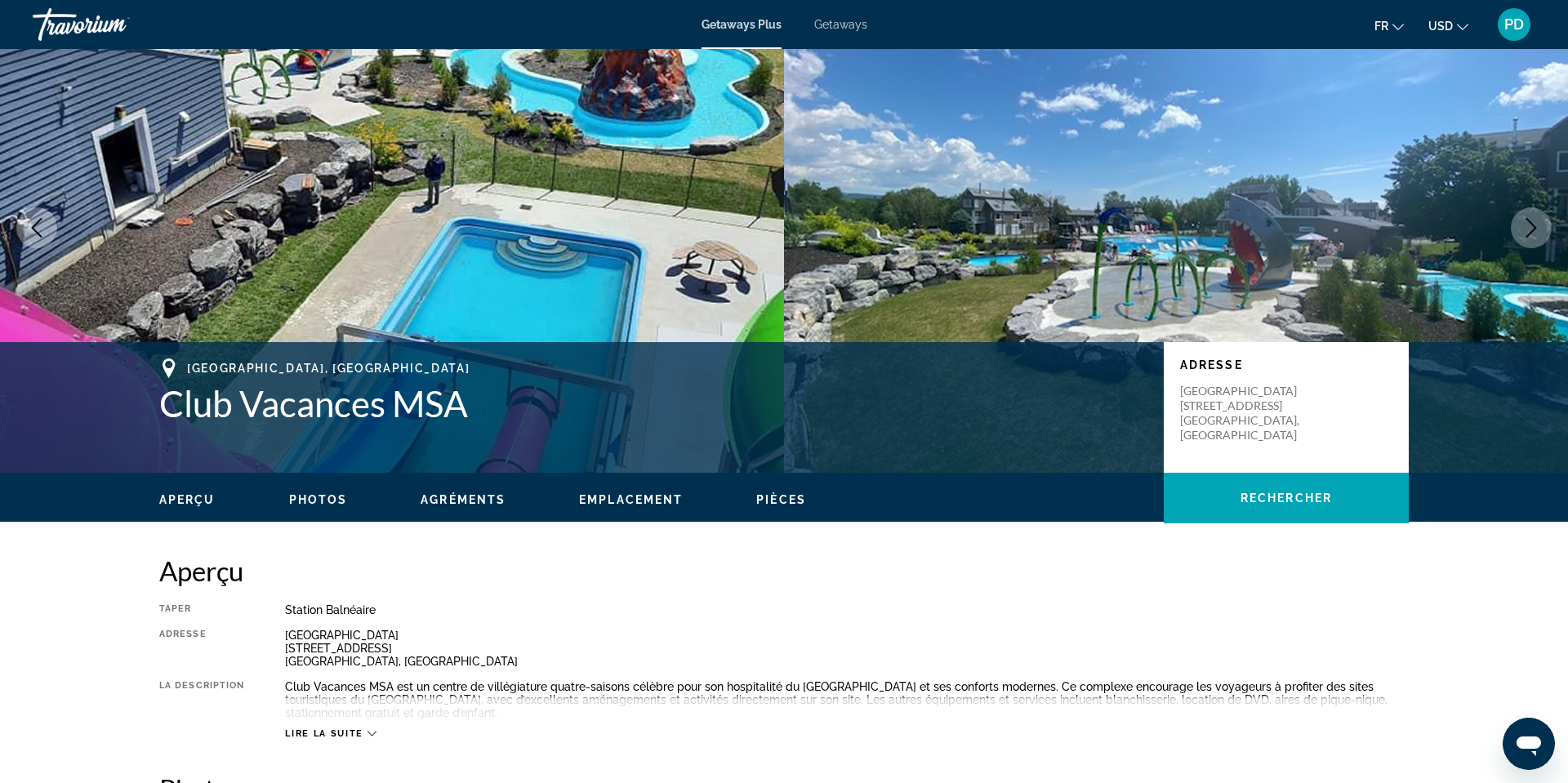
click at [1526, 238] on icon "Next image" at bounding box center [1531, 227] width 10 height 19
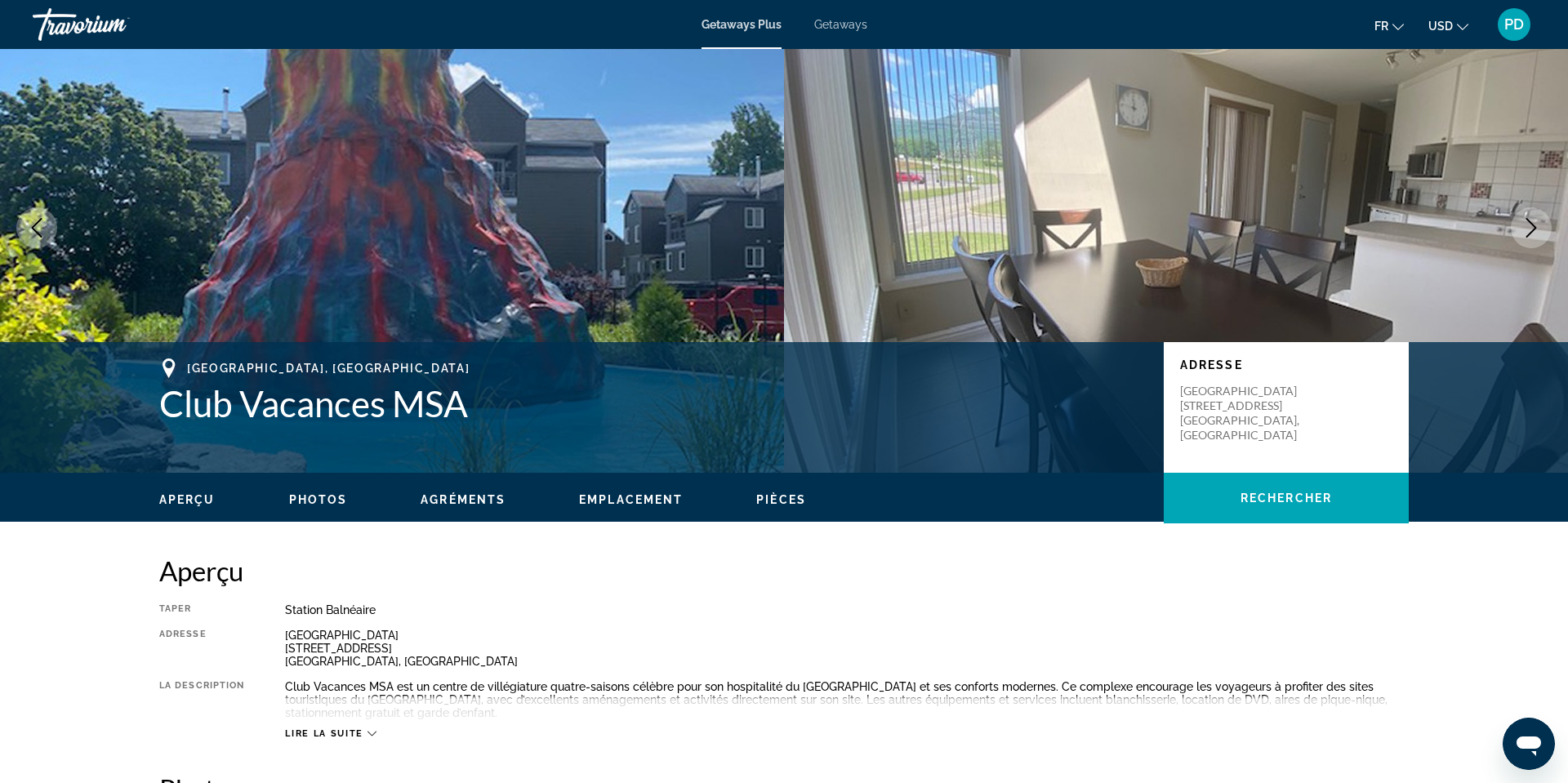
click at [1526, 238] on icon "Next image" at bounding box center [1531, 227] width 10 height 19
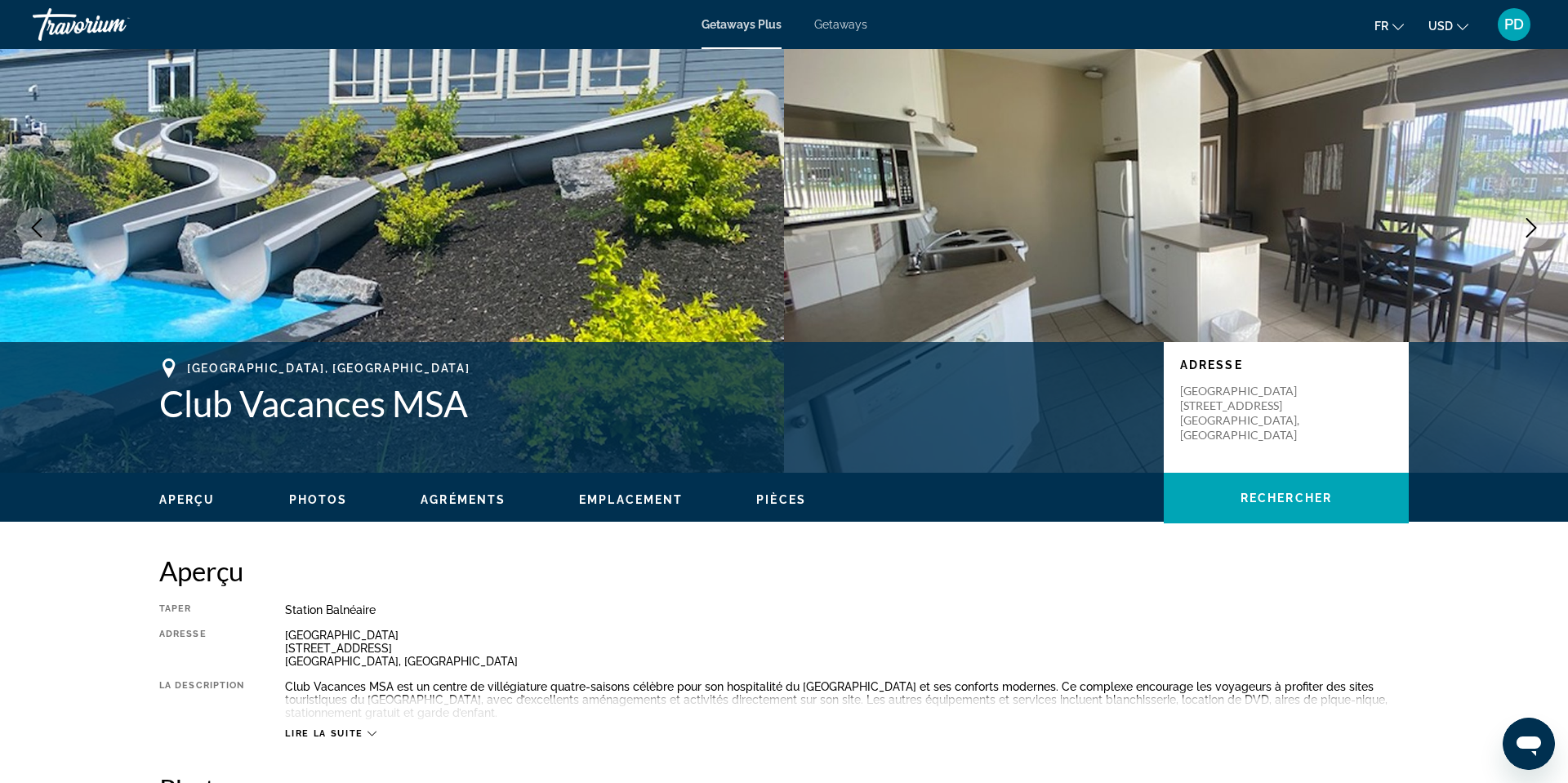
click at [1526, 238] on icon "Next image" at bounding box center [1531, 227] width 10 height 19
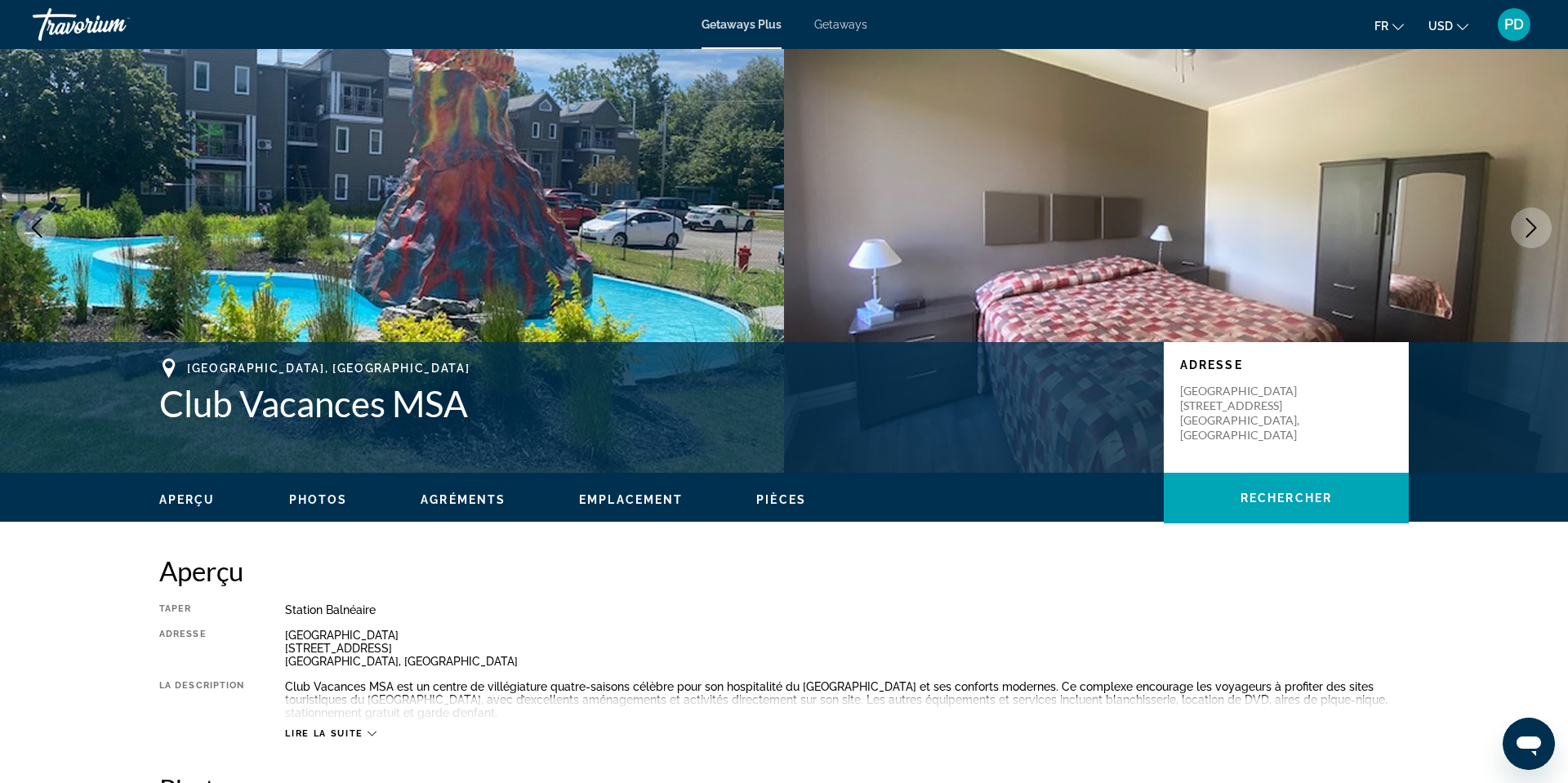
click at [1526, 238] on icon "Next image" at bounding box center [1531, 227] width 10 height 19
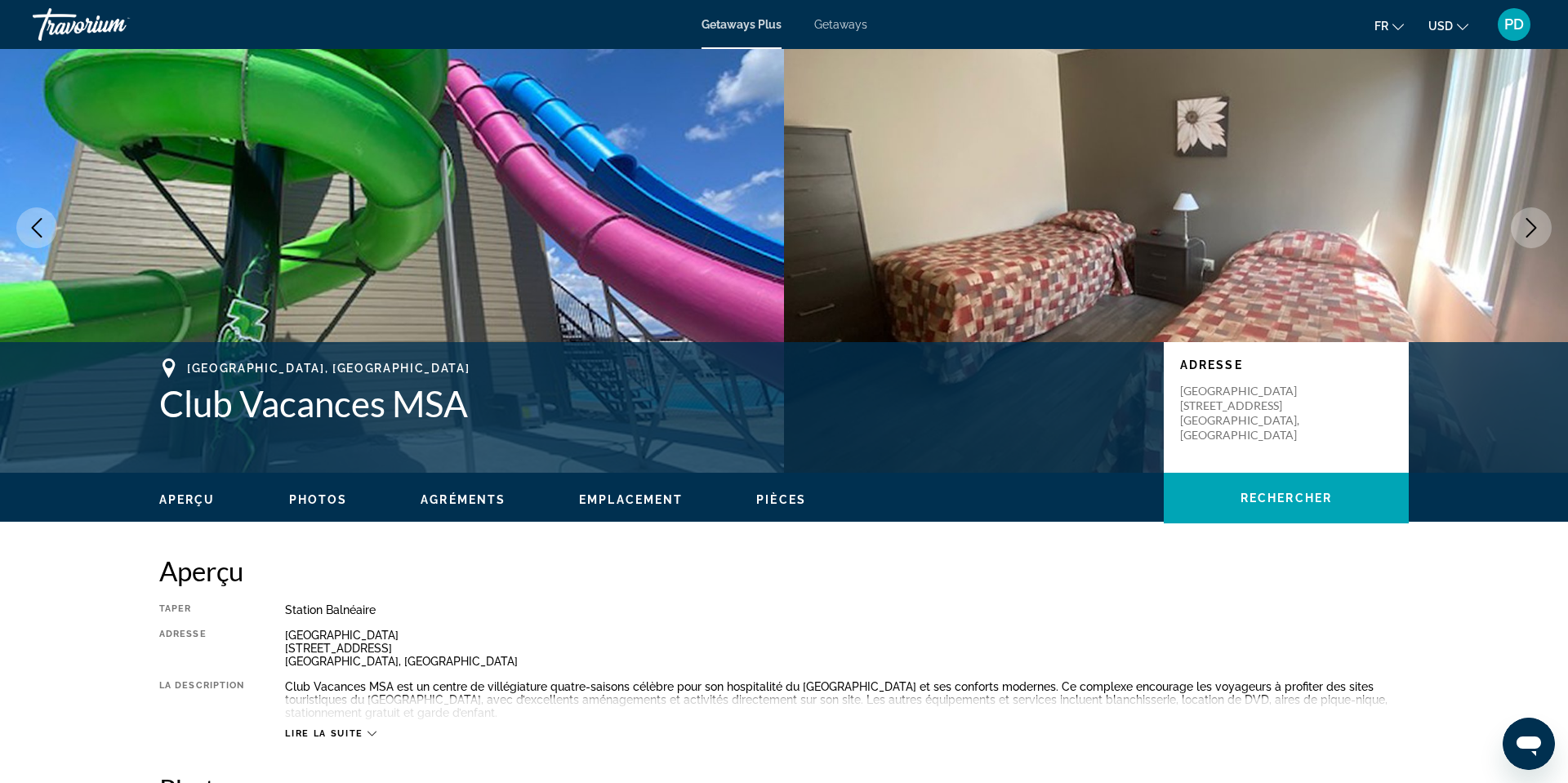
click at [1526, 238] on icon "Next image" at bounding box center [1531, 227] width 10 height 19
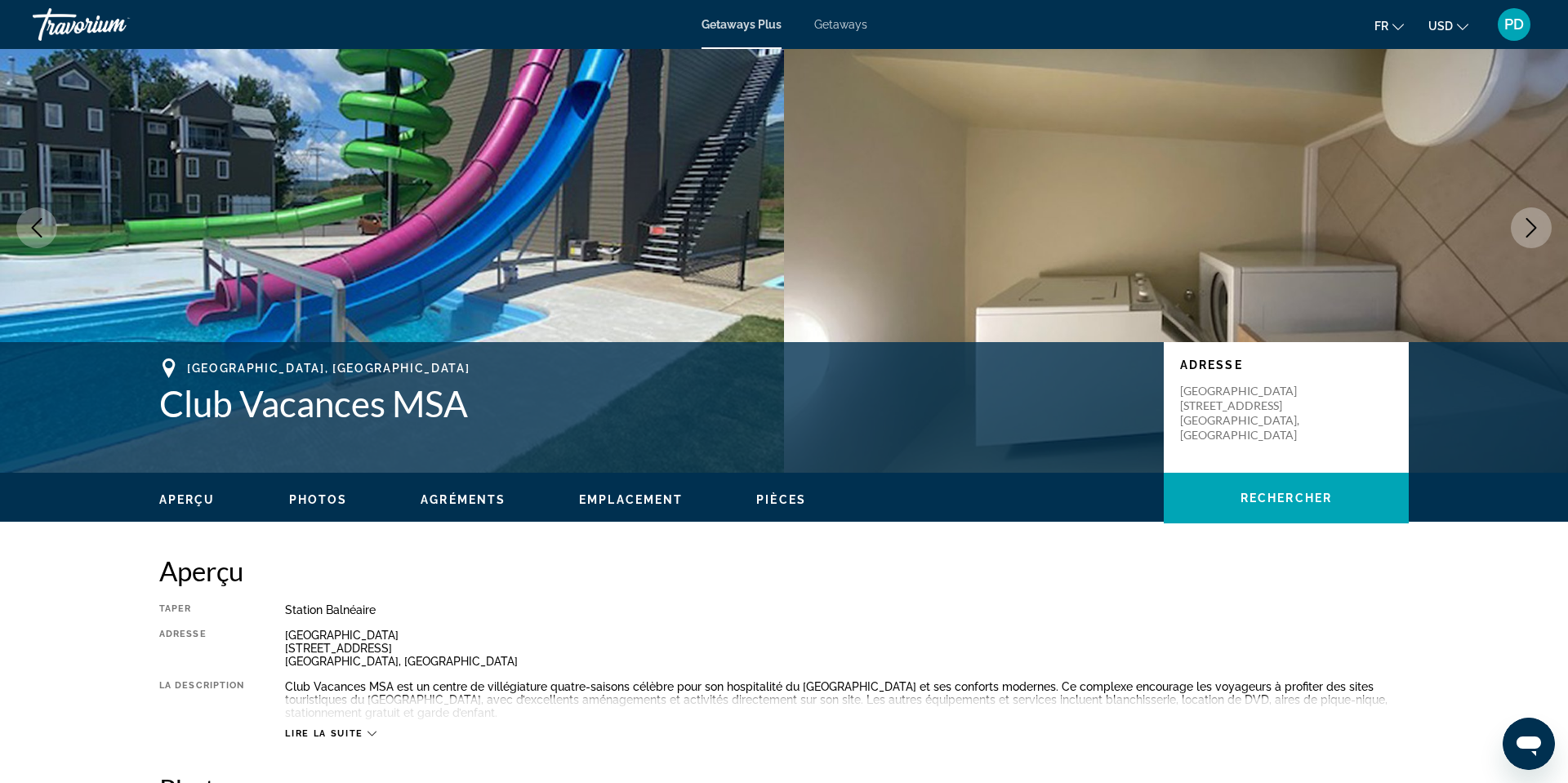
click at [1526, 238] on icon "Next image" at bounding box center [1531, 227] width 10 height 19
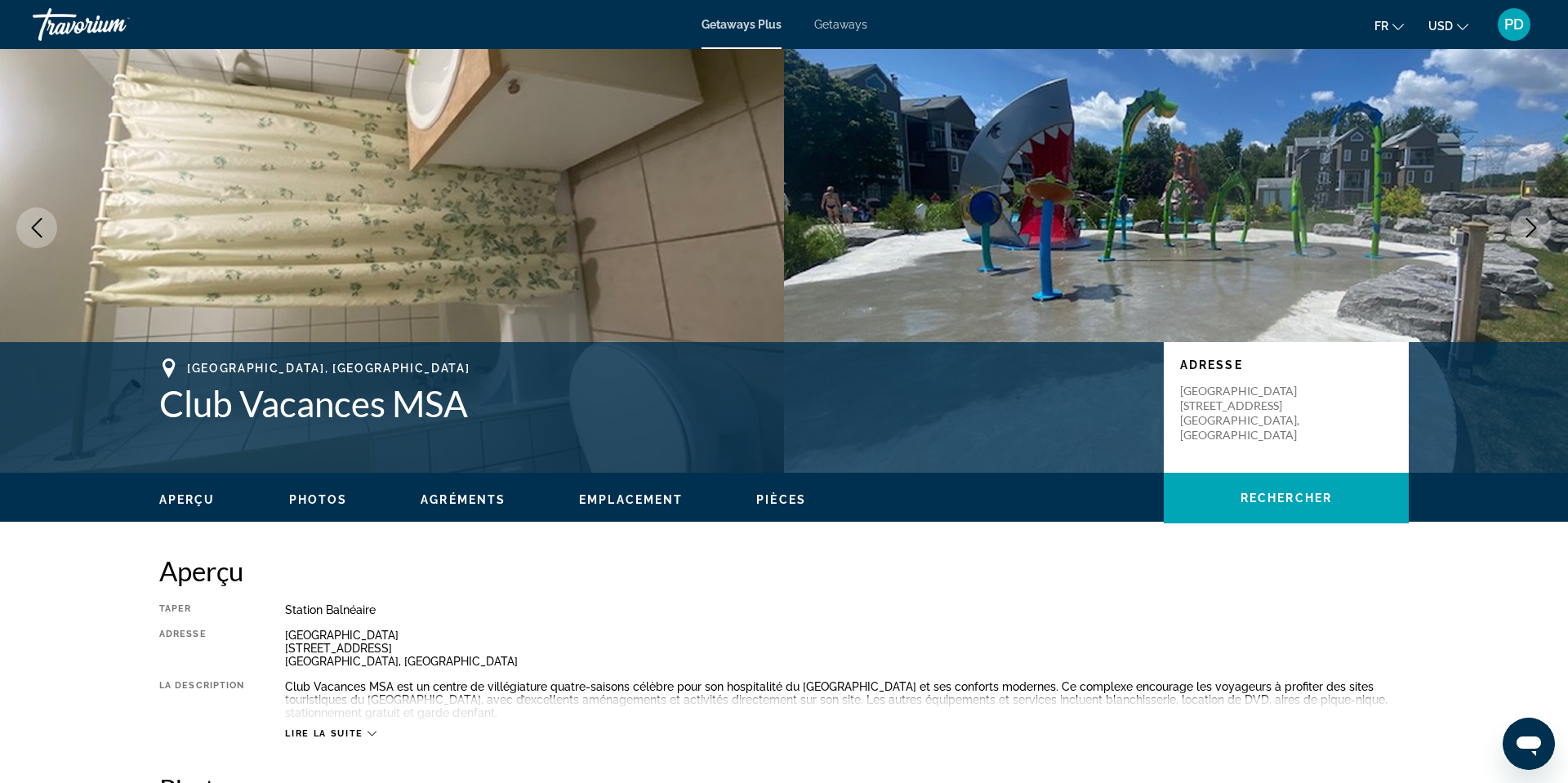
click at [1526, 238] on icon "Next image" at bounding box center [1531, 227] width 10 height 19
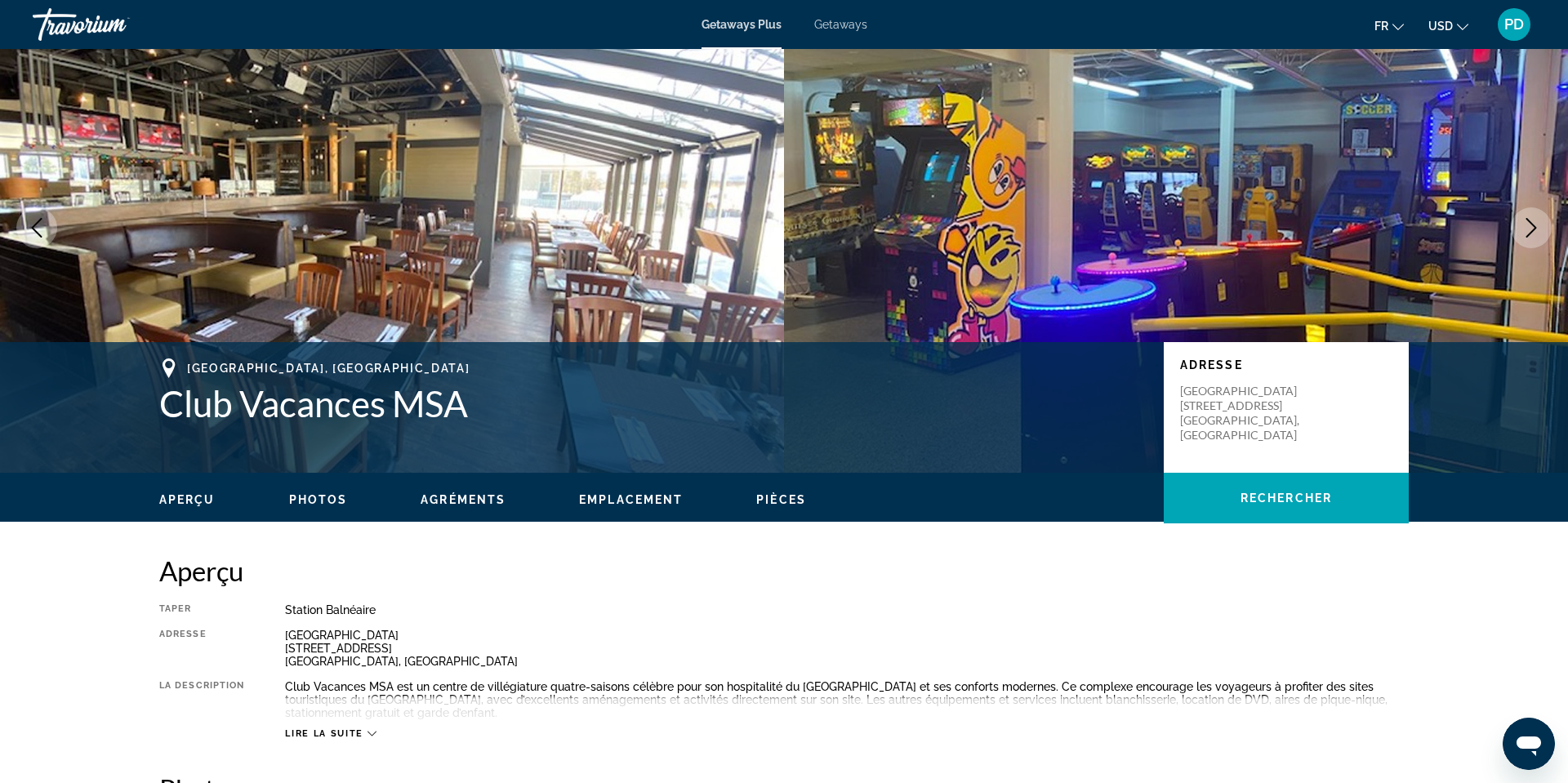
click at [1526, 238] on icon "Next image" at bounding box center [1531, 227] width 10 height 19
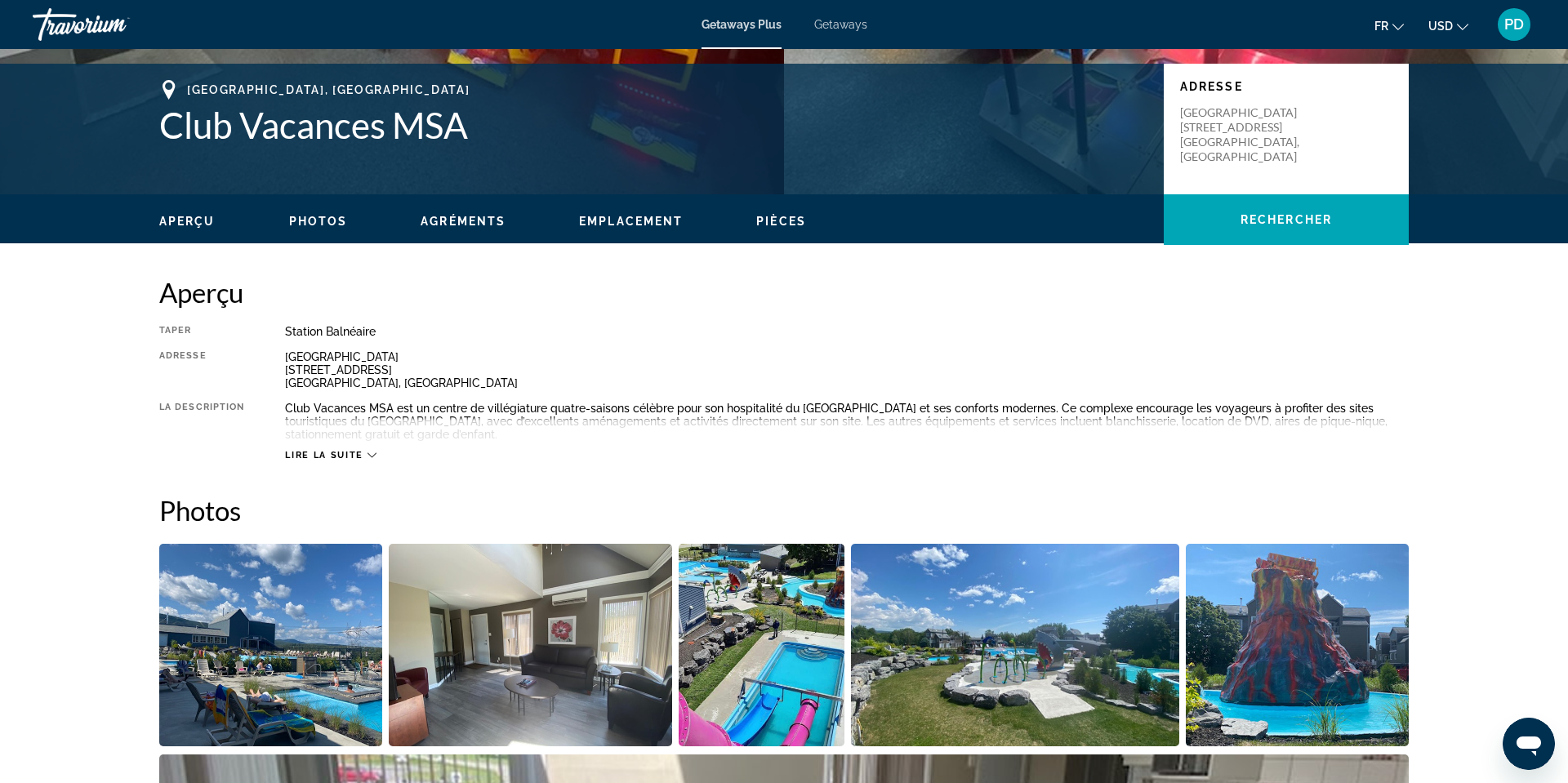
scroll to position [350, 0]
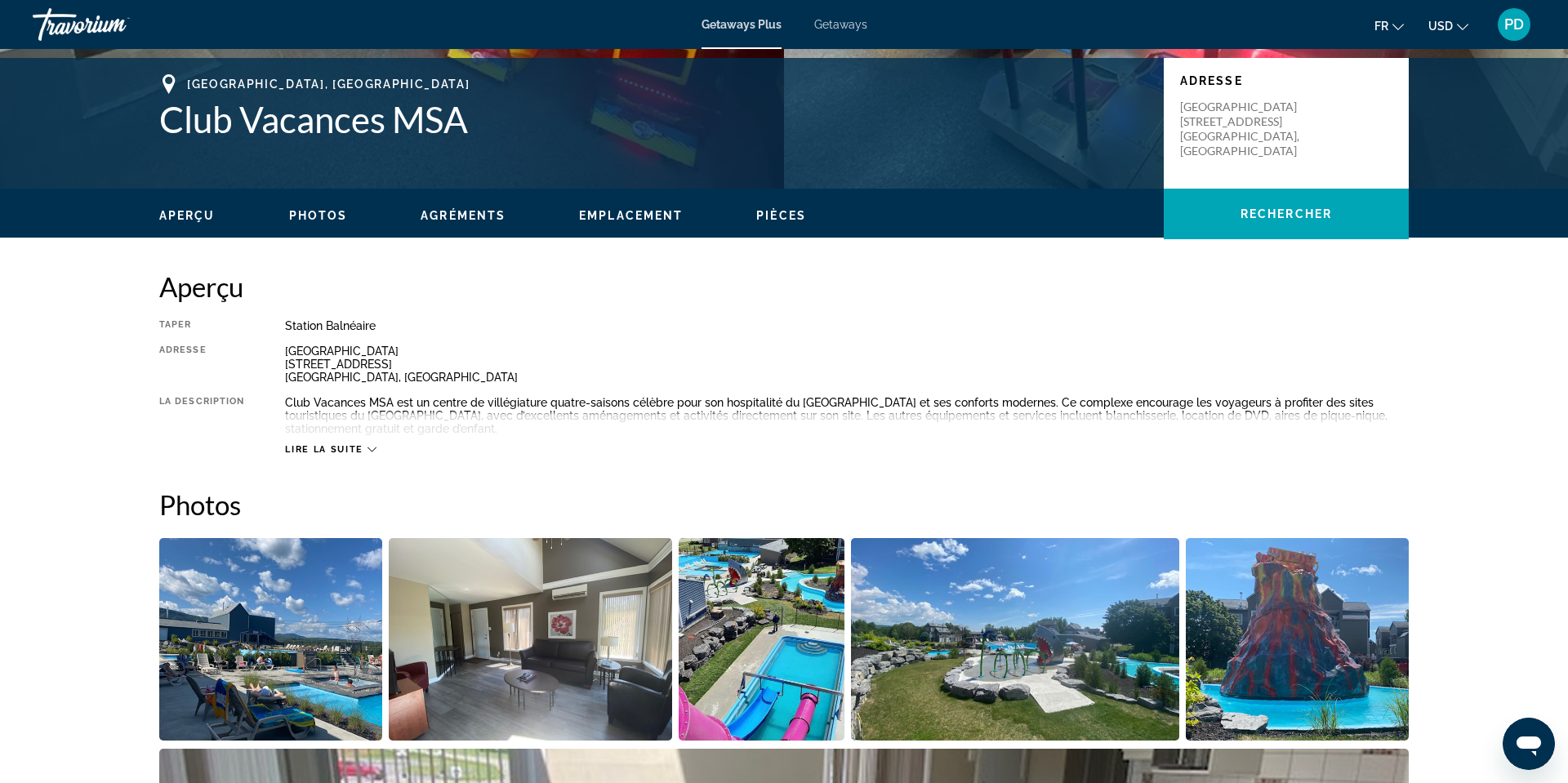
click at [437, 222] on span "Agréments" at bounding box center [463, 215] width 85 height 13
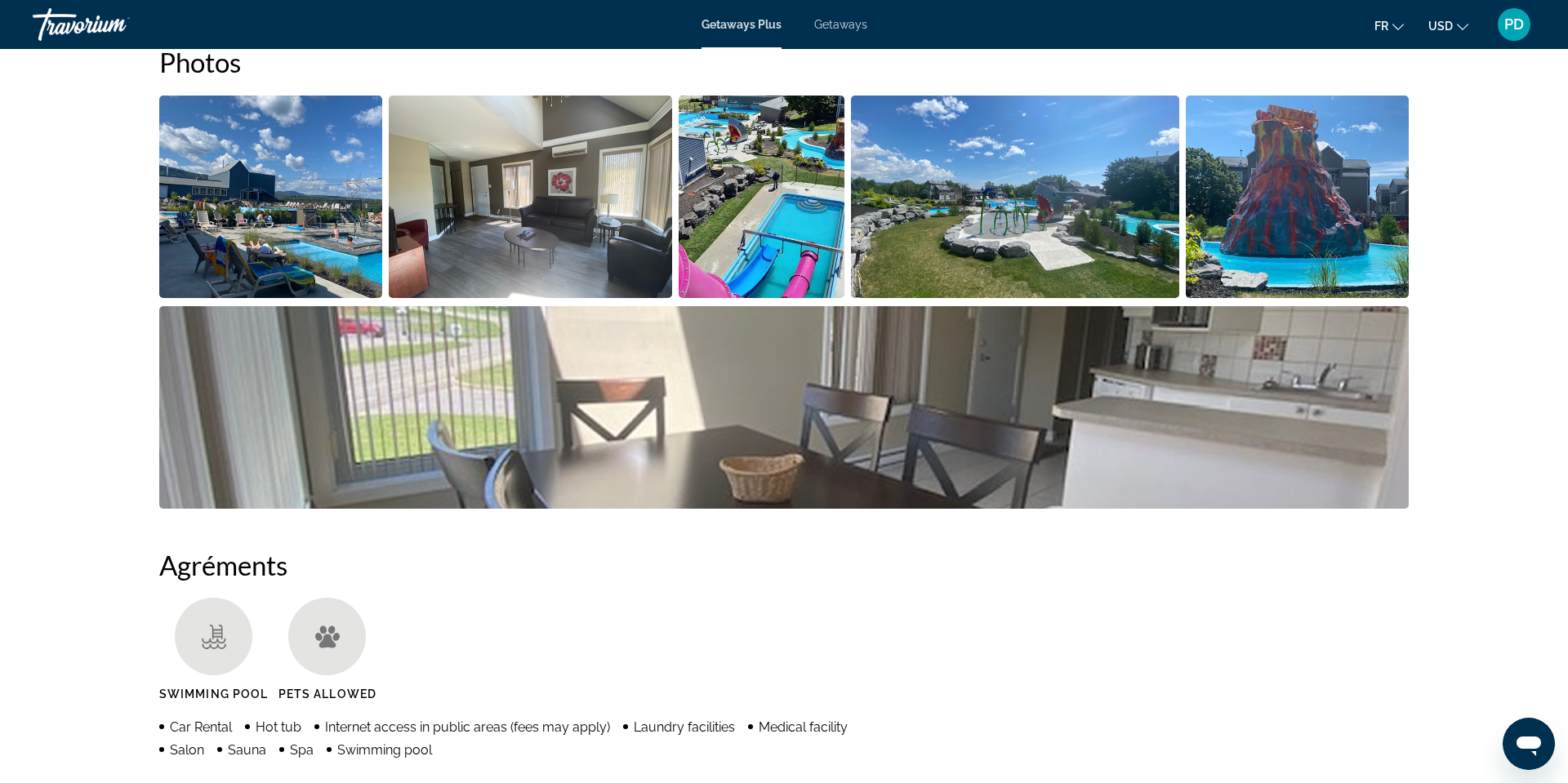
scroll to position [0, 0]
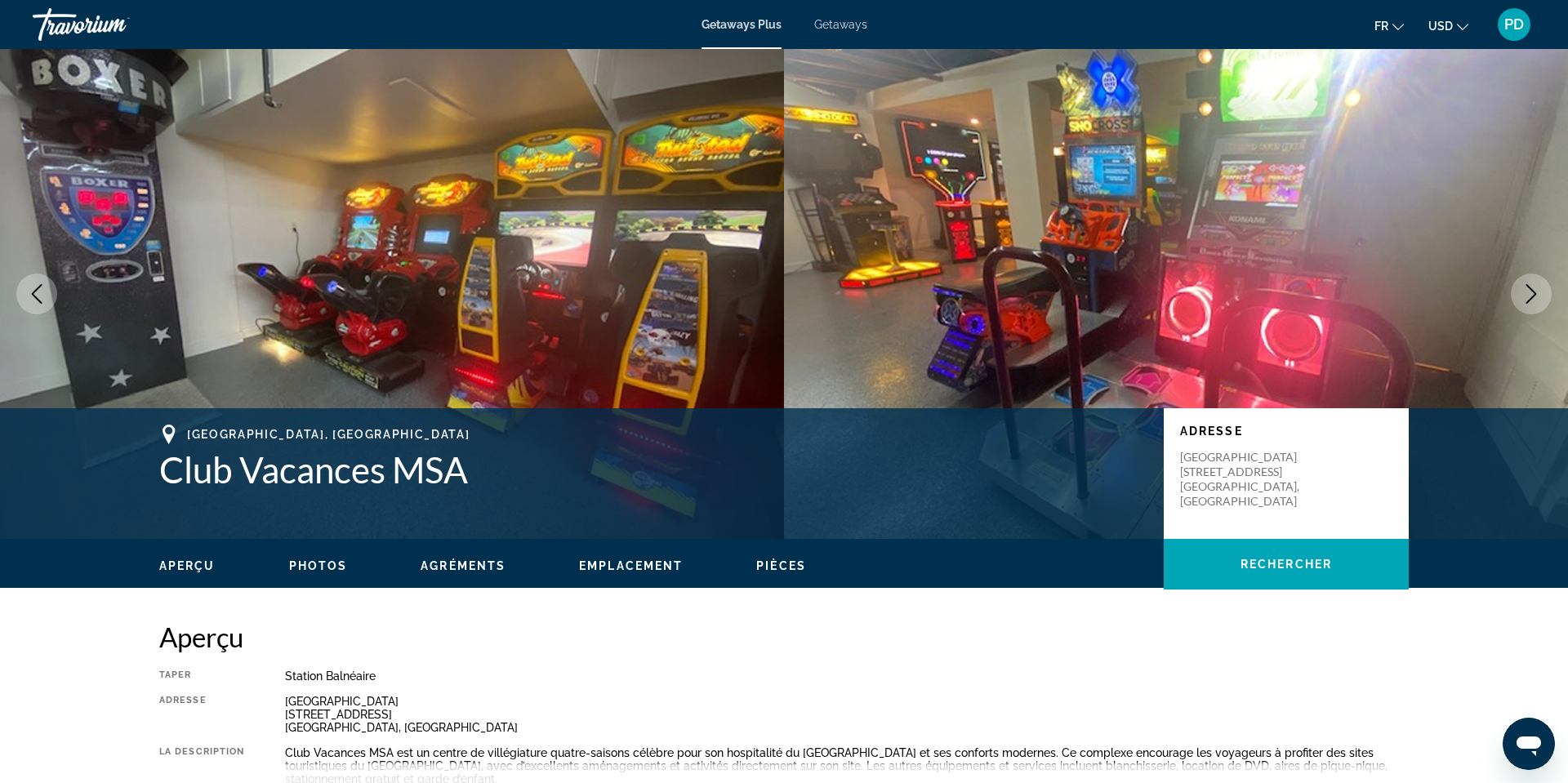
click at [1437, 31] on ul "fr English Español Français Italiano Português русский USD USD ($) MXN (Mex$) C…" at bounding box center [1433, 24] width 118 height 26
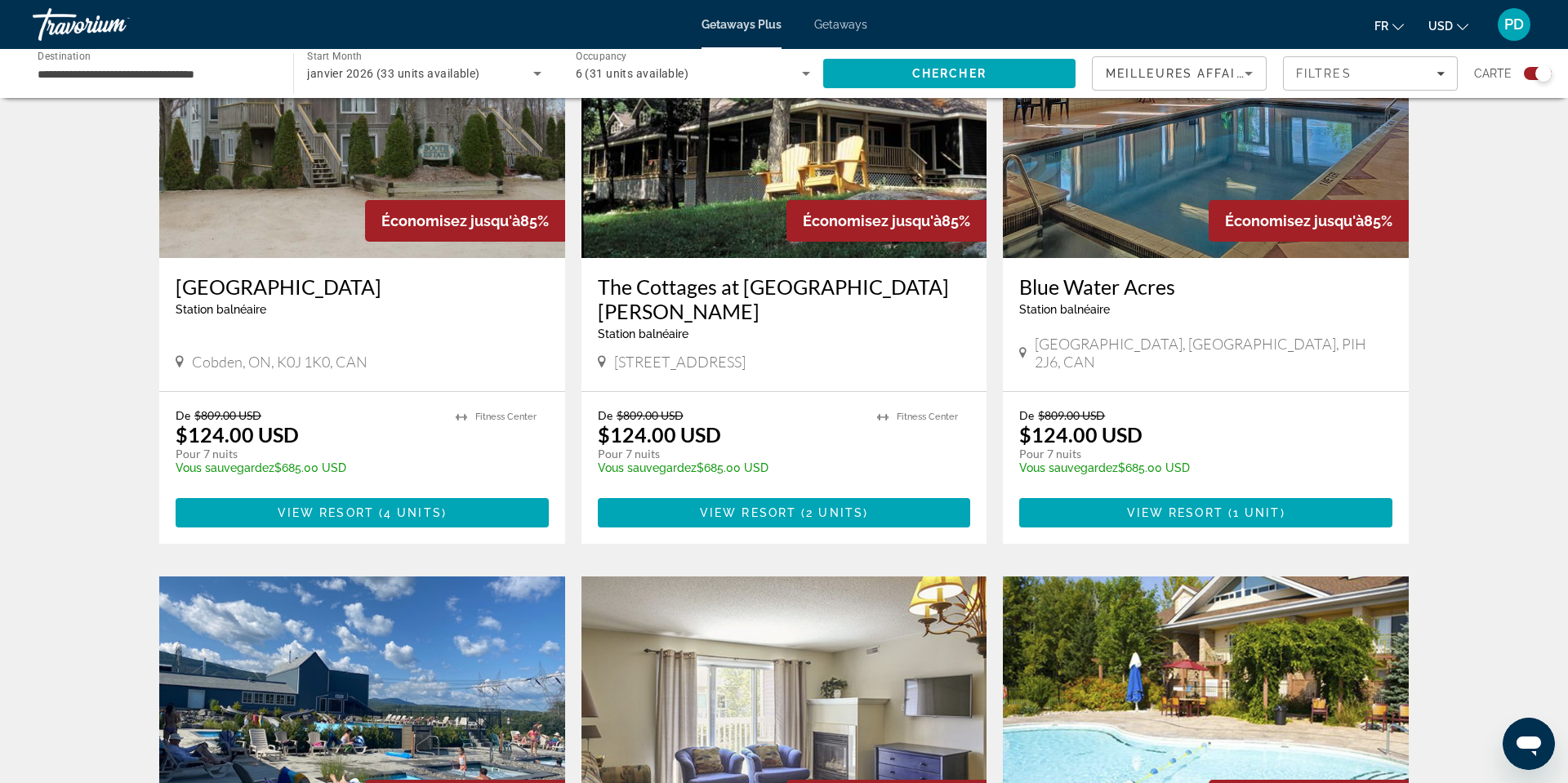
scroll to position [666, 0]
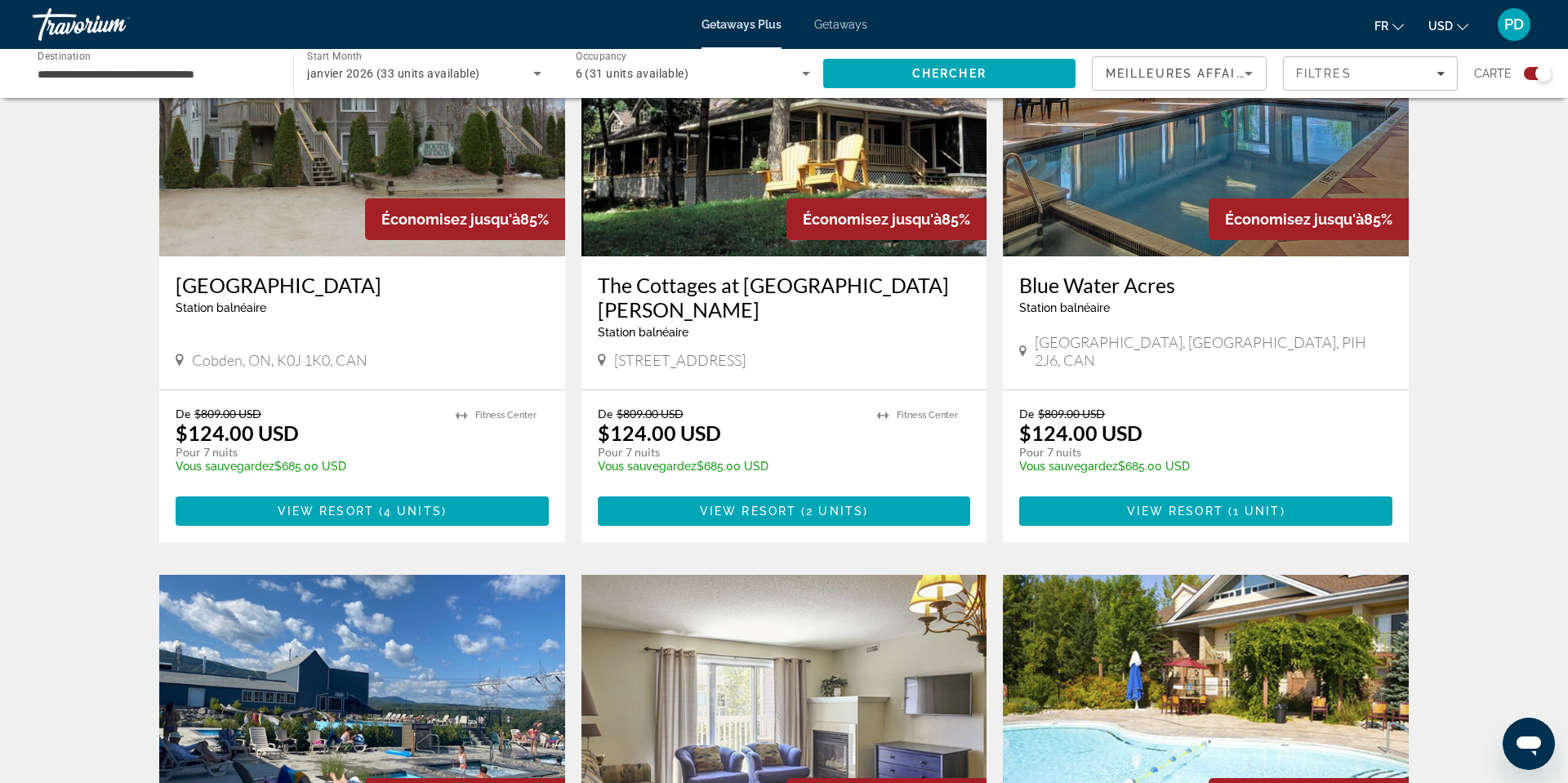
click at [467, 75] on div "Start Month Tous les mois janvier 2026 (33 units available)" at bounding box center [424, 73] width 261 height 49
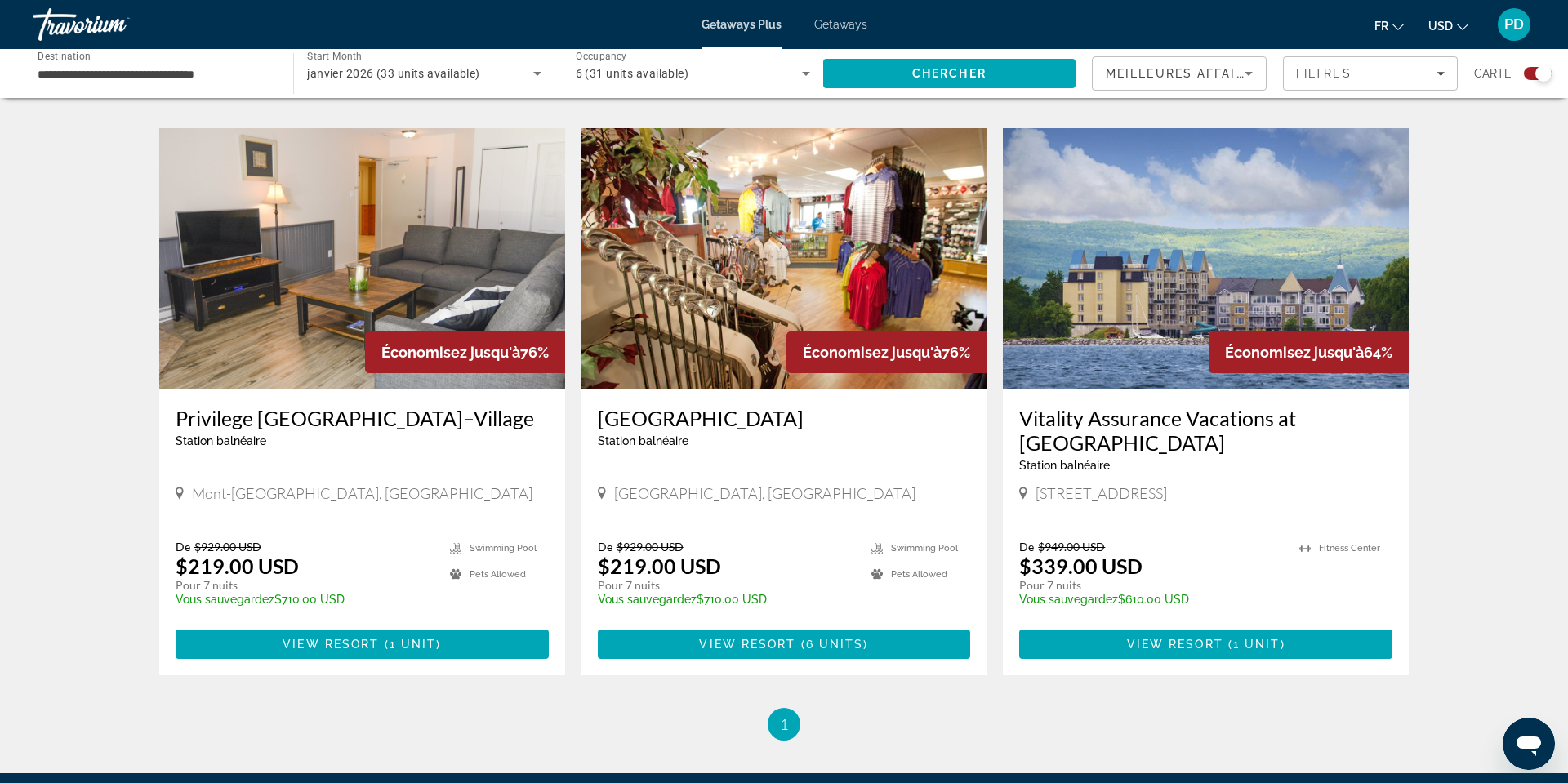
scroll to position [1744, 0]
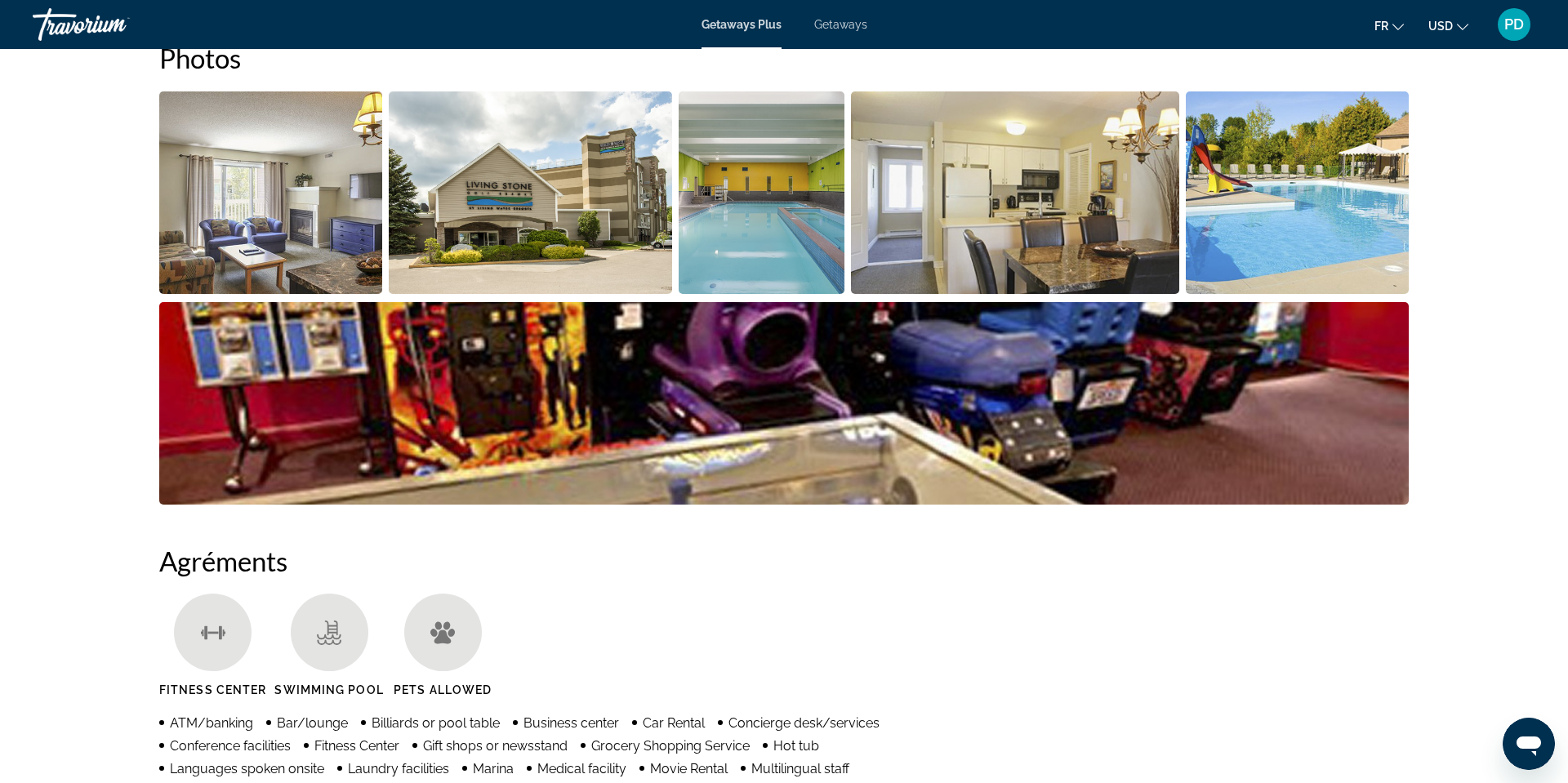
scroll to position [794, 0]
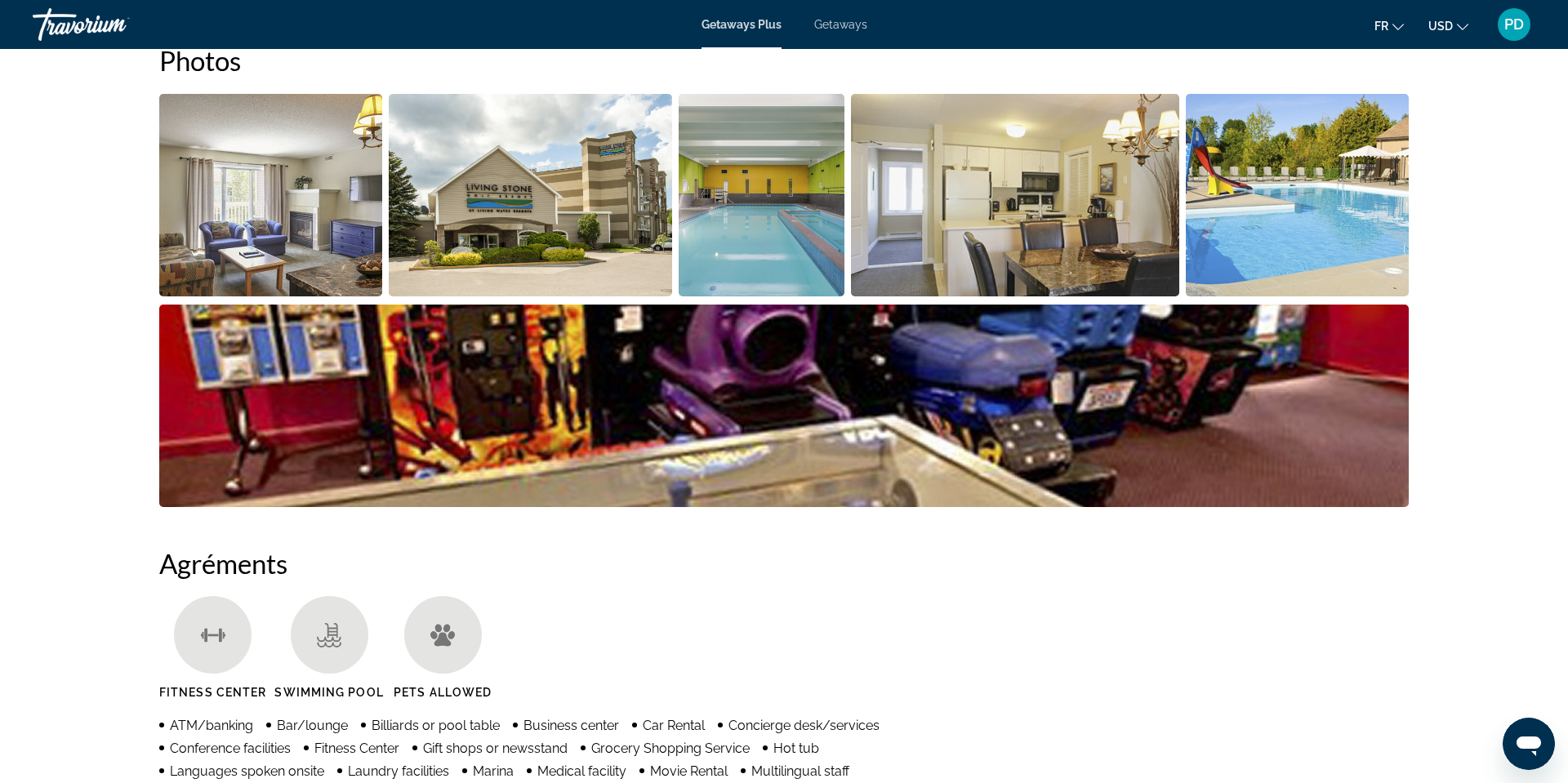
click at [368, 10] on icon "Main content" at bounding box center [372, 5] width 9 height 9
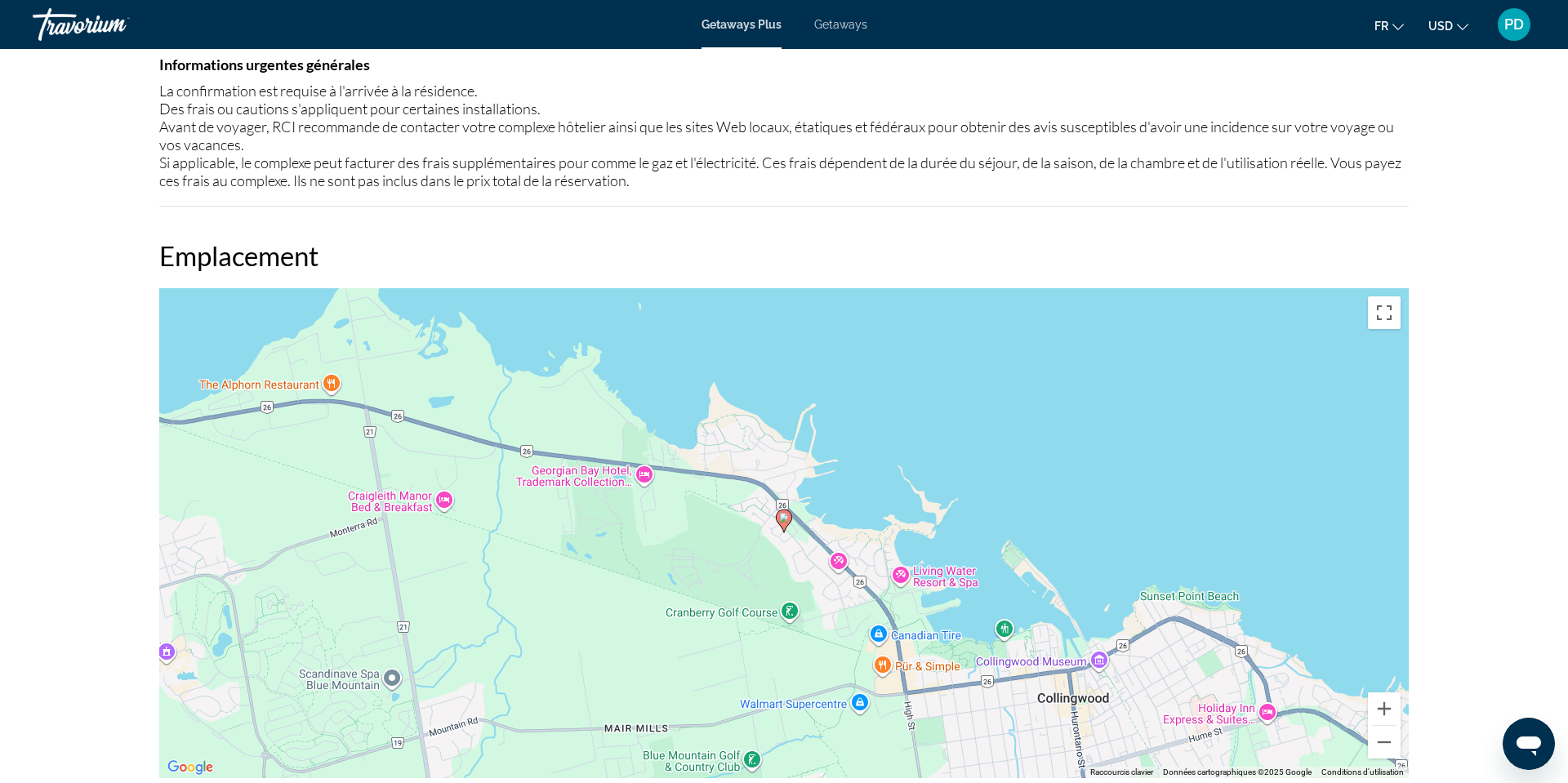
scroll to position [2129, 0]
click at [127, 421] on div "Aperçu Taper Station balnéaire Tout inclus Pas tout compris Adresse 19 Keith Av…" at bounding box center [784, 340] width 1314 height 3697
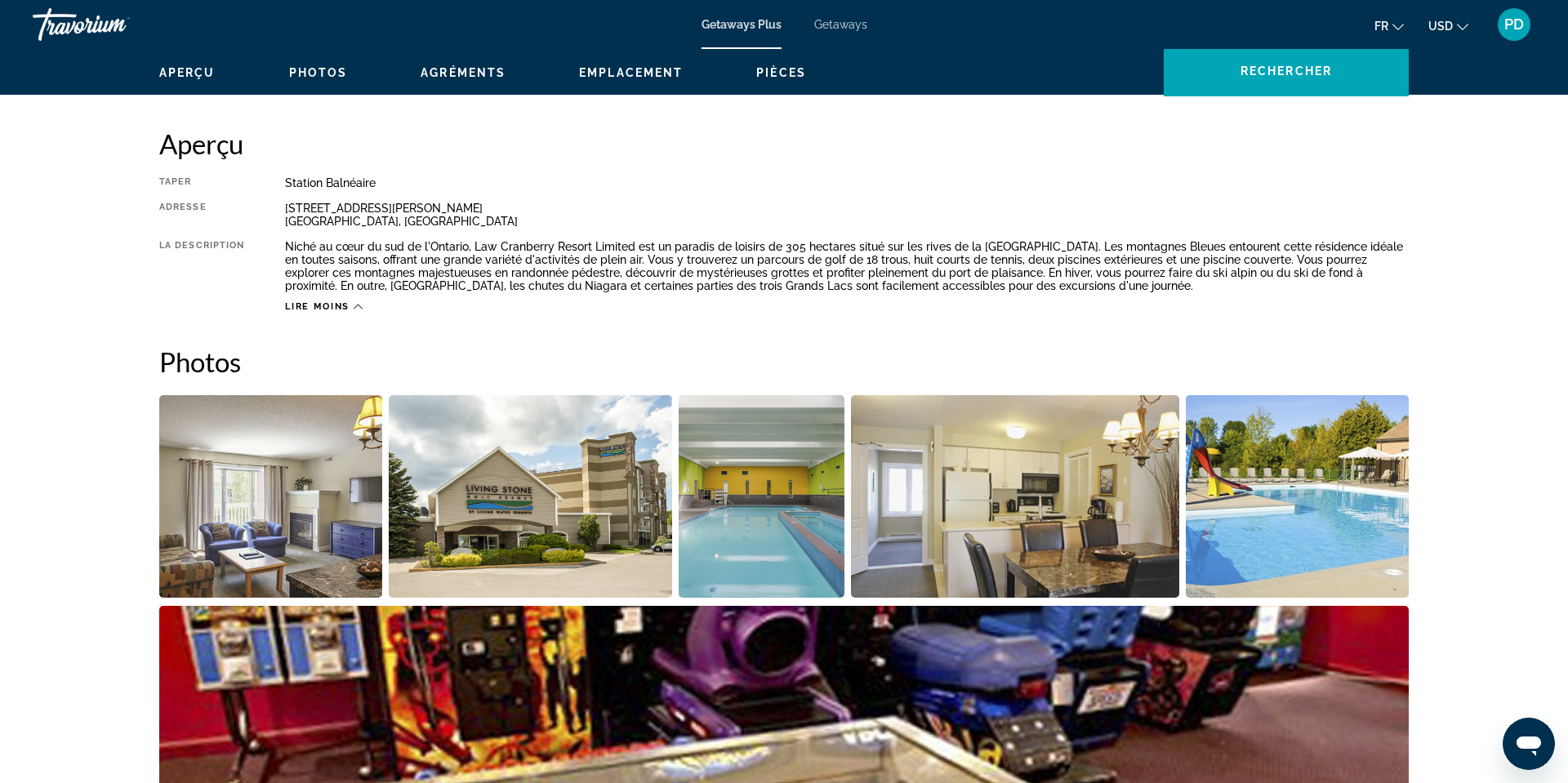
scroll to position [483, 0]
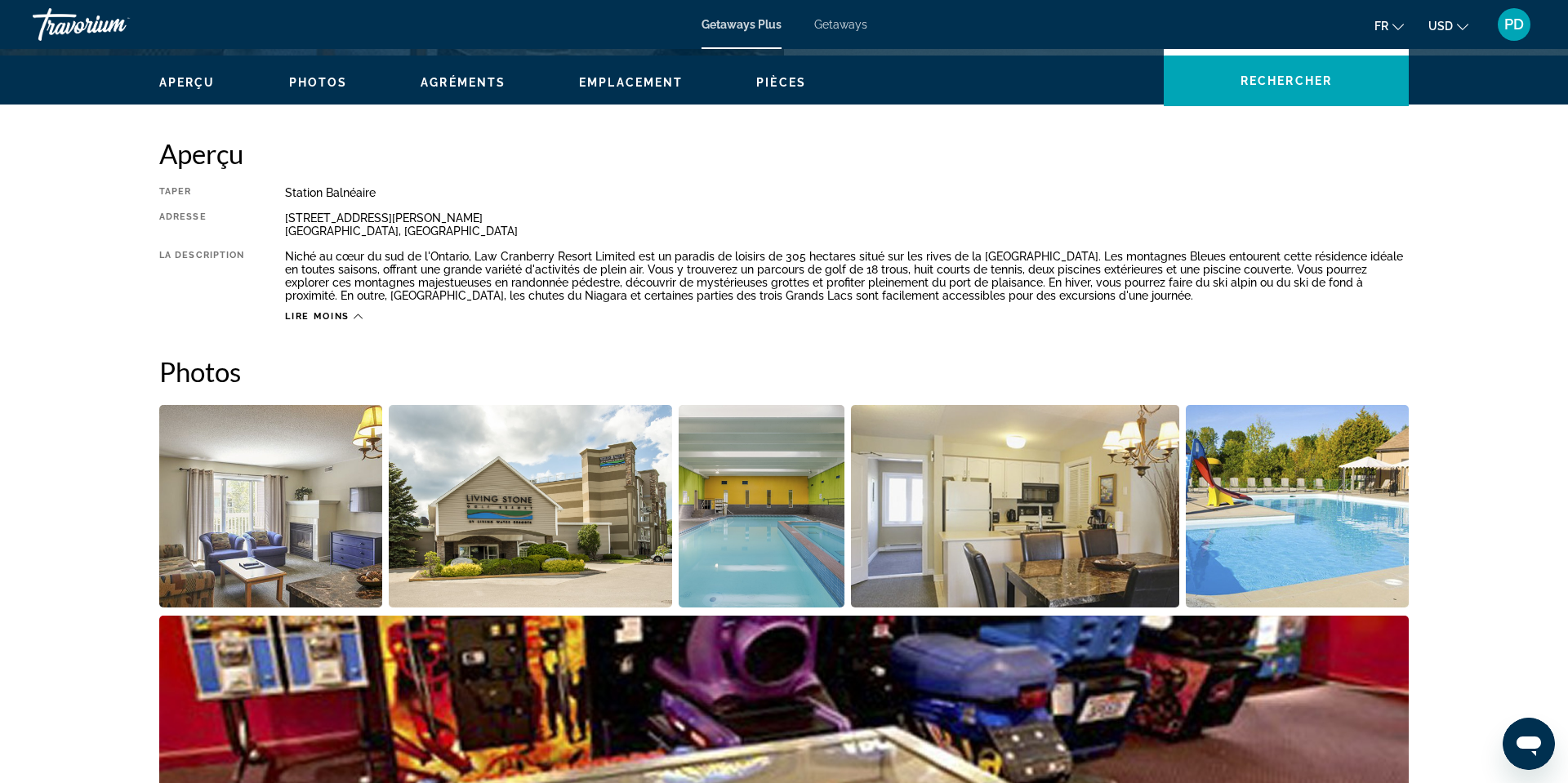
click at [455, 89] on span "Agréments" at bounding box center [463, 82] width 85 height 13
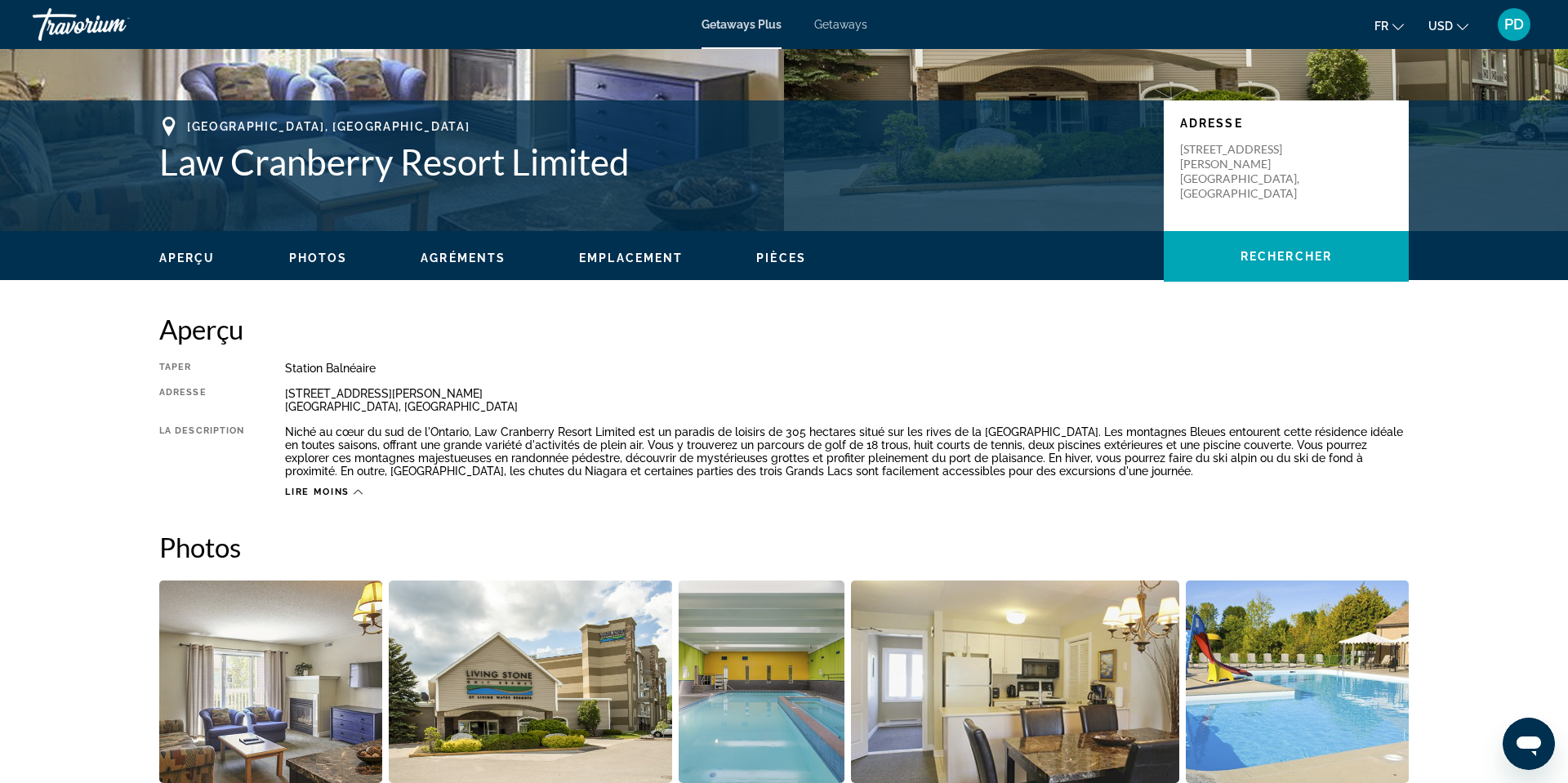
scroll to position [0, 0]
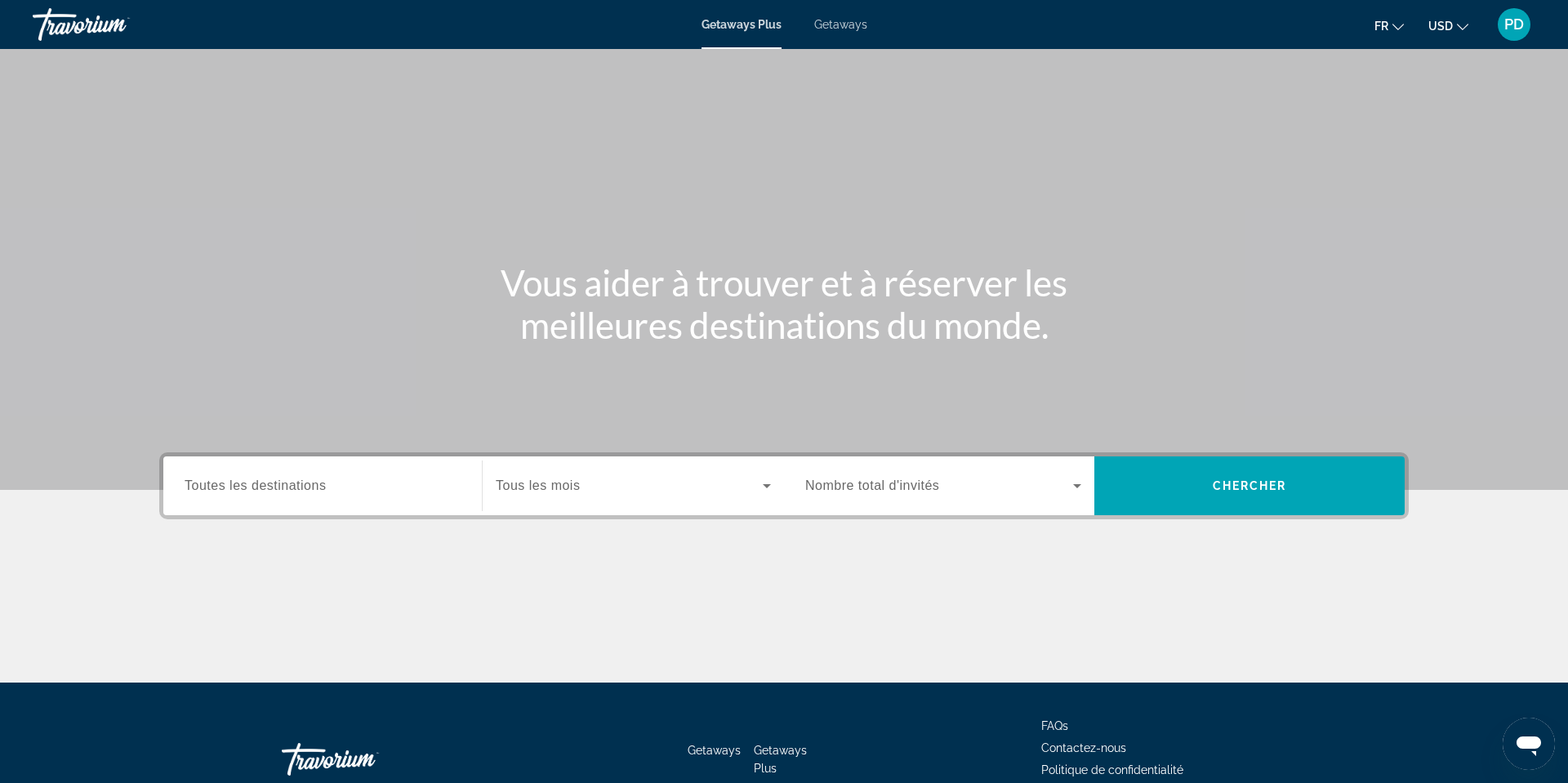
click at [185, 509] on div "Search widget" at bounding box center [322, 486] width 276 height 46
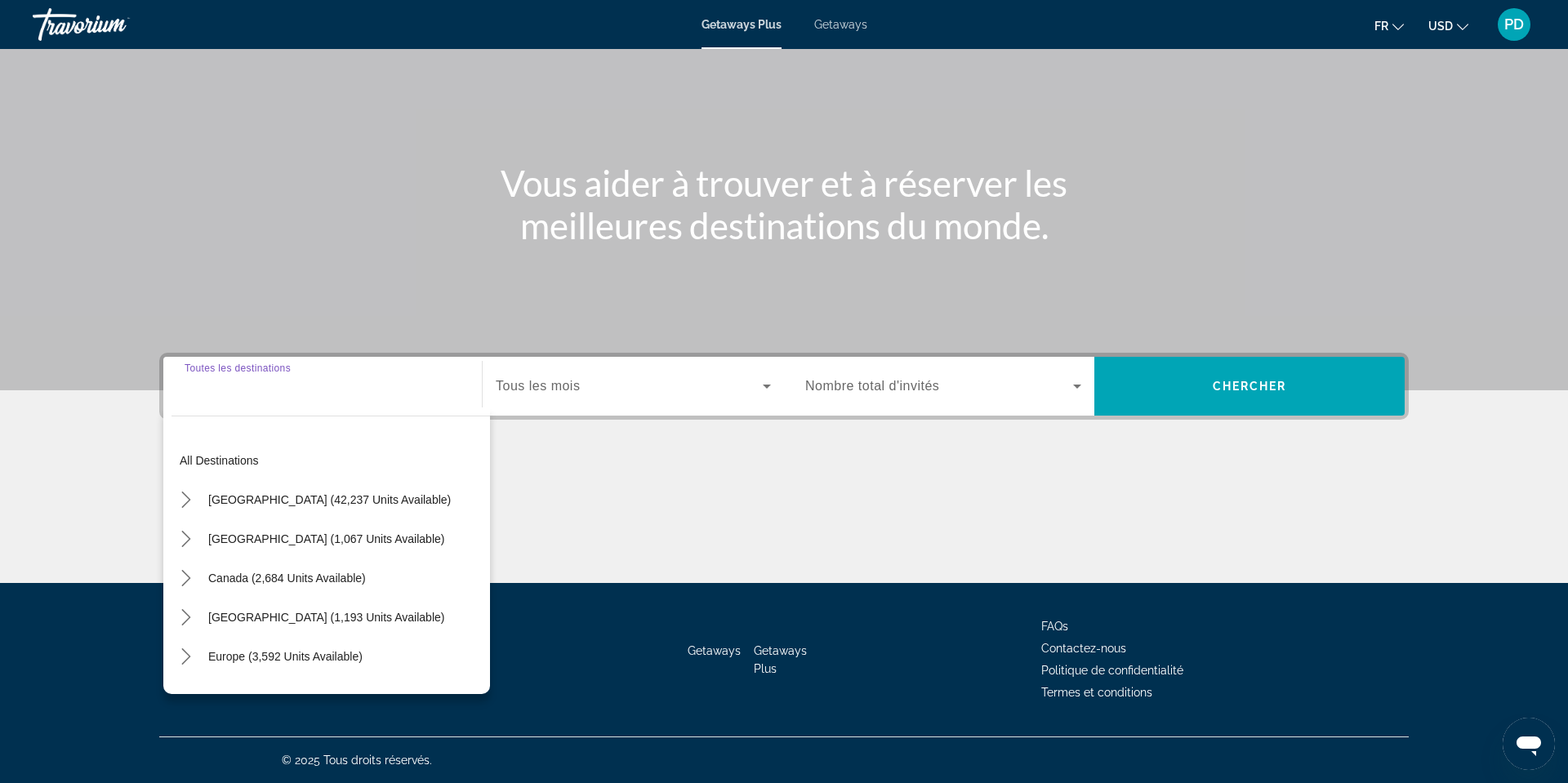
scroll to position [429, 0]
click at [208, 571] on span "Canada (2,684 units available)" at bounding box center [287, 577] width 158 height 13
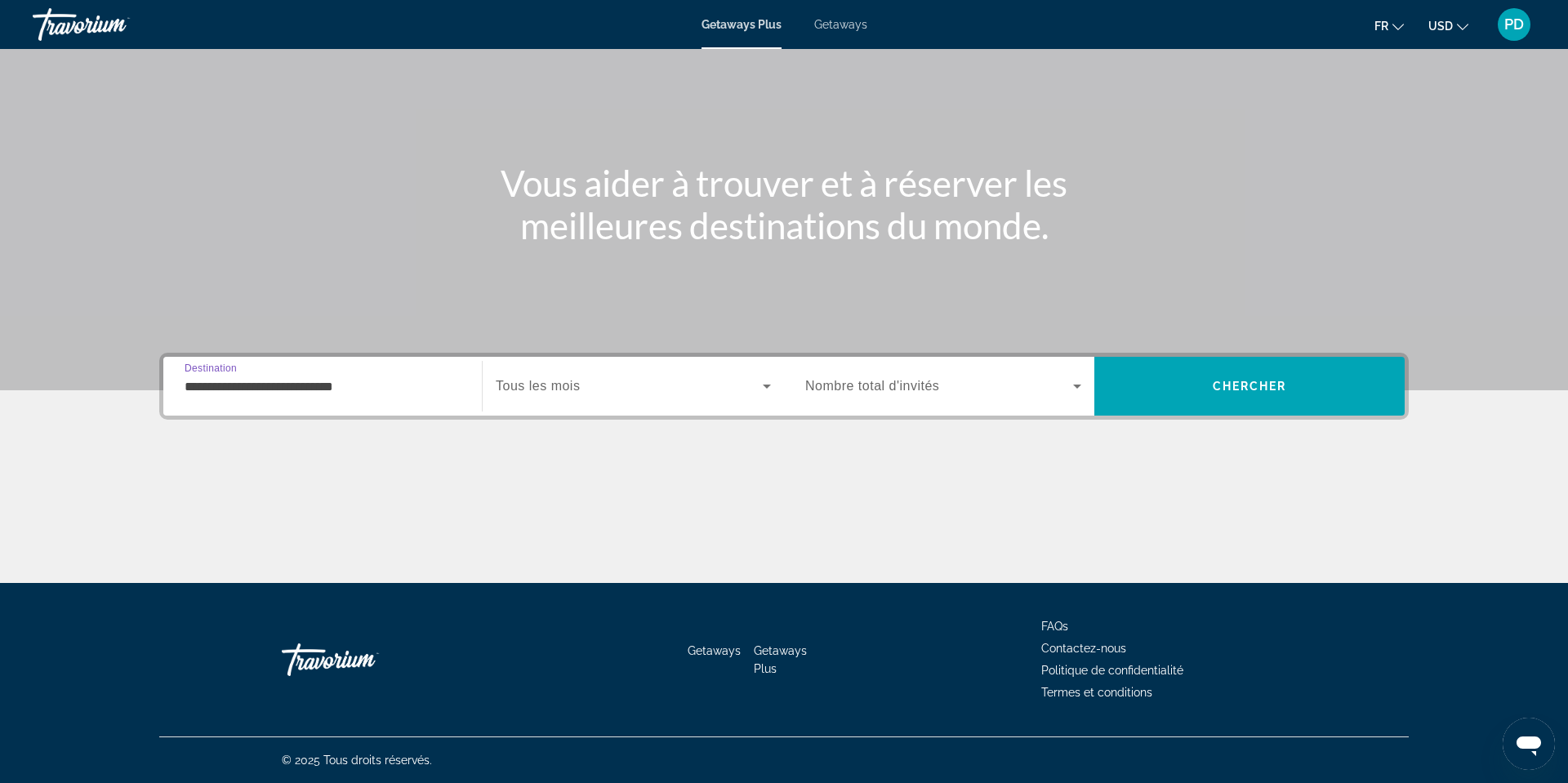
click at [244, 377] on input "**********" at bounding box center [322, 387] width 276 height 19
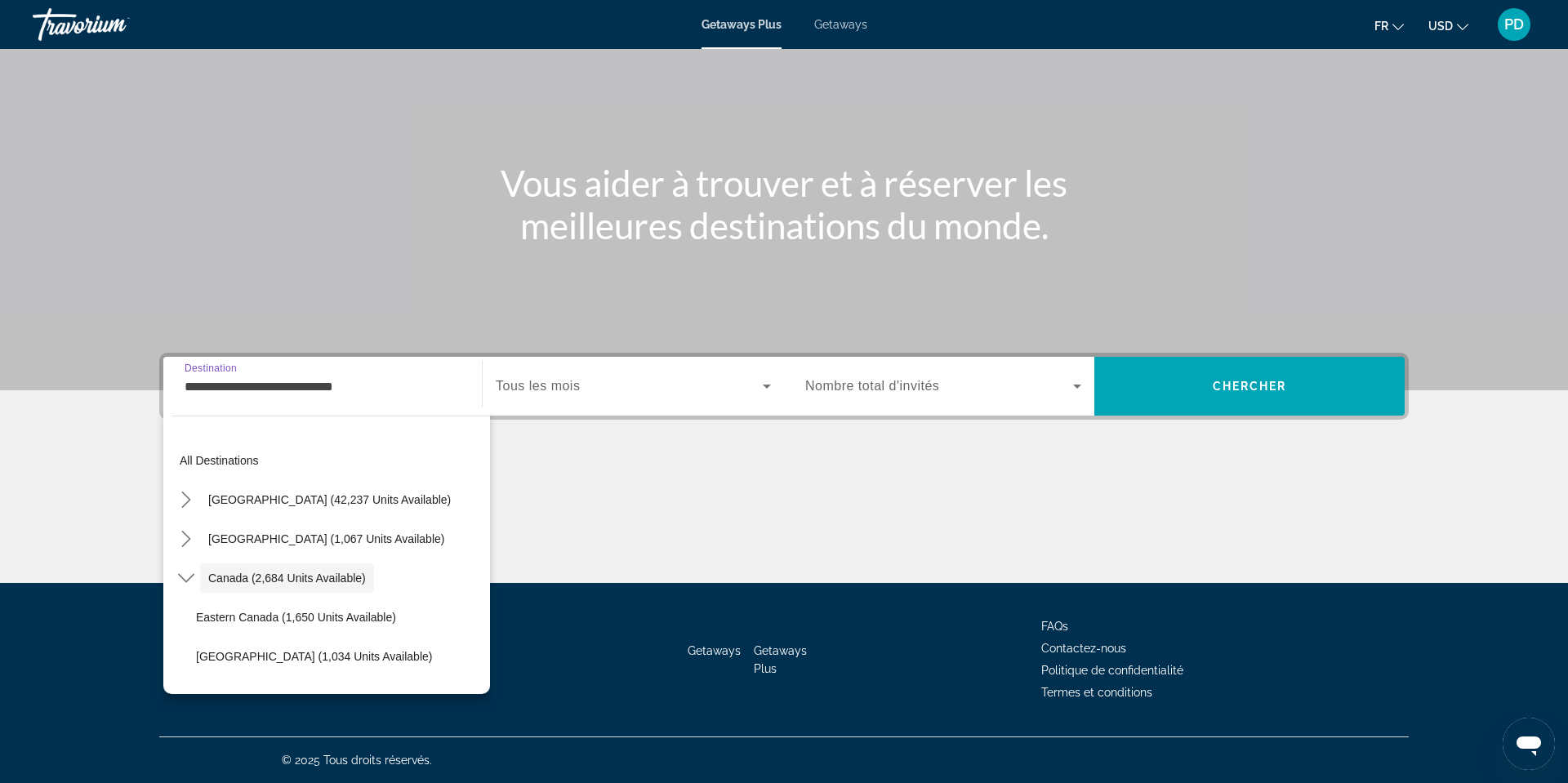
click at [220, 377] on input "**********" at bounding box center [322, 387] width 276 height 19
click at [208, 532] on span "[GEOGRAPHIC_DATA] (1,067 units available)" at bounding box center [326, 538] width 236 height 13
type input "**********"
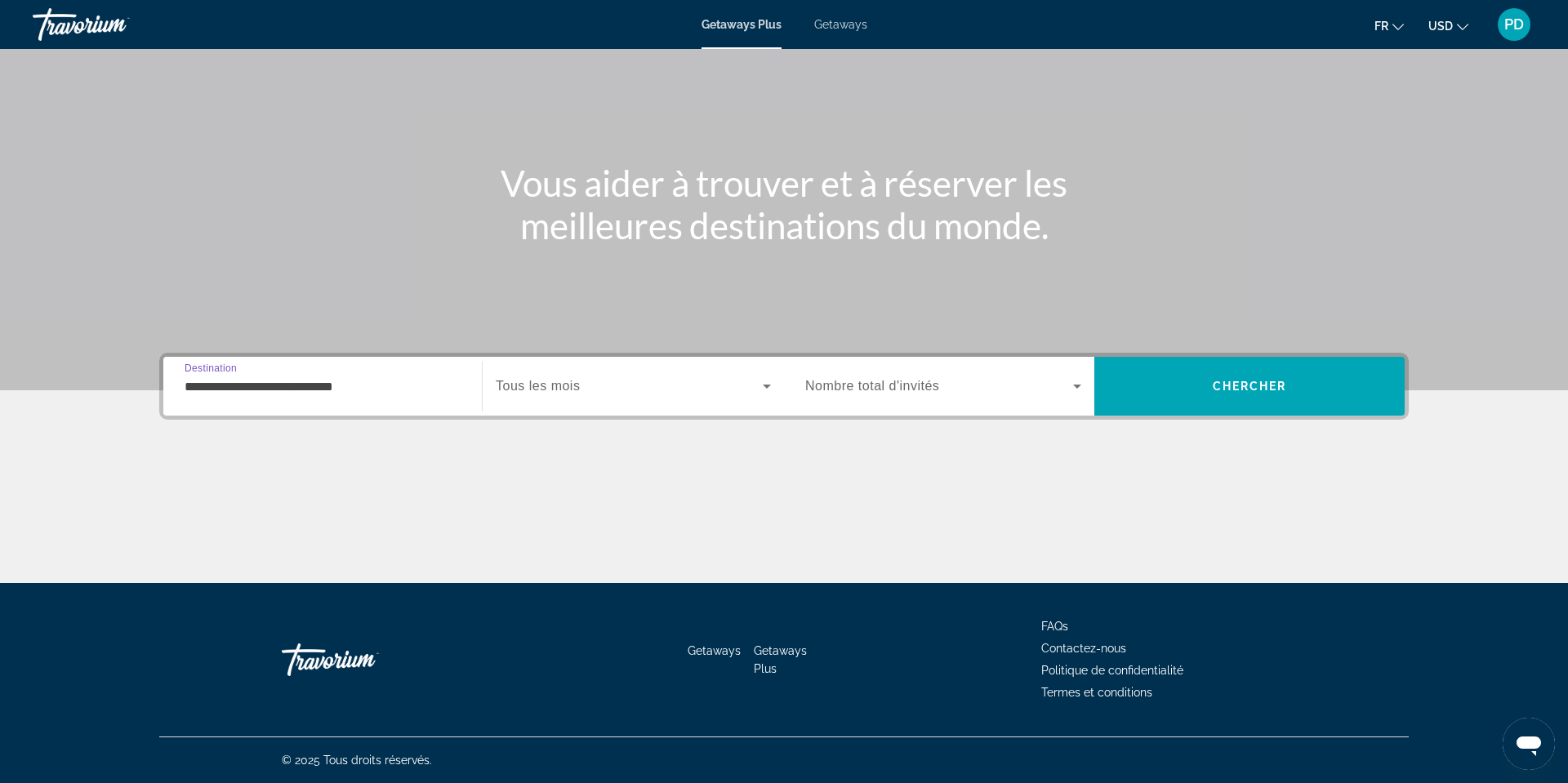
click at [504, 379] on span "Tous les mois" at bounding box center [537, 386] width 84 height 14
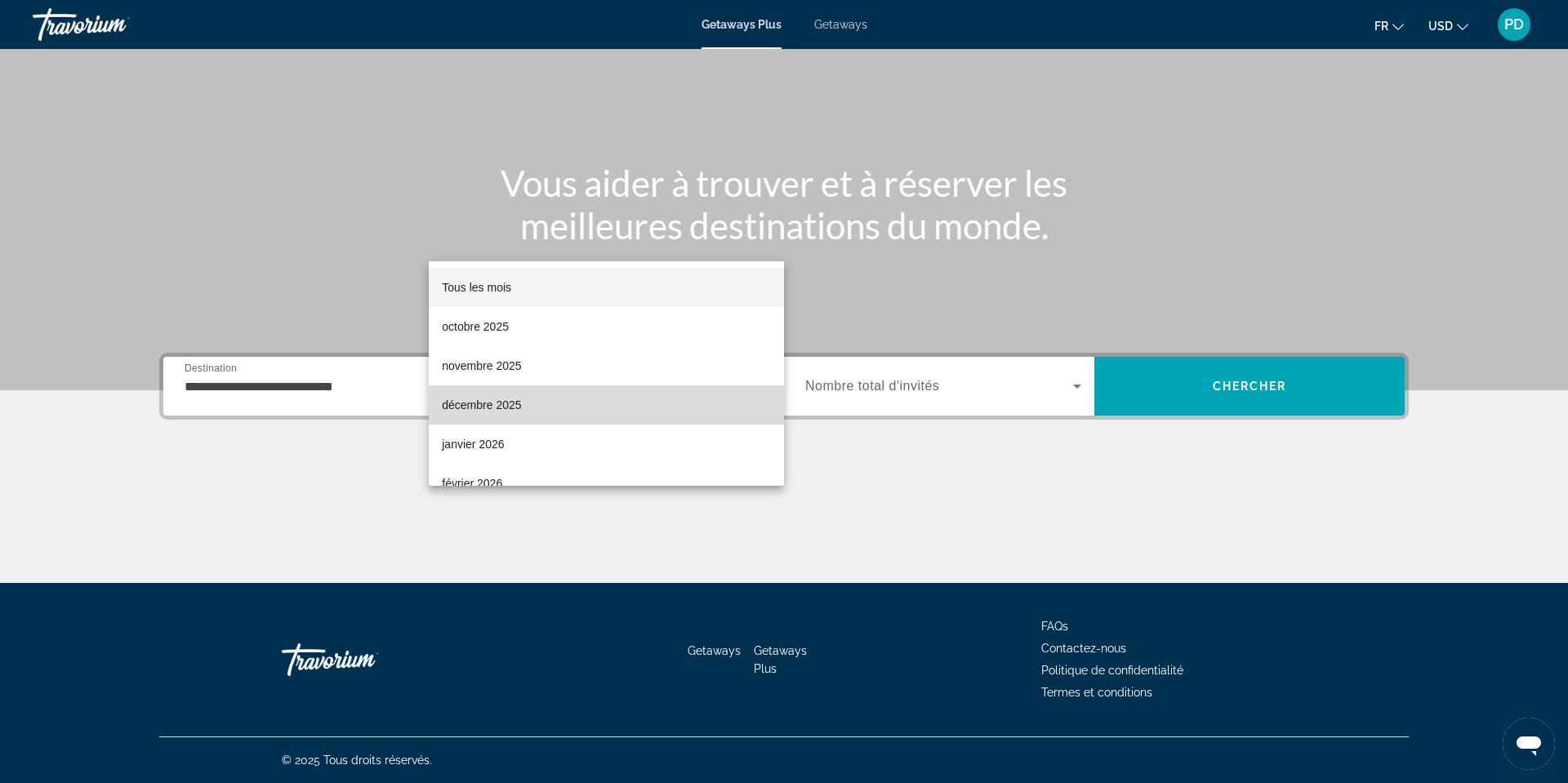
click at [459, 388] on mat-option "décembre 2025" at bounding box center [606, 404] width 355 height 39
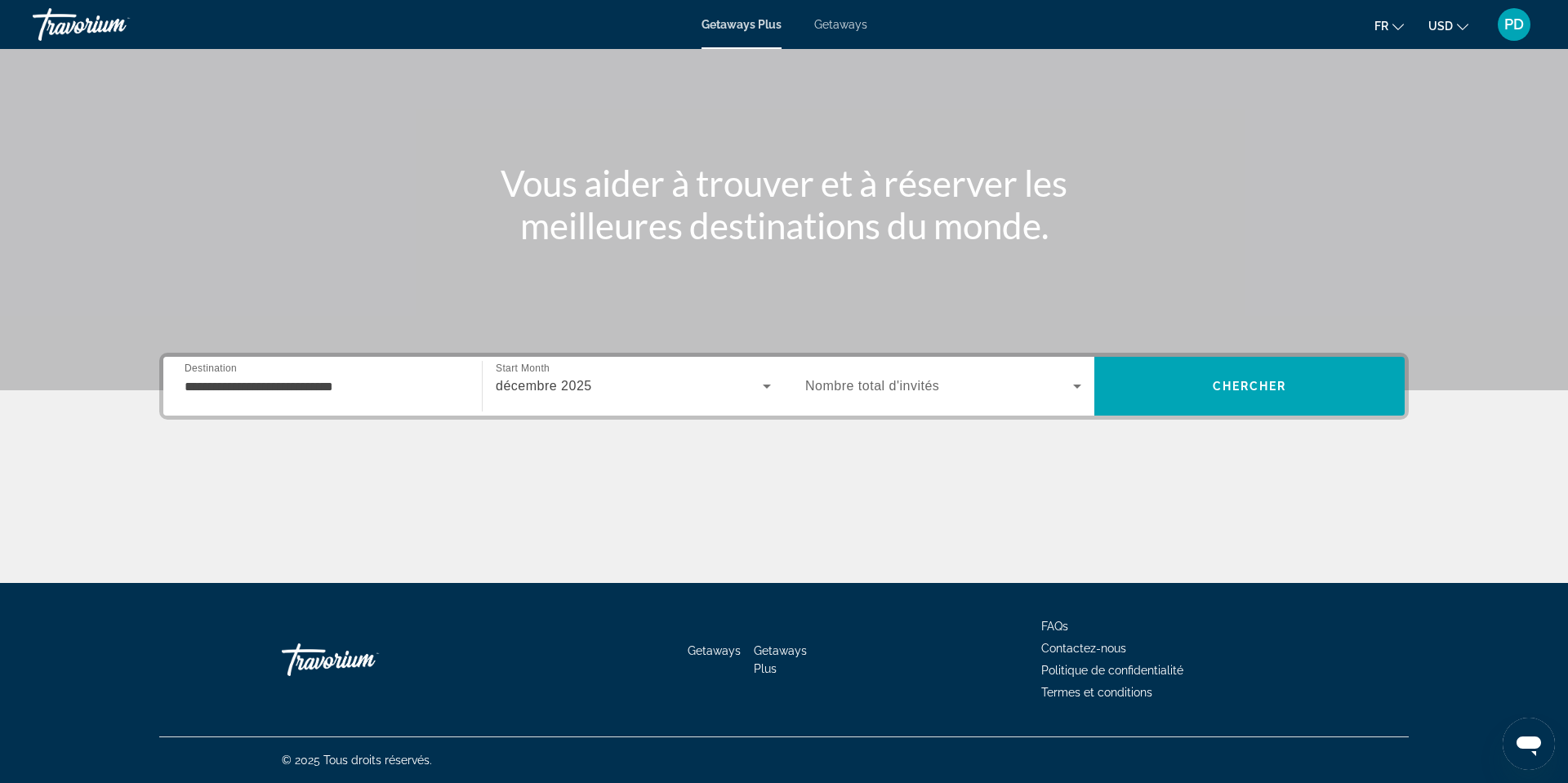
click at [858, 379] on span "Nombre total d'invités" at bounding box center [872, 386] width 134 height 14
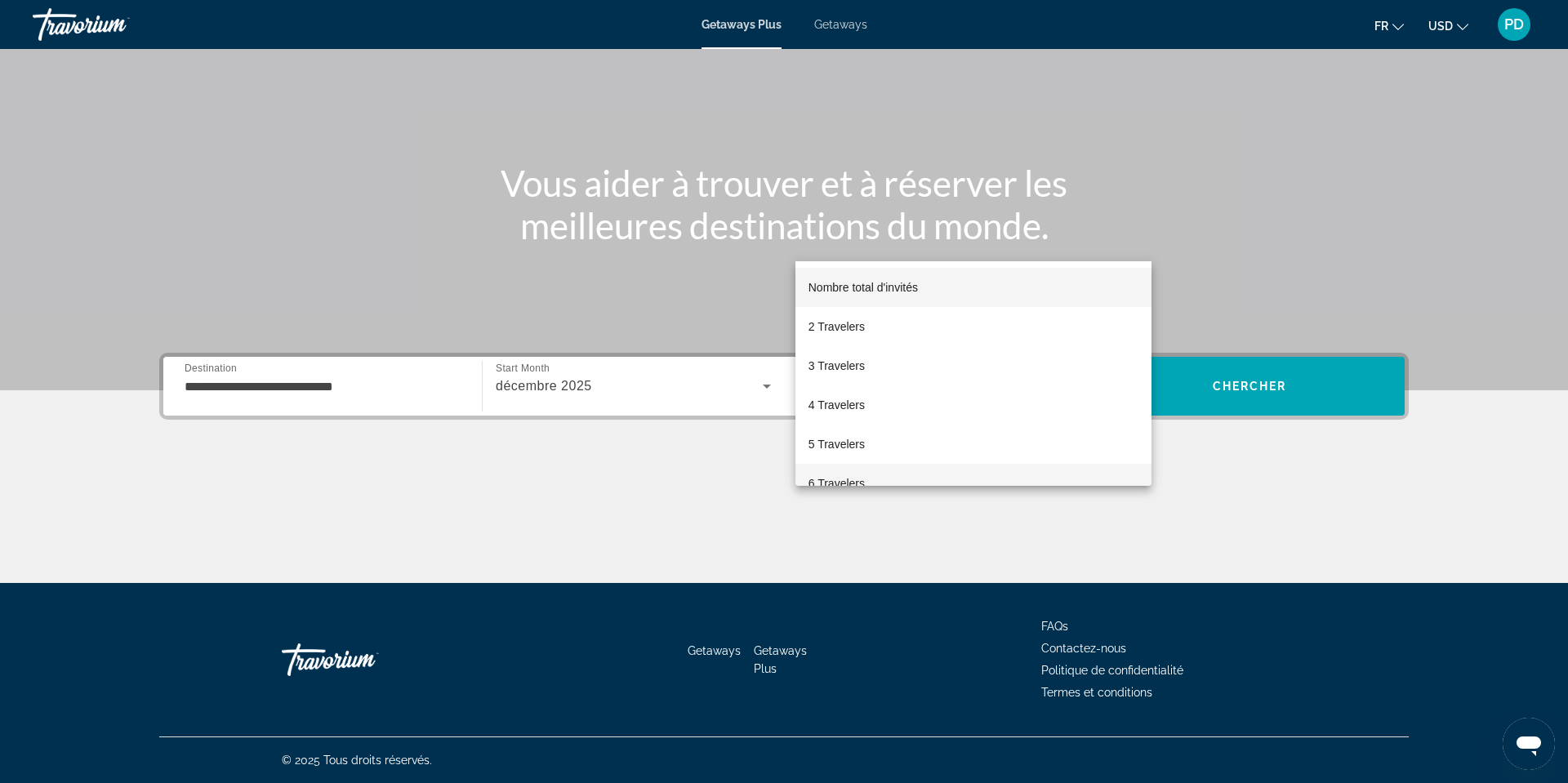
click at [842, 477] on span "6 Travelers" at bounding box center [836, 483] width 56 height 19
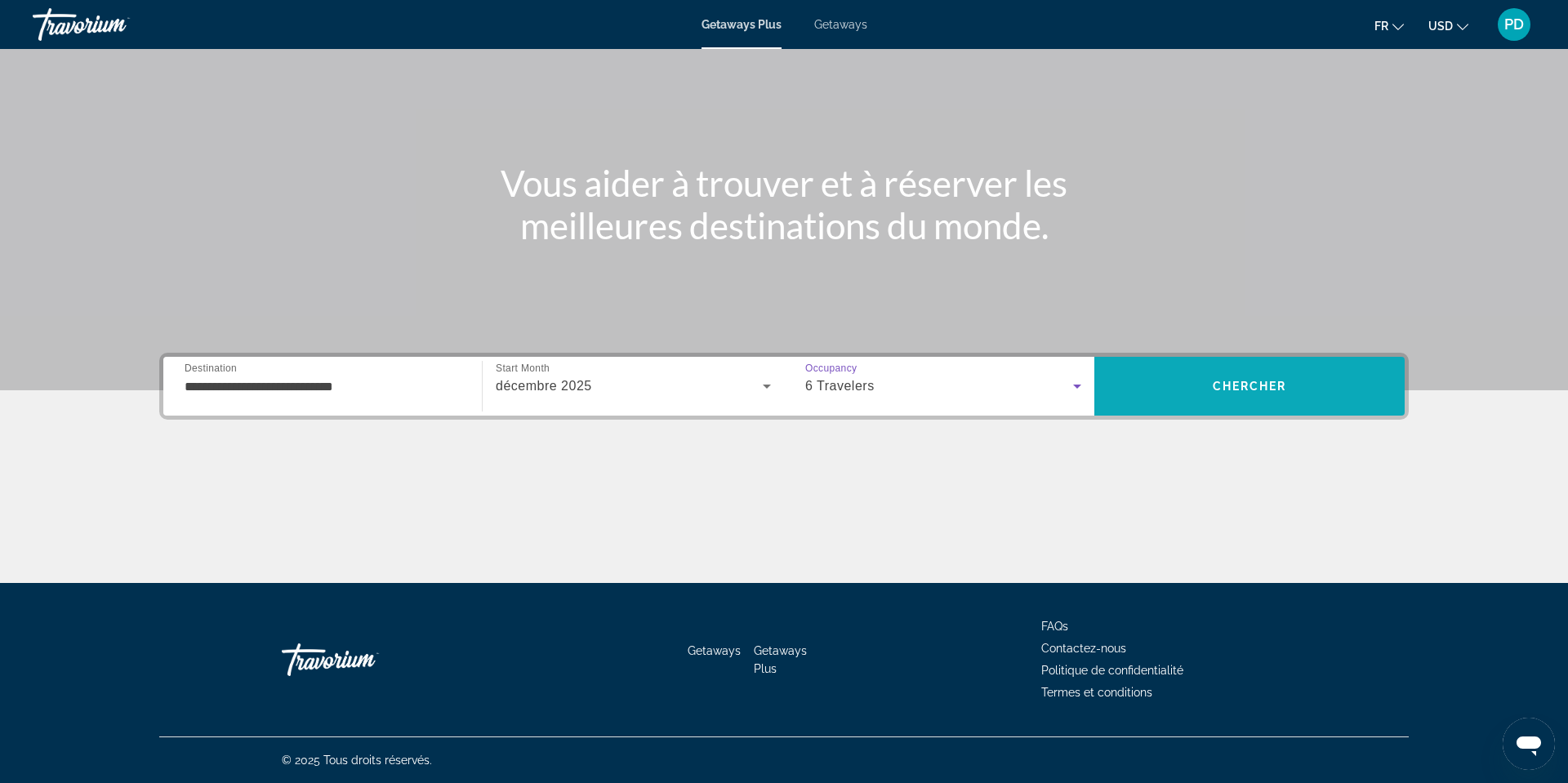
click at [1287, 380] on span "Chercher" at bounding box center [1250, 386] width 74 height 13
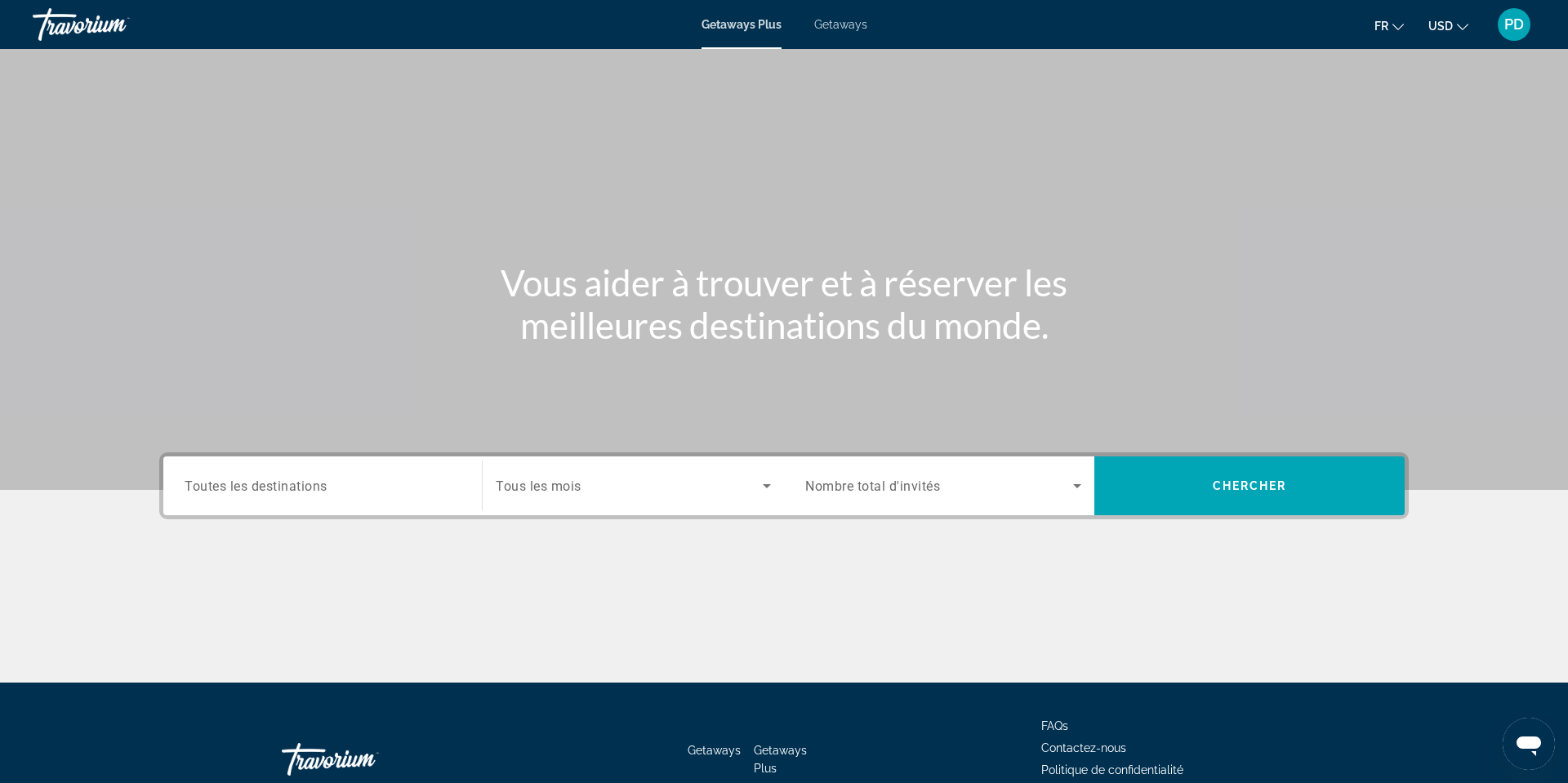
click at [267, 493] on span "Toutes les destinations" at bounding box center [256, 486] width 143 height 16
click at [267, 496] on input "Destination Toutes les destinations" at bounding box center [322, 486] width 276 height 19
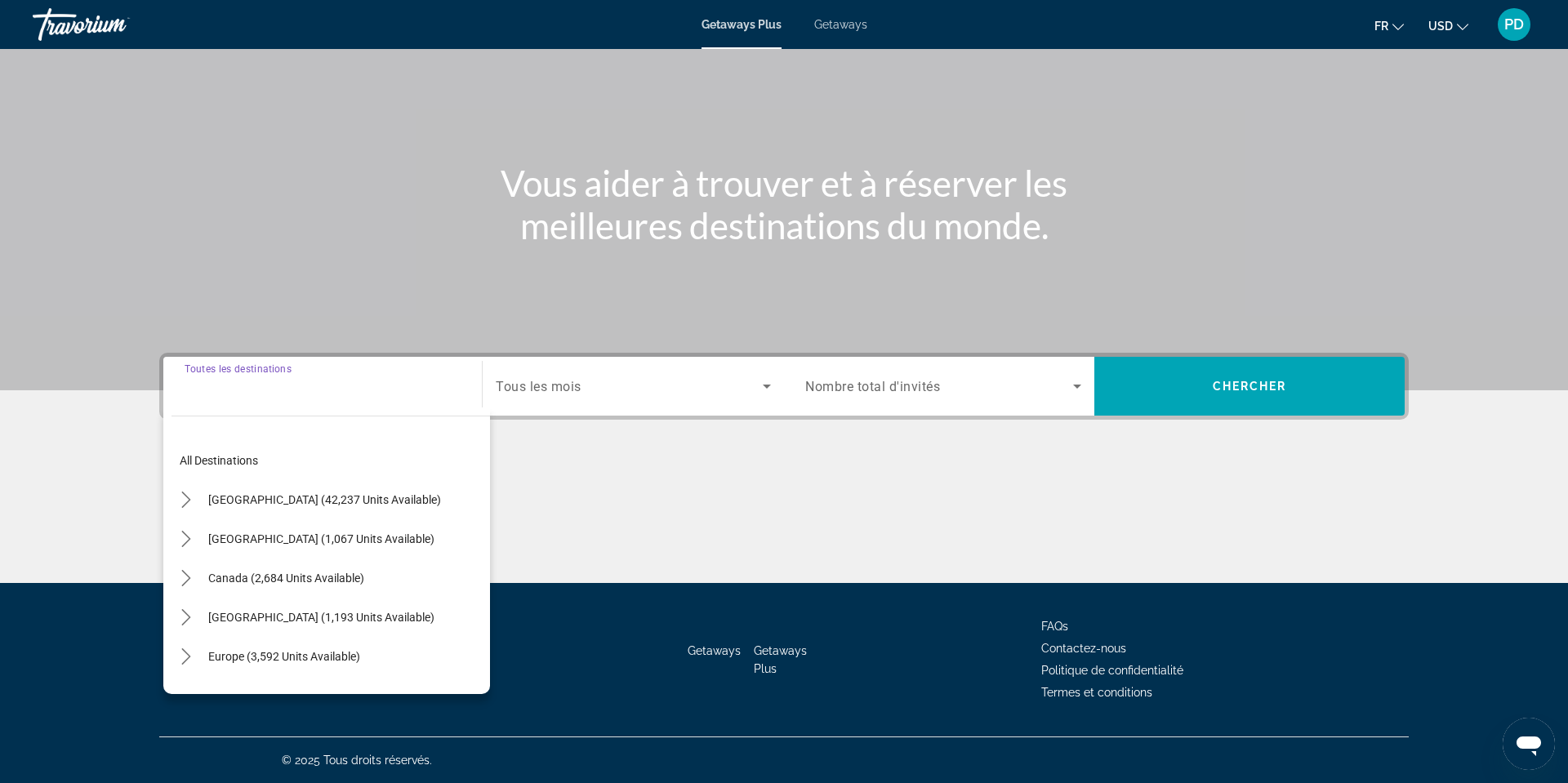
scroll to position [429, 0]
click at [267, 675] on div "Getaways Getaways Plus FAQs Contactez-nous Politique de confidentialité Termes …" at bounding box center [784, 659] width 1250 height 153
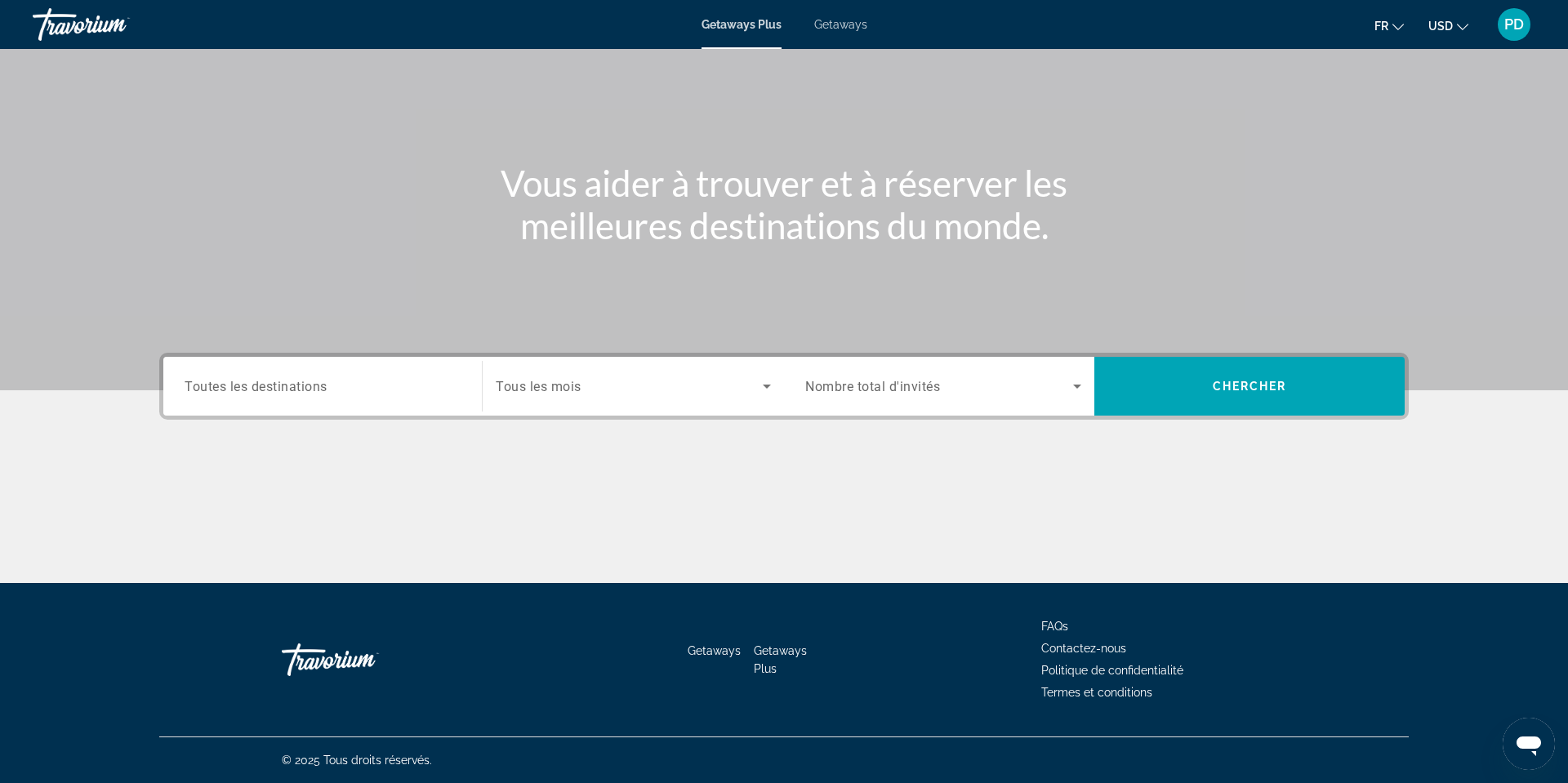
click at [185, 378] on span "Toutes les destinations" at bounding box center [256, 386] width 143 height 16
click at [185, 377] on input "Destination Toutes les destinations" at bounding box center [322, 387] width 276 height 19
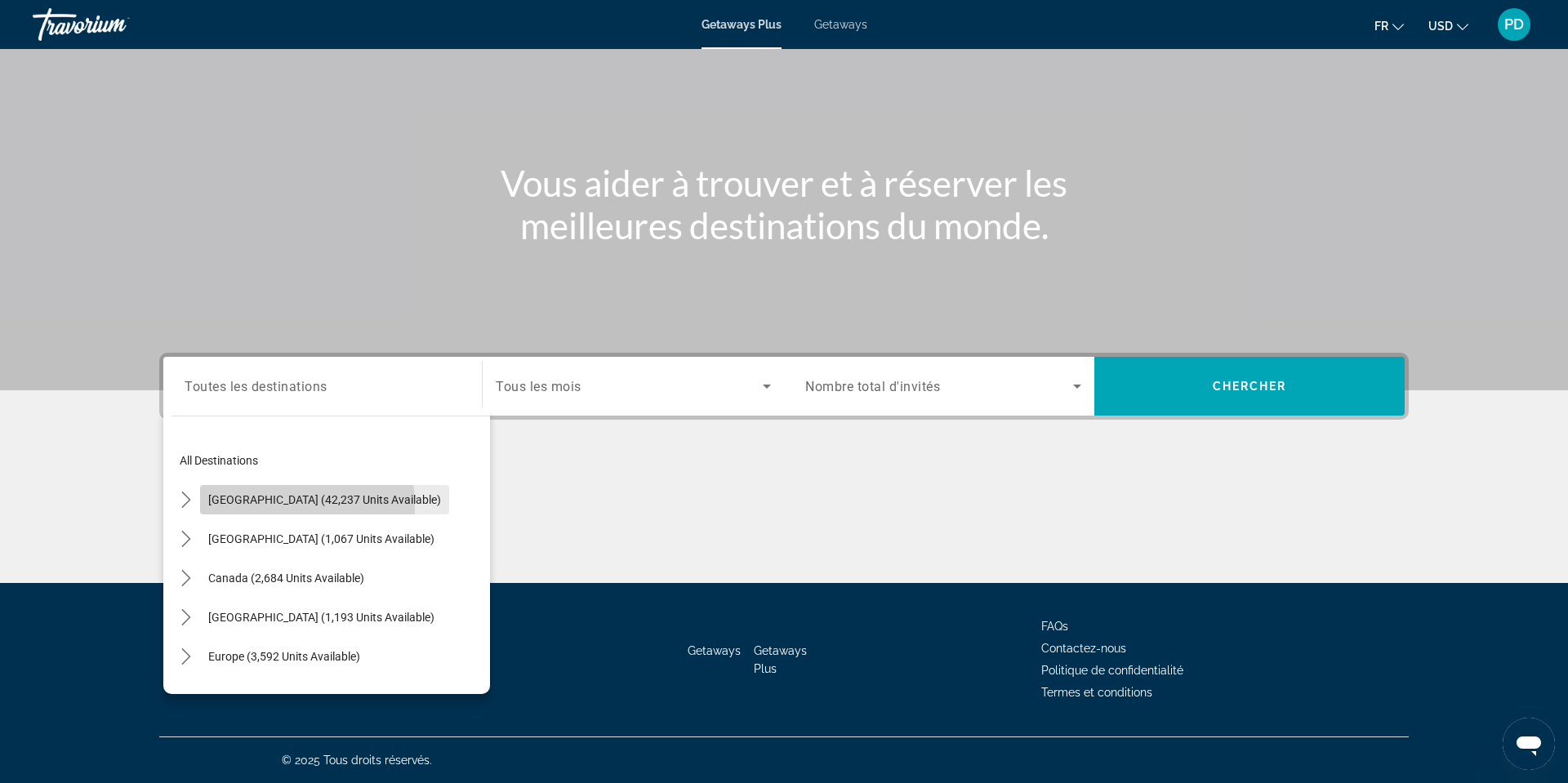
click at [208, 493] on span "[GEOGRAPHIC_DATA] (42,237 units available)" at bounding box center [325, 500] width 233 height 13
type input "**********"
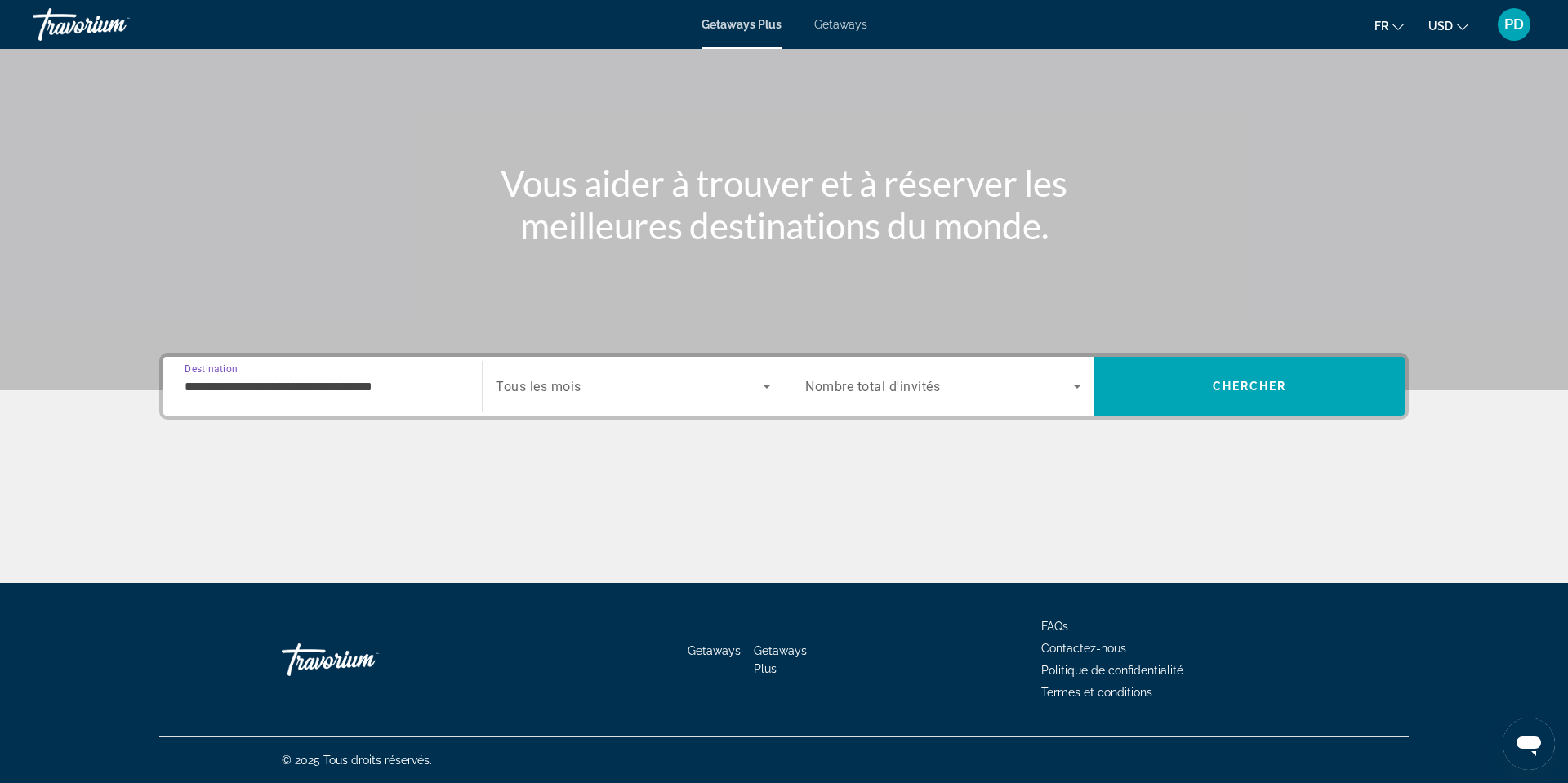
click at [522, 379] on span "Tous les mois" at bounding box center [538, 387] width 86 height 16
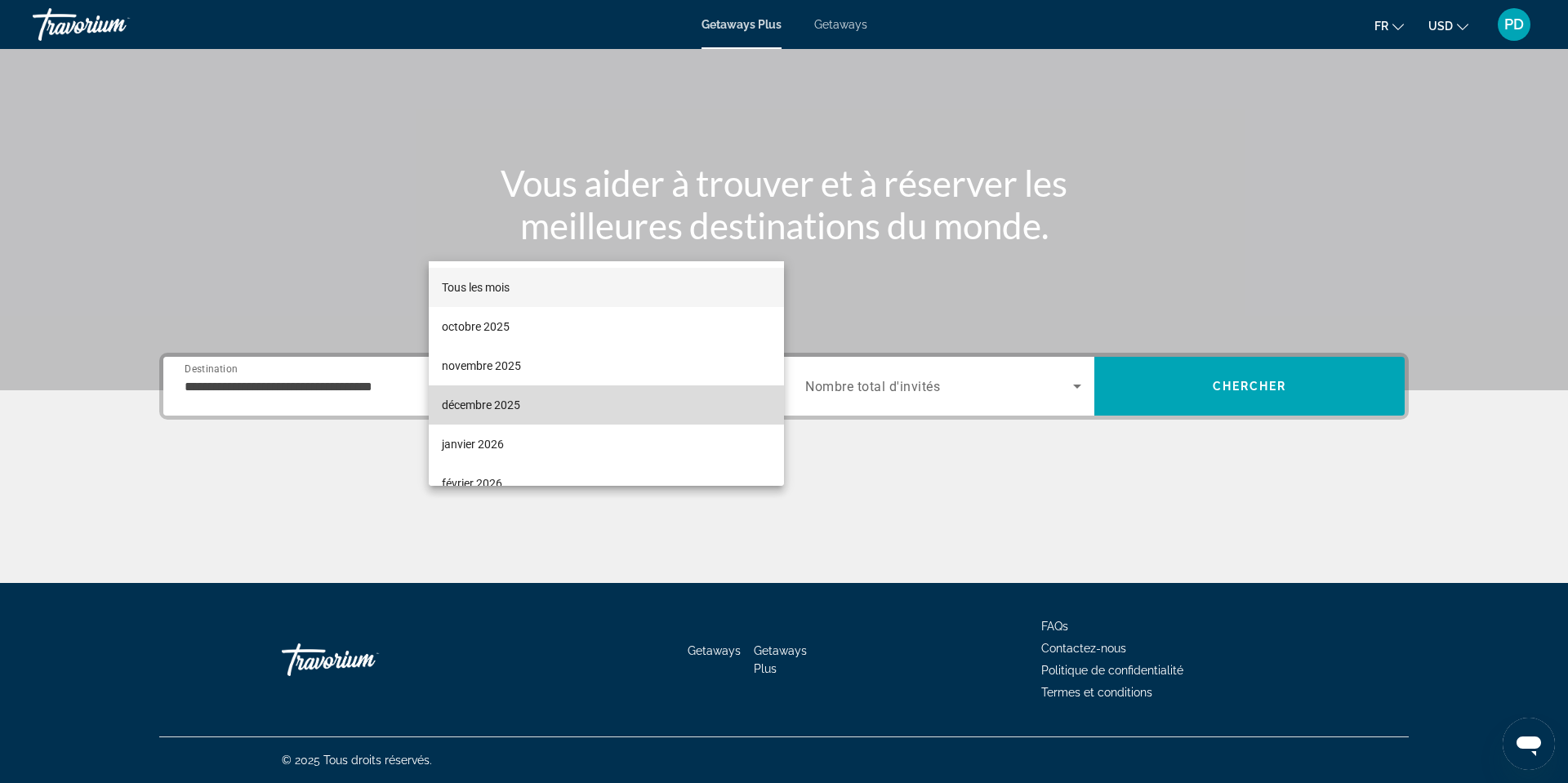
click at [508, 407] on span "décembre 2025" at bounding box center [481, 405] width 79 height 19
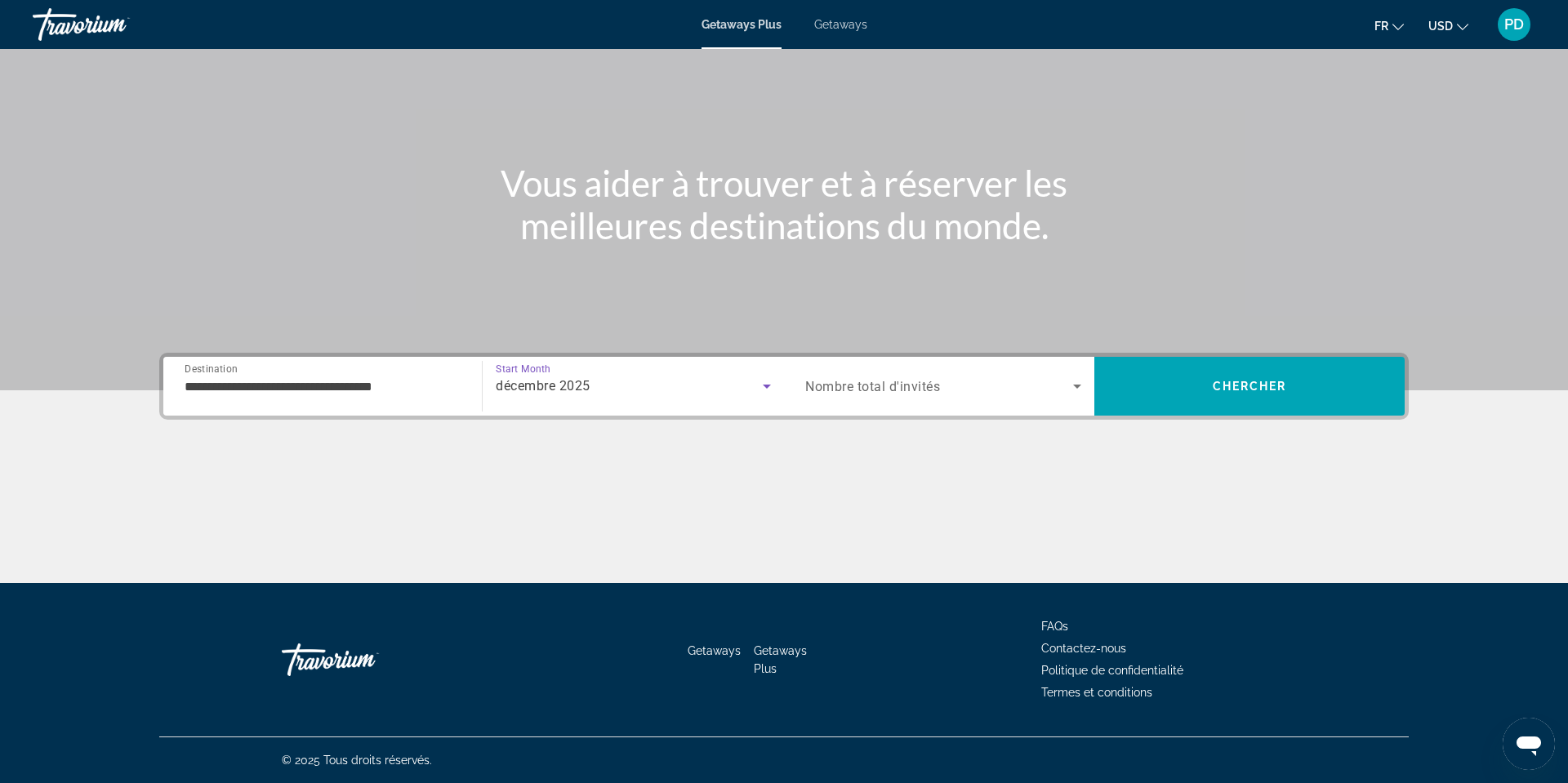
click at [560, 378] on span "décembre 2025" at bounding box center [542, 386] width 94 height 16
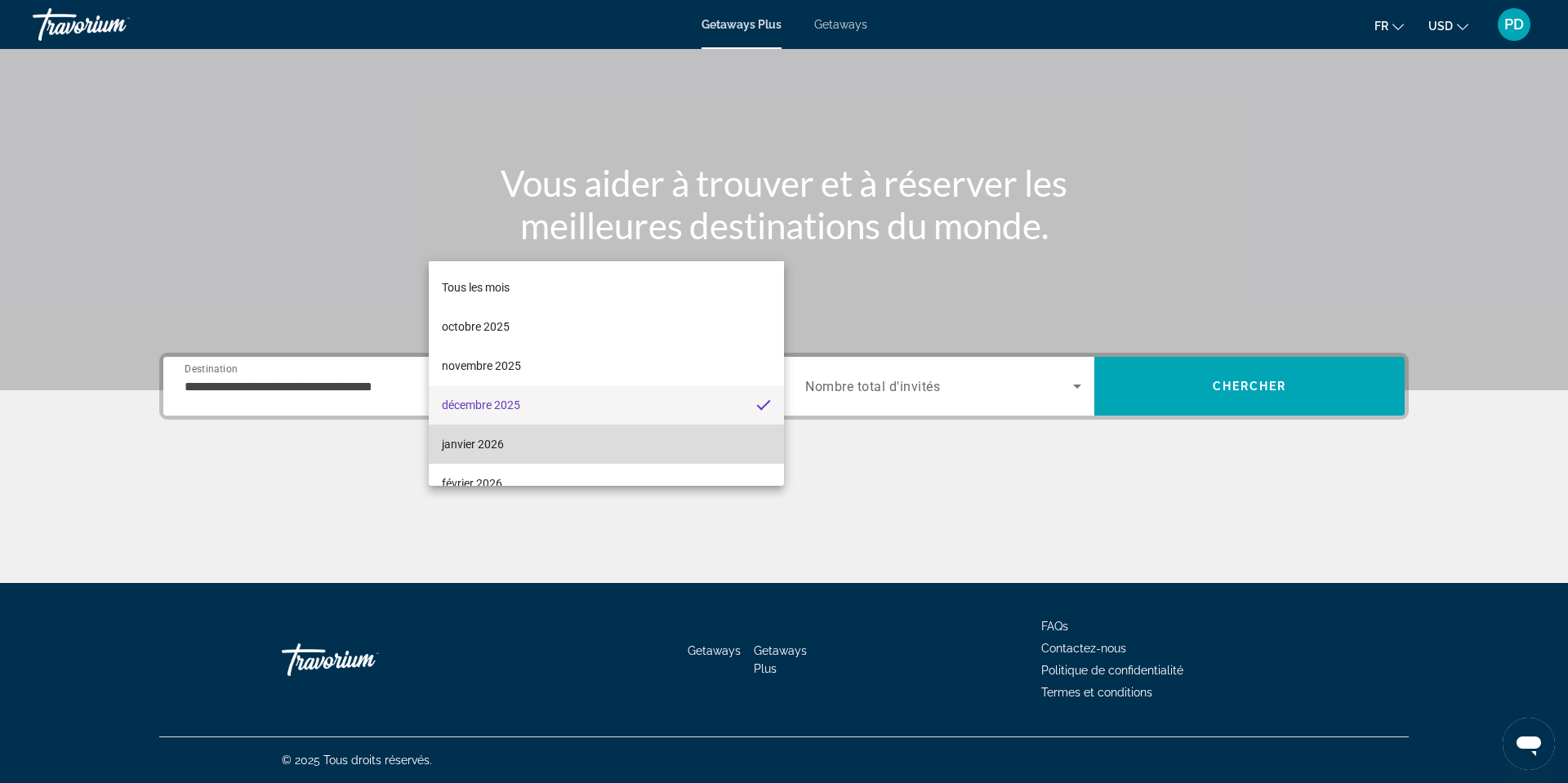
click at [501, 442] on span "janvier 2026" at bounding box center [472, 444] width 62 height 19
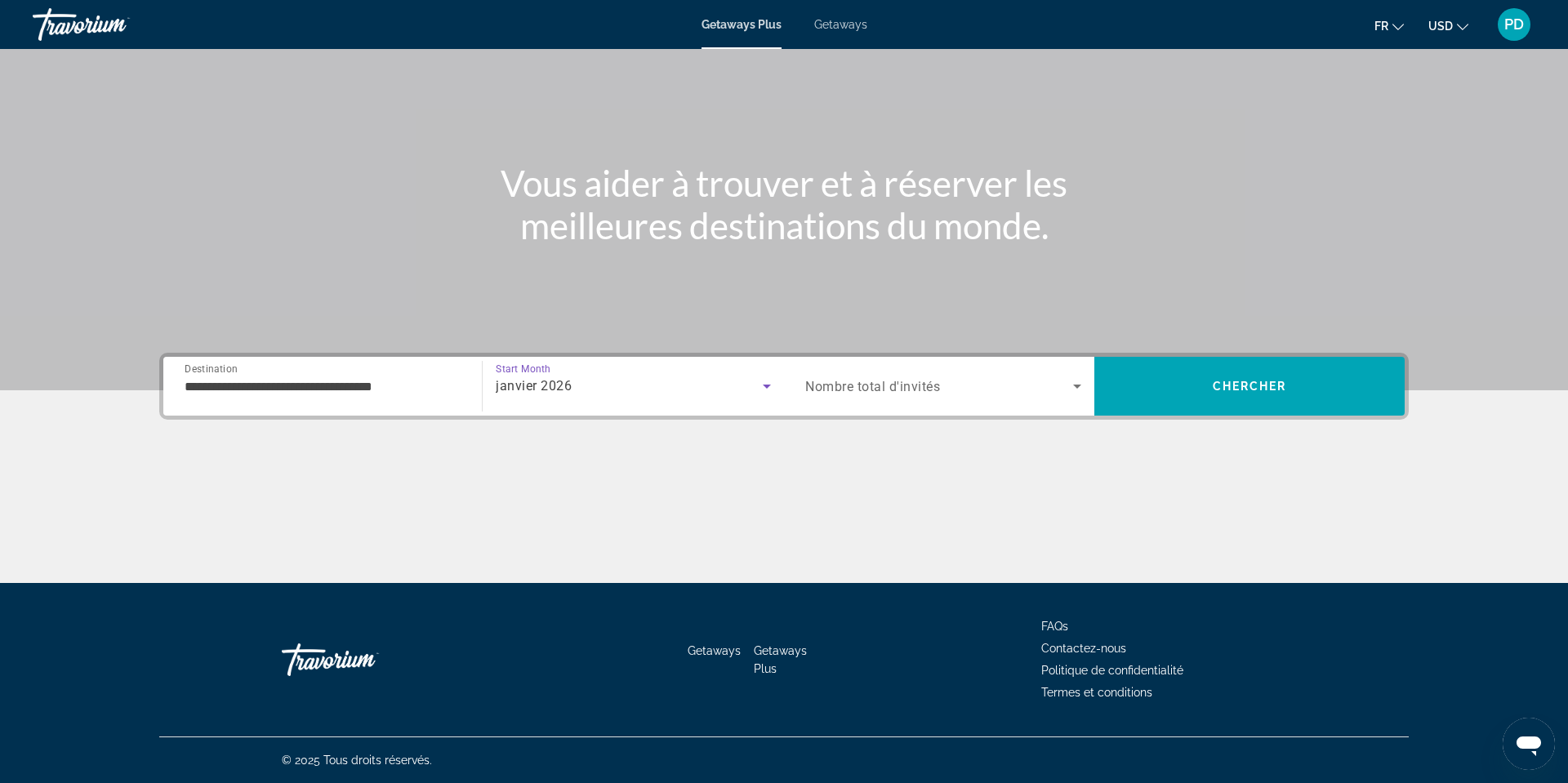
click at [765, 376] on icon "Search widget" at bounding box center [766, 386] width 19 height 19
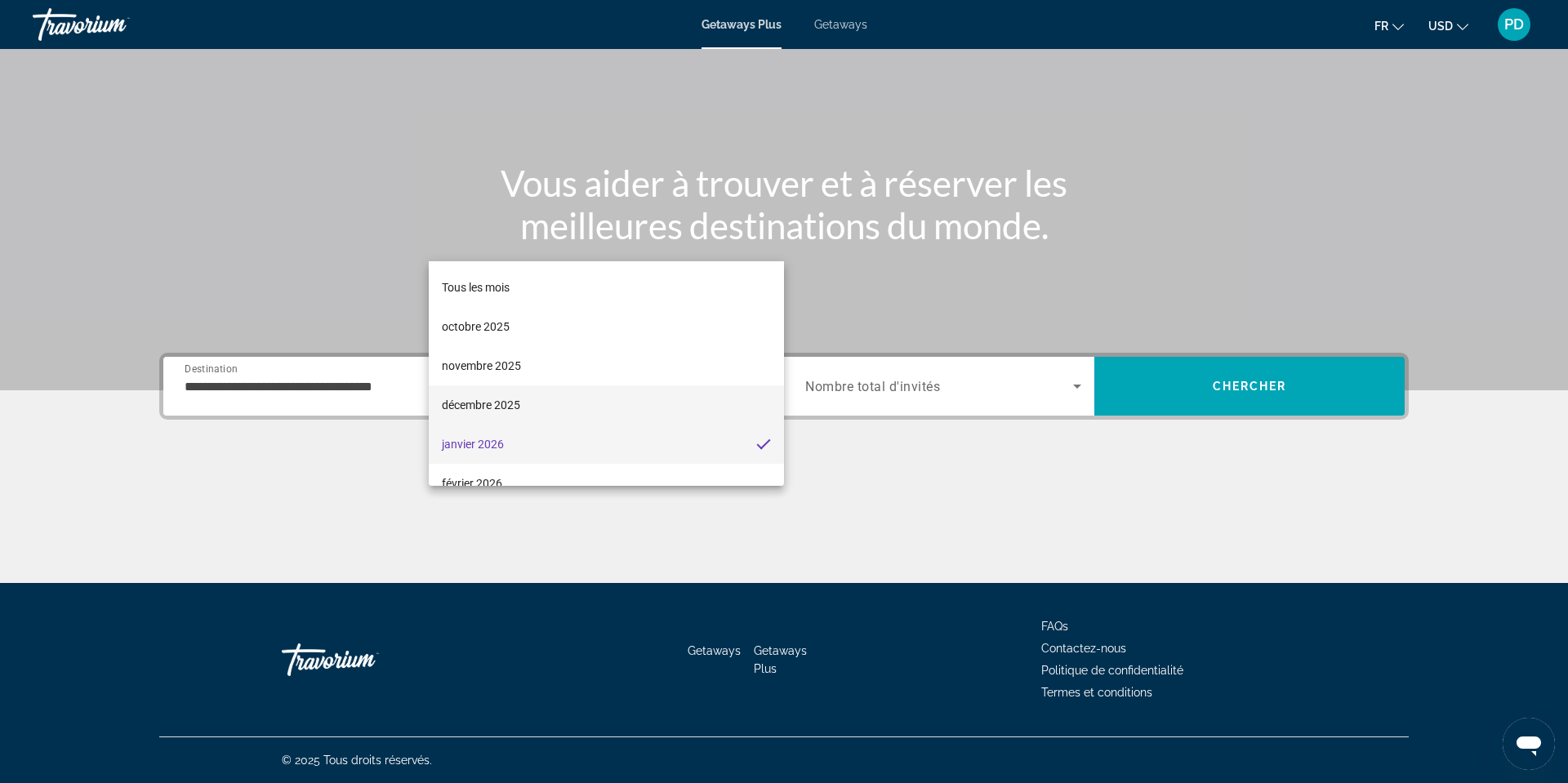
click at [478, 409] on span "décembre 2025" at bounding box center [481, 405] width 79 height 19
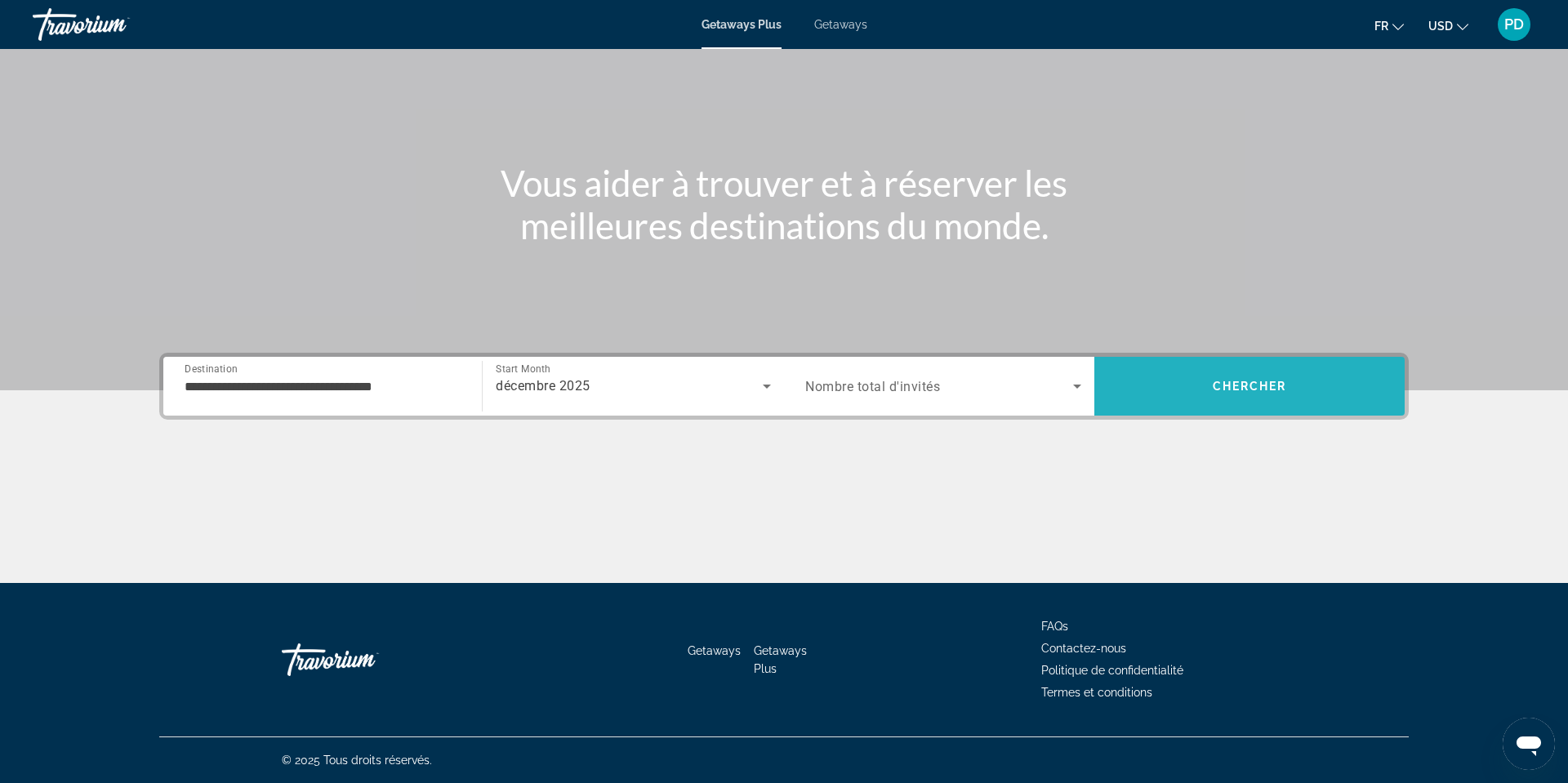
click at [1287, 380] on span "Chercher" at bounding box center [1250, 386] width 74 height 13
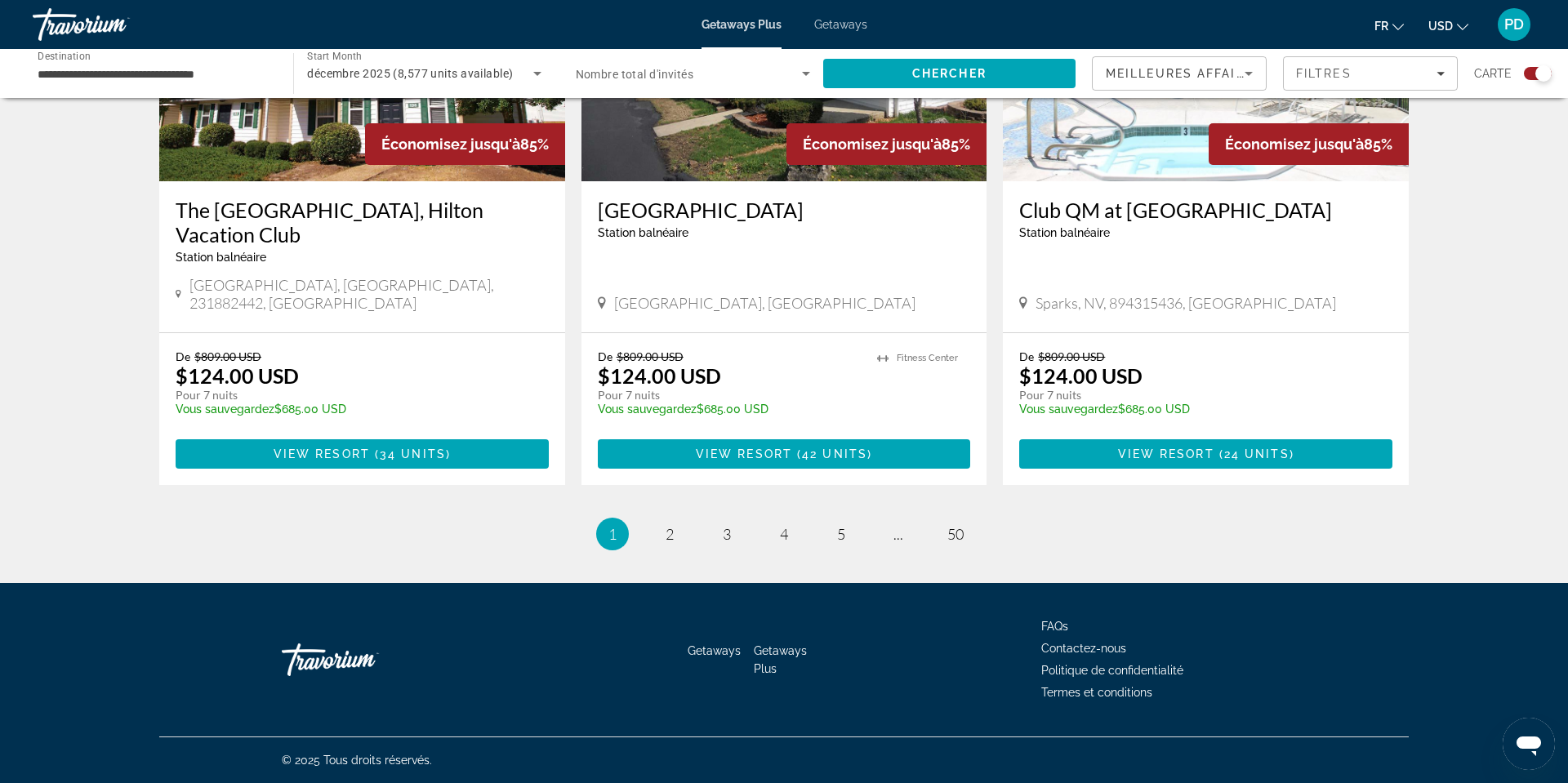
scroll to position [3196, 0]
click at [970, 549] on link "page 50" at bounding box center [956, 534] width 29 height 29
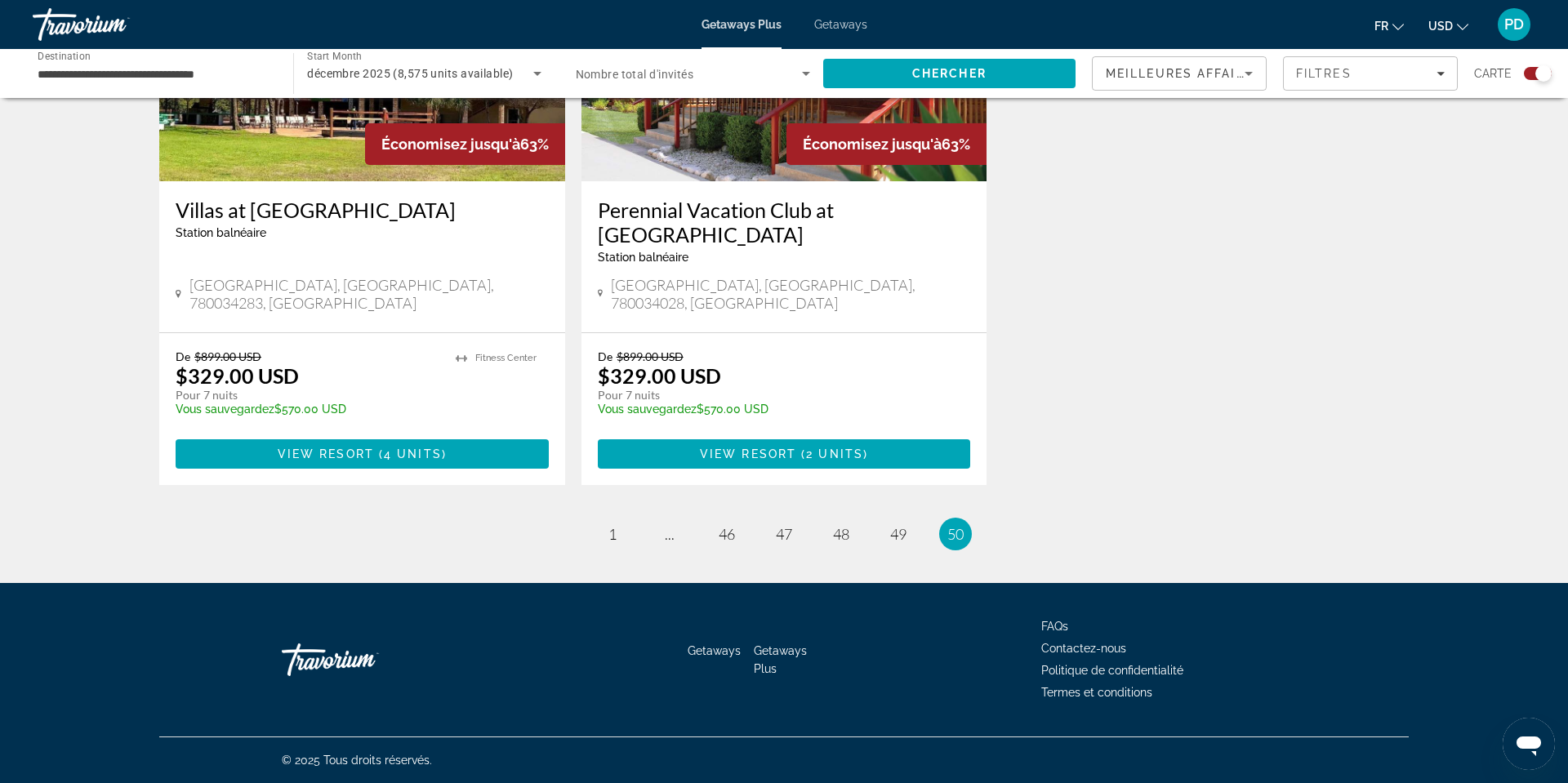
scroll to position [1094, 0]
click at [906, 525] on span "49" at bounding box center [898, 534] width 17 height 18
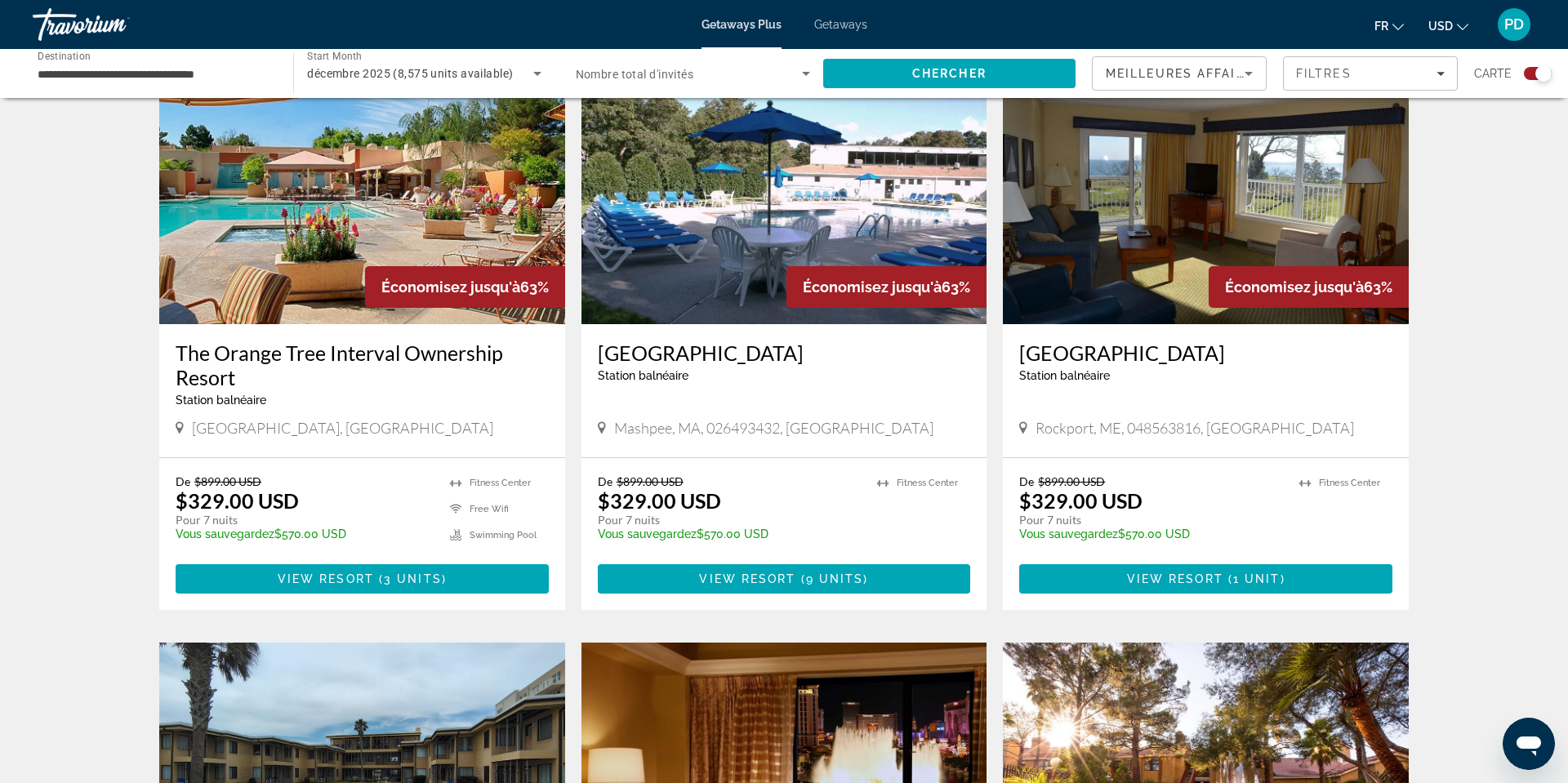
scroll to position [1772, 0]
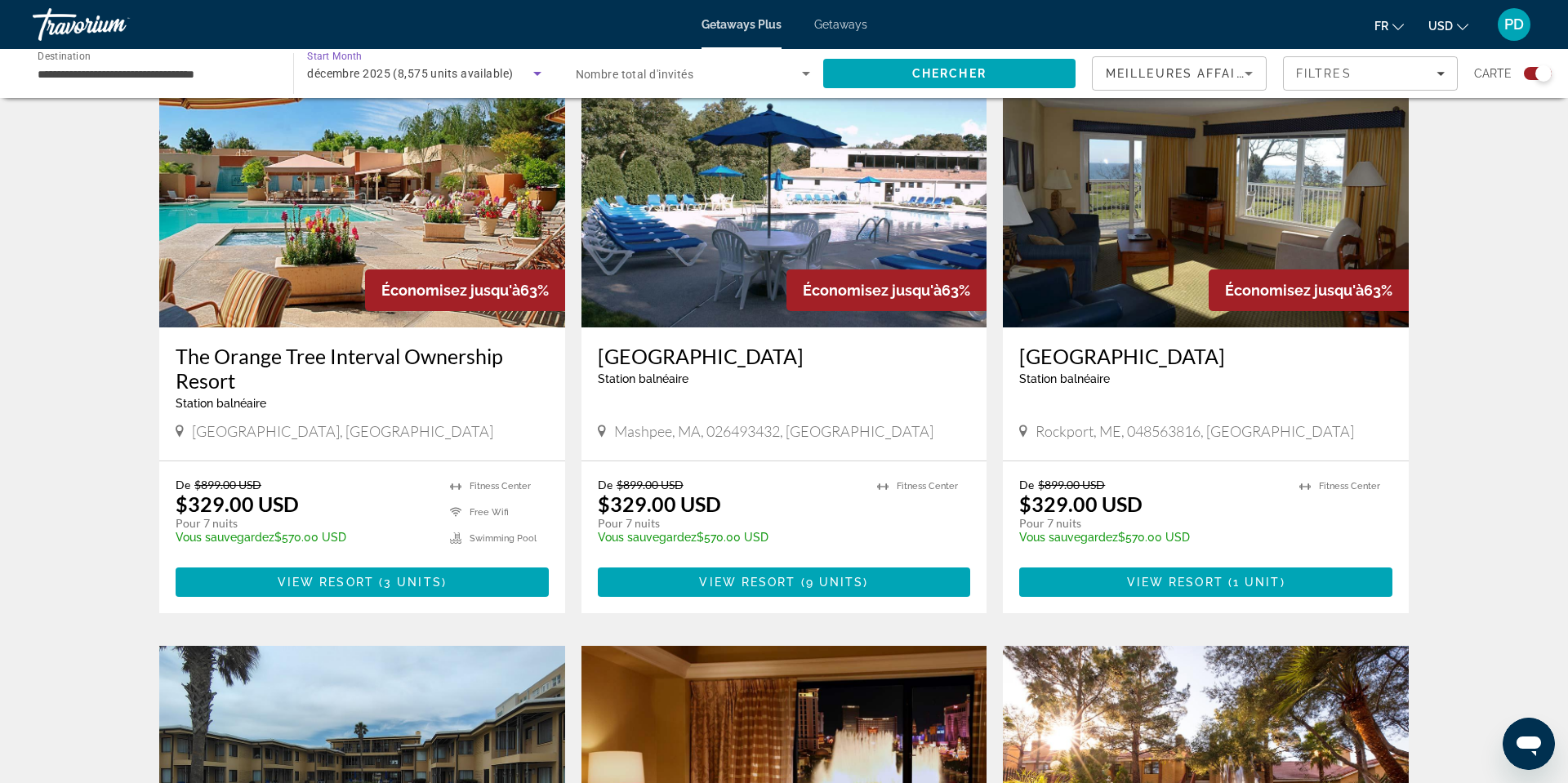
click at [528, 83] on icon "Search widget" at bounding box center [537, 73] width 19 height 19
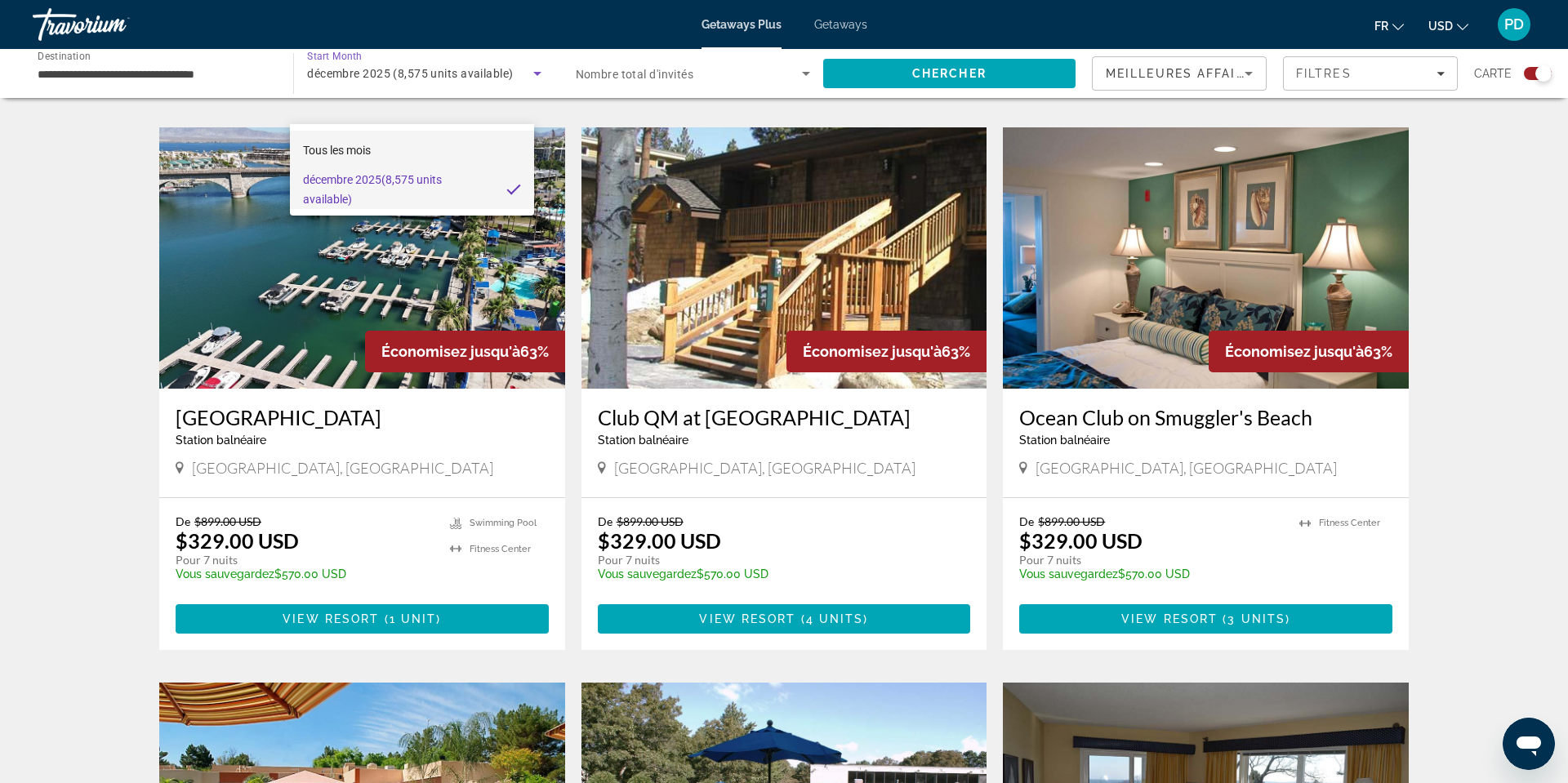
scroll to position [1147, 0]
